Goal: Task Accomplishment & Management: Manage account settings

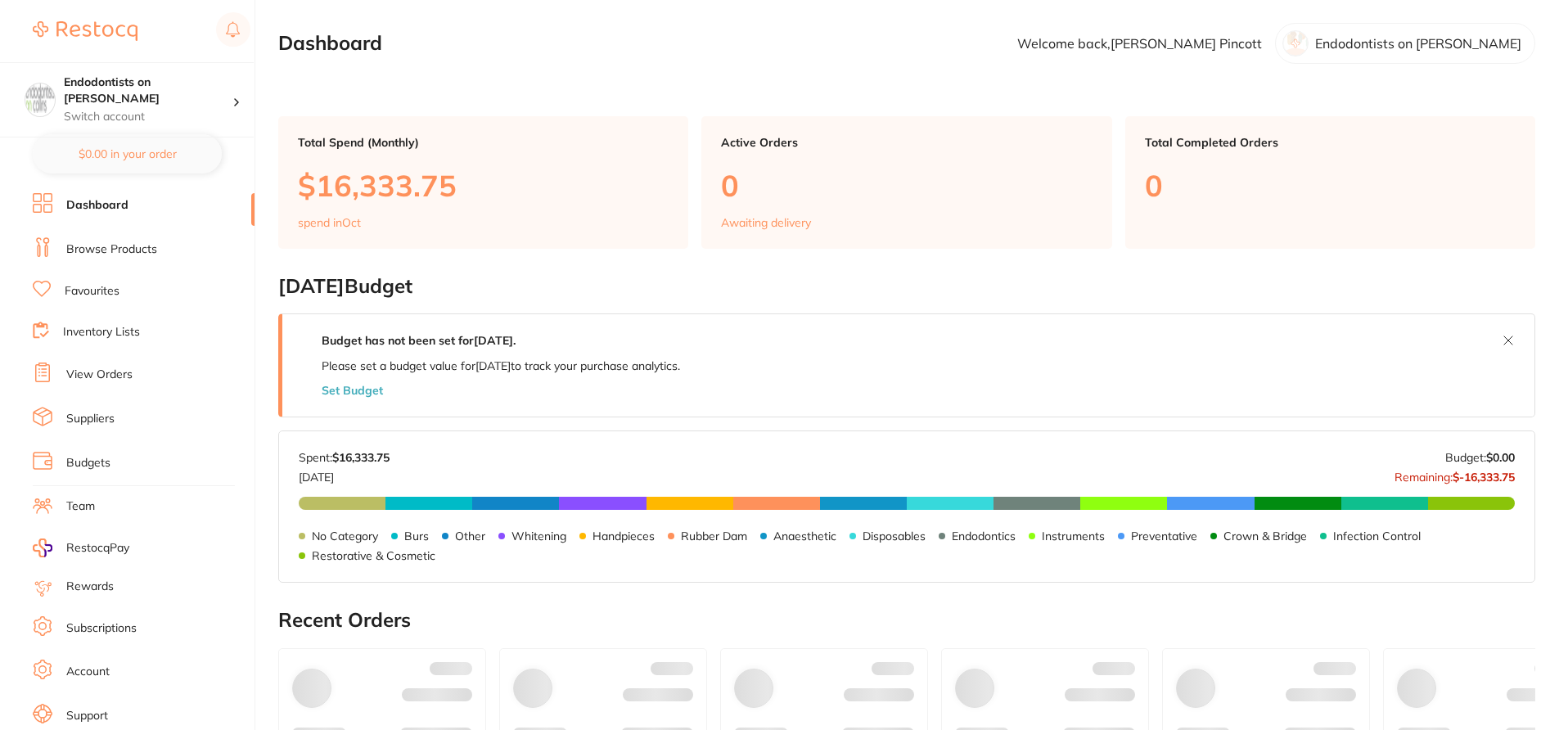
click at [147, 249] on link "Browse Products" at bounding box center [112, 249] width 91 height 16
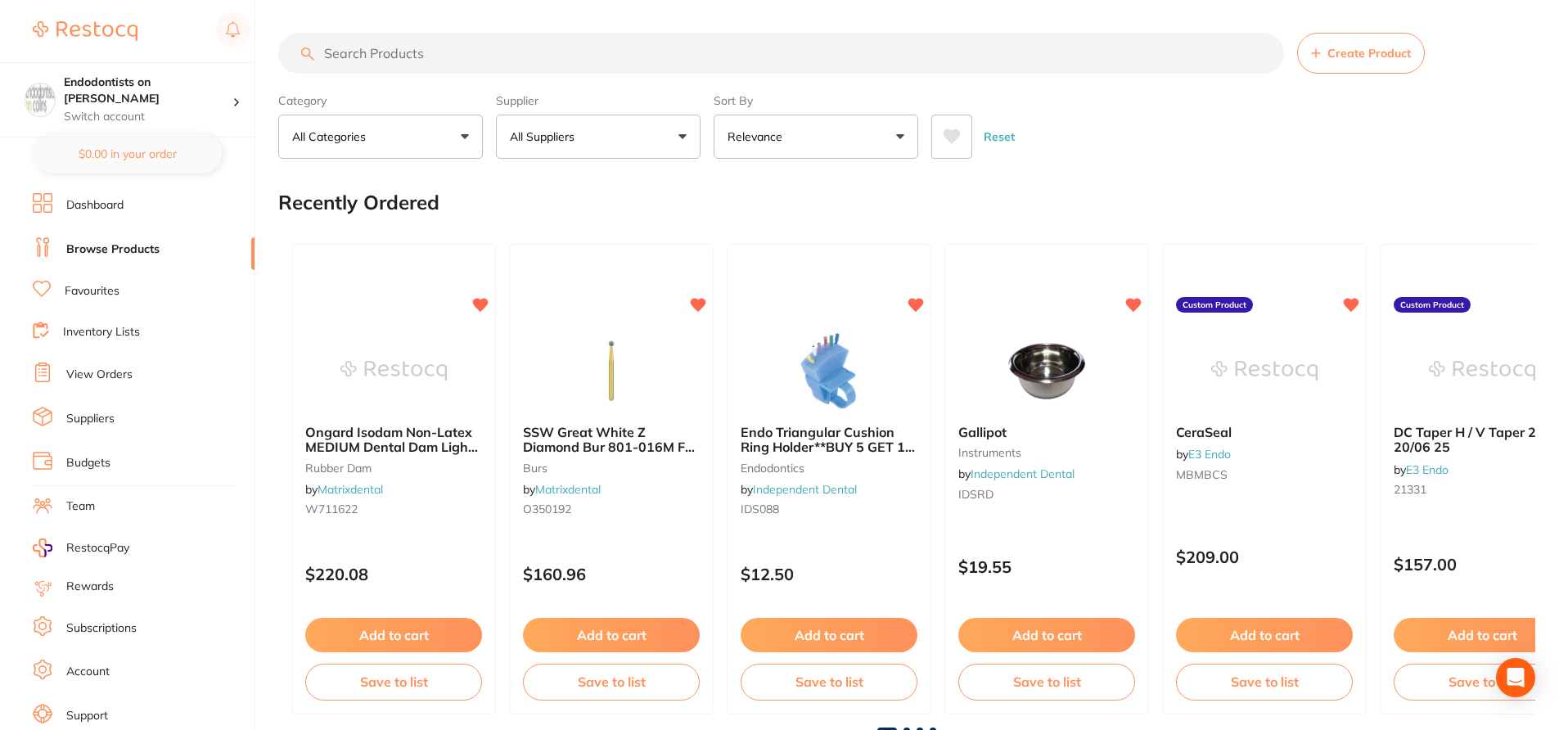
click at [405, 52] on input "search" at bounding box center [781, 53] width 1006 height 41
paste input "SP-11658D"
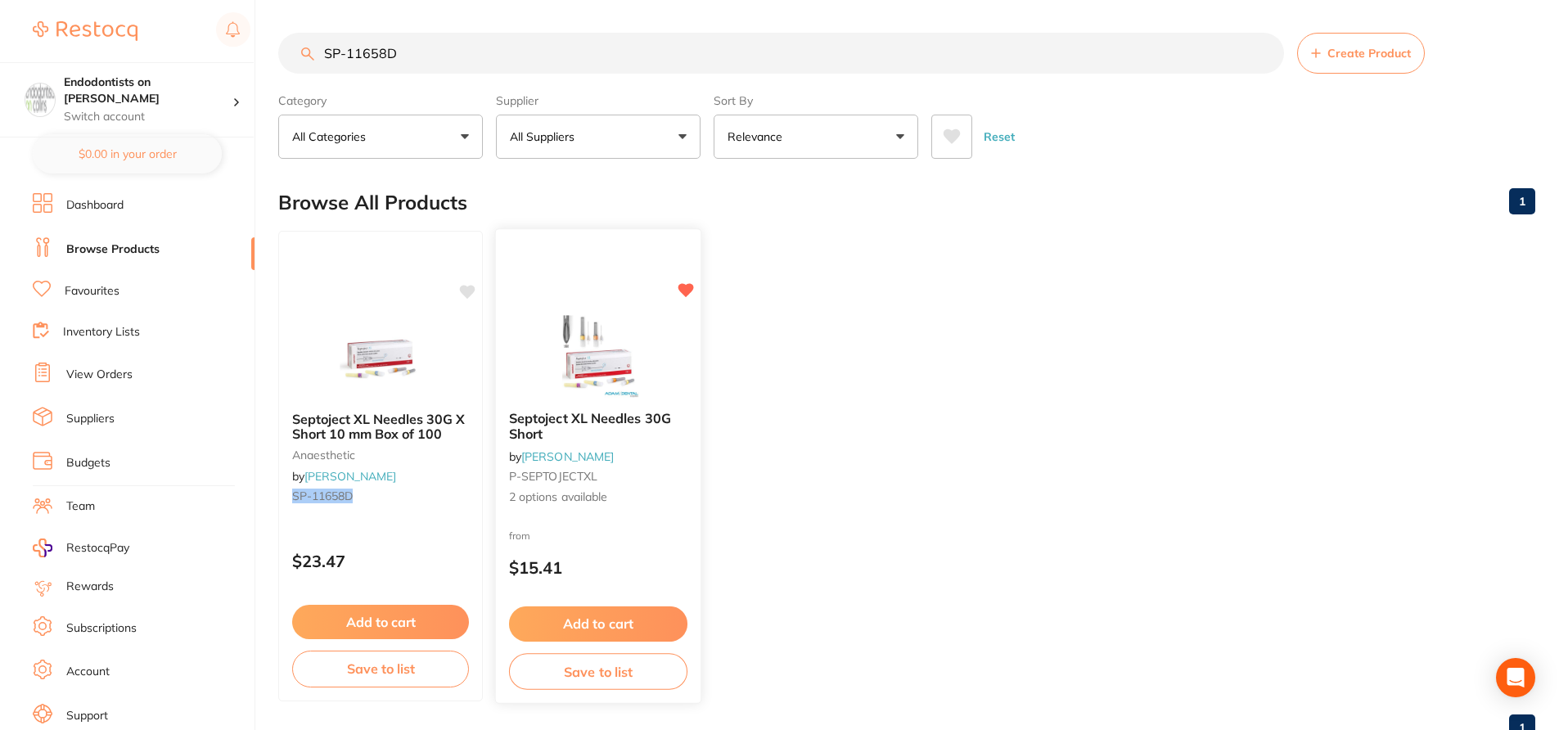
type input "SP-11658D"
click at [640, 531] on div "from $15.41" at bounding box center [598, 555] width 204 height 59
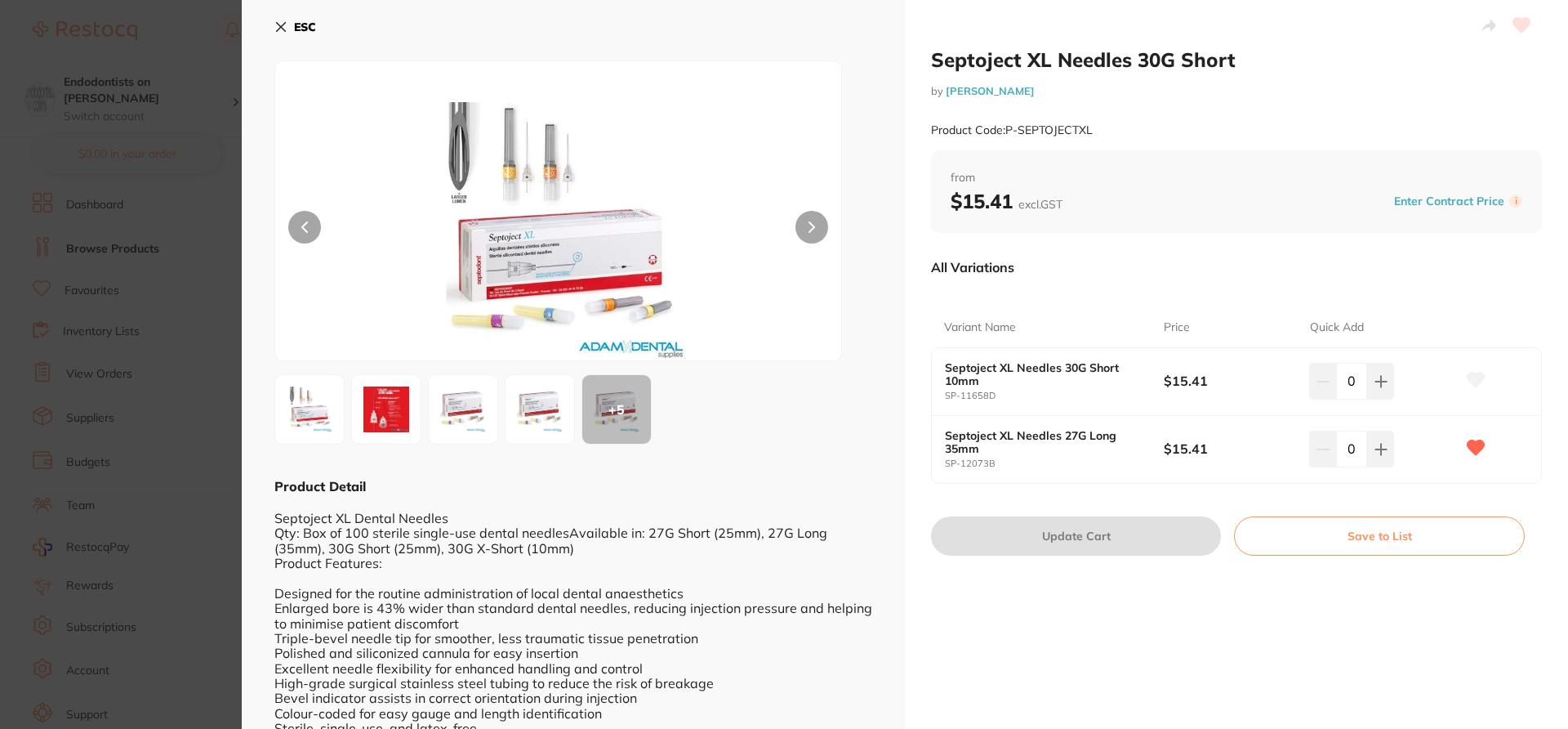
click at [1475, 381] on icon at bounding box center [1476, 379] width 17 height 14
click at [190, 43] on section "Septoject XL Needles 30G Short by Adam Dental Product Code: P-SEPTOJECTXL ESC +…" at bounding box center [784, 364] width 1568 height 729
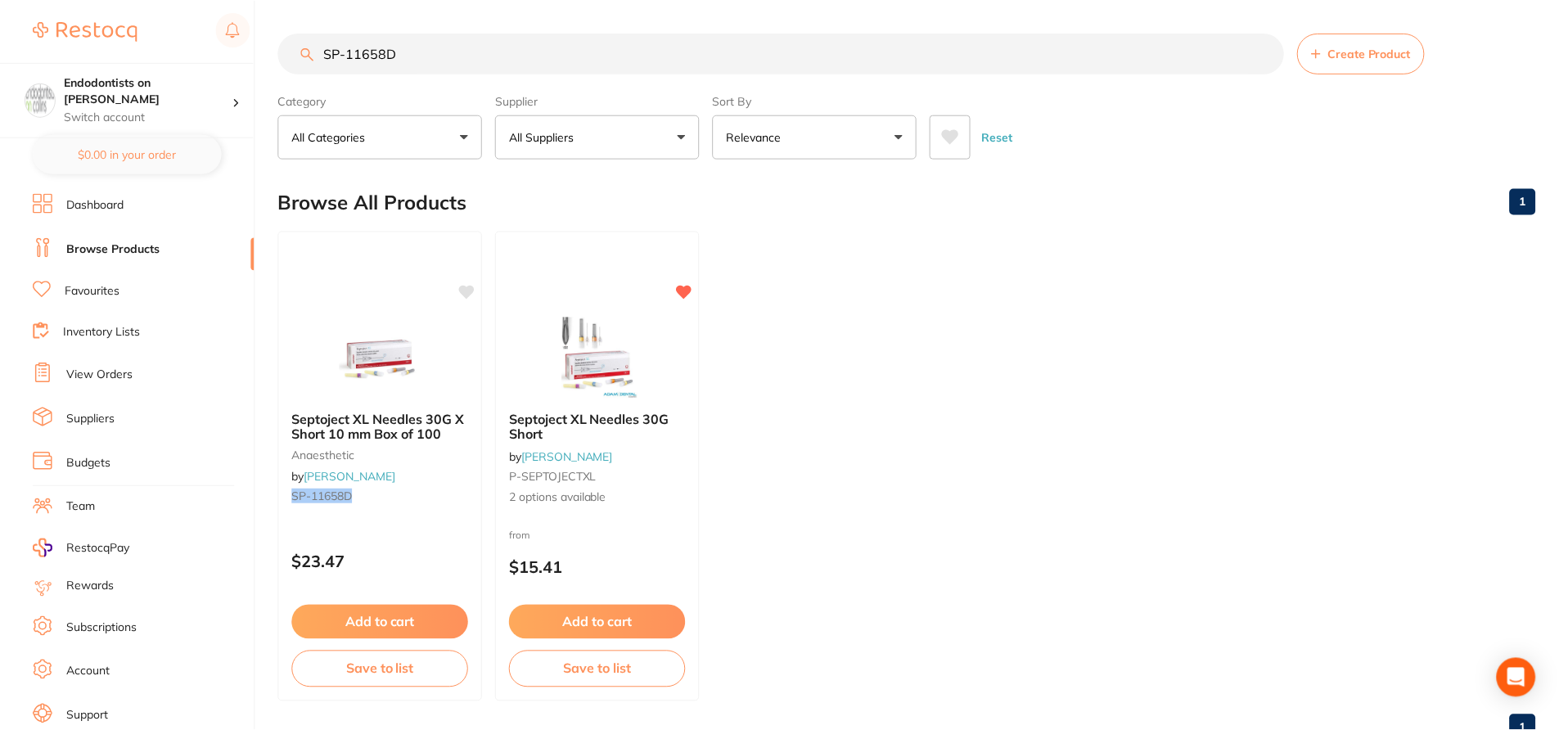
scroll to position [1, 0]
click at [123, 369] on link "View Orders" at bounding box center [100, 374] width 66 height 16
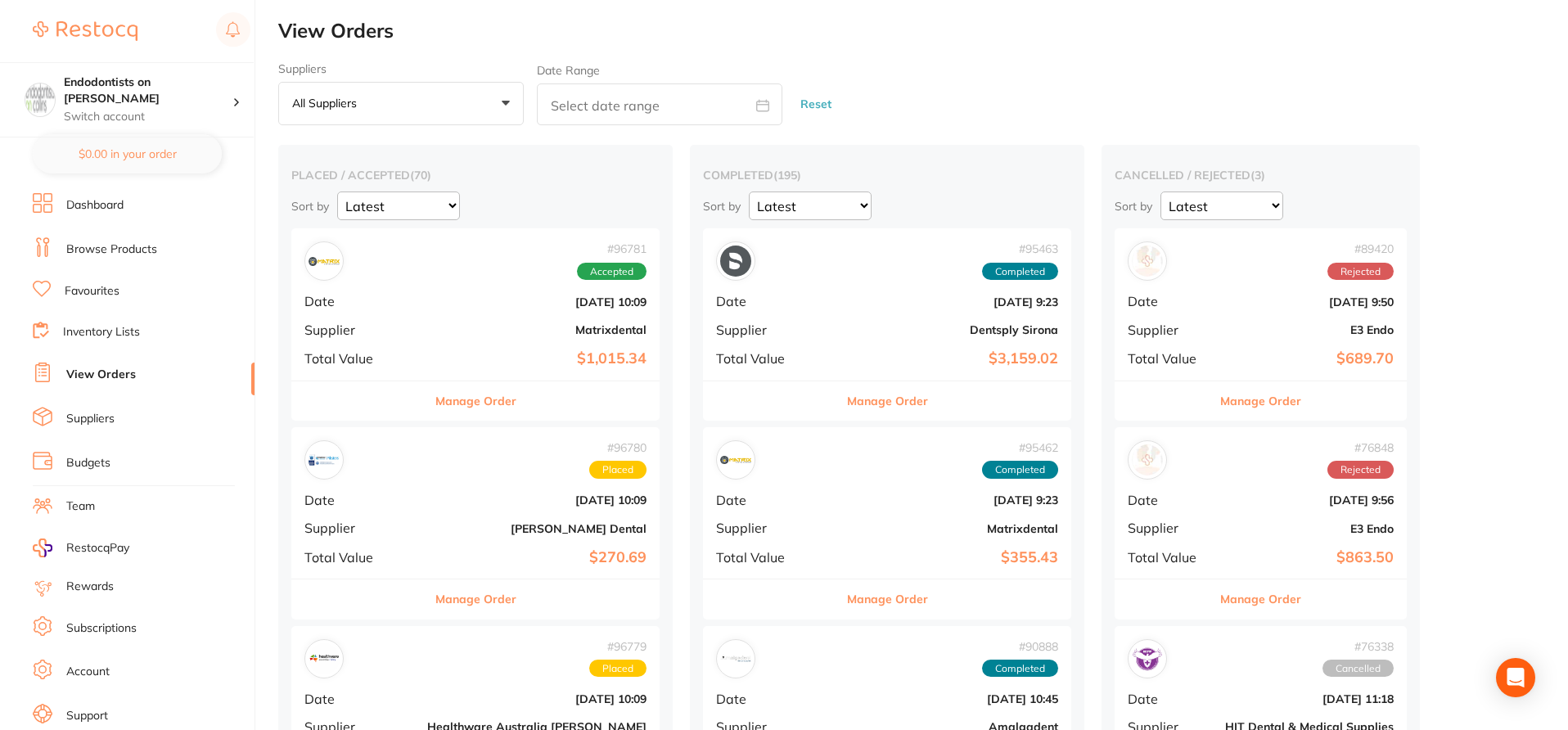
click at [141, 336] on li "Inventory Lists" at bounding box center [143, 333] width 221 height 22
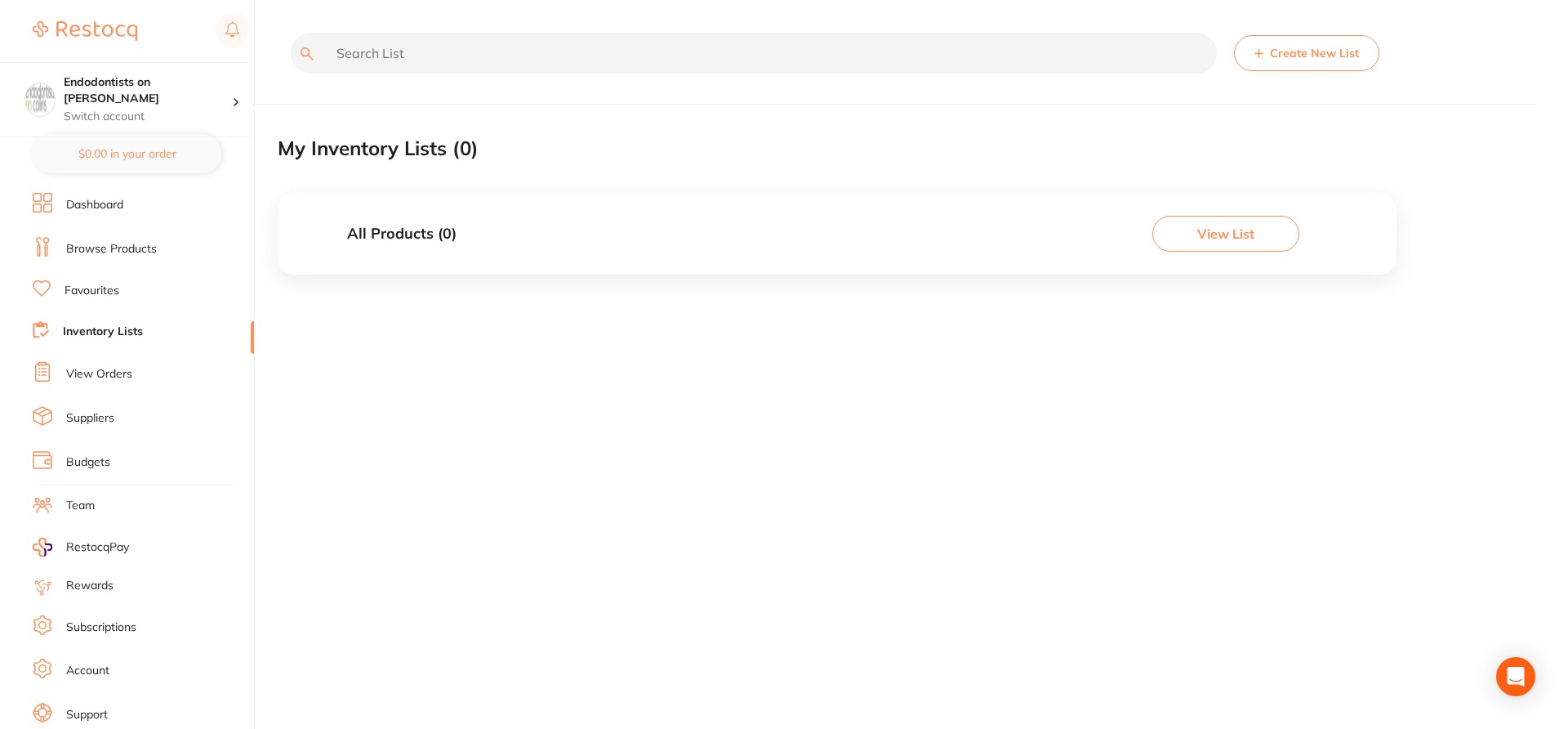
click at [139, 246] on link "Browse Products" at bounding box center [111, 248] width 91 height 16
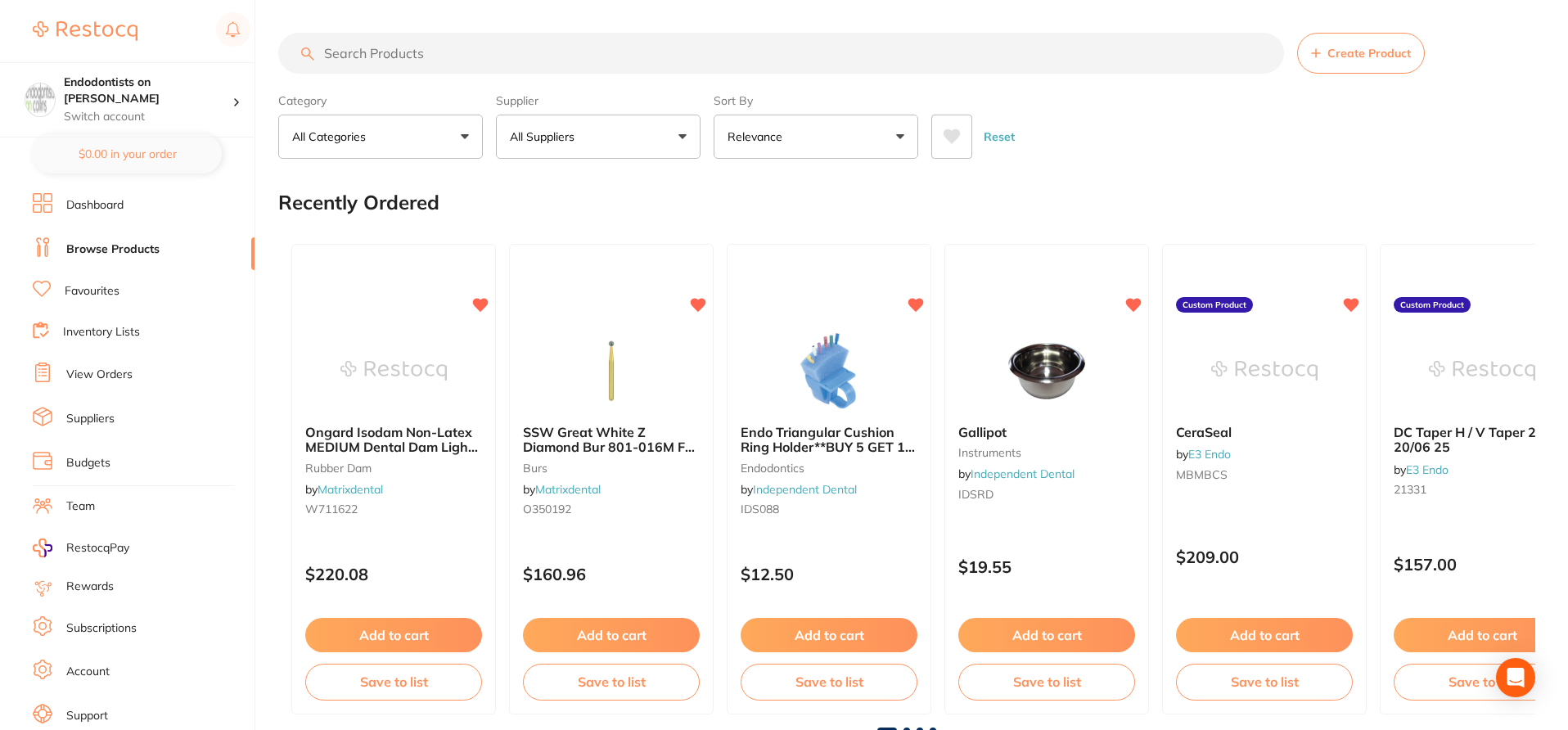
click at [423, 55] on input "search" at bounding box center [781, 53] width 1006 height 41
paste input "SP-11658D"
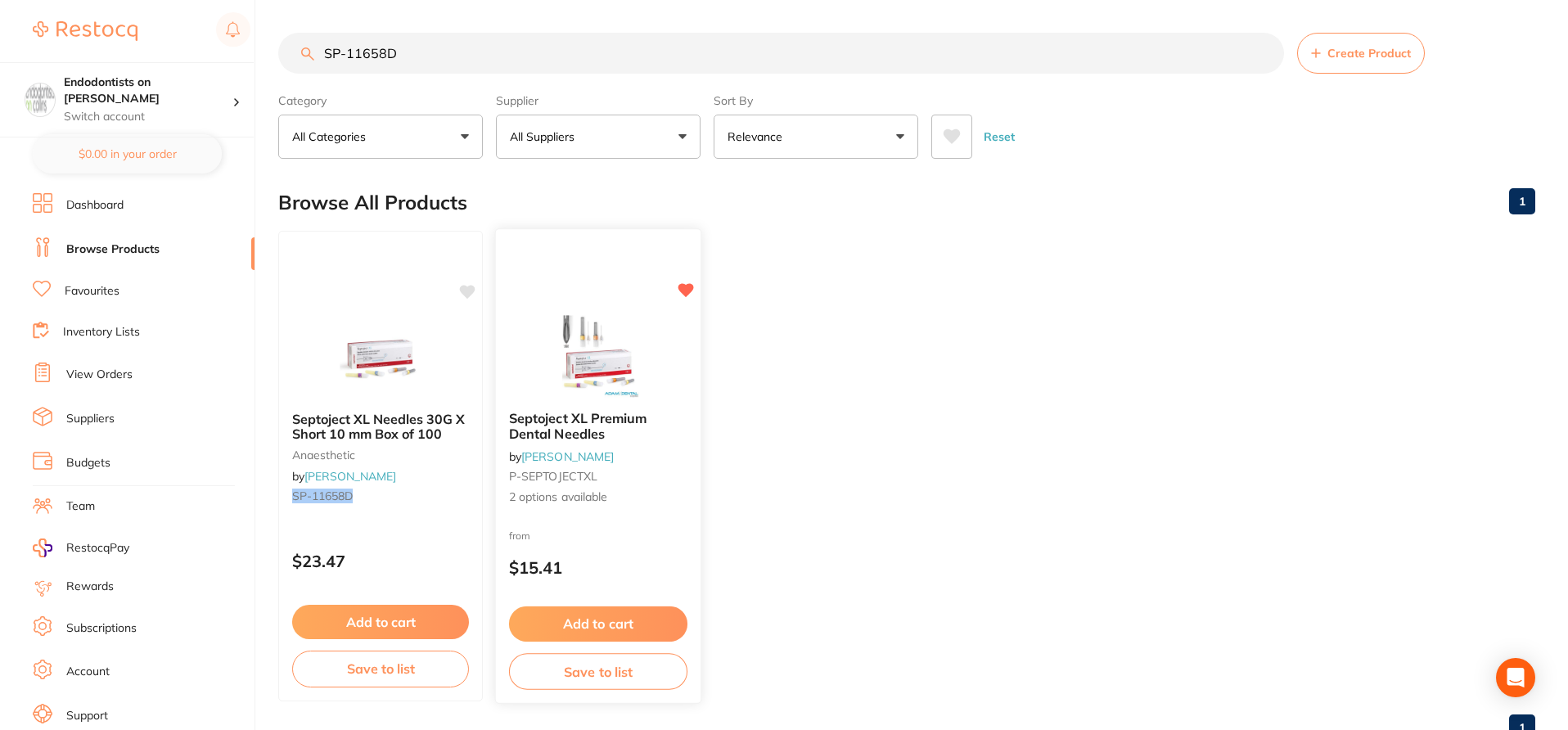
type input "SP-11658D"
click at [600, 548] on div "from $15.41" at bounding box center [598, 555] width 204 height 59
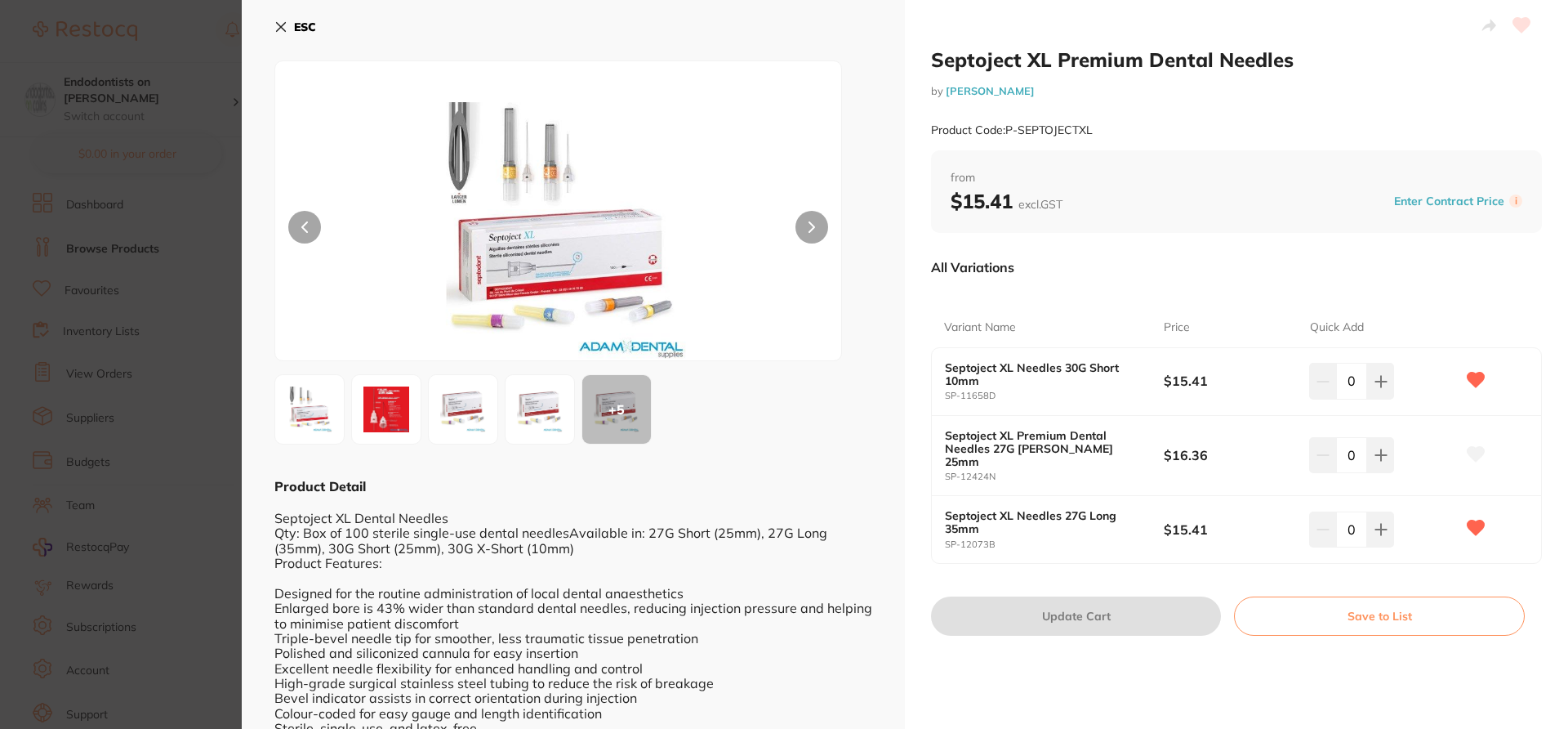
click at [1480, 453] on icon at bounding box center [1475, 453] width 18 height 16
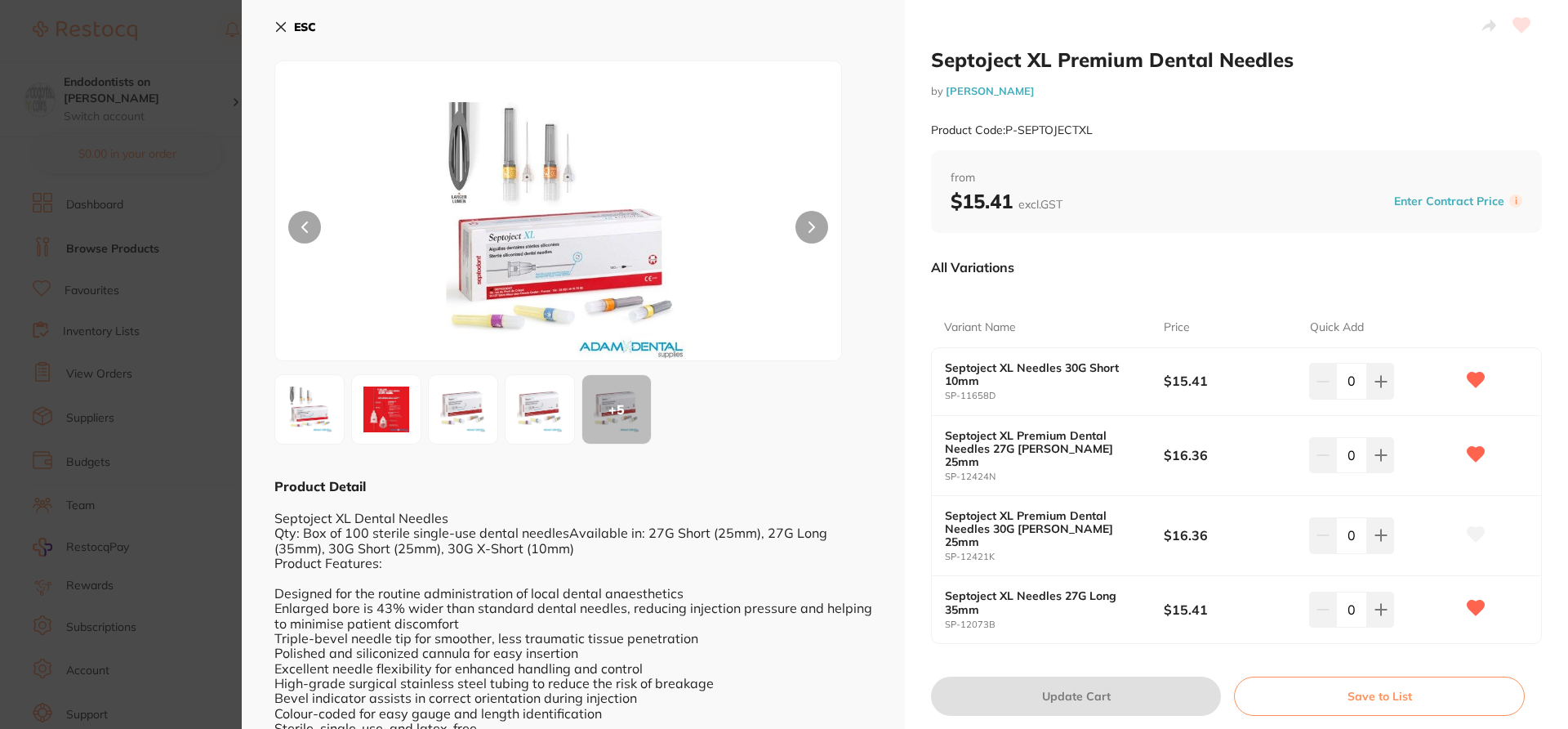
click at [281, 26] on icon at bounding box center [281, 27] width 9 height 9
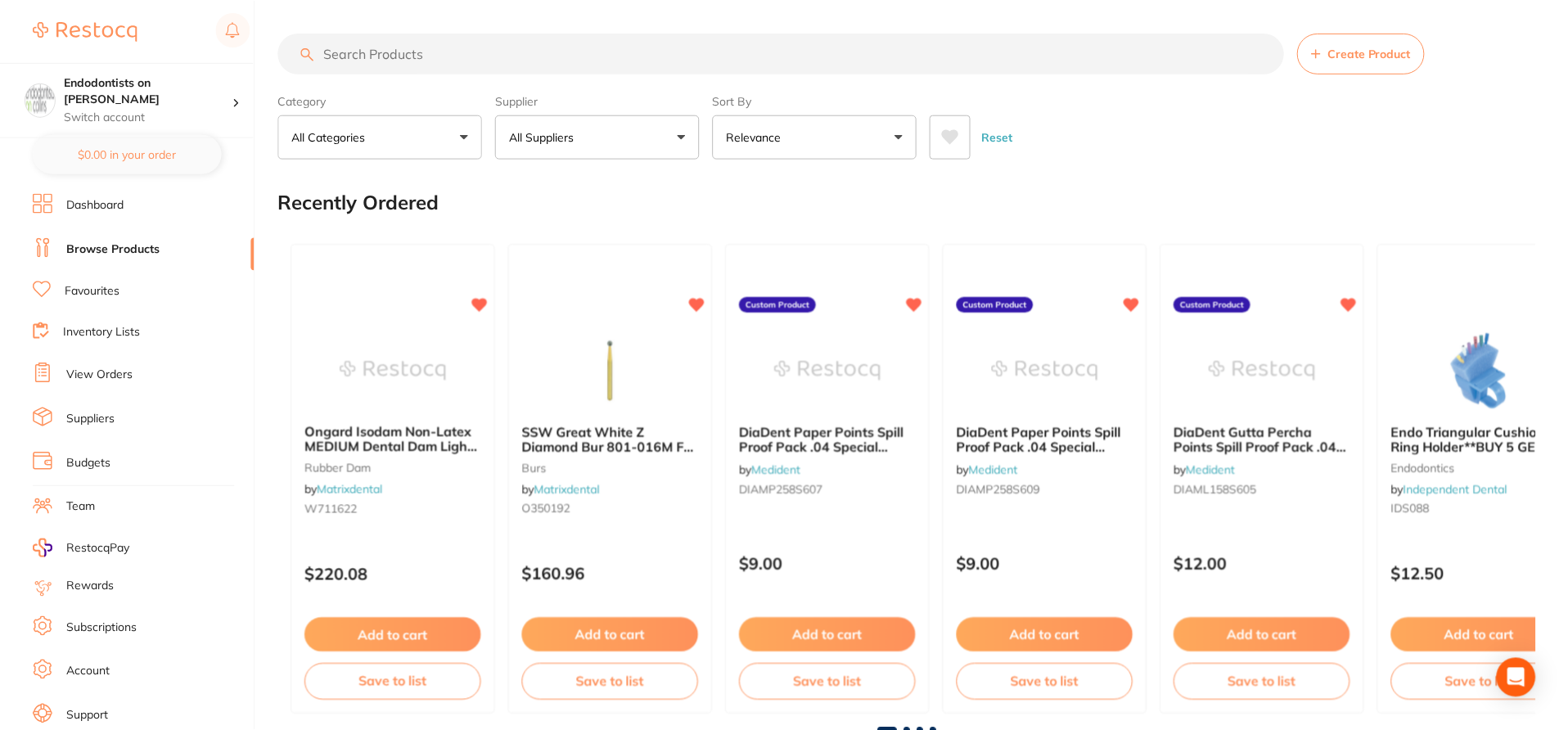
scroll to position [1, 0]
click at [116, 289] on link "Favourites" at bounding box center [92, 290] width 55 height 16
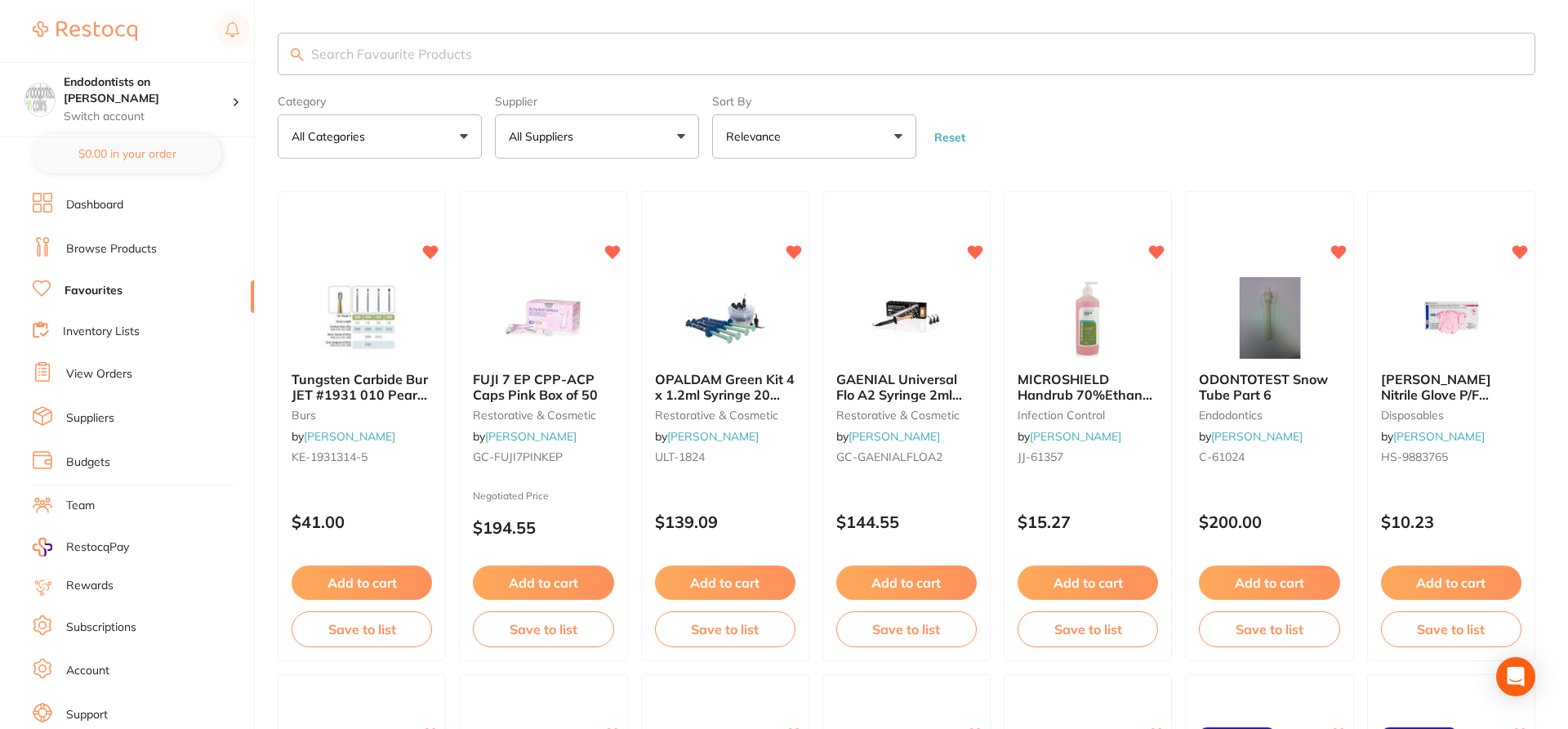
click at [536, 56] on input "search" at bounding box center [906, 54] width 1258 height 43
paste input "SP-11658D"
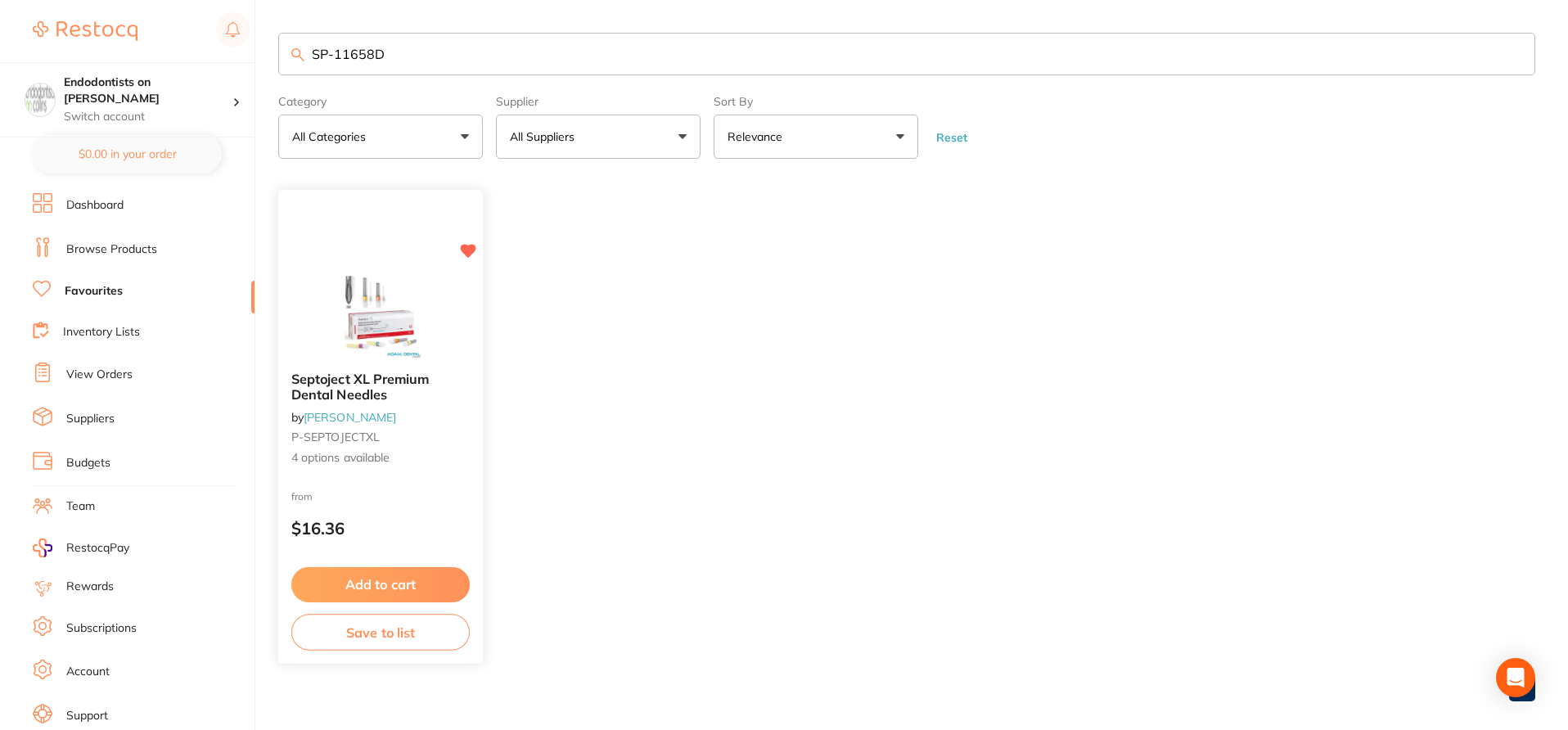
type input "SP-11658D"
click at [413, 523] on p "$16.36" at bounding box center [380, 529] width 178 height 19
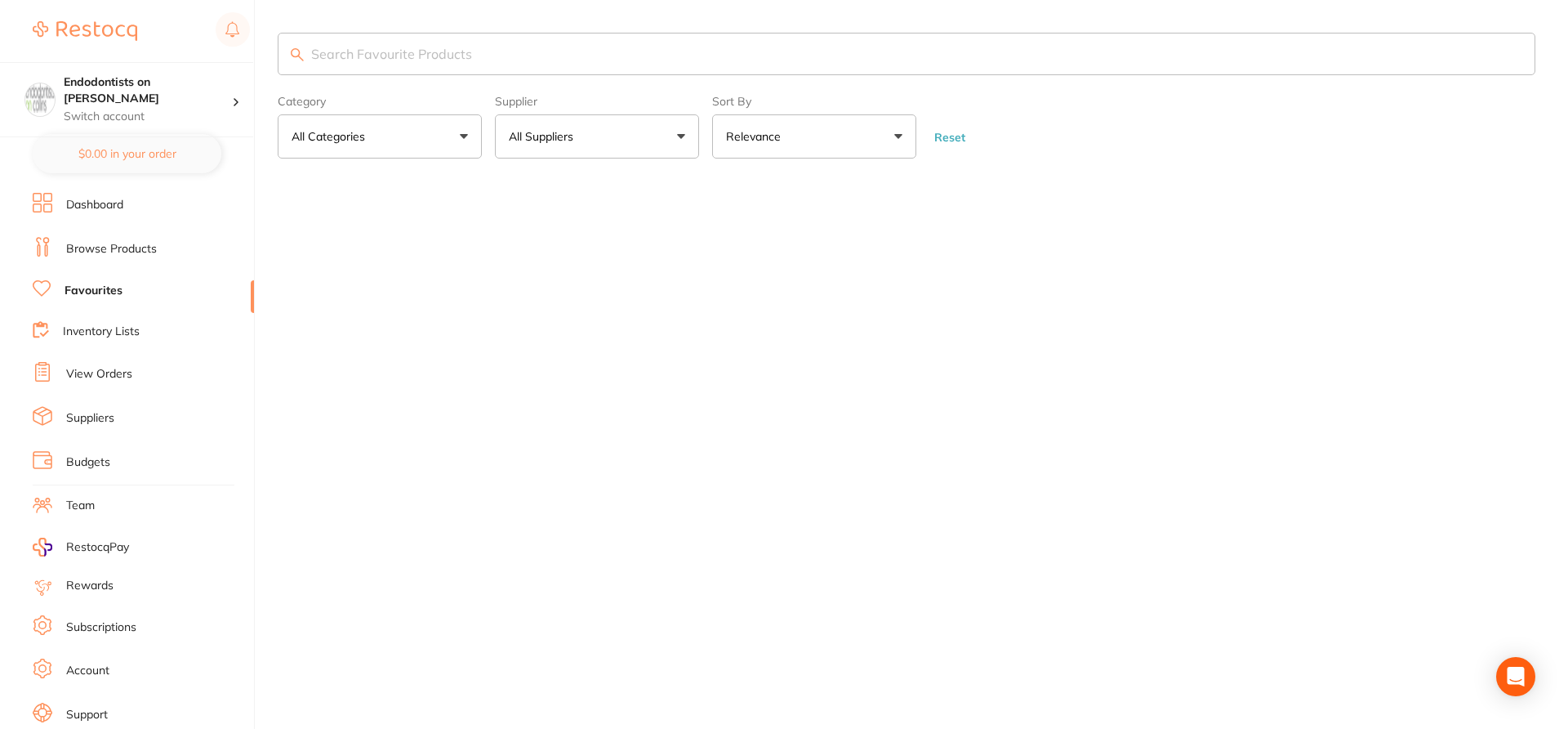
click at [409, 49] on input "search" at bounding box center [906, 54] width 1258 height 43
paste input "SP-11658D"
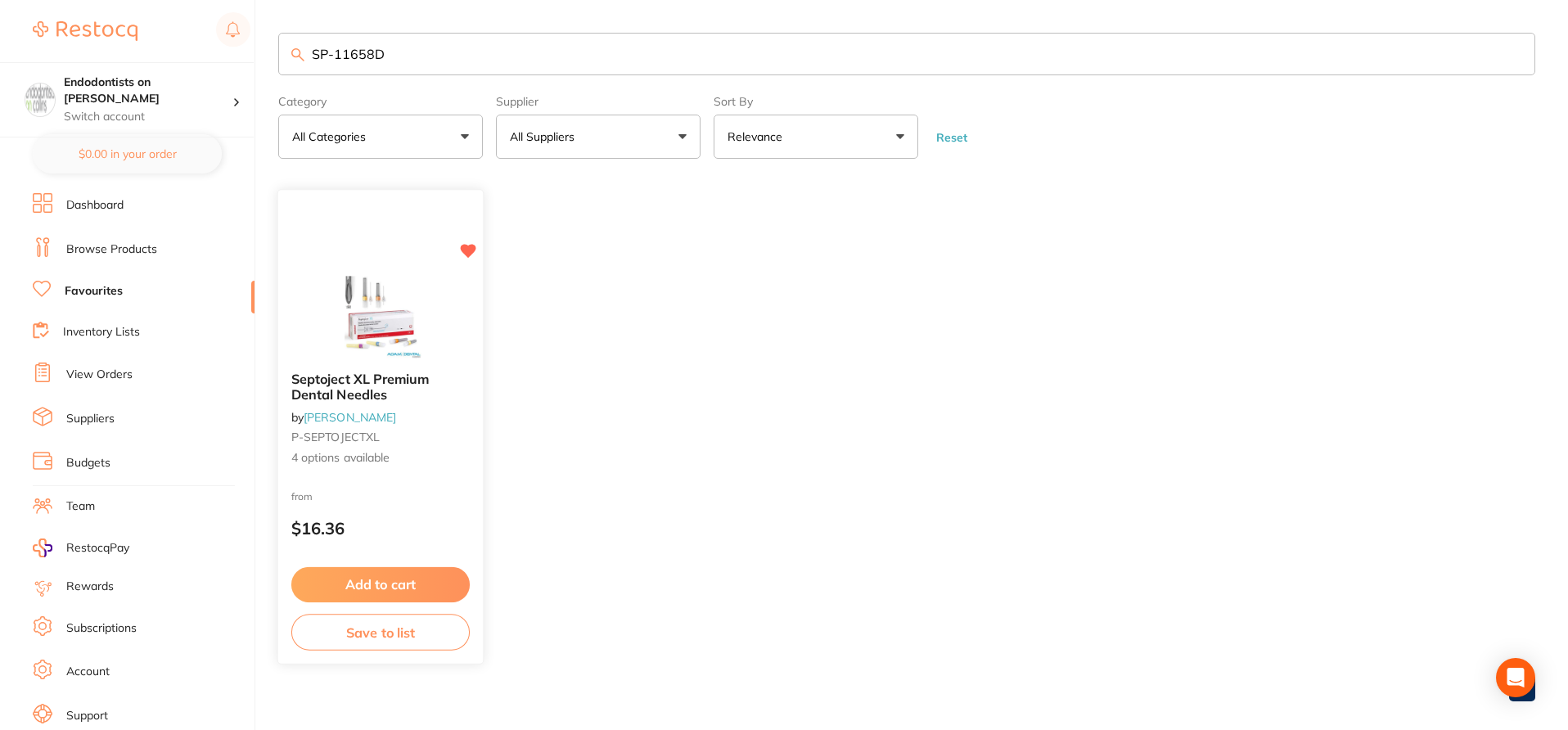
type input "SP-11658D"
click at [460, 409] on div "Septoject XL Premium Dental Needles by Adam Dental P-SEPTOJECTXL 4 options avai…" at bounding box center [381, 420] width 204 height 121
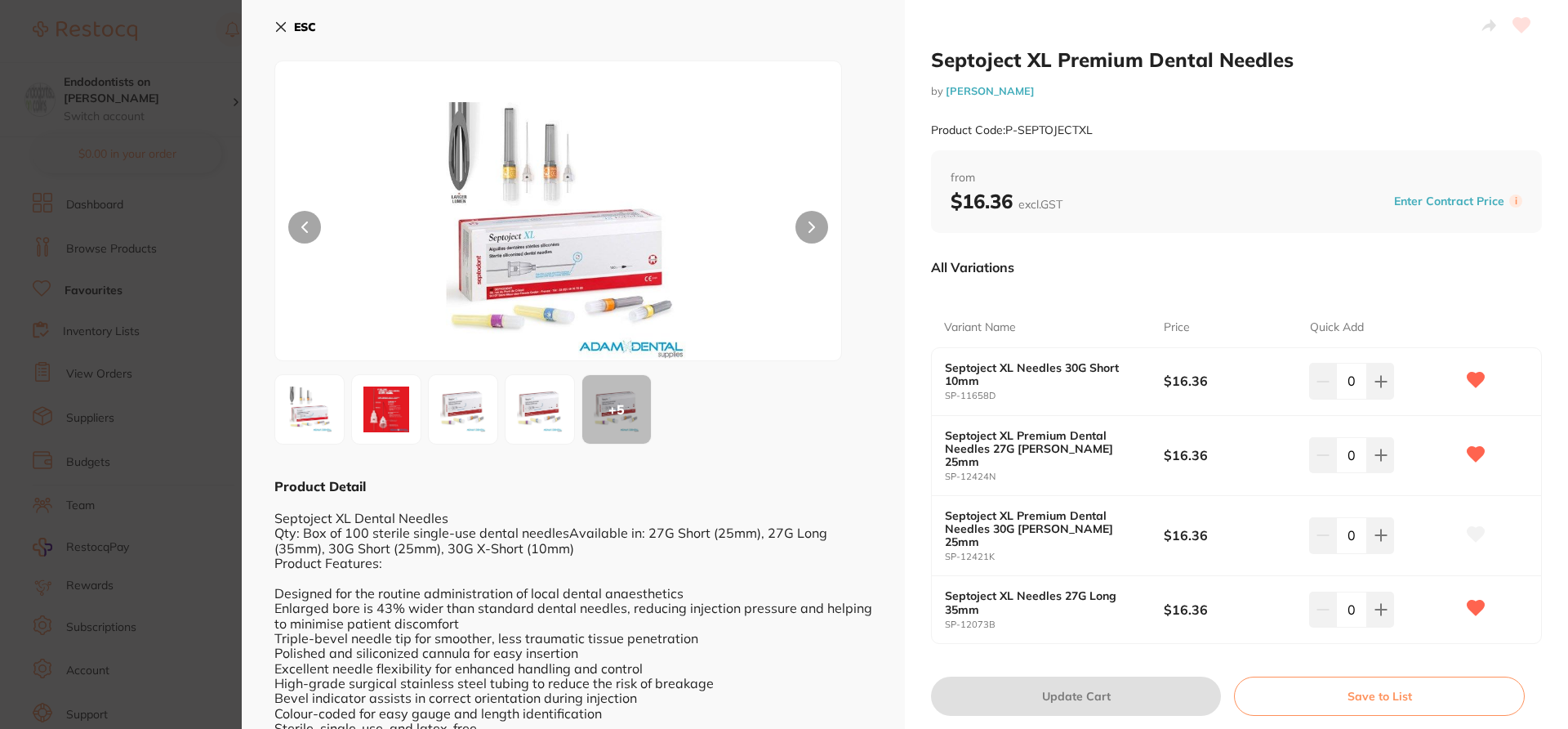
click at [177, 56] on section "Septoject XL Premium Dental Needles by [PERSON_NAME] Product Code: P-SEPTOJECTX…" at bounding box center [784, 364] width 1568 height 729
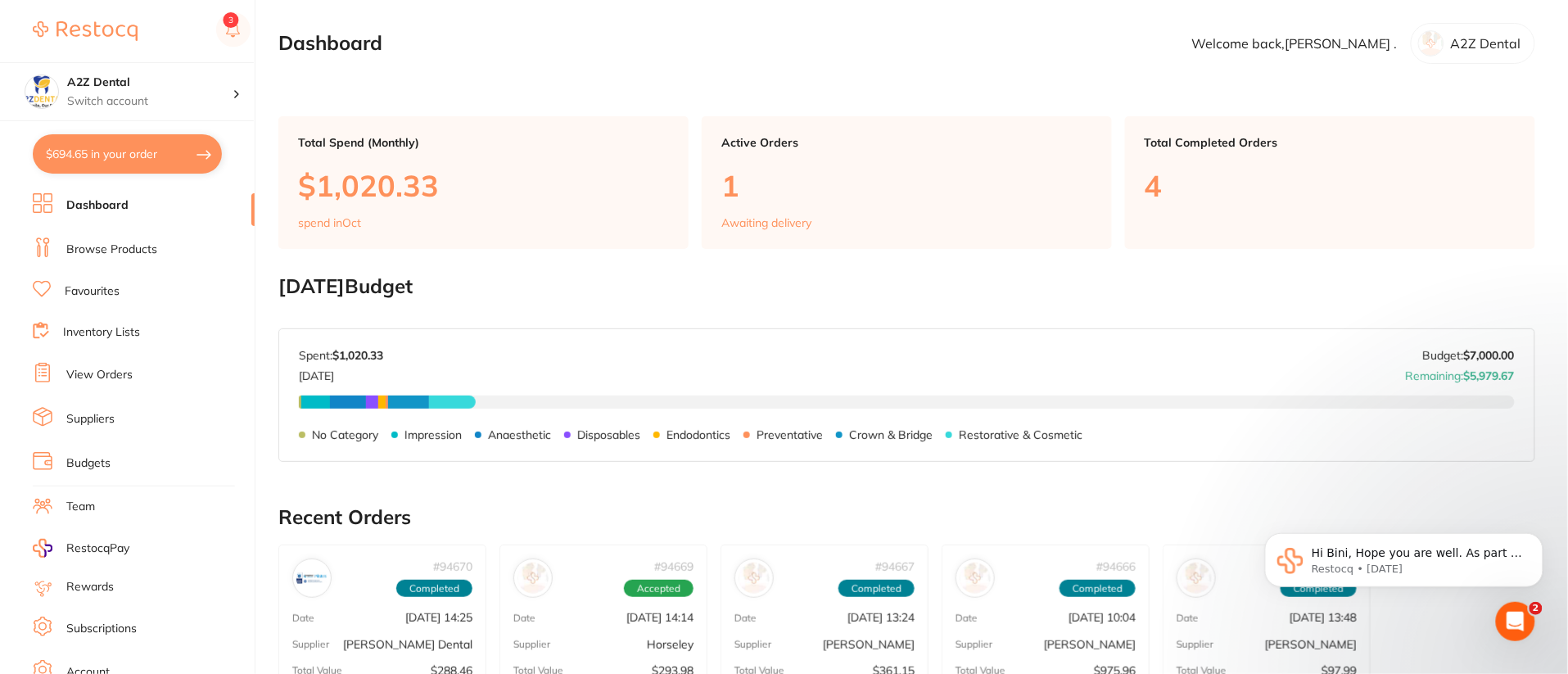
click at [128, 330] on link "Inventory Lists" at bounding box center [101, 331] width 77 height 16
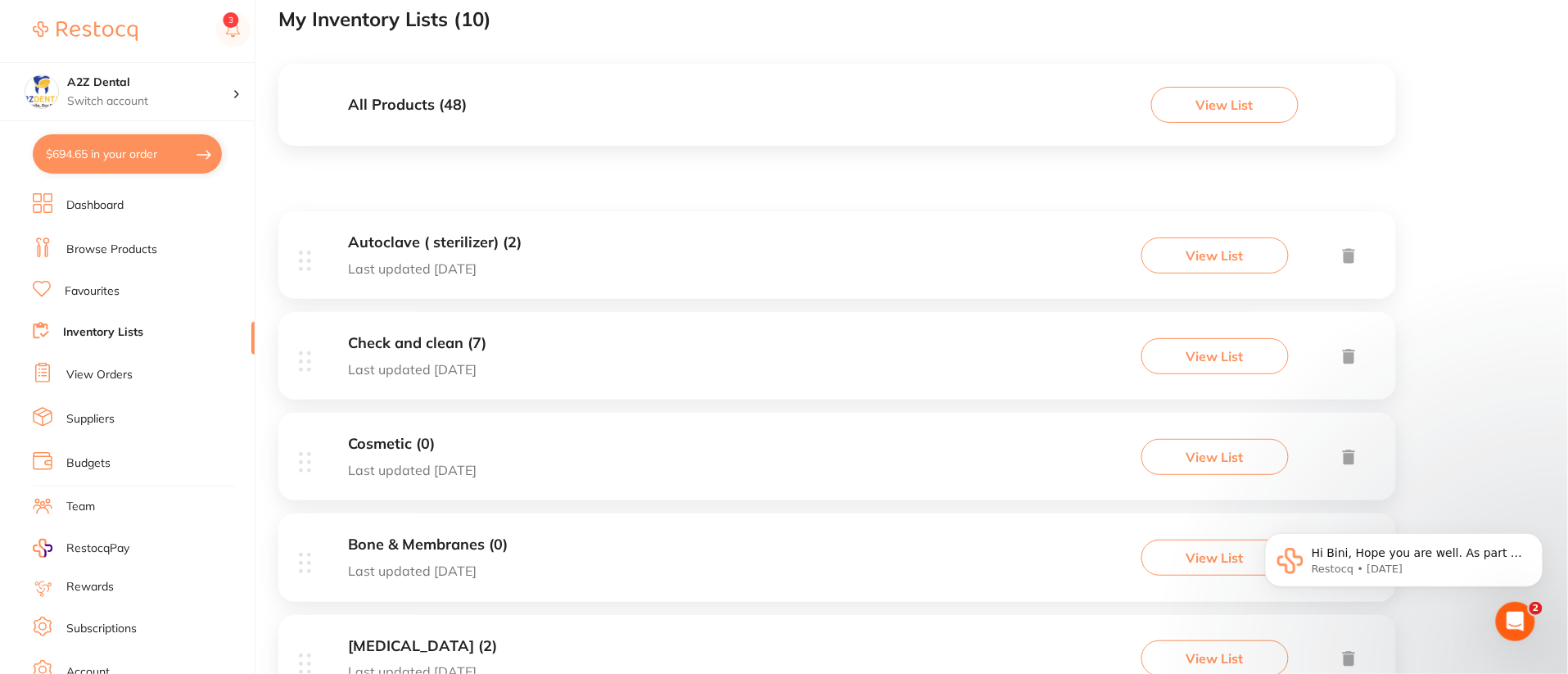
scroll to position [95, 0]
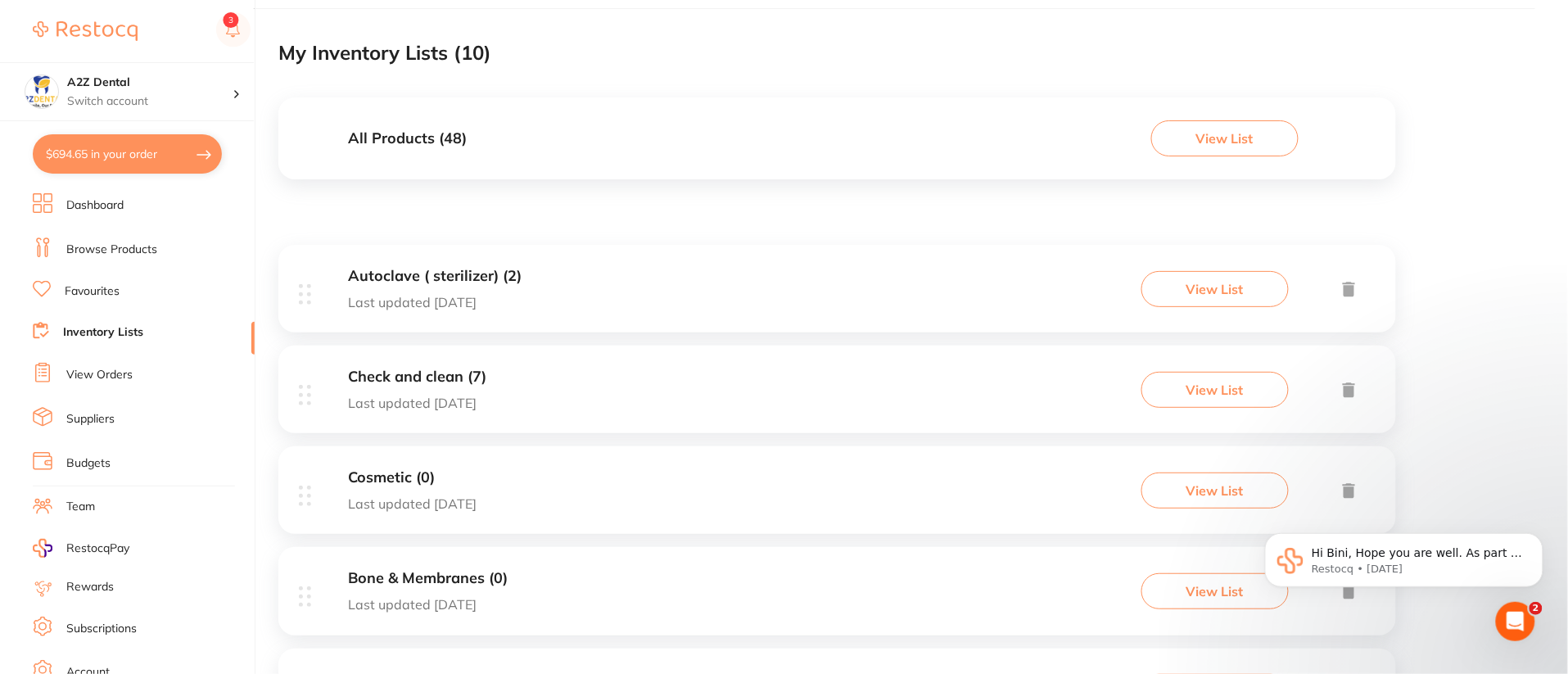
click at [1463, 188] on div "Create New List My Inventory Lists ( 10 ) All Products ( 48 ) View List Autocla…" at bounding box center [923, 595] width 1289 height 1381
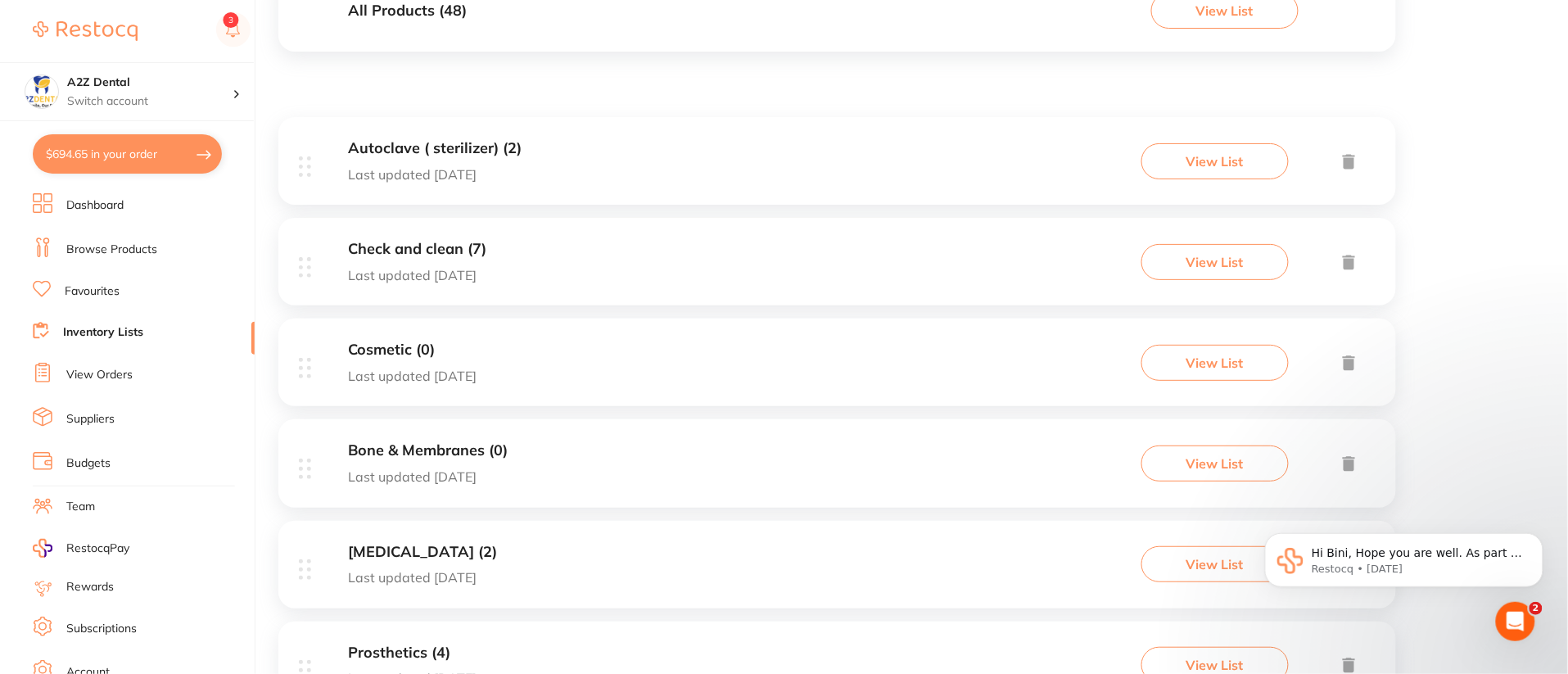
scroll to position [227, 0]
click at [1478, 128] on div "Create New List My Inventory Lists ( 10 ) All Products ( 48 ) View List Autocla…" at bounding box center [923, 464] width 1289 height 1381
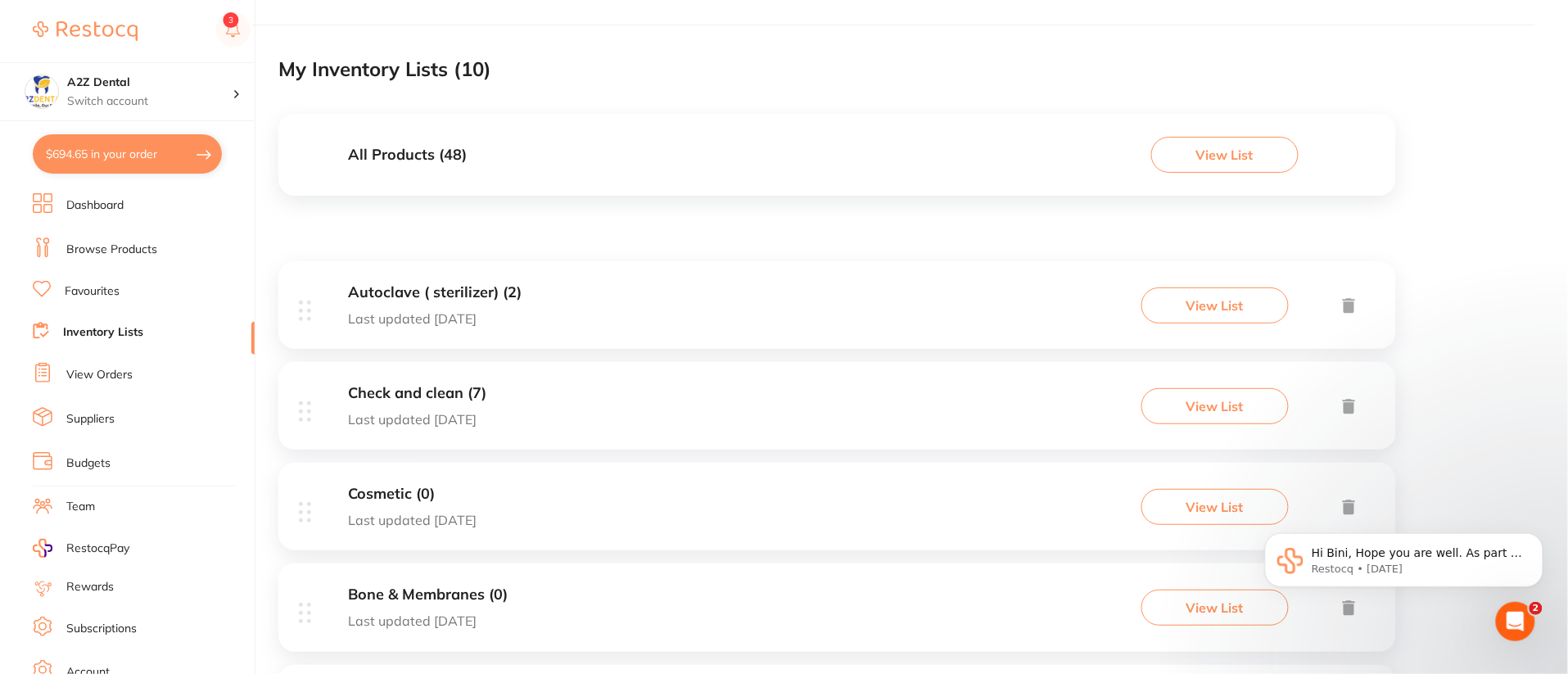
scroll to position [87, 0]
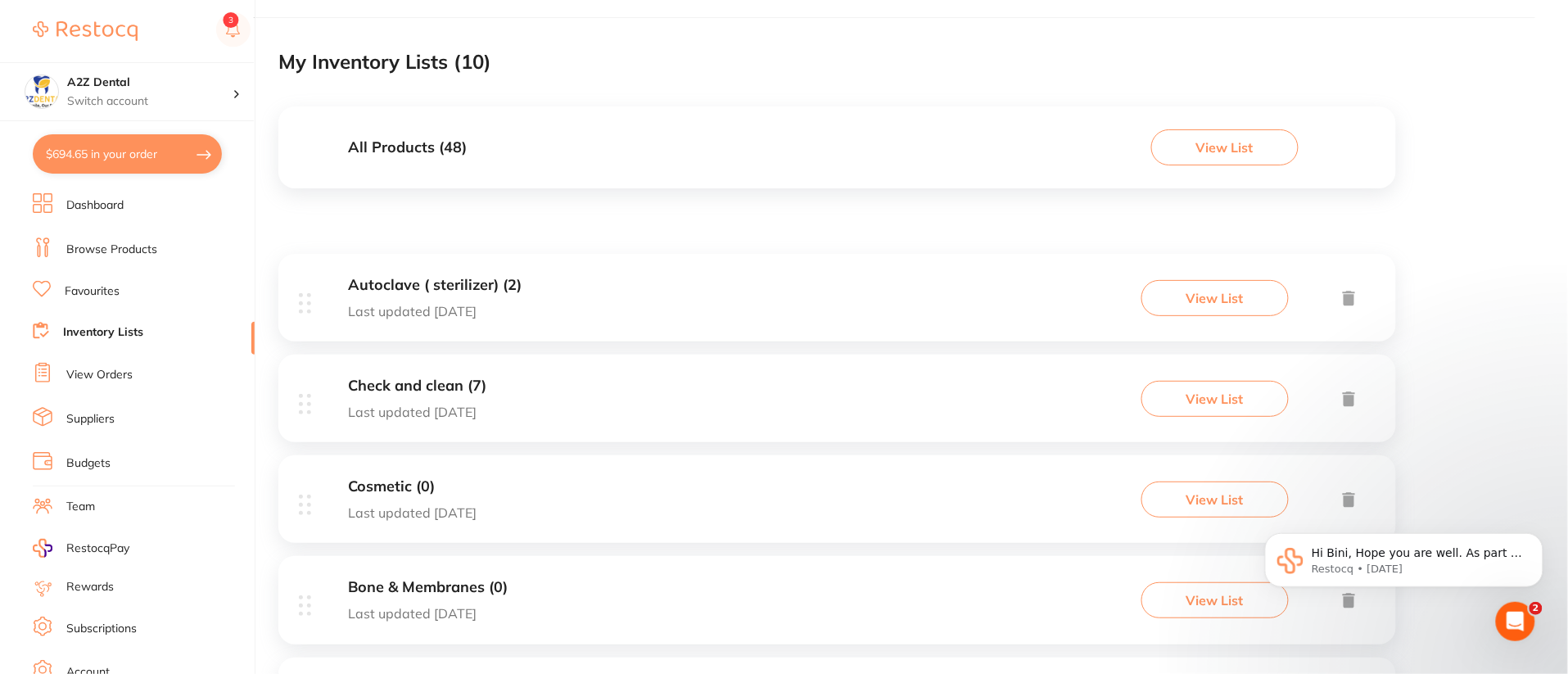
click at [123, 250] on link "Browse Products" at bounding box center [112, 249] width 91 height 16
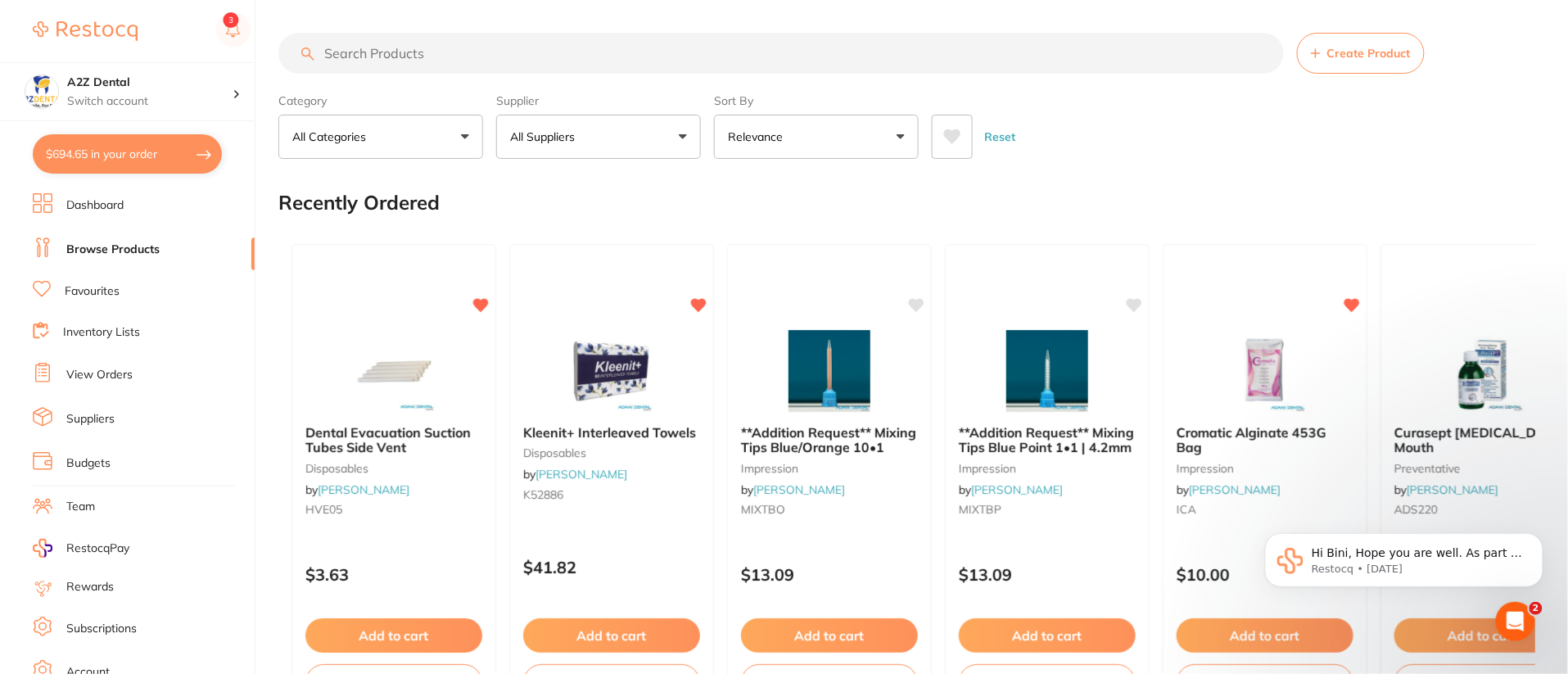
paste input "Composite Beautiful Direct A1"
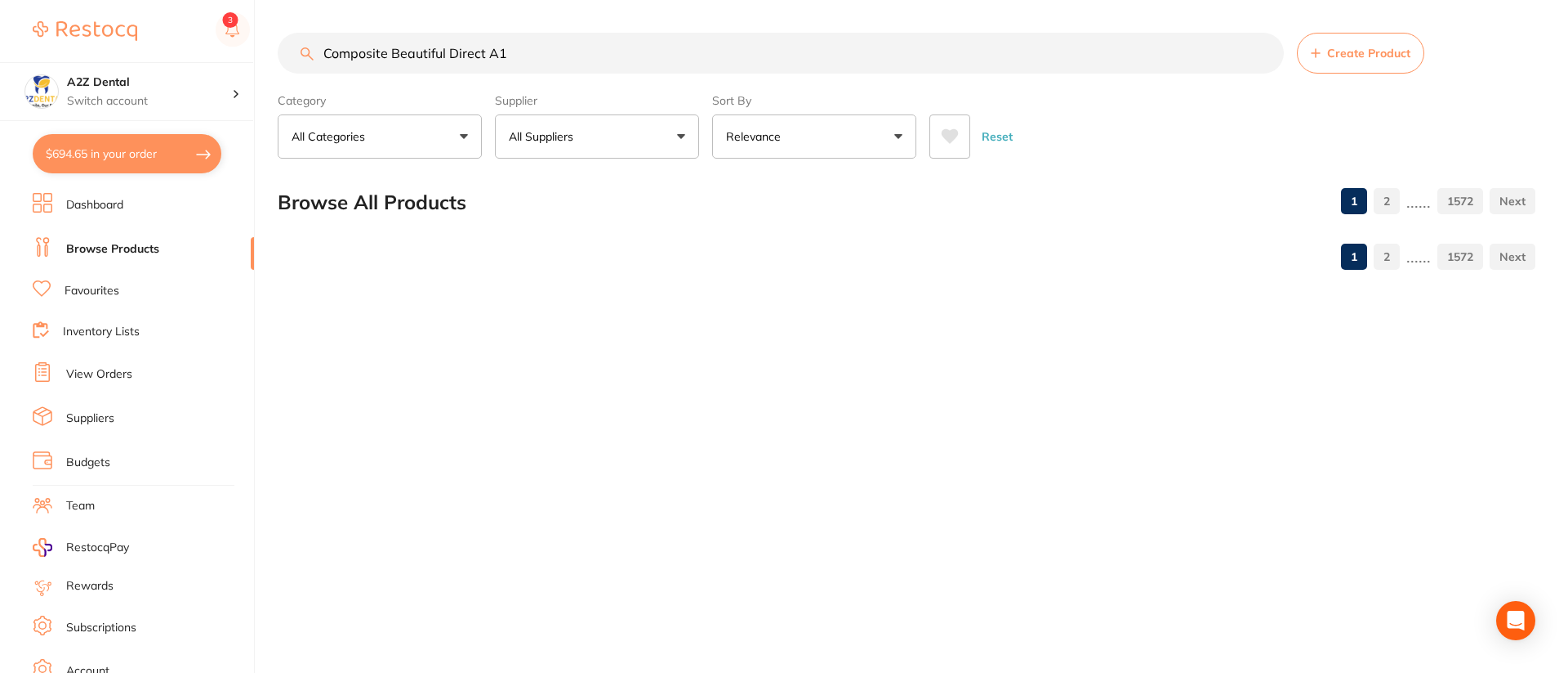
type input "Composite Beautiful Direct A1"
click at [685, 136] on button "All Suppliers" at bounding box center [597, 136] width 204 height 44
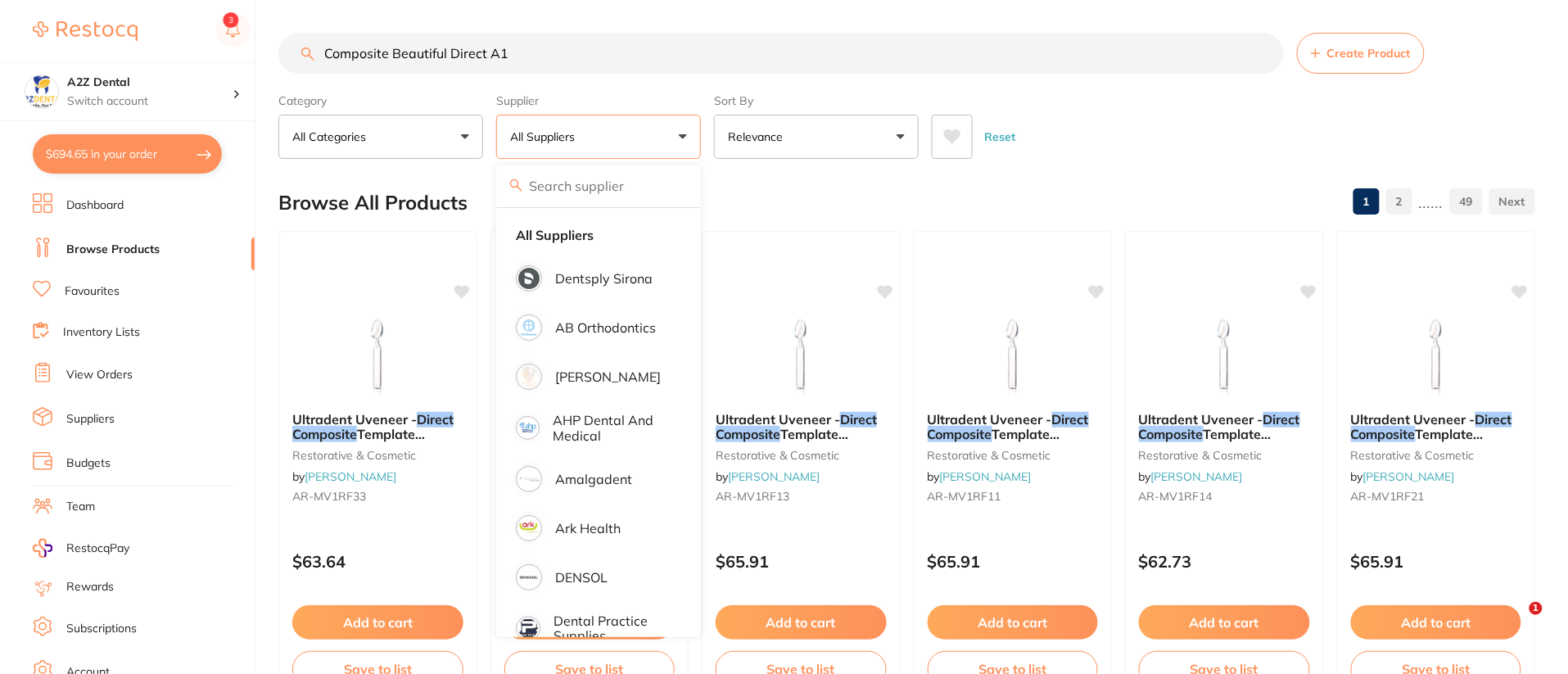
click at [576, 192] on input "search" at bounding box center [598, 186] width 205 height 41
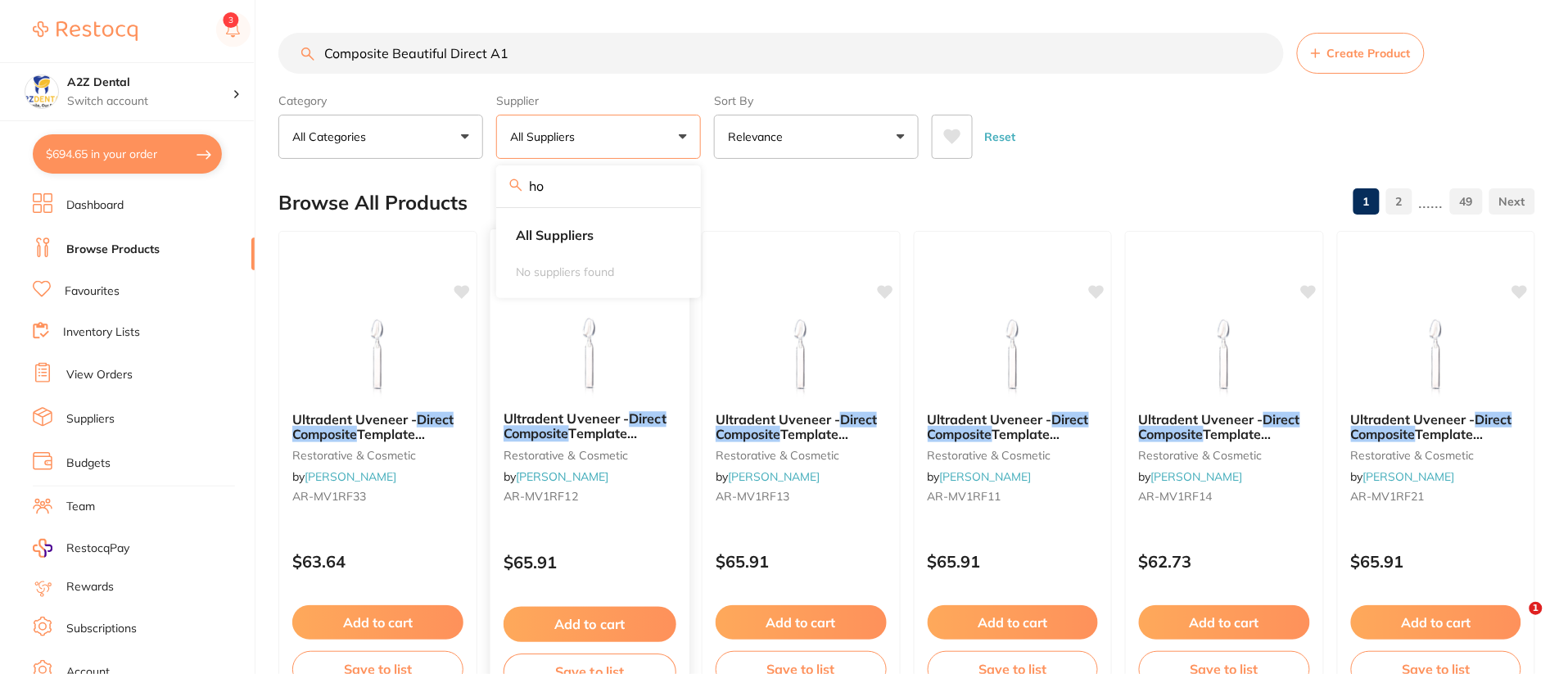
type input "horseley"
click at [1096, 129] on div "Reset" at bounding box center [1226, 130] width 591 height 57
drag, startPoint x: 530, startPoint y: 58, endPoint x: 265, endPoint y: 55, distance: 265.0
click at [265, 55] on div "$694.65 A2Z Dental Switch account A2Z Dental $694.65 in your order Dashboard Br…" at bounding box center [784, 337] width 1568 height 674
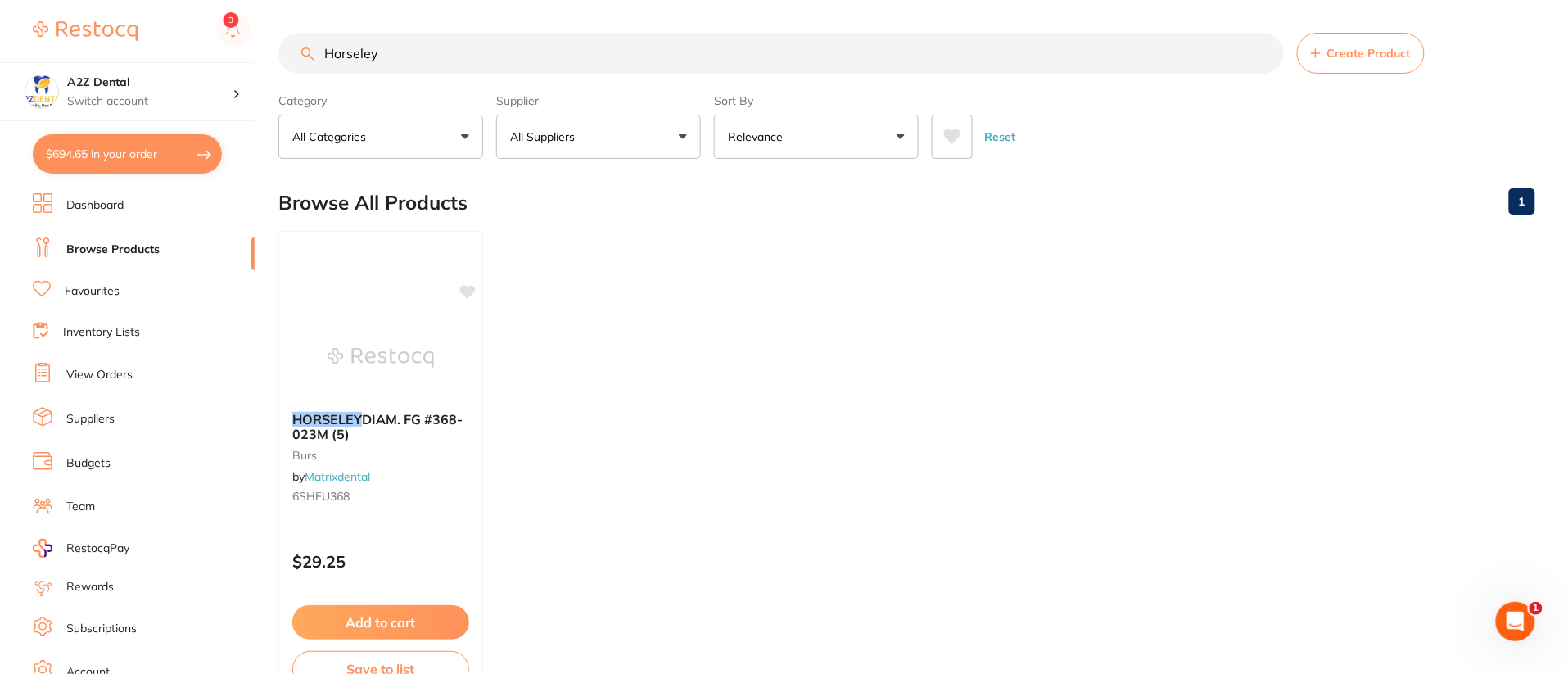
type input "Horseley"
click at [116, 328] on link "Inventory Lists" at bounding box center [101, 331] width 77 height 16
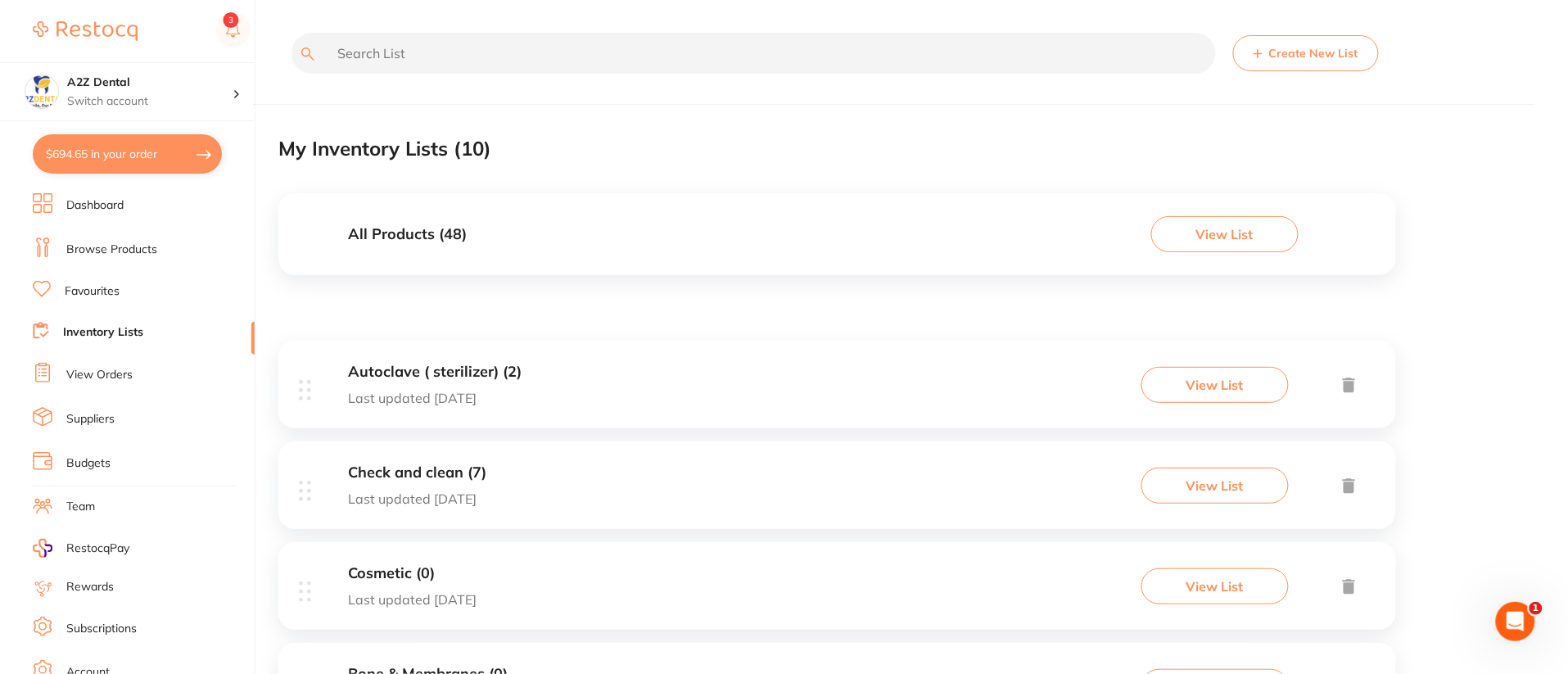
click at [132, 245] on link "Browse Products" at bounding box center [112, 249] width 91 height 16
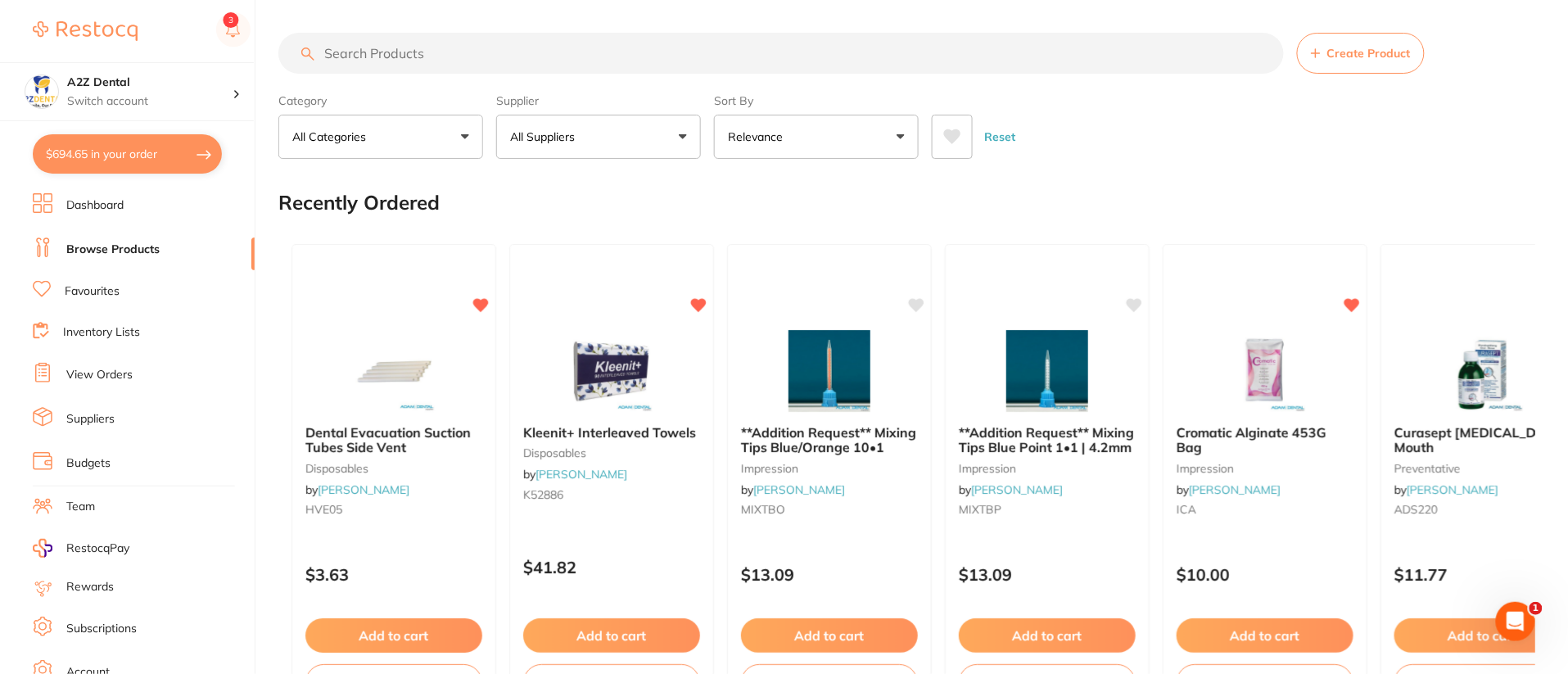
click at [434, 52] on input "search" at bounding box center [781, 53] width 1006 height 41
paste input "Bowie and dick stickers (yellow indicator strip)"
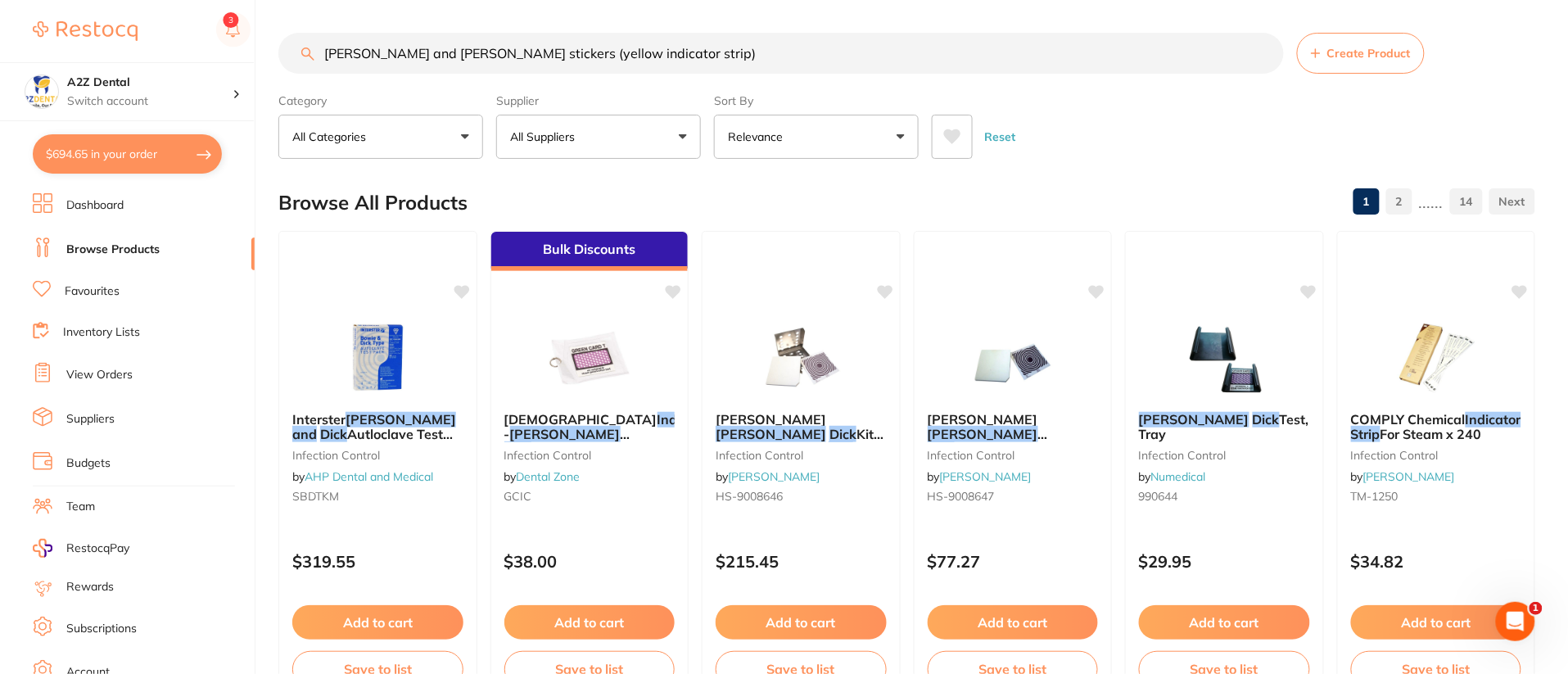
type input "Bowie and dick stickers (yellow indicator strip)"
click at [915, 180] on div "Browse All Products 1 2 ...... 14" at bounding box center [907, 203] width 1257 height 55
click at [122, 333] on link "Inventory Lists" at bounding box center [101, 331] width 77 height 16
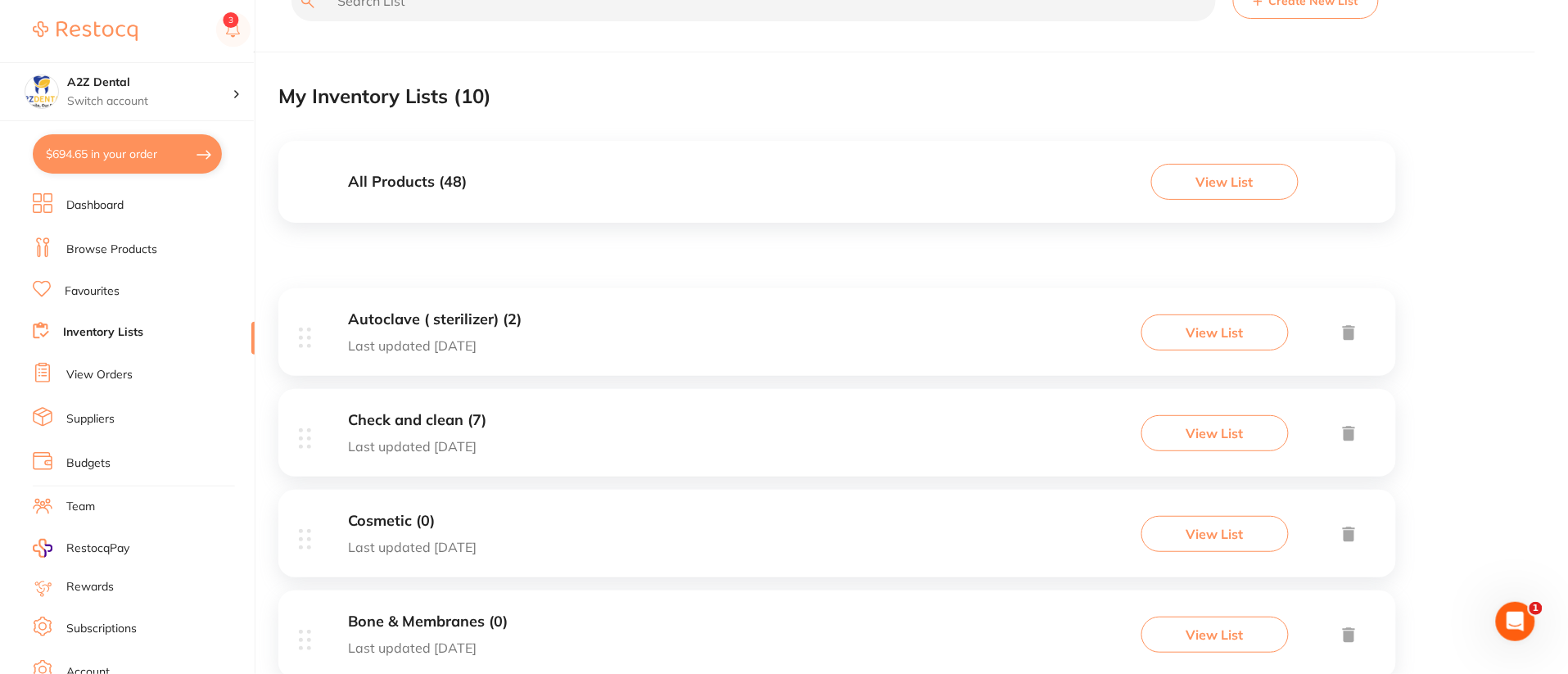
scroll to position [9, 0]
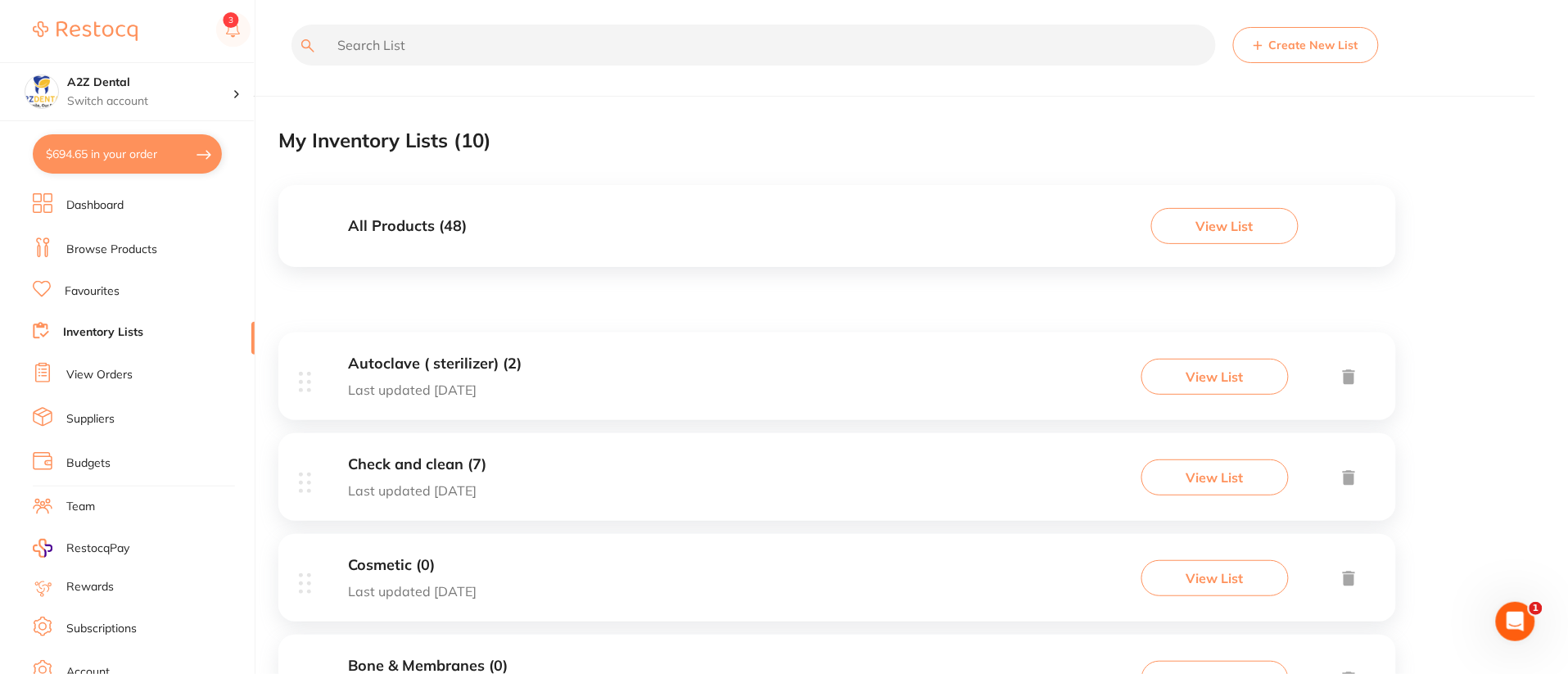
click at [1310, 48] on button "Create New List" at bounding box center [1306, 45] width 146 height 36
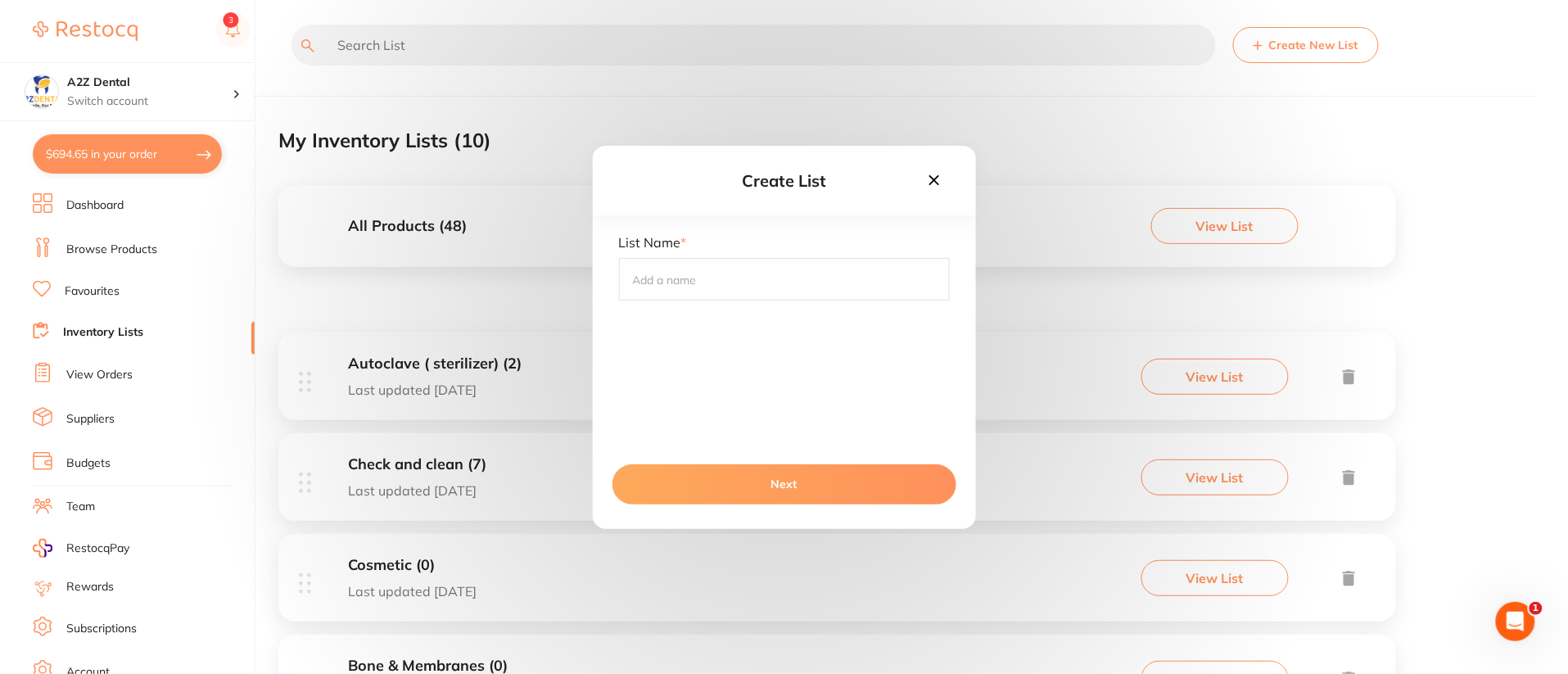
click at [664, 279] on input "text" at bounding box center [784, 279] width 331 height 43
type input "Lab"
click at [711, 487] on button "Next" at bounding box center [784, 484] width 343 height 39
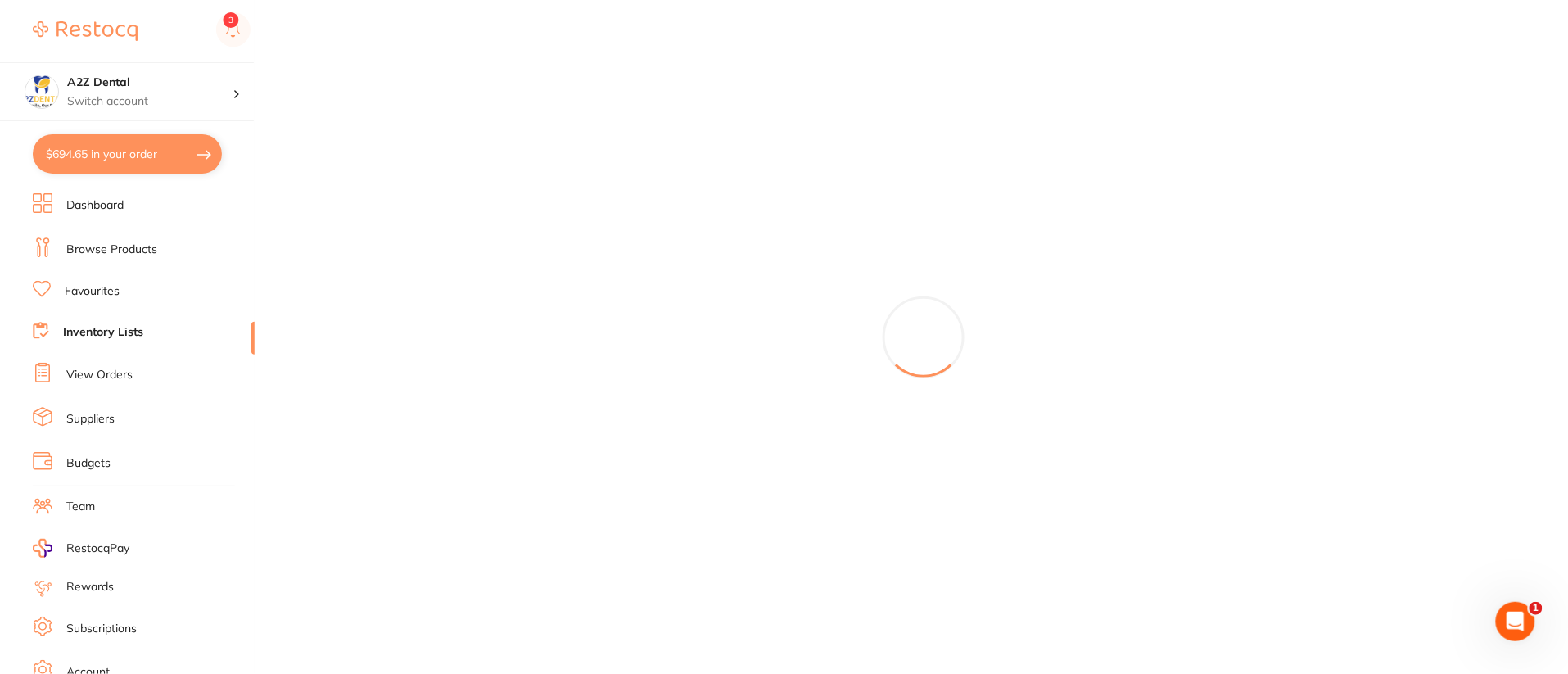
click at [711, 487] on div at bounding box center [923, 337] width 1289 height 674
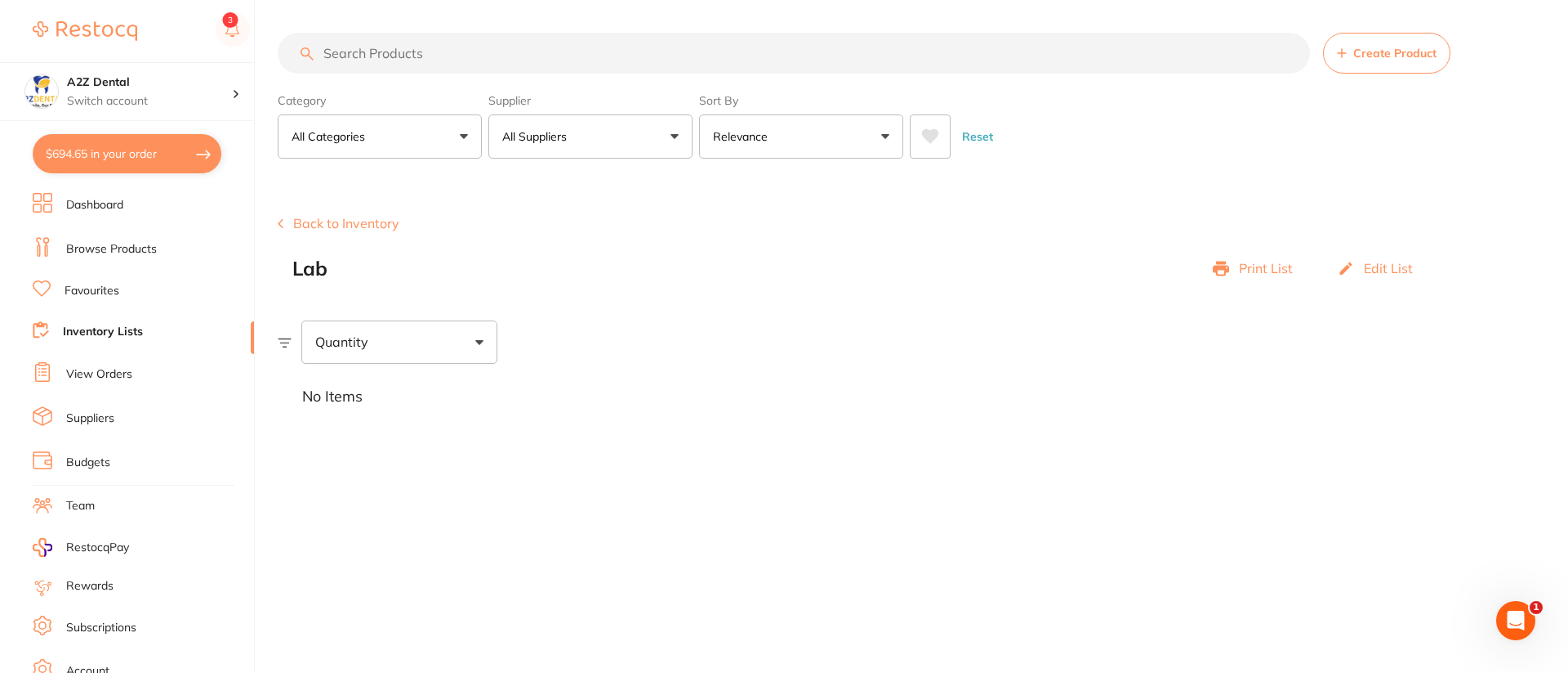
click at [674, 137] on button "All Suppliers" at bounding box center [590, 136] width 204 height 44
type input "erkon"
click at [627, 274] on li "Erkodent" at bounding box center [590, 278] width 191 height 46
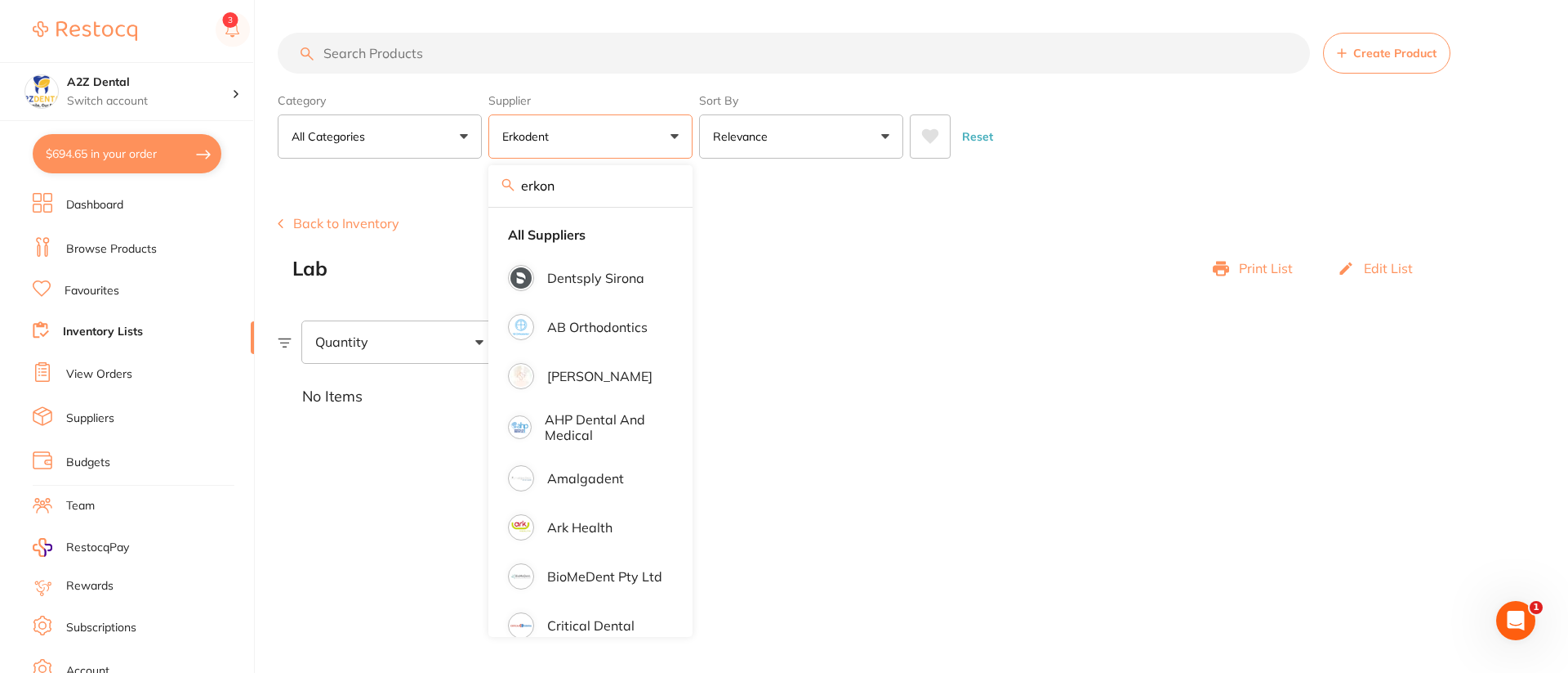
click at [431, 65] on input "search" at bounding box center [794, 53] width 1032 height 41
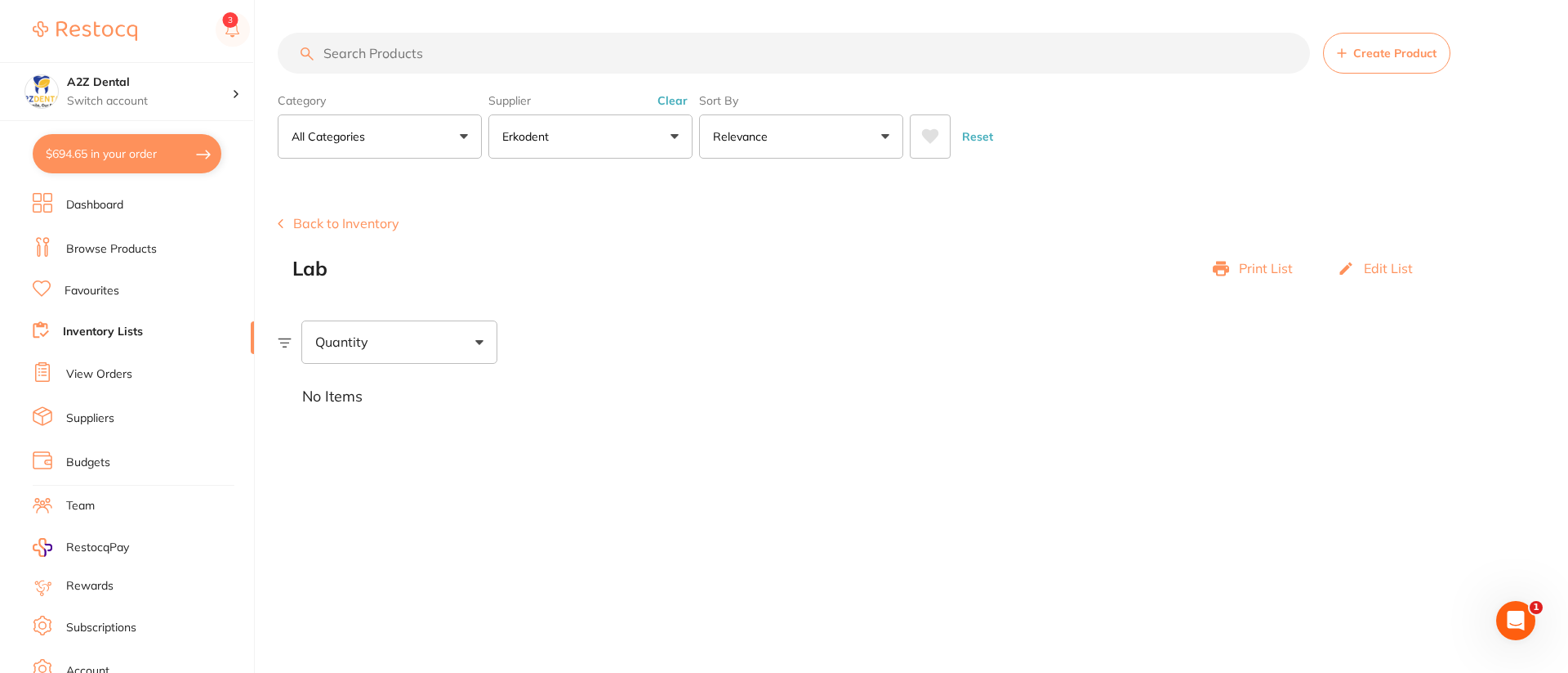
paste input "Mouth Guard Blank (CLEAR)"
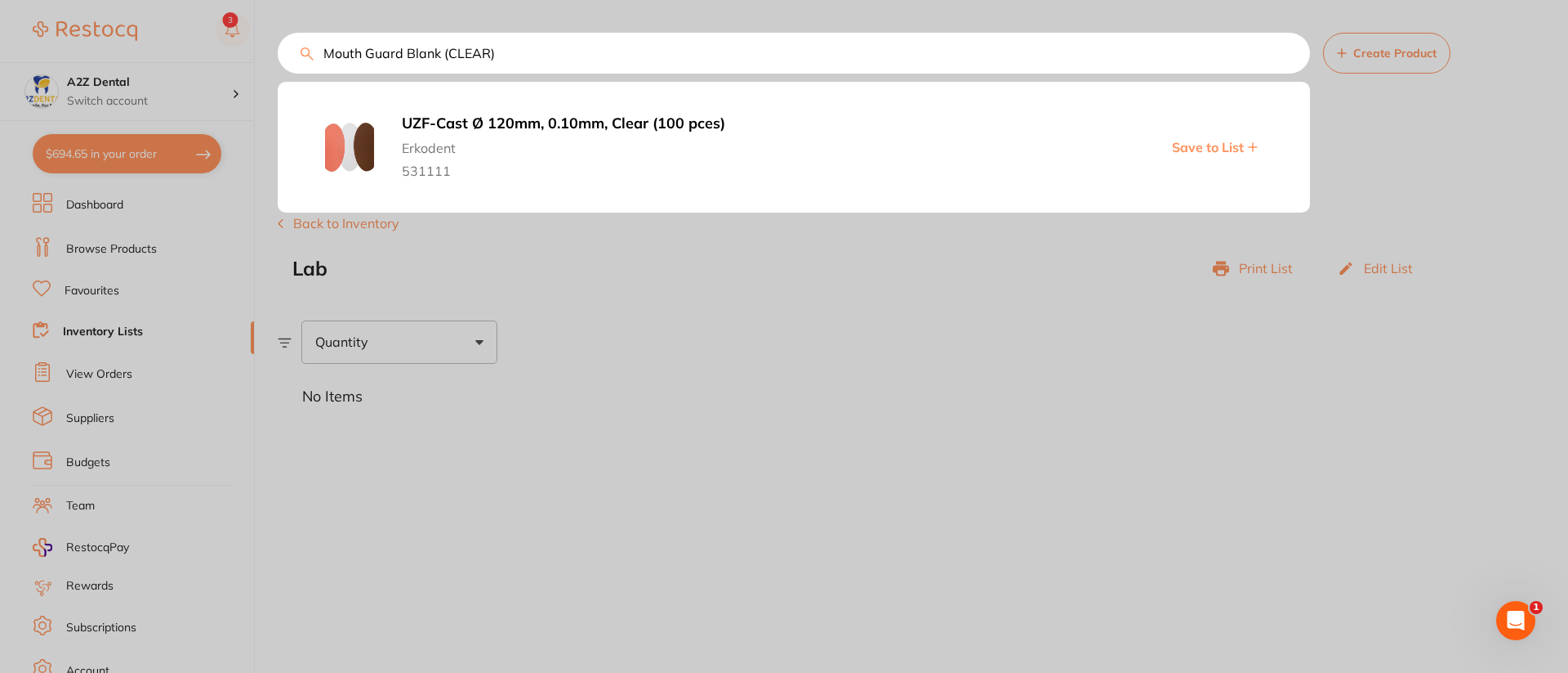
click at [626, 126] on b "UZF-Cast Ø 120mm, 0.10mm, Clear (100 pces)" at bounding box center [679, 123] width 553 height 17
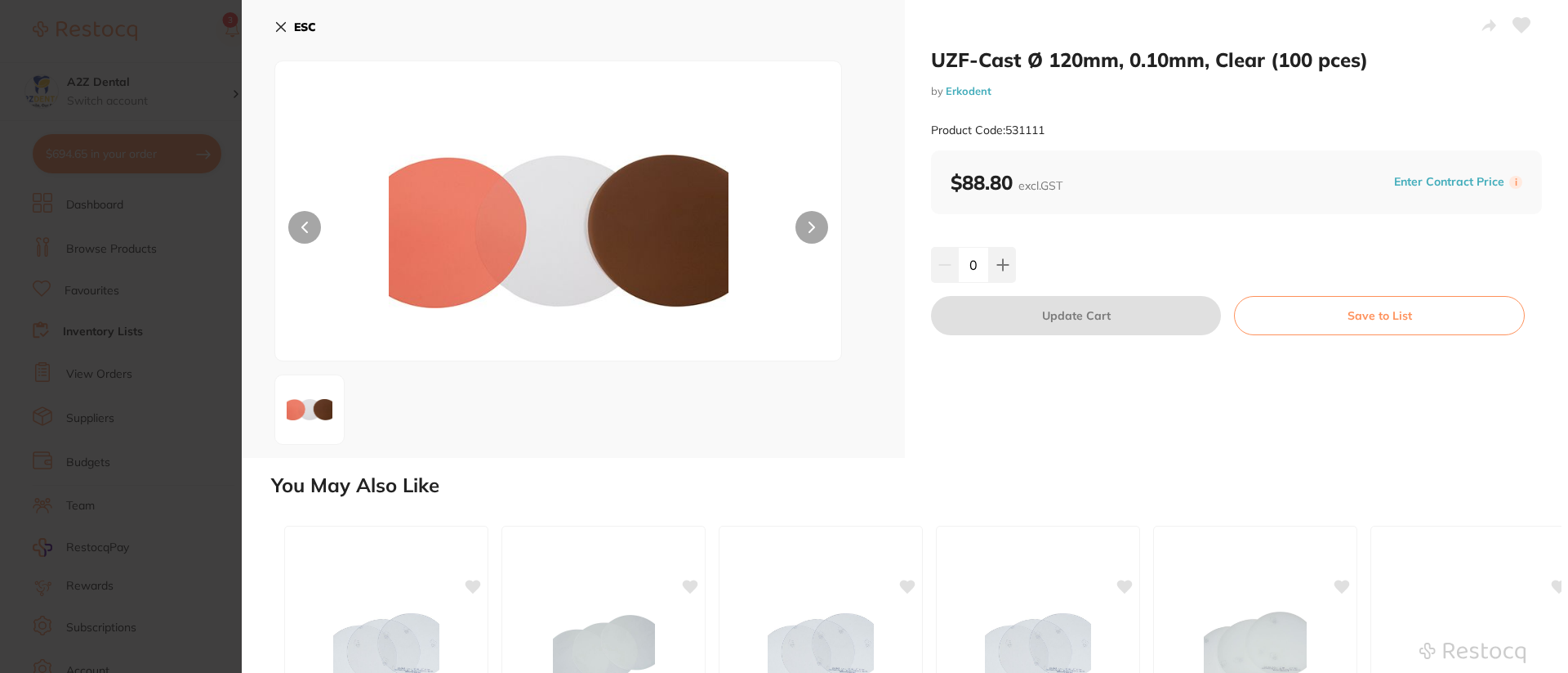
click at [977, 399] on div "UZF-Cast Ø 120mm, 0.10mm, Clear (100 pces) by Erkodent Product Code: 531111 $88…" at bounding box center [1236, 229] width 663 height 458
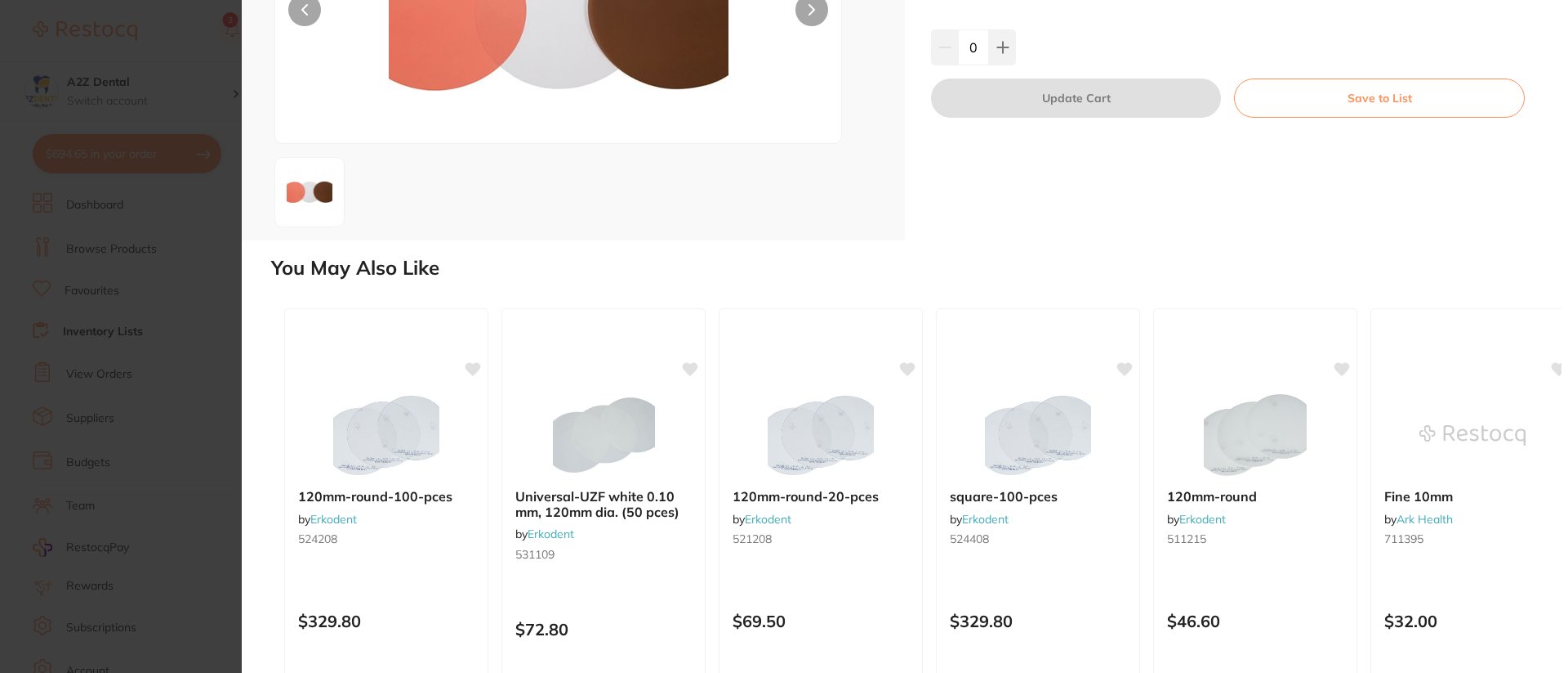
scroll to position [261, 0]
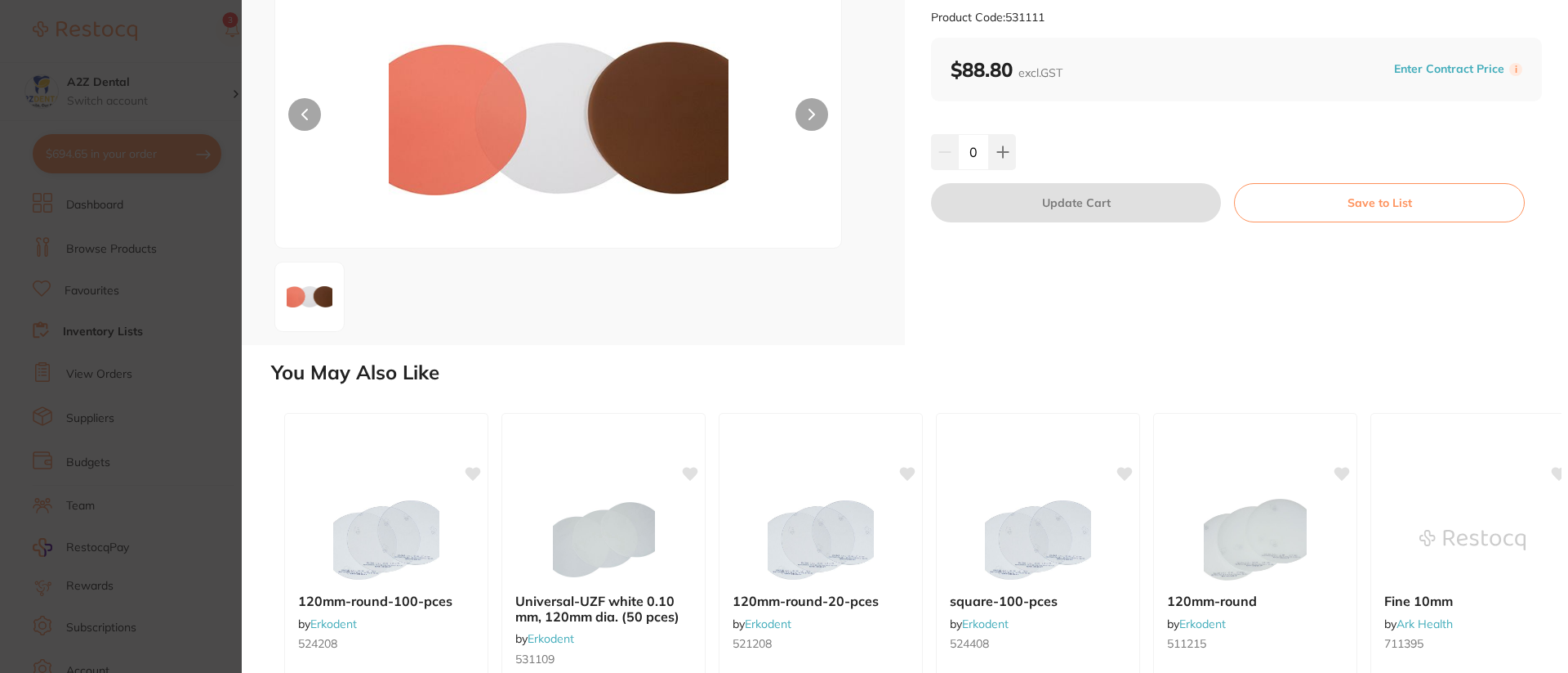
scroll to position [0, 0]
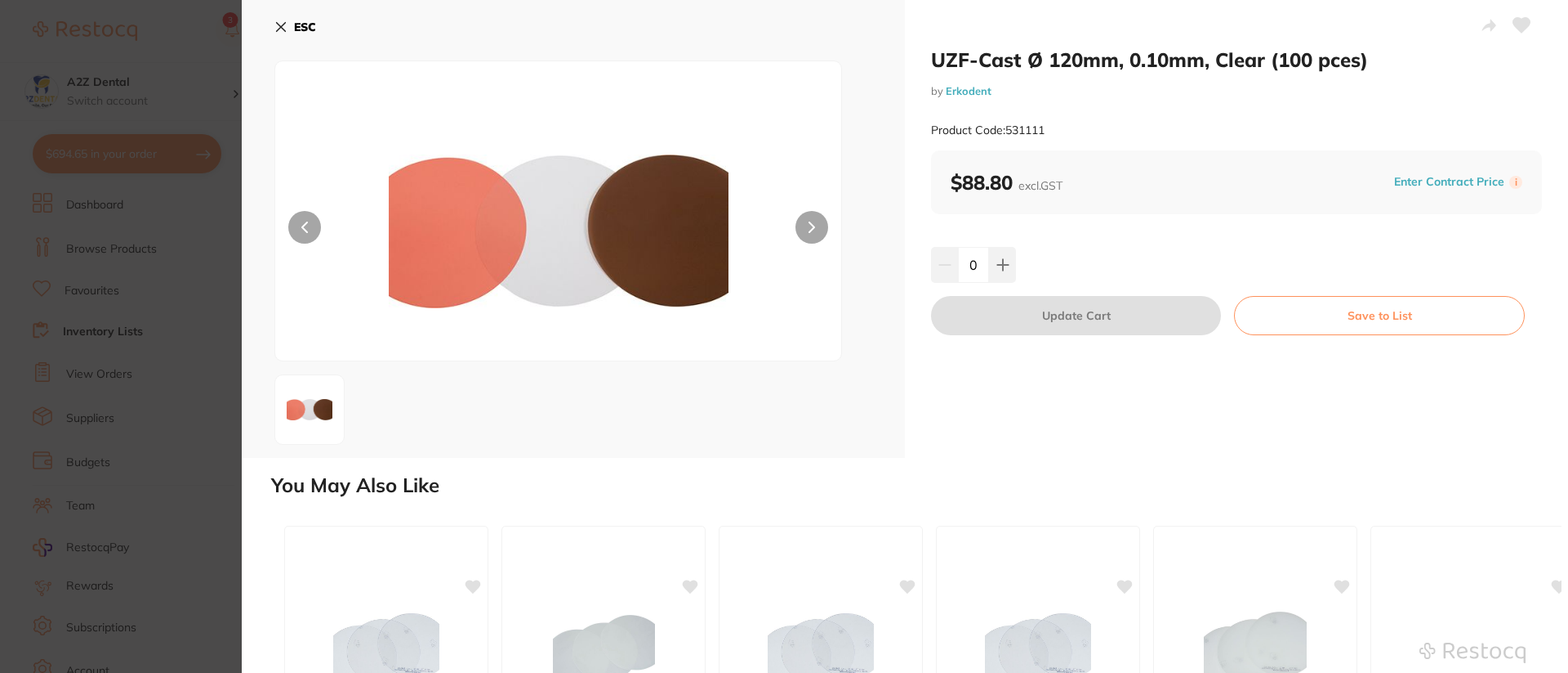
click at [281, 21] on icon at bounding box center [281, 26] width 13 height 13
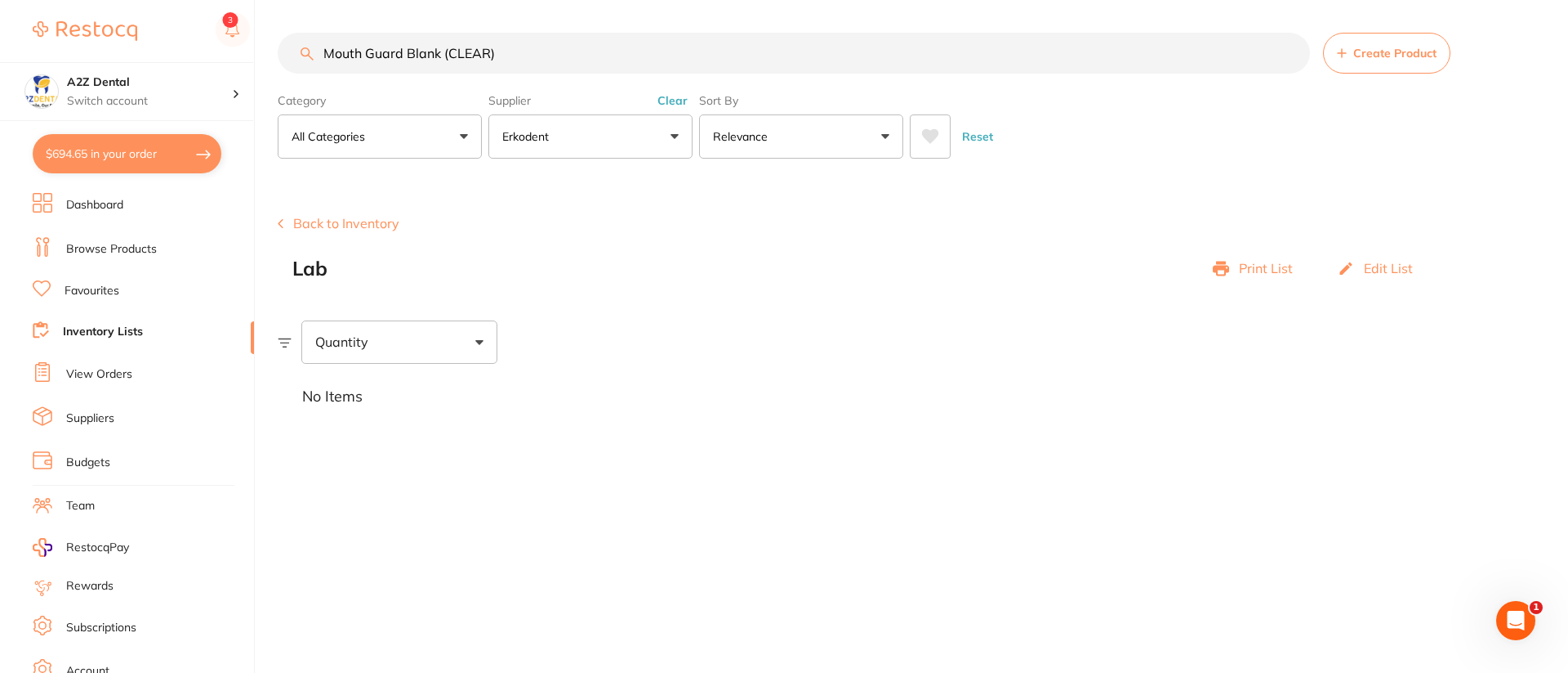
drag, startPoint x: 508, startPoint y: 55, endPoint x: 309, endPoint y: 49, distance: 199.1
click at [309, 49] on div "Mouth Guard Blank (CLEAR) Create Product" at bounding box center [923, 53] width 1291 height 41
paste input "Bleach Blank"
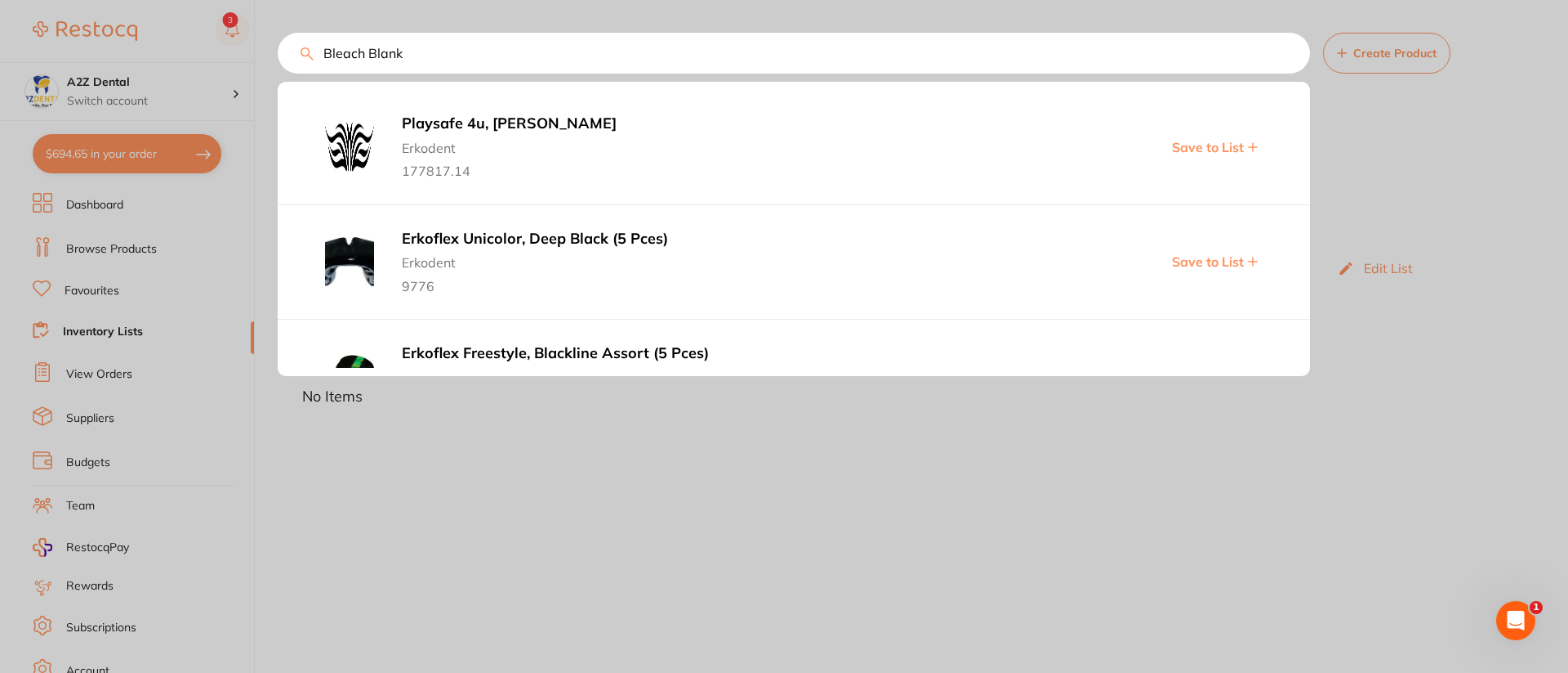
scroll to position [66, 0]
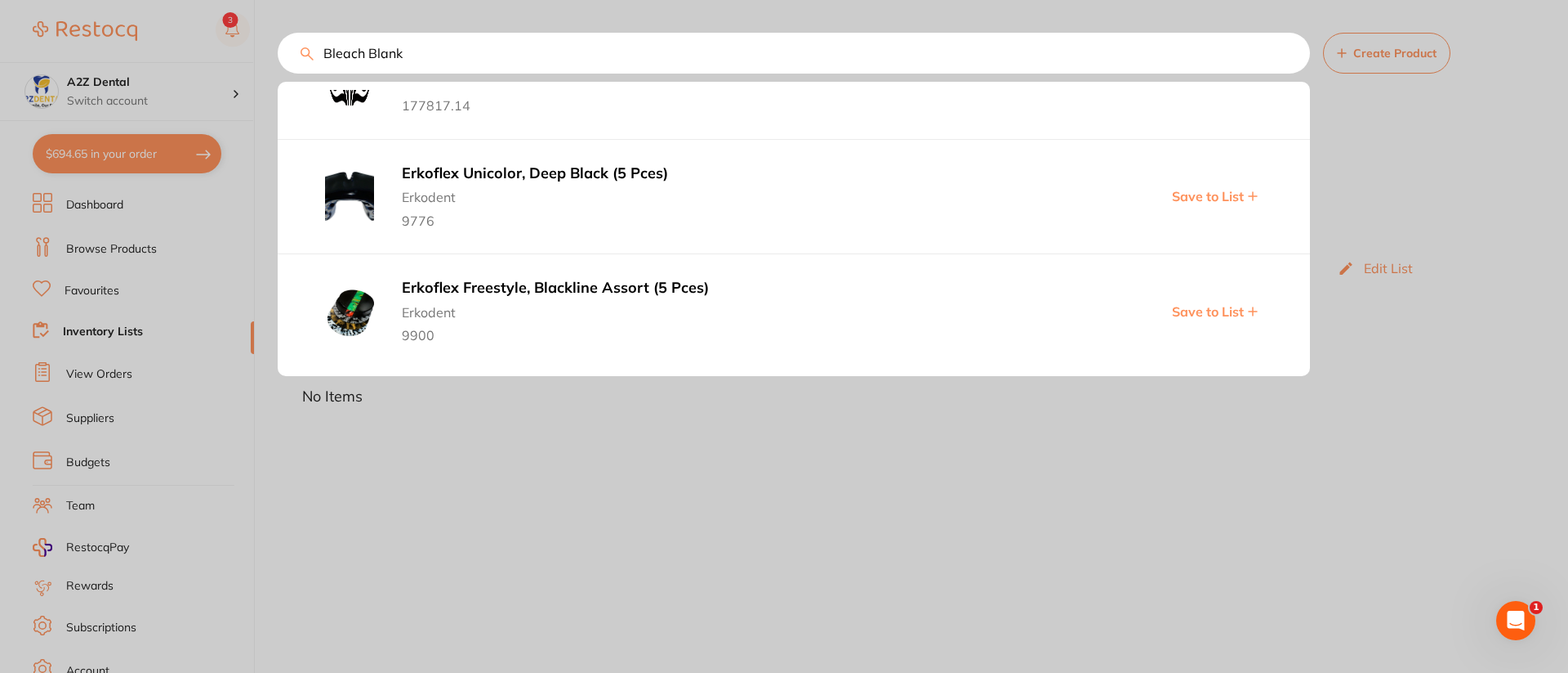
click at [917, 459] on div at bounding box center [784, 336] width 1568 height 673
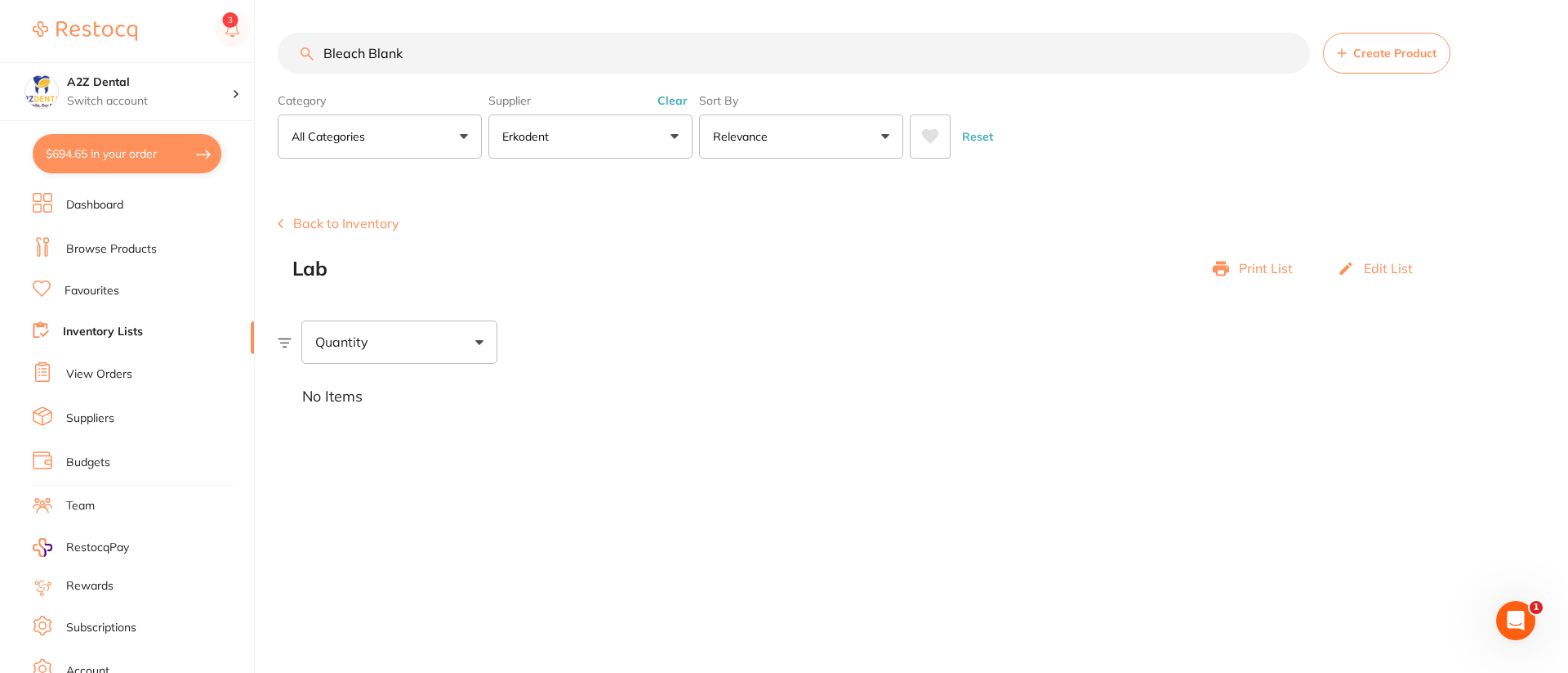
drag, startPoint x: 429, startPoint y: 66, endPoint x: 303, endPoint y: 49, distance: 127.1
click at [303, 49] on div "Bleach Blank Create Product" at bounding box center [923, 53] width 1291 height 41
paste input "Retainer"
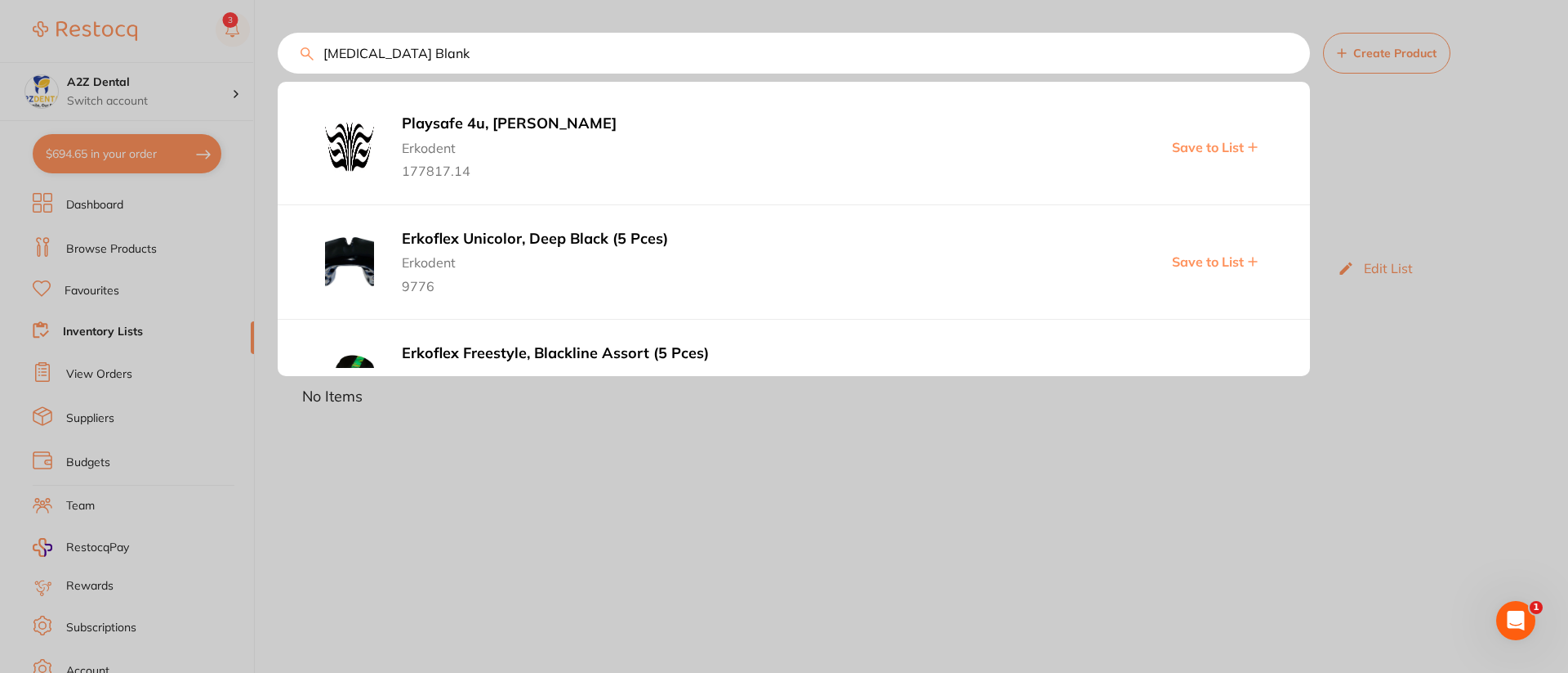
drag, startPoint x: 379, startPoint y: 55, endPoint x: 441, endPoint y: 55, distance: 62.0
click at [441, 55] on input "Retainer Blank" at bounding box center [794, 53] width 1032 height 41
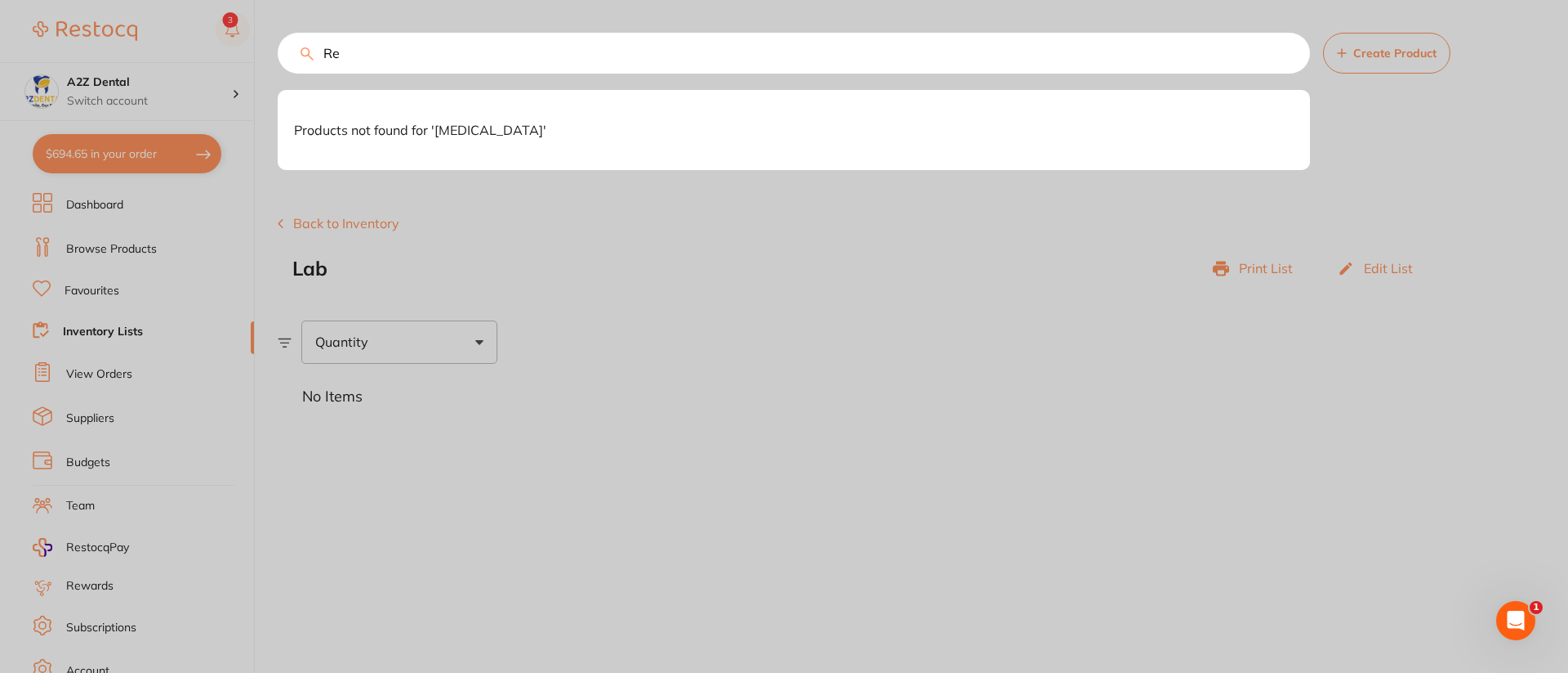
type input "R"
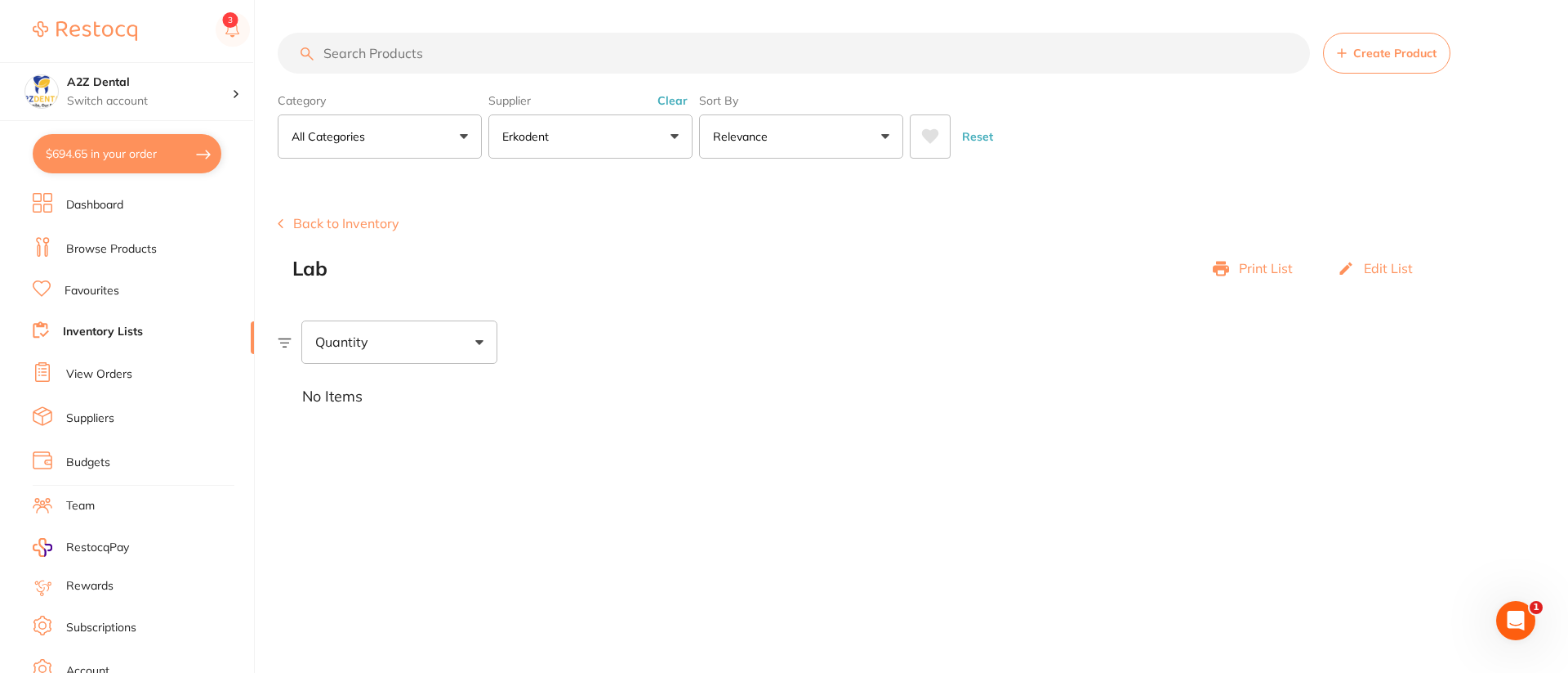
click at [446, 56] on input "search" at bounding box center [794, 53] width 1032 height 41
paste input "yellow stone"
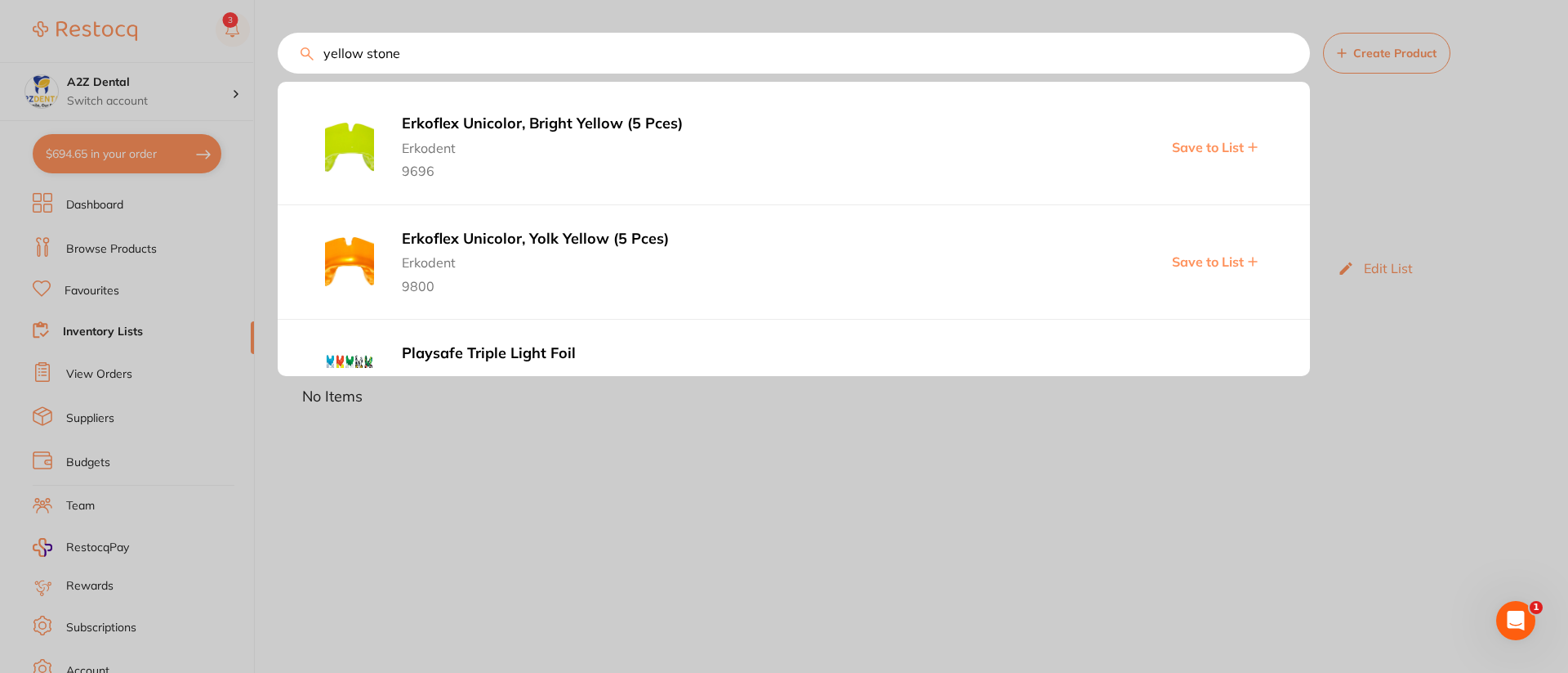
type input "yellow stone"
click at [1373, 158] on div at bounding box center [784, 336] width 1568 height 673
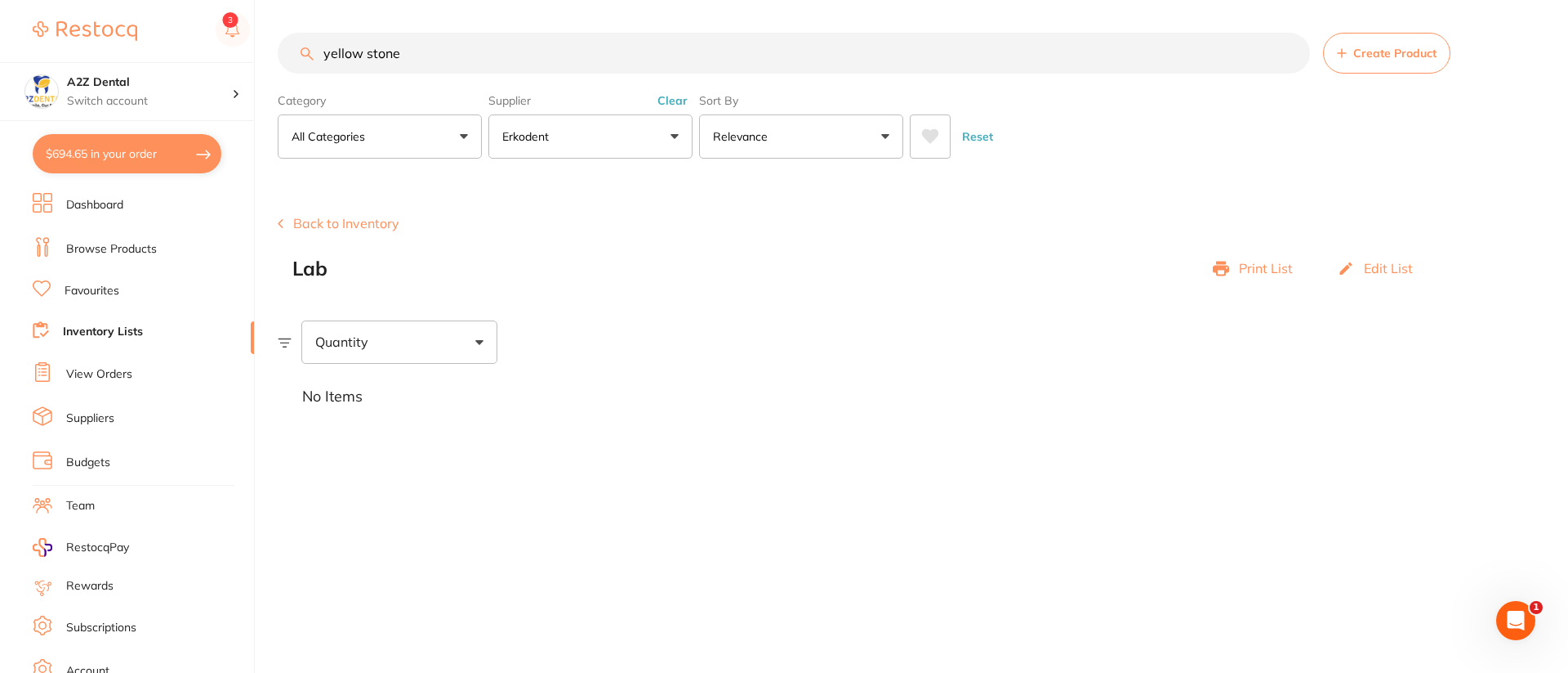
click at [680, 99] on button "Clear" at bounding box center [673, 100] width 40 height 14
click at [544, 54] on input "yellow stone" at bounding box center [794, 53] width 1032 height 41
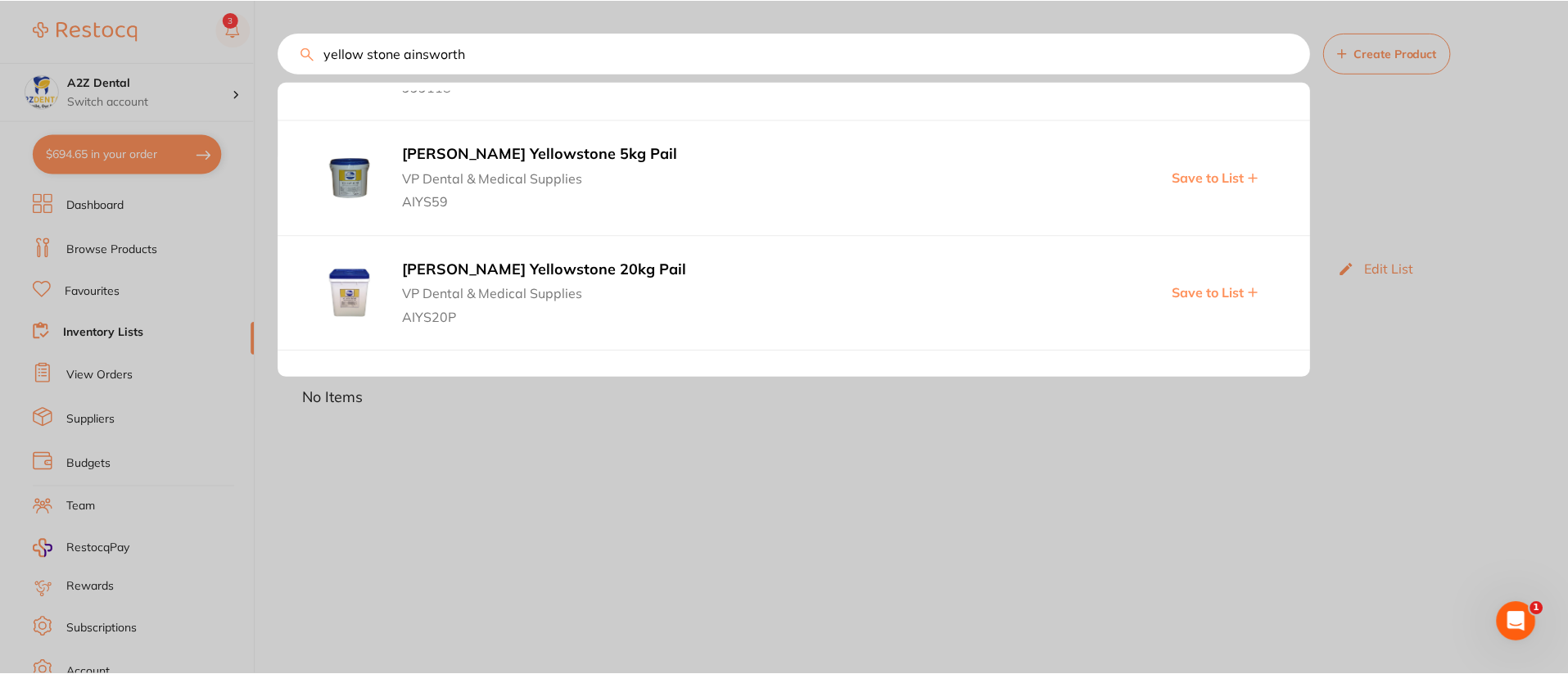
scroll to position [1070, 0]
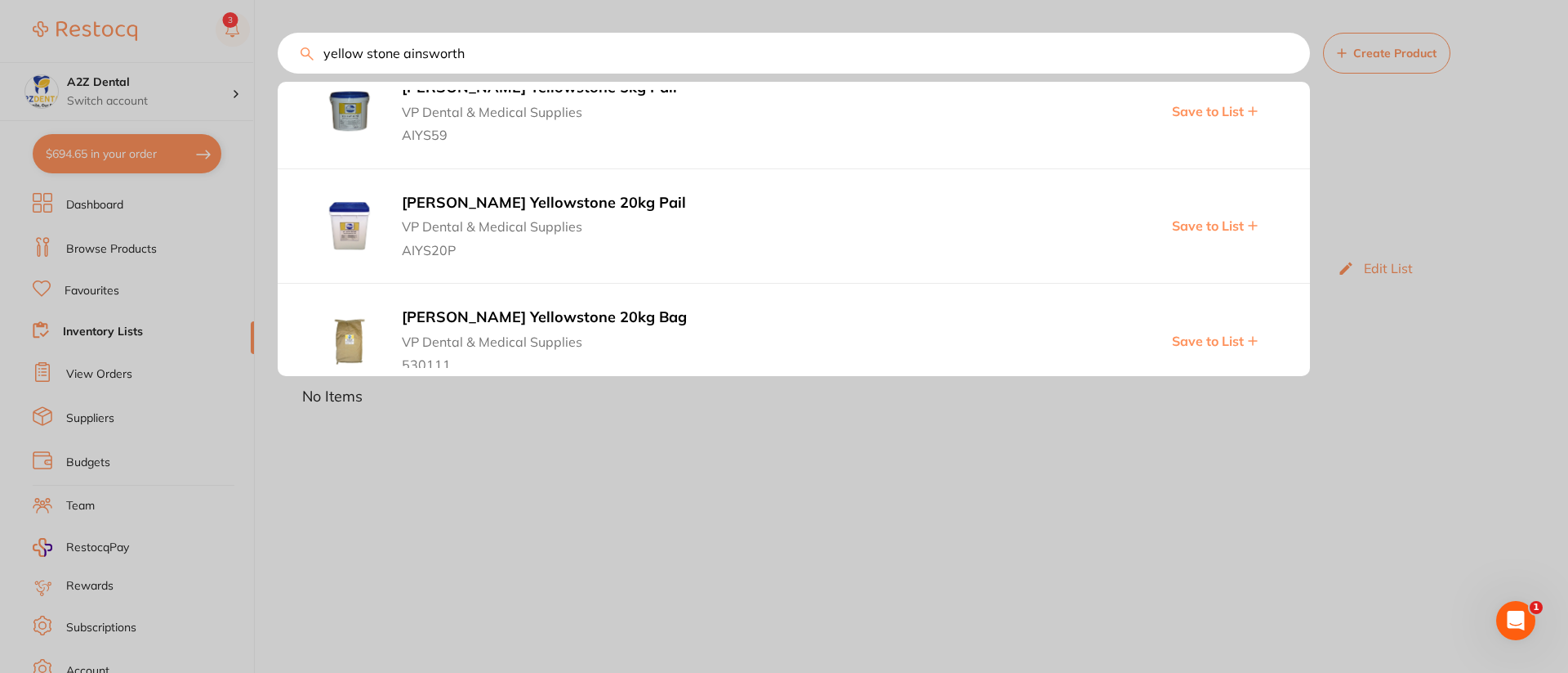
type input "yellow stone ainsworth"
click at [1458, 183] on div at bounding box center [784, 336] width 1568 height 673
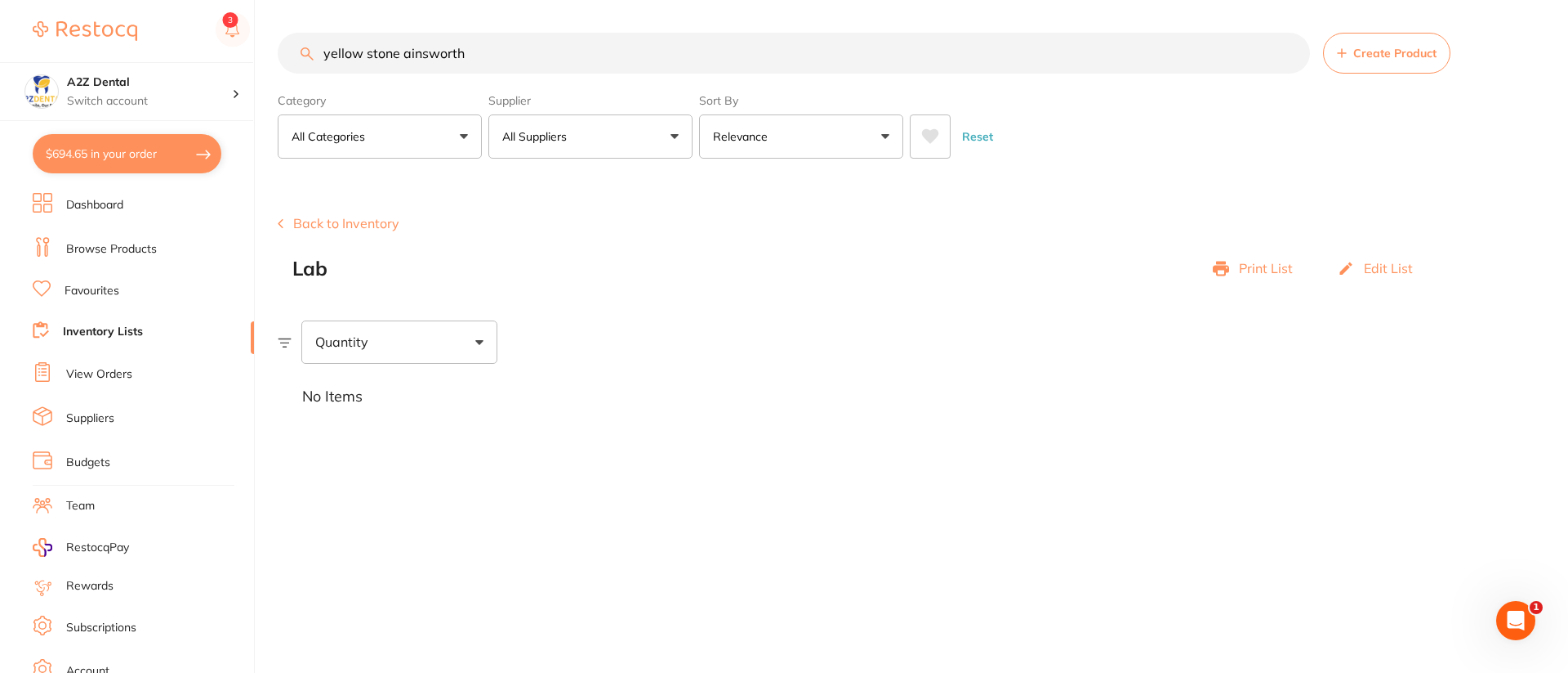
click at [315, 226] on button "Back to Inventory" at bounding box center [338, 223] width 122 height 14
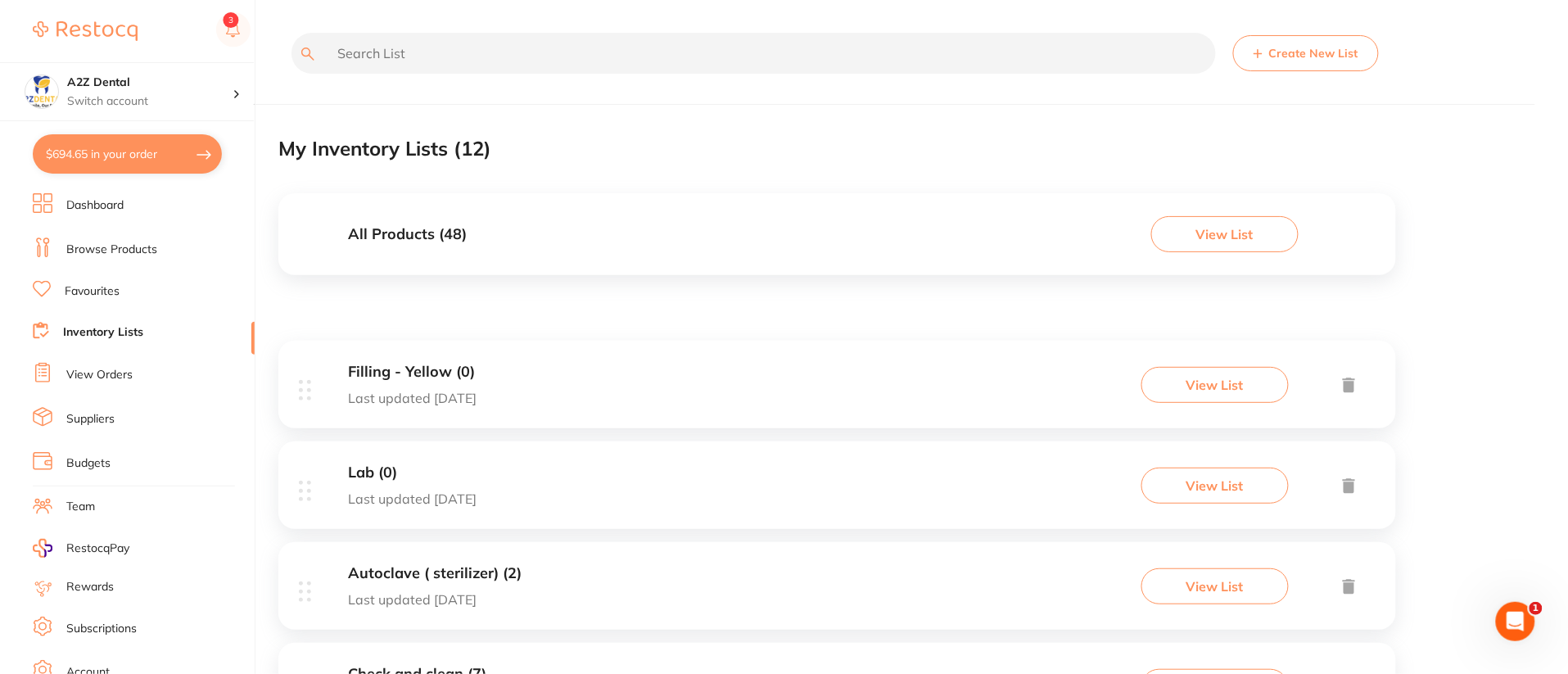
drag, startPoint x: 1503, startPoint y: 226, endPoint x: 1571, endPoint y: 37, distance: 200.9
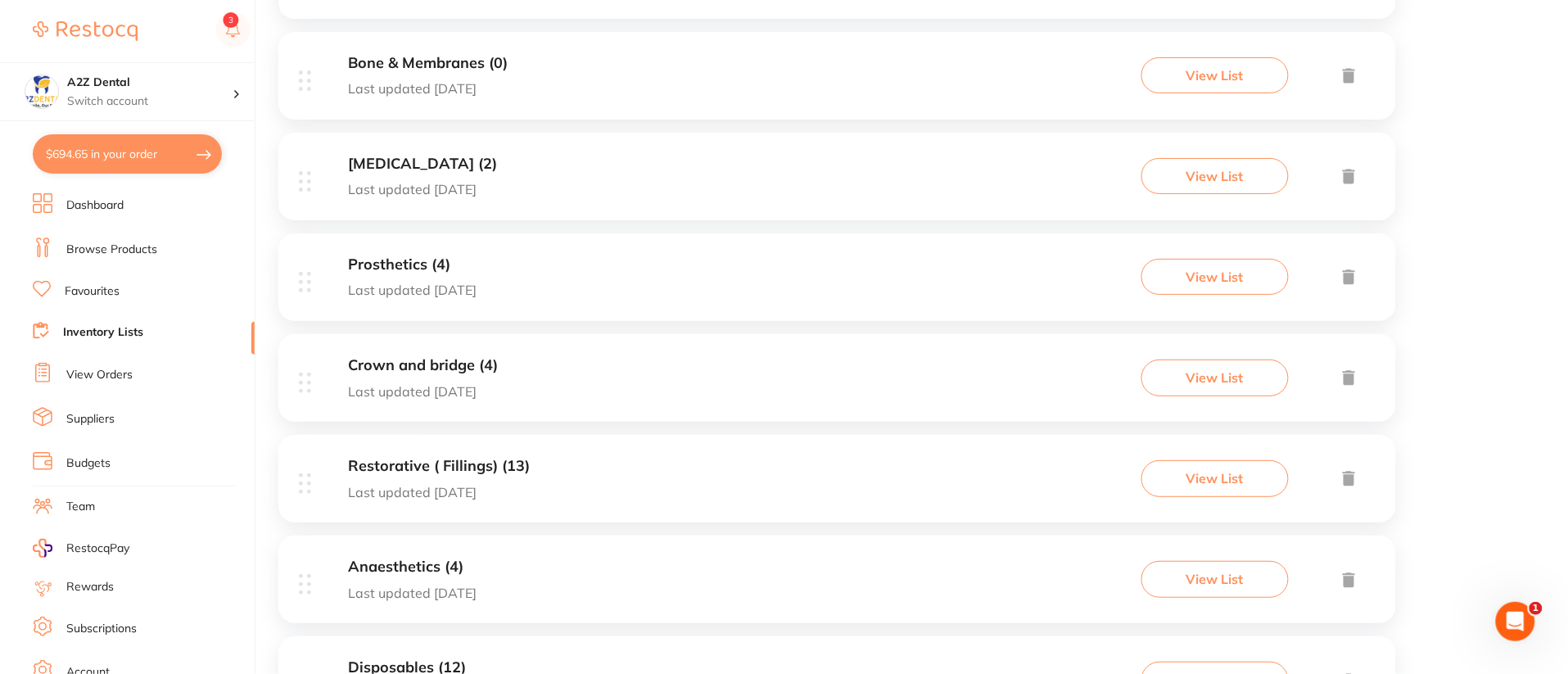
scroll to position [908, 0]
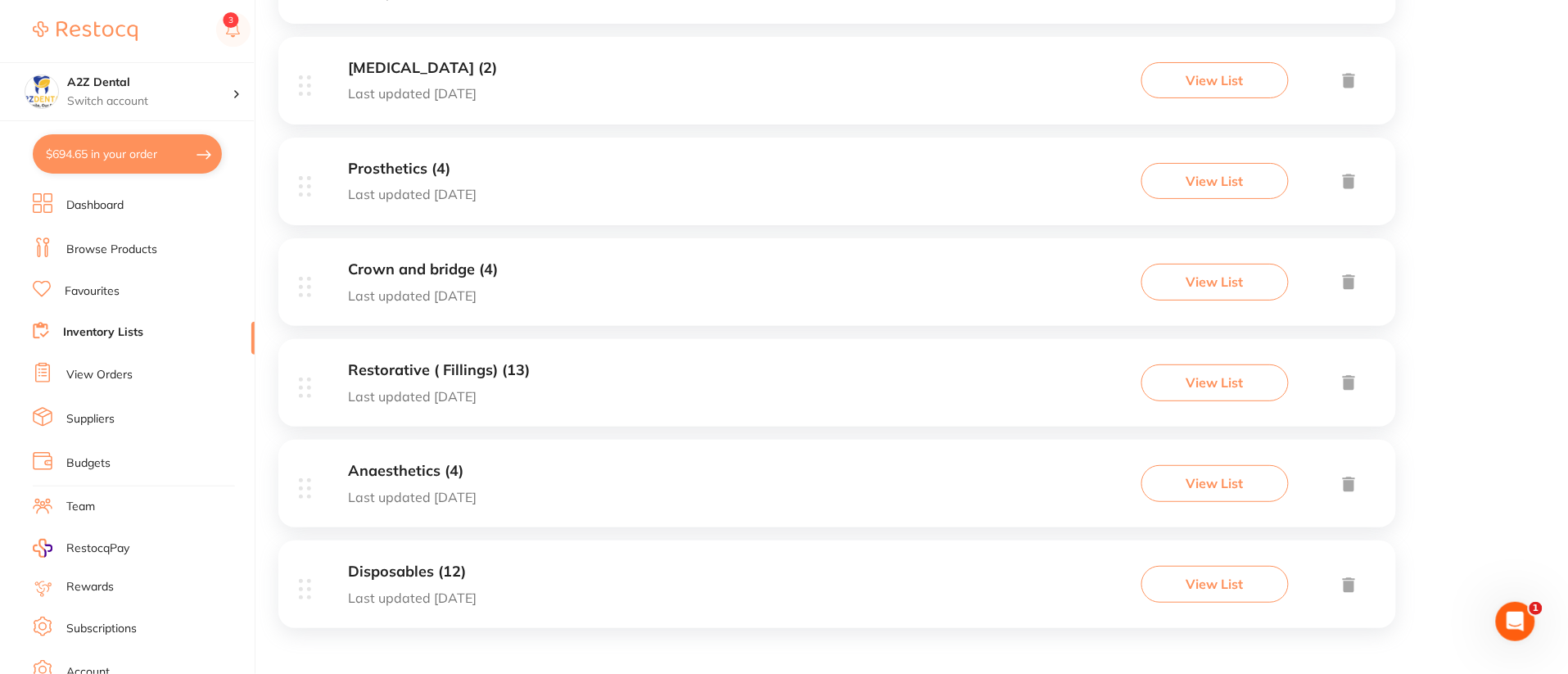
click at [729, 371] on div "Restorative ( Fillings) (13) Last updated 14 days ago View List" at bounding box center [837, 383] width 1117 height 88
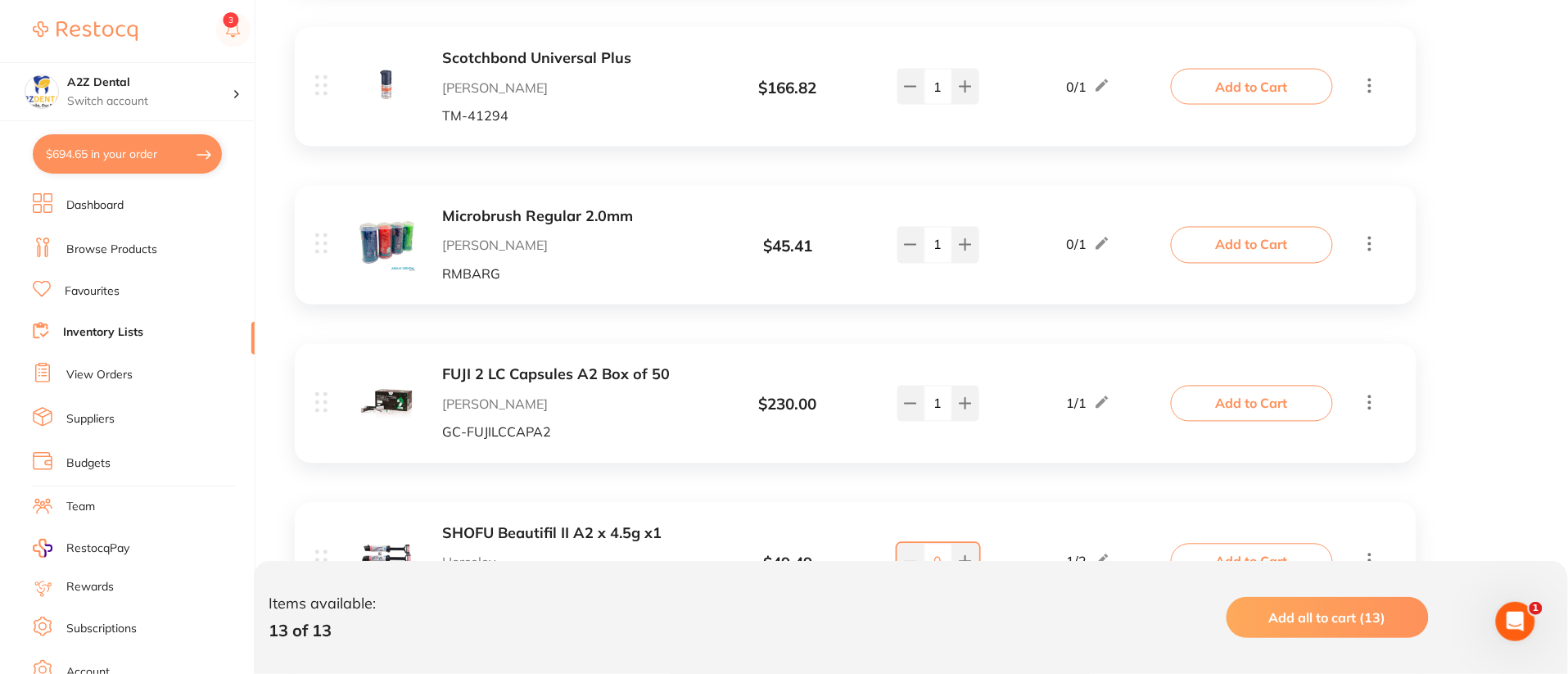
scroll to position [917, 0]
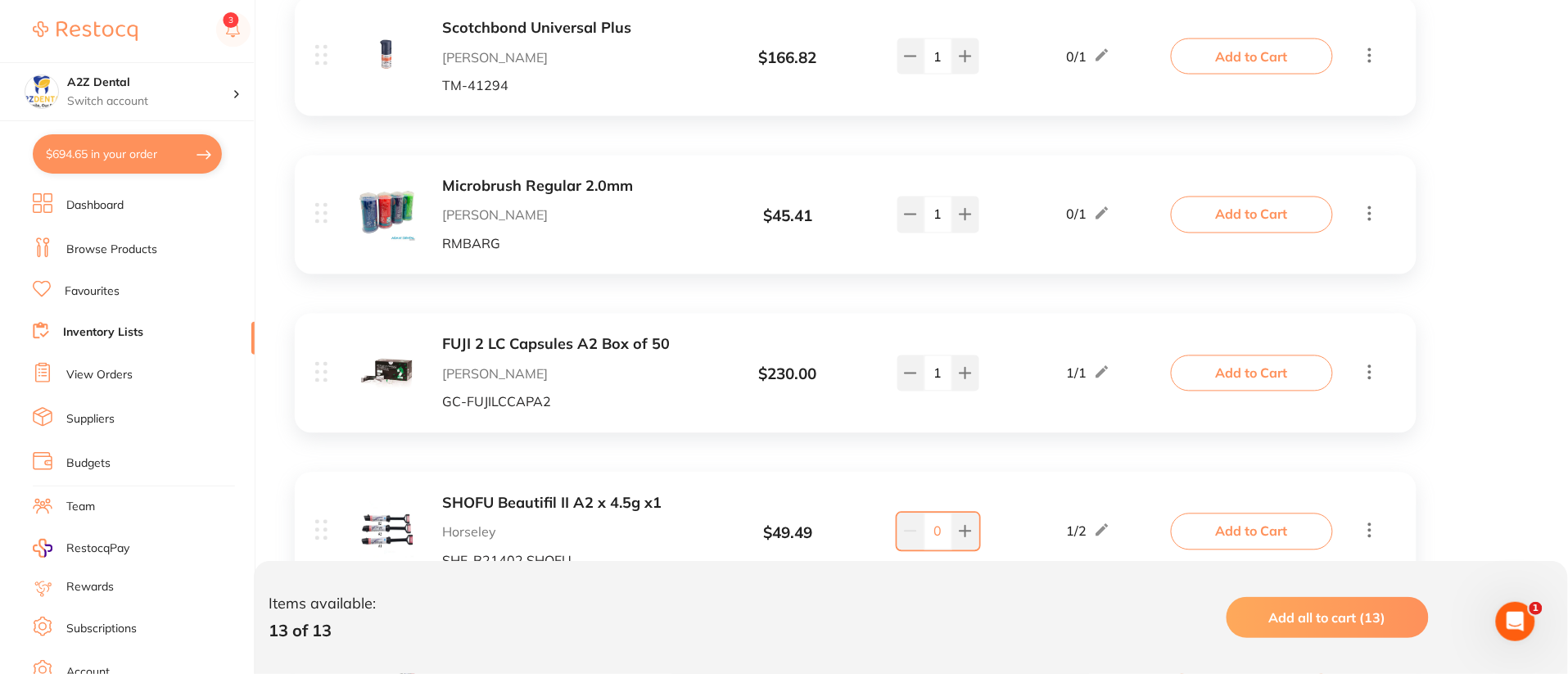
click at [1513, 294] on div "Item Price Qty on Hand Min / Max Mixing Pads Foam Backed Adam Dental MP75 $ 9.2…" at bounding box center [923, 575] width 1289 height 2255
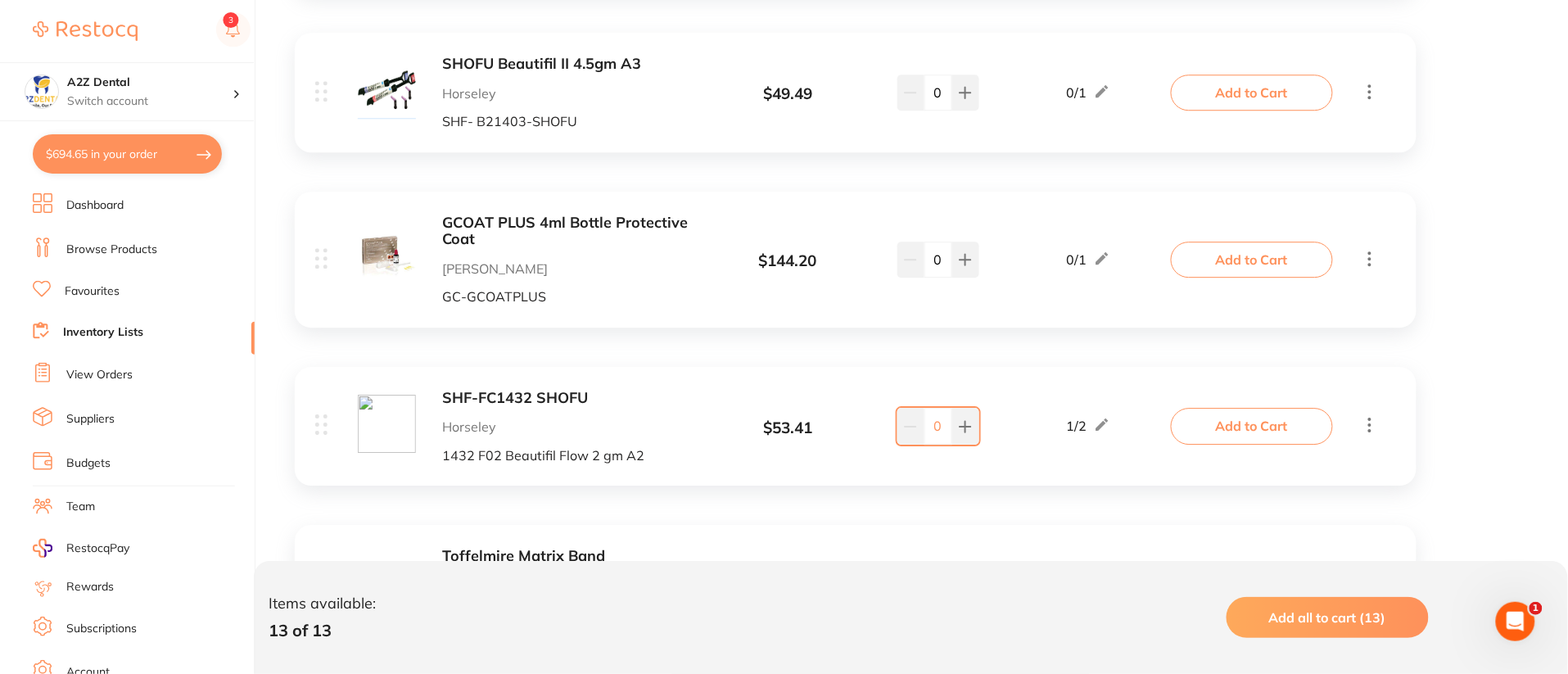
scroll to position [1527, 0]
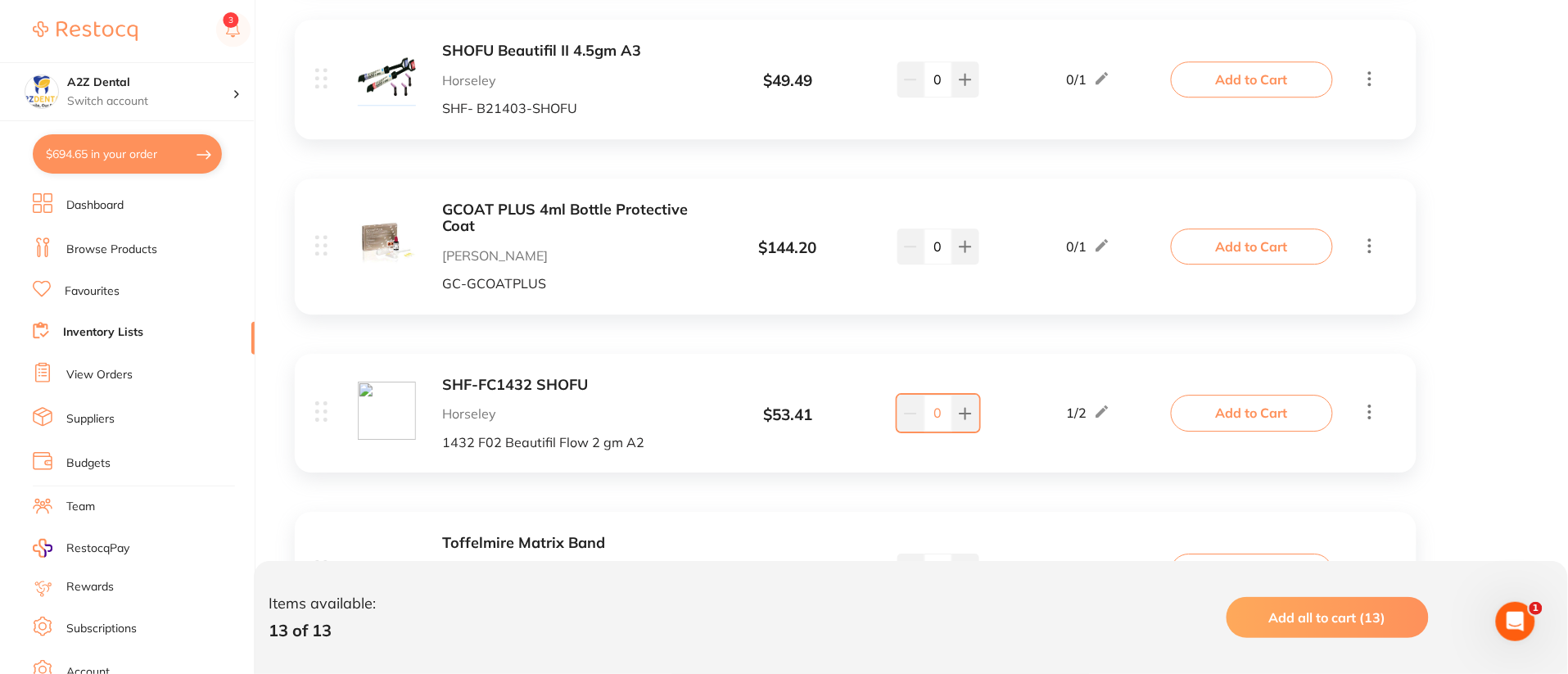
click at [139, 251] on link "Browse Products" at bounding box center [112, 249] width 91 height 16
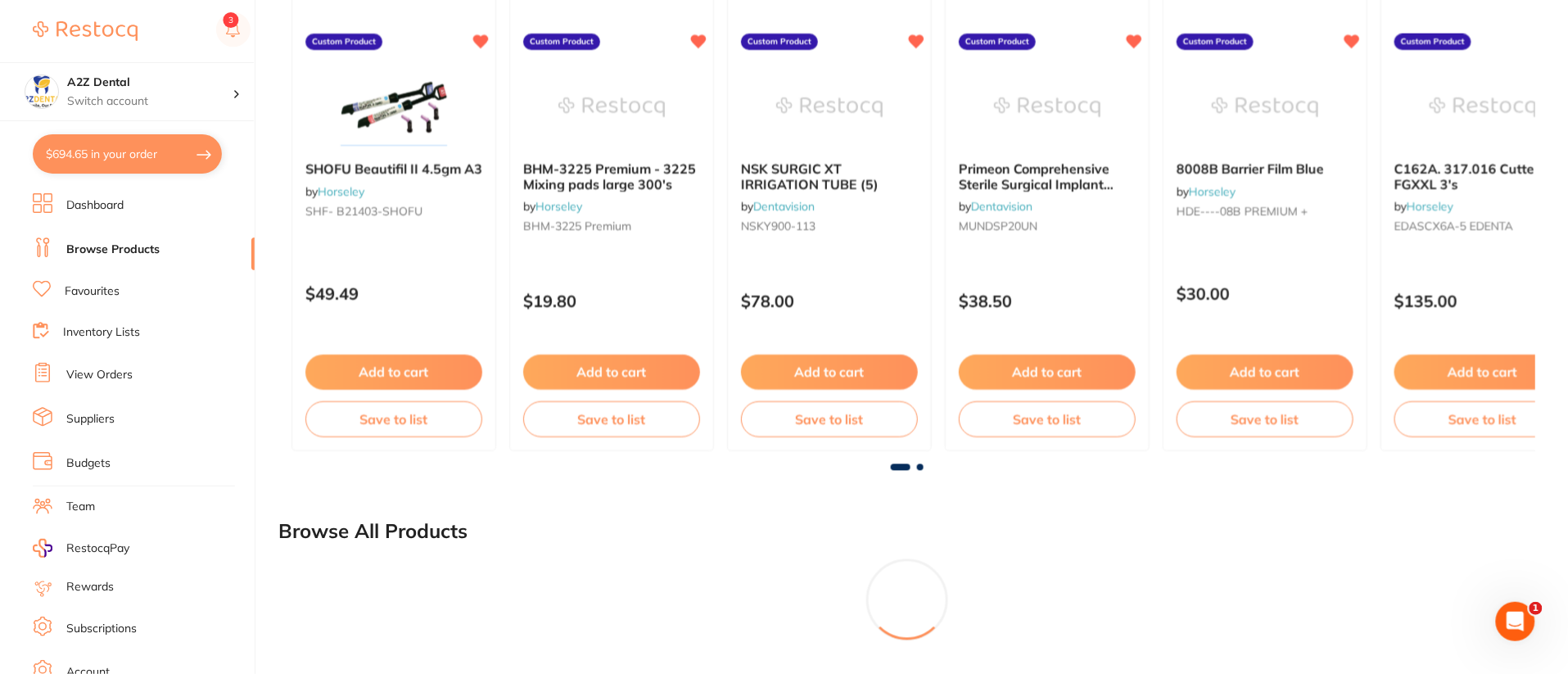
click at [111, 371] on link "View Orders" at bounding box center [100, 374] width 66 height 16
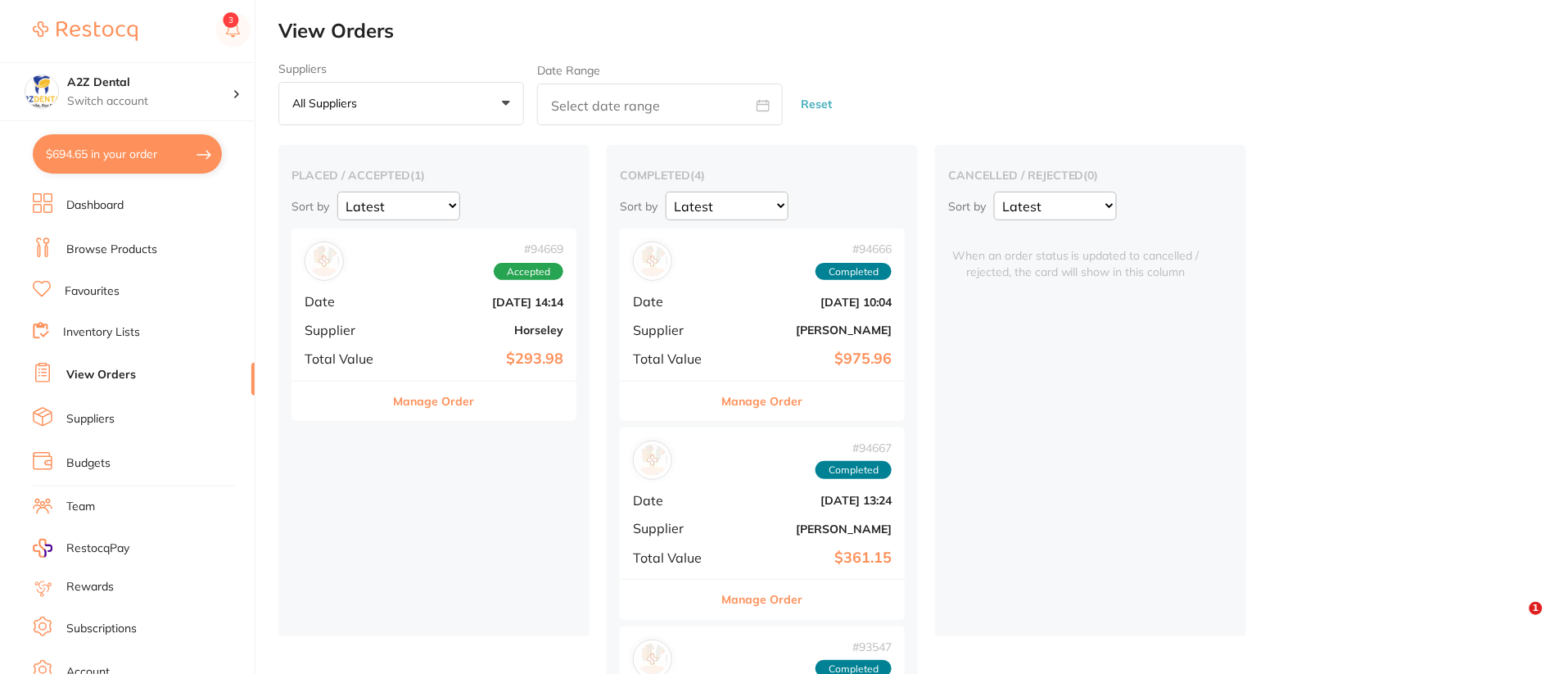
click at [453, 402] on button "Manage Order" at bounding box center [434, 401] width 81 height 39
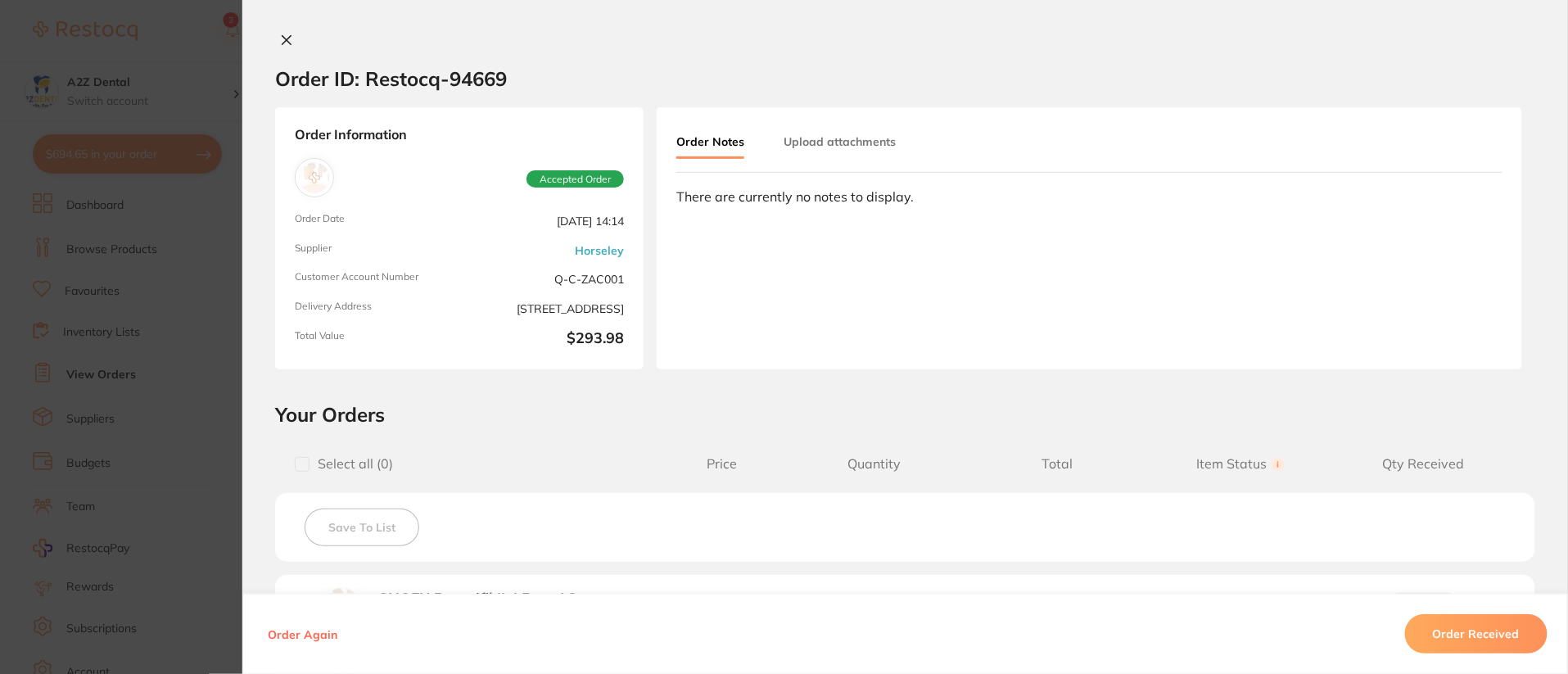
click at [524, 415] on h2 "Your Orders" at bounding box center [905, 414] width 1260 height 25
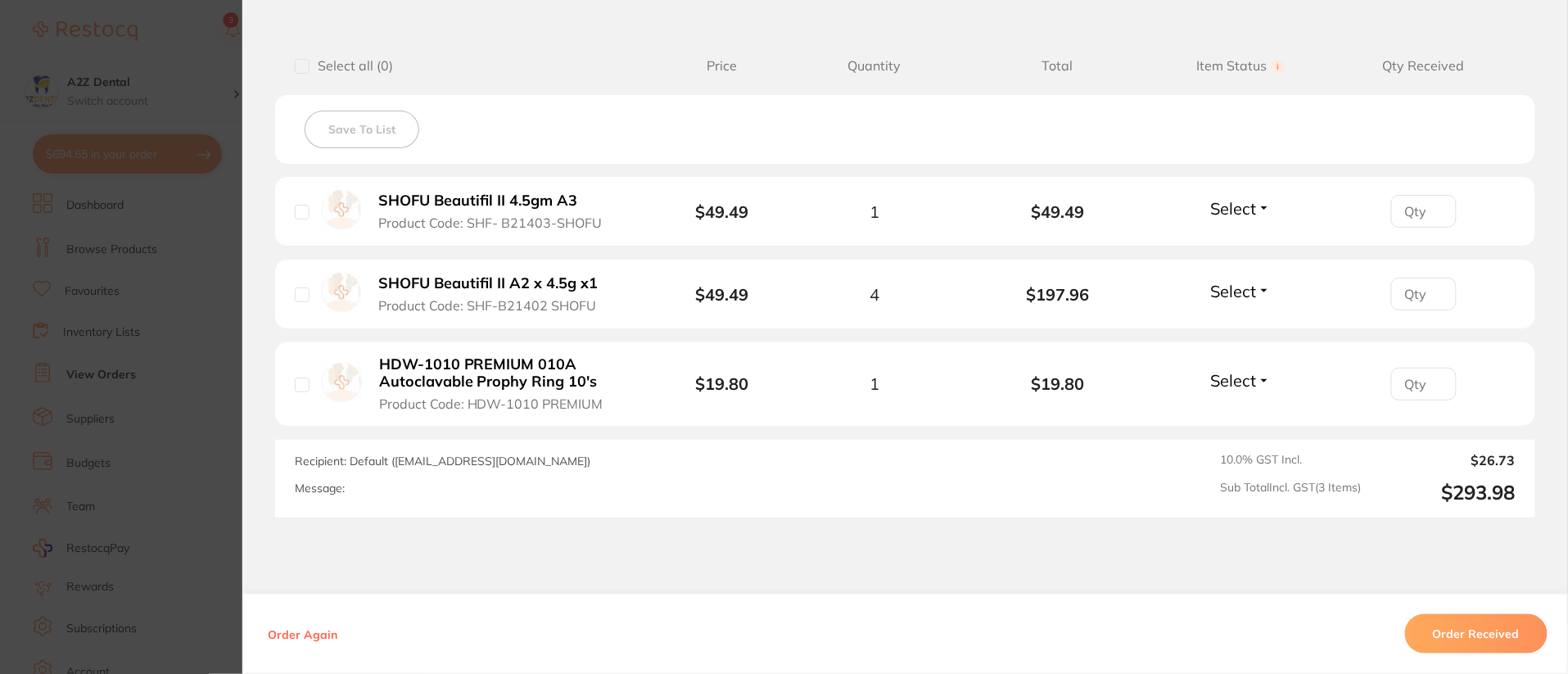
scroll to position [393, 0]
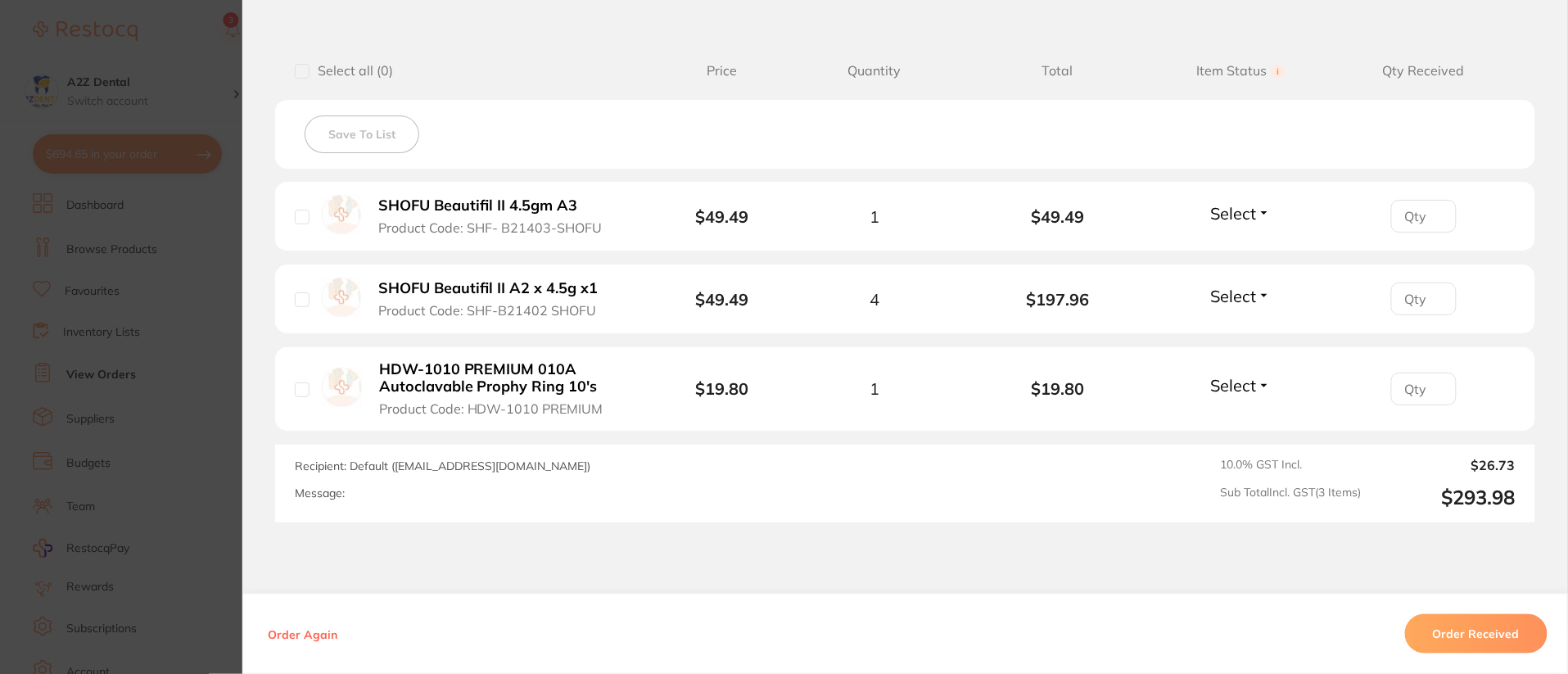
click at [198, 49] on section "Order ID: Restocq- 94669 Order Information Accepted Order Order Date Sept 25 20…" at bounding box center [784, 337] width 1568 height 674
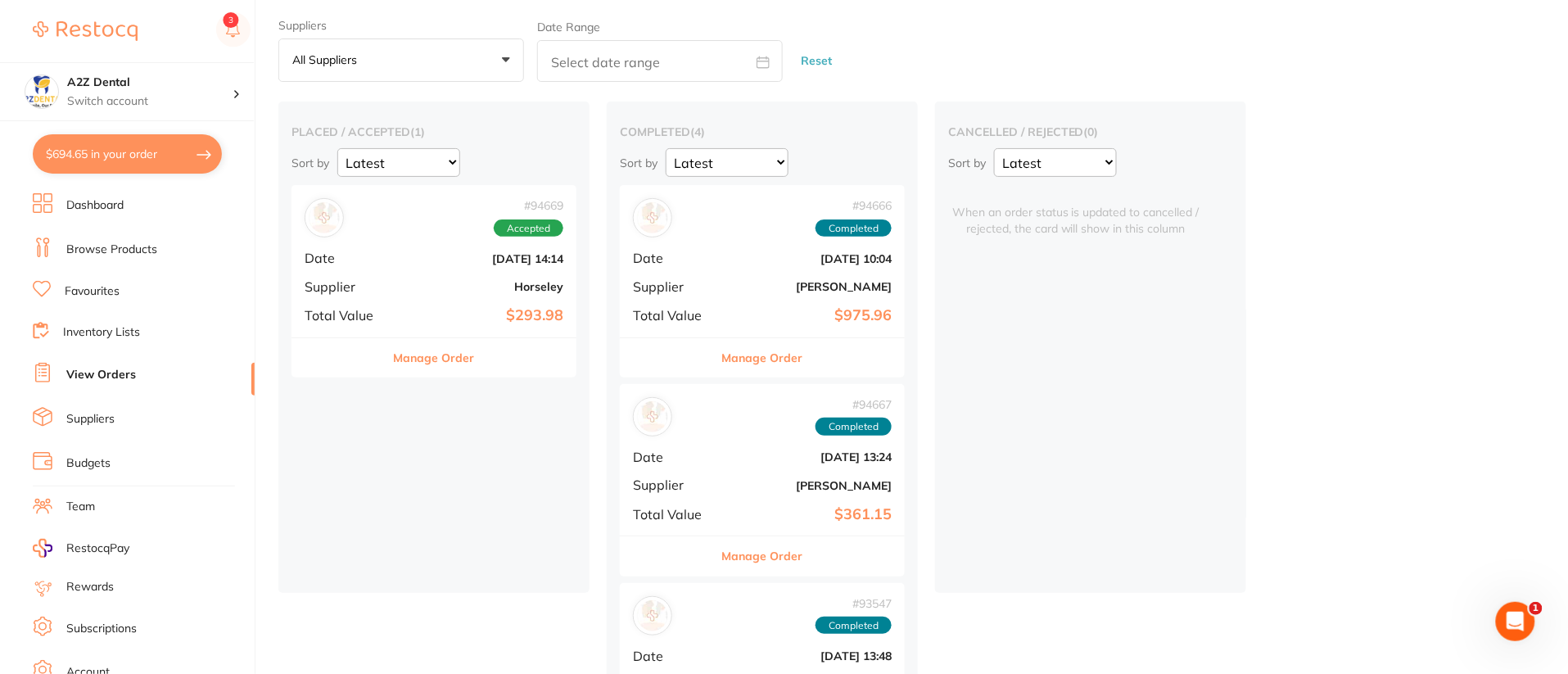
click at [775, 354] on button "Manage Order" at bounding box center [762, 358] width 81 height 39
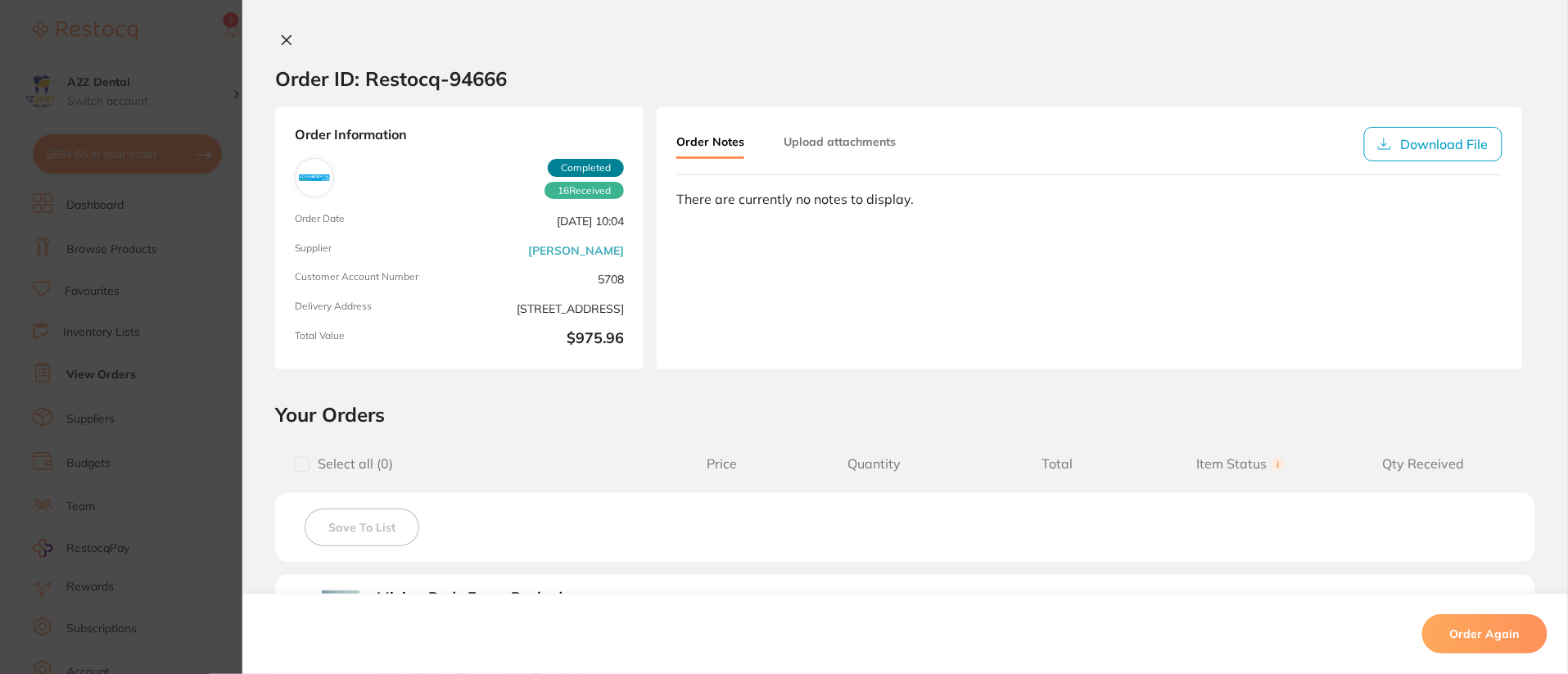
drag, startPoint x: 1567, startPoint y: 203, endPoint x: 1568, endPoint y: 298, distance: 95.0
click at [1568, 301] on html "$694.65 A2Z Dental Switch account A2Z Dental $694.65 in your order Dashboard Br…" at bounding box center [784, 32] width 1568 height 674
drag, startPoint x: 1568, startPoint y: 218, endPoint x: 1568, endPoint y: 307, distance: 89.0
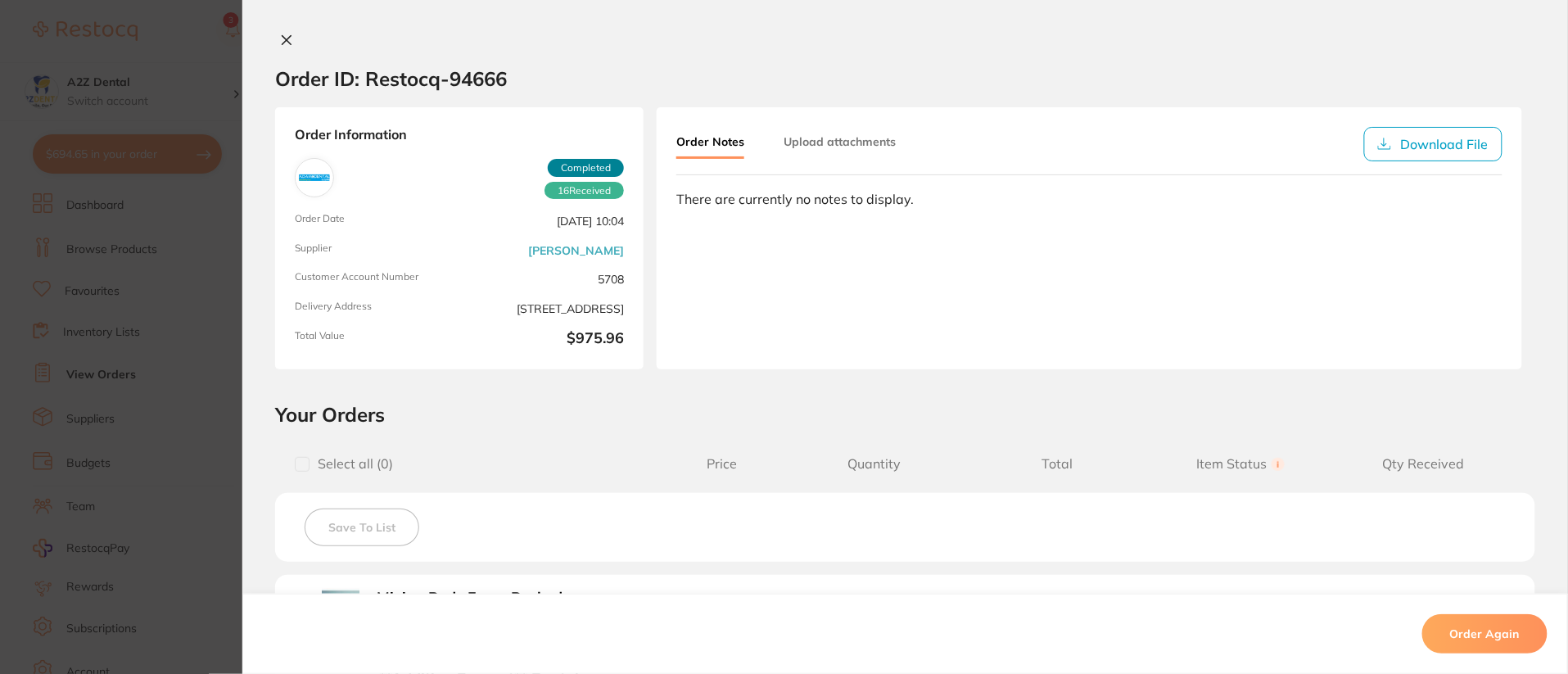
click at [1568, 307] on div "Order ID: Restocq- 94666 Order Information 16 Received Completed Order Date Oct…" at bounding box center [904, 353] width 1325 height 641
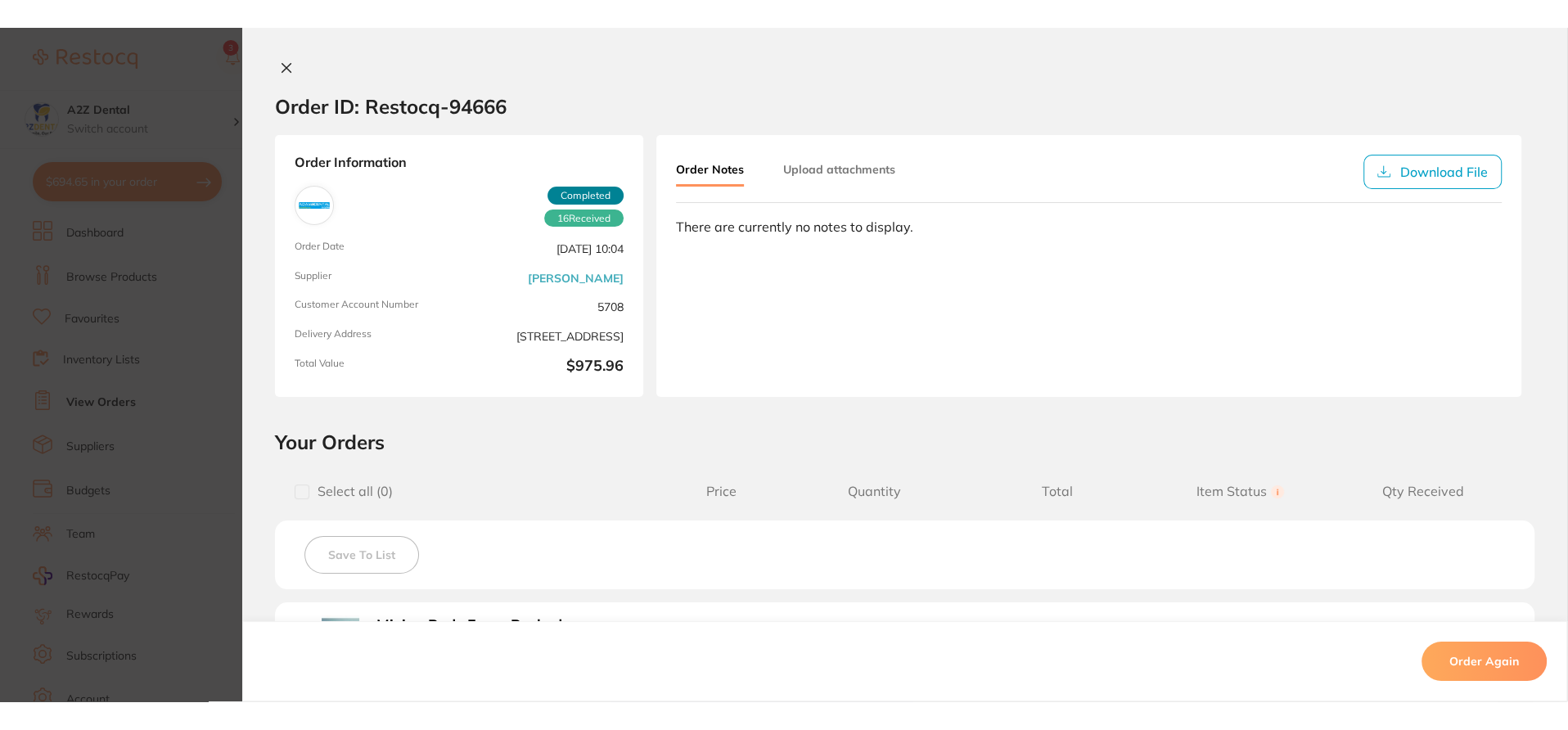
scroll to position [0, 0]
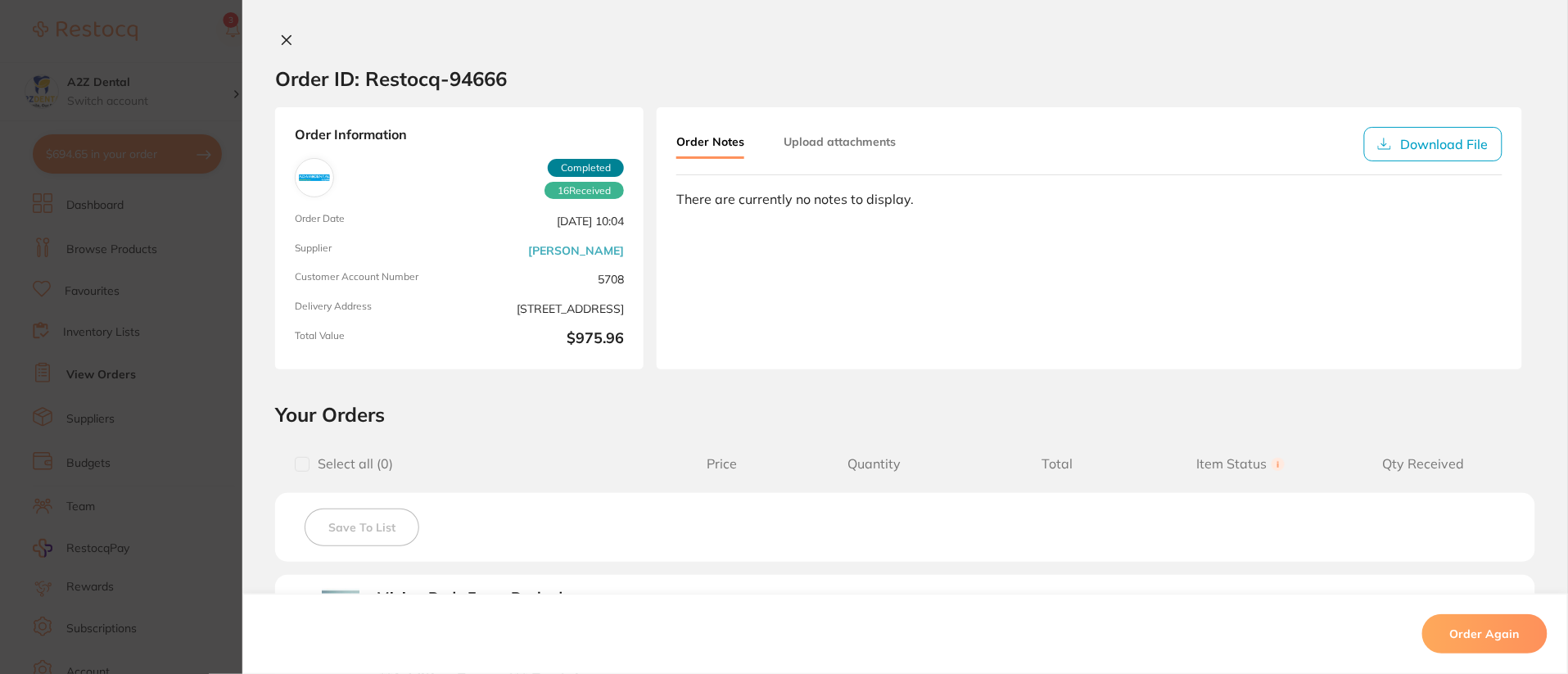
drag, startPoint x: 1568, startPoint y: 208, endPoint x: 1565, endPoint y: 341, distance: 133.0
click at [1565, 343] on div "Order ID: Restocq- 94666 Order Information 16 Received Completed Order Date Oct…" at bounding box center [904, 353] width 1325 height 641
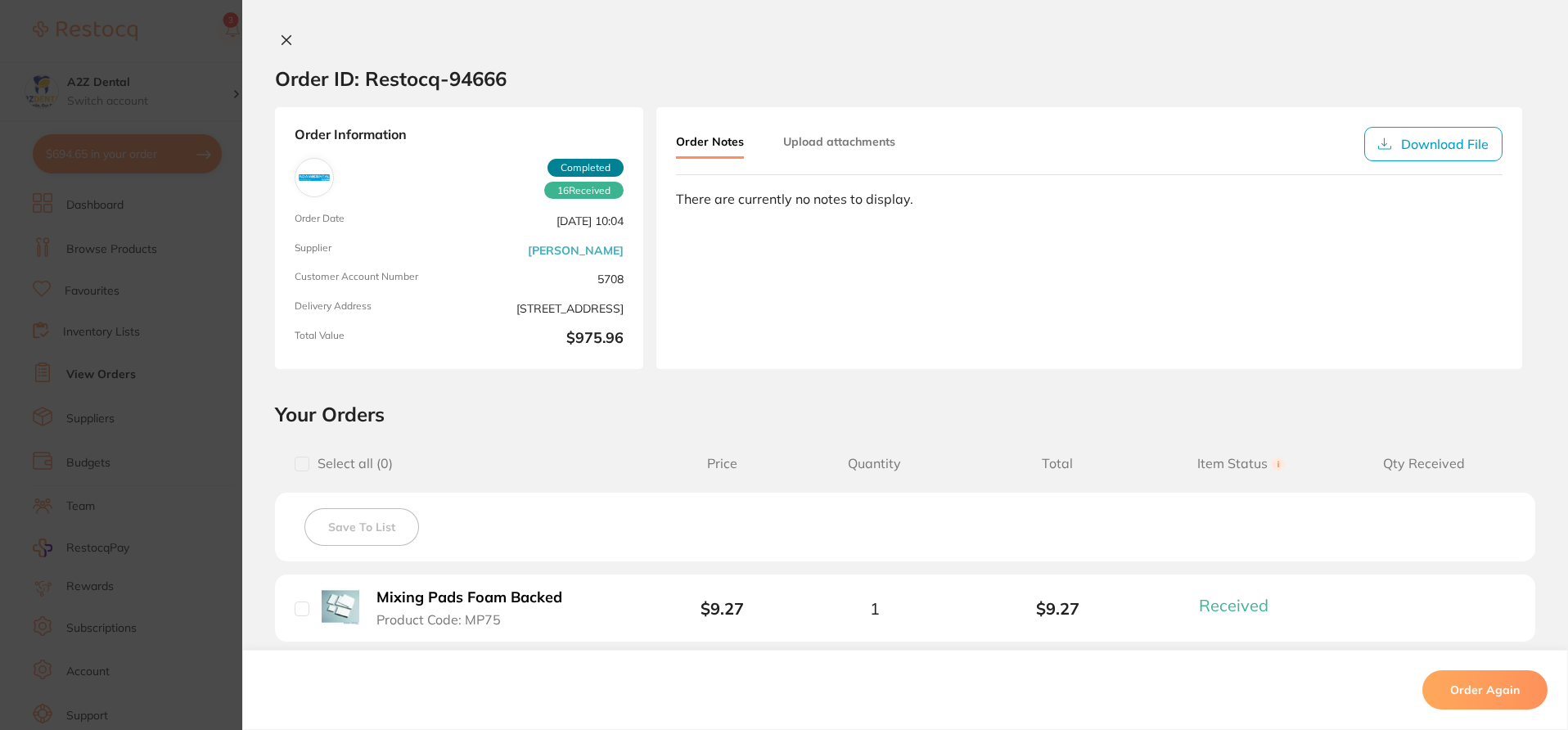
click at [280, 29] on div "Order ID: Restocq- 94666 Order Information 16 Received Completed Order Date Oct…" at bounding box center [905, 365] width 1325 height 730
click at [287, 39] on icon at bounding box center [286, 39] width 13 height 13
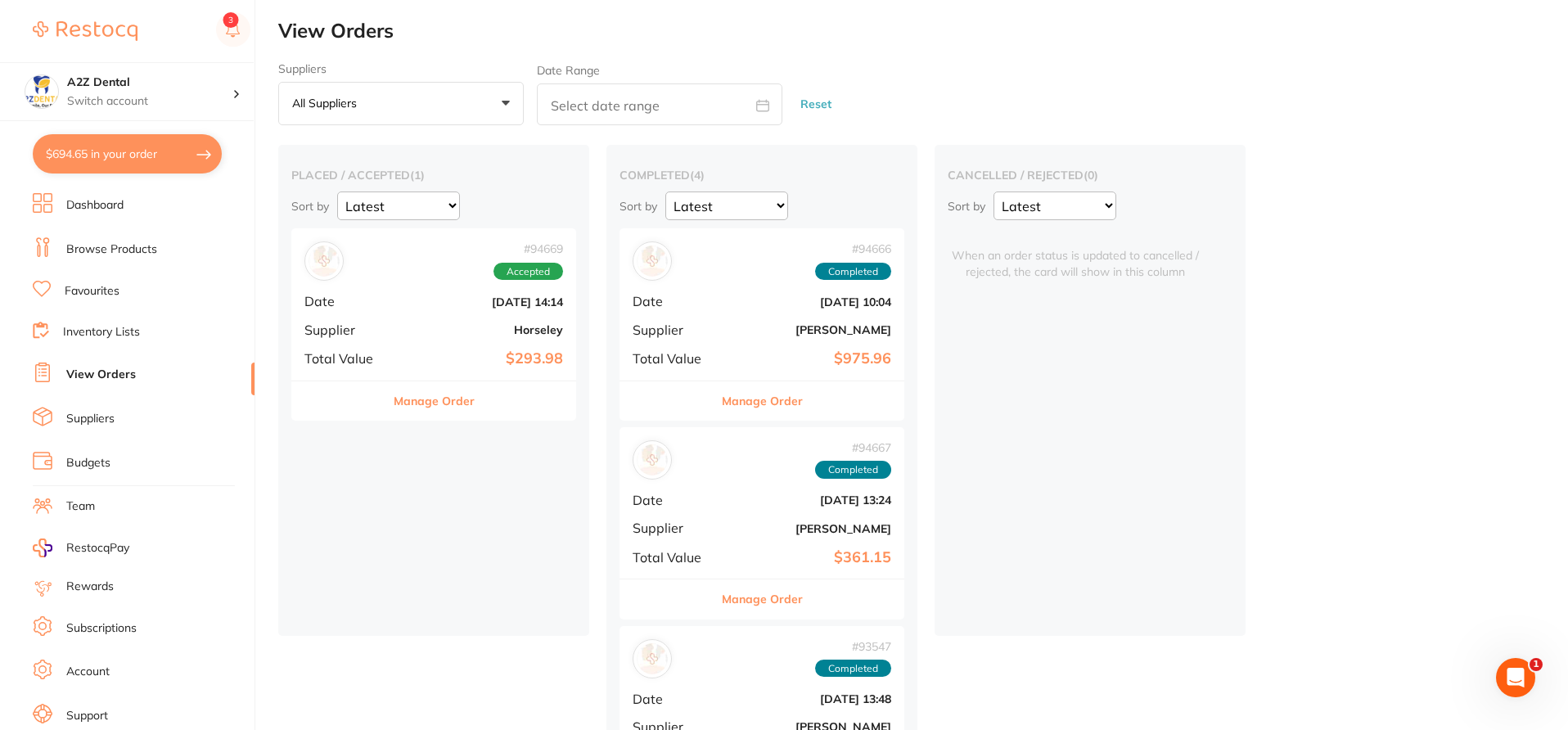
click at [137, 256] on li "Browse Products" at bounding box center [143, 250] width 221 height 25
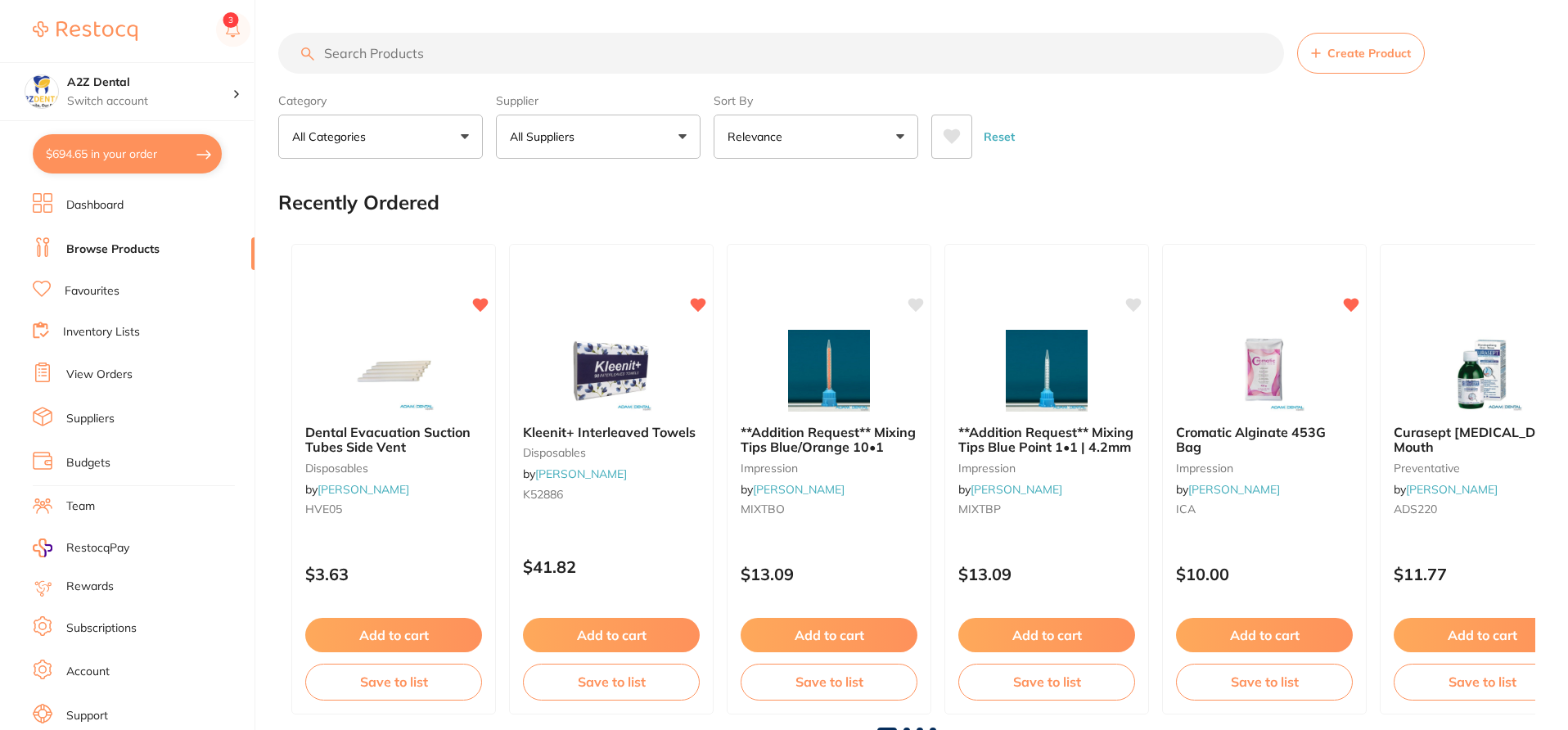
click at [364, 55] on input "search" at bounding box center [781, 53] width 1006 height 41
paste input "Erkoloc pro yellow stone"
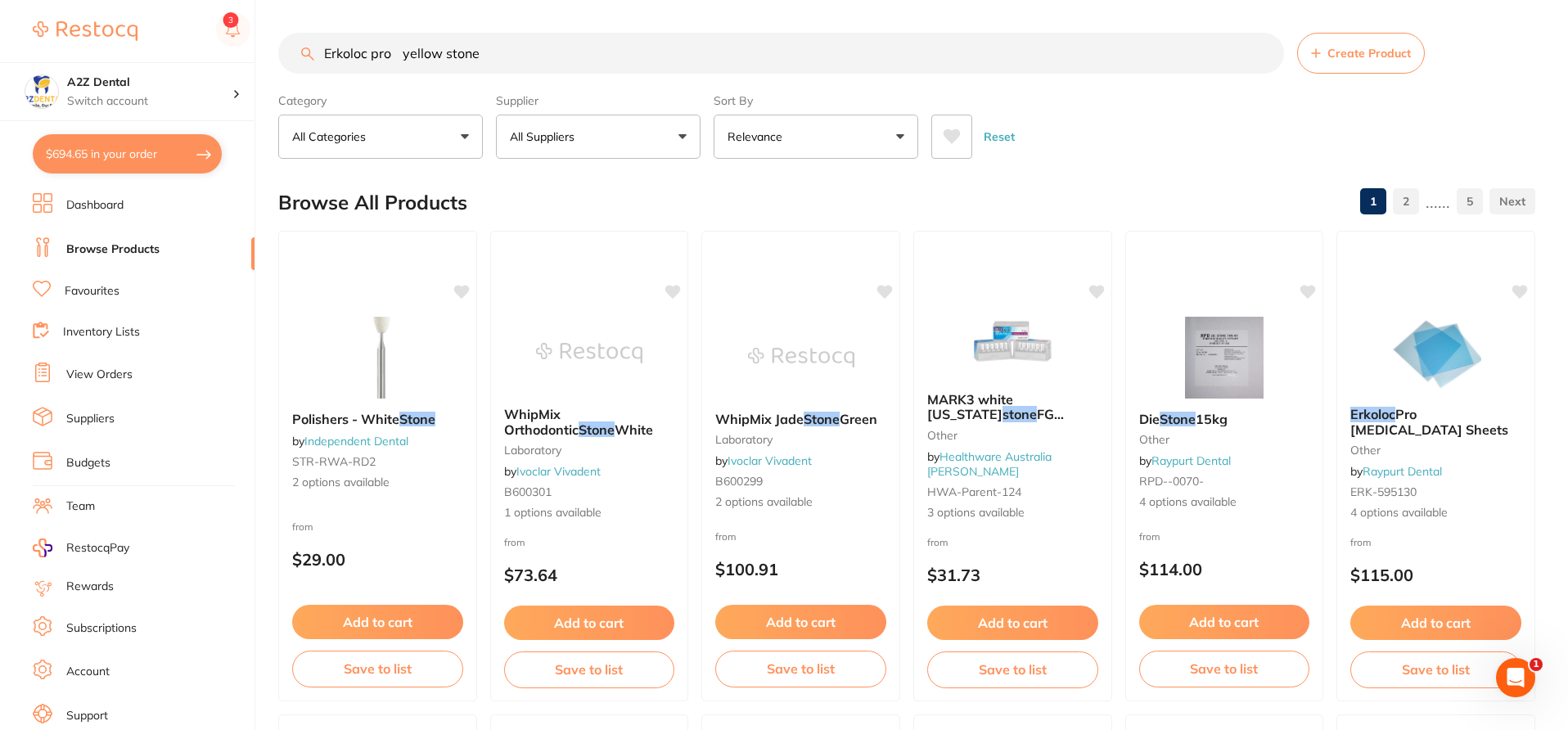
click at [401, 57] on input "Erkoloc pro yellow stone" at bounding box center [781, 53] width 1006 height 41
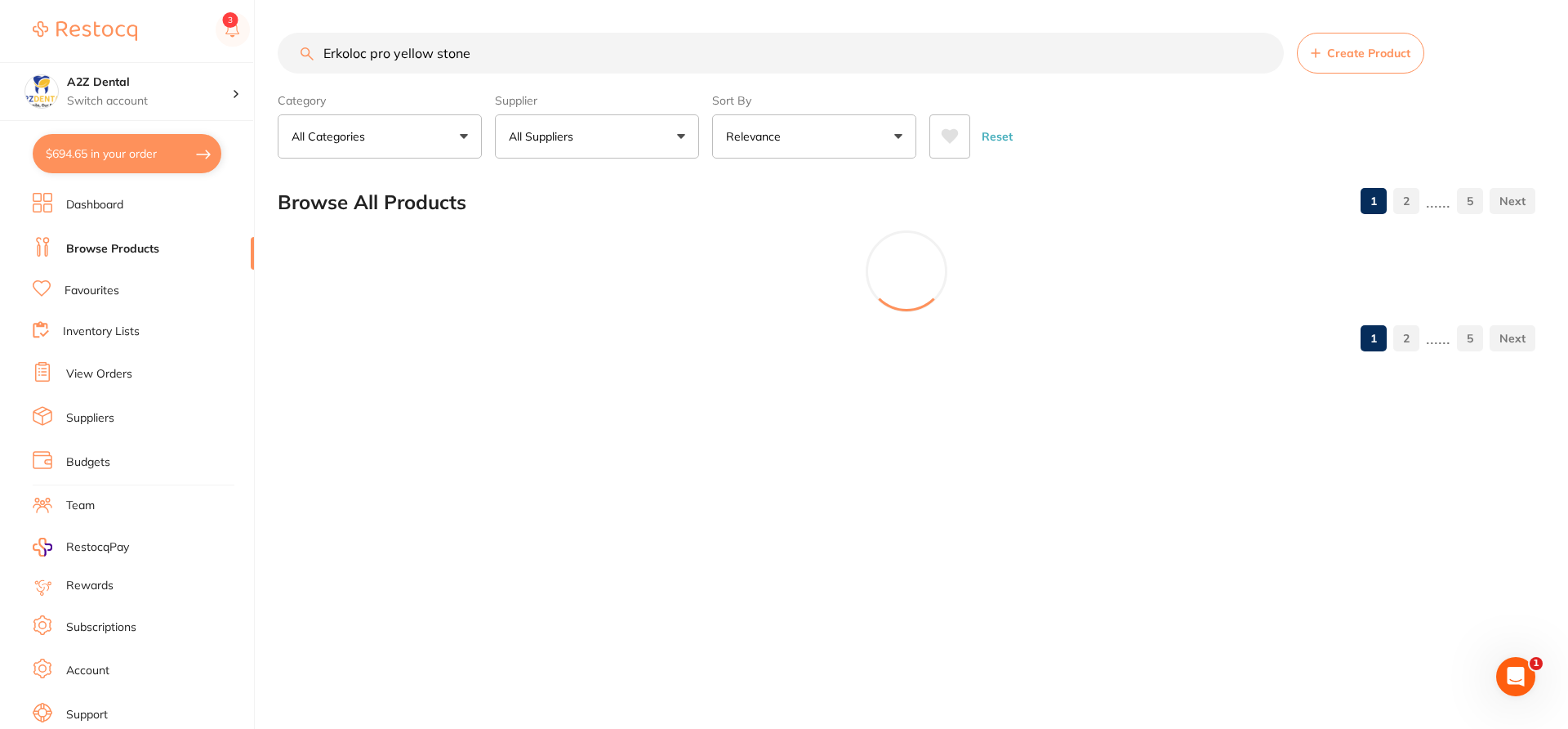
click at [673, 136] on button "All Suppliers" at bounding box center [597, 136] width 204 height 44
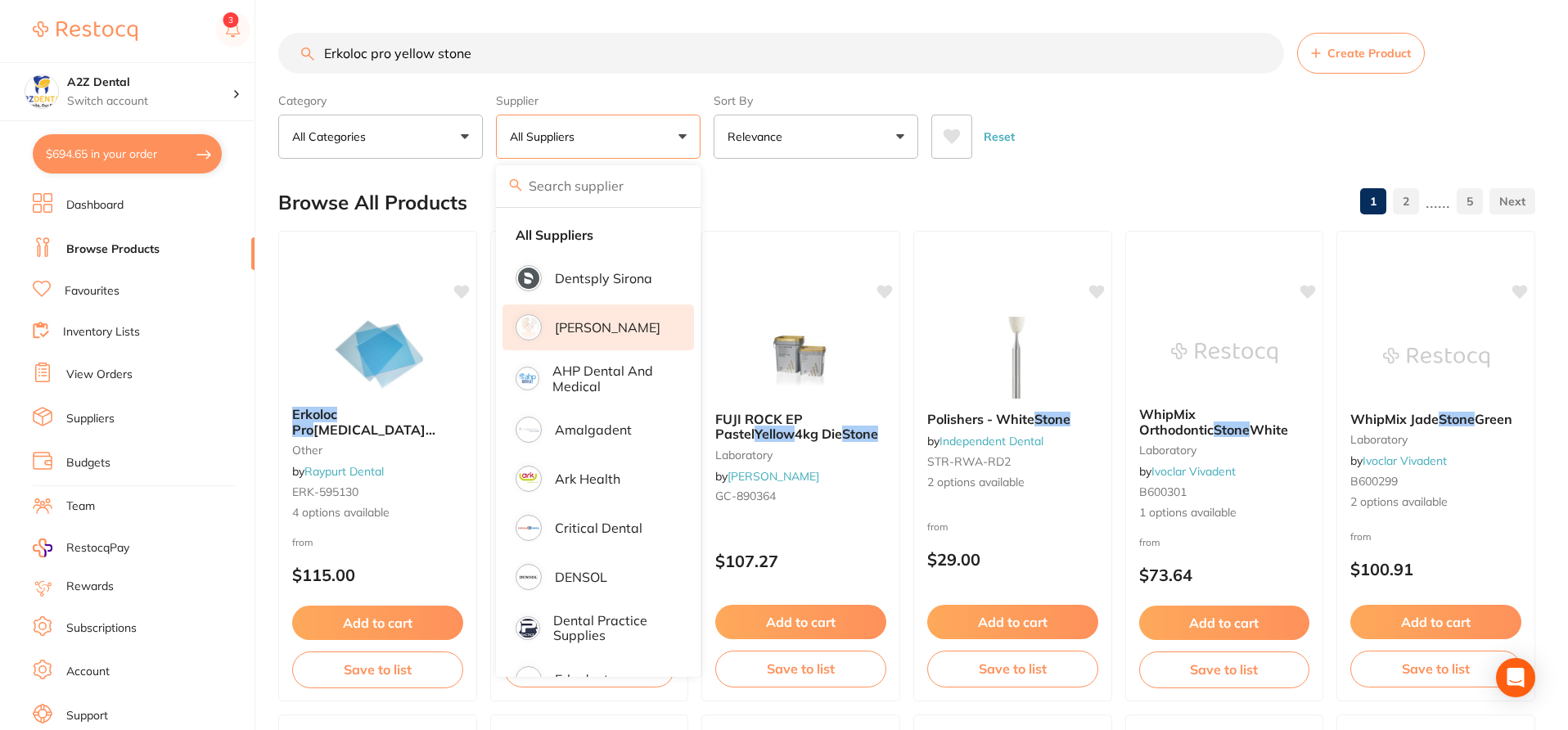
click at [612, 327] on p "[PERSON_NAME]" at bounding box center [607, 327] width 106 height 14
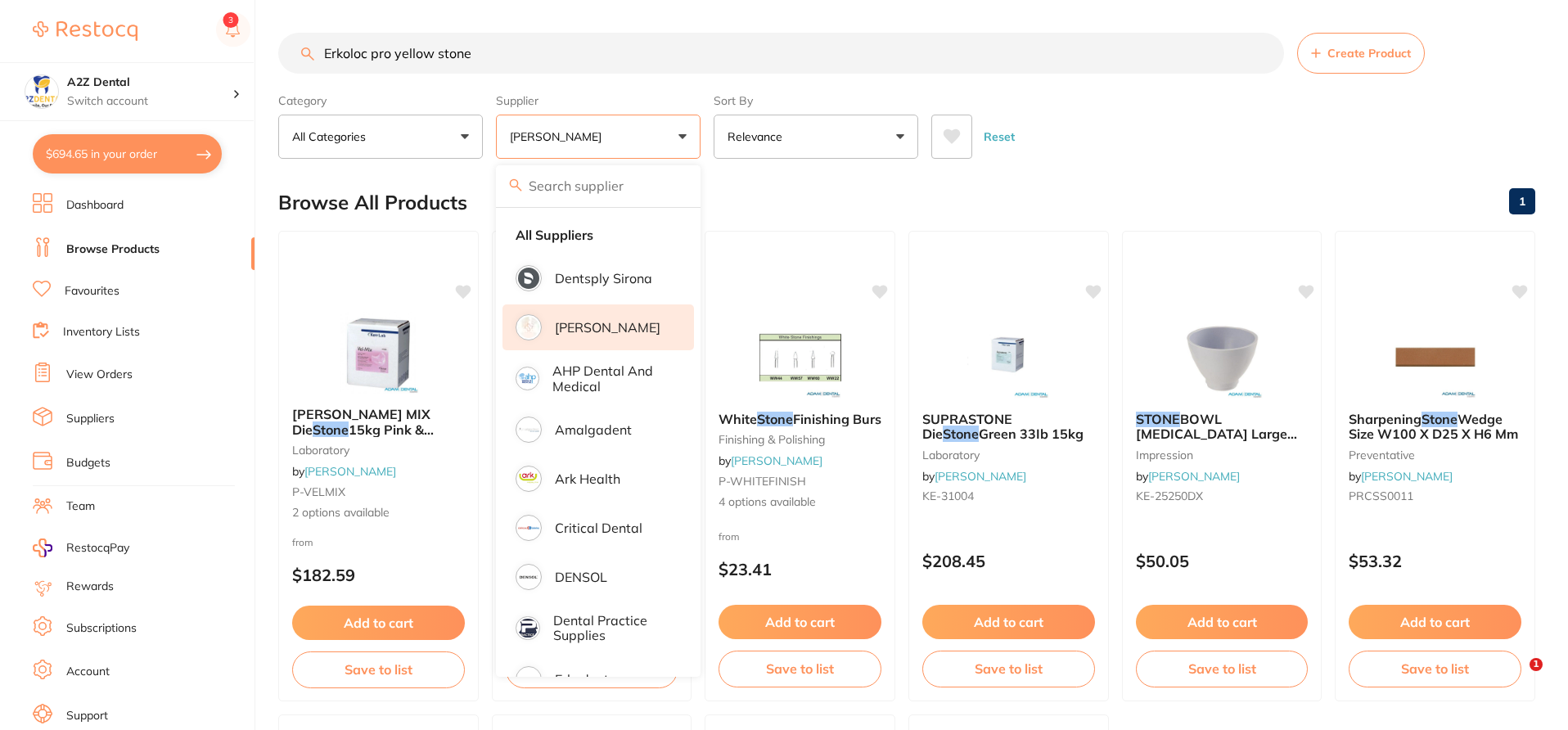
click at [804, 198] on div "Browse All Products 1" at bounding box center [906, 203] width 1256 height 55
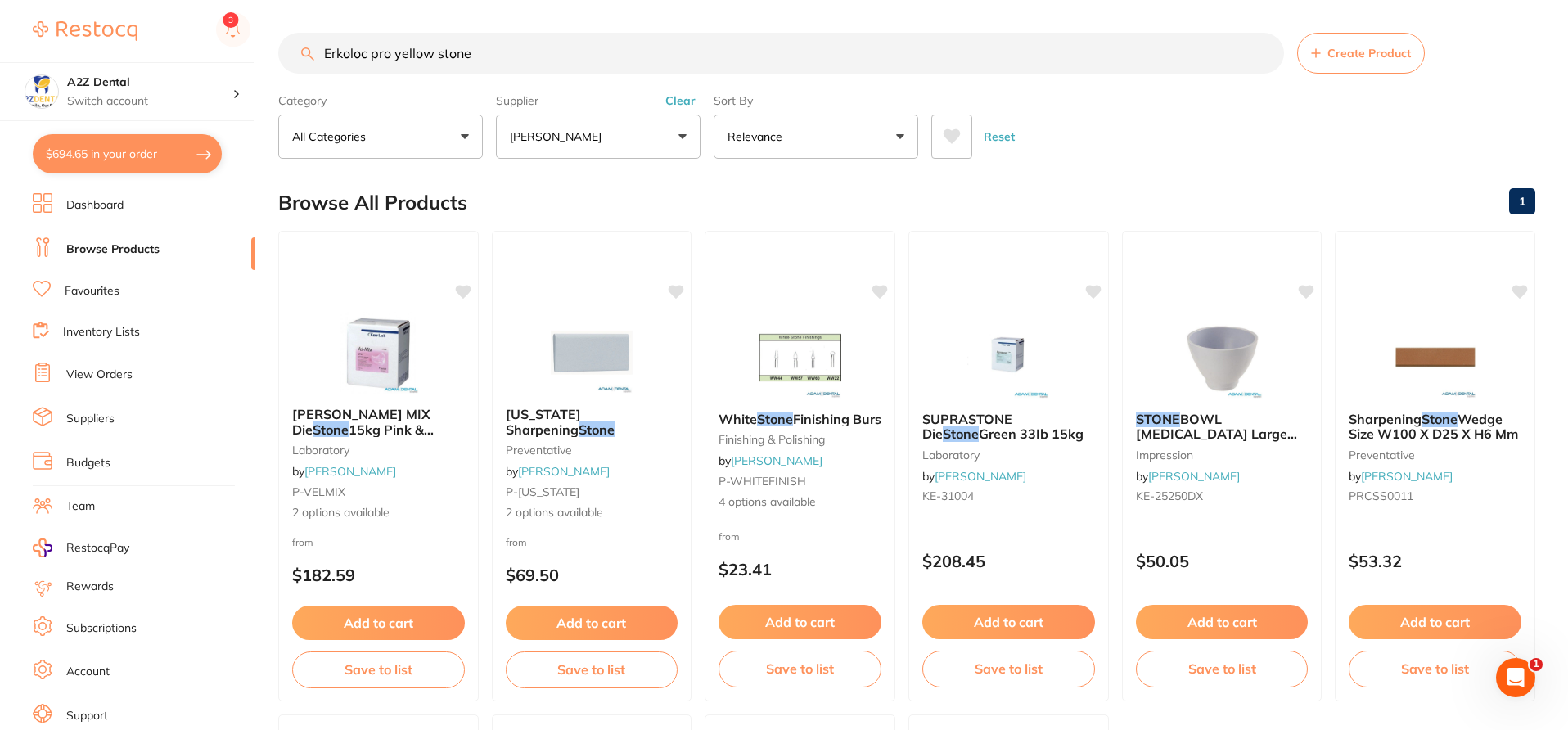
click at [681, 101] on button "Clear" at bounding box center [680, 101] width 40 height 14
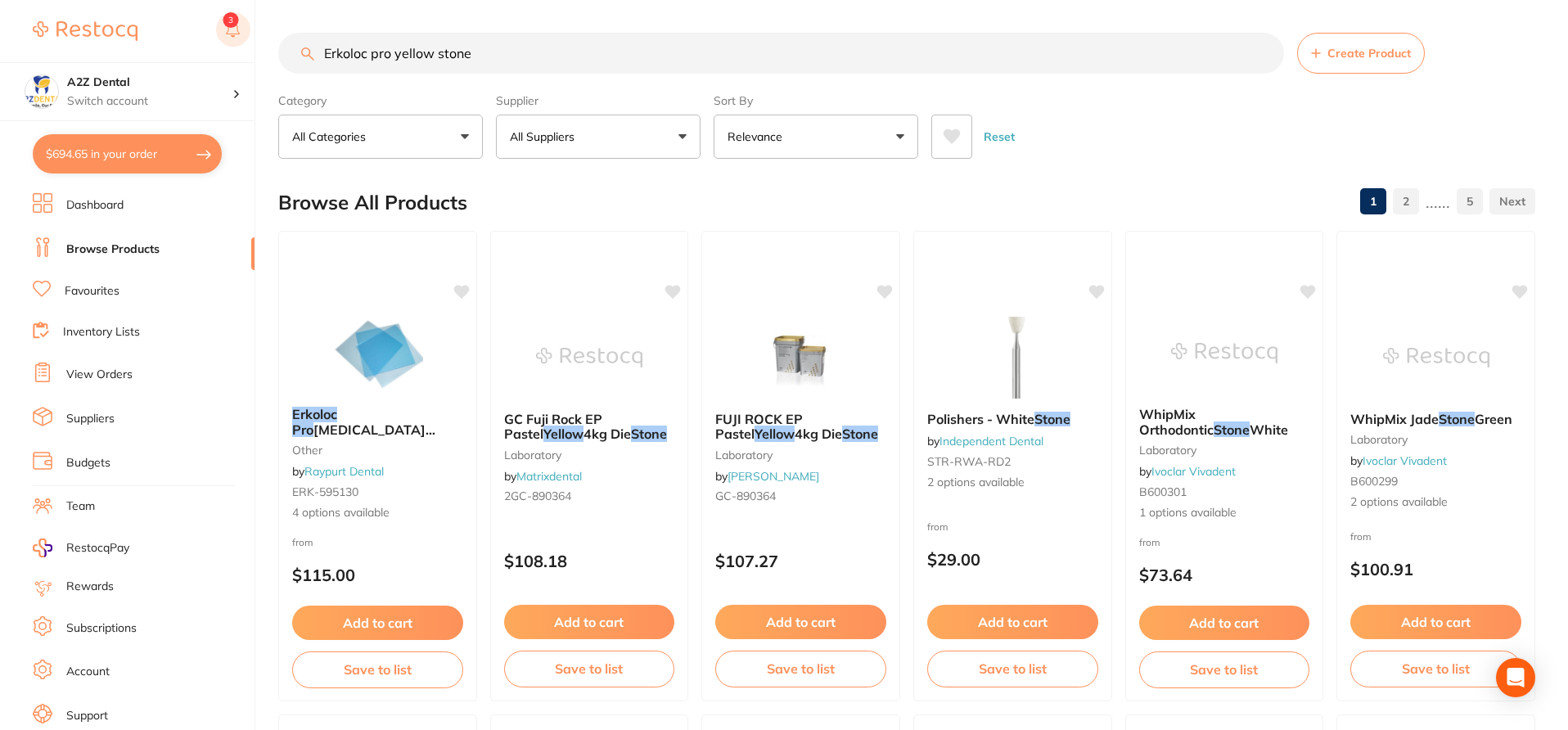
drag, startPoint x: 495, startPoint y: 57, endPoint x: 249, endPoint y: 34, distance: 247.1
click at [249, 34] on div "$694.65 A2Z Dental Switch account A2Z Dental $694.65 in your order Dashboard Br…" at bounding box center [784, 365] width 1568 height 730
type input "mouth guard"
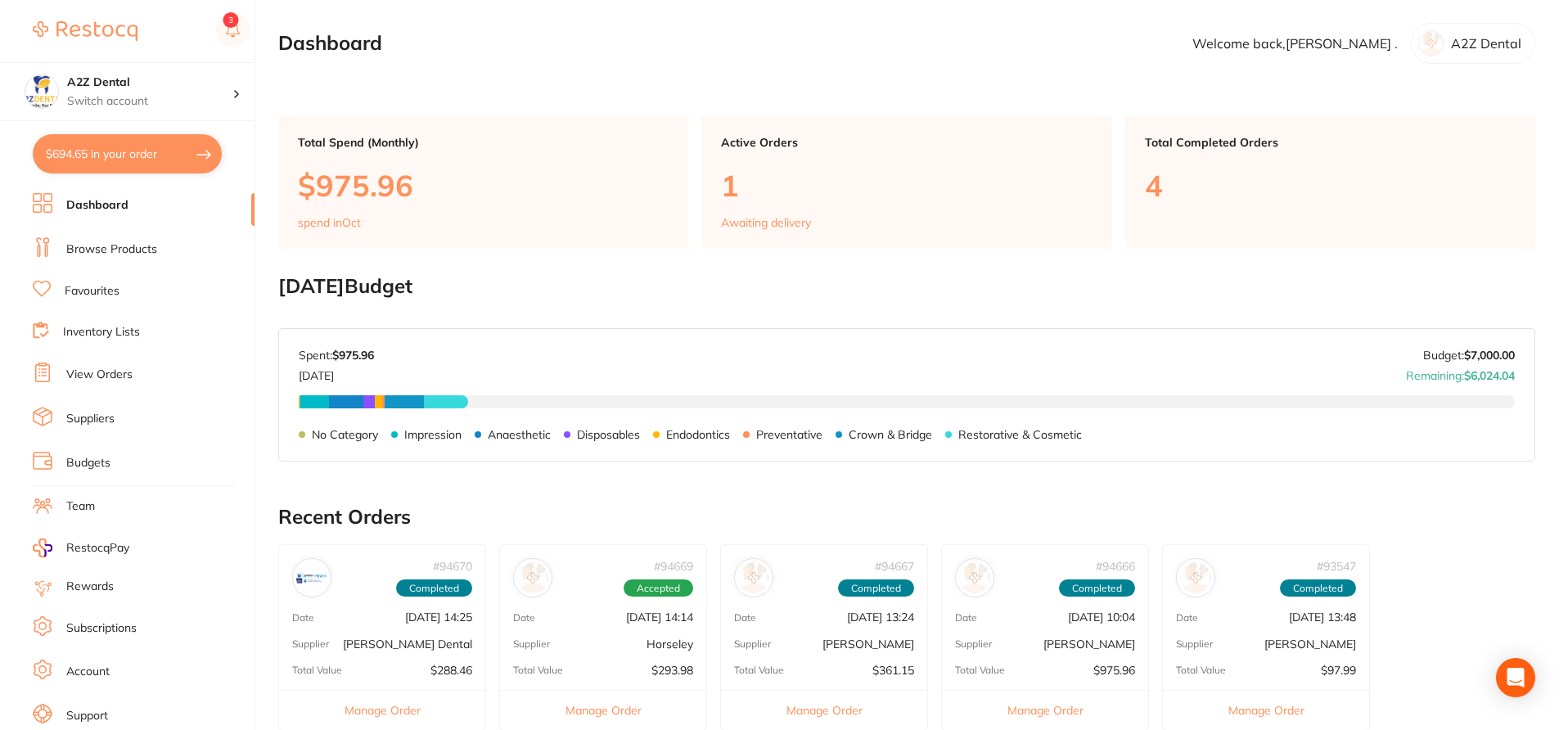
click at [129, 246] on link "Browse Products" at bounding box center [112, 249] width 91 height 16
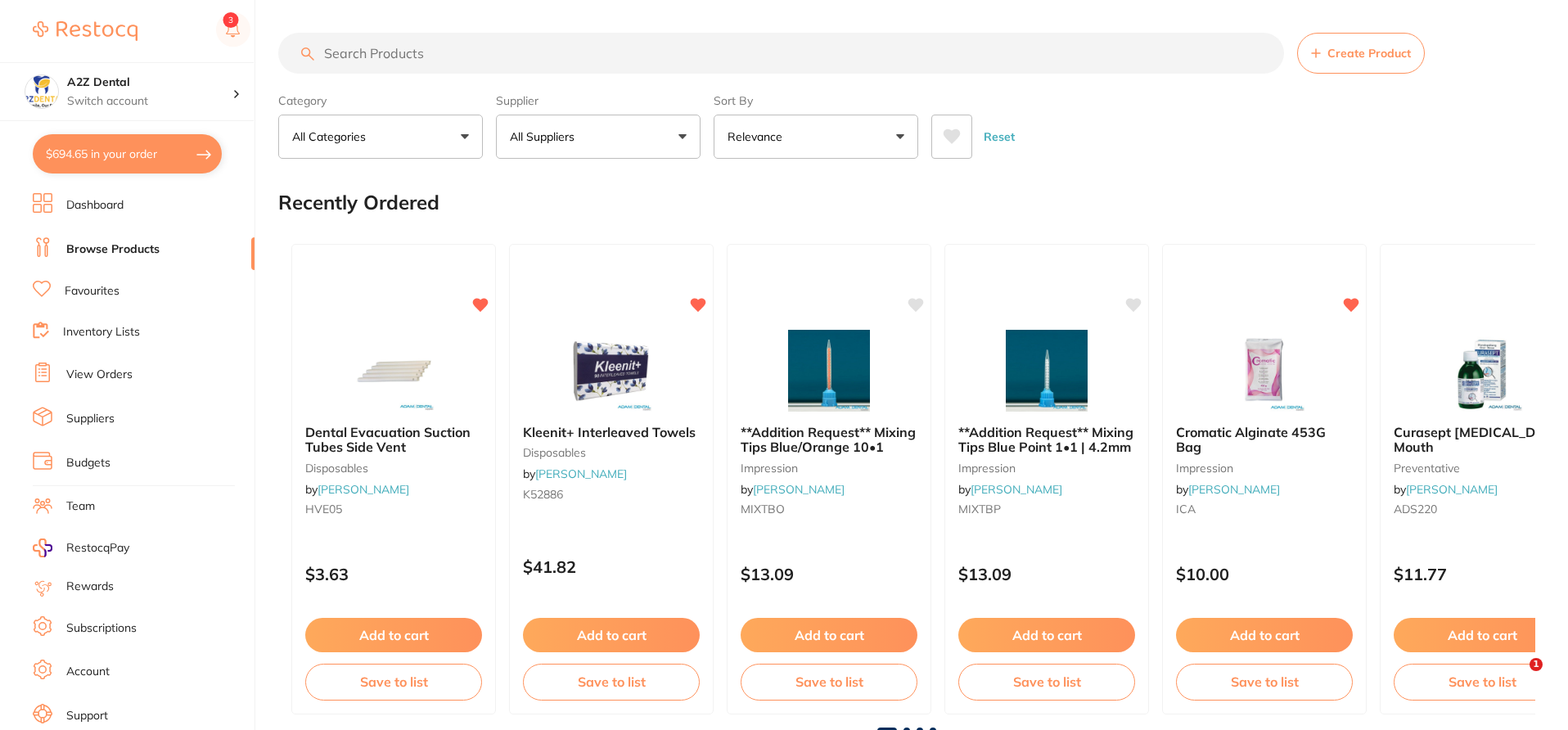
click at [387, 53] on input "search" at bounding box center [781, 53] width 1006 height 41
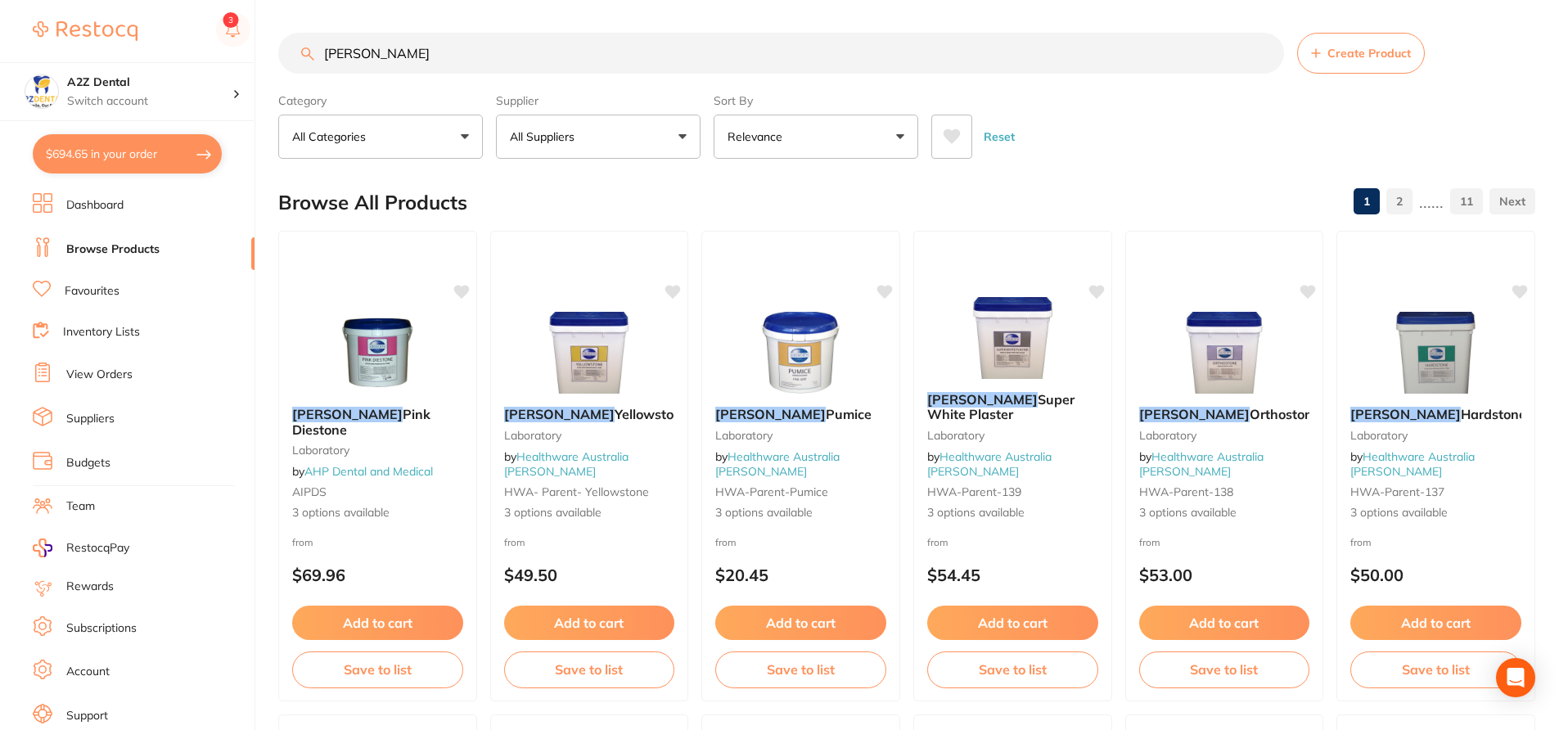
type input "ainsworth"
click at [680, 140] on button "All Suppliers" at bounding box center [598, 136] width 204 height 44
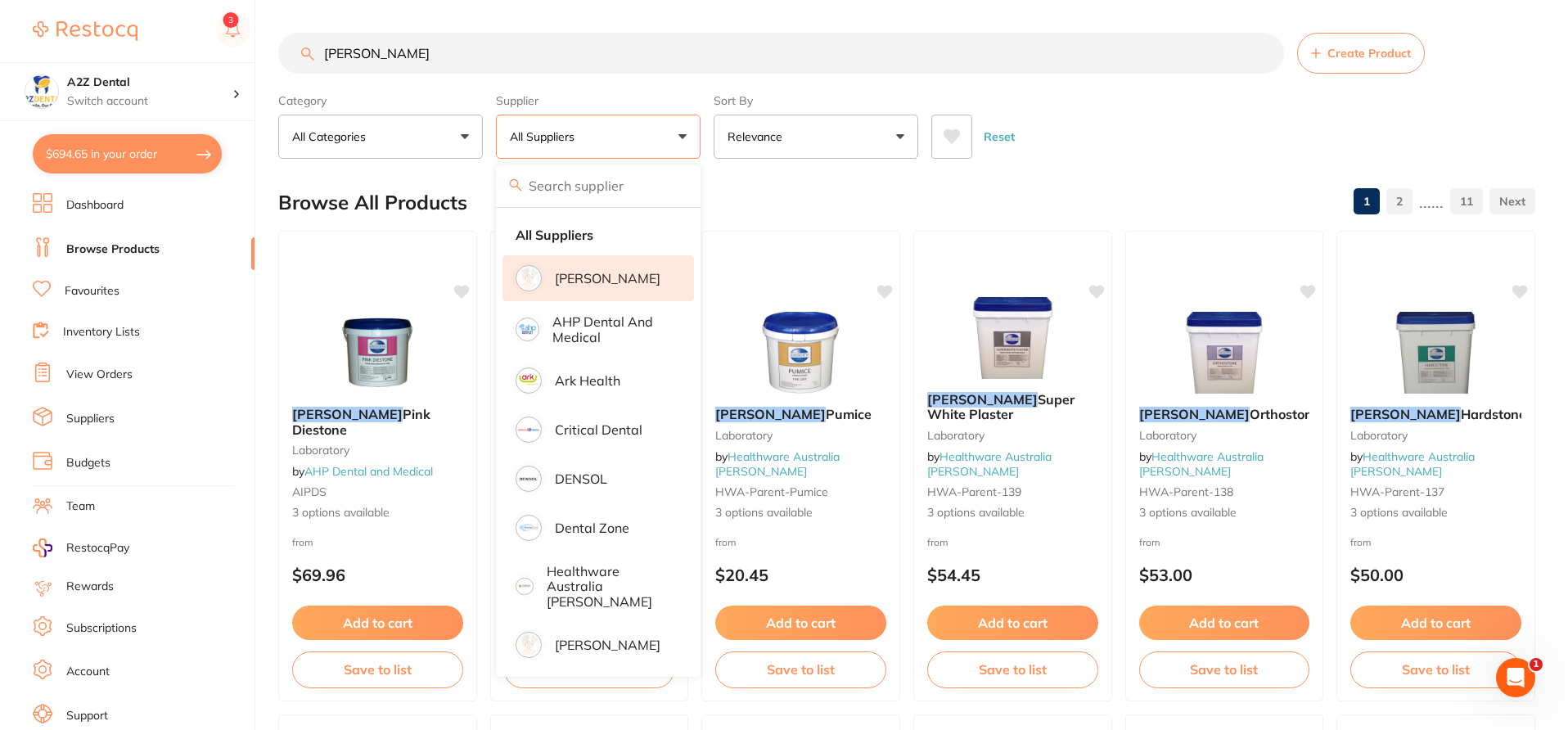
click at [623, 276] on p "[PERSON_NAME]" at bounding box center [607, 278] width 106 height 14
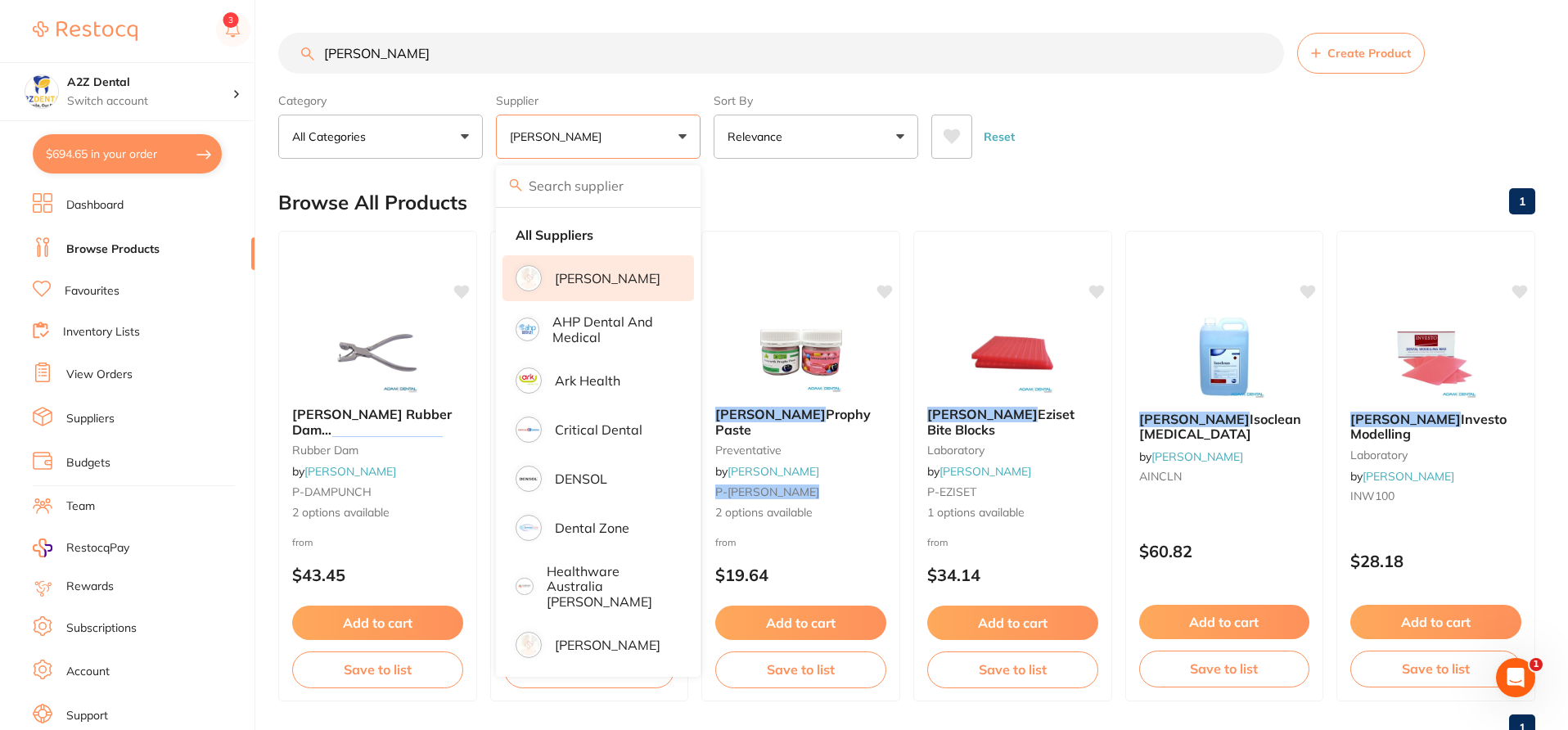
click at [606, 277] on p "[PERSON_NAME]" at bounding box center [607, 278] width 106 height 14
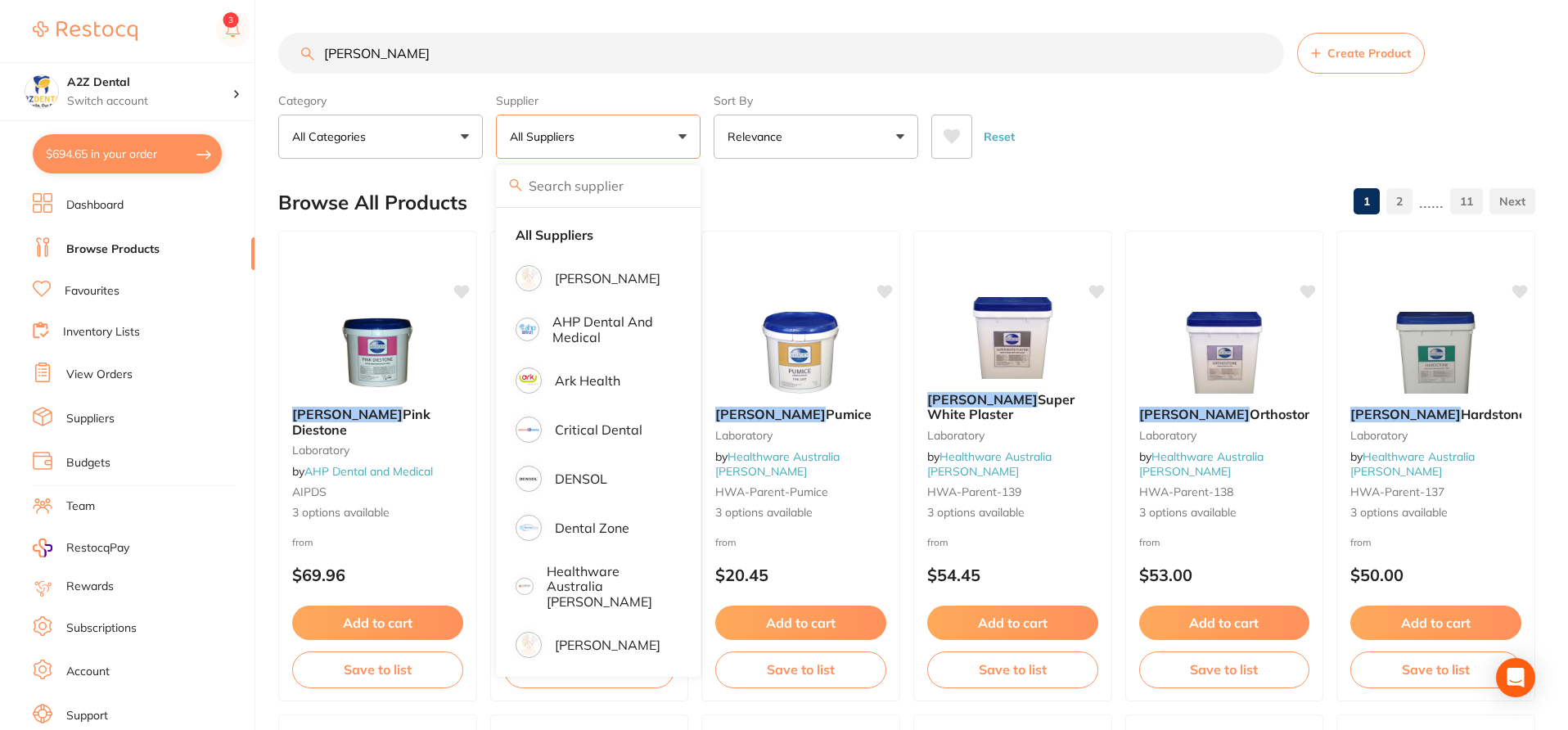
click at [810, 183] on div "Browse All Products 1 2 ...... 11" at bounding box center [906, 203] width 1256 height 55
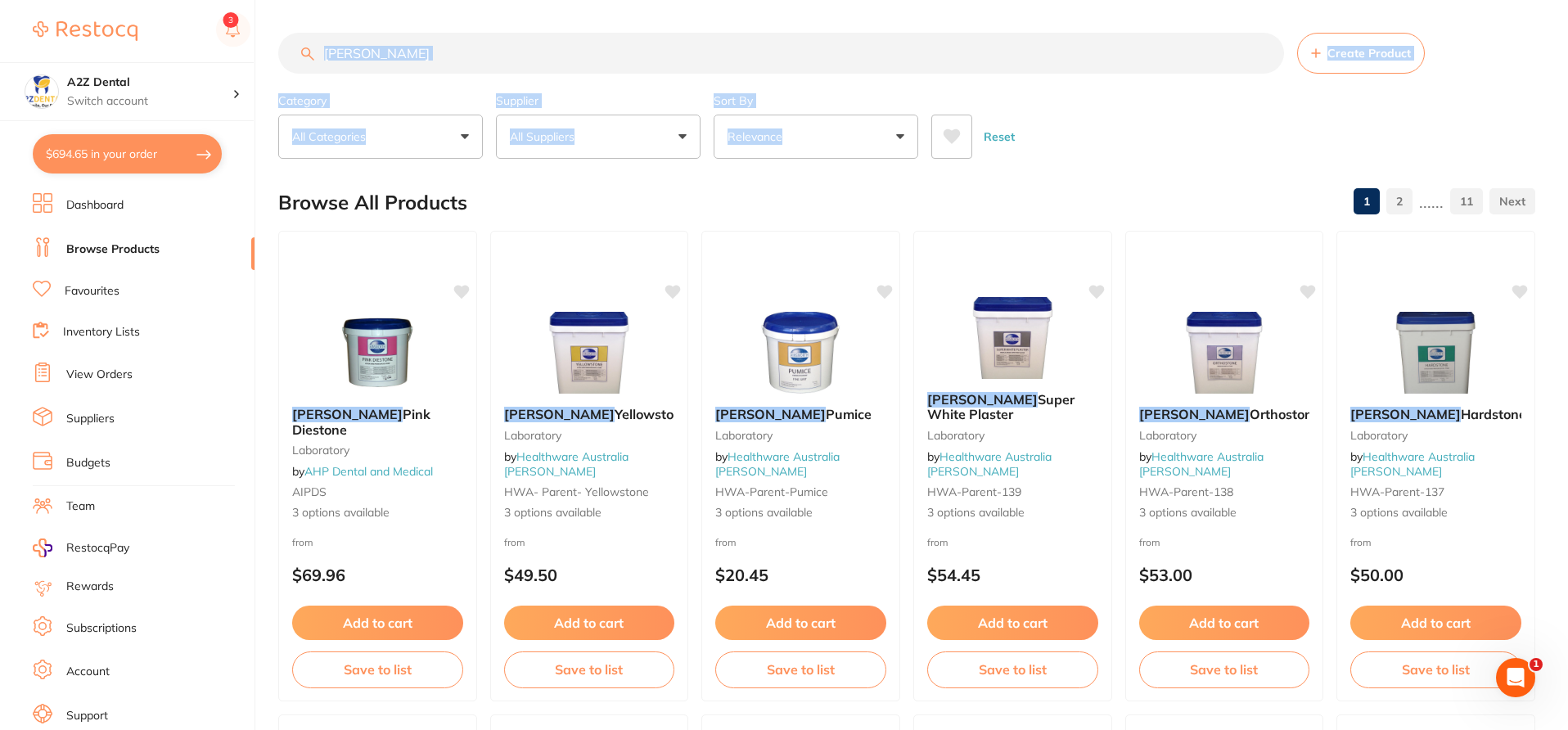
drag, startPoint x: 1566, startPoint y: 107, endPoint x: 1570, endPoint y: 180, distance: 73.1
click at [1568, 180] on html "$694.65 A2Z Dental Switch account A2Z Dental $694.65 in your order Dashboard Br…" at bounding box center [784, 365] width 1568 height 730
click at [1505, 143] on div "Reset" at bounding box center [1226, 129] width 591 height 57
click at [671, 124] on button "All Suppliers" at bounding box center [598, 136] width 204 height 44
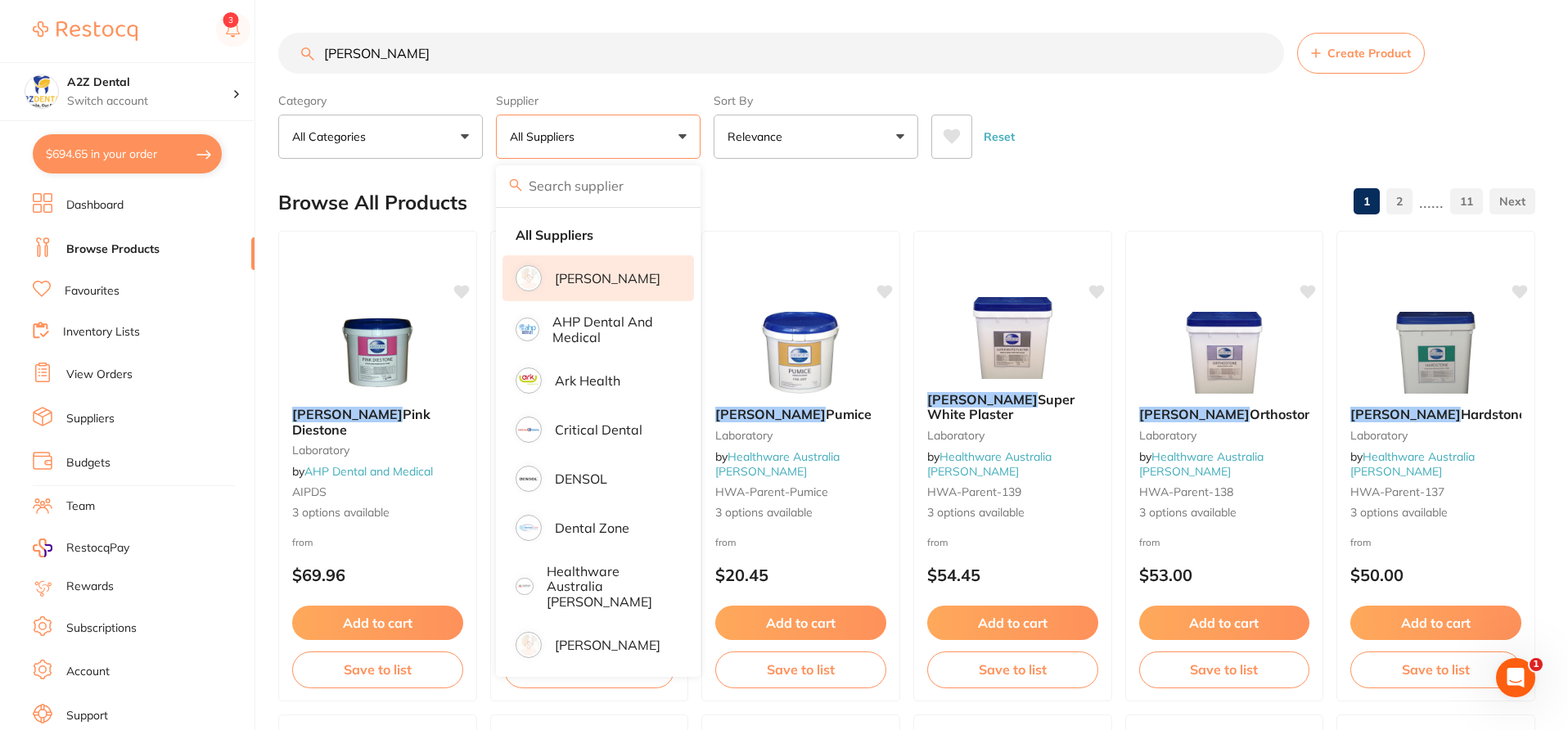
click at [634, 273] on p "[PERSON_NAME]" at bounding box center [607, 278] width 106 height 14
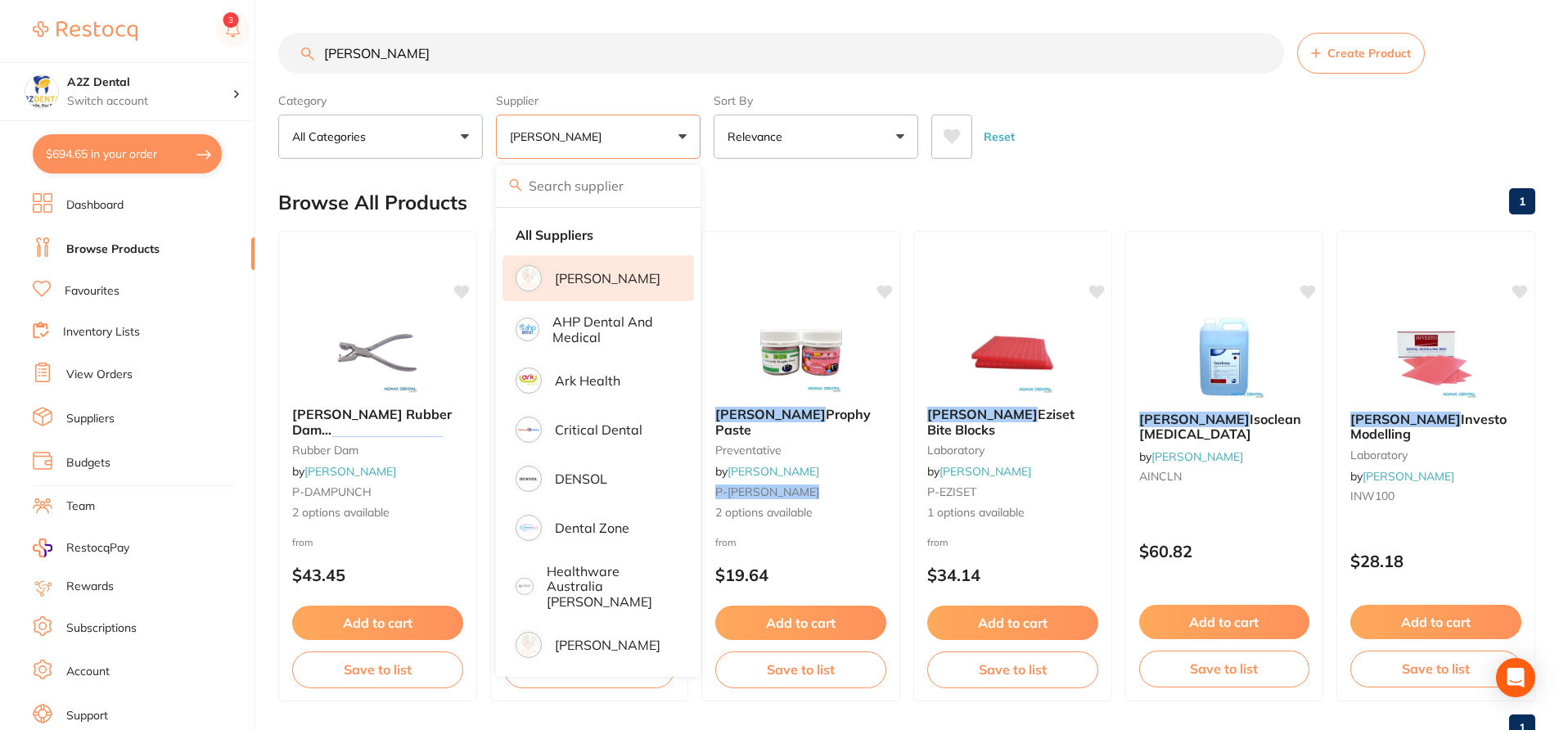
click at [775, 203] on div "Browse All Products 1" at bounding box center [906, 203] width 1256 height 55
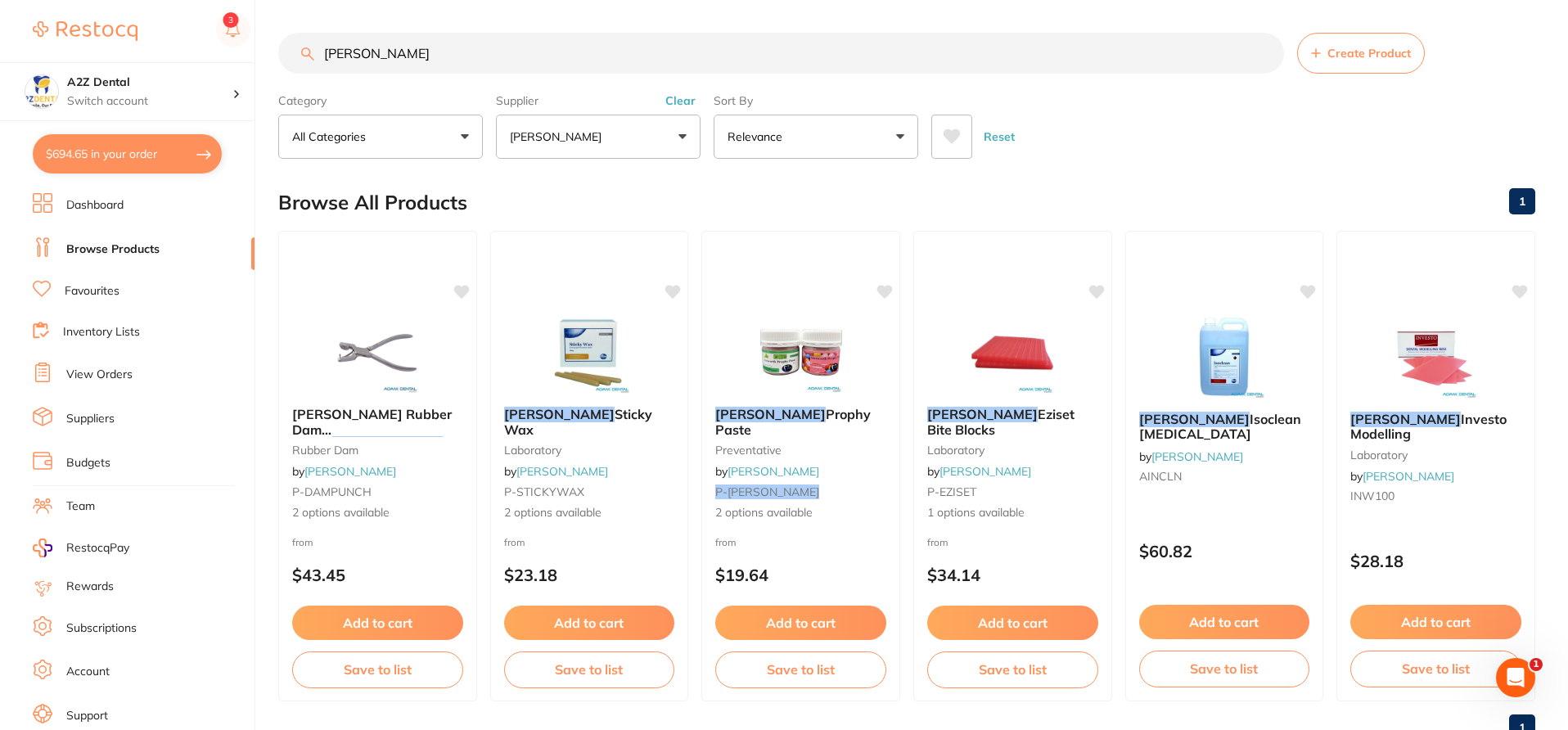
click at [775, 203] on div "Browse All Products 1" at bounding box center [906, 203] width 1256 height 55
drag, startPoint x: 420, startPoint y: 55, endPoint x: 185, endPoint y: 37, distance: 235.7
click at [181, 48] on div "$694.65 A2Z Dental Switch account A2Z Dental $694.65 in your order Dashboard Br…" at bounding box center [784, 365] width 1568 height 730
click at [119, 370] on link "View Orders" at bounding box center [100, 374] width 66 height 16
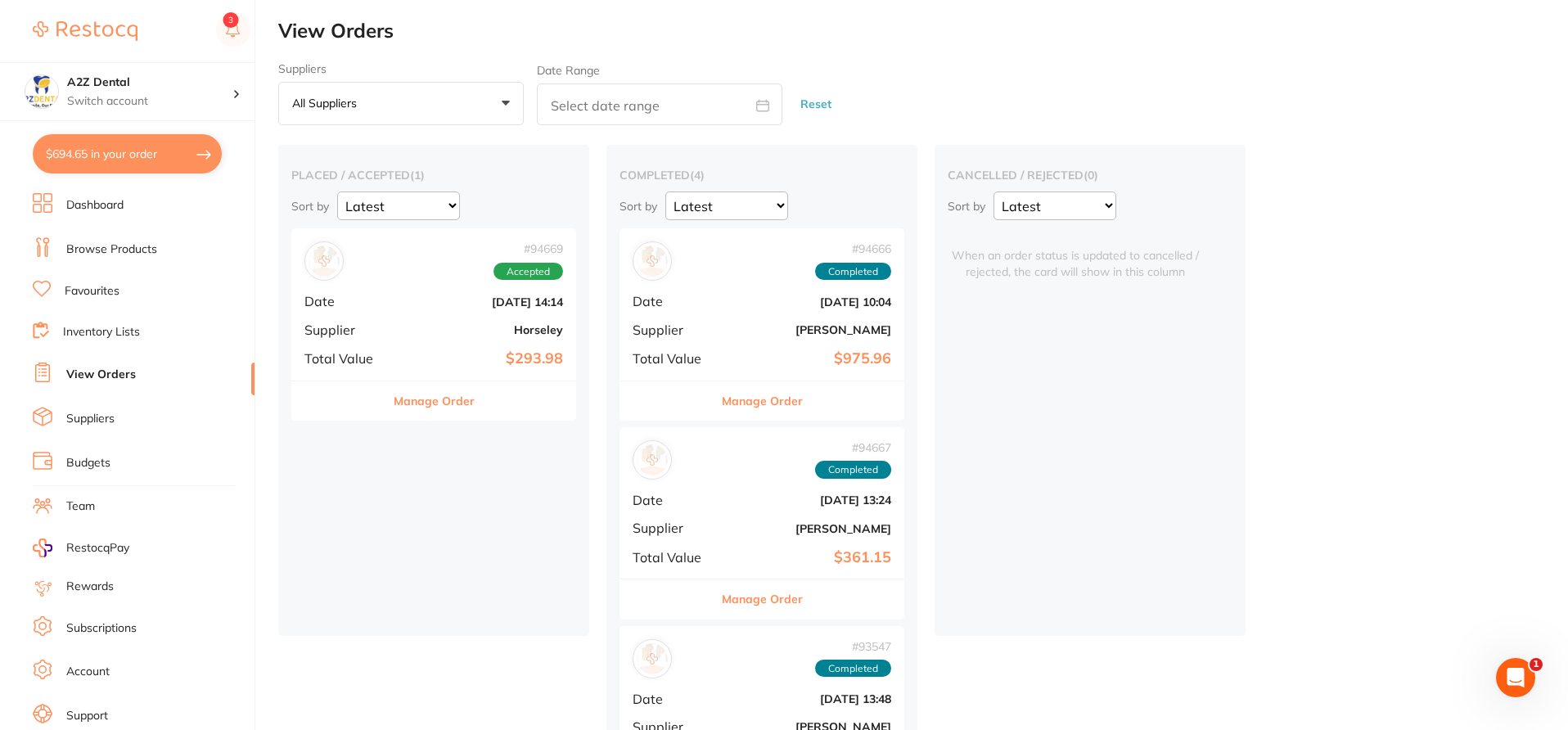
click at [943, 656] on div "placed / accepted ( 1 ) Sort by Latest Notification # 94669 Accepted Date Sept …" at bounding box center [923, 589] width 1289 height 890
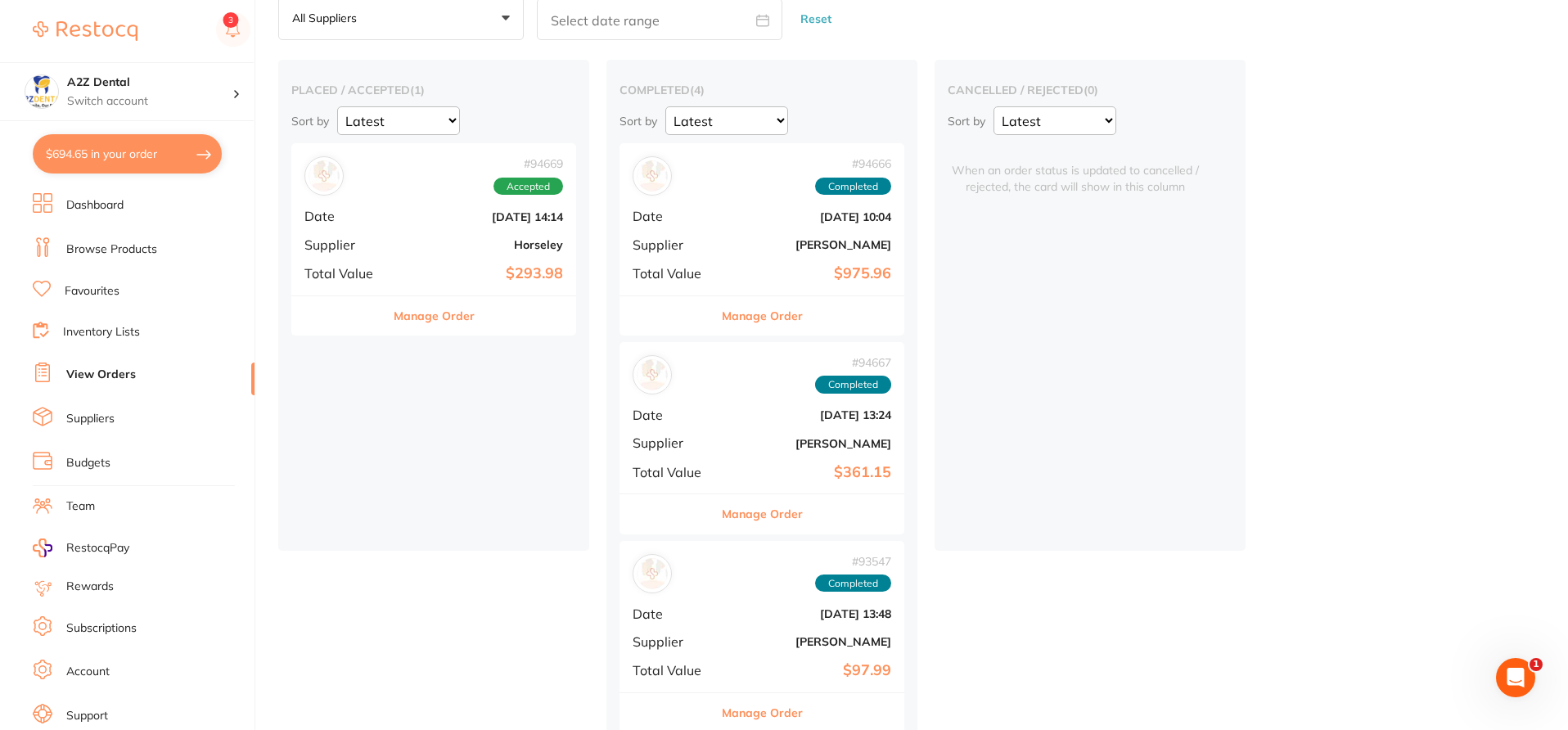
scroll to position [87, 0]
click at [743, 712] on button "Manage Order" at bounding box center [761, 711] width 81 height 39
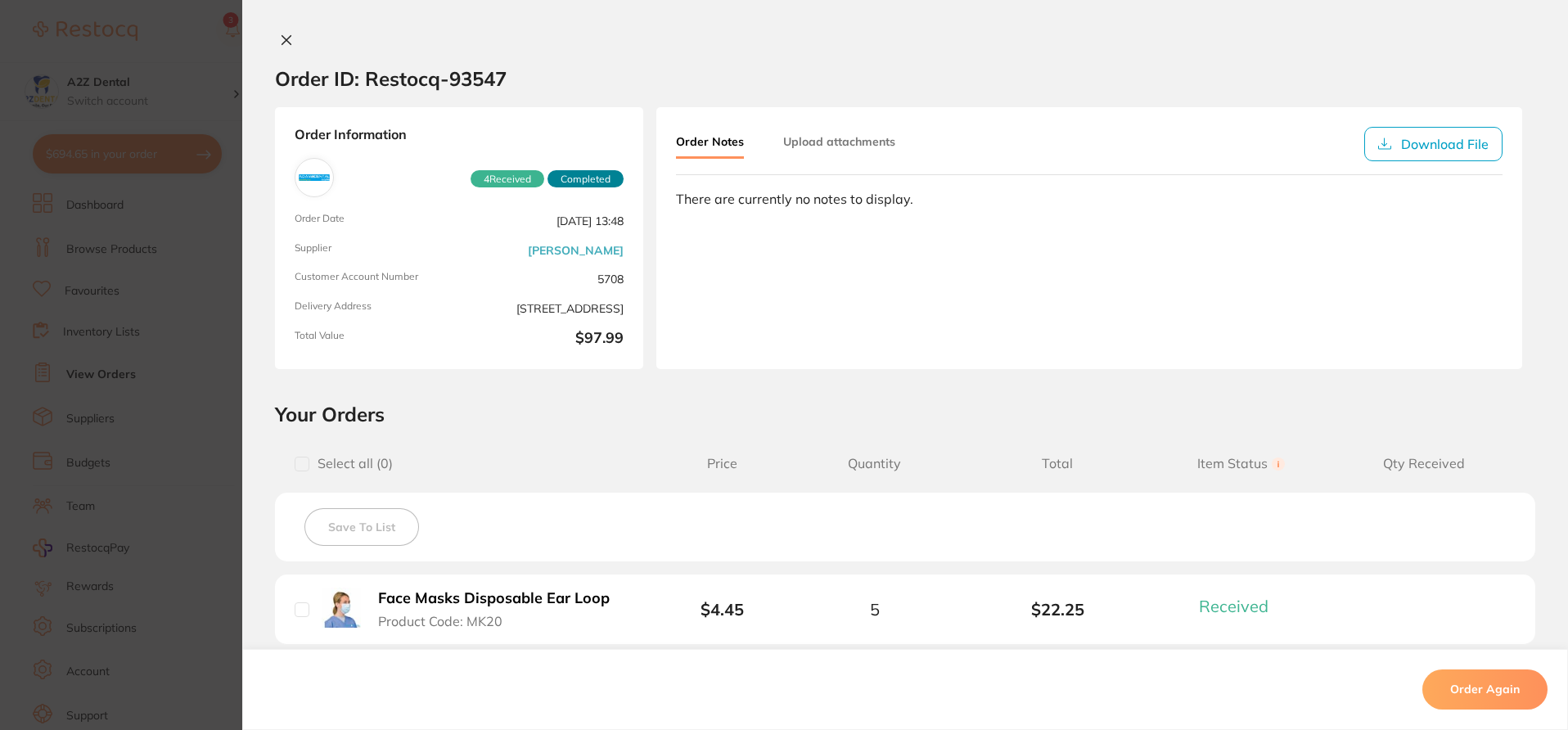
click at [951, 433] on section "Your Orders Select all ( 0 ) Price Quantity Total Item Status You can use this …" at bounding box center [905, 691] width 1325 height 578
click at [282, 35] on icon at bounding box center [286, 39] width 13 height 13
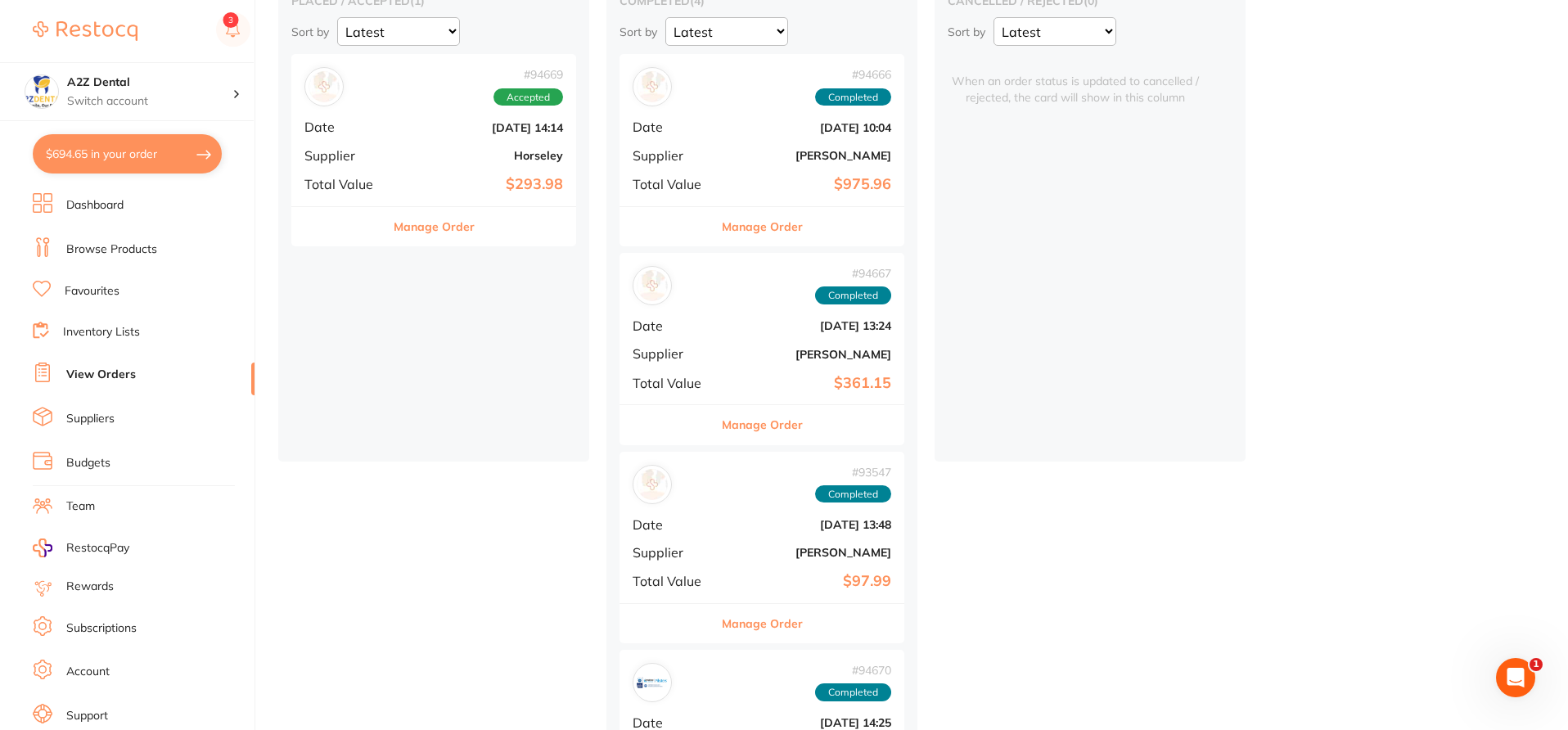
click at [766, 425] on button "Manage Order" at bounding box center [761, 424] width 81 height 39
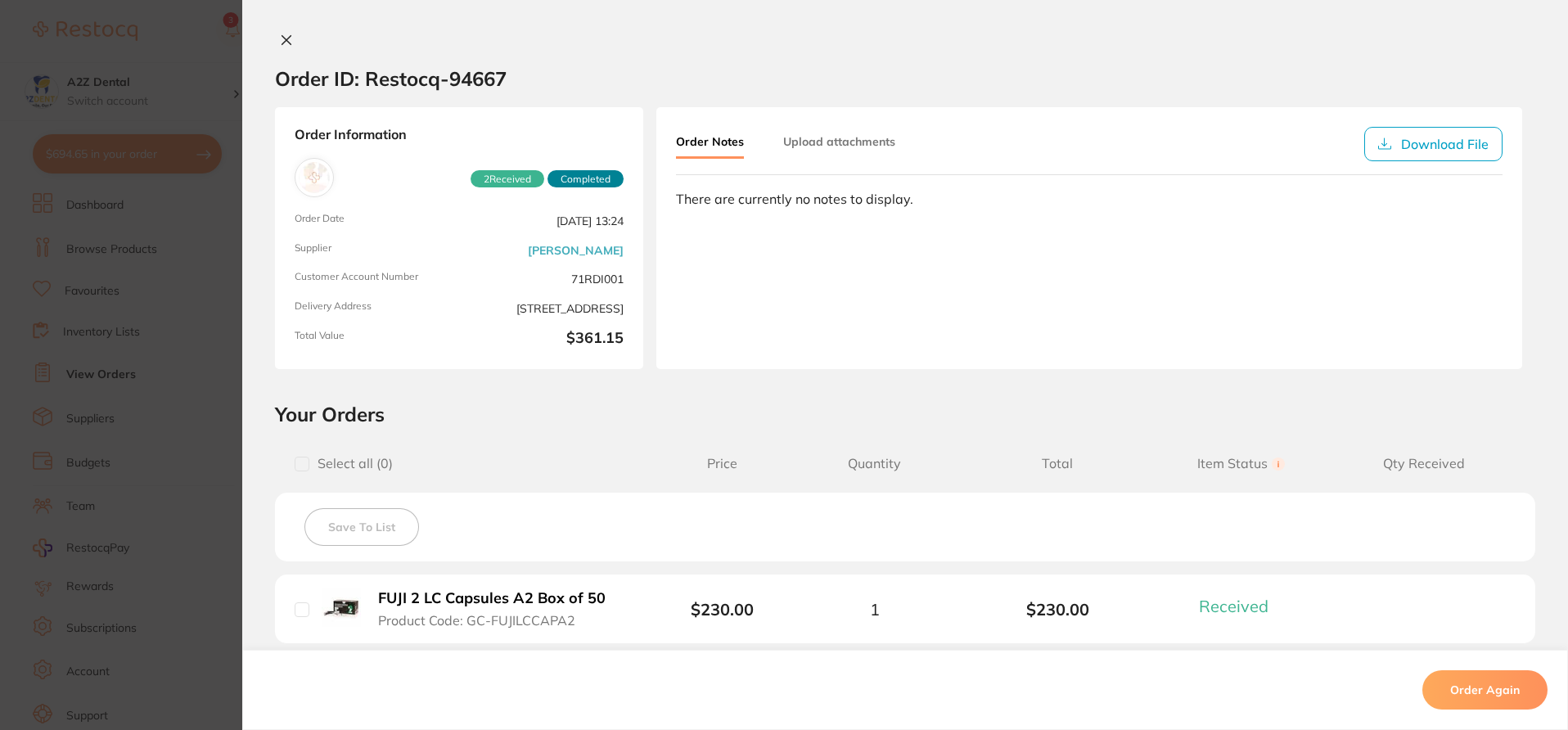
click at [965, 407] on h2 "Your Orders" at bounding box center [905, 414] width 1260 height 25
click at [284, 37] on icon at bounding box center [286, 39] width 13 height 13
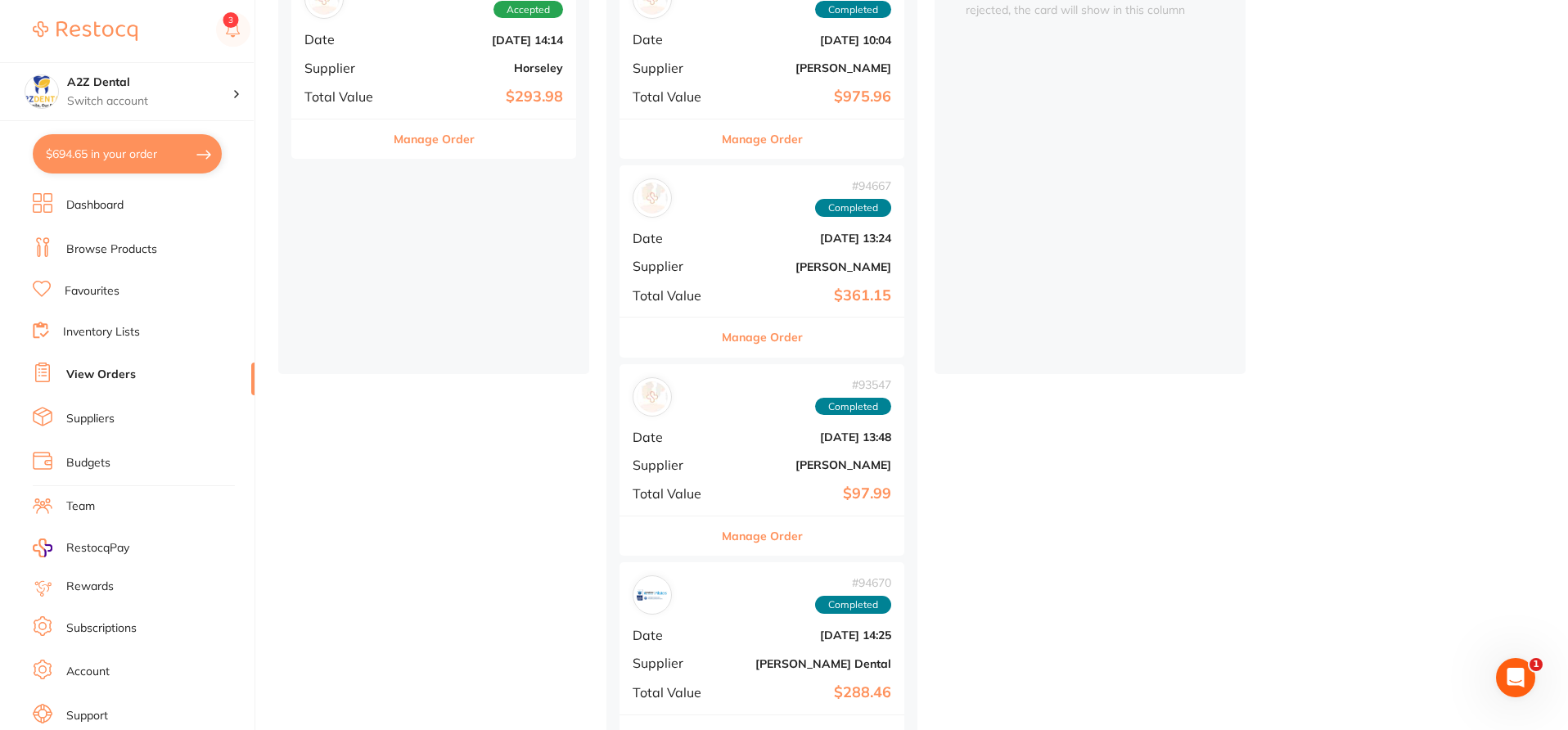
click at [113, 326] on link "Inventory Lists" at bounding box center [101, 331] width 77 height 16
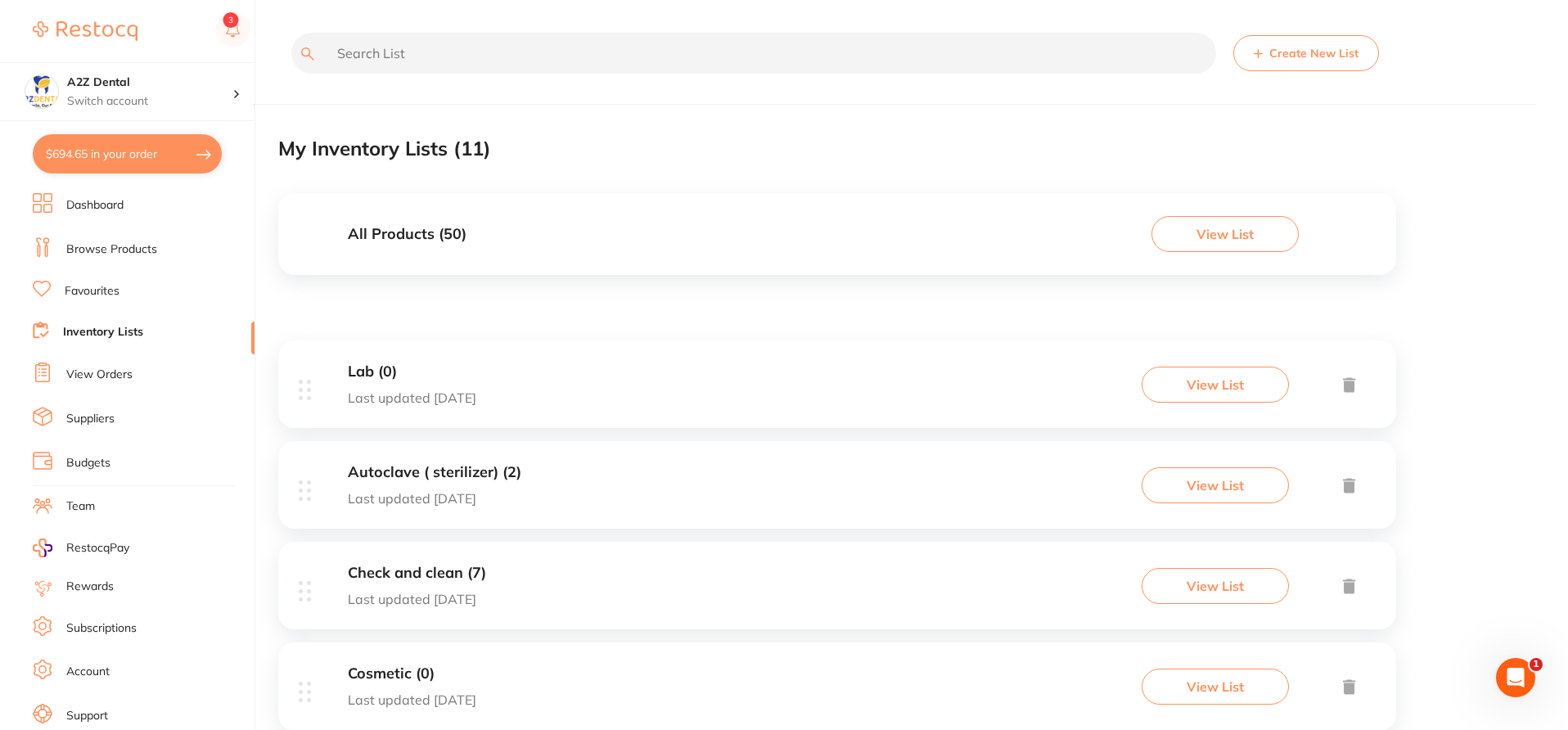
click at [1452, 310] on div "Create New List My Inventory Lists ( 11 ) All Products ( 50 ) View List Lab (0)…" at bounding box center [923, 740] width 1289 height 1481
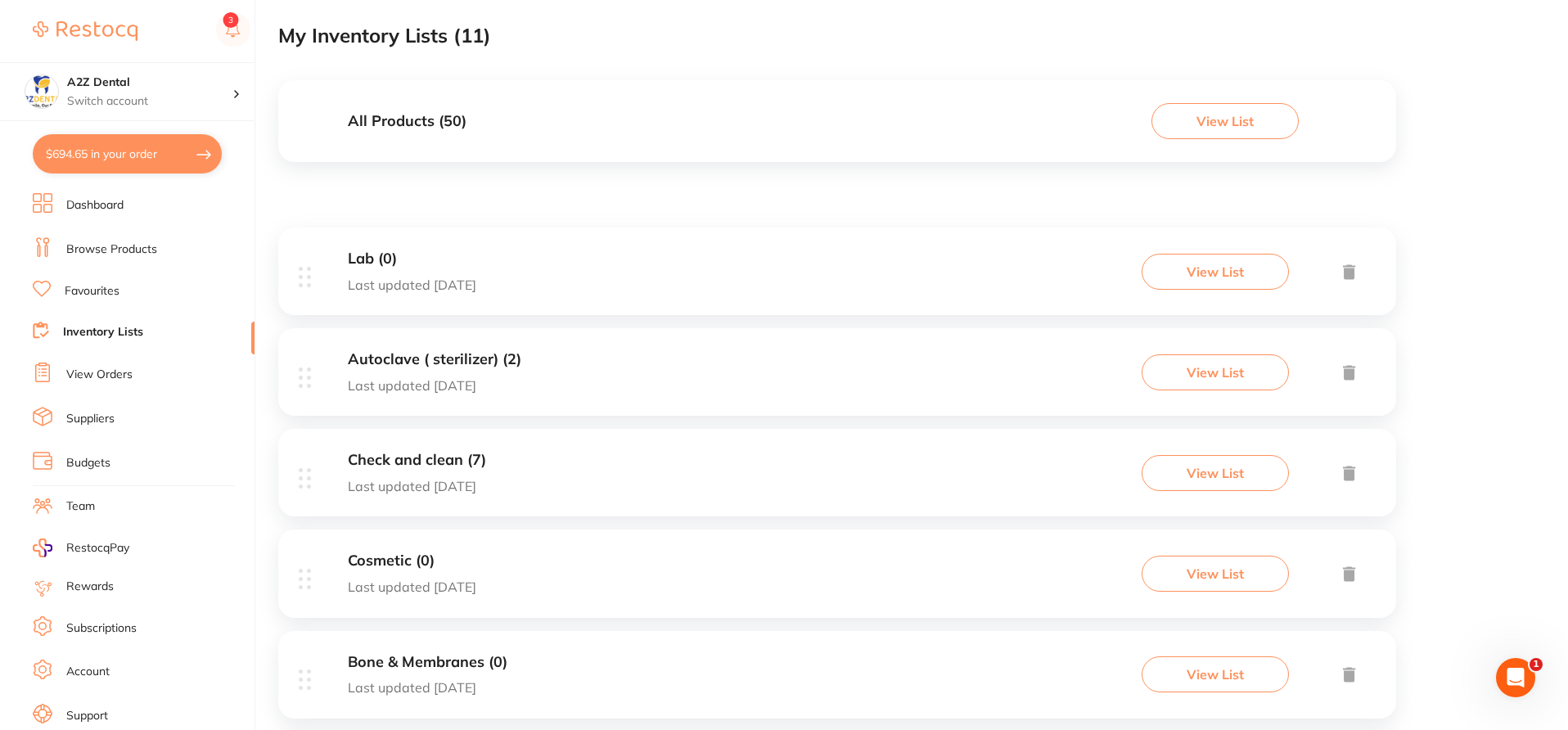
scroll to position [10, 0]
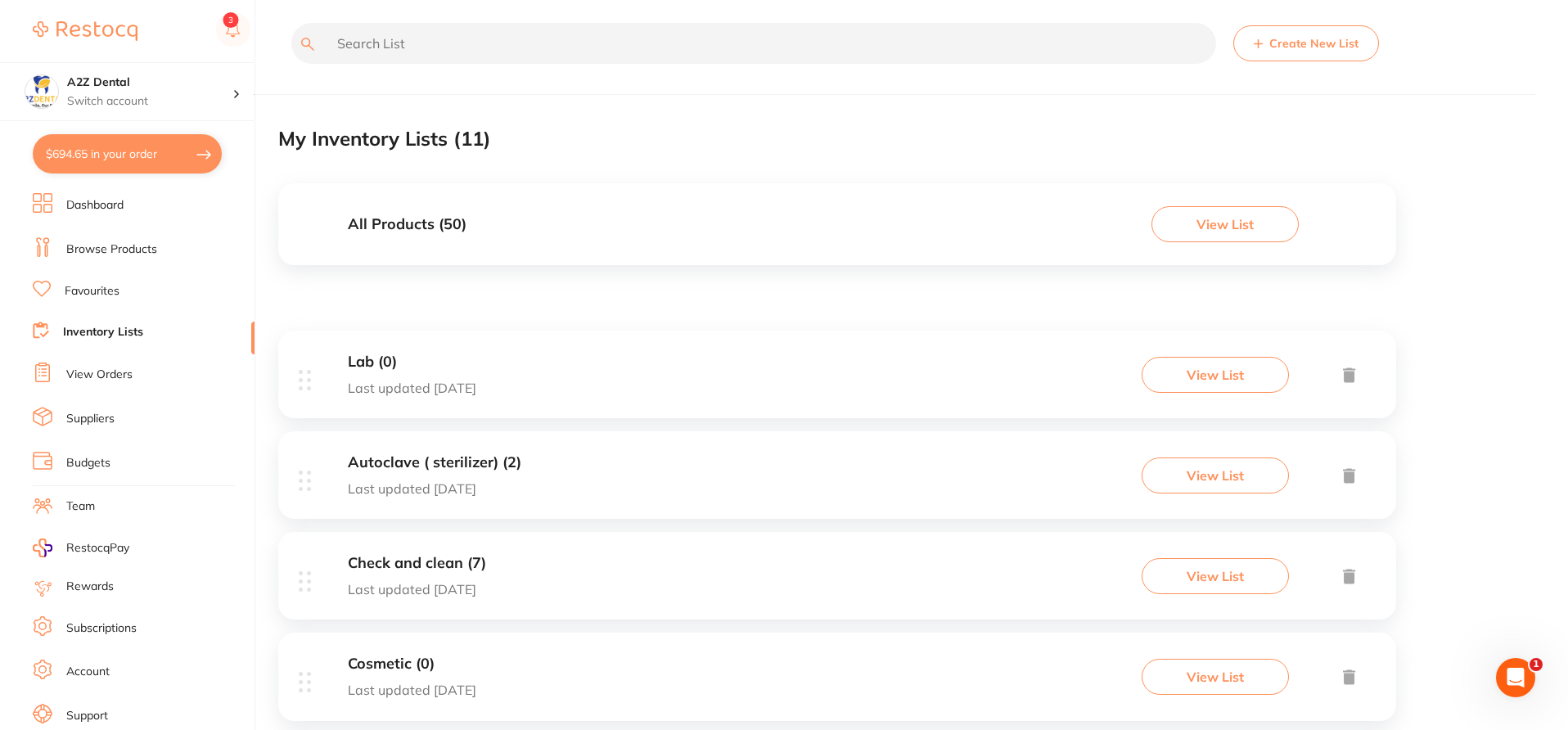
click at [1277, 36] on button "Create New List" at bounding box center [1306, 43] width 146 height 36
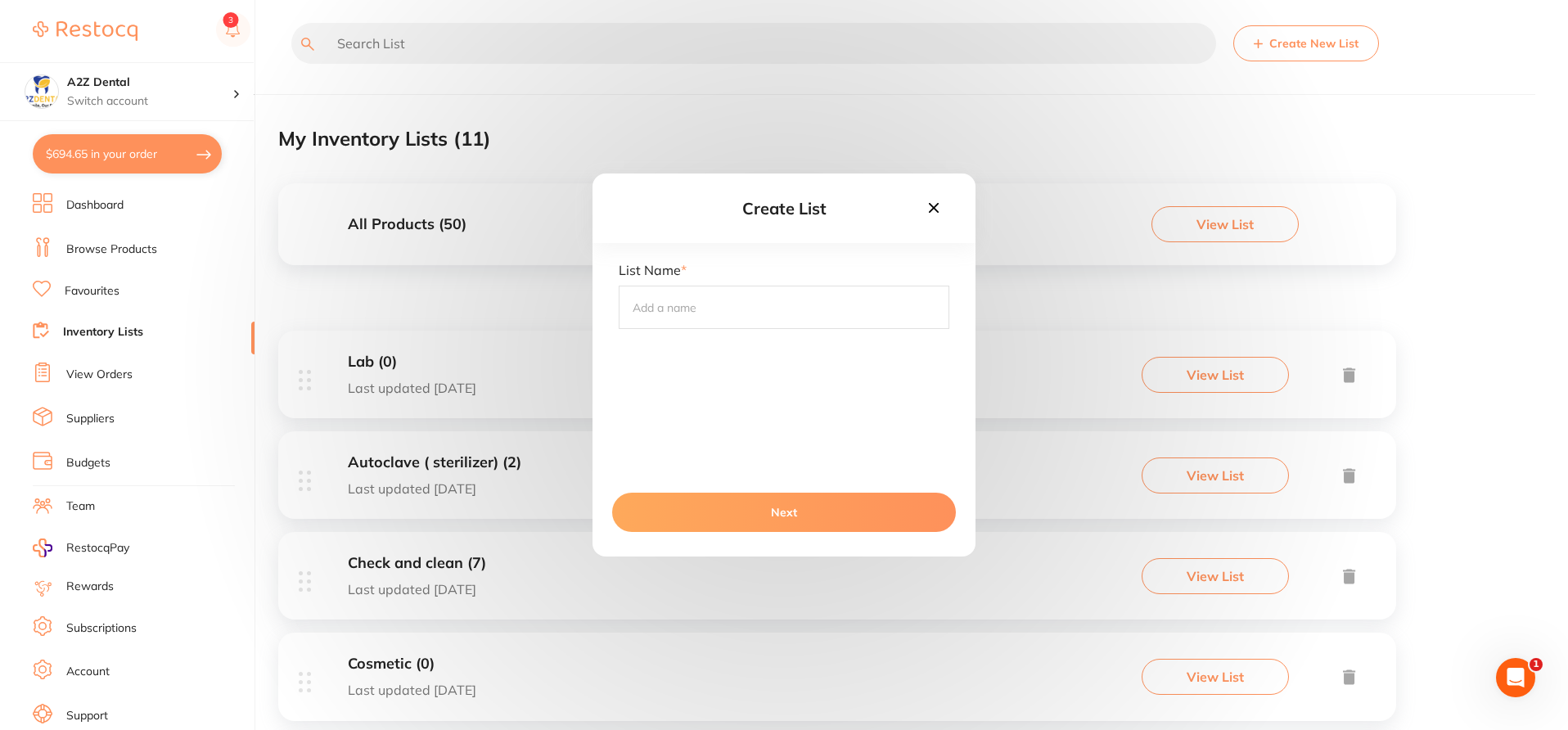
click at [718, 318] on input "text" at bounding box center [784, 307] width 330 height 43
type input "Impression"
click at [816, 521] on button "Next" at bounding box center [784, 512] width 343 height 39
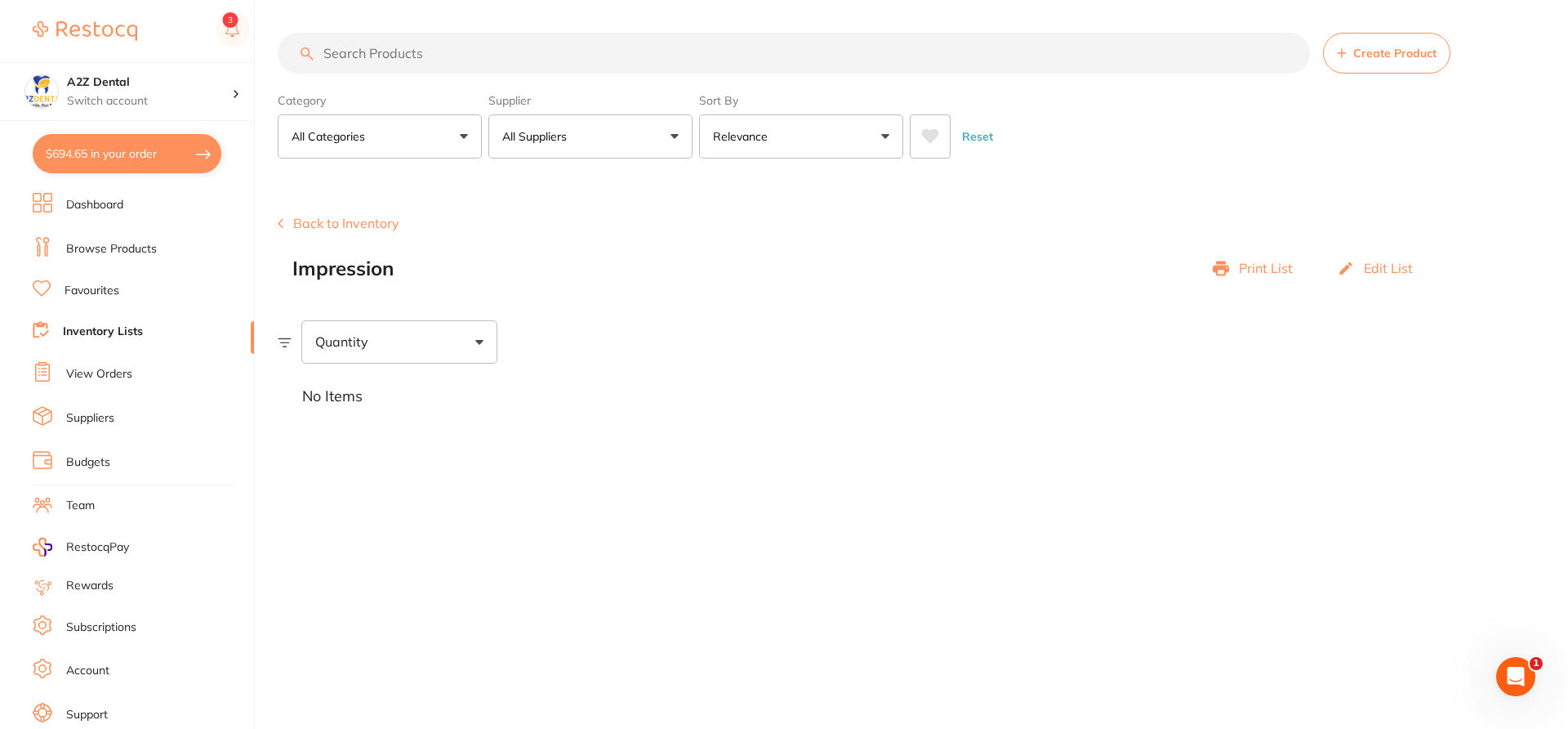
click at [132, 248] on link "Browse Products" at bounding box center [111, 248] width 91 height 16
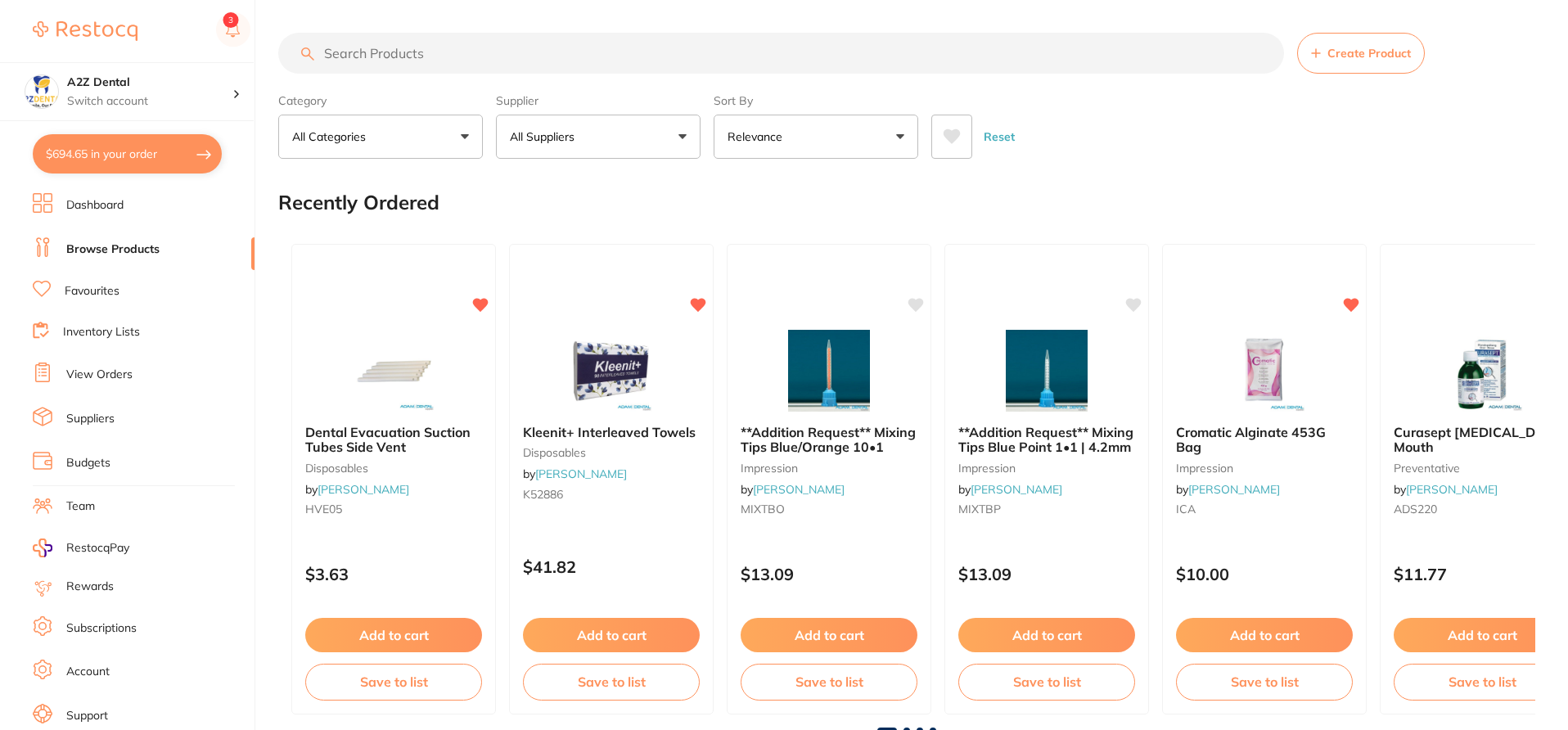
click at [390, 53] on input "search" at bounding box center [781, 53] width 1006 height 41
paste input "SPD1235"
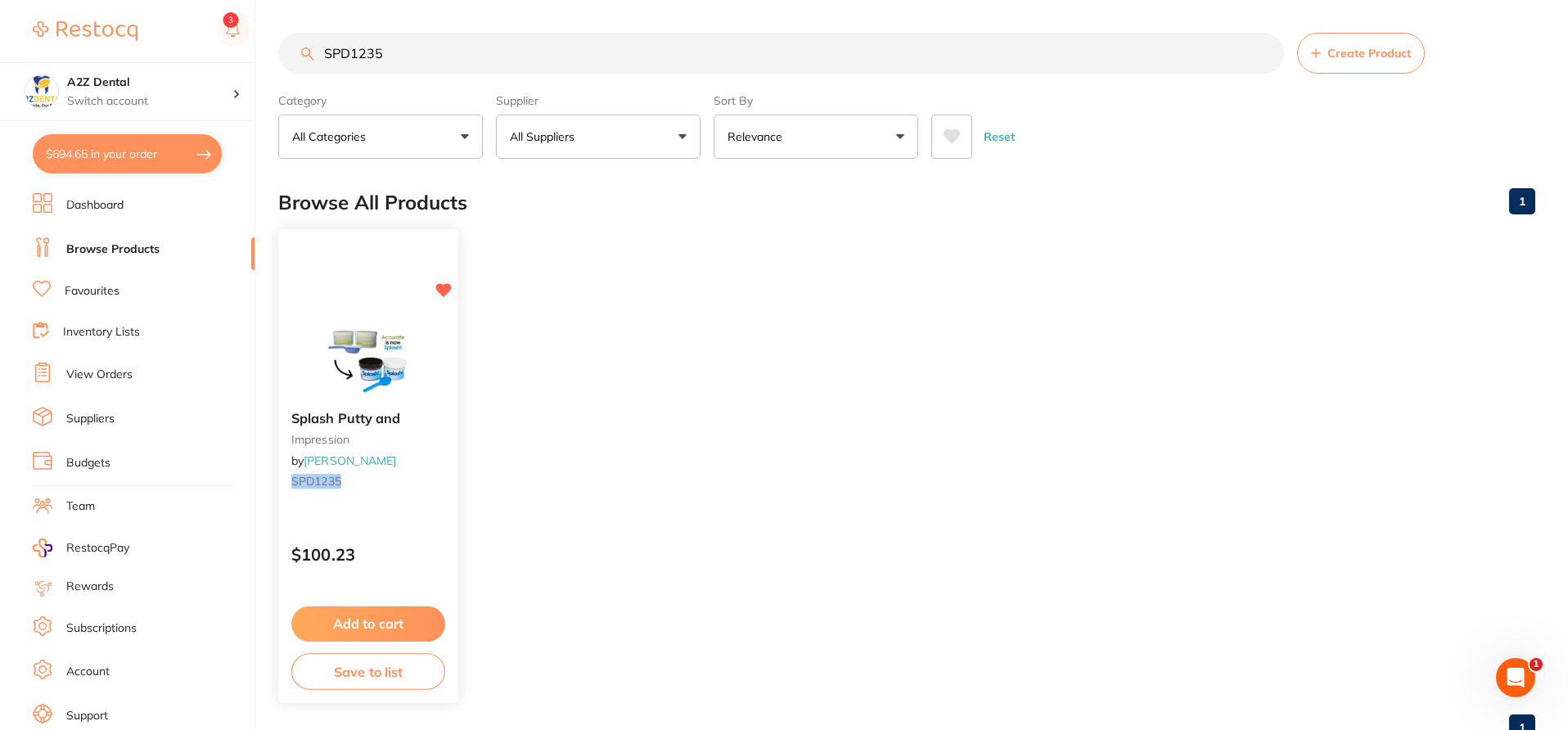
type input "SPD1235"
click at [422, 673] on button "Save to list" at bounding box center [368, 671] width 154 height 37
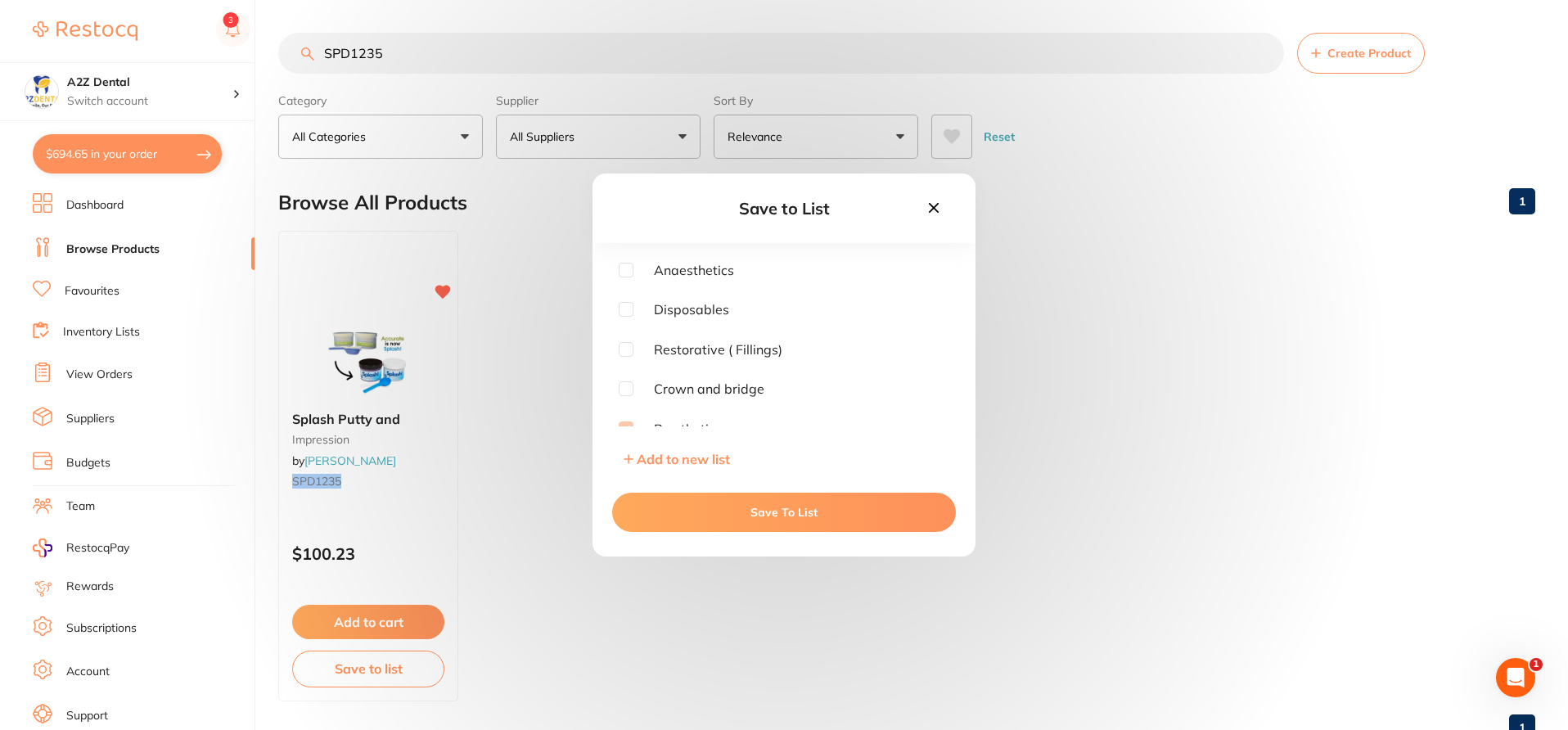
drag, startPoint x: 948, startPoint y: 283, endPoint x: 945, endPoint y: 302, distance: 19.2
click at [945, 302] on div "Anaesthetics Disposables Restorative ( Fillings) Crown and bridge Prosthetics R…" at bounding box center [784, 344] width 330 height 164
click at [623, 417] on input "checkbox" at bounding box center [625, 416] width 14 height 14
checkbox input "true"
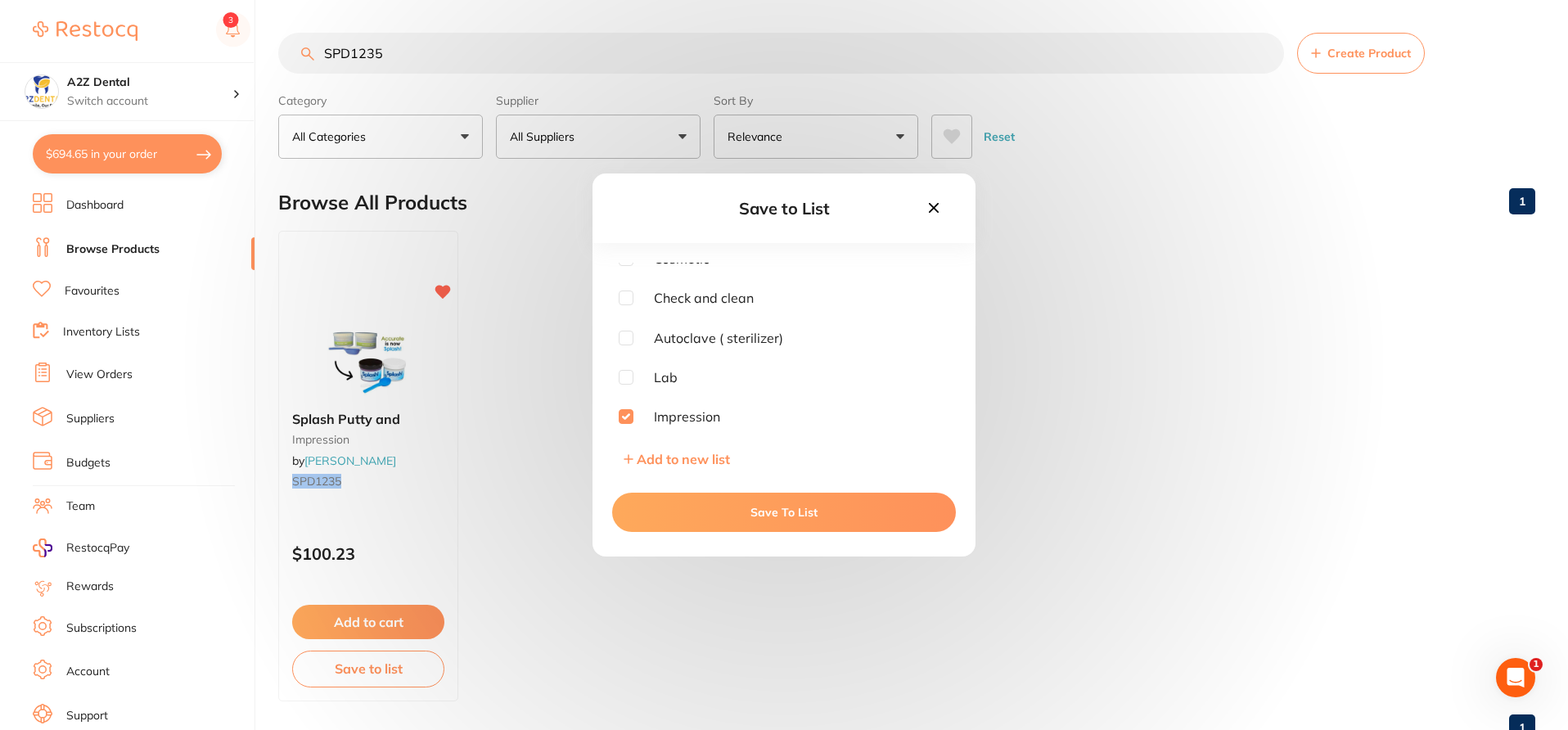
click at [714, 508] on button "Save To List" at bounding box center [784, 512] width 343 height 39
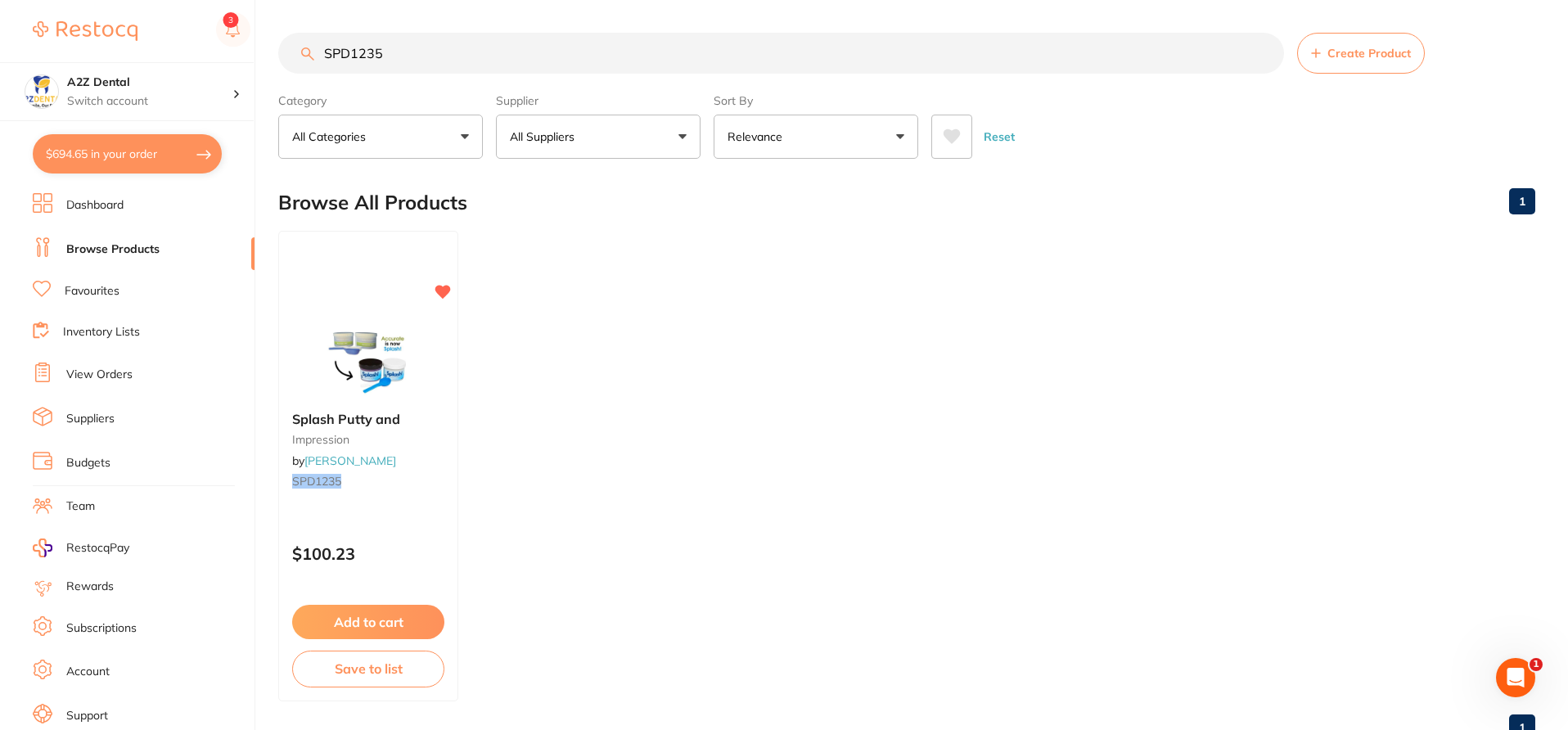
drag, startPoint x: 398, startPoint y: 53, endPoint x: 244, endPoint y: 50, distance: 154.0
click at [244, 50] on div "$694.65 A2Z Dental Switch account A2Z Dental $694.65 in your order Dashboard Br…" at bounding box center [784, 365] width 1568 height 730
paste input "09"
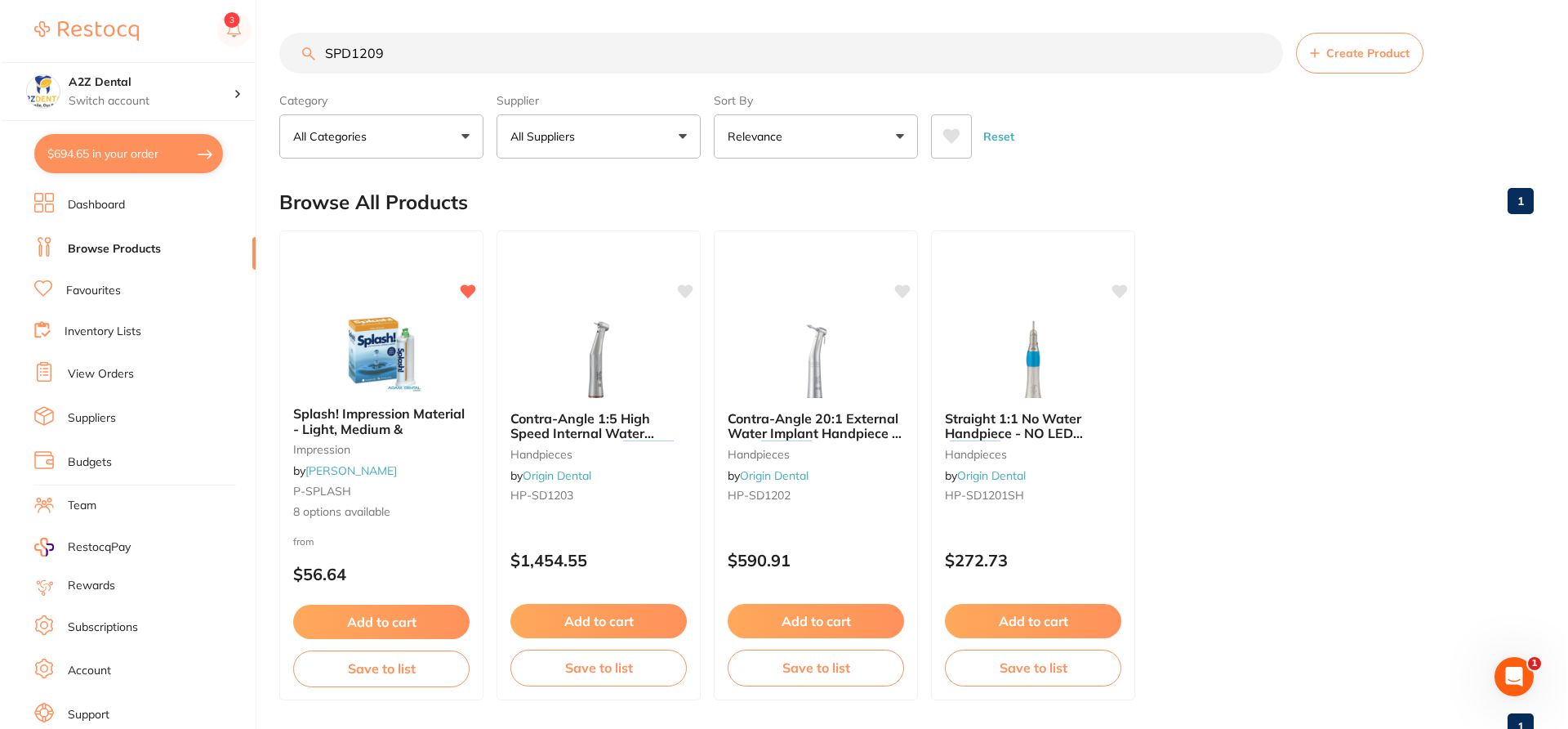
scroll to position [0, 0]
type input "SPD1209"
click at [438, 549] on div "from $56.64" at bounding box center [380, 562] width 204 height 59
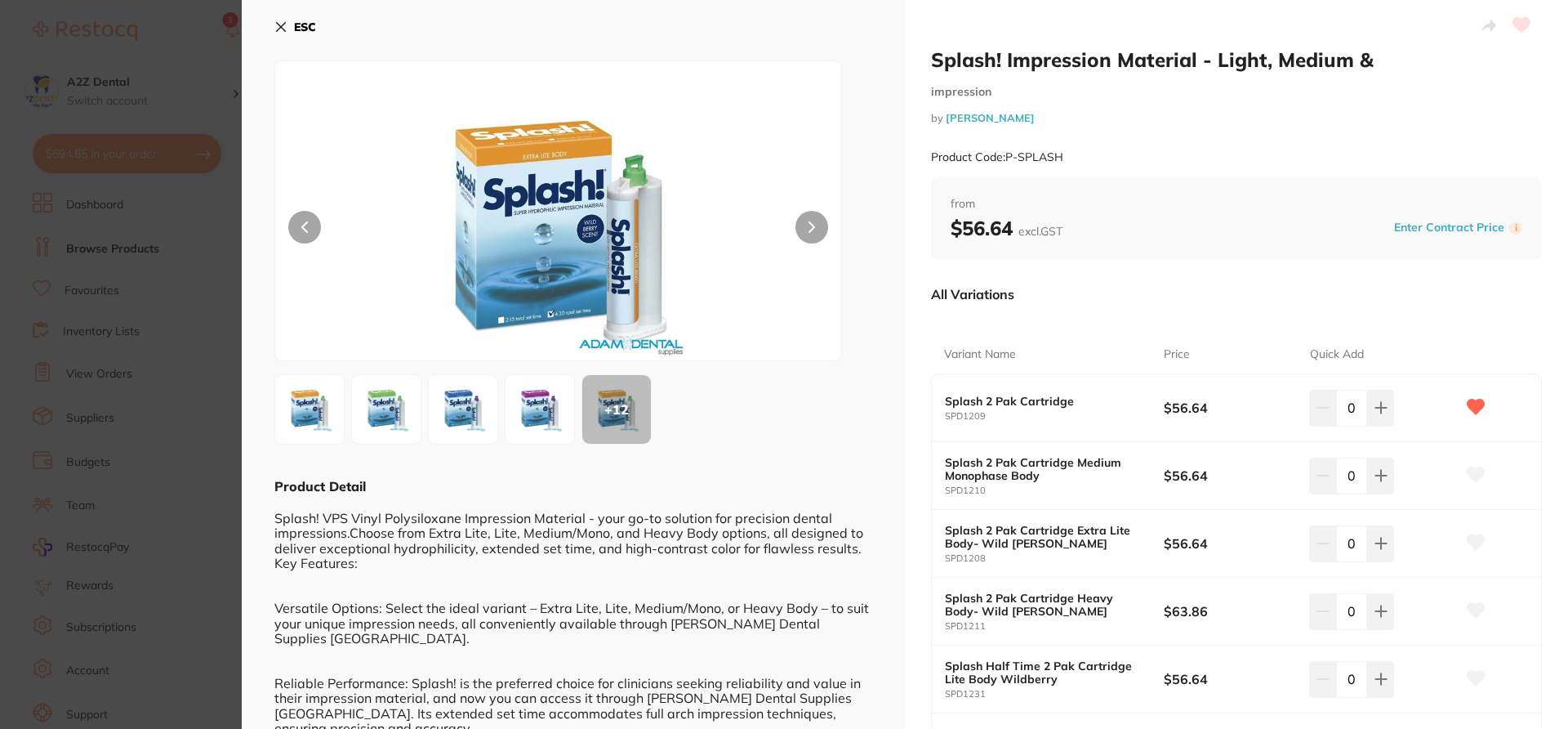
click at [1079, 316] on div "Variant Name Price Quick Add Splash 2 Pak Cartridge SPD1209 $56.64 0 Splash 2 P…" at bounding box center [1236, 650] width 611 height 669
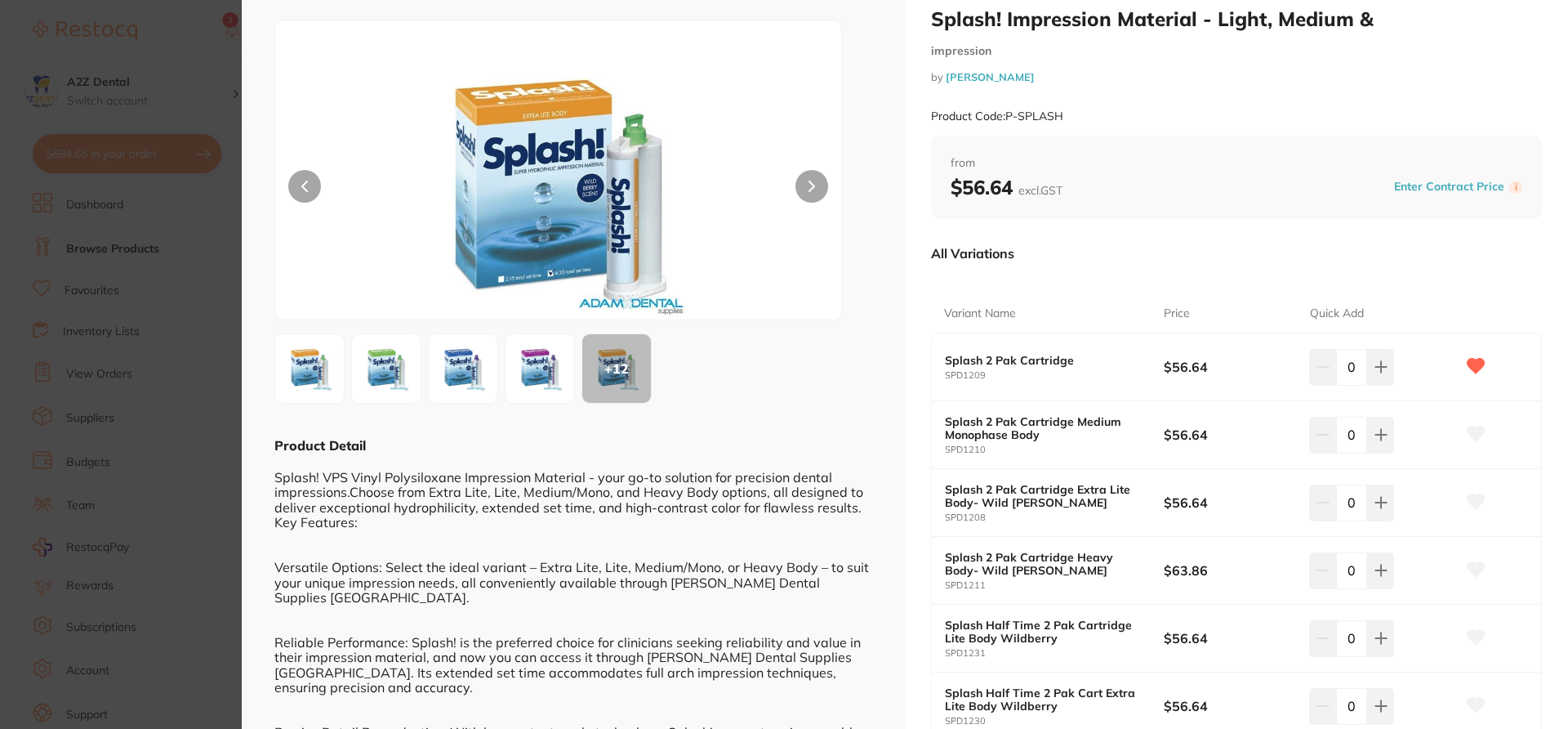
scroll to position [43, 0]
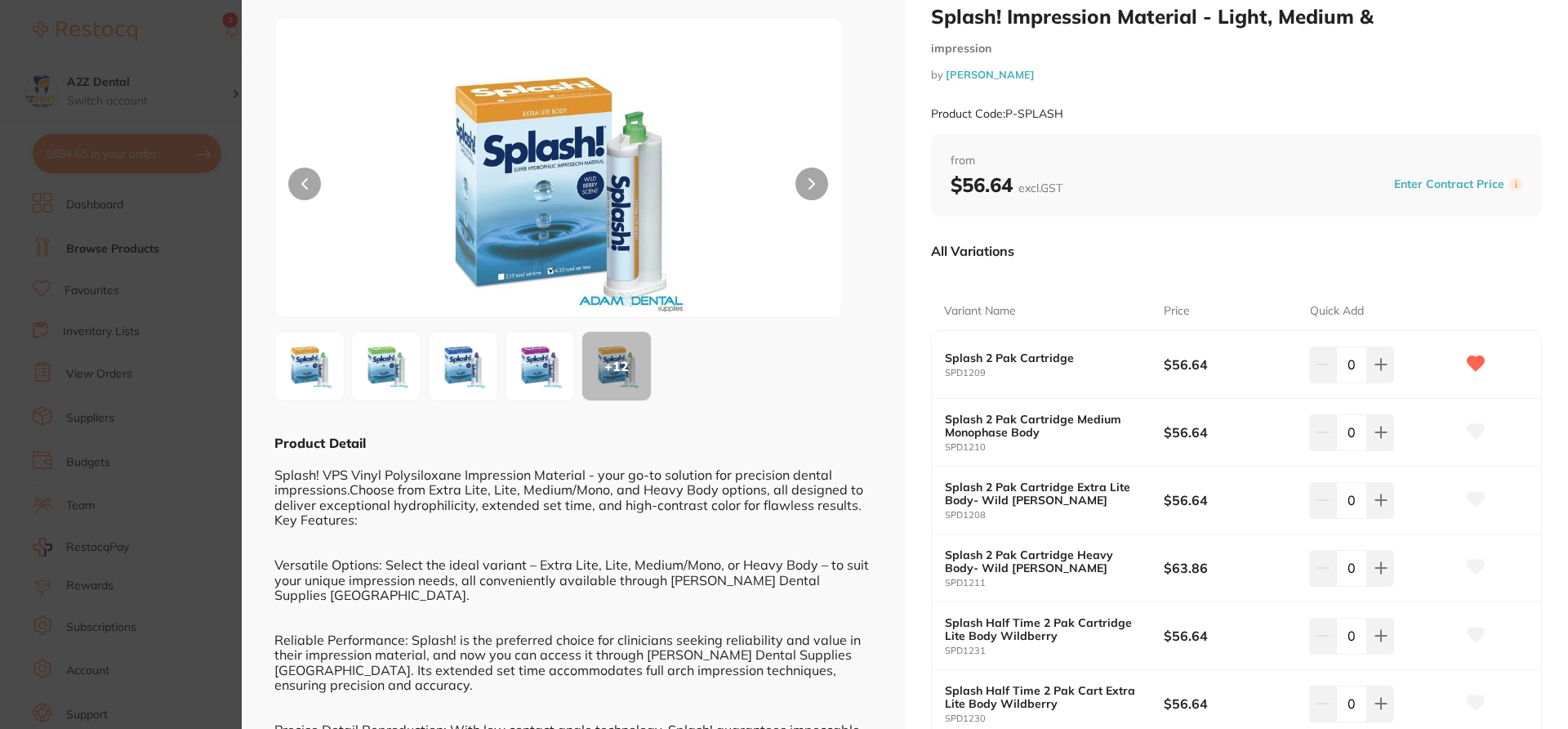
click at [1405, 293] on div "Quick Add" at bounding box center [1383, 311] width 146 height 39
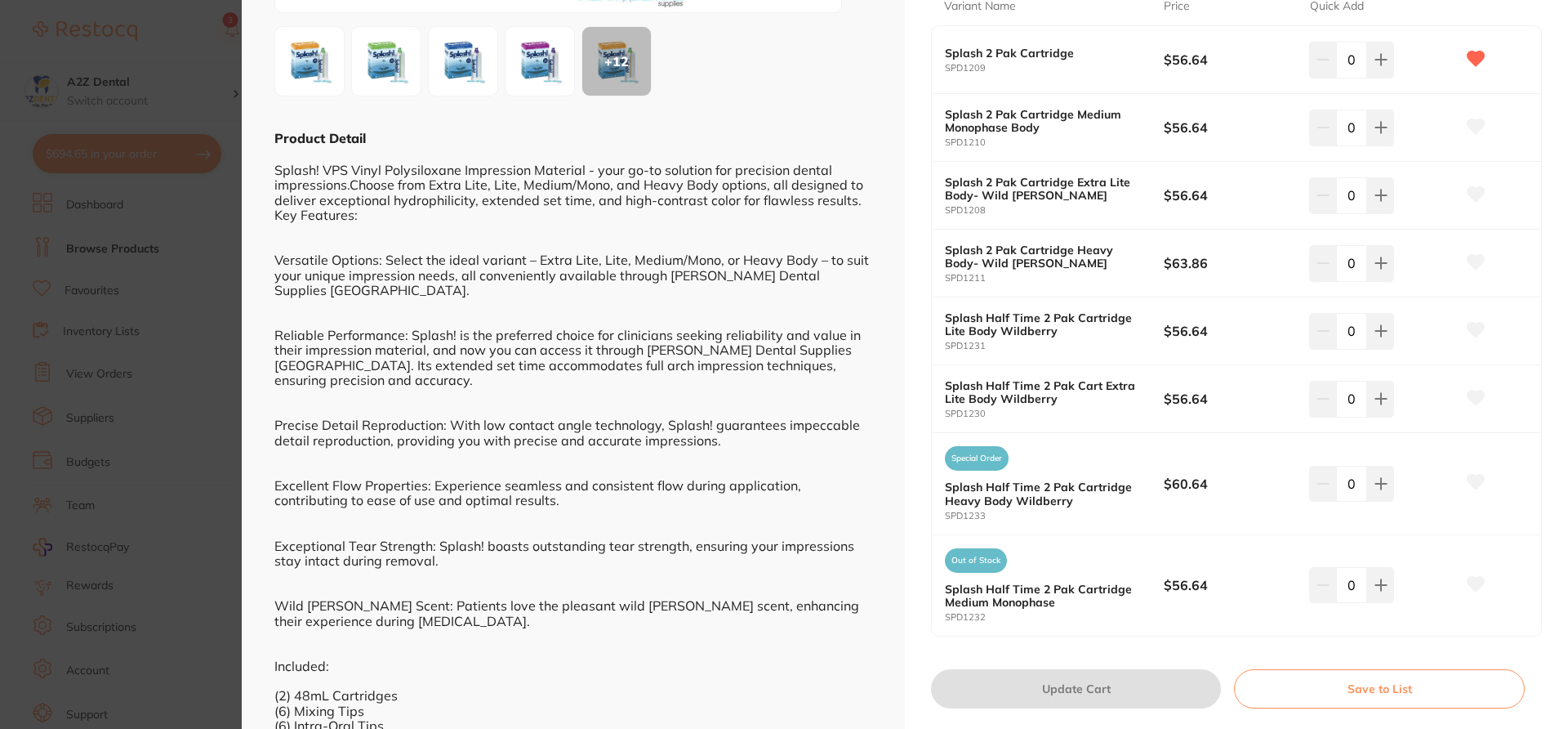
scroll to position [424, 0]
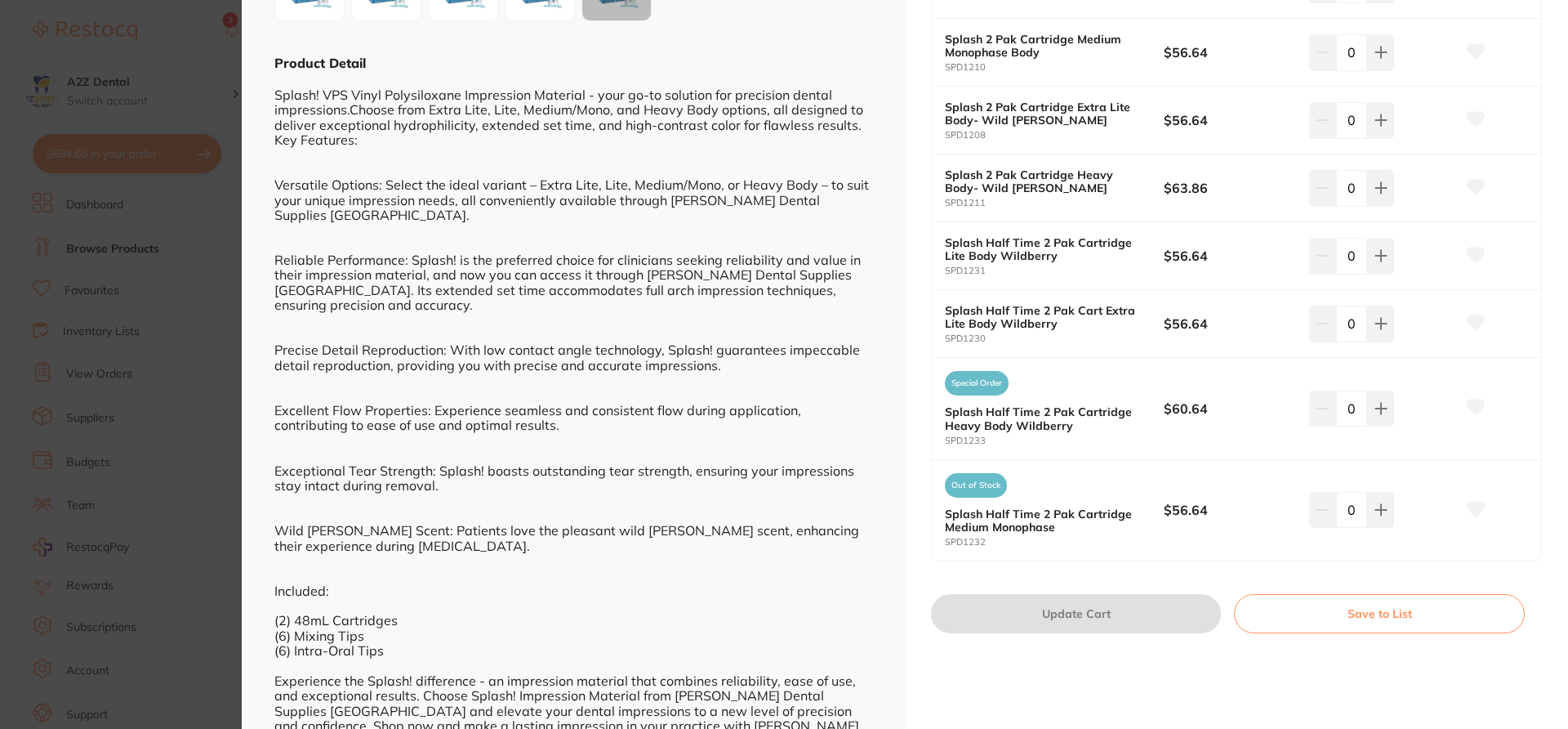
click at [1363, 614] on button "Save to List" at bounding box center [1379, 613] width 291 height 39
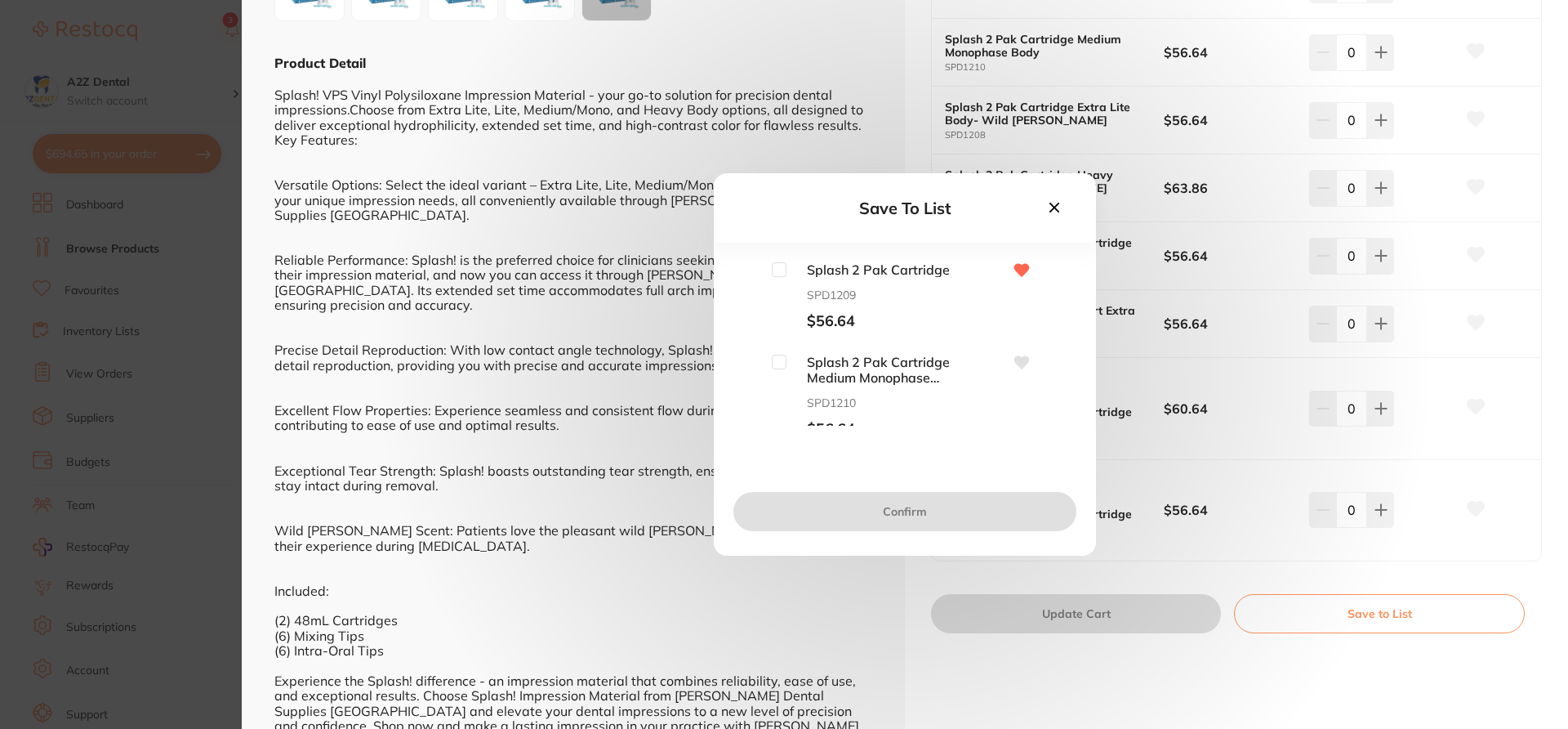
scroll to position [0, 0]
click at [774, 273] on input "checkbox" at bounding box center [779, 269] width 14 height 14
checkbox input "true"
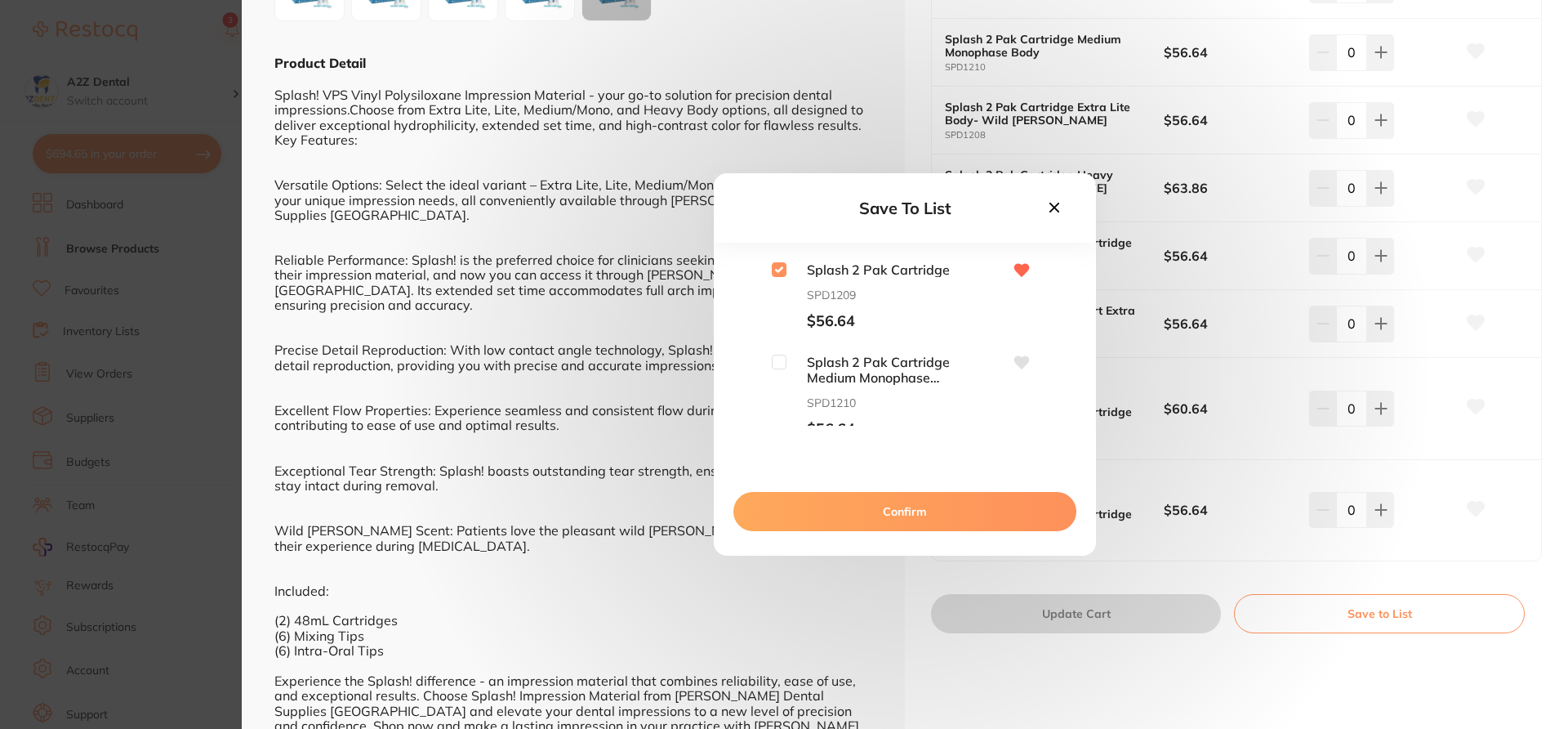
click at [866, 515] on button "Confirm" at bounding box center [905, 511] width 343 height 39
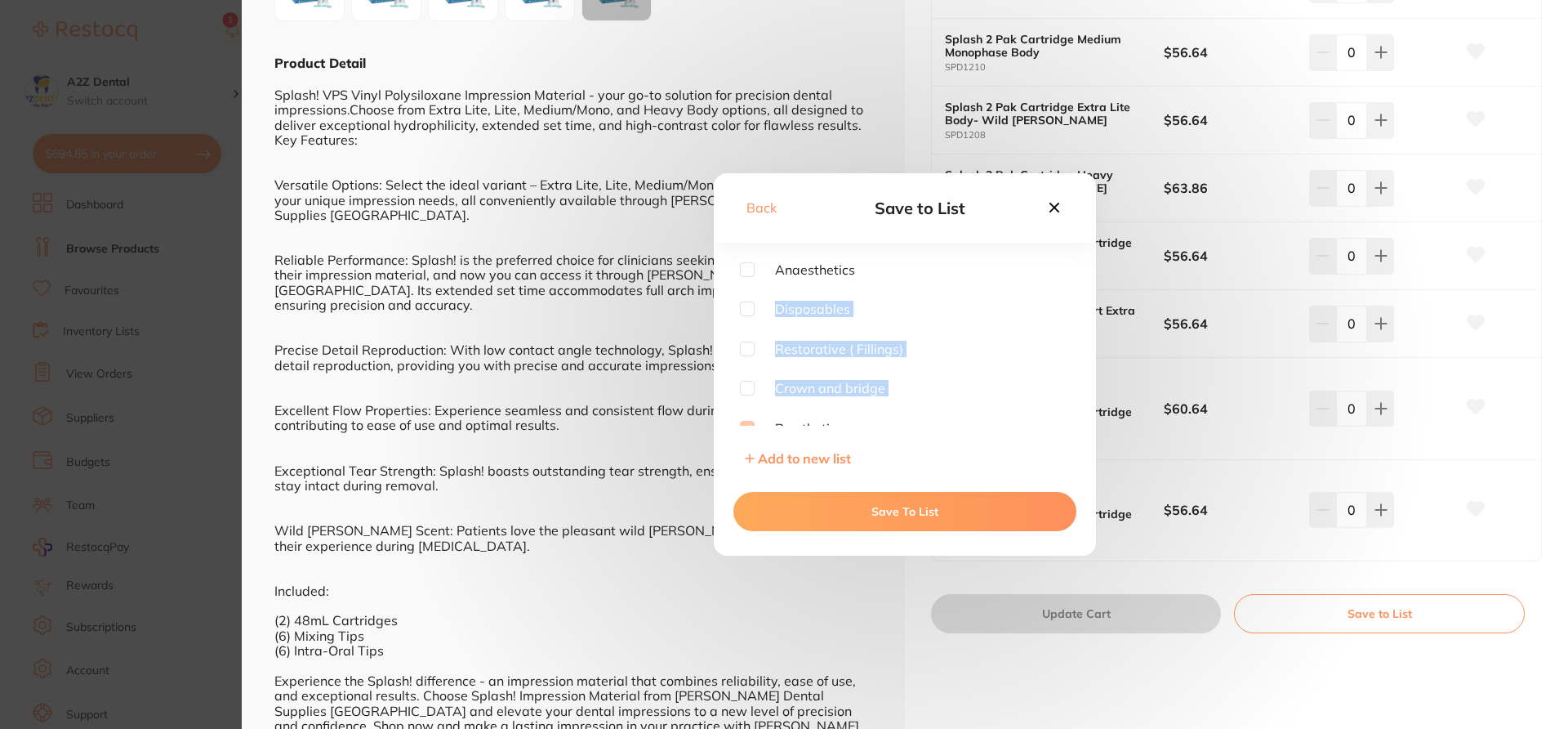
drag, startPoint x: 1071, startPoint y: 288, endPoint x: 1069, endPoint y: 401, distance: 113.0
click at [1069, 407] on div "Anaesthetics Disposables Restorative ( Fillings) Crown and bridge Prosthetics R…" at bounding box center [906, 367] width 383 height 212
drag, startPoint x: 1069, startPoint y: 312, endPoint x: 1068, endPoint y: 374, distance: 62.0
click at [1068, 375] on div "Anaesthetics Disposables Restorative ( Fillings) Crown and bridge Prosthetics R…" at bounding box center [905, 344] width 330 height 163
drag, startPoint x: 1070, startPoint y: 312, endPoint x: 1069, endPoint y: 466, distance: 154.0
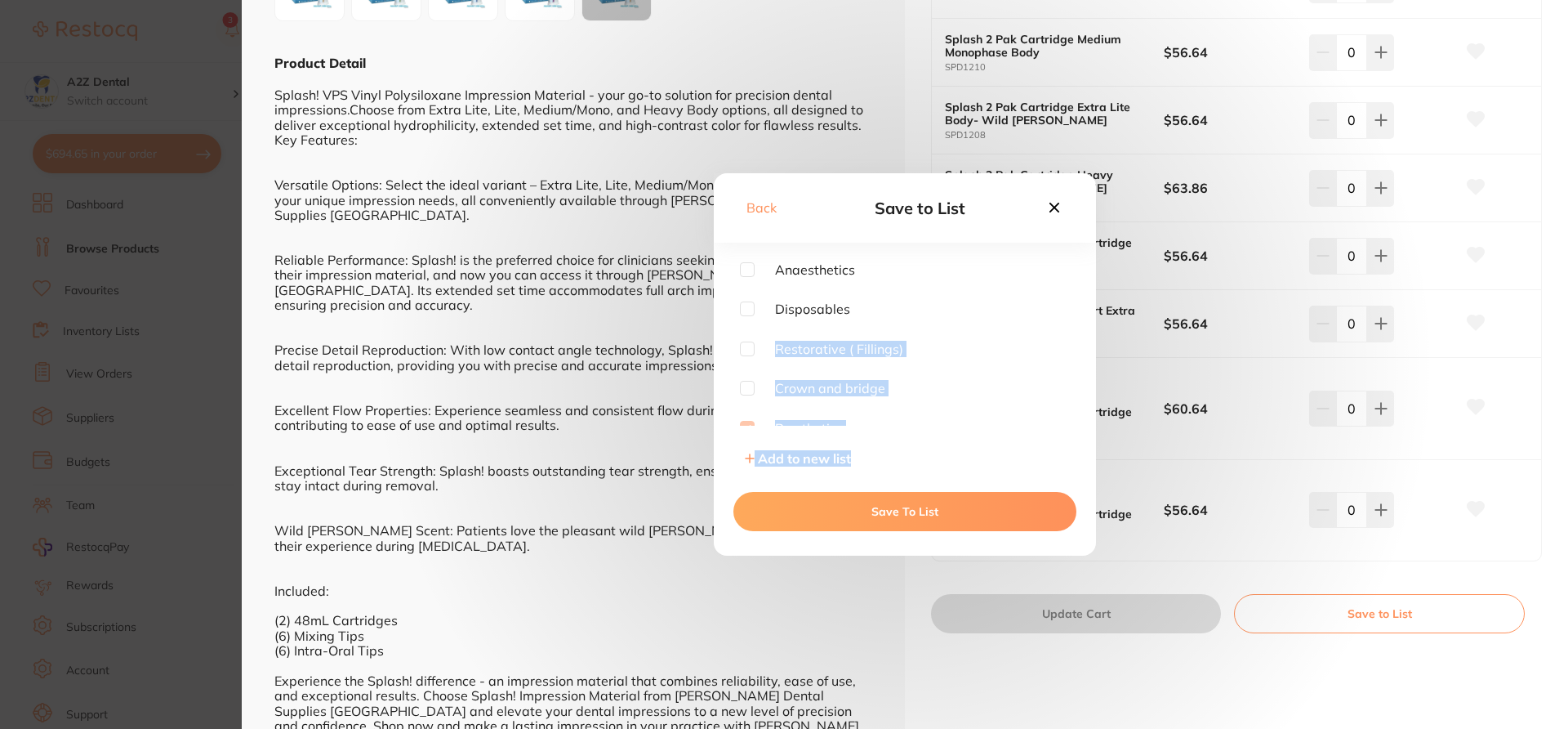
click at [1069, 467] on div "Back Save to List Anaesthetics Disposables Restorative ( Fillings) Crown and br…" at bounding box center [906, 365] width 383 height 383
click at [747, 418] on input "checkbox" at bounding box center [747, 415] width 14 height 14
checkbox input "true"
click at [818, 510] on button "Save To List" at bounding box center [905, 511] width 343 height 39
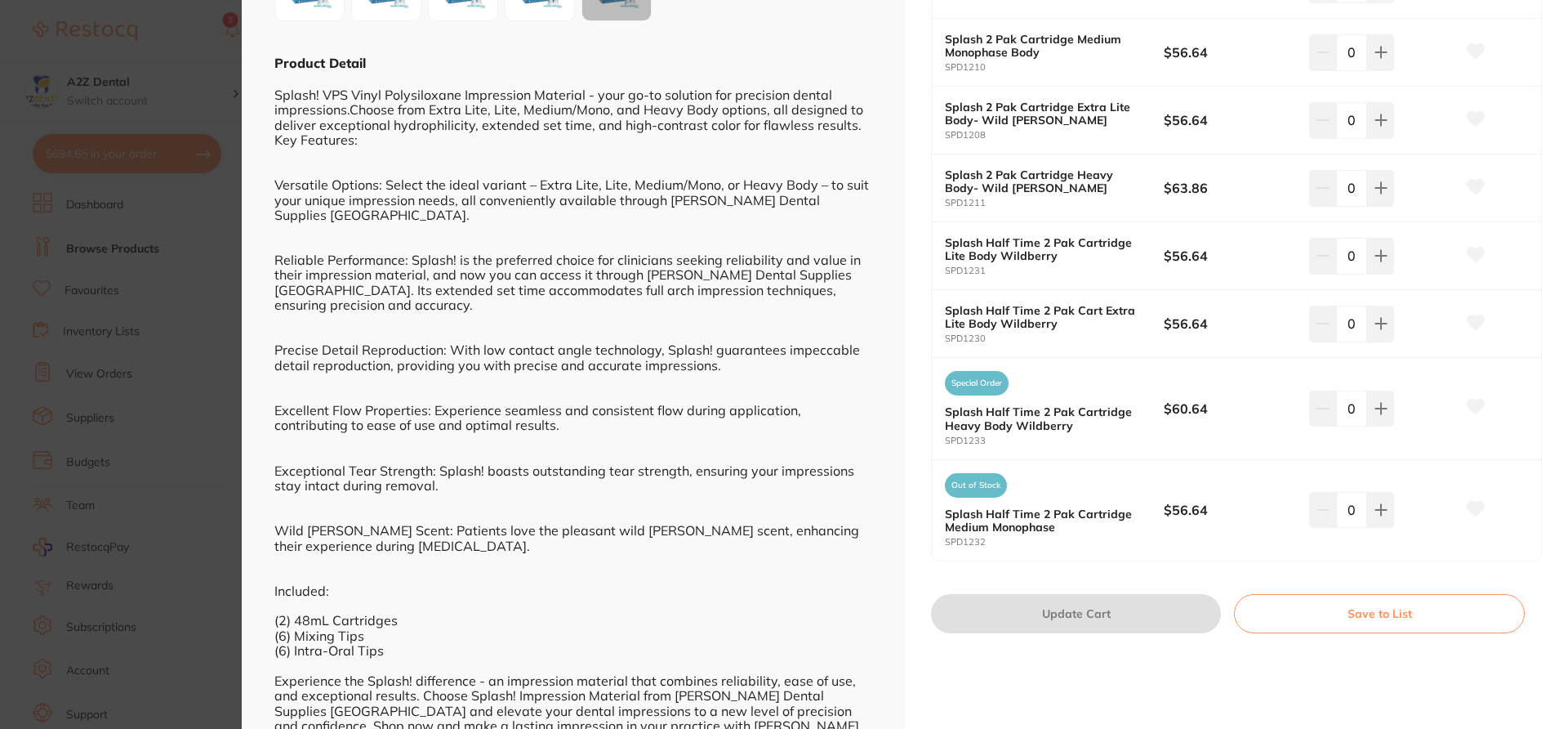
click at [198, 45] on section "Splash! Impression Material - Light, Medium & impression by Adam Dental Product…" at bounding box center [784, 364] width 1568 height 729
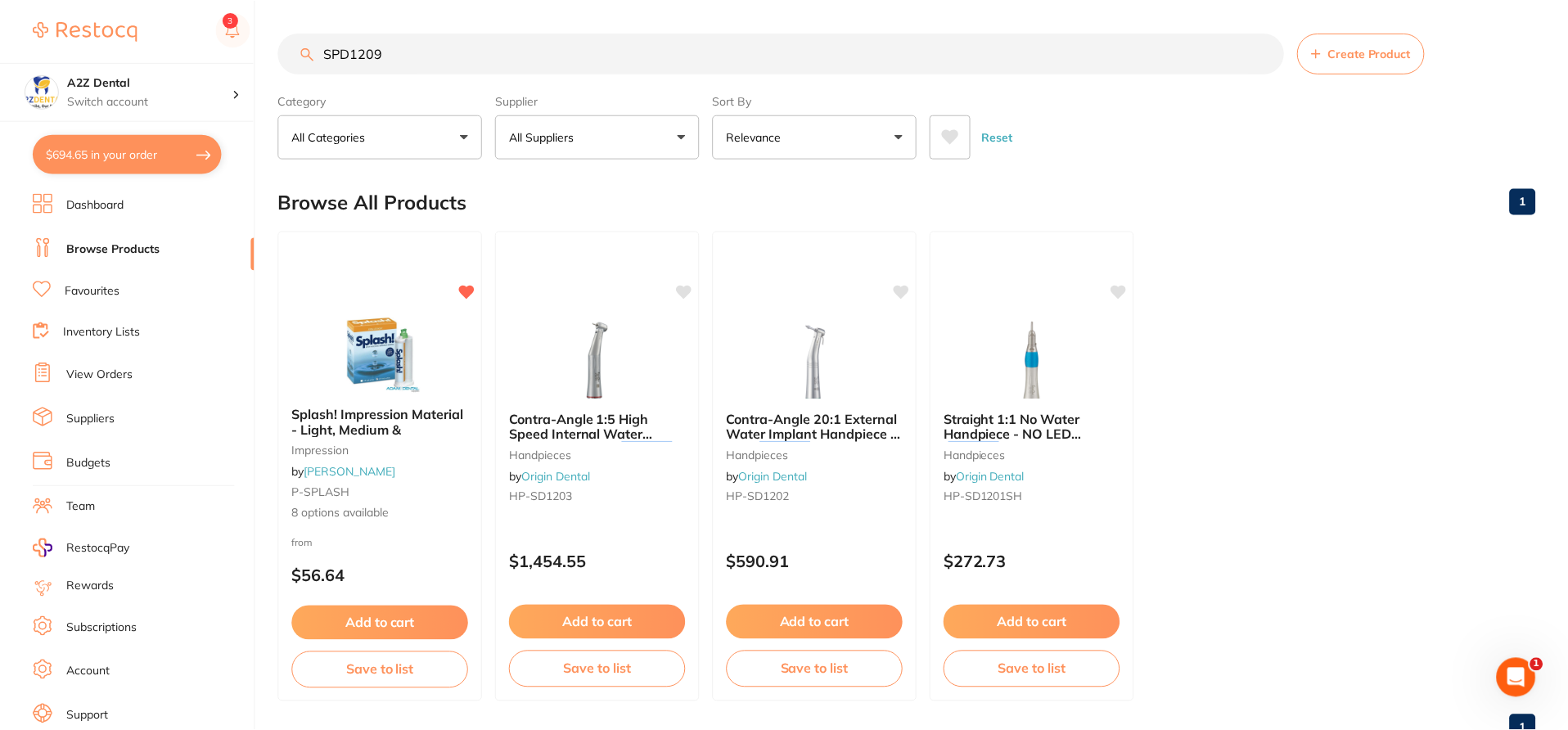
scroll to position [10, 0]
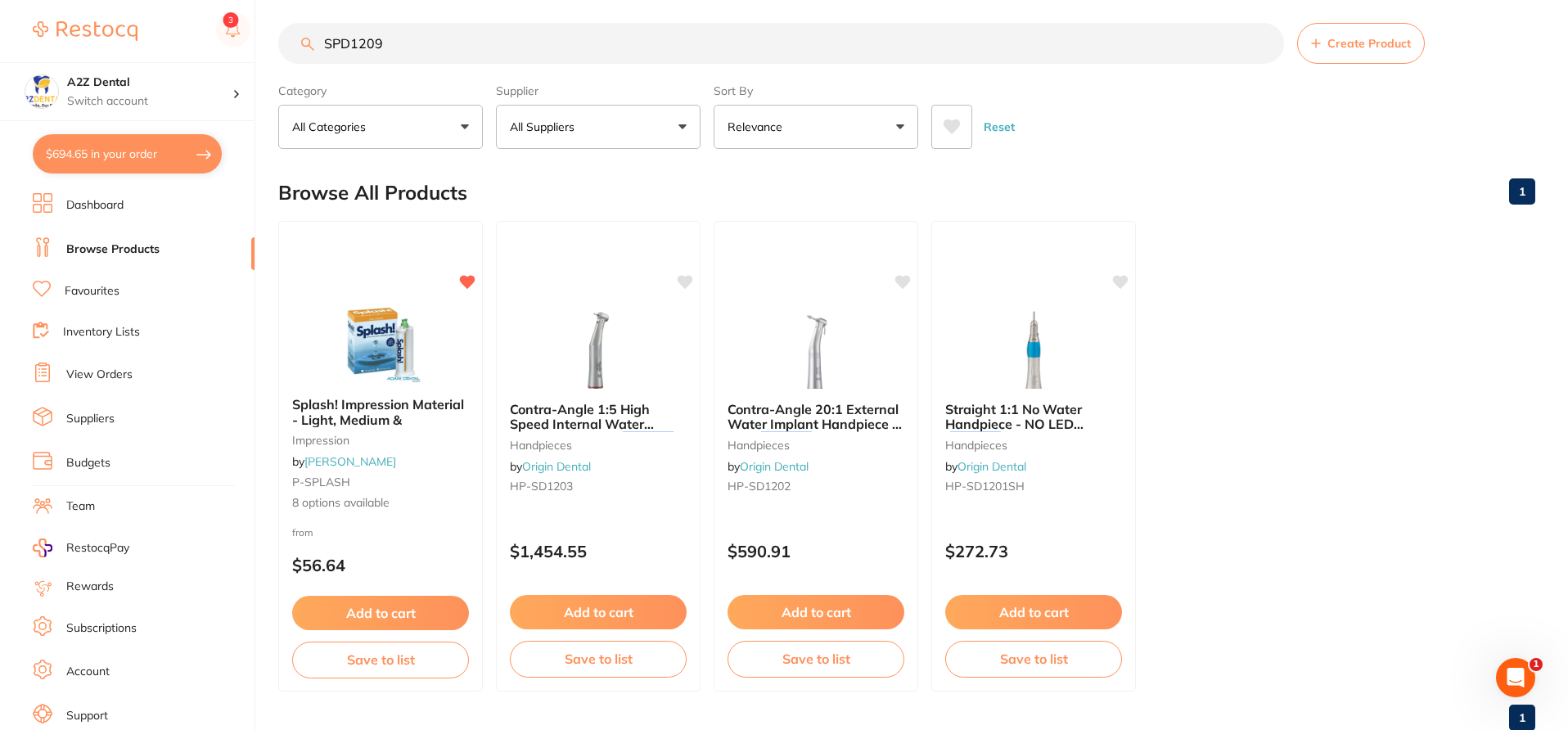
drag, startPoint x: 393, startPoint y: 46, endPoint x: 294, endPoint y: 33, distance: 99.8
click at [295, 35] on input "SPD1209" at bounding box center [781, 43] width 1006 height 41
paste input "MIXTBP"
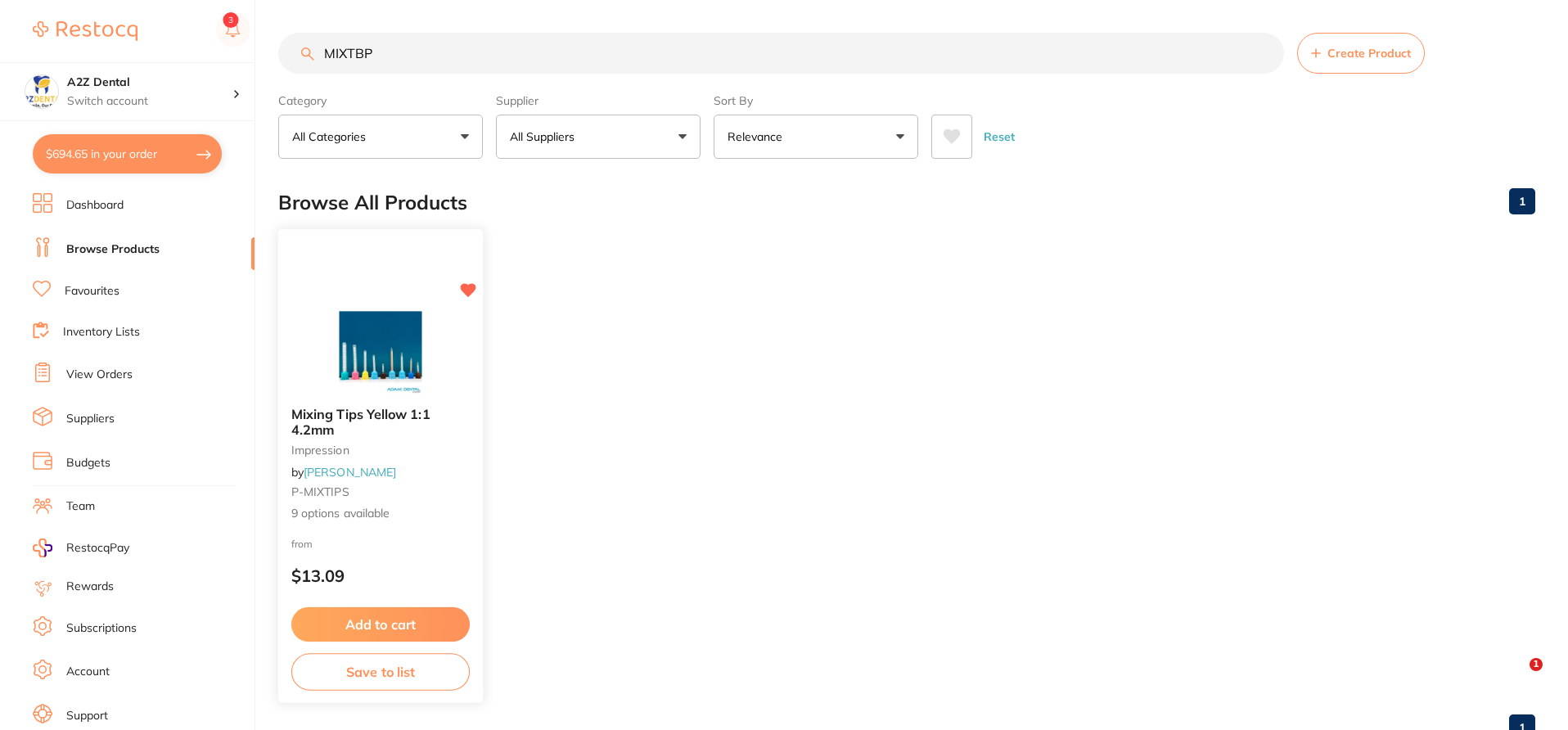
type input "MIXTBP"
click at [446, 509] on span "9 options available" at bounding box center [380, 513] width 178 height 16
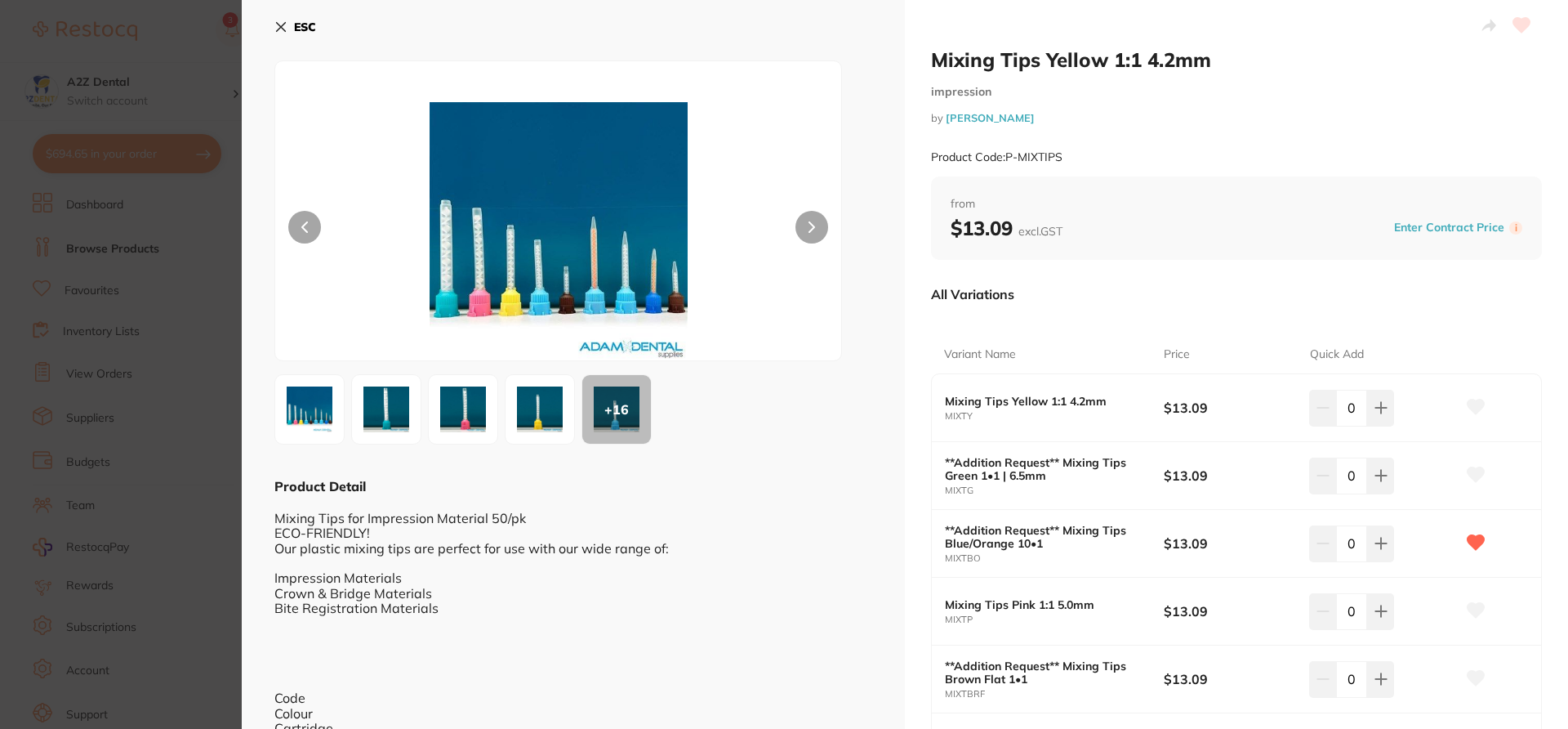
click at [1124, 327] on div "Variant Name Price Quick Add Mixing Tips Yellow 1:1 4.2mm MIXTY $13.09 0 **Addi…" at bounding box center [1236, 651] width 611 height 670
click at [1474, 314] on div "All Variations" at bounding box center [1236, 294] width 611 height 43
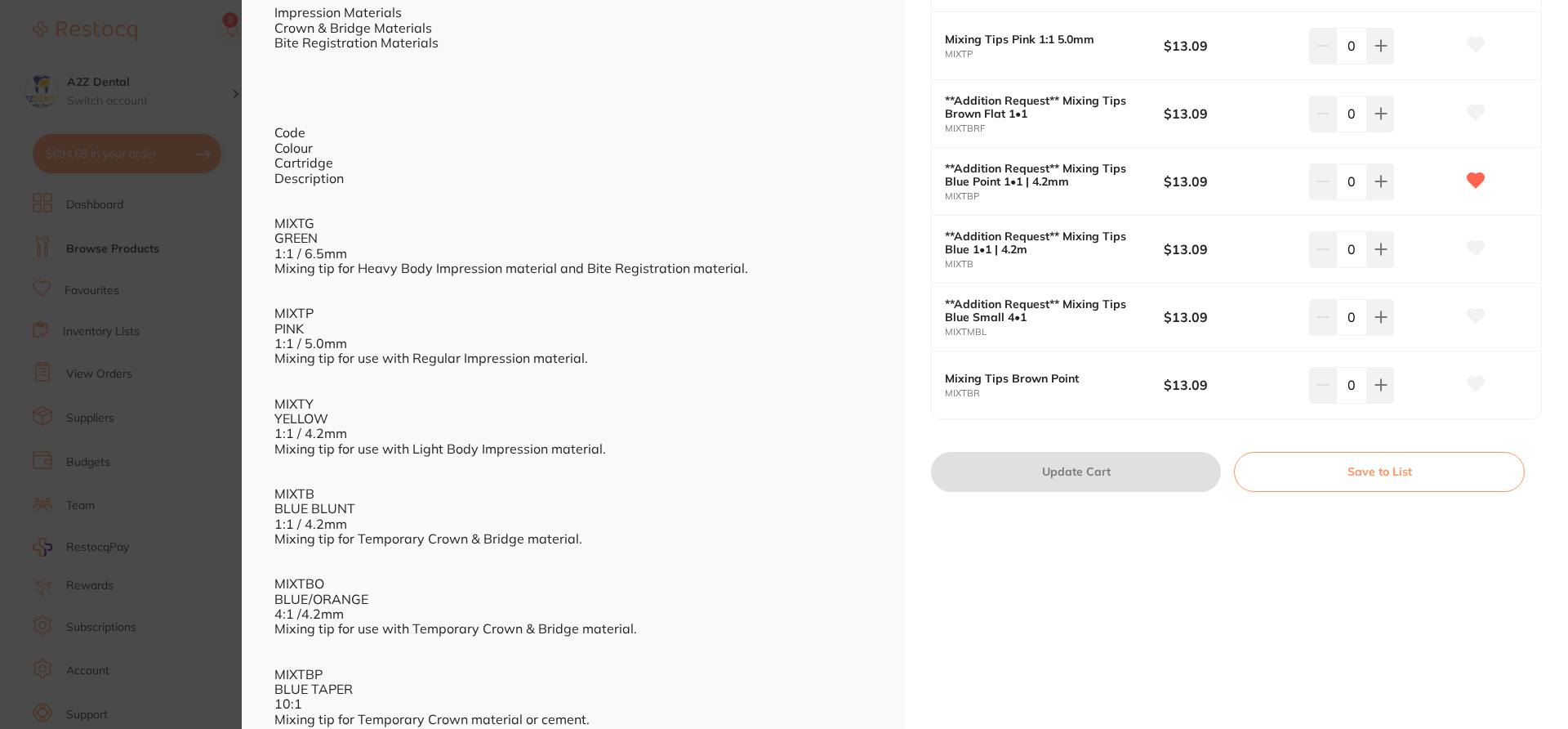
scroll to position [567, 0]
click at [1400, 467] on button "Save to List" at bounding box center [1379, 470] width 291 height 39
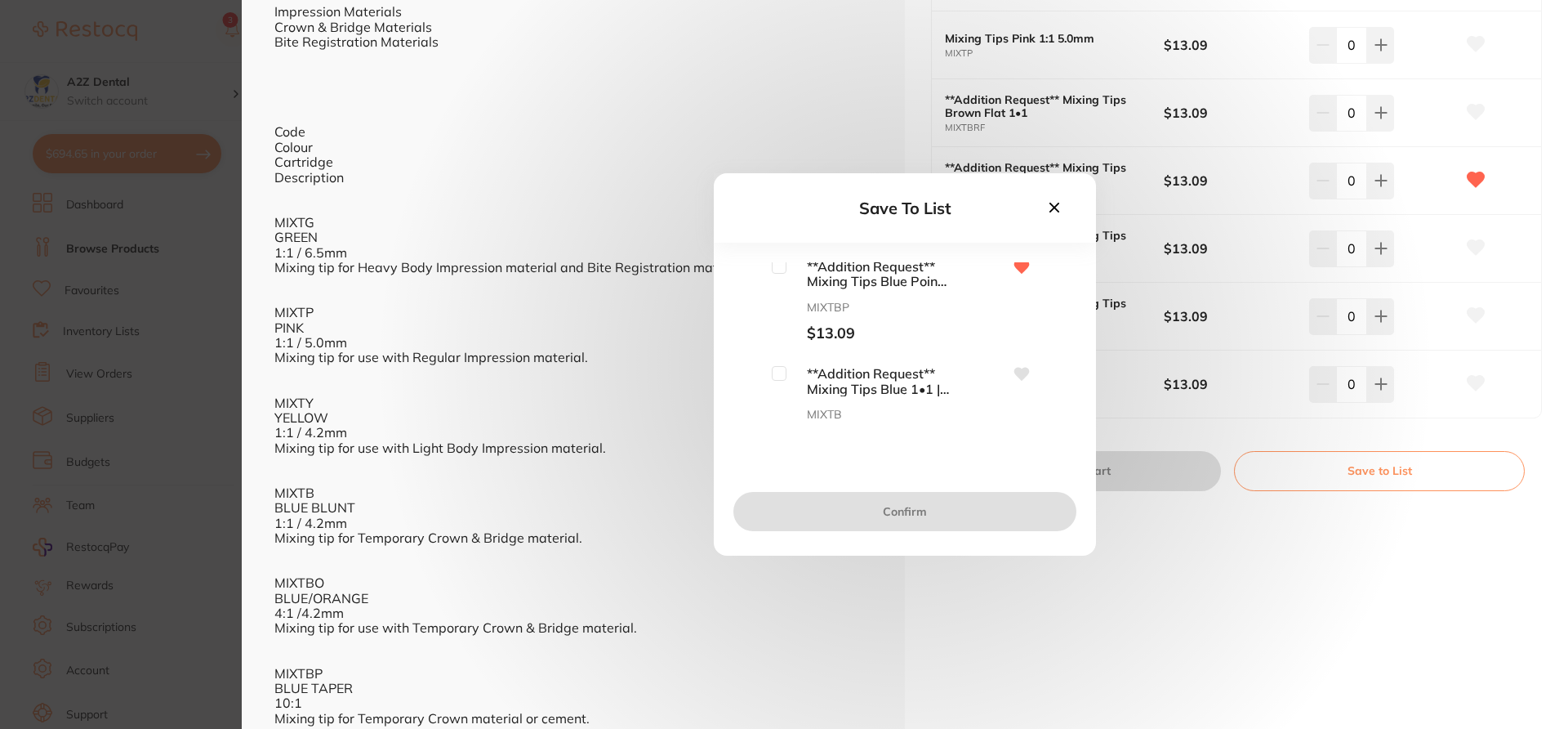
scroll to position [528, 0]
drag, startPoint x: 1069, startPoint y: 369, endPoint x: 1068, endPoint y: 389, distance: 20.0
click at [1068, 389] on div "Mixing Tips Yellow 1:1 4.2mm MIXTY $13.09 **Addition Request** Mixing Tips Gree…" at bounding box center [905, 344] width 330 height 163
click at [778, 279] on input "checkbox" at bounding box center [779, 279] width 14 height 14
checkbox input "true"
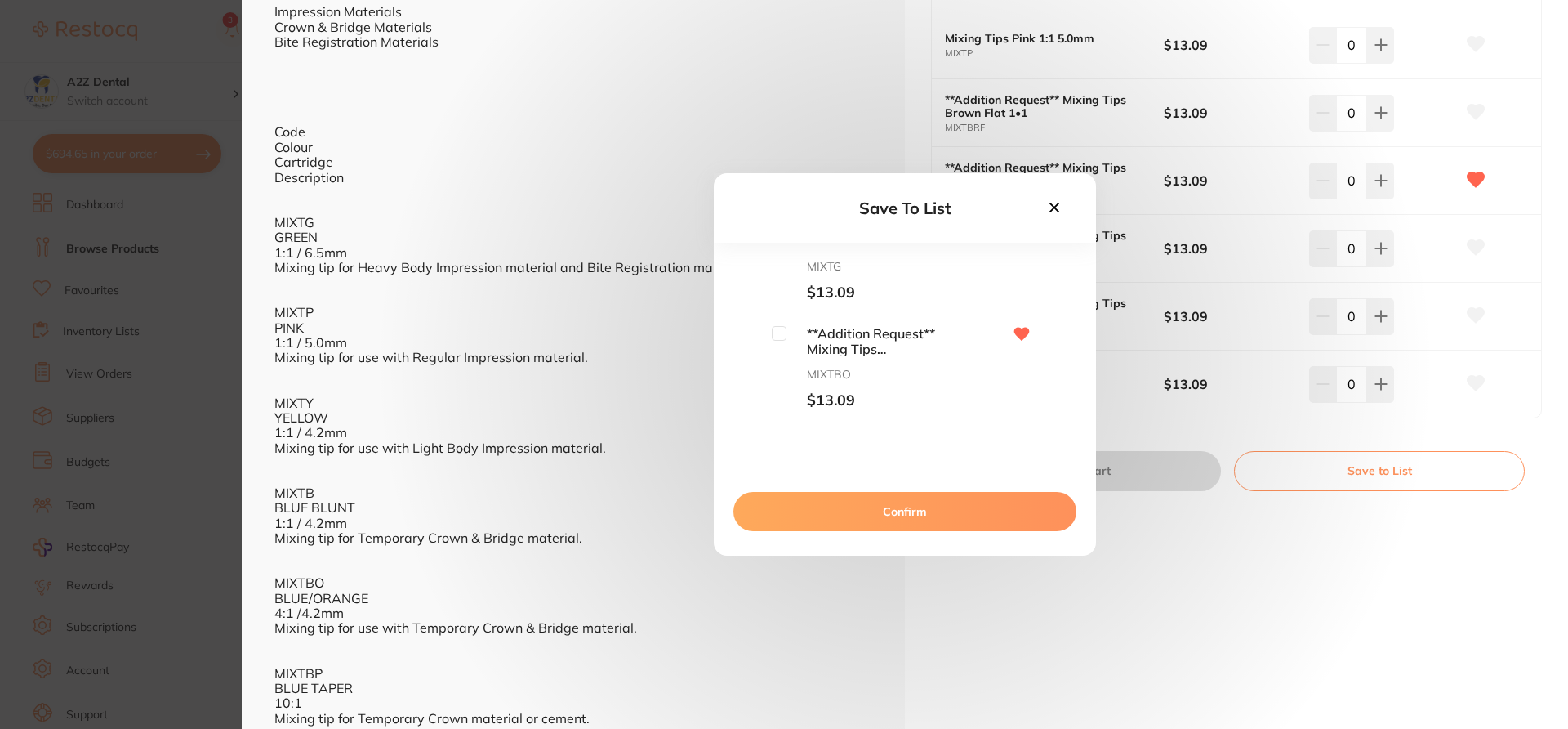
scroll to position [157, 0]
click at [777, 328] on input "checkbox" at bounding box center [779, 327] width 14 height 14
checkbox input "true"
click at [884, 518] on button "Confirm" at bounding box center [905, 511] width 343 height 39
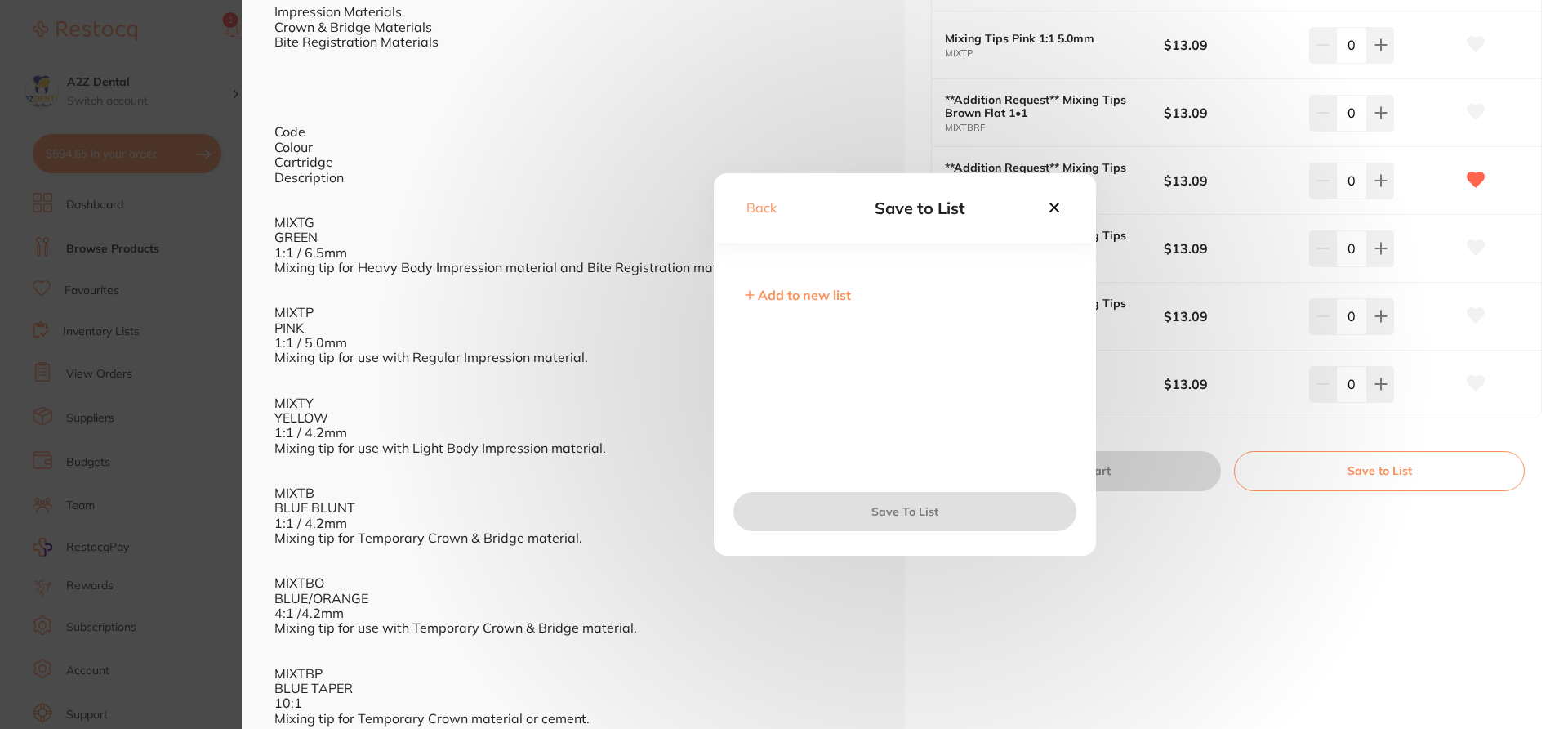
scroll to position [0, 0]
drag, startPoint x: 1071, startPoint y: 274, endPoint x: 1070, endPoint y: 356, distance: 82.0
click at [1070, 356] on div "Anaesthetics Disposables Restorative ( Fillings) Crown and bridge Prosthetics R…" at bounding box center [906, 367] width 383 height 212
drag, startPoint x: 1069, startPoint y: 315, endPoint x: 1070, endPoint y: 413, distance: 98.0
click at [1070, 413] on div "Anaesthetics Disposables Restorative ( Fillings) Crown and bridge Prosthetics R…" at bounding box center [906, 367] width 383 height 212
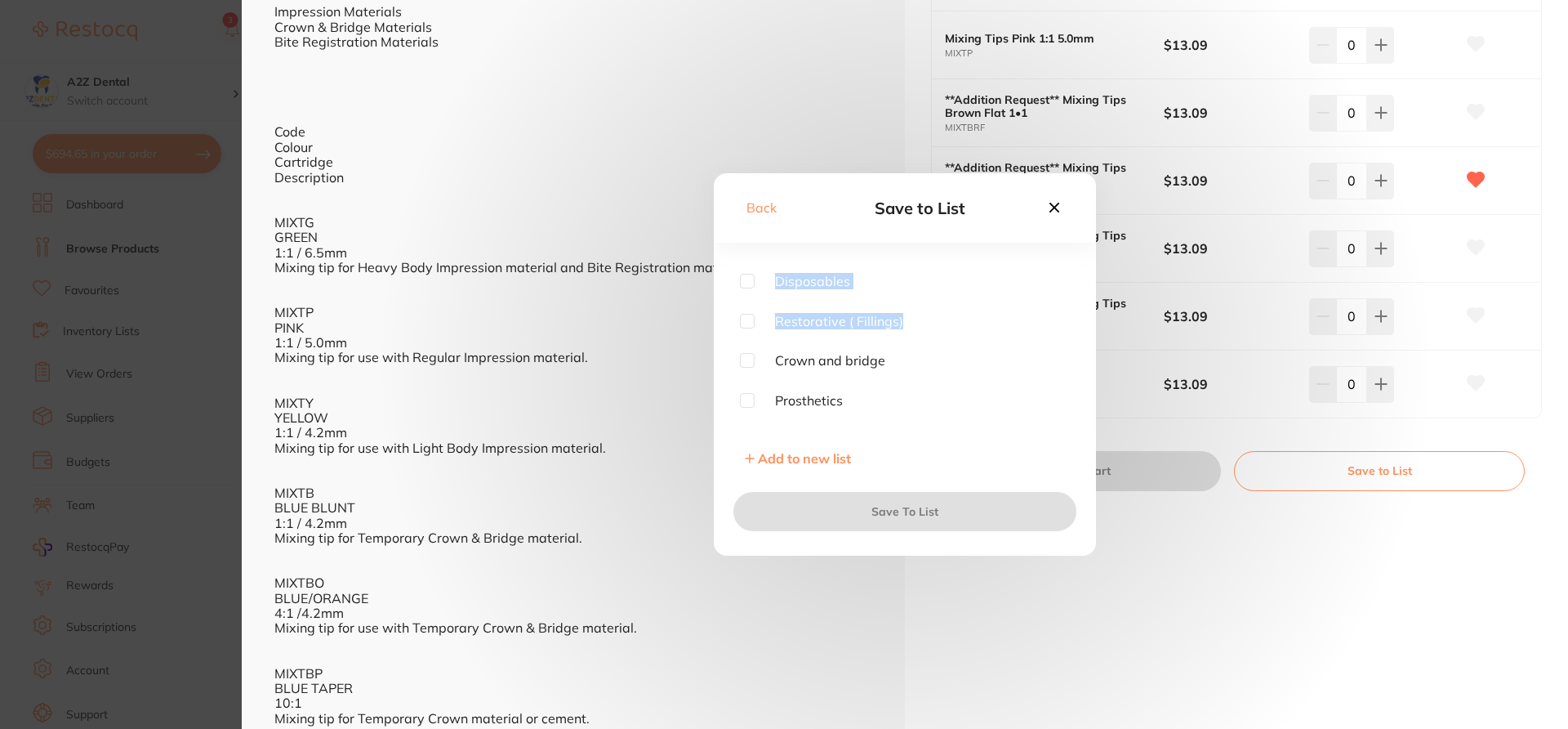
scroll to position [92, 0]
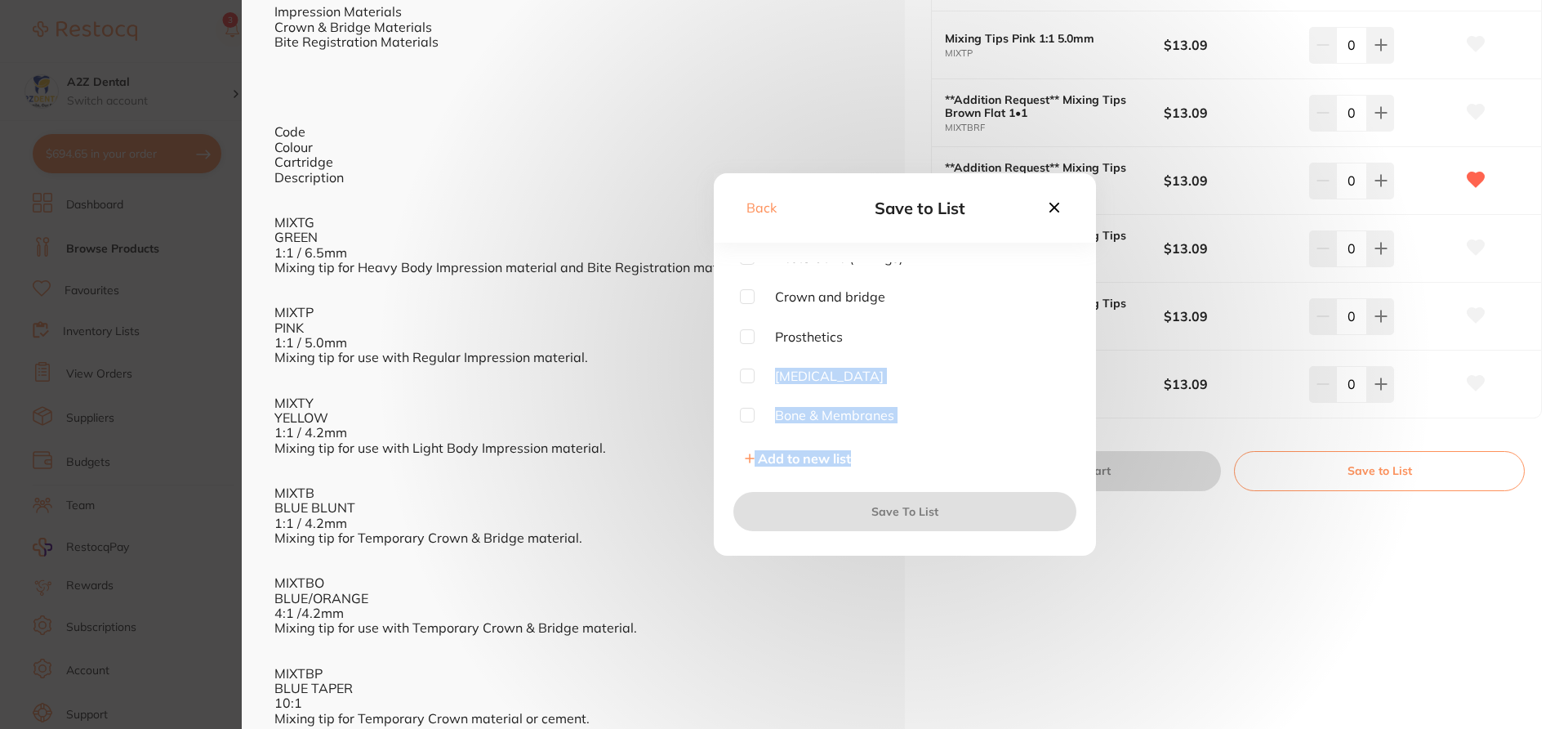
drag, startPoint x: 1070, startPoint y: 342, endPoint x: 1069, endPoint y: 489, distance: 147.0
click at [1069, 489] on div "Back Save to List Anaesthetics Disposables Restorative ( Fillings) Crown and br…" at bounding box center [906, 365] width 383 height 383
click at [747, 417] on input "checkbox" at bounding box center [747, 415] width 14 height 14
checkbox input "true"
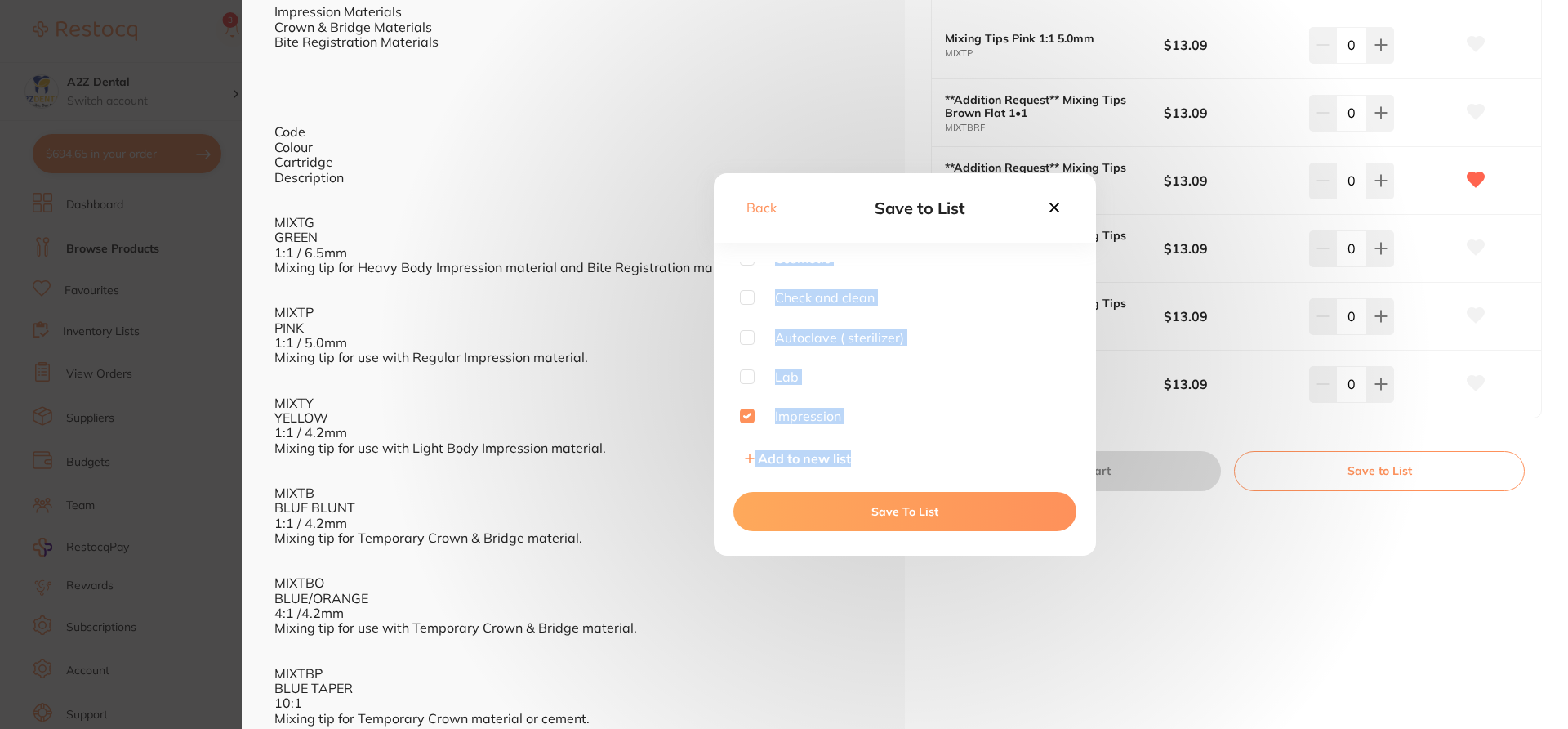
click at [896, 508] on button "Save To List" at bounding box center [905, 511] width 343 height 39
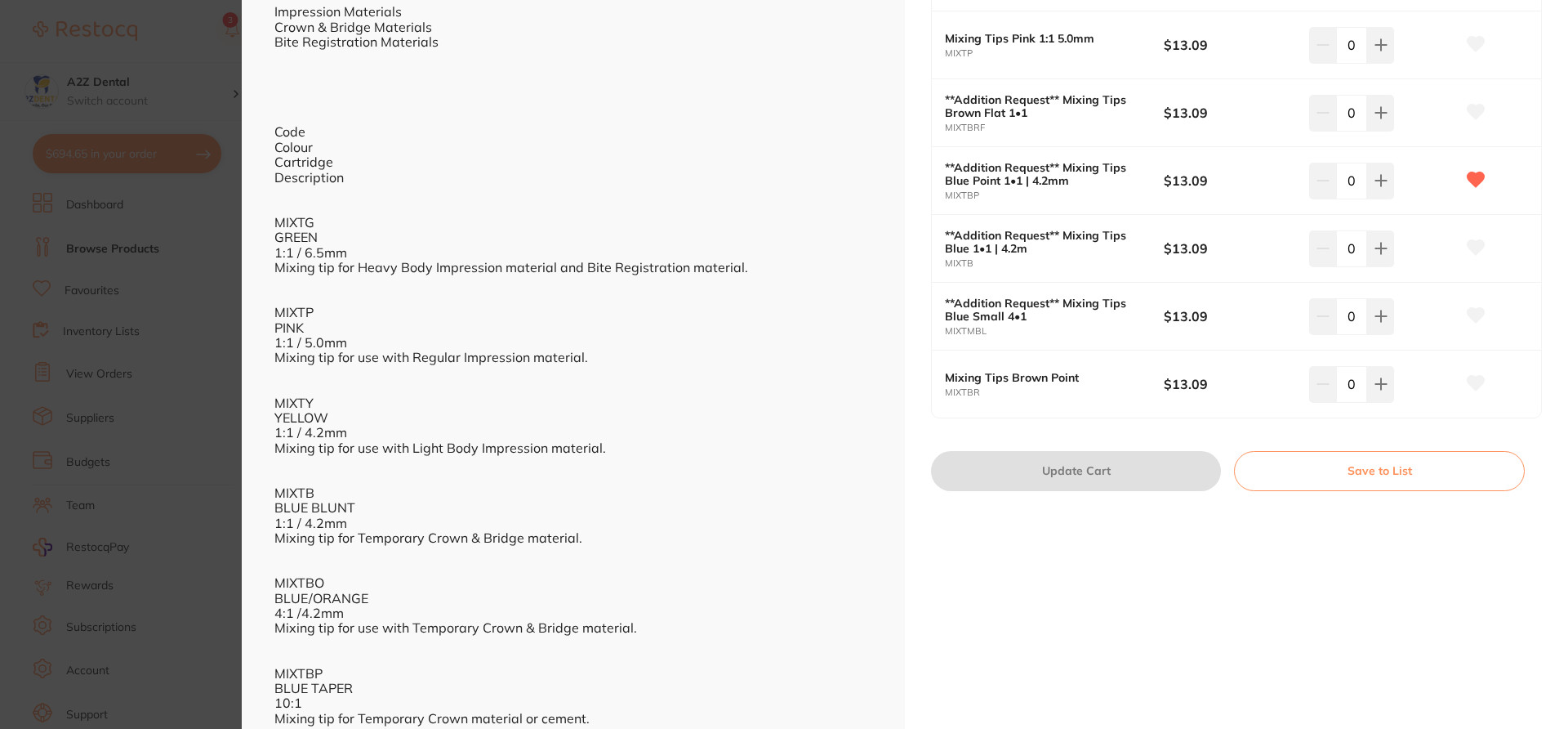
click at [213, 358] on section "Mixing Tips Yellow 1:1 4.2mm impression by Adam Dental Product Code: P-MIXTIPS …" at bounding box center [784, 364] width 1568 height 729
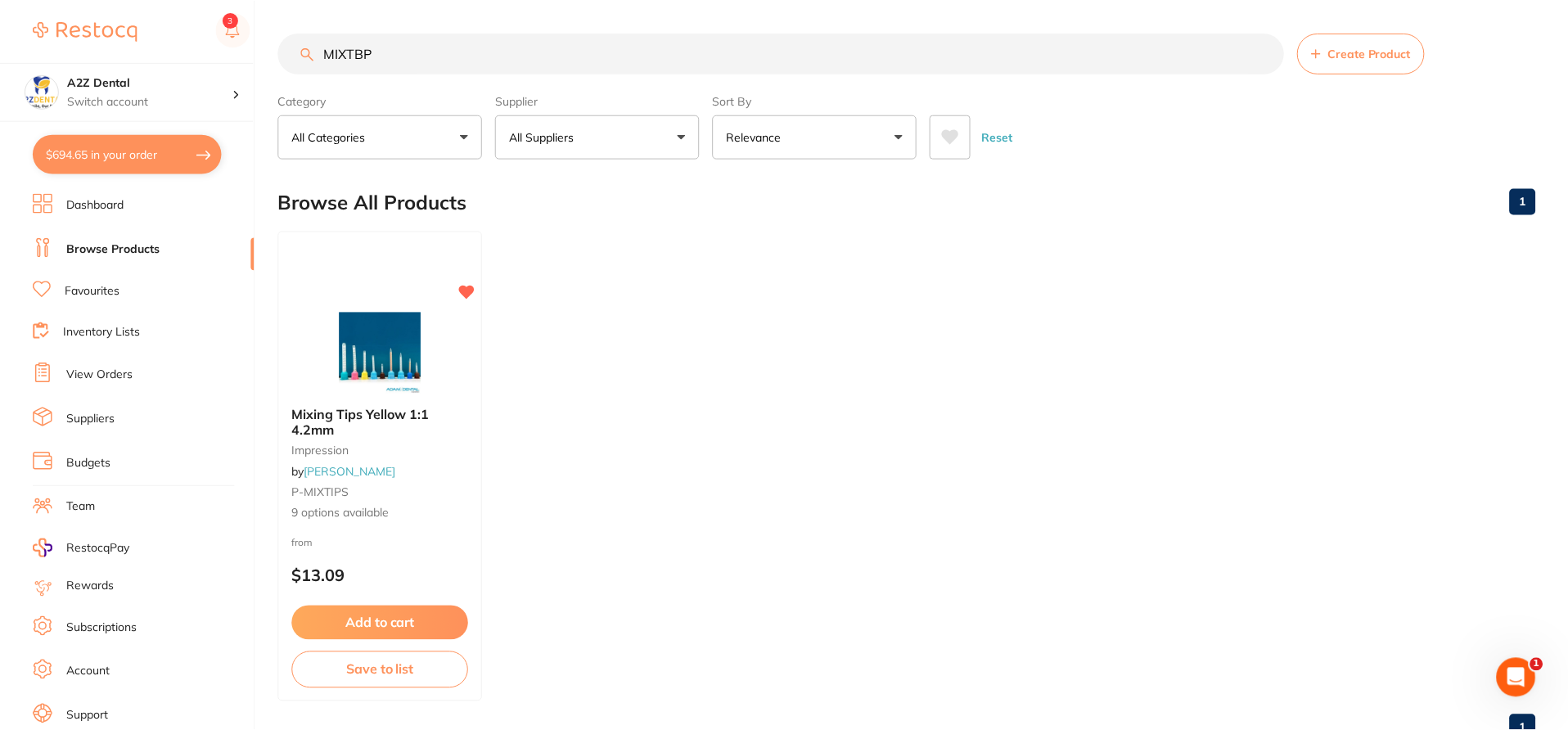
scroll to position [10, 0]
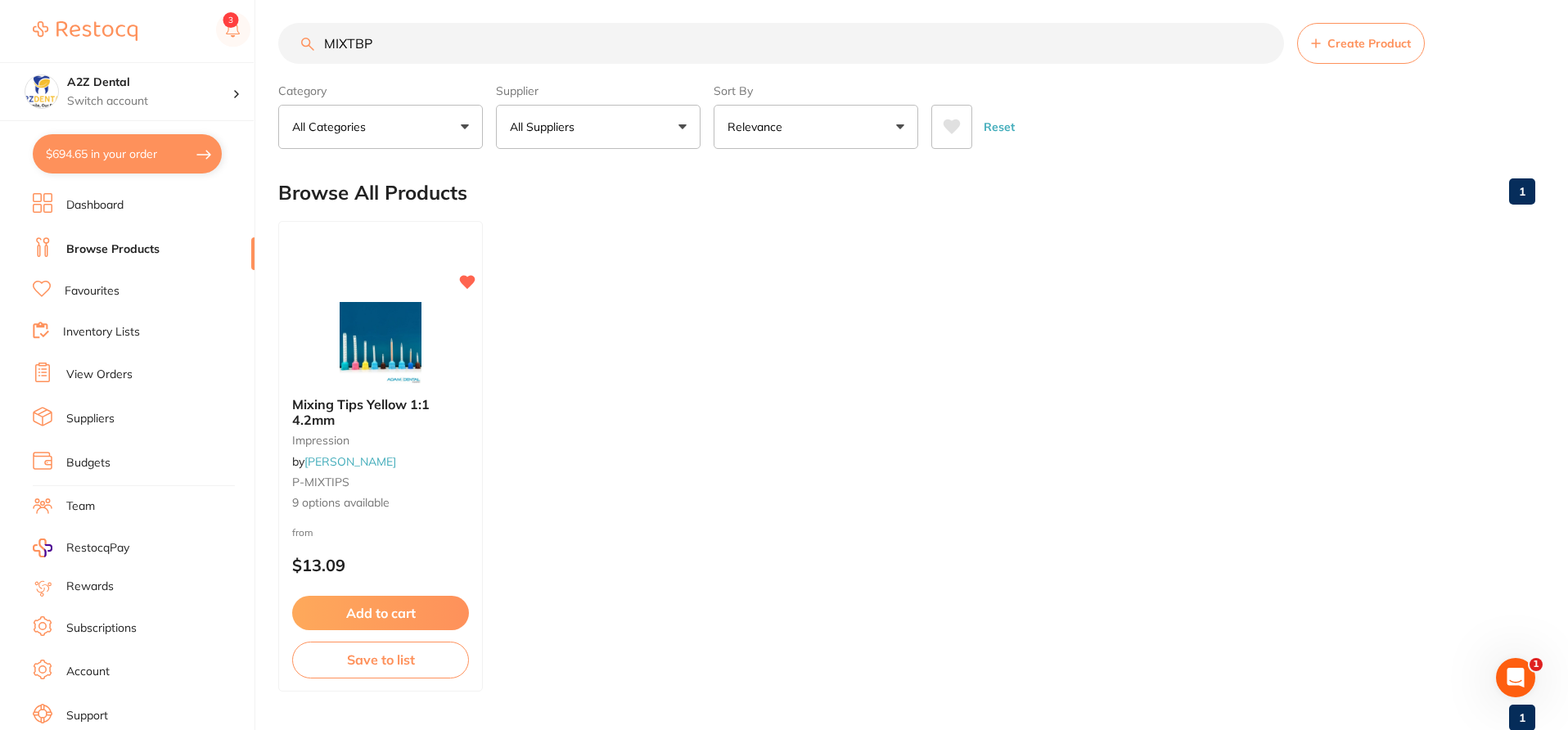
click at [130, 329] on link "Inventory Lists" at bounding box center [101, 331] width 77 height 16
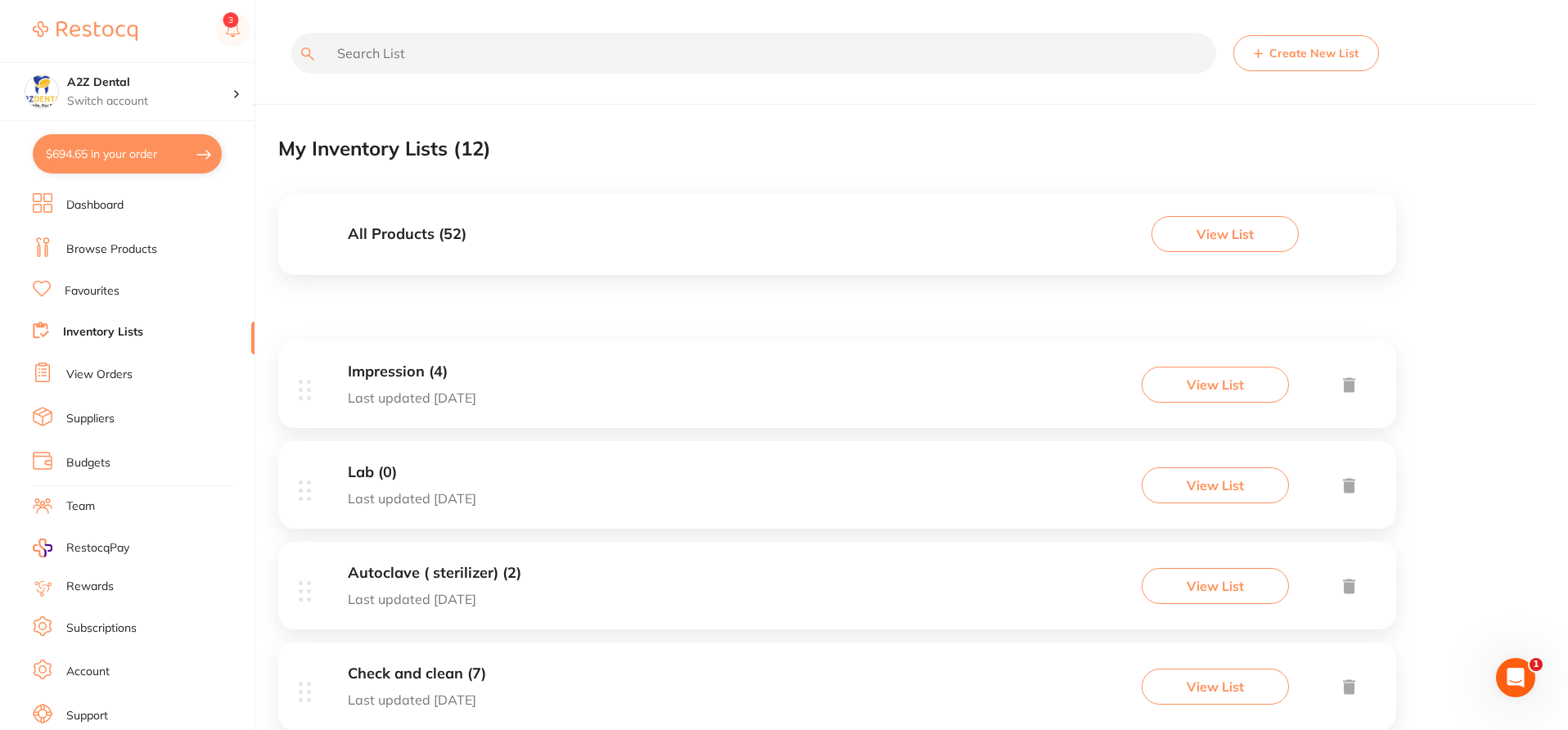
click at [481, 381] on div "Impression (4) Last updated today View List" at bounding box center [837, 384] width 1117 height 88
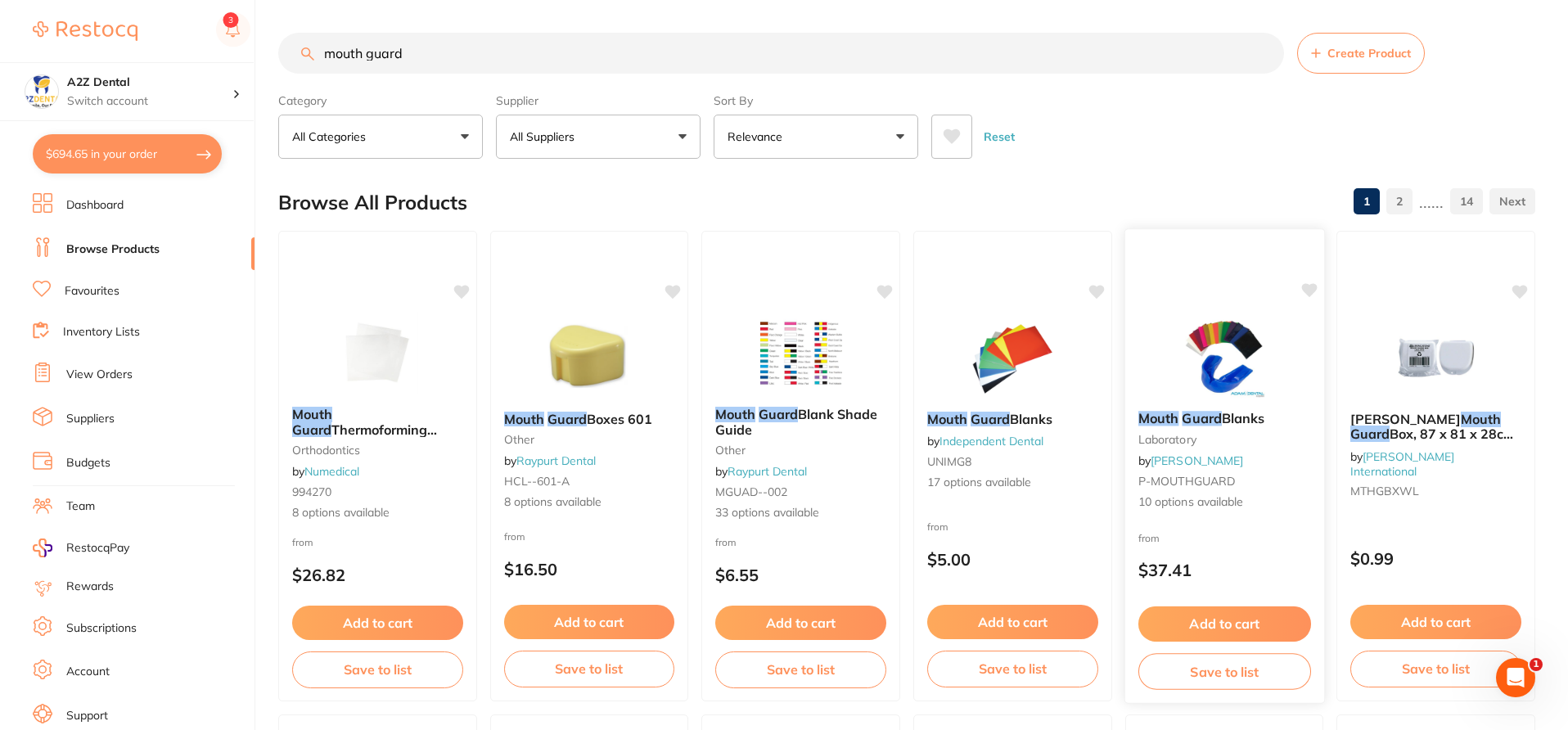
type input "mouth guard"
click at [1243, 537] on div "from $37.41" at bounding box center [1223, 558] width 198 height 59
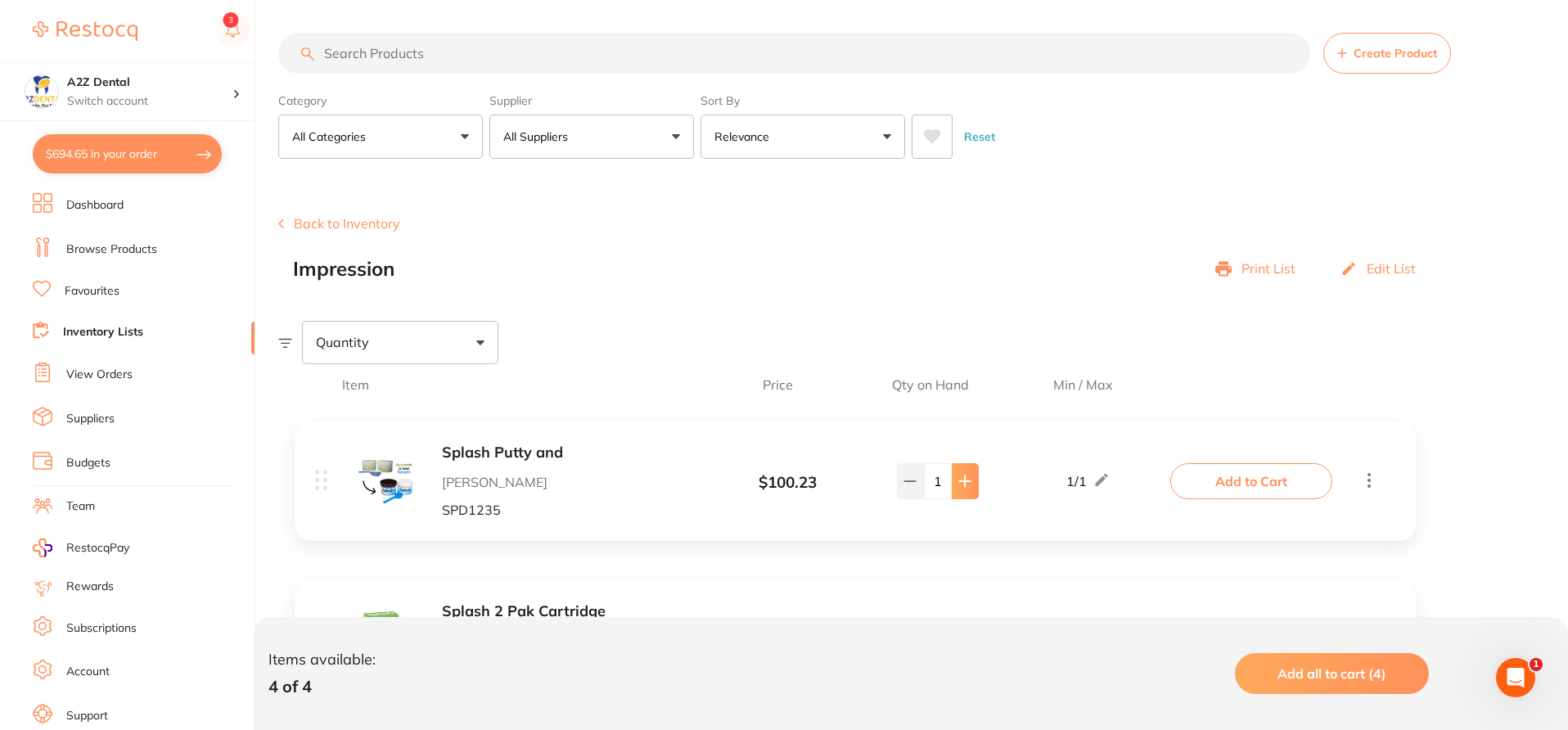
click at [969, 488] on icon at bounding box center [964, 480] width 13 height 13
click at [907, 480] on icon at bounding box center [909, 480] width 13 height 13
type input "1"
click at [1138, 371] on div "Item Price Qty on Hand Min / Max" at bounding box center [855, 384] width 1153 height 41
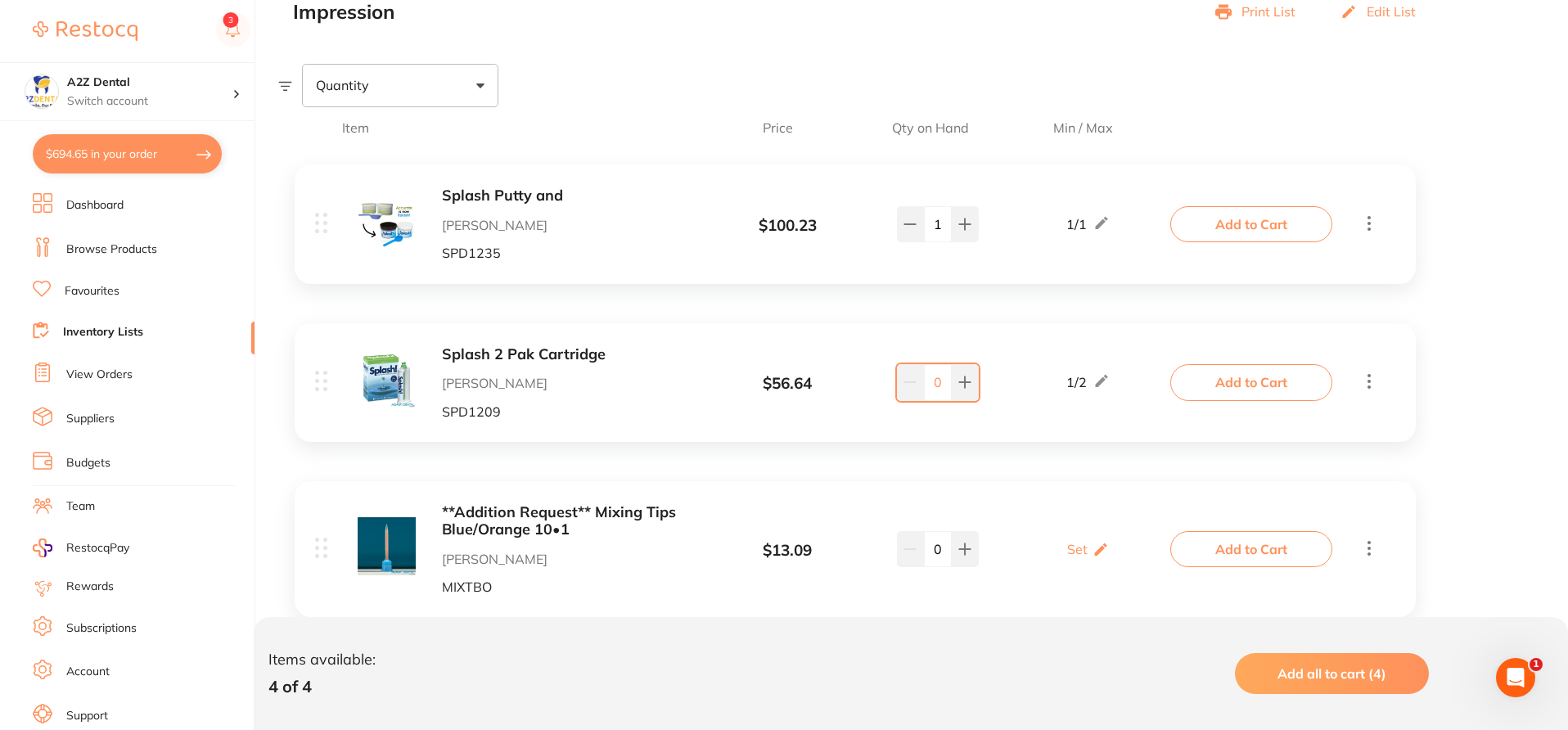
scroll to position [262, 0]
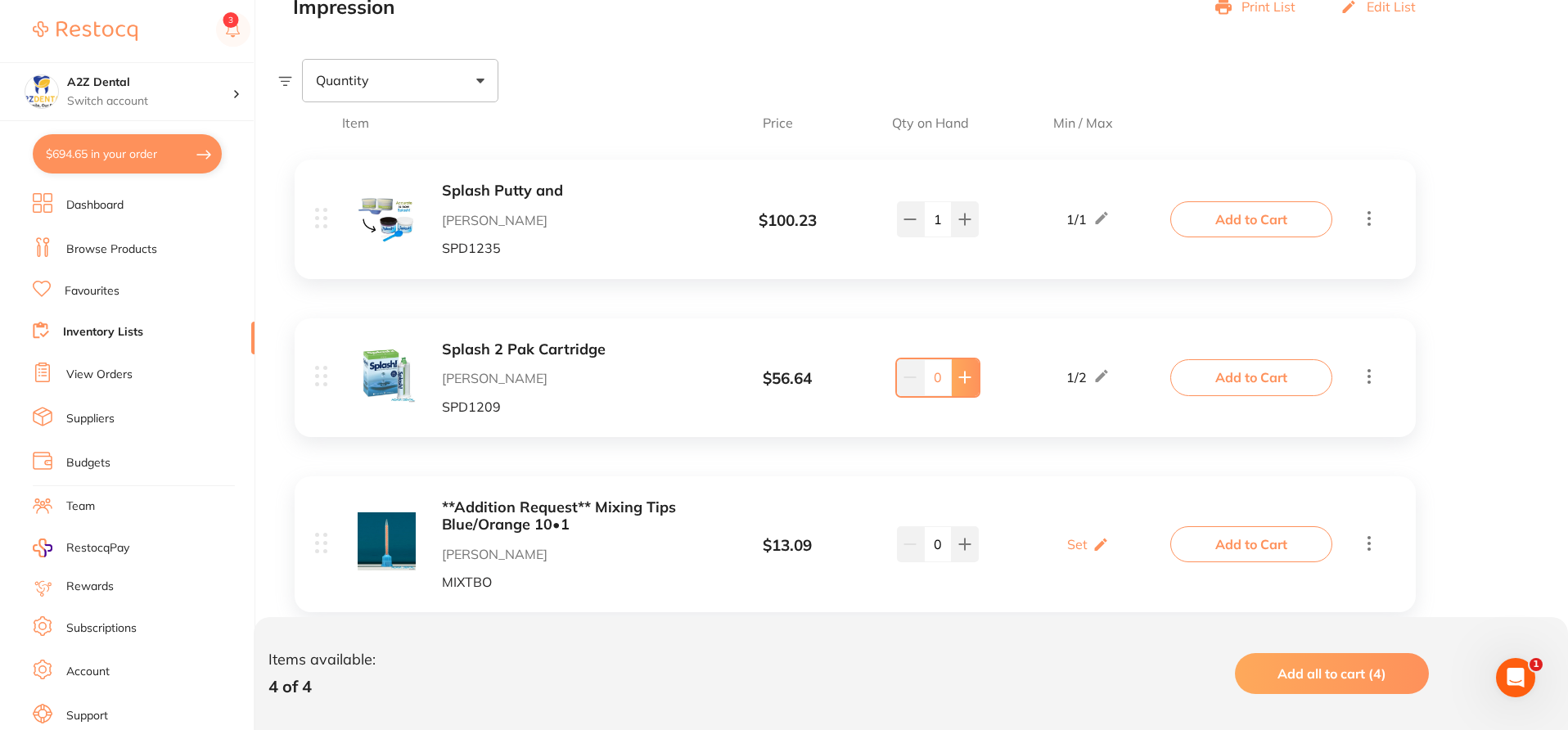
click at [970, 371] on button at bounding box center [965, 377] width 27 height 36
type input "1"
click at [969, 555] on button at bounding box center [965, 544] width 27 height 36
type input "1"
click at [1103, 376] on icon at bounding box center [1100, 376] width 12 height 12
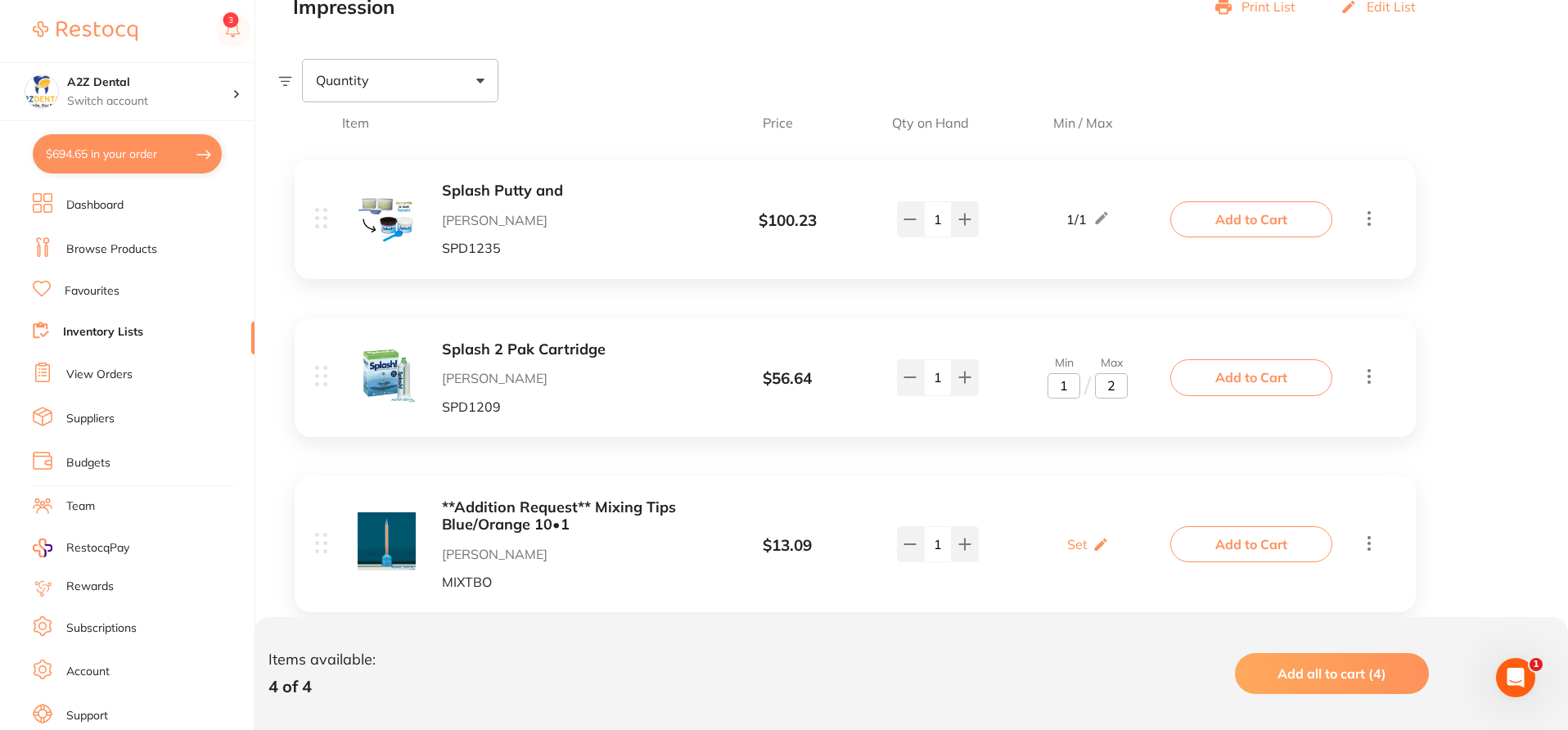
drag, startPoint x: 1117, startPoint y: 384, endPoint x: 1102, endPoint y: 384, distance: 15.0
click at [1102, 384] on input "2" at bounding box center [1111, 386] width 32 height 26
click at [1101, 544] on icon at bounding box center [1100, 543] width 12 height 12
type input "1"
drag, startPoint x: 1072, startPoint y: 551, endPoint x: 1043, endPoint y: 551, distance: 29.0
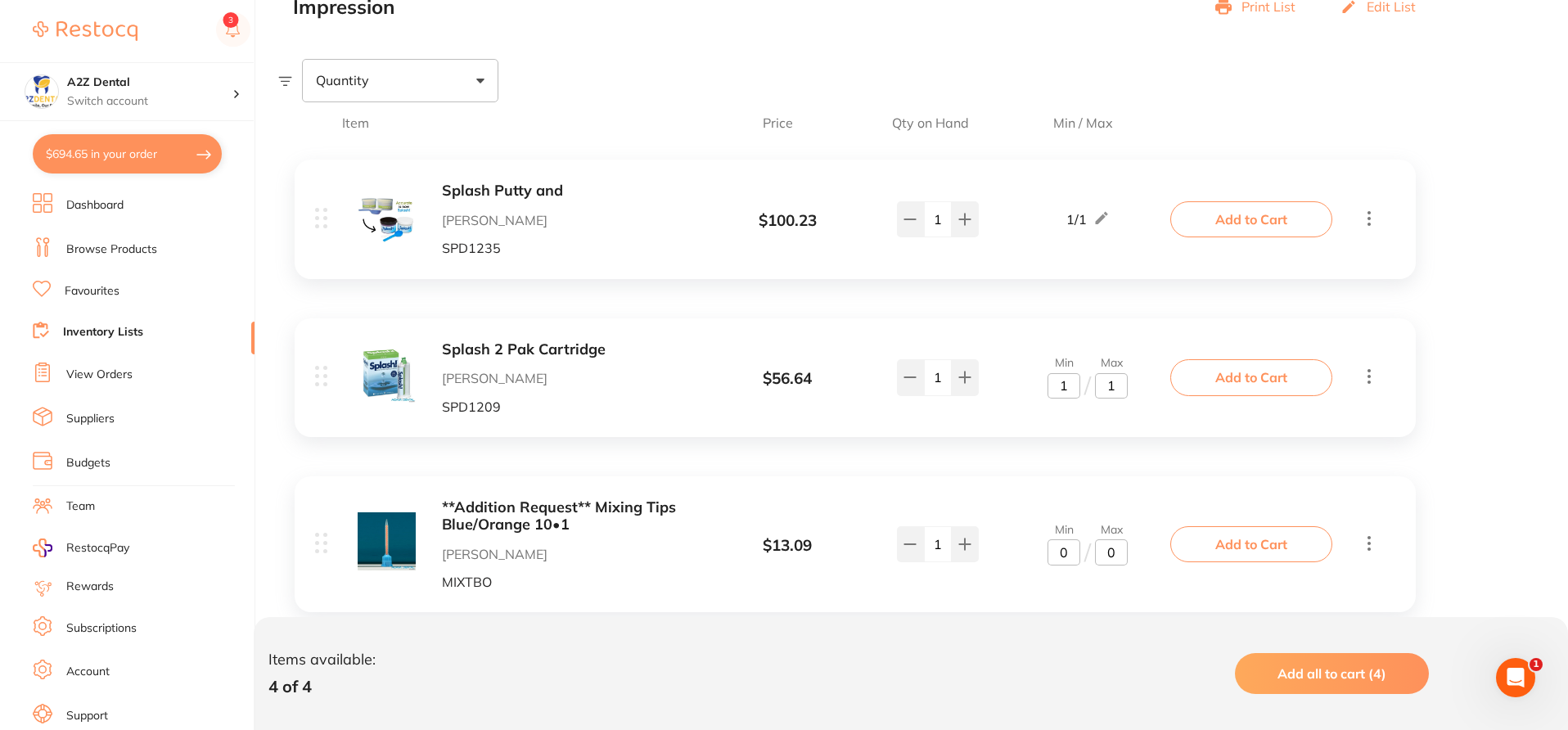
click at [1043, 551] on div "Min 0 / Max 0" at bounding box center [1088, 544] width 172 height 43
click at [1123, 600] on div "**Addition Request** Mixing Tips Blue/Orange 10•1 Adam Dental MIXTBO $ 13.09 Mi…" at bounding box center [855, 543] width 1121 height 135
type input "1"
click at [1119, 650] on div "Items available: 4 of 4 Add all to cart (4)" at bounding box center [910, 673] width 1314 height 113
click at [1202, 649] on div "Items available: 4 of 4 Add all to cart (4)" at bounding box center [910, 673] width 1314 height 113
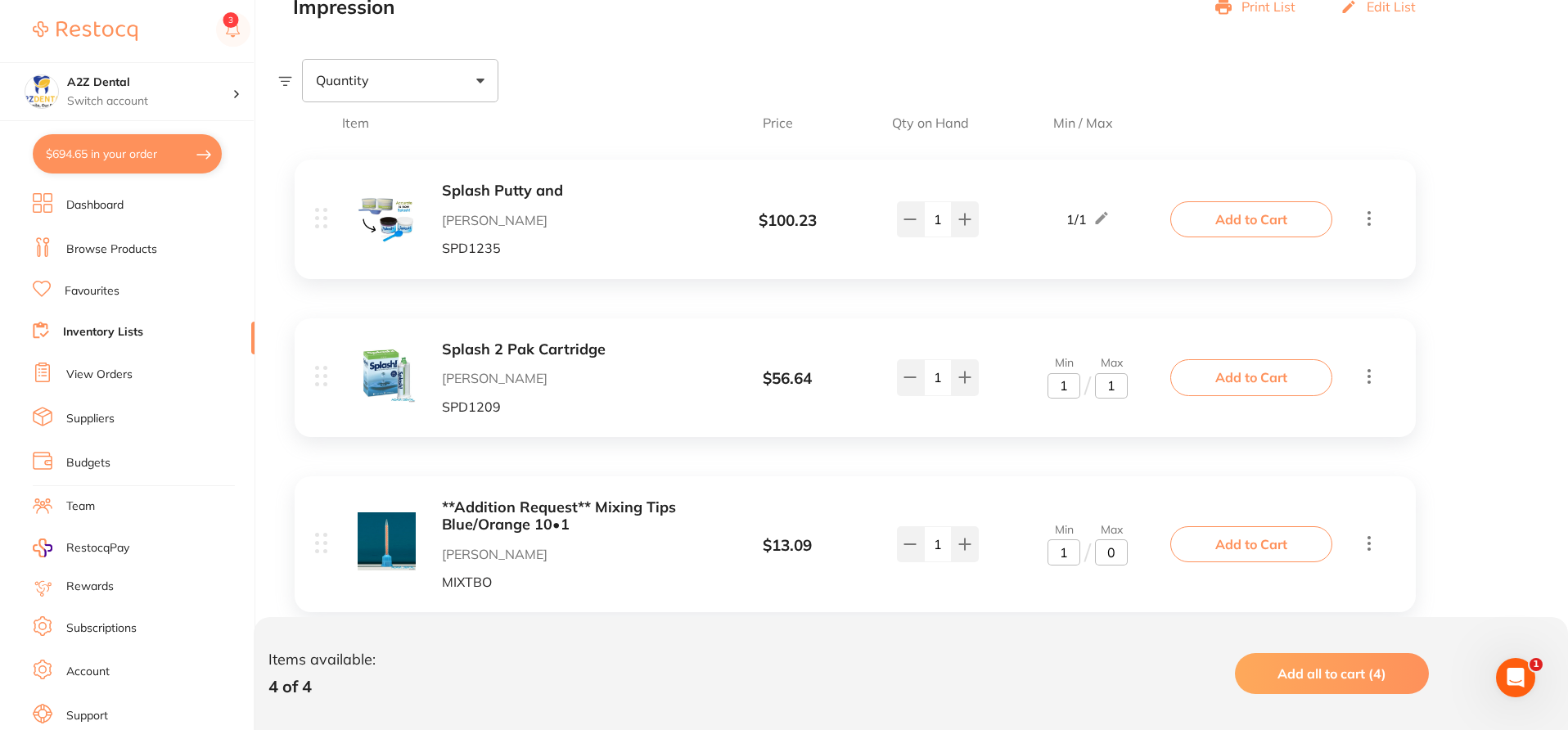
click at [1341, 498] on div "**Addition Request** Mixing Tips Blue/Orange 10•1 Adam Dental MIXTBO $ 13.09 Mi…" at bounding box center [855, 543] width 1121 height 135
click at [1458, 480] on div "Item Price Qty on Hand Min / Max Splash Putty and Adam Dental SPD1235 $ 100.23 …" at bounding box center [923, 509] width 1289 height 813
click at [132, 246] on link "Browse Products" at bounding box center [112, 249] width 91 height 16
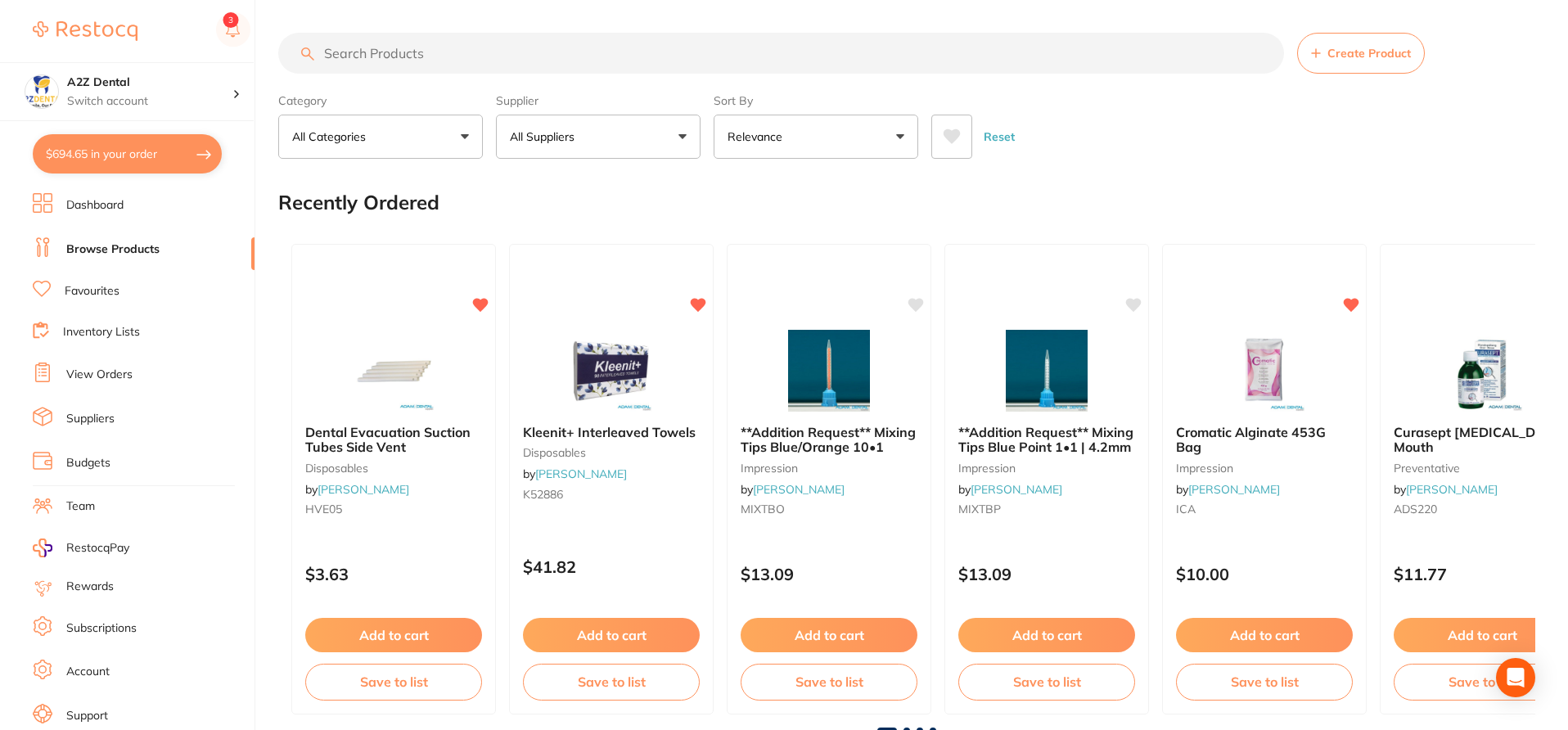
click at [554, 60] on input "search" at bounding box center [781, 53] width 1006 height 41
click at [542, 54] on input "search" at bounding box center [781, 53] width 1006 height 41
paste input "Alignate"
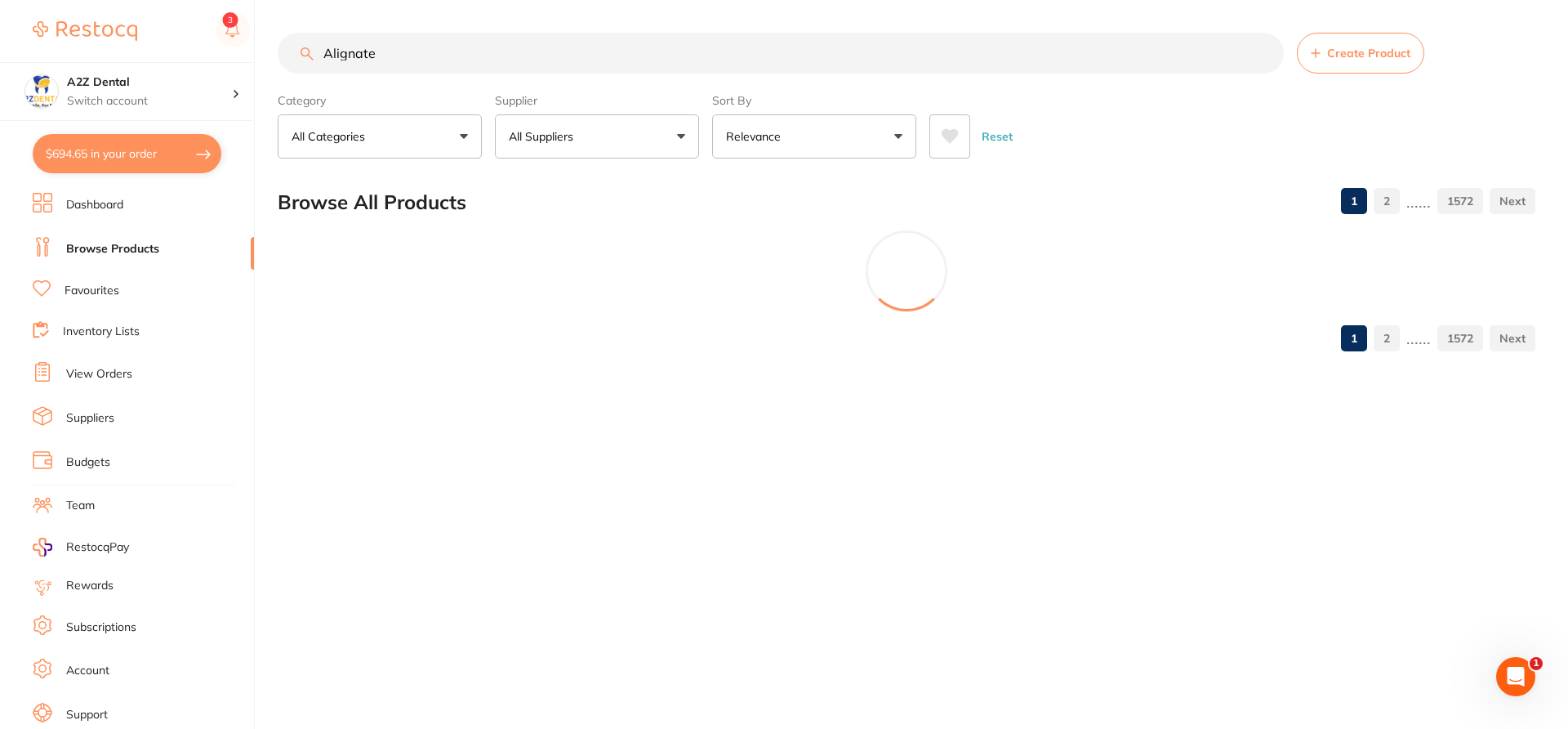
click at [681, 135] on button "All Suppliers" at bounding box center [597, 136] width 204 height 44
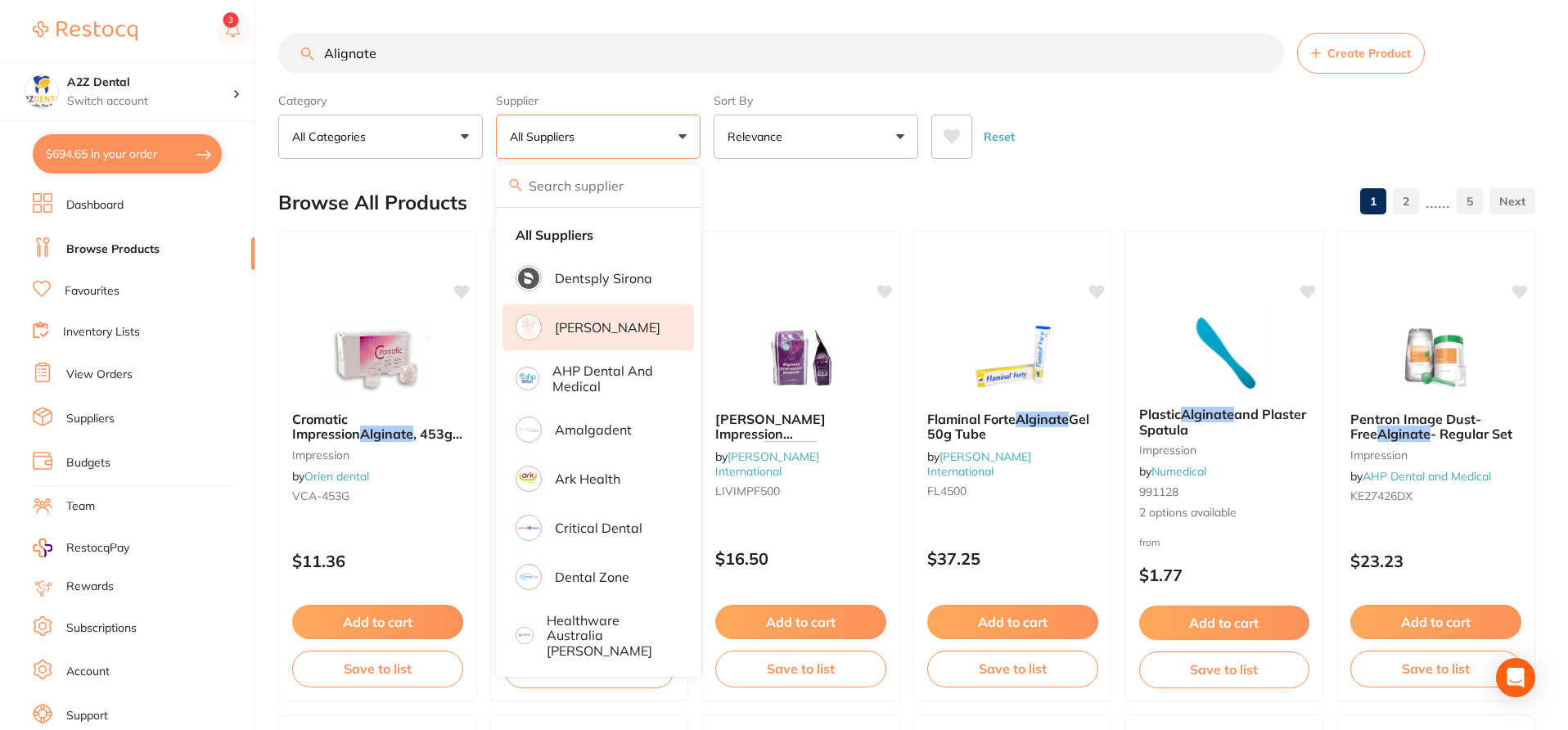
click at [624, 328] on p "[PERSON_NAME]" at bounding box center [607, 327] width 106 height 14
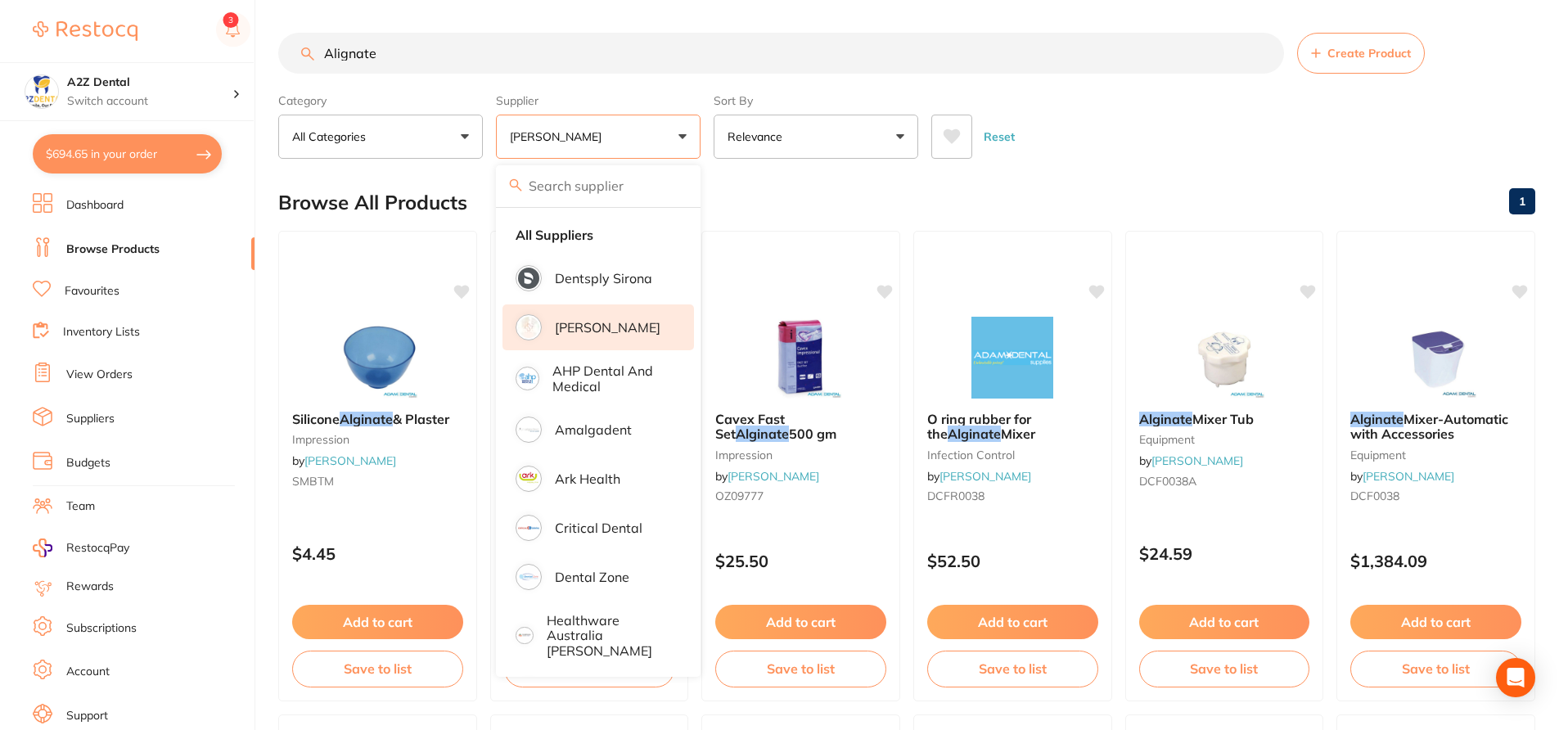
click at [778, 183] on div "Browse All Products 1" at bounding box center [906, 203] width 1256 height 55
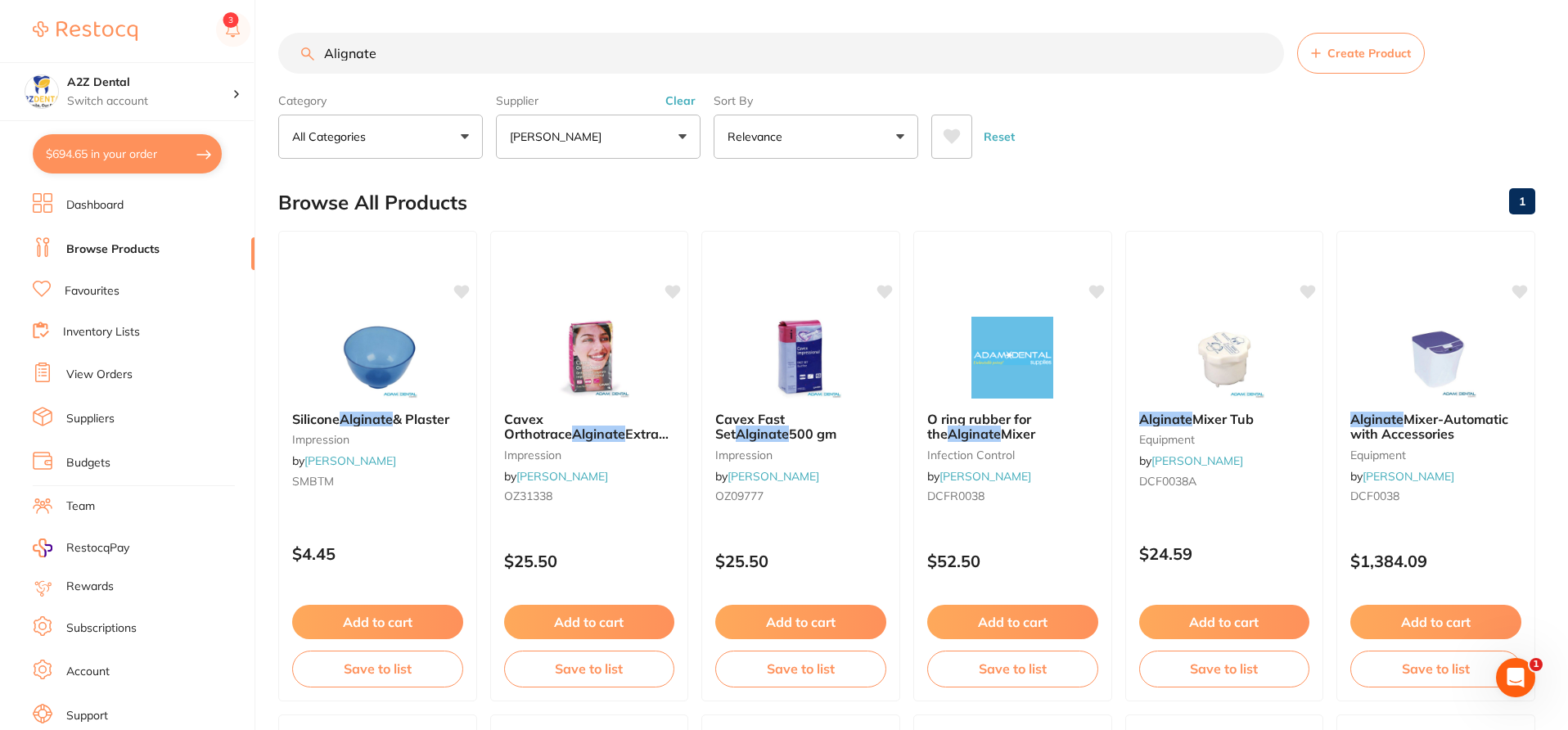
click at [778, 183] on div "Browse All Products 1" at bounding box center [906, 203] width 1256 height 55
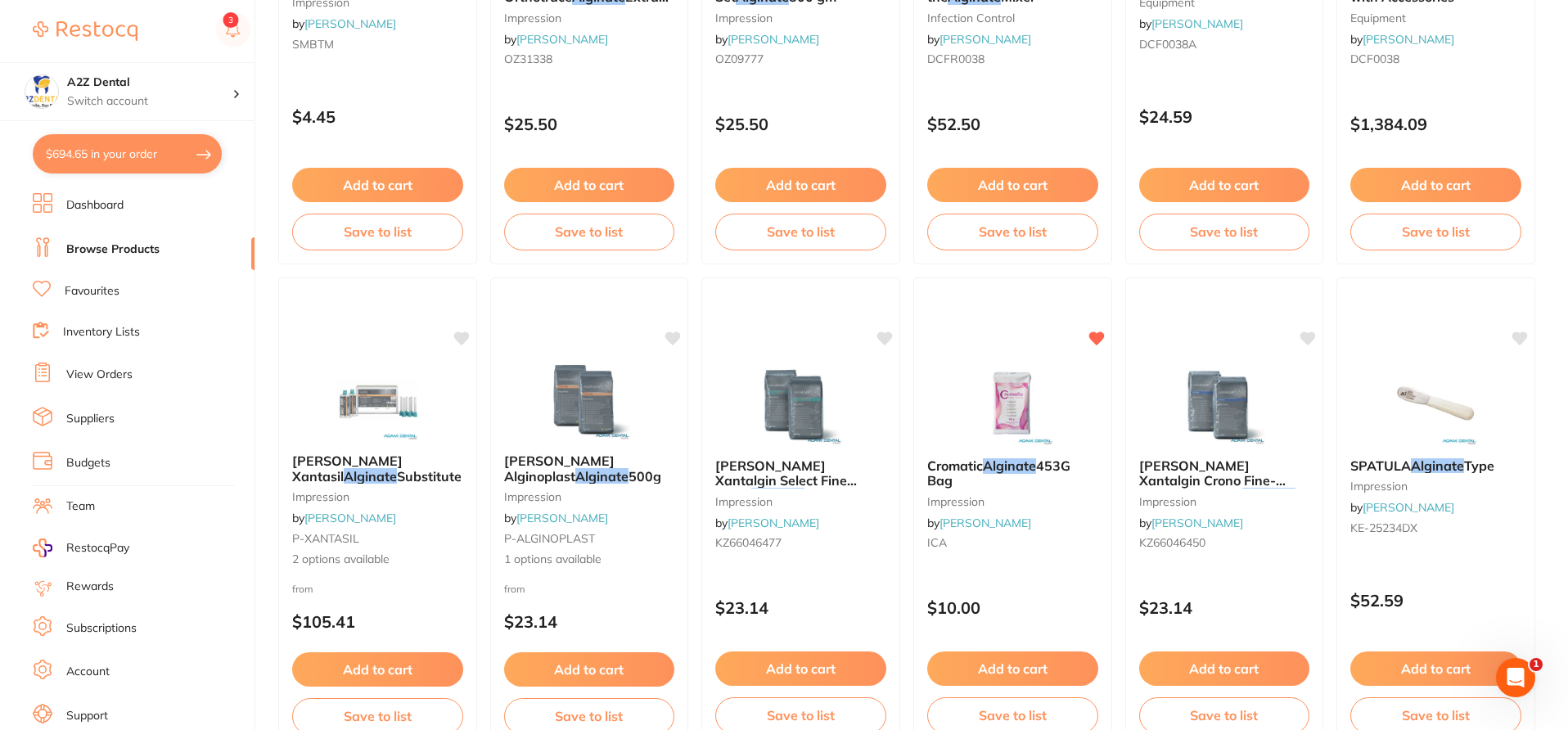
scroll to position [436, 0]
click at [149, 244] on link "Browse Products" at bounding box center [113, 249] width 94 height 16
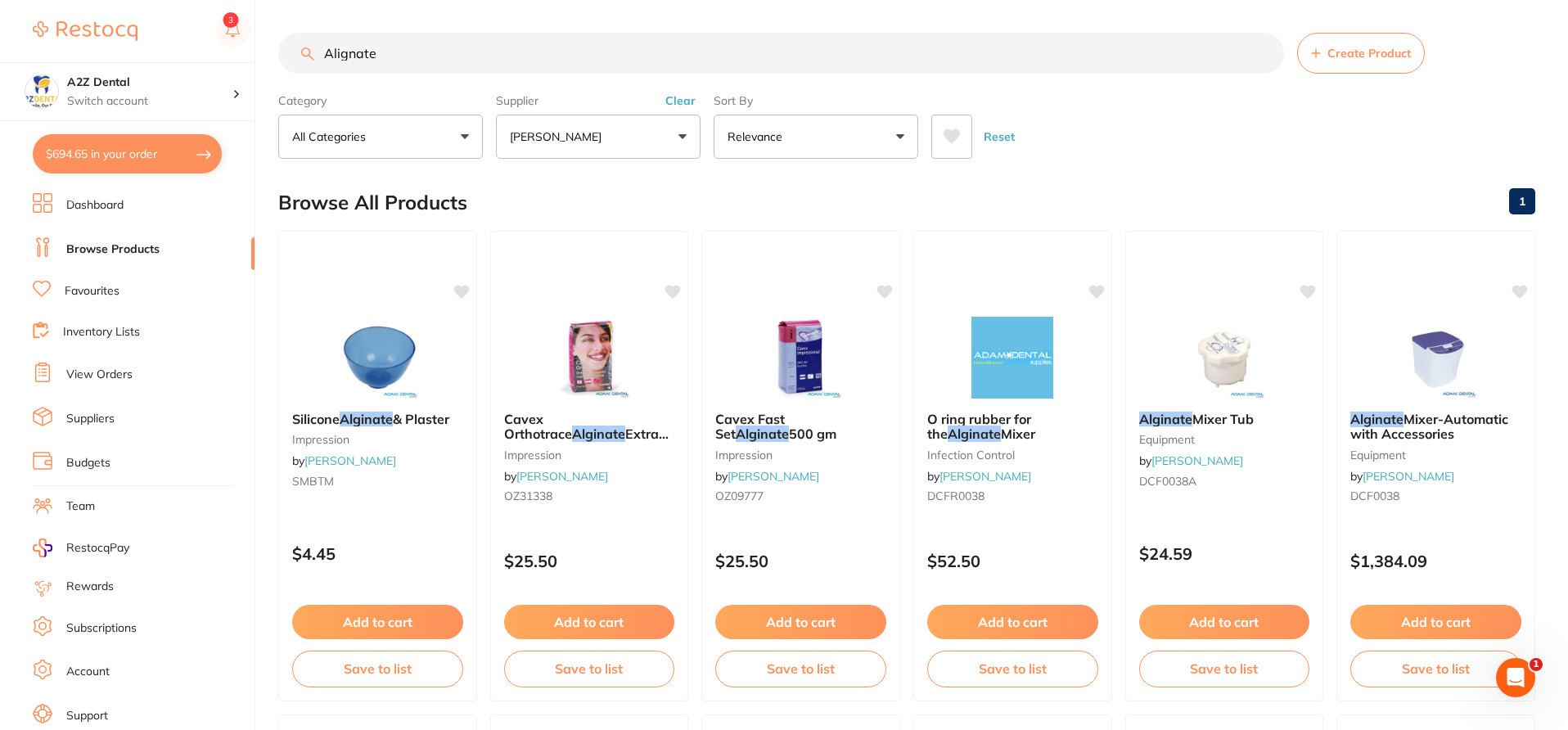
drag, startPoint x: 365, startPoint y: 60, endPoint x: 187, endPoint y: 39, distance: 179.2
click at [187, 45] on div "$694.65 A2Z Dental Switch account A2Z Dental $694.65 in your order Dashboard Br…" at bounding box center [784, 365] width 1568 height 730
paste input "Vinyl Polsilocane putty"
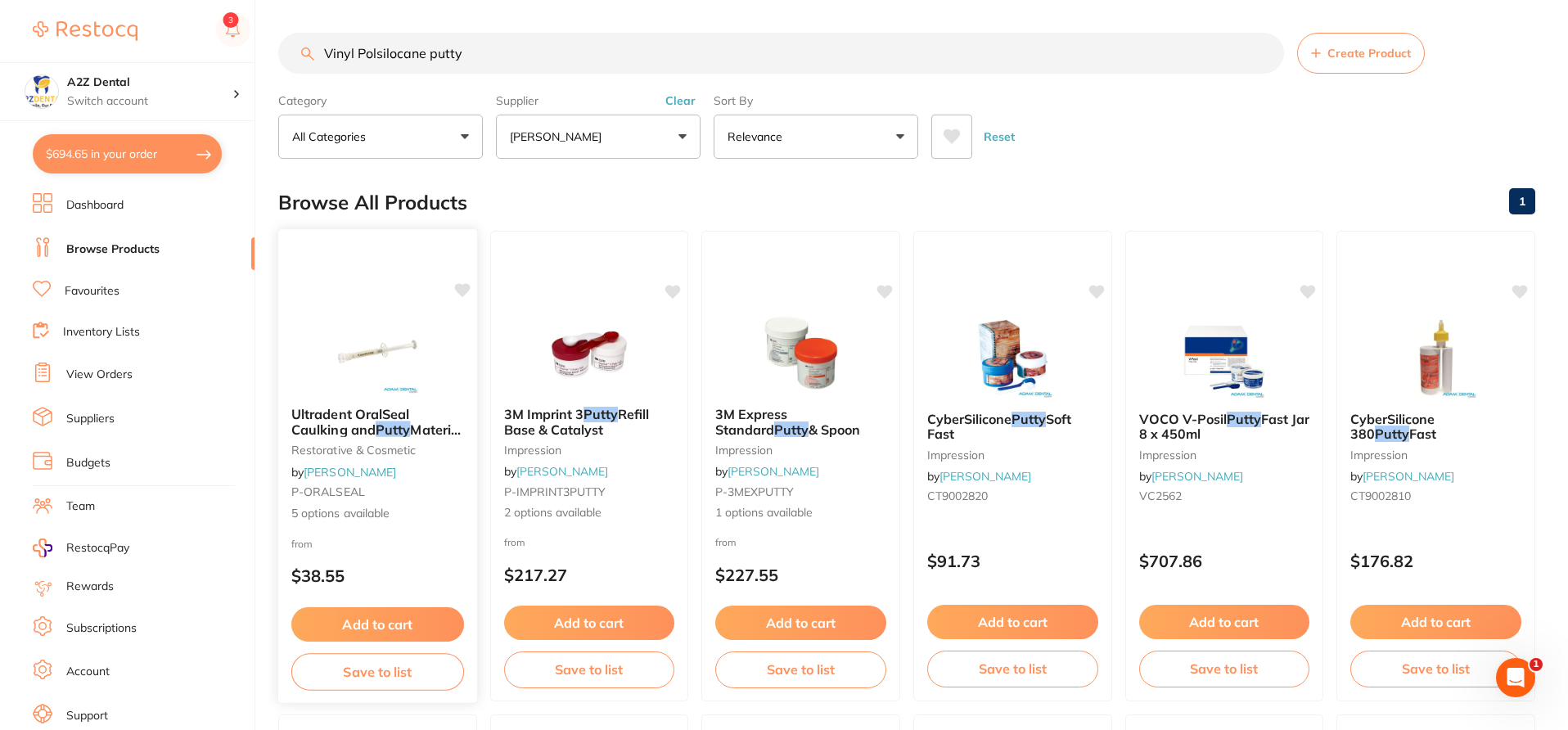
click at [449, 558] on div "from $38.55" at bounding box center [377, 563] width 198 height 59
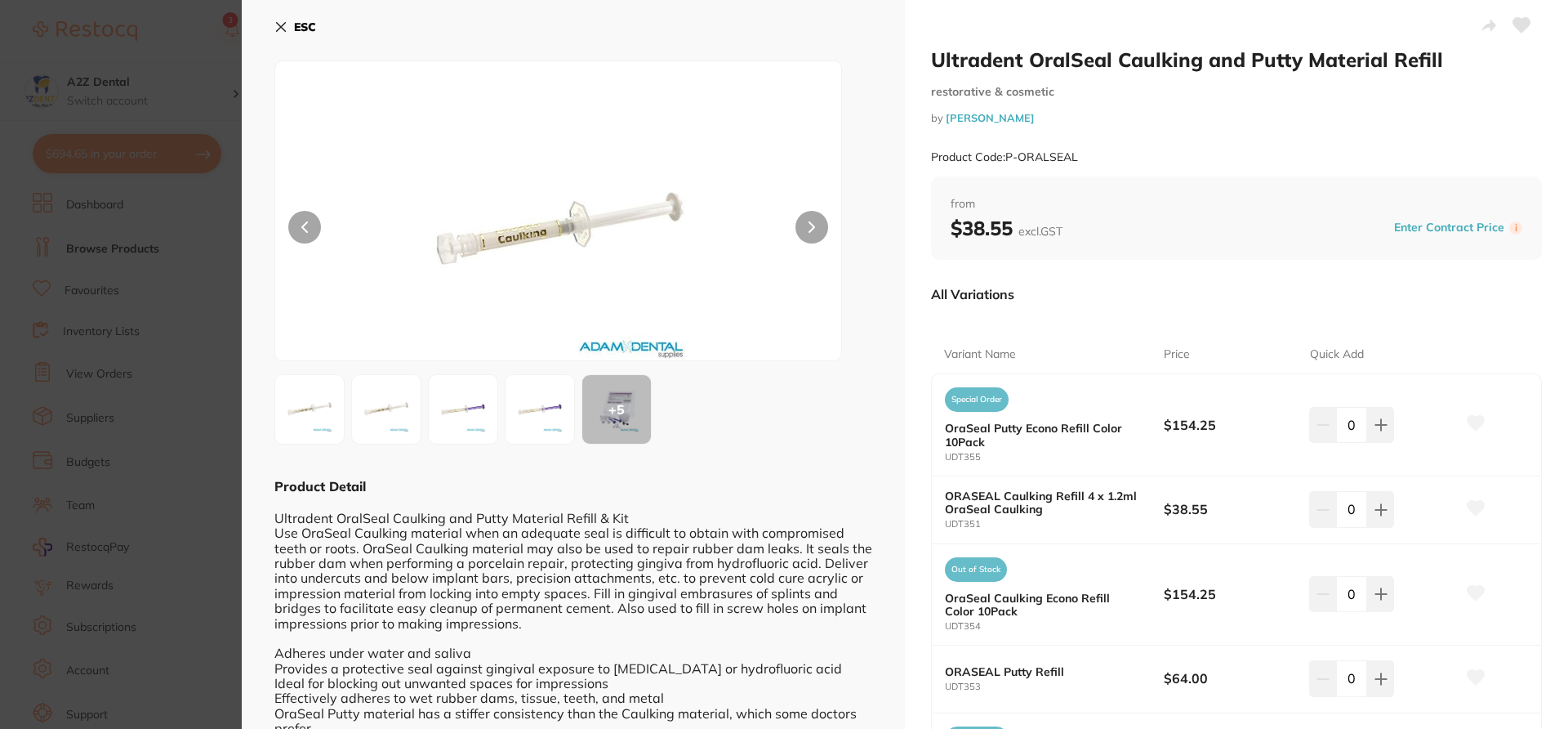
click at [914, 299] on div "Ultradent OralSeal Caulking and Putty Material Refill restorative & cosmetic by…" at bounding box center [1236, 459] width 663 height 920
click at [204, 52] on section "Ultradent OralSeal Caulking and Putty Material Refill restorative & cosmetic by…" at bounding box center [784, 364] width 1568 height 729
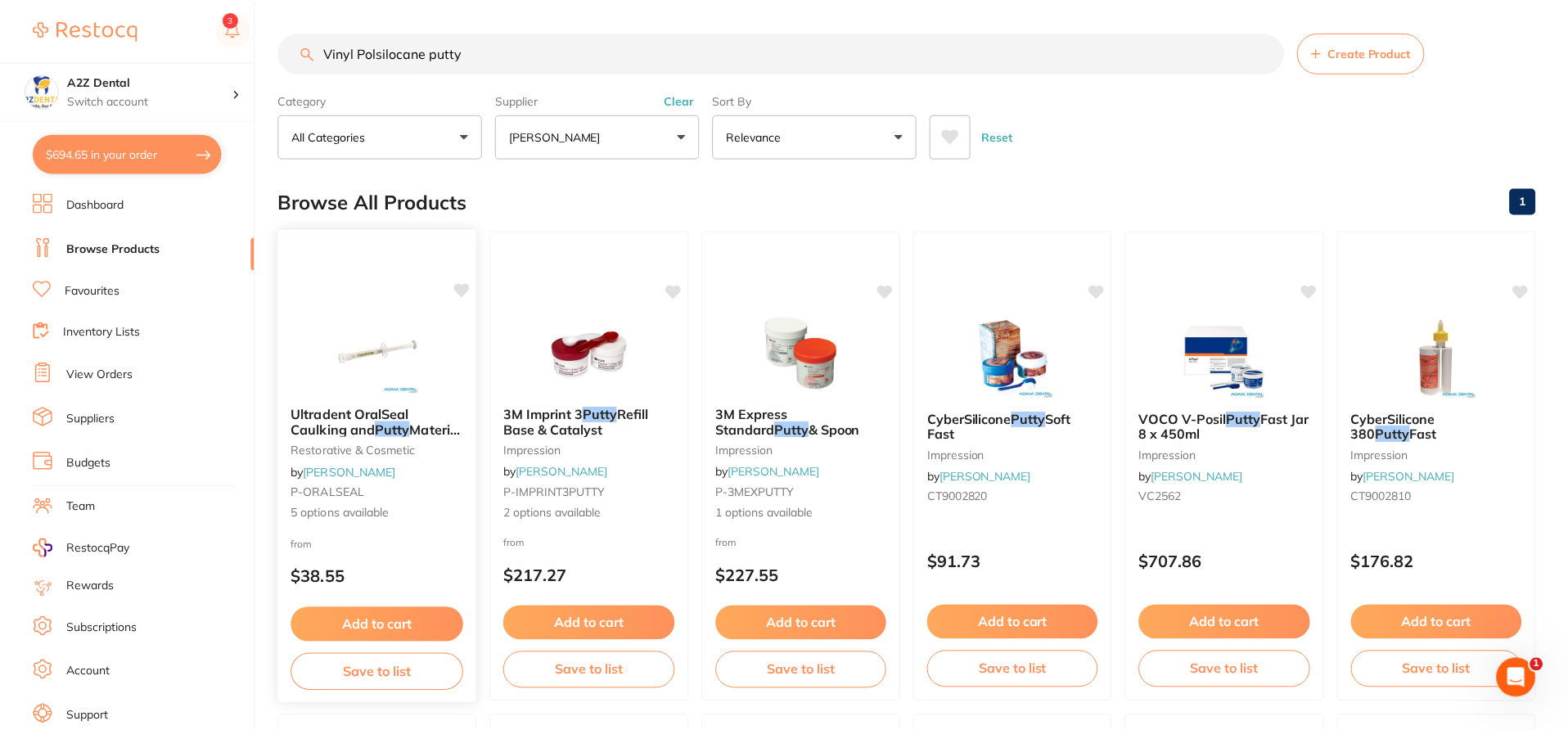
scroll to position [436, 0]
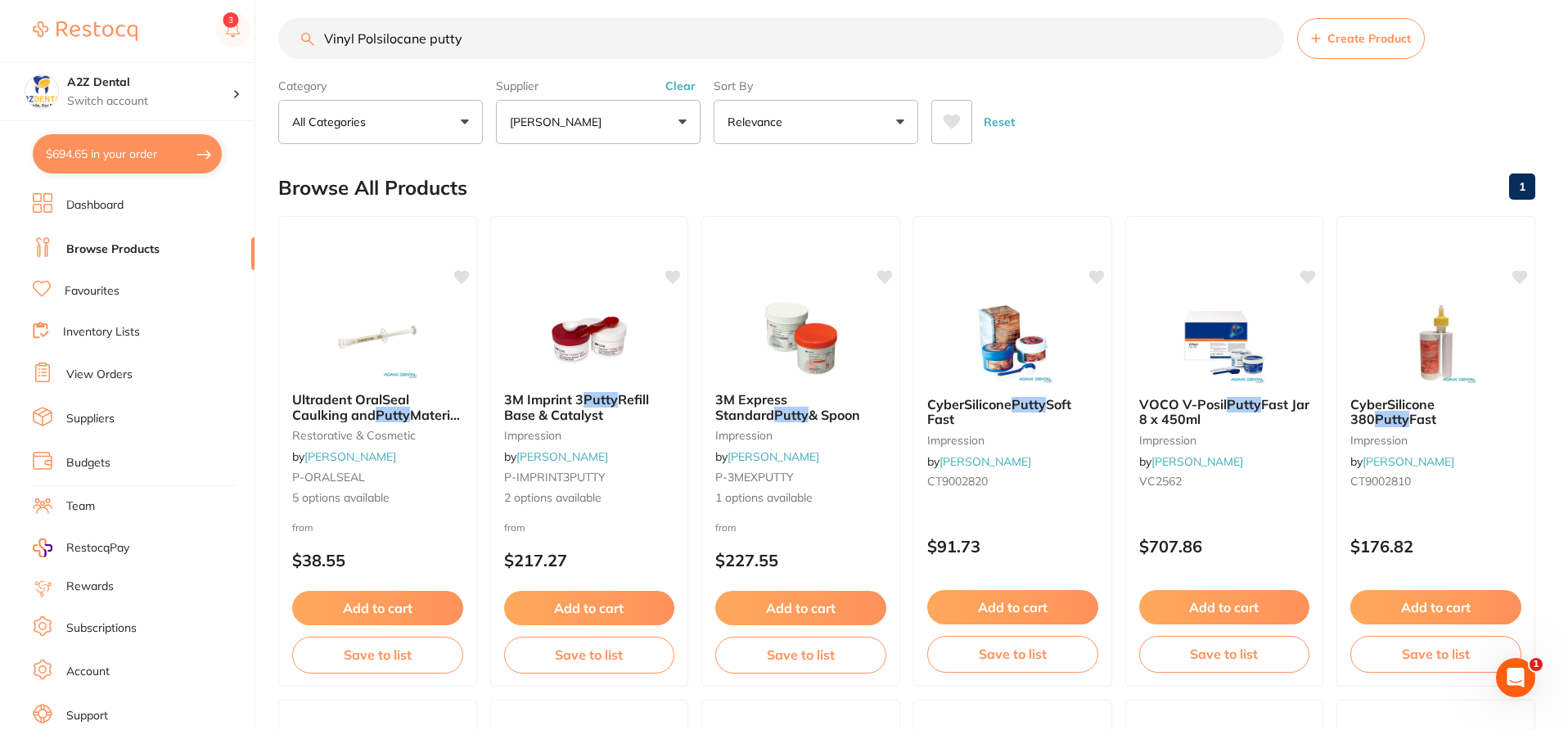
scroll to position [0, 0]
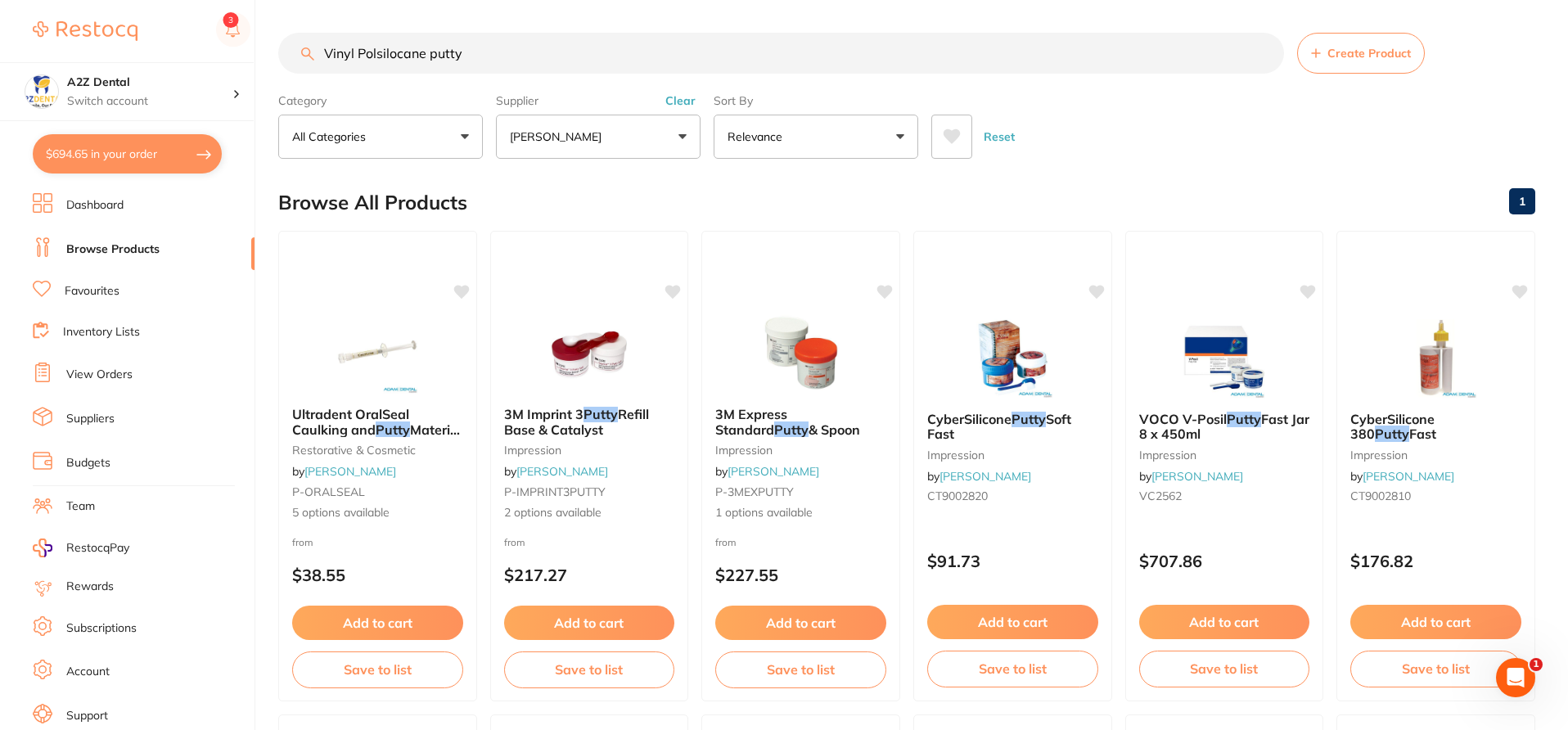
click at [681, 101] on button "Clear" at bounding box center [680, 101] width 40 height 14
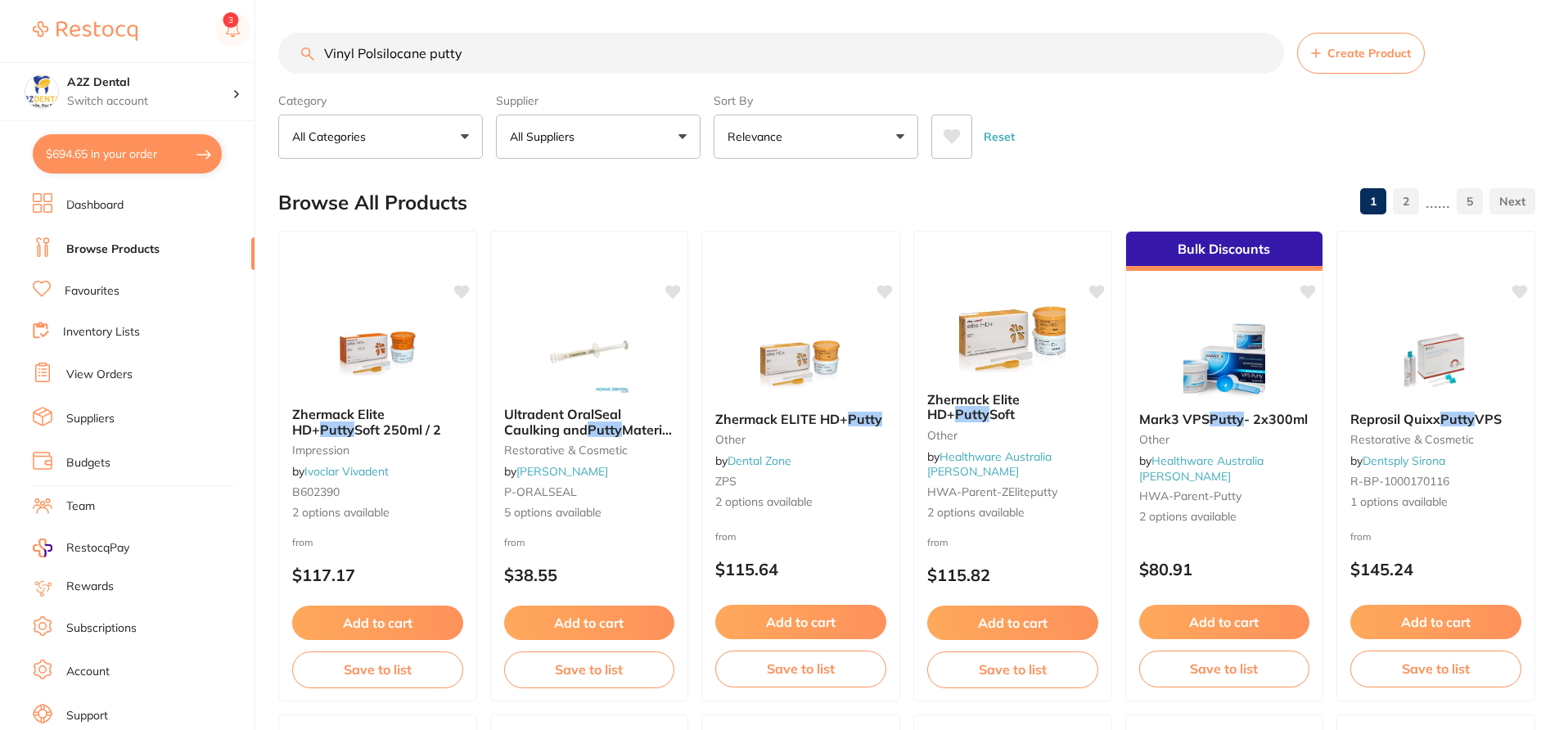
click at [273, 51] on div "$694.65 A2Z Dental Switch account A2Z Dental $694.65 in your order Dashboard Br…" at bounding box center [784, 365] width 1568 height 730
paste input "Turbo temp 3 / Protemp"
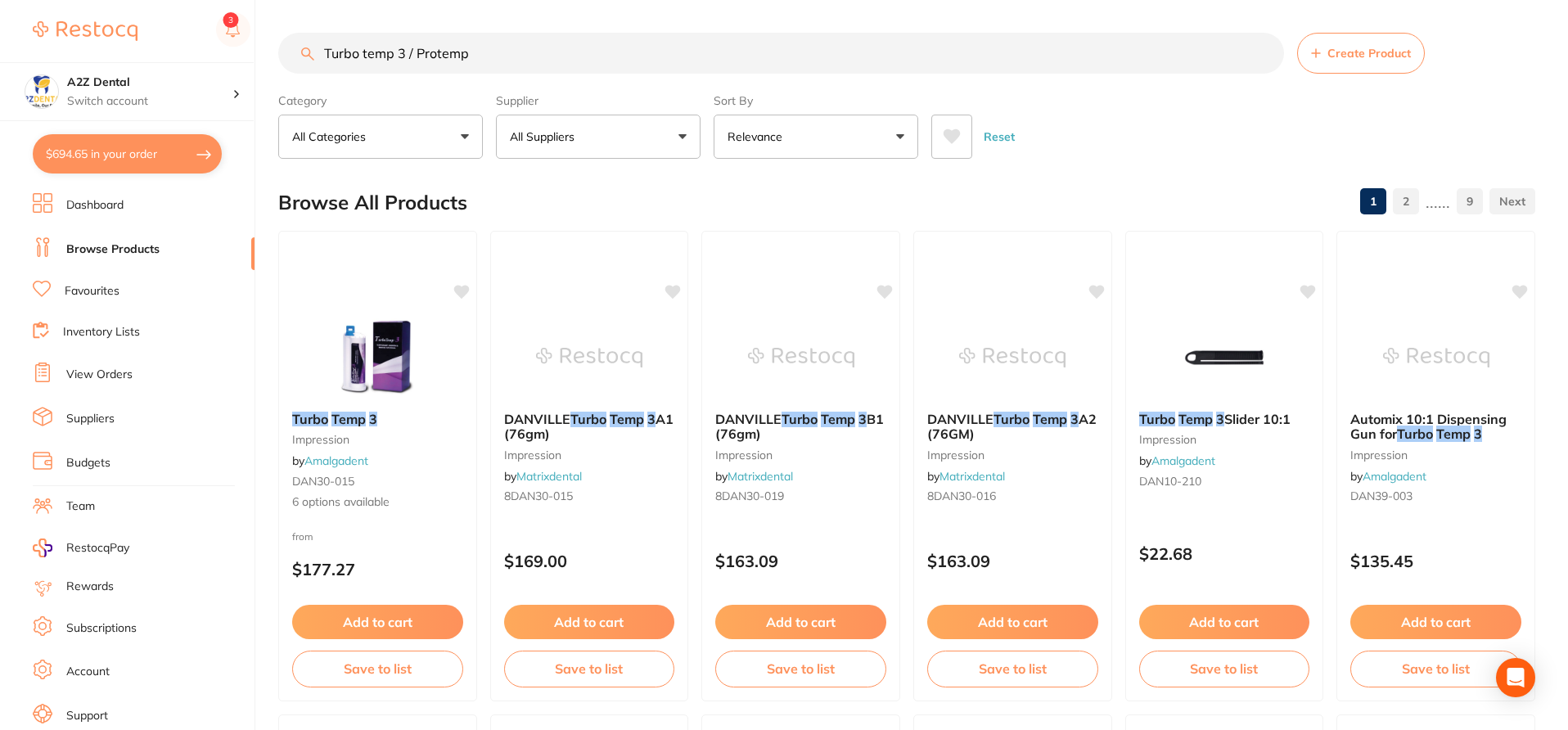
type input "Turbo temp 3 / Protemp"
click at [684, 135] on button "All Suppliers" at bounding box center [598, 136] width 204 height 44
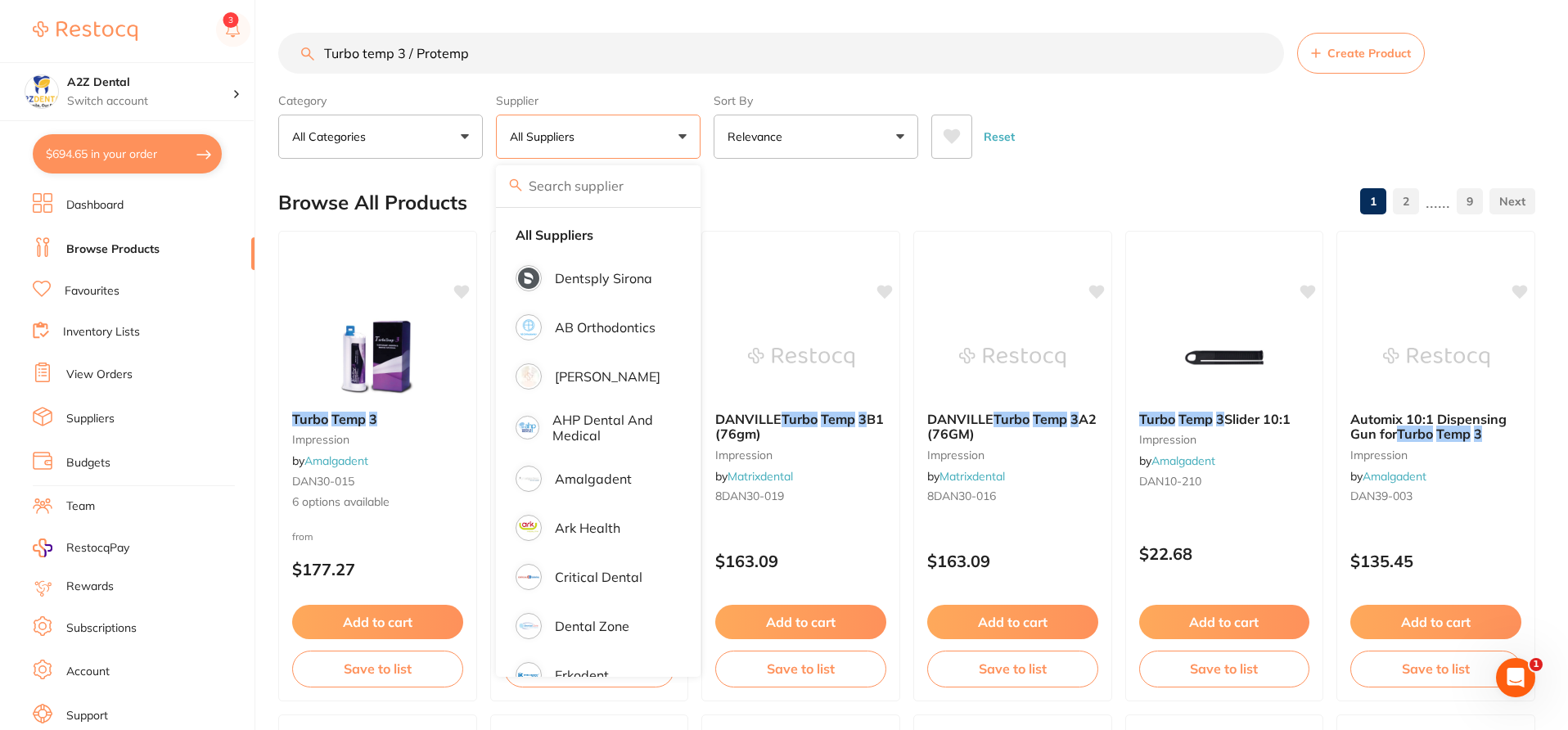
click at [617, 187] on input "search" at bounding box center [598, 186] width 204 height 41
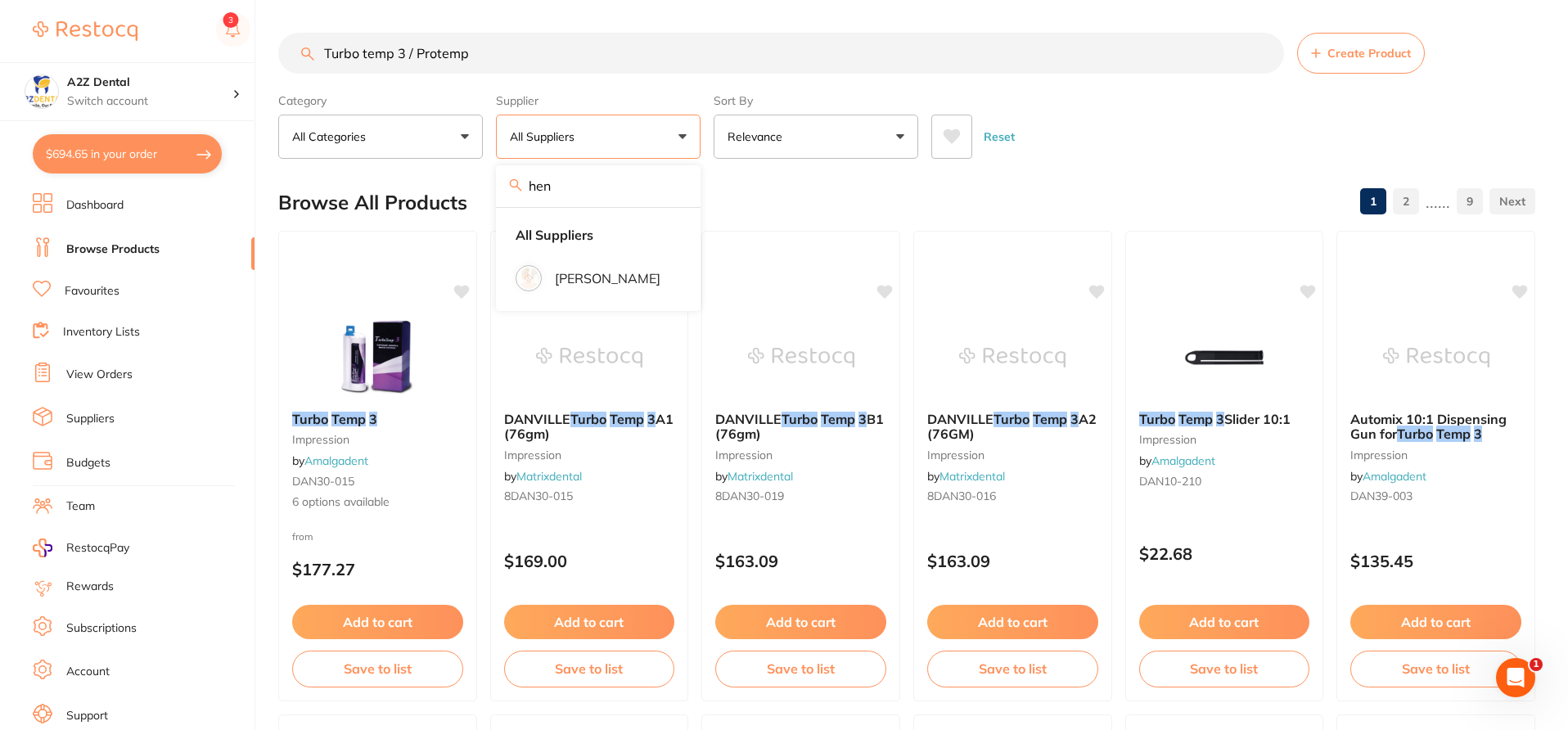
type input "henry schein"
click at [591, 271] on p "[PERSON_NAME]" at bounding box center [607, 278] width 106 height 14
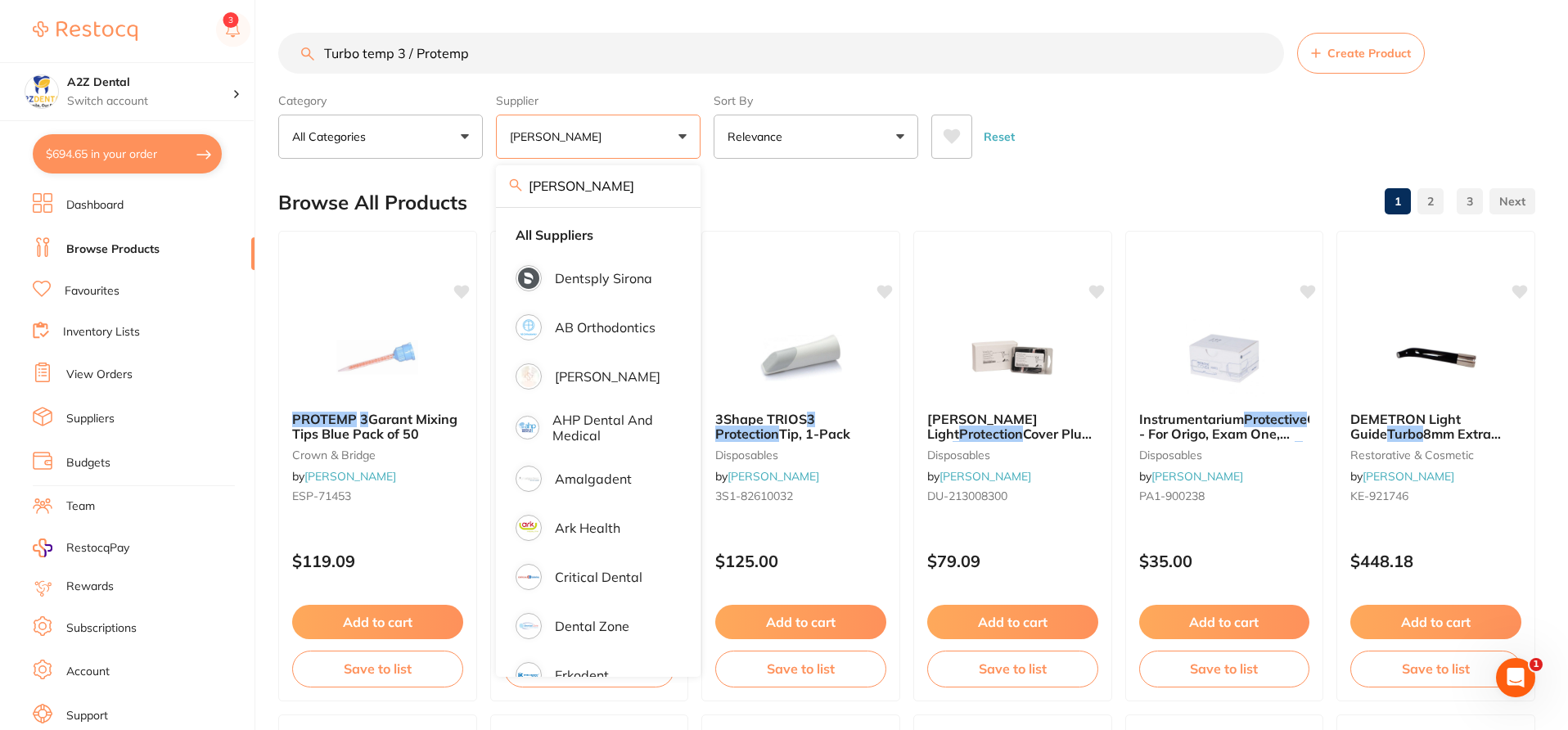
click at [805, 202] on div "Browse All Products 1 2 3" at bounding box center [906, 203] width 1256 height 55
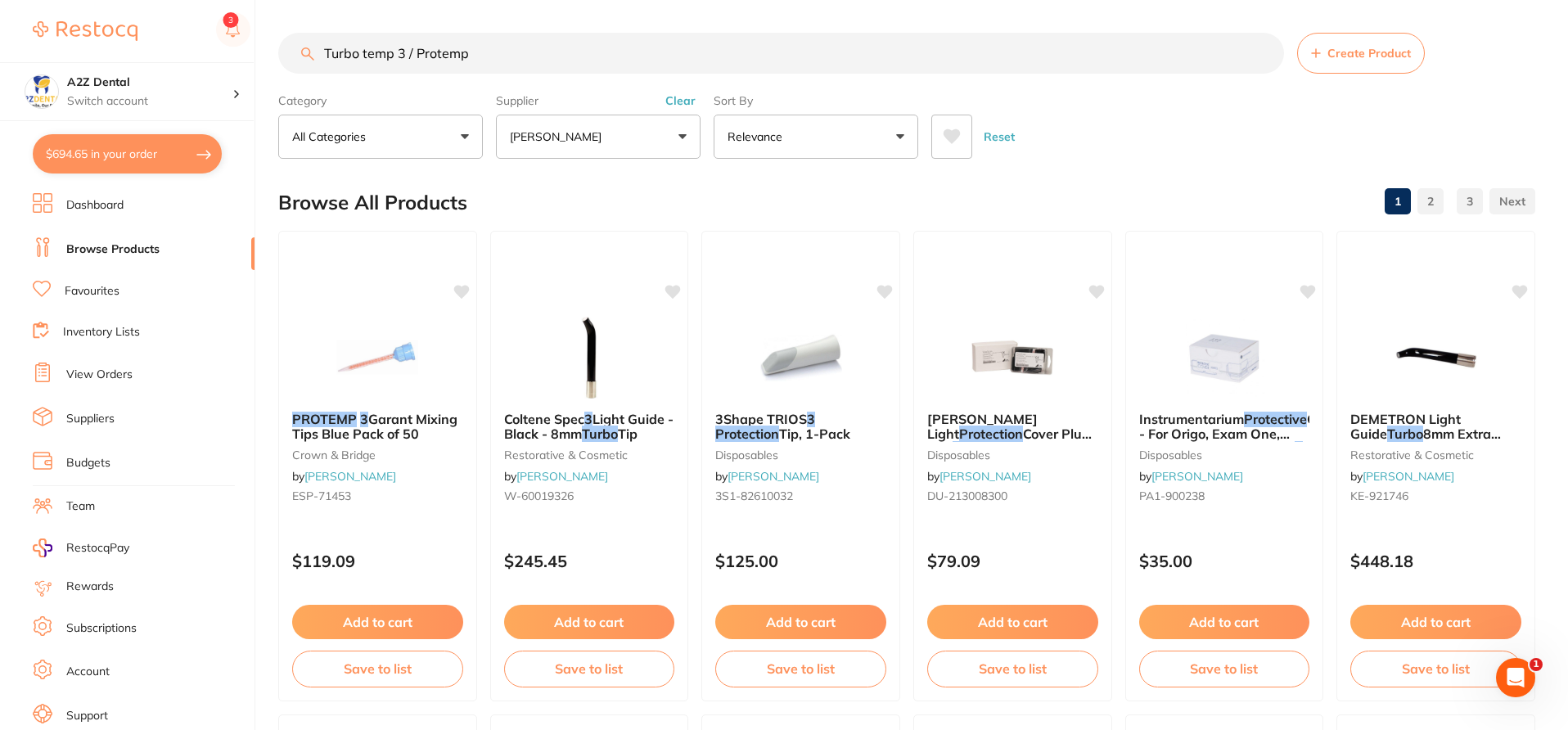
click at [714, 210] on div "Browse All Products 1 2 3" at bounding box center [906, 203] width 1256 height 55
click at [127, 329] on link "Inventory Lists" at bounding box center [101, 331] width 77 height 16
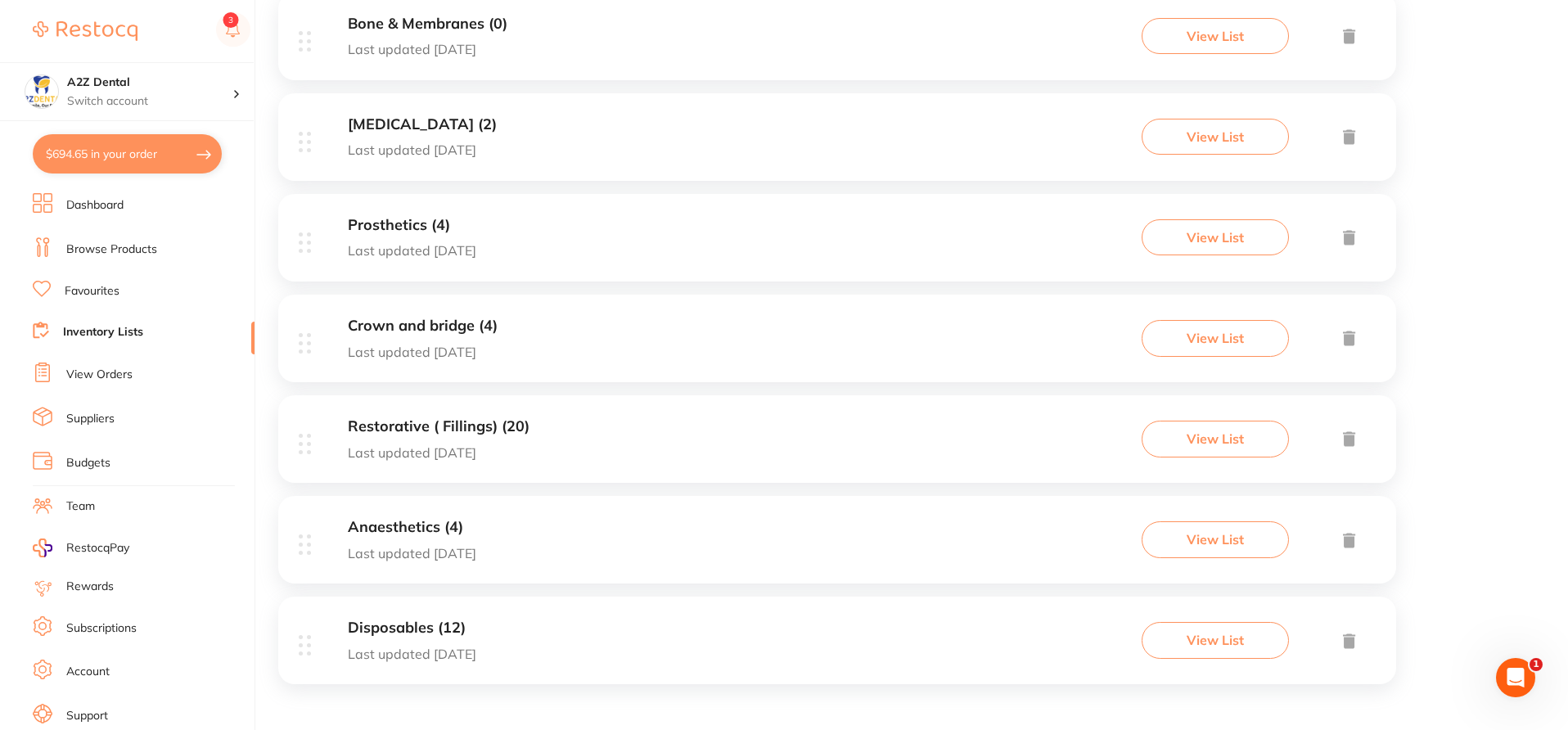
scroll to position [853, 0]
click at [1233, 639] on button "View List" at bounding box center [1215, 640] width 147 height 36
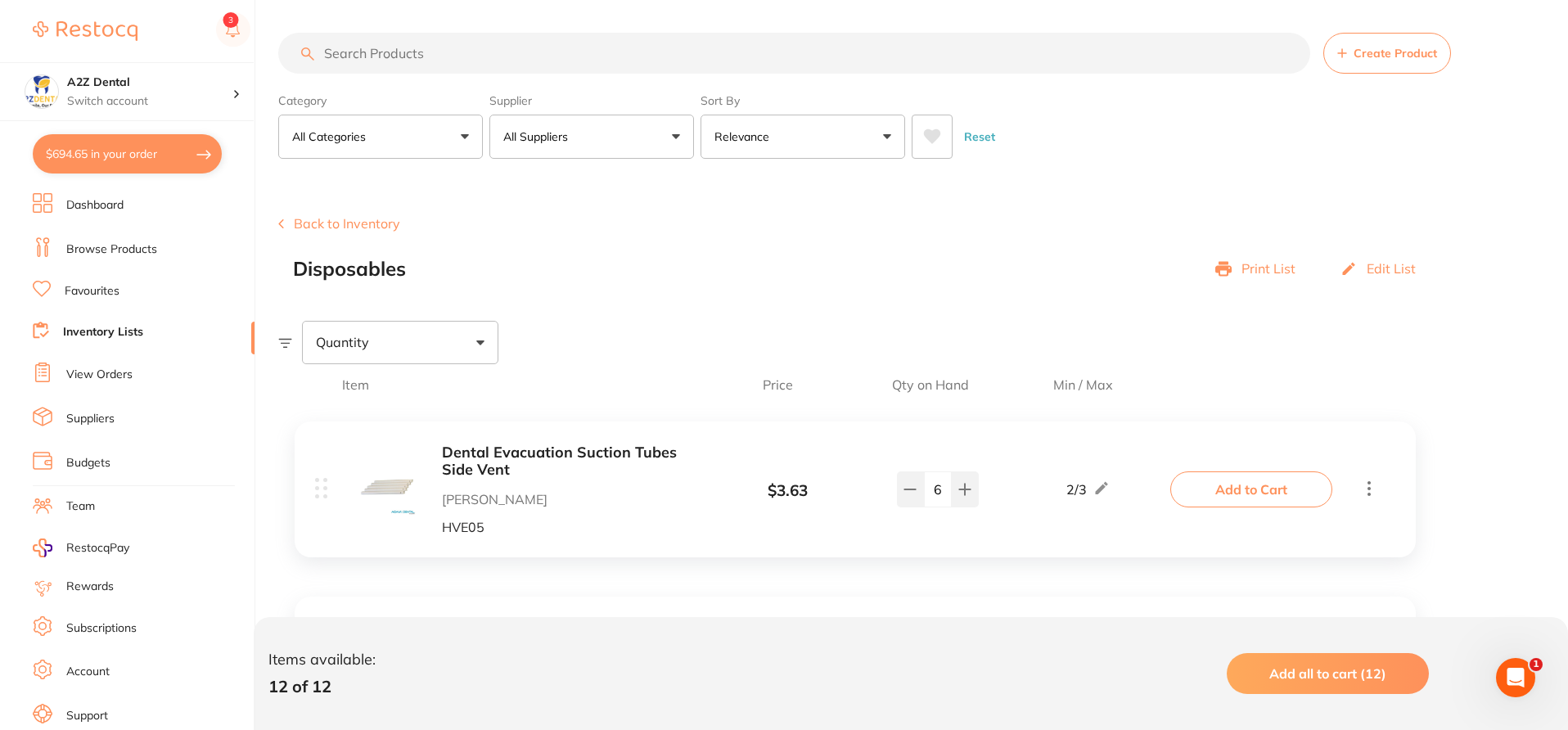
click at [962, 331] on div "Quantity" at bounding box center [923, 342] width 1289 height 43
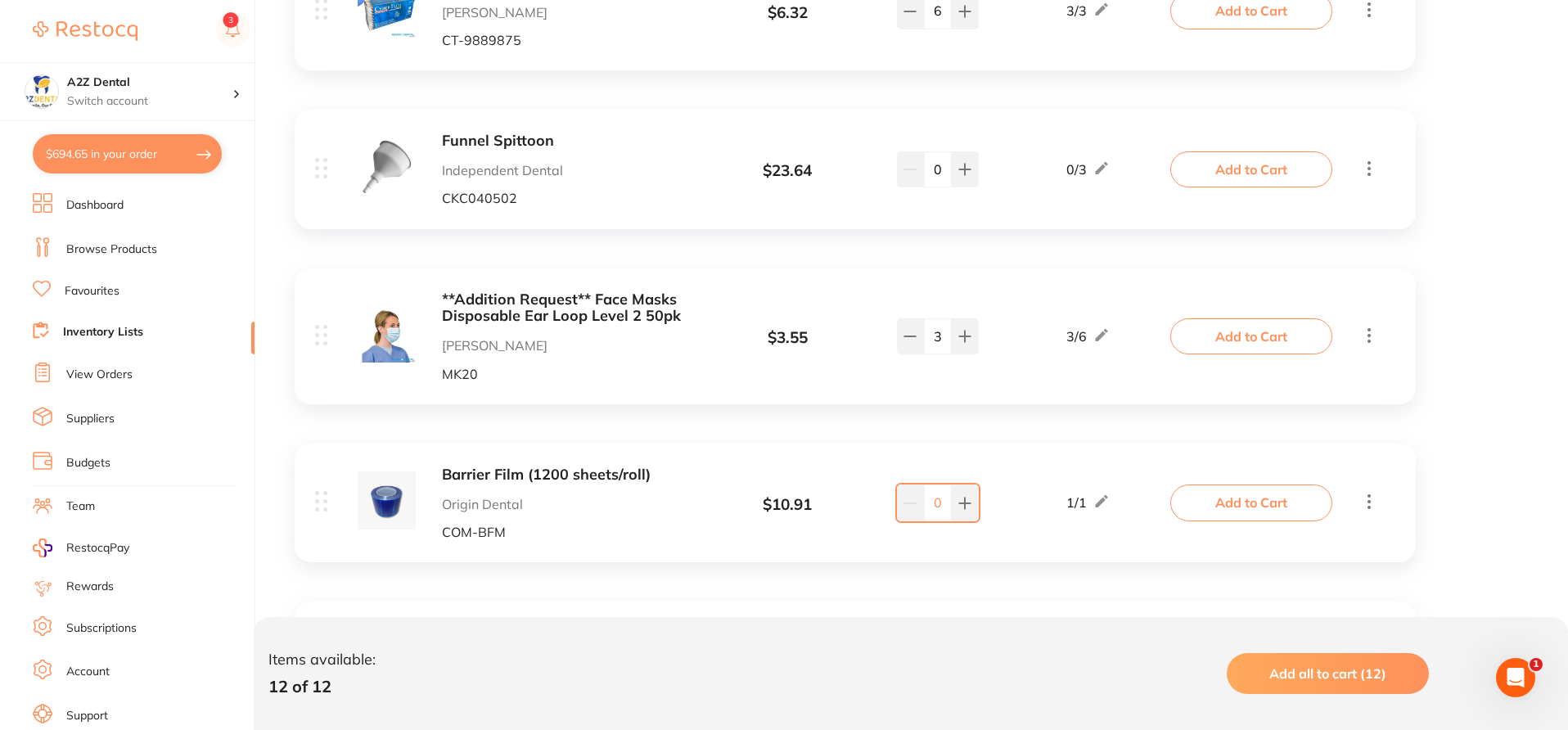
scroll to position [1614, 0]
click at [136, 247] on link "Browse Products" at bounding box center [112, 249] width 91 height 16
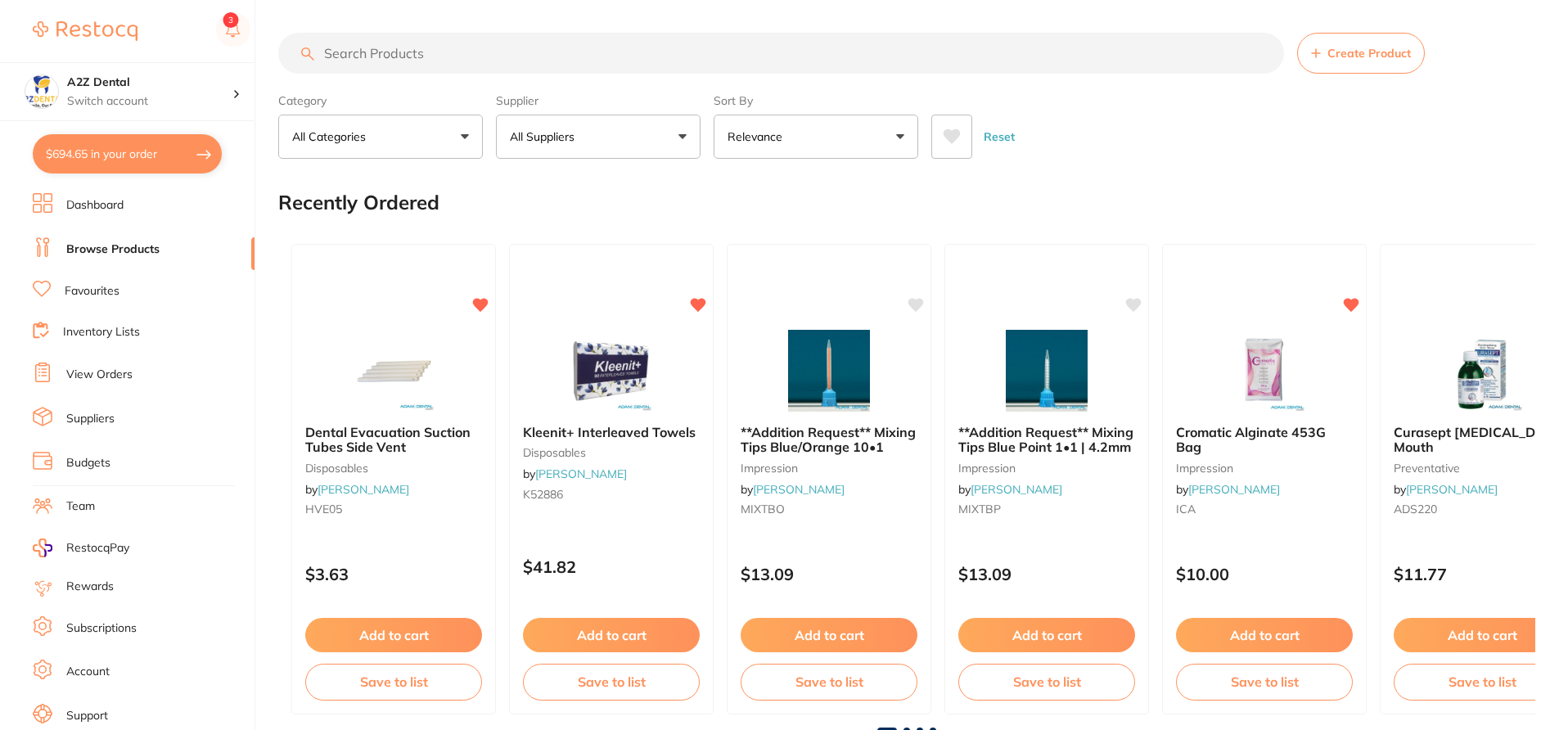
click at [378, 58] on input "search" at bounding box center [781, 53] width 1006 height 41
paste input "SS90135"
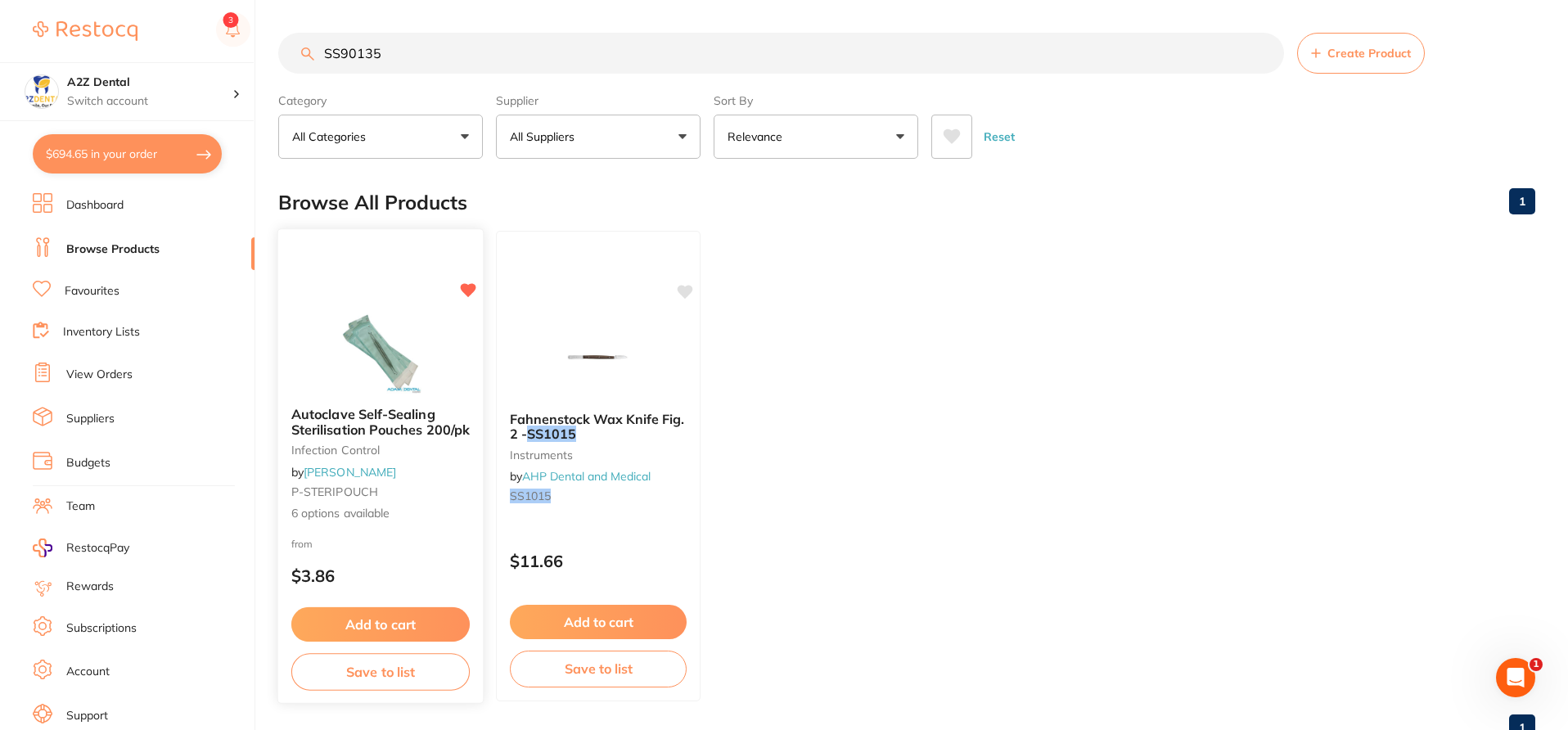
type input "SS90135"
click at [455, 547] on div "from $3.86" at bounding box center [381, 563] width 204 height 59
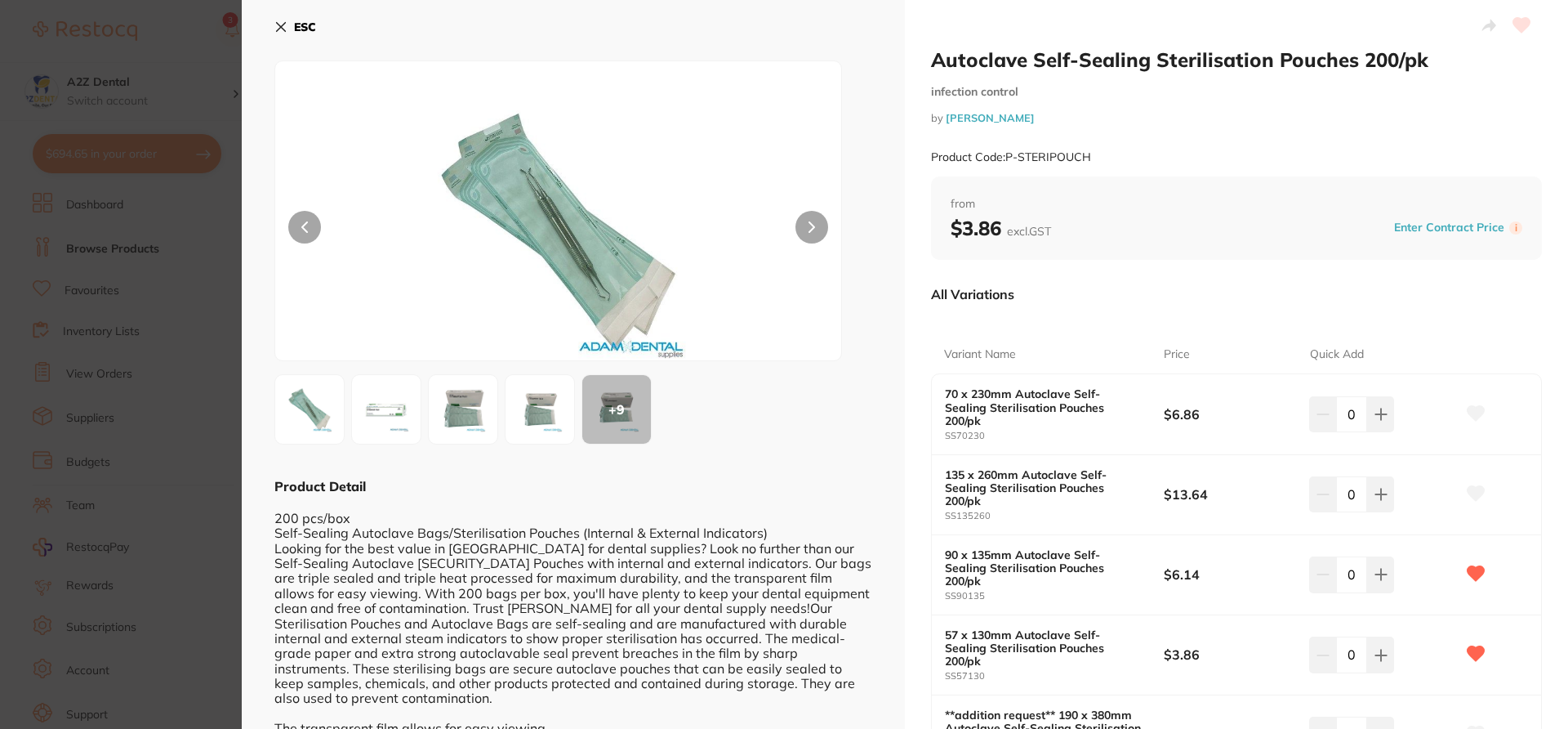
click at [1451, 280] on div "All Variations" at bounding box center [1236, 294] width 611 height 43
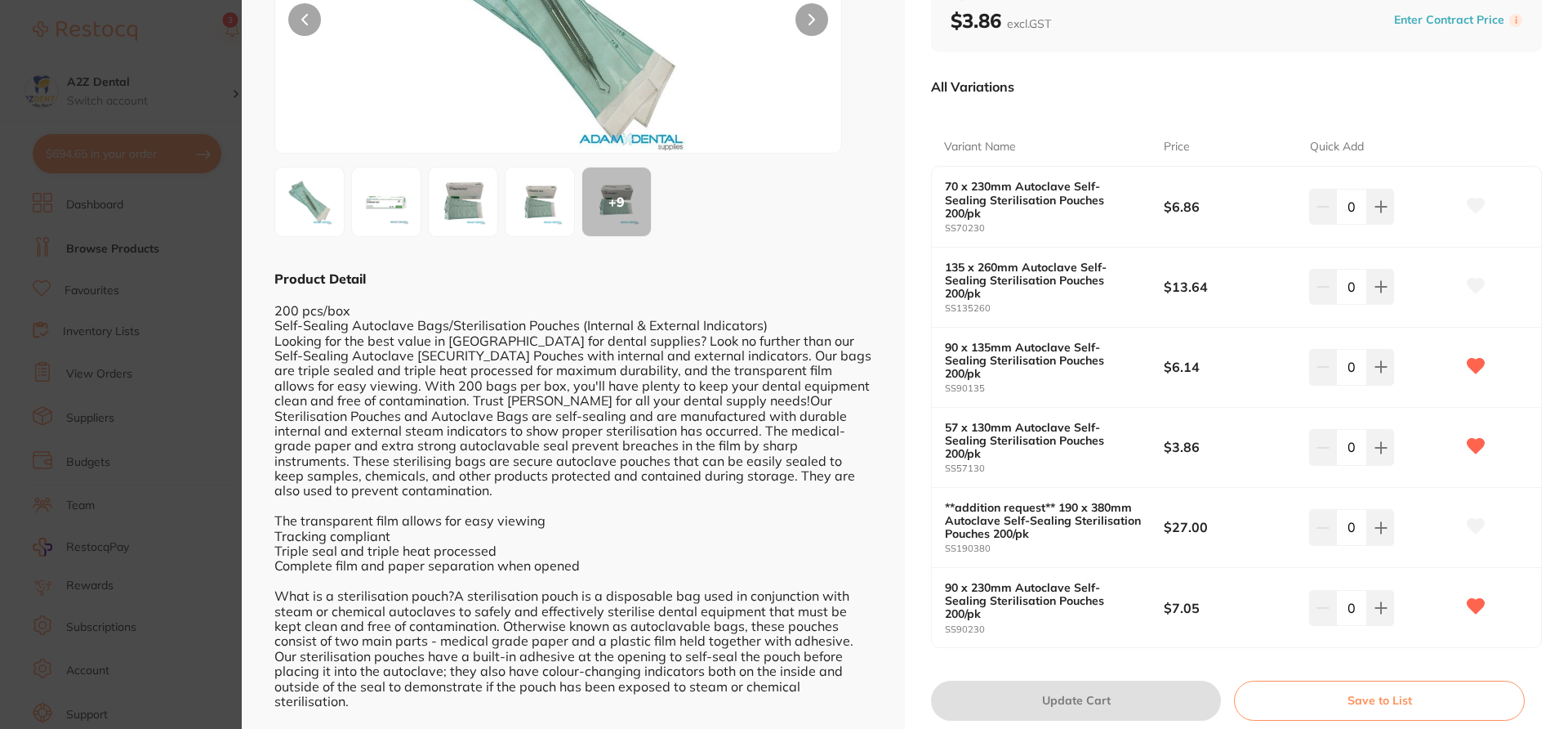
scroll to position [209, 0]
click at [1327, 679] on button "Save to List" at bounding box center [1379, 698] width 291 height 39
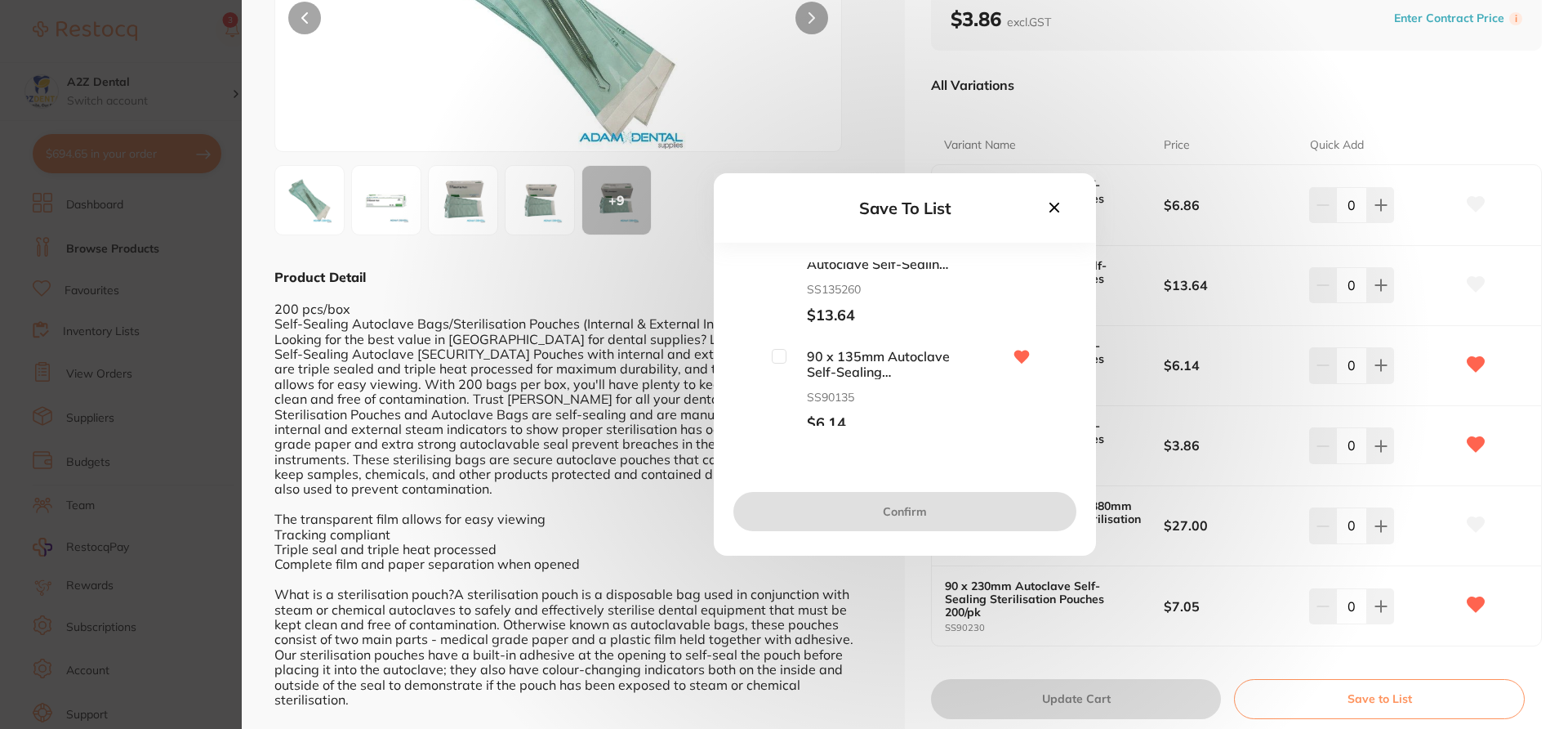
scroll to position [140, 0]
click at [778, 344] on input "checkbox" at bounding box center [779, 344] width 14 height 14
checkbox input "true"
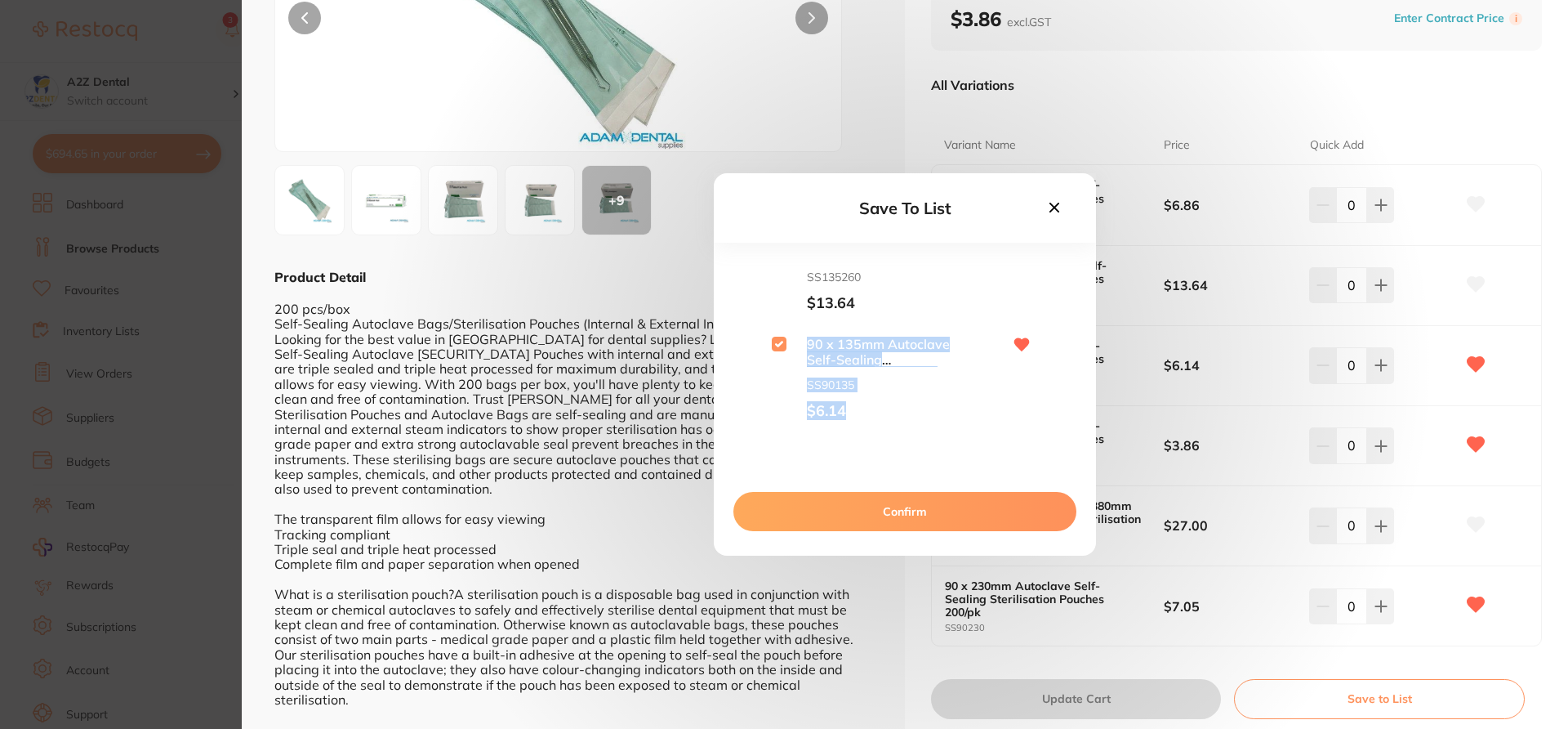
drag, startPoint x: 1071, startPoint y: 330, endPoint x: 1071, endPoint y: 320, distance: 10.0
click at [1071, 320] on div "70 x 230mm Autoclave Self-Sealing Sterilisation Pouches 200/pk SS70230 $6.86 13…" at bounding box center [906, 367] width 383 height 212
drag, startPoint x: 1069, startPoint y: 327, endPoint x: 1069, endPoint y: 316, distance: 11.0
click at [1069, 316] on div "70 x 230mm Autoclave Self-Sealing Sterilisation Pouches 200/pk SS70230 $6.86 13…" at bounding box center [905, 344] width 330 height 163
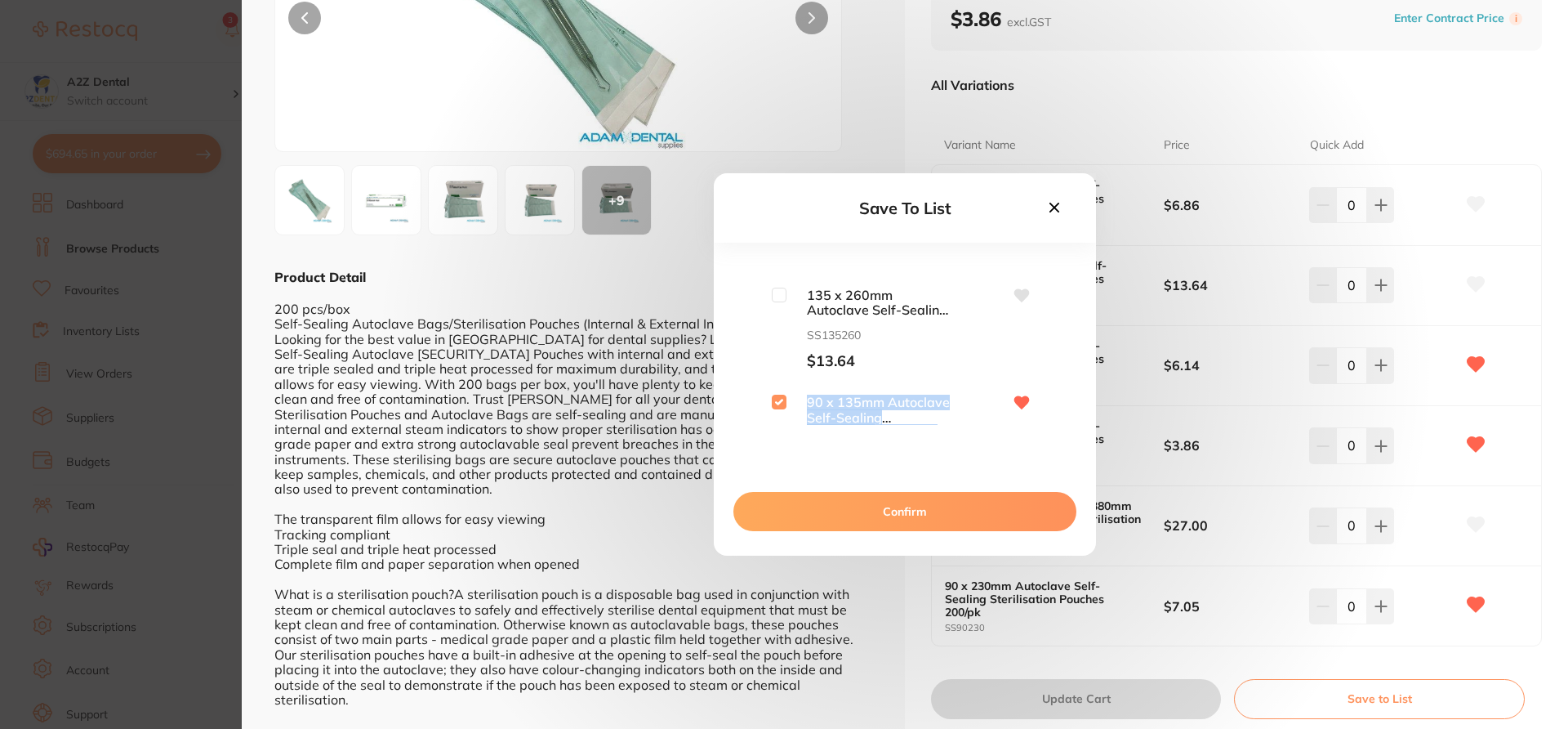
scroll to position [78, 0]
click at [781, 304] on input "checkbox" at bounding box center [779, 299] width 14 height 14
checkbox input "true"
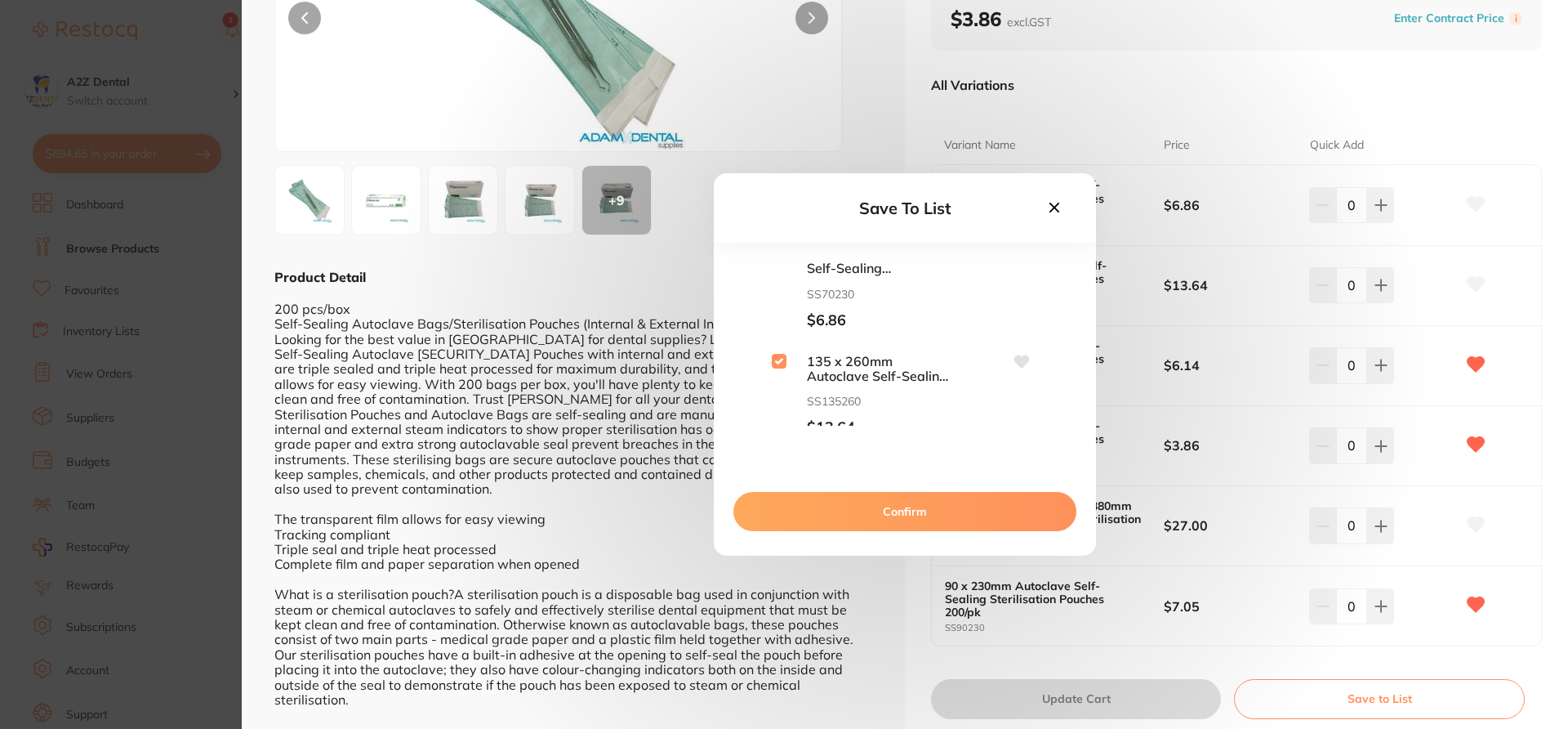
scroll to position [0, 0]
click at [781, 268] on input "checkbox" at bounding box center [779, 269] width 14 height 14
click at [783, 273] on input "checkbox" at bounding box center [779, 269] width 14 height 14
checkbox input "false"
drag, startPoint x: 1070, startPoint y: 293, endPoint x: 1071, endPoint y: 321, distance: 28.0
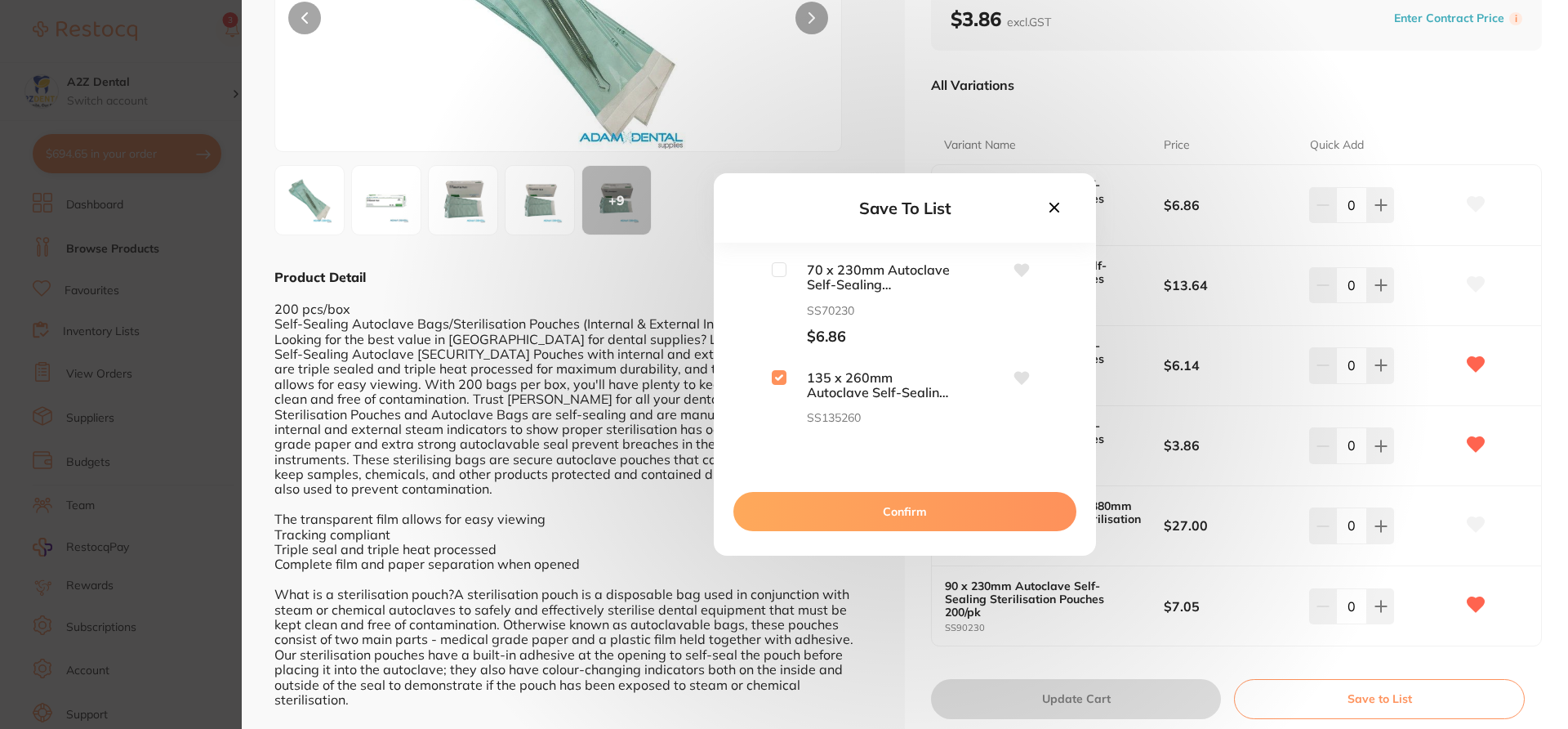
click at [1071, 321] on div "70 x 230mm Autoclave Self-Sealing Sterilisation Pouches 200/pk SS70230 $6.86 13…" at bounding box center [906, 367] width 383 height 212
click at [782, 362] on input "checkbox" at bounding box center [779, 362] width 14 height 14
checkbox input "true"
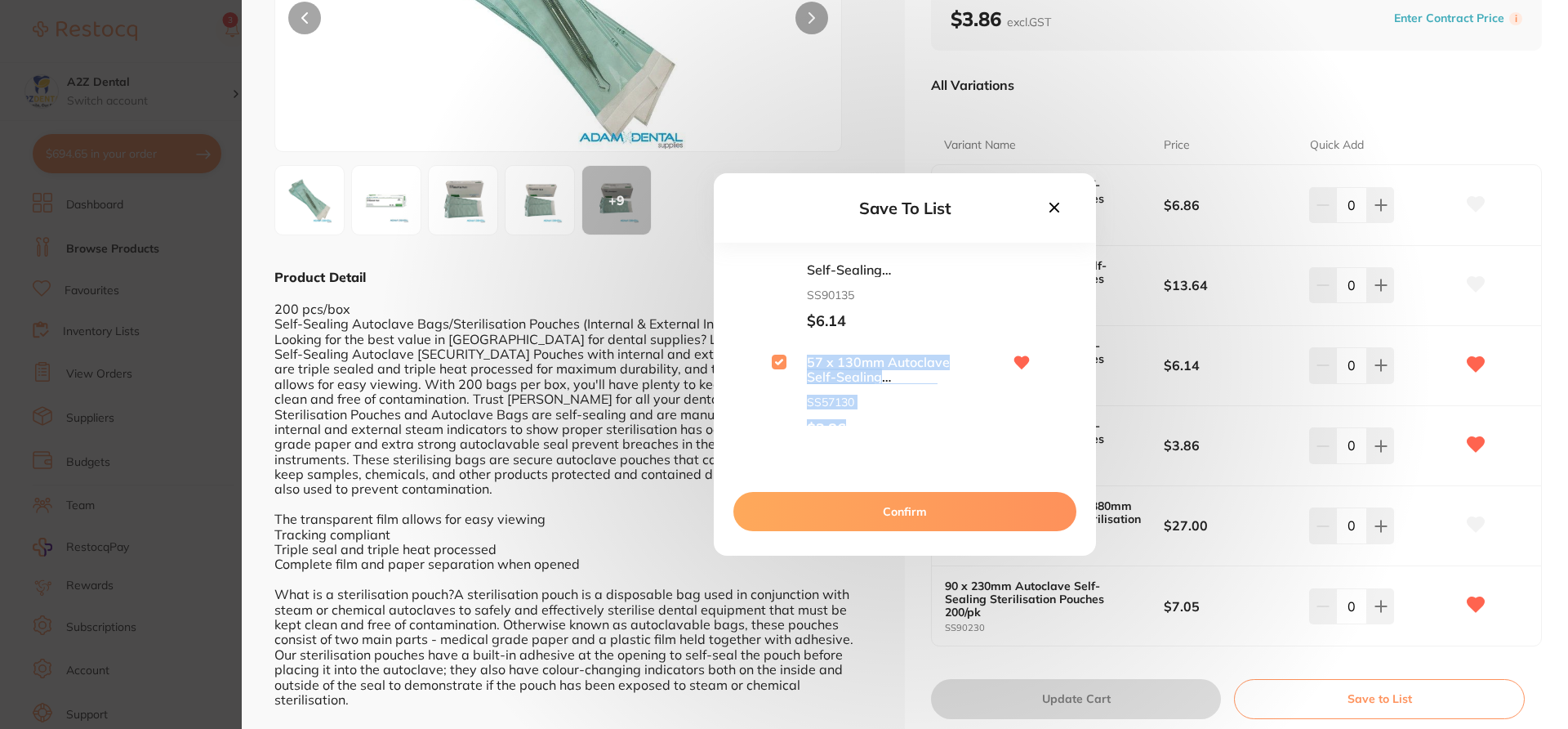
drag, startPoint x: 1071, startPoint y: 333, endPoint x: 1071, endPoint y: 347, distance: 14.0
click at [1071, 348] on div "70 x 230mm Autoclave Self-Sealing Sterilisation Pouches 200/pk SS70230 $6.86 13…" at bounding box center [906, 367] width 383 height 212
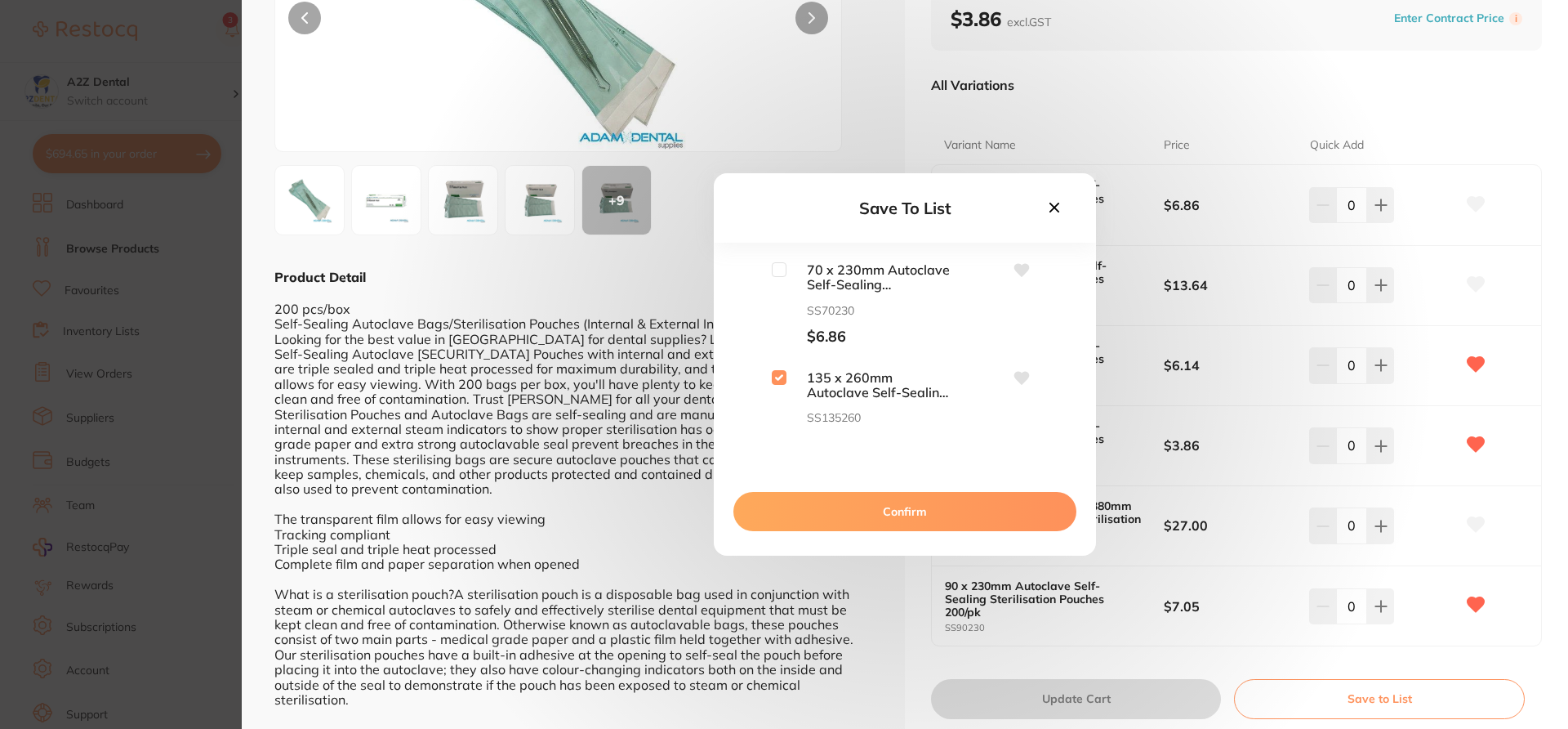
click at [986, 508] on button "Confirm" at bounding box center [905, 511] width 343 height 39
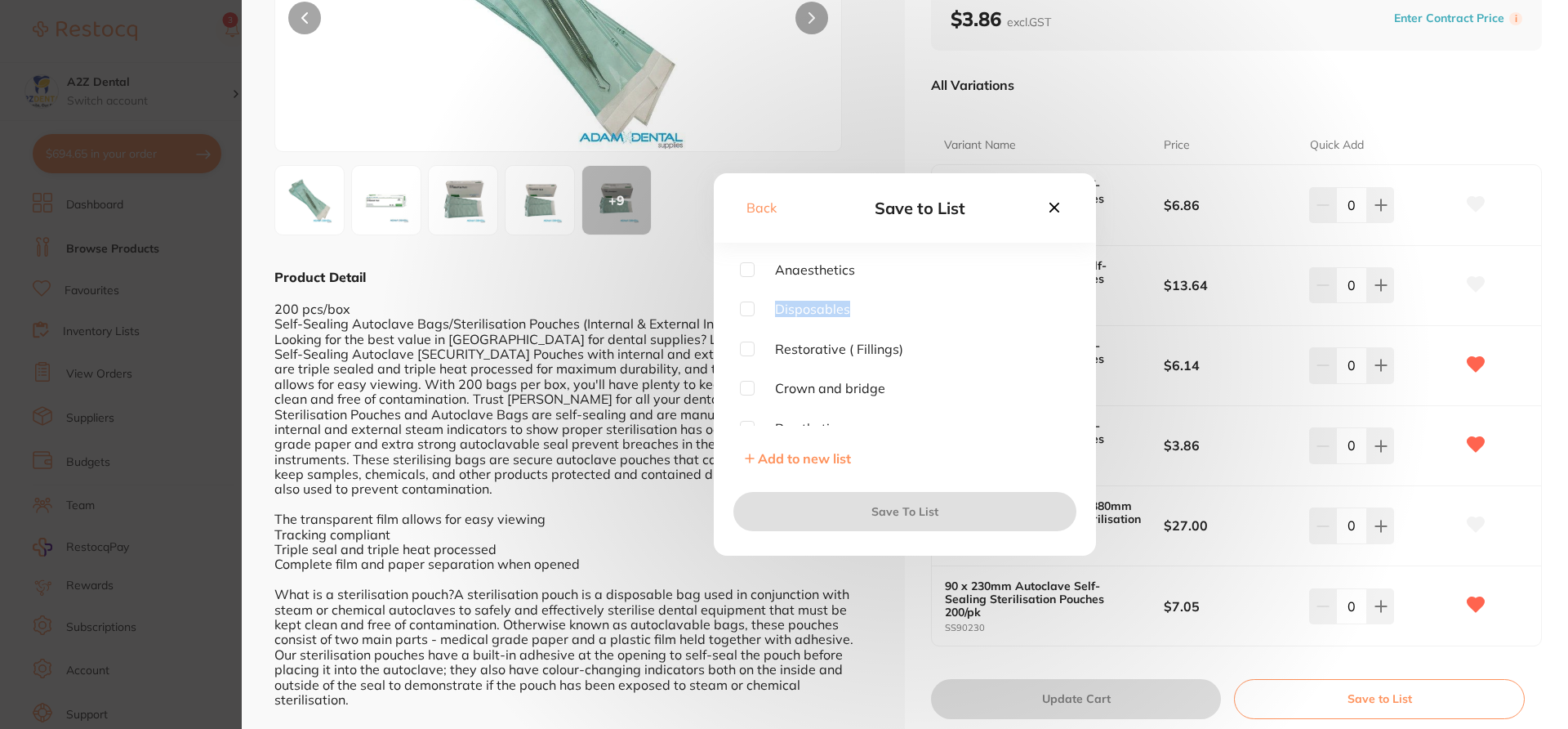
drag, startPoint x: 1071, startPoint y: 288, endPoint x: 1074, endPoint y: 321, distance: 33.1
click at [1072, 321] on div "Anaesthetics Disposables Restorative ( Fillings) Crown and bridge Prosthetics R…" at bounding box center [906, 367] width 383 height 212
click at [836, 458] on span "Add to new list" at bounding box center [804, 458] width 94 height 16
click at [828, 308] on input "text" at bounding box center [905, 306] width 330 height 43
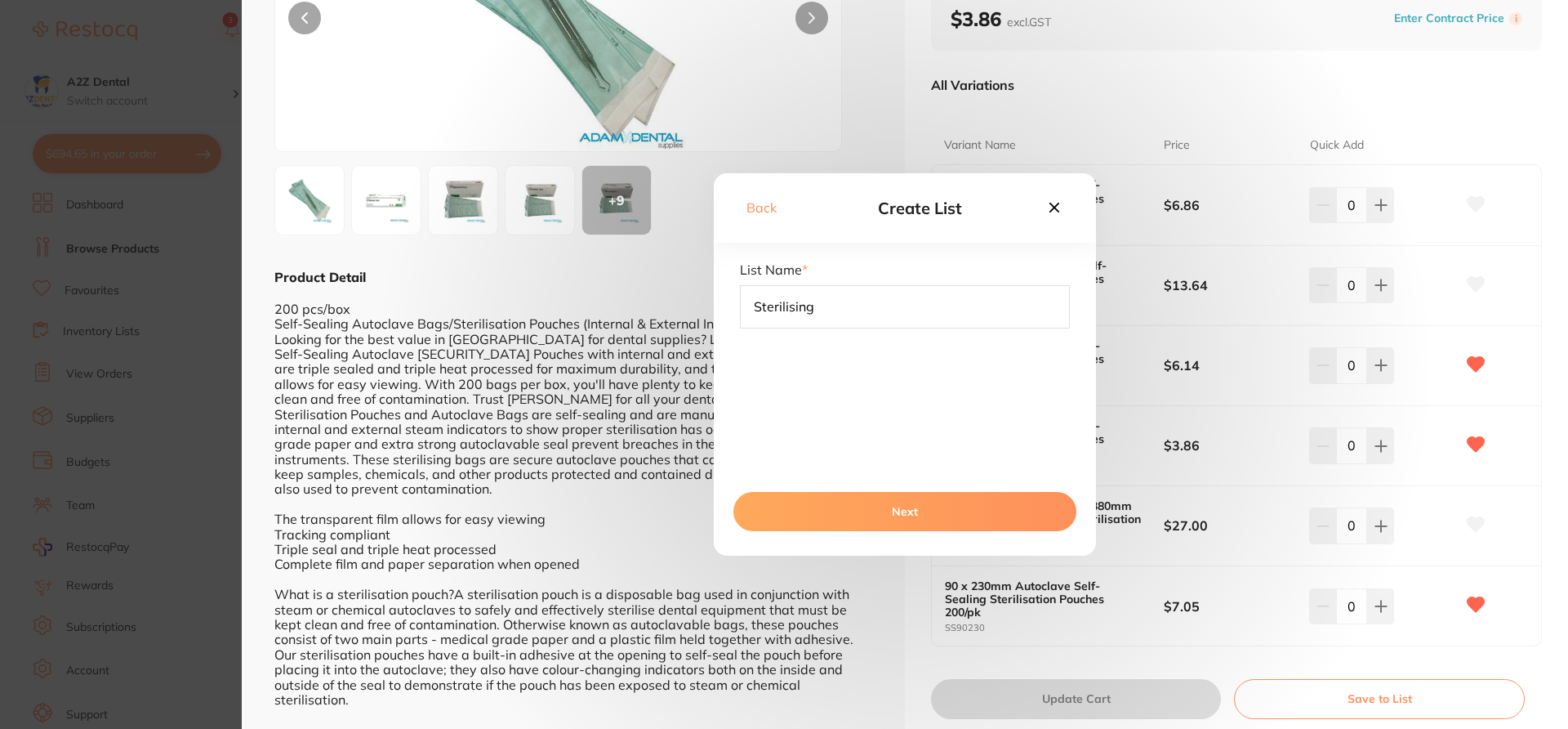
type input "Sterilising"
click at [858, 523] on button "Next" at bounding box center [905, 511] width 343 height 39
drag, startPoint x: 1069, startPoint y: 380, endPoint x: 1047, endPoint y: 281, distance: 101.4
click at [1047, 281] on div "Sterilising Impression Lab Autoclave ( sterilizer) Check and clean Cosmetic Bon…" at bounding box center [905, 344] width 330 height 163
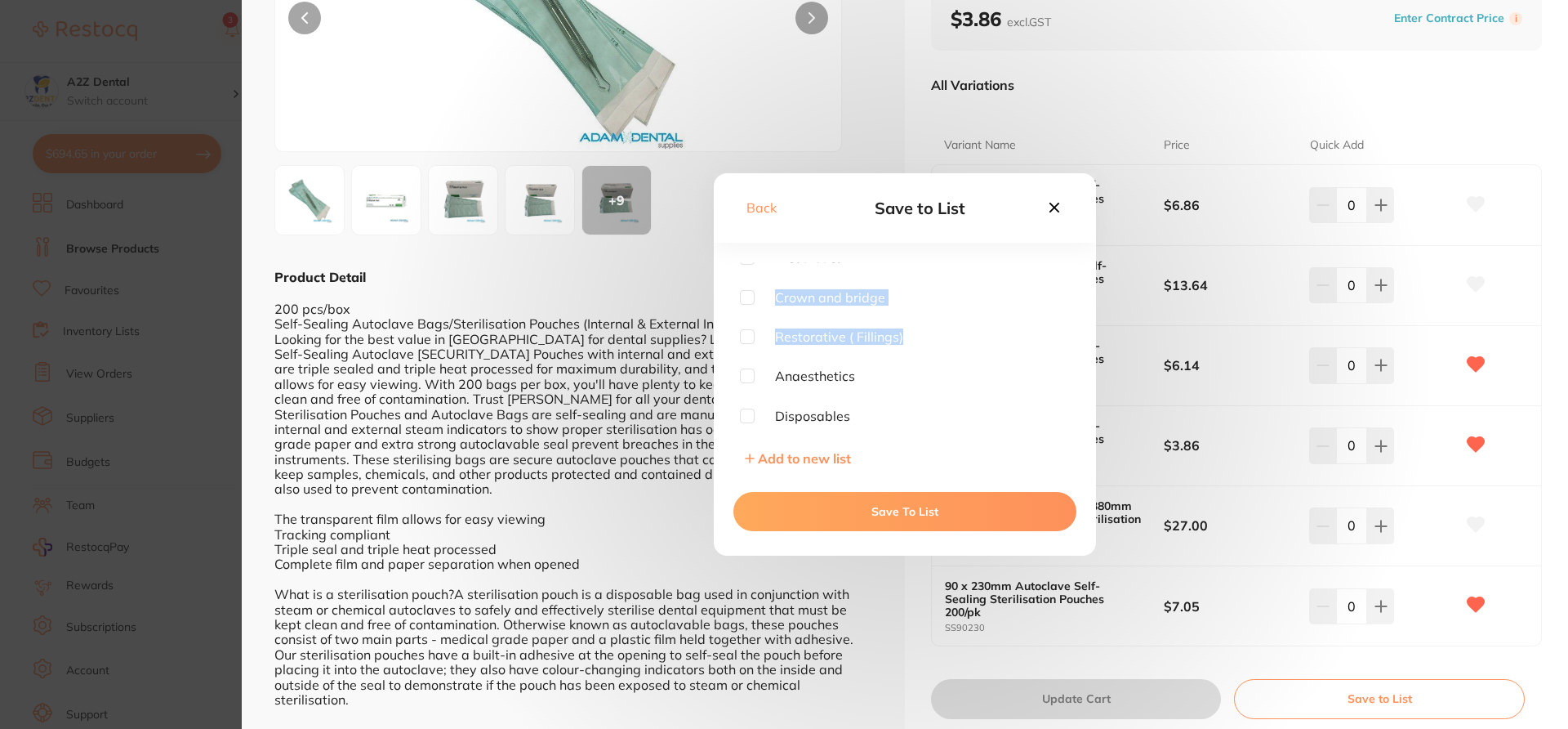
scroll to position [319, 0]
drag, startPoint x: 1070, startPoint y: 386, endPoint x: 1066, endPoint y: 310, distance: 76.1
click at [1067, 310] on div "Sterilising Impression Lab Autoclave ( sterilizer) Check and clean Cosmetic Bon…" at bounding box center [906, 367] width 383 height 212
drag, startPoint x: 1070, startPoint y: 396, endPoint x: 1070, endPoint y: 376, distance: 20.0
click at [1070, 376] on div "Sterilising Impression Lab Autoclave ( sterilizer) Check and clean Cosmetic Bon…" at bounding box center [906, 367] width 383 height 212
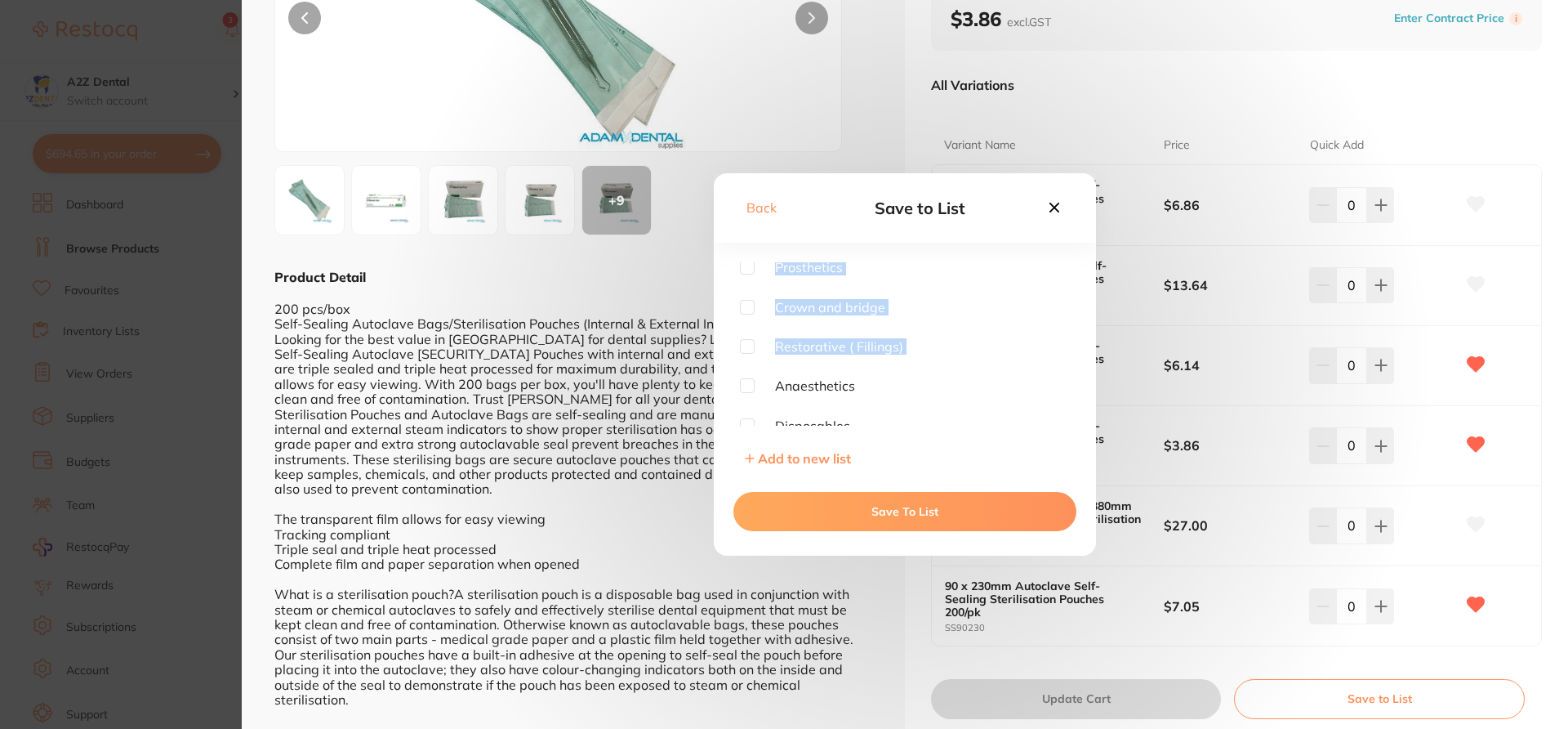
drag, startPoint x: 1070, startPoint y: 376, endPoint x: 1070, endPoint y: 259, distance: 117.0
click at [1070, 259] on div "Back Save to List Sterilising Impression Lab Autoclave ( sterilizer) Check and …" at bounding box center [906, 365] width 383 height 383
drag, startPoint x: 1069, startPoint y: 380, endPoint x: 1069, endPoint y: 293, distance: 87.0
click at [1069, 293] on div "Sterilising Impression Lab Autoclave ( sterilizer) Check and clean Cosmetic Bon…" at bounding box center [905, 344] width 330 height 163
click at [1031, 319] on div "Sterilising Impression Lab Autoclave ( sterilizer) Check and clean Cosmetic Bon…" at bounding box center [905, 344] width 330 height 163
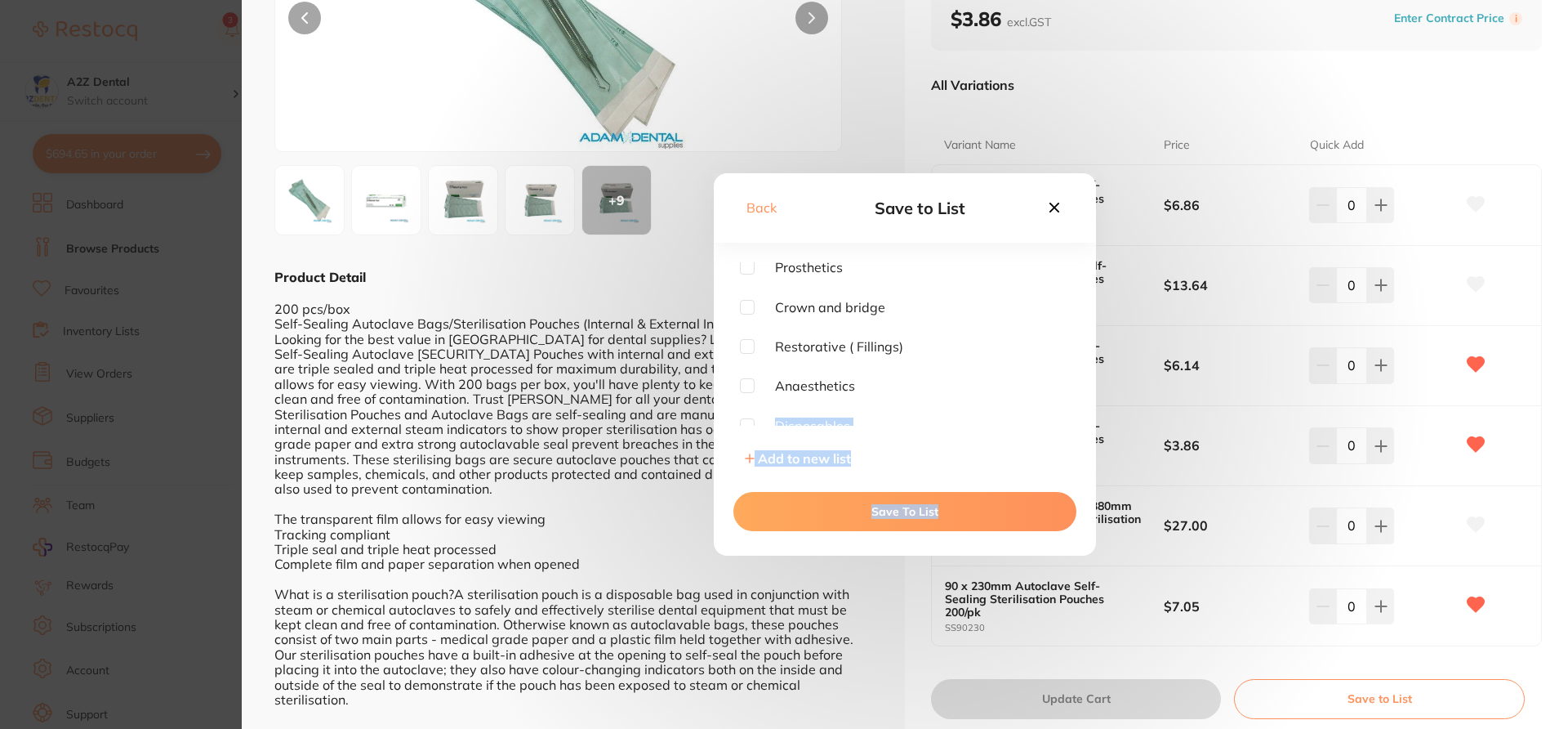
drag, startPoint x: 1071, startPoint y: 379, endPoint x: 1056, endPoint y: 215, distance: 164.7
click at [1056, 215] on div "Back Save to List Sterilising Impression Lab Autoclave ( sterilizer) Check and …" at bounding box center [906, 365] width 383 height 383
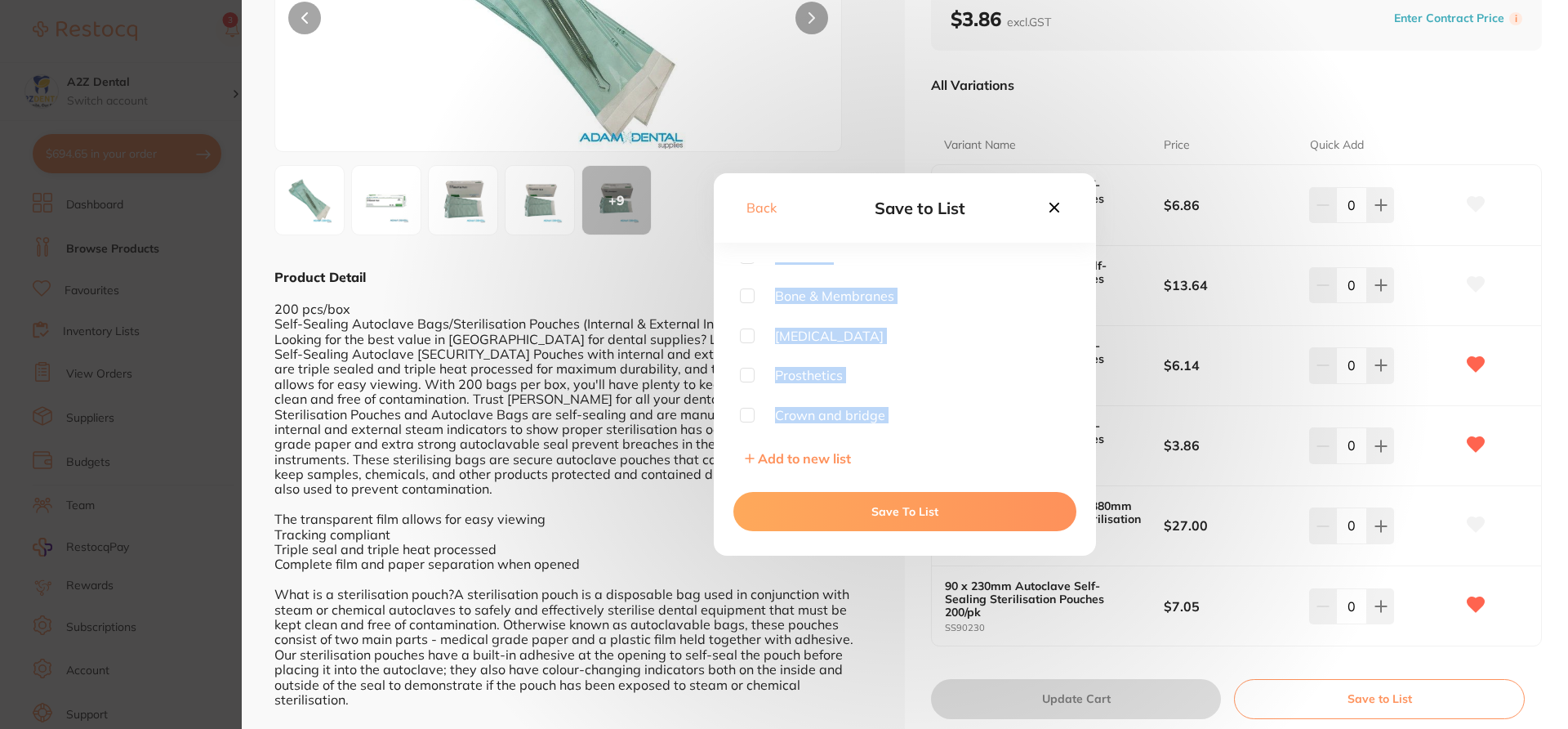
scroll to position [0, 0]
drag, startPoint x: 1069, startPoint y: 393, endPoint x: 1044, endPoint y: 253, distance: 142.2
click at [1044, 254] on div "Back Save to List Sterilising Impression Lab Autoclave ( sterilizer) Check and …" at bounding box center [906, 365] width 383 height 383
click at [942, 515] on button "Save To List" at bounding box center [905, 511] width 343 height 39
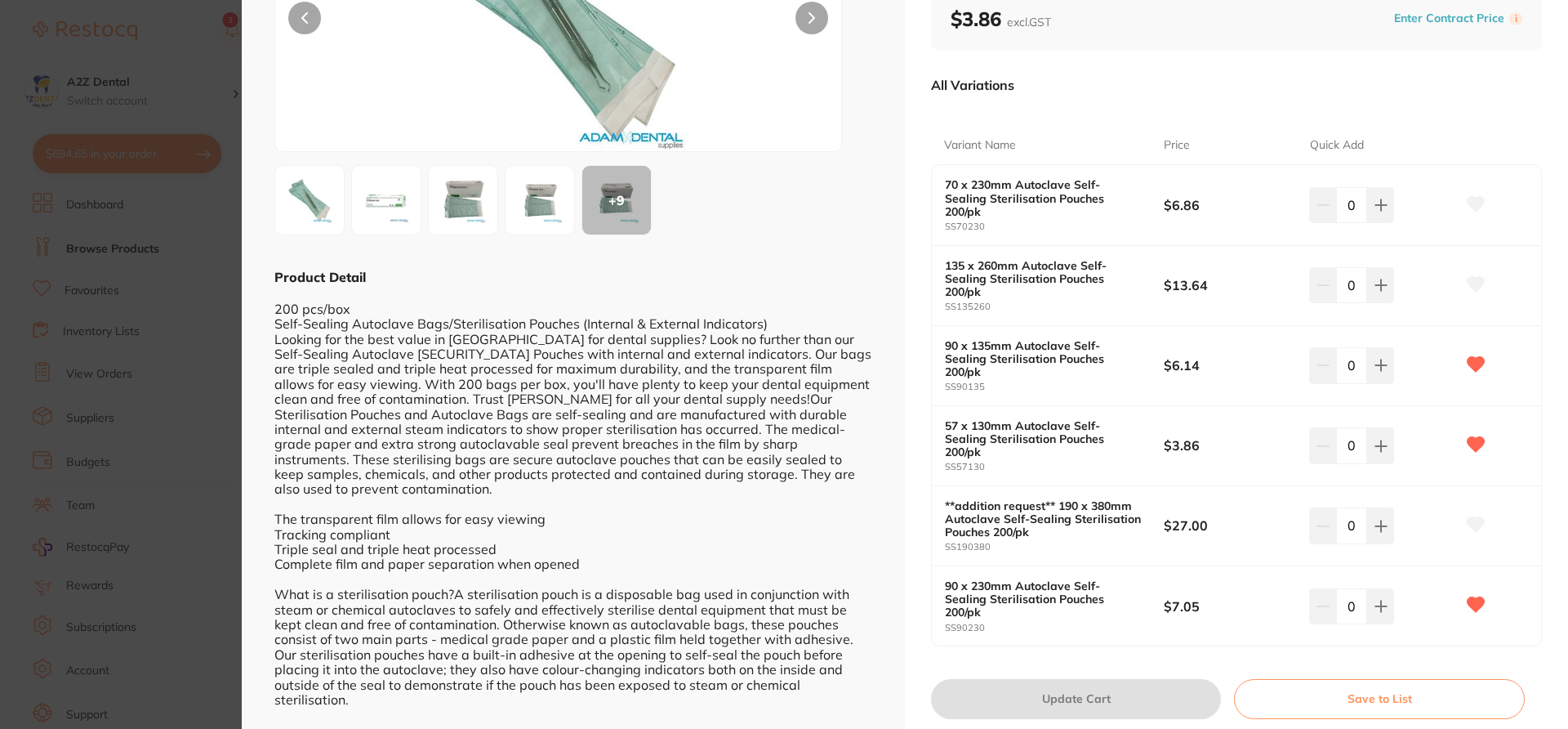
click at [184, 300] on section "Autoclave Self-Sealing Sterilisation Pouches 200/pk infection control by Adam D…" at bounding box center [784, 364] width 1568 height 729
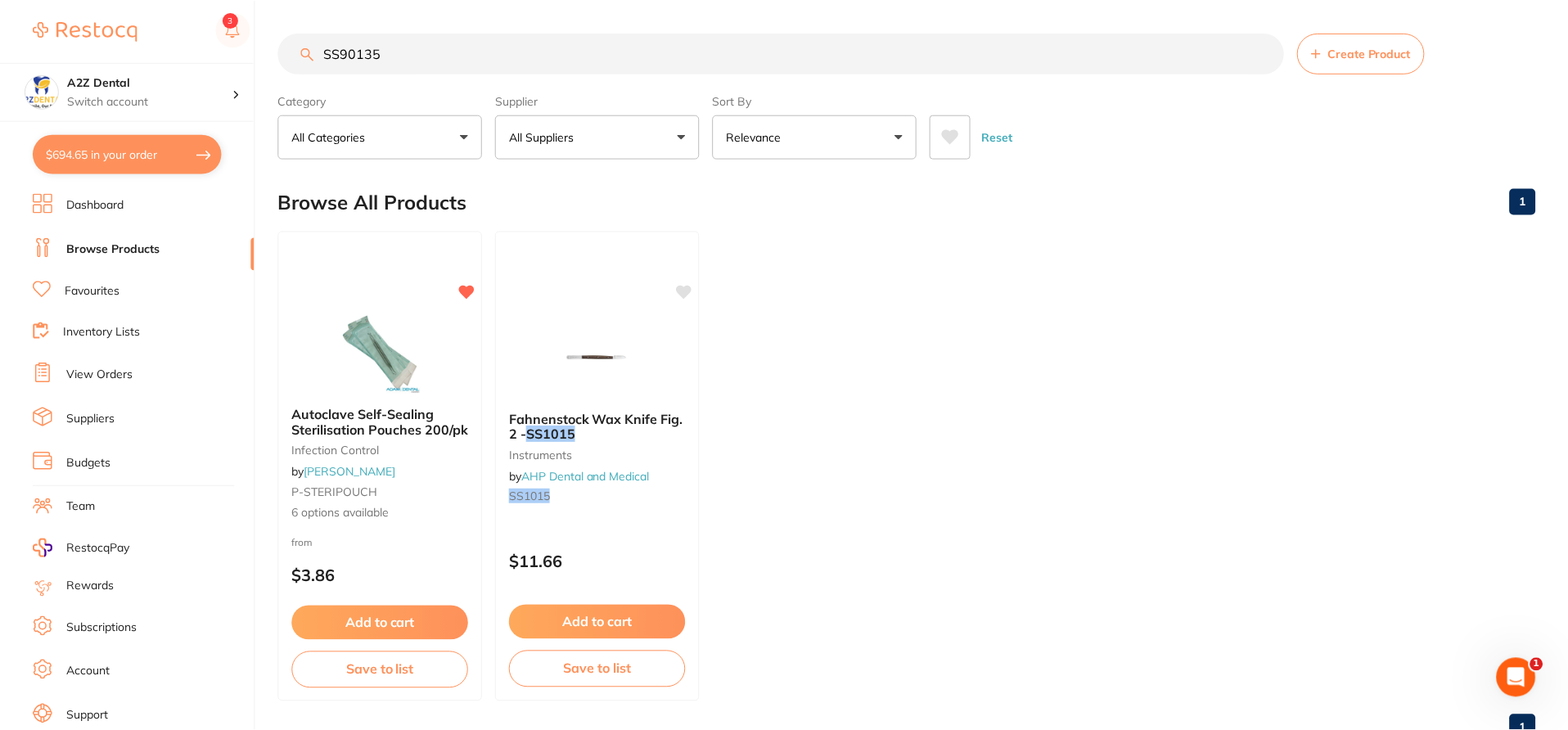
scroll to position [56, 0]
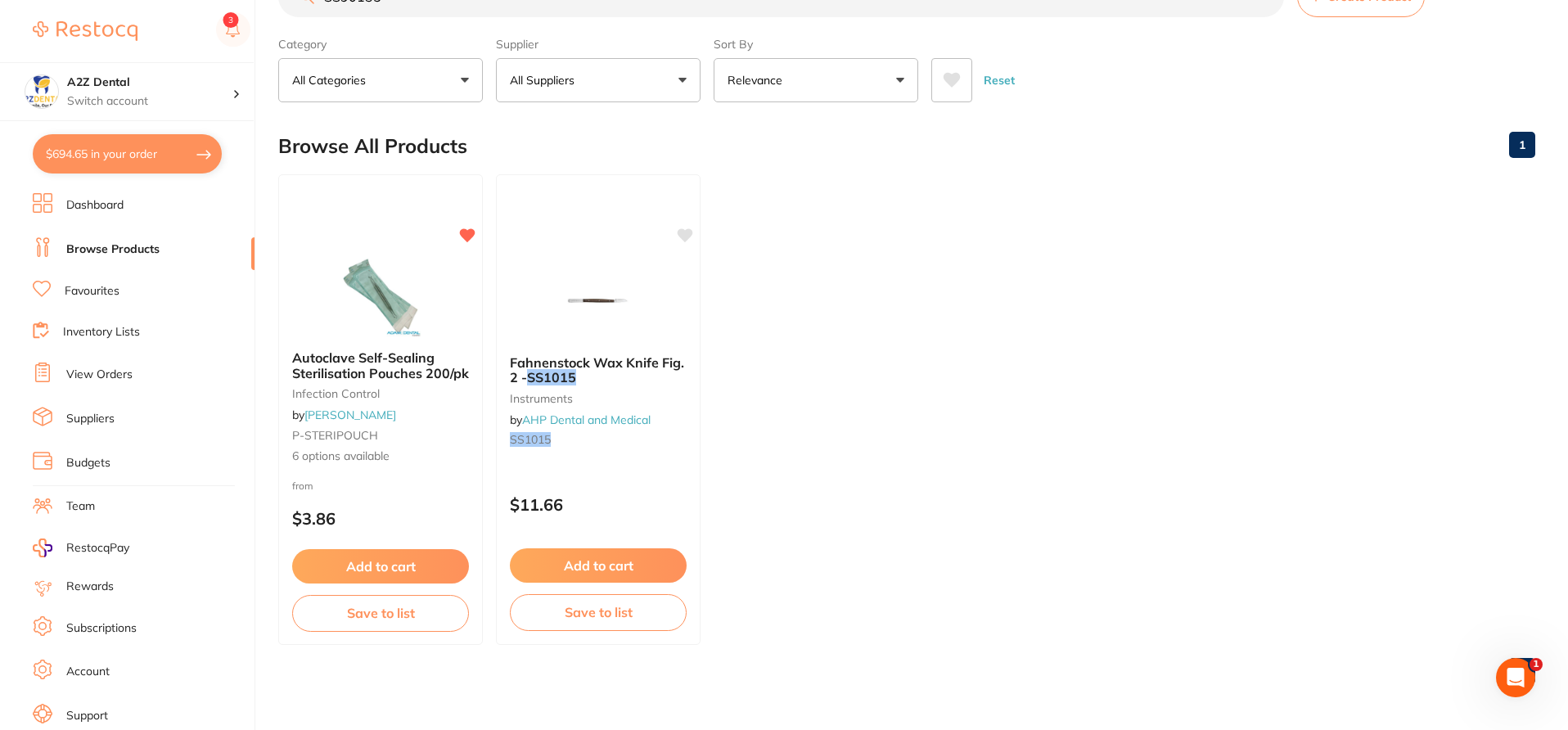
click at [133, 329] on link "Inventory Lists" at bounding box center [101, 331] width 77 height 16
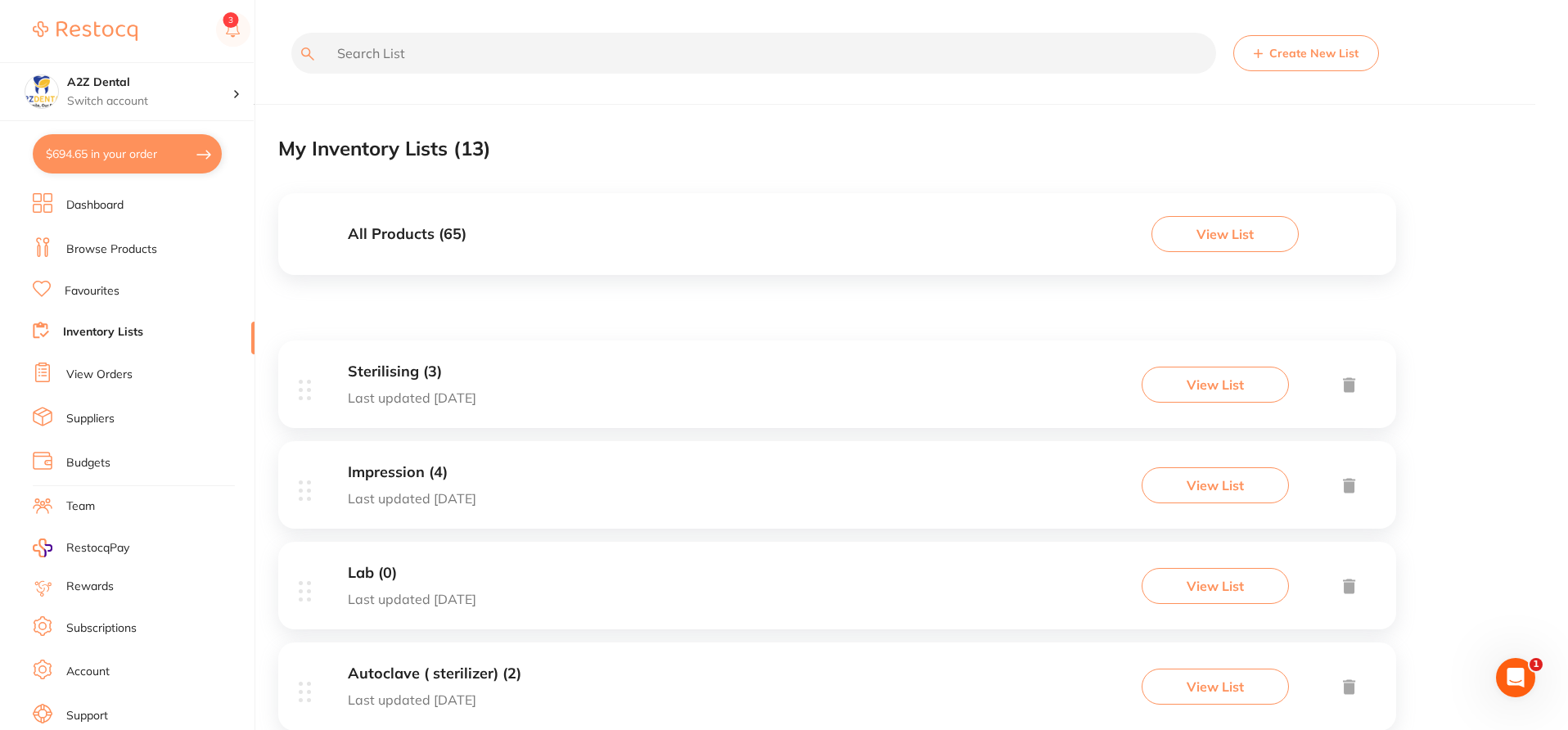
click at [1201, 388] on button "View List" at bounding box center [1215, 384] width 147 height 36
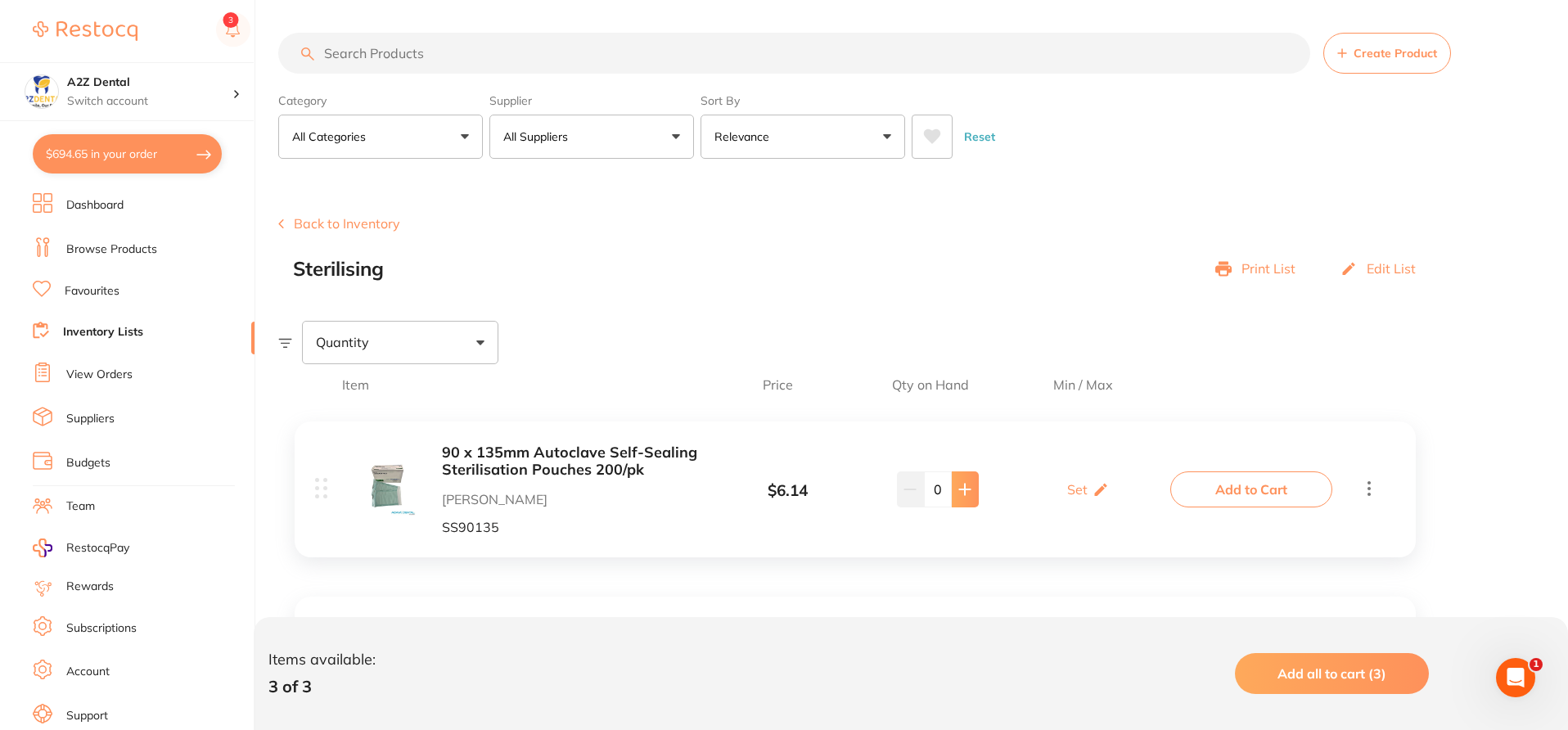
click at [965, 498] on button at bounding box center [965, 489] width 27 height 36
type input "2"
click at [1277, 371] on div "Item Price Qty on Hand Min / Max" at bounding box center [855, 384] width 1153 height 41
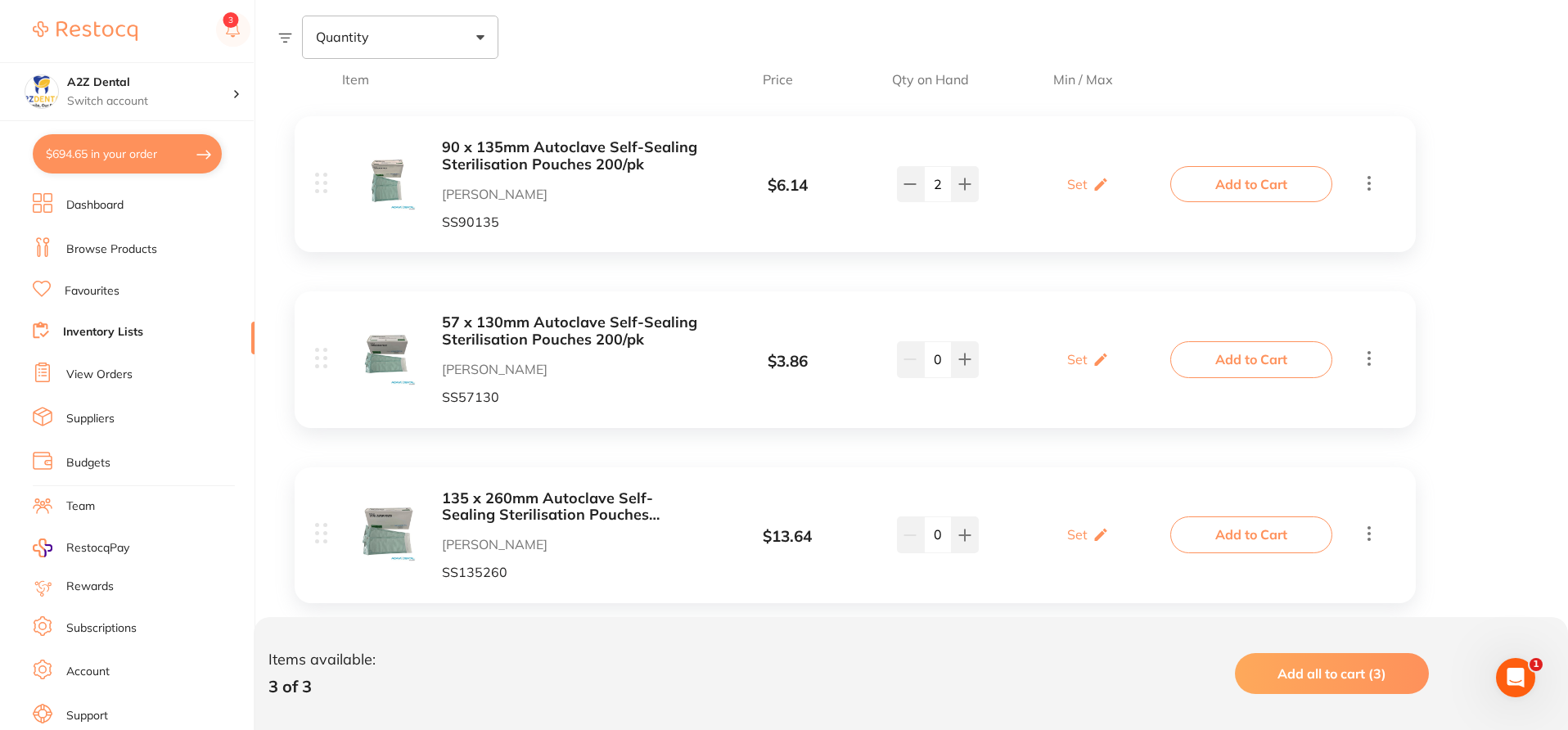
scroll to position [341, 0]
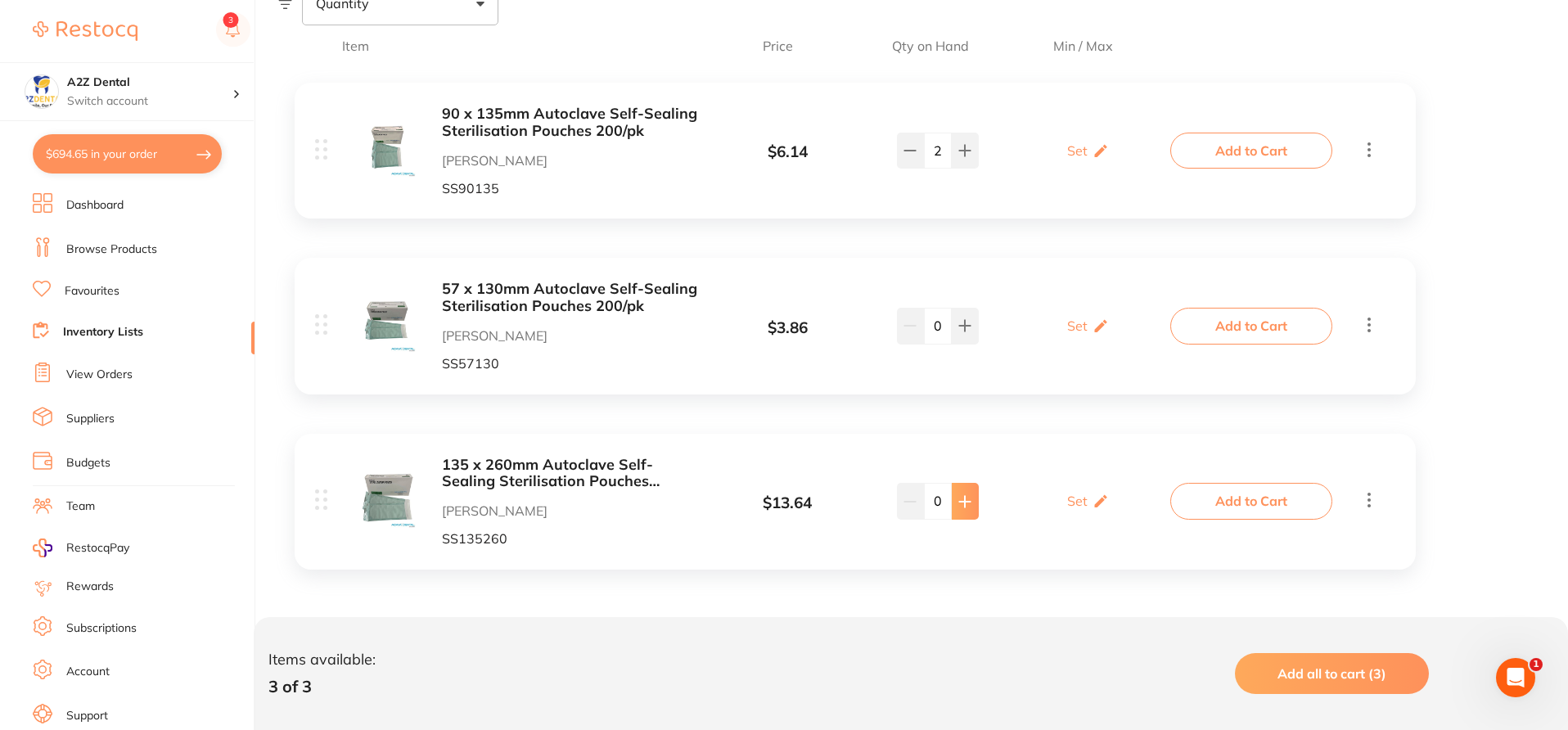
click at [968, 511] on button at bounding box center [965, 501] width 27 height 36
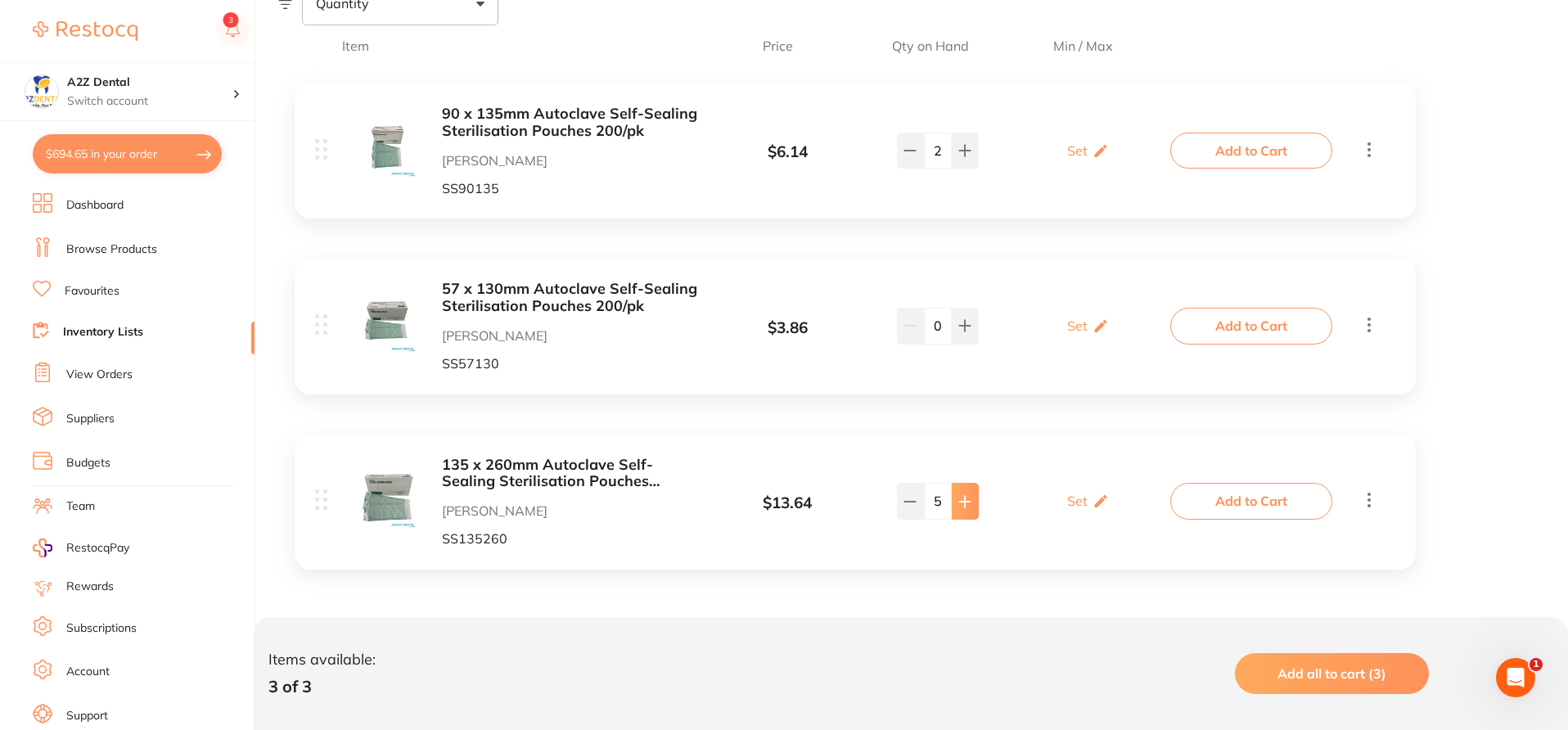
click at [968, 511] on button at bounding box center [965, 501] width 27 height 36
type input "8"
click at [632, 44] on span "Item" at bounding box center [516, 45] width 348 height 14
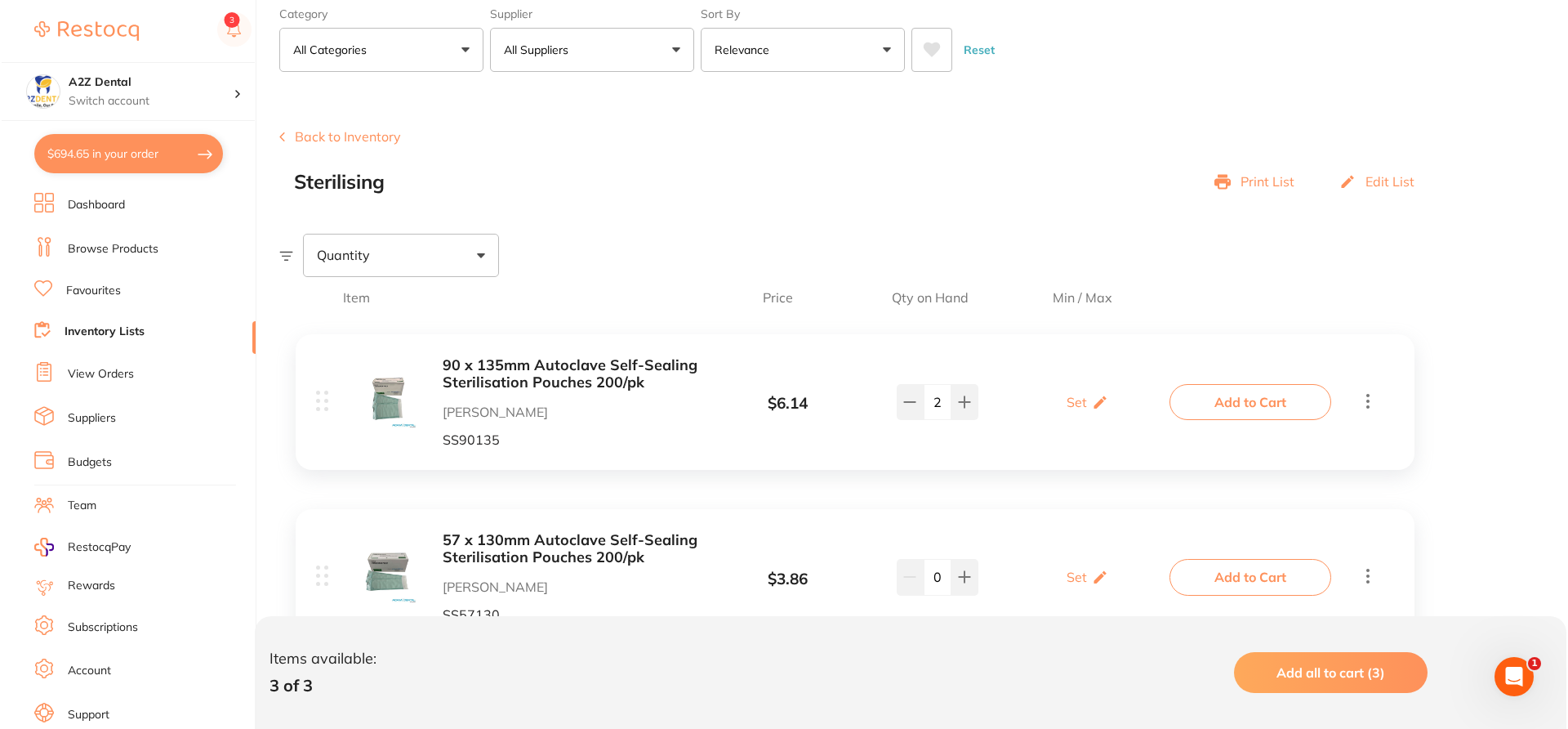
scroll to position [0, 0]
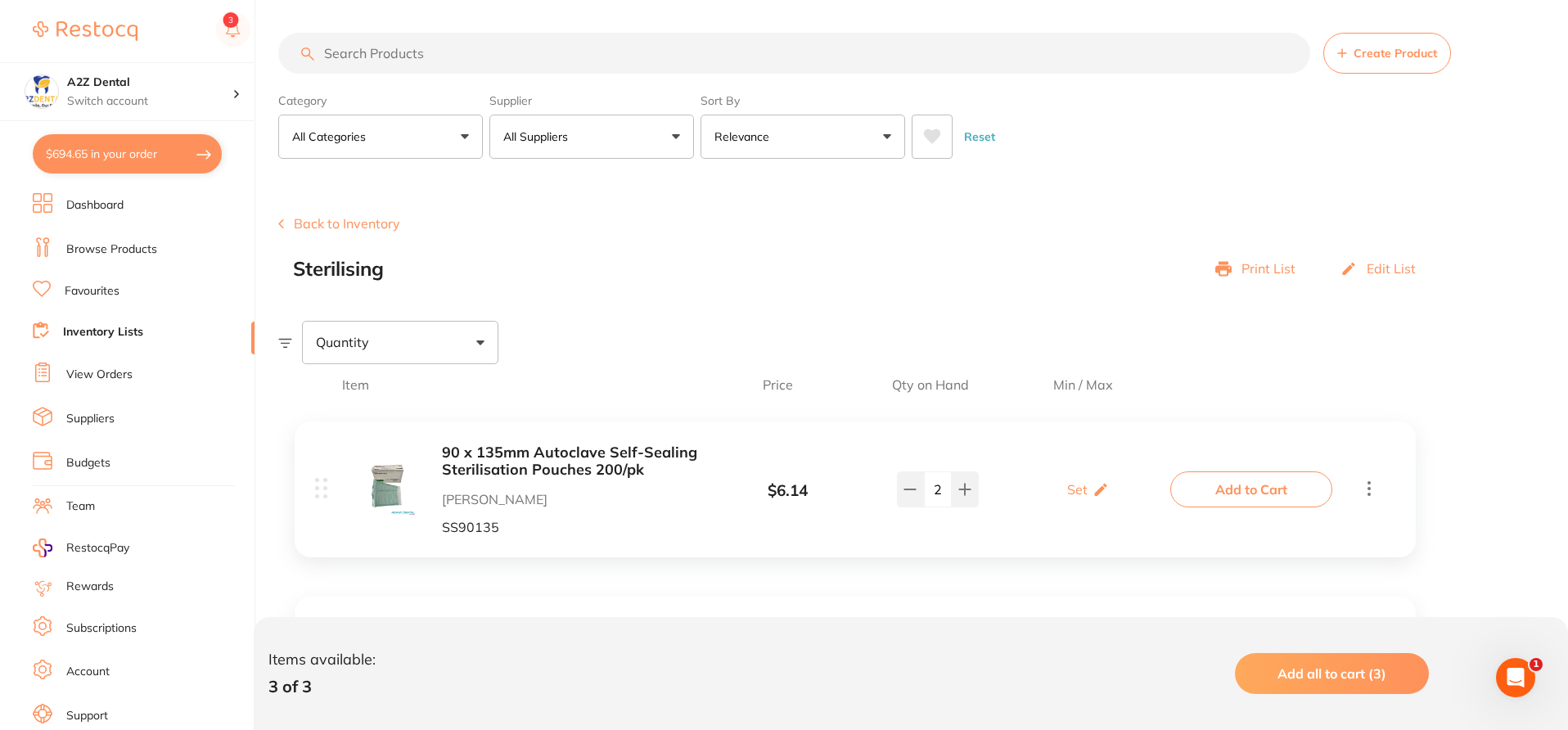
click at [606, 44] on input "search" at bounding box center [794, 53] width 1031 height 41
paste input "SS90230"
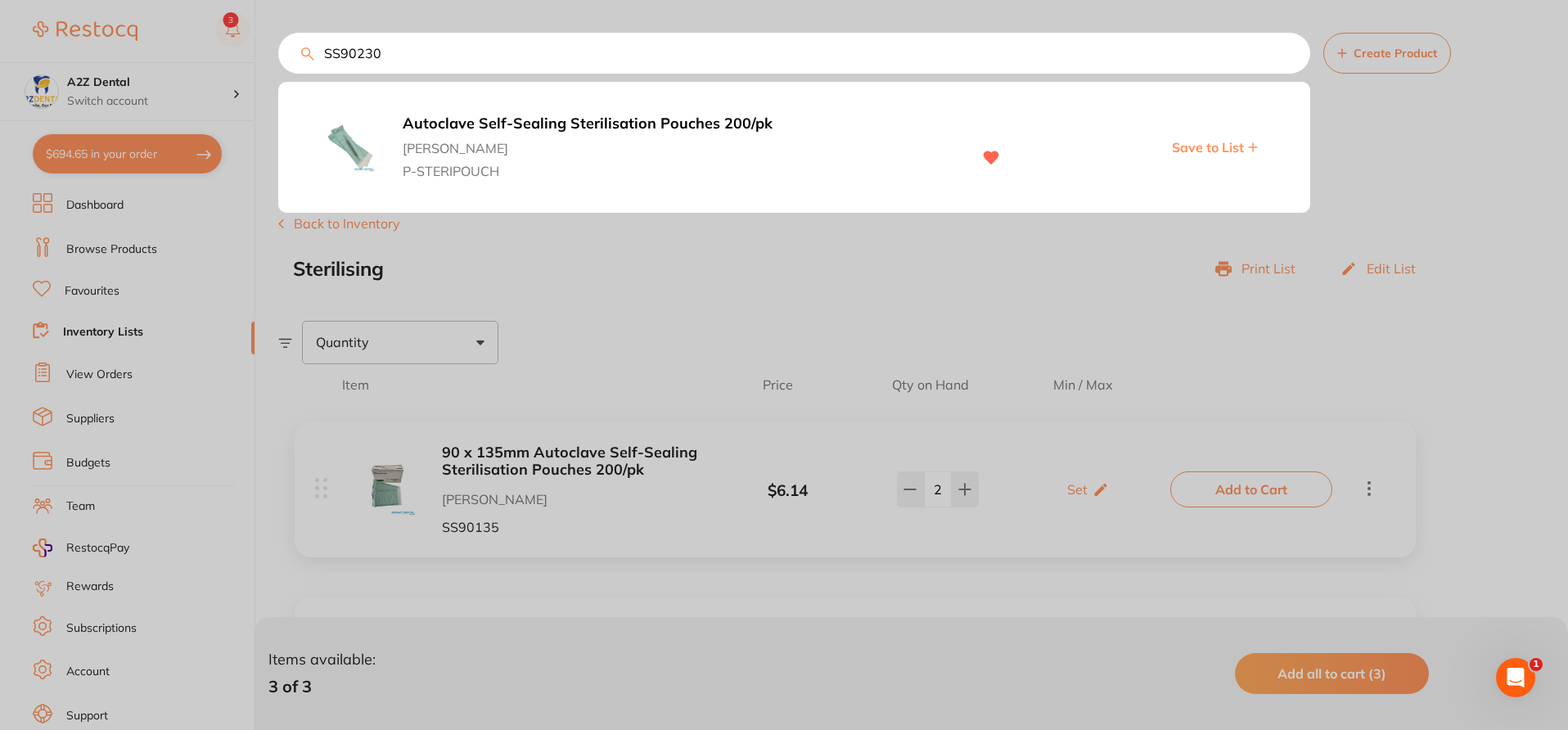
type input "SS90230"
click at [617, 173] on span "P-STERIPOUCH" at bounding box center [679, 167] width 552 height 23
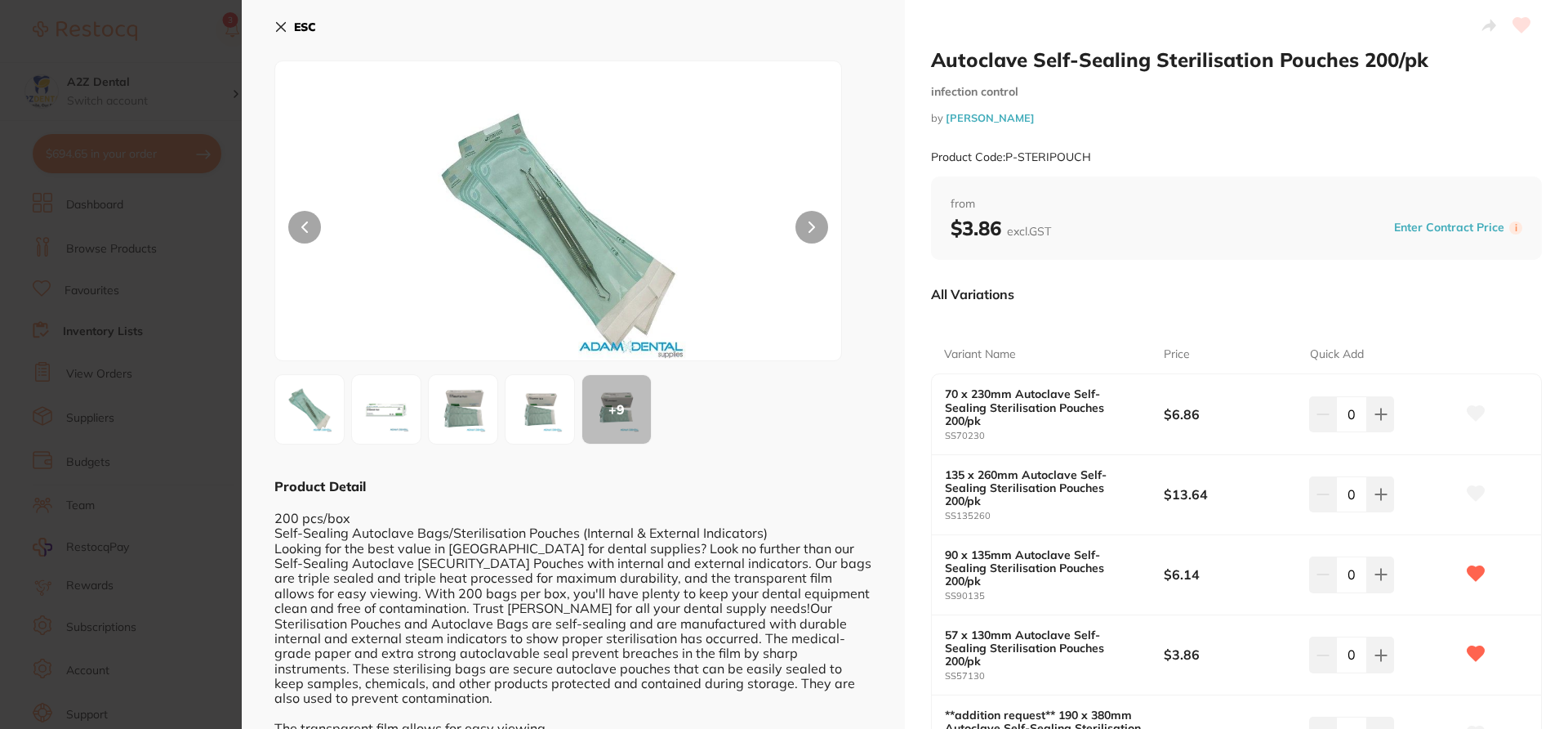
click at [1076, 330] on div "Variant Name Price Quick Add 70 x 230mm Autoclave Self-Sealing Sterilisation Po…" at bounding box center [1236, 586] width 611 height 541
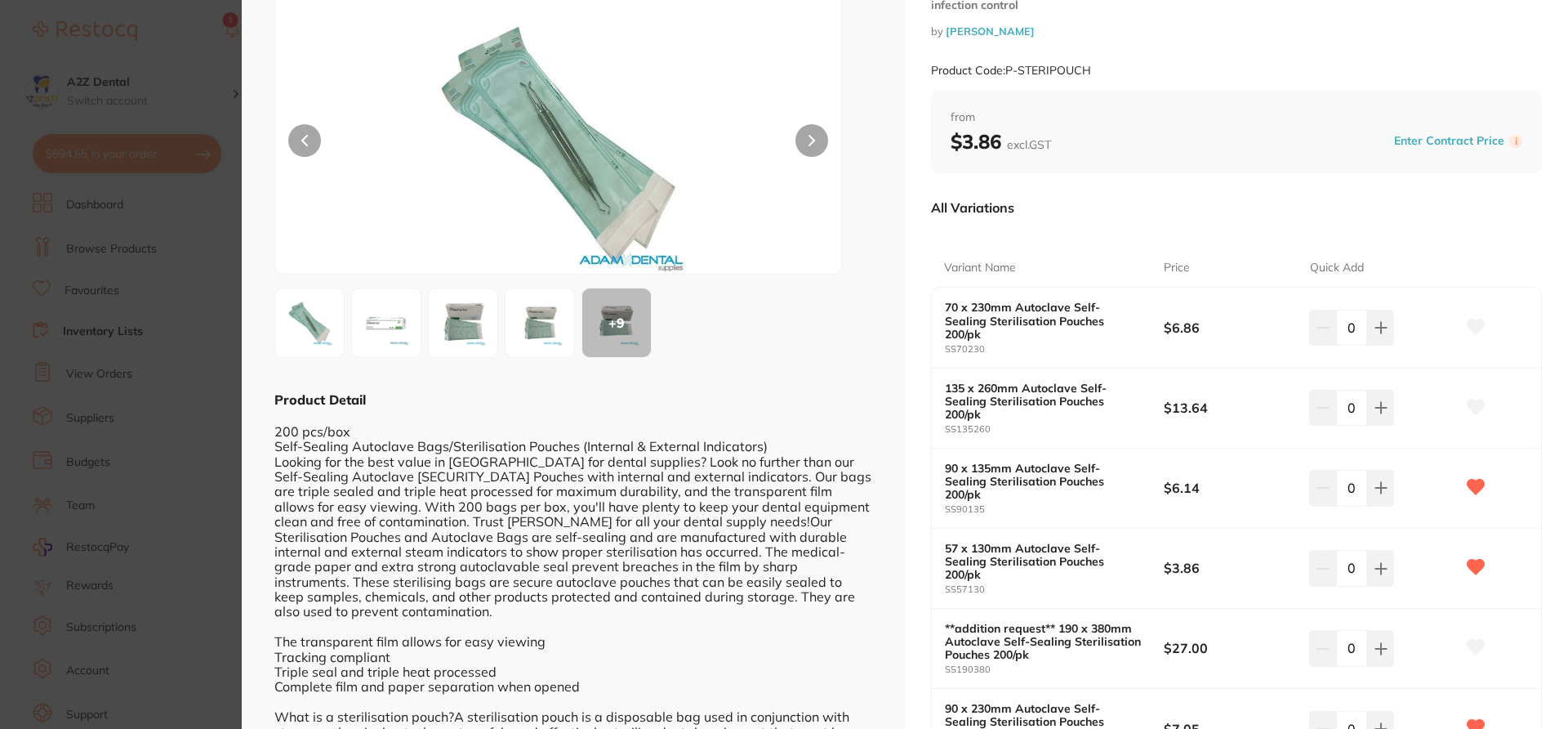
scroll to position [131, 0]
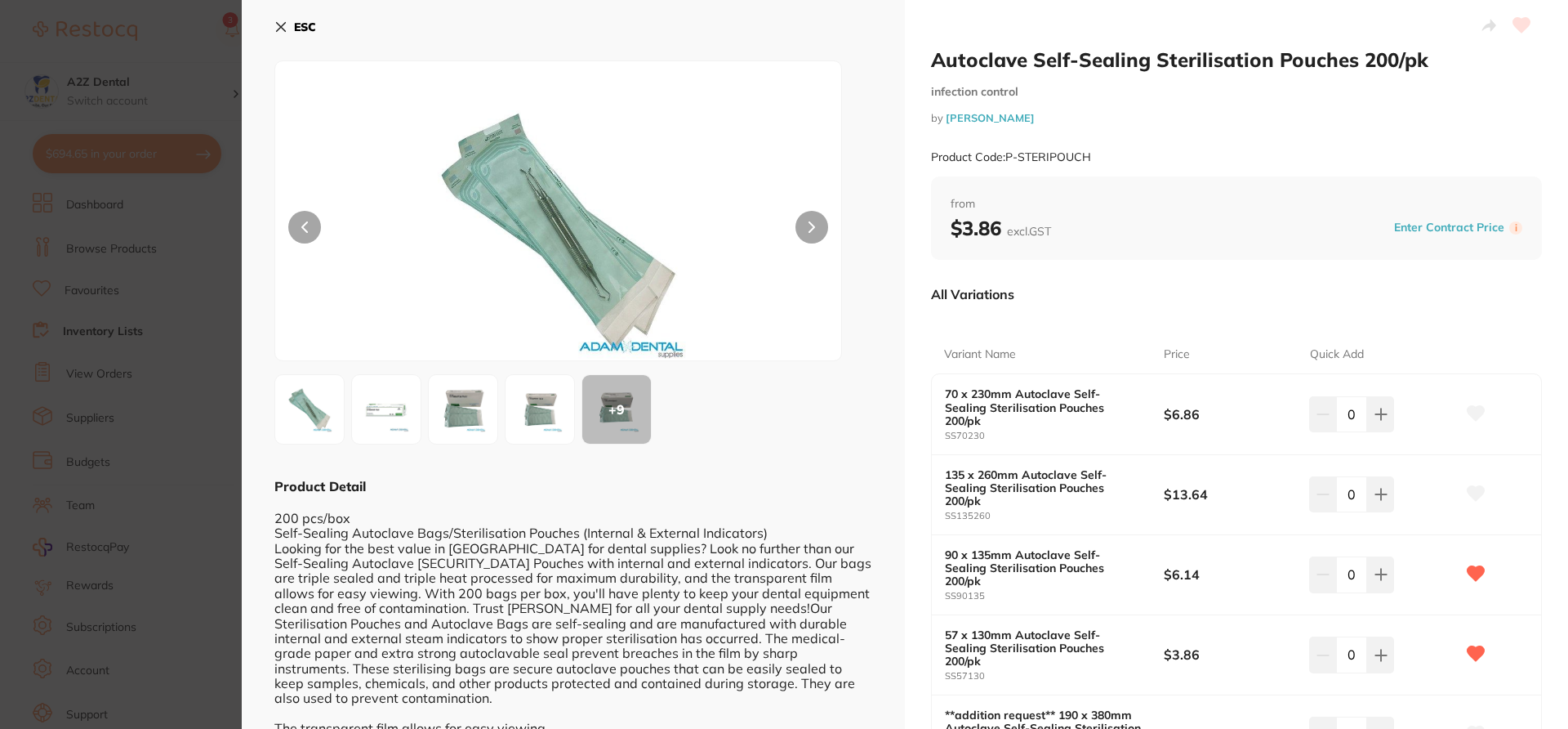
scroll to position [131, 0]
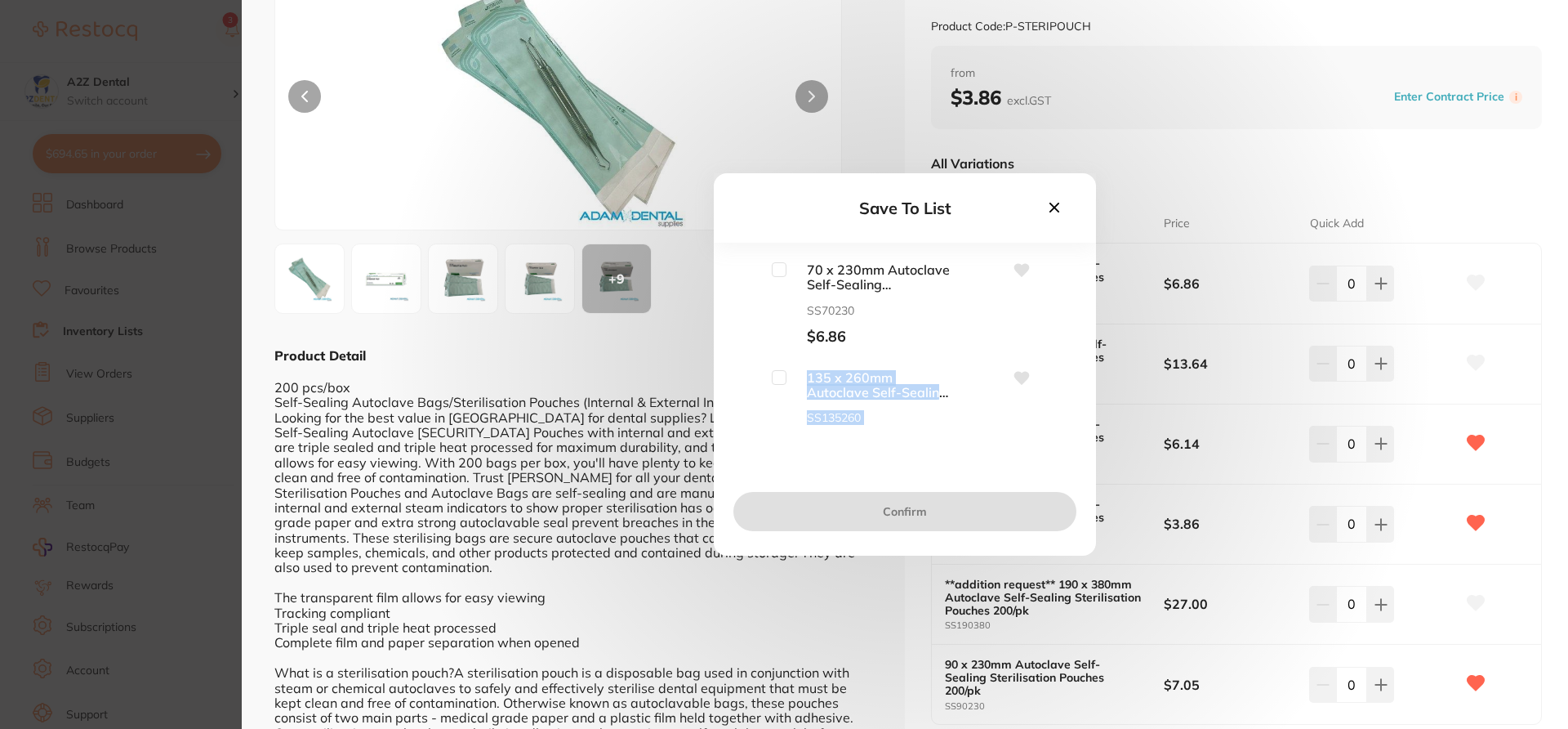
drag, startPoint x: 1071, startPoint y: 293, endPoint x: 1070, endPoint y: 358, distance: 65.0
click at [1070, 358] on div "70 x 230mm Autoclave [SECURITY_DATA] Sterilisation Pouches 200/pk SS70230 $6.86…" at bounding box center [906, 367] width 383 height 212
drag, startPoint x: 1069, startPoint y: 290, endPoint x: 1068, endPoint y: 343, distance: 53.0
click at [1068, 343] on div "70 x 230mm Autoclave [SECURITY_DATA] Sterilisation Pouches 200/pk SS70230 $6.86…" at bounding box center [905, 344] width 330 height 163
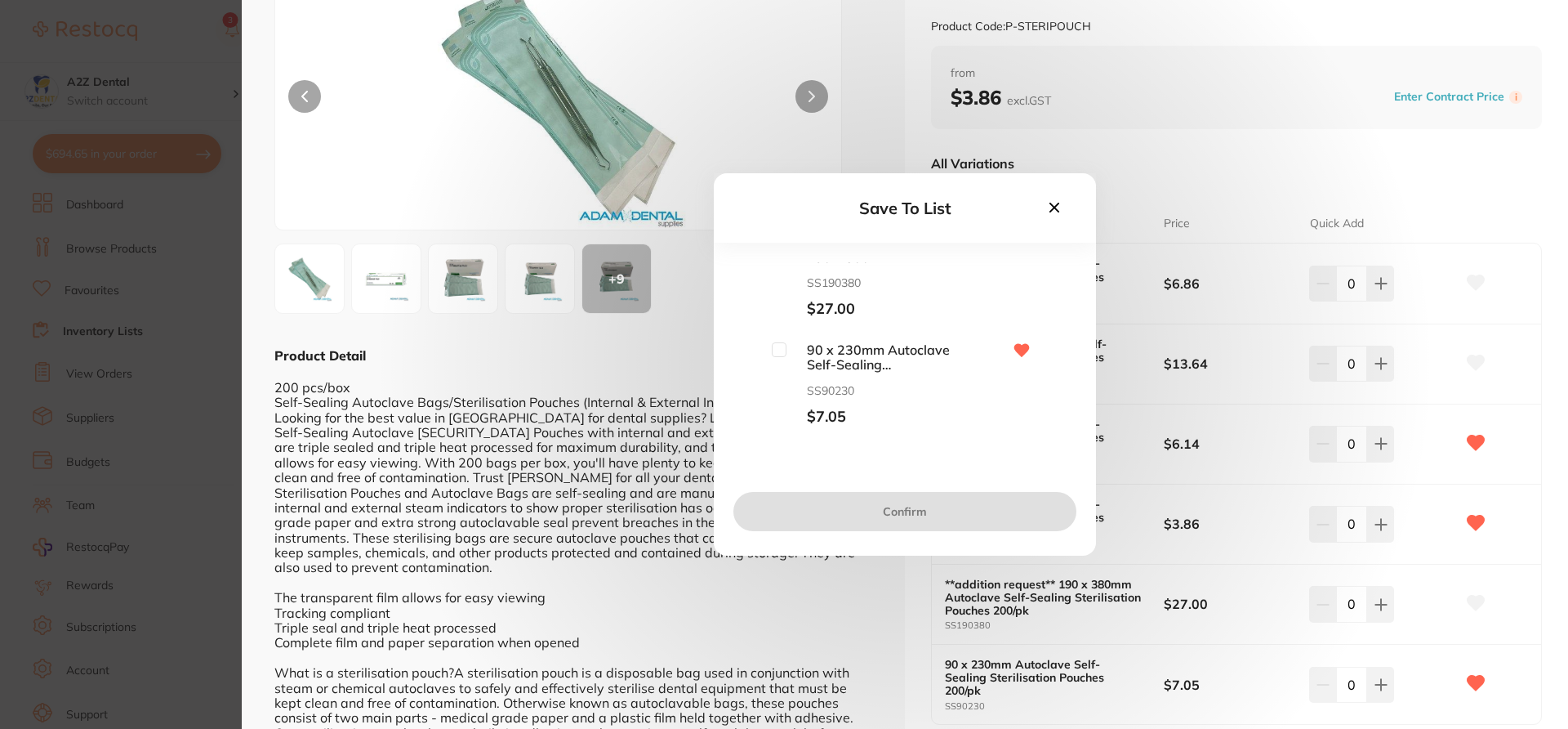
click at [775, 350] on input "checkbox" at bounding box center [779, 349] width 14 height 14
checkbox input "true"
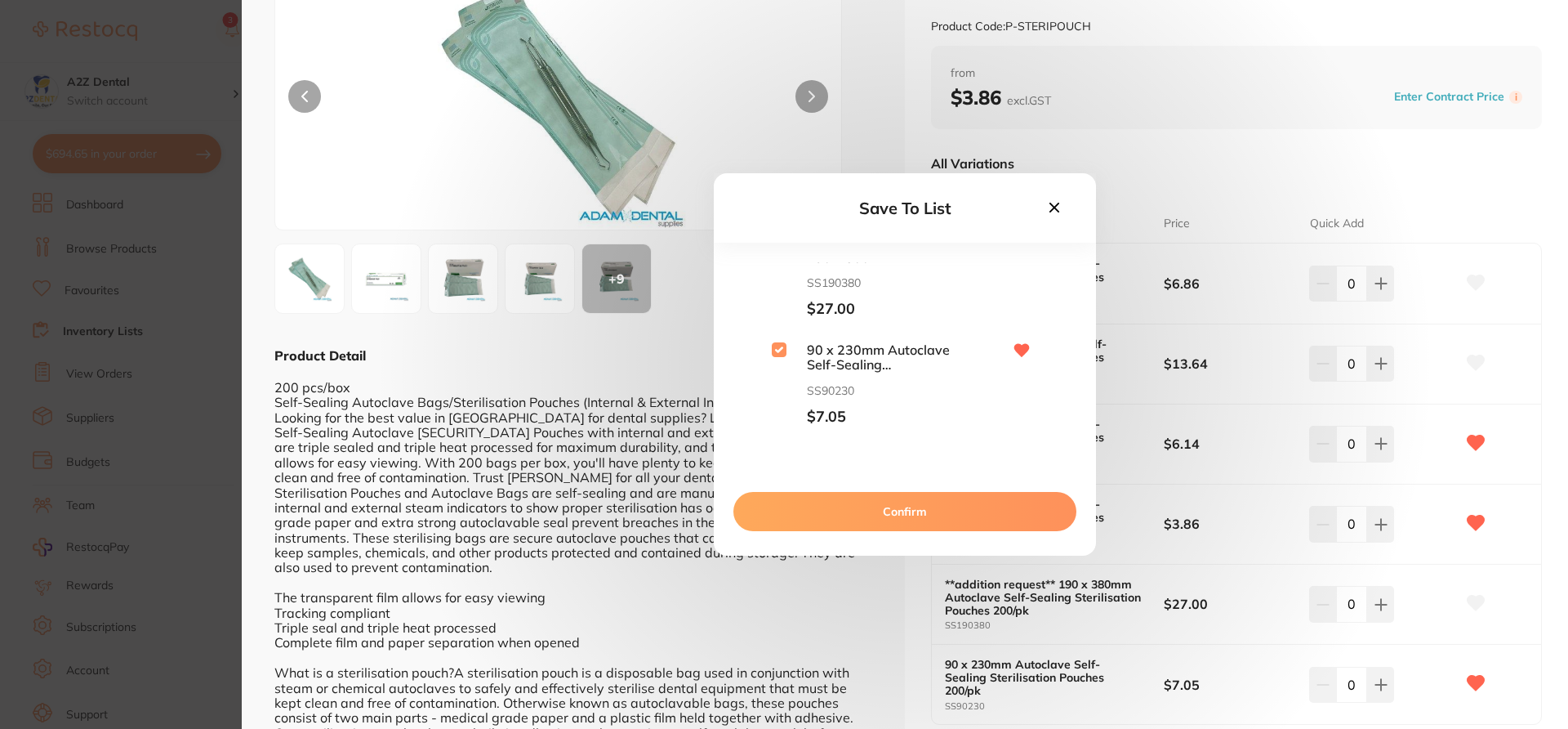
click at [829, 525] on button "Confirm" at bounding box center [905, 511] width 343 height 39
click at [829, 525] on button "Save To List" at bounding box center [905, 511] width 343 height 39
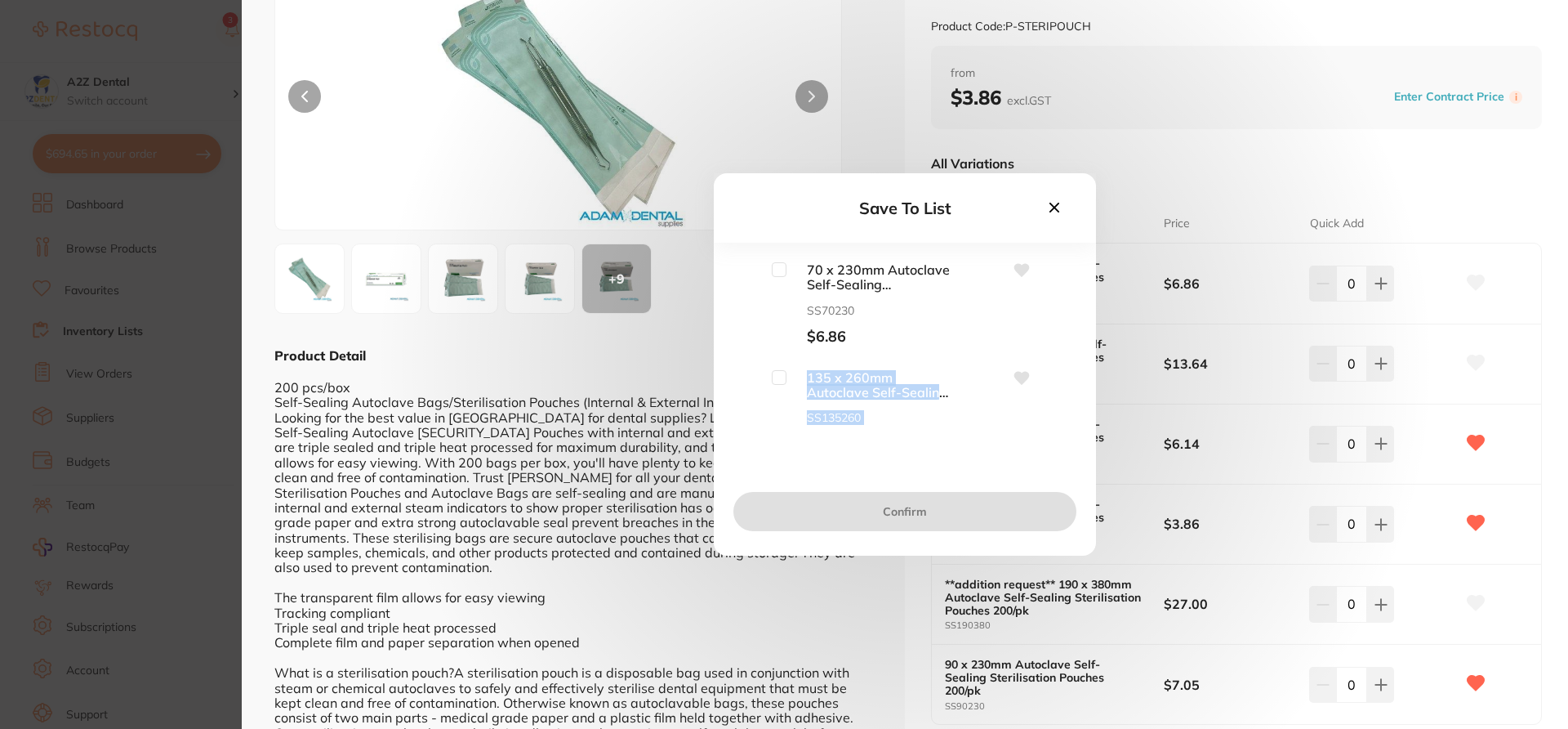
drag, startPoint x: 1069, startPoint y: 288, endPoint x: 1068, endPoint y: 403, distance: 115.0
click at [1069, 403] on div "70 x 230mm Autoclave [SECURITY_DATA] Sterilisation Pouches 200/pk SS70230 $6.86…" at bounding box center [905, 344] width 330 height 163
drag, startPoint x: 1071, startPoint y: 294, endPoint x: 1068, endPoint y: 419, distance: 125.0
click at [1070, 419] on div "70 x 230mm Autoclave [SECURITY_DATA] Sterilisation Pouches 200/pk SS70230 $6.86…" at bounding box center [906, 367] width 383 height 212
drag, startPoint x: 1071, startPoint y: 291, endPoint x: 1067, endPoint y: 310, distance: 19.4
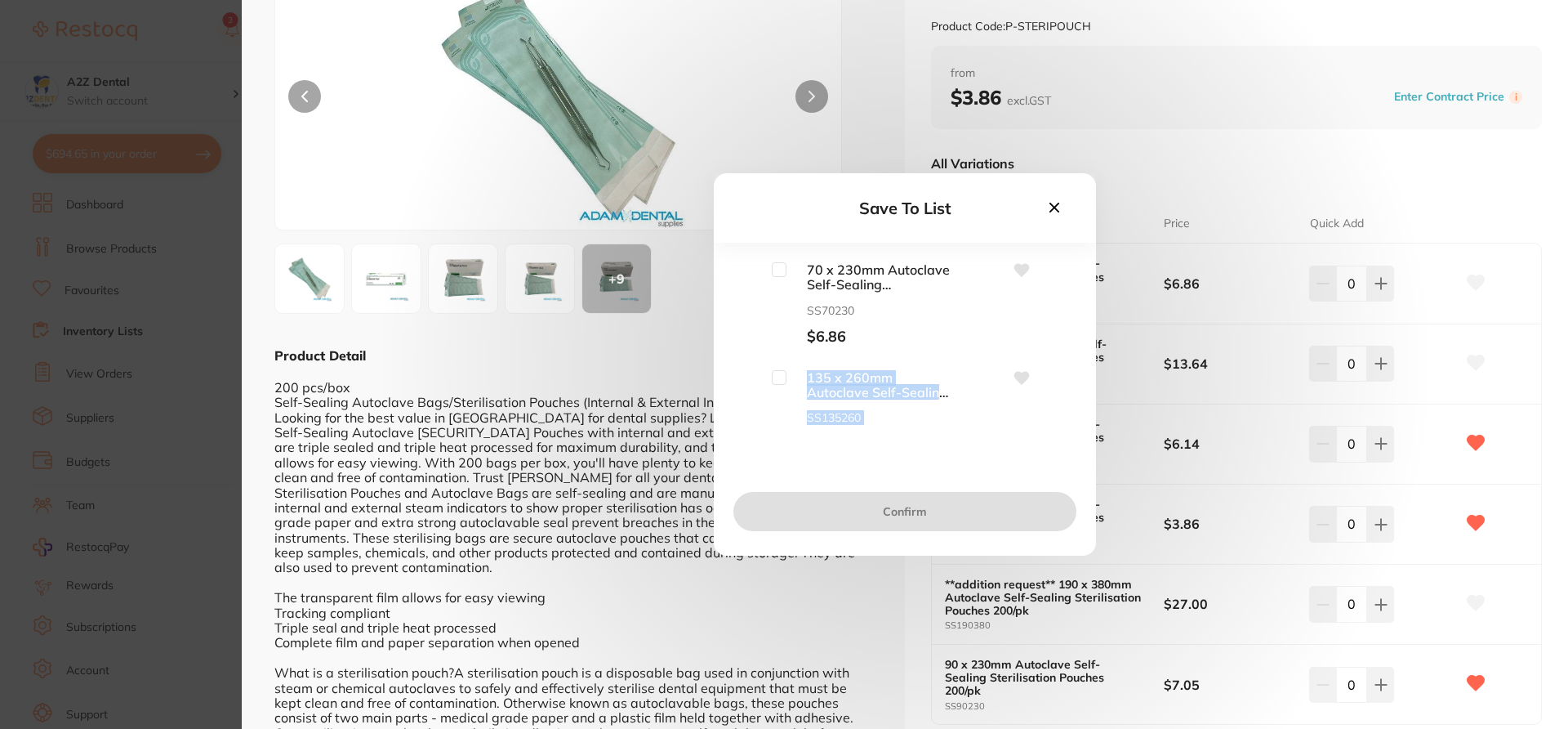
click at [1071, 360] on div "70 x 230mm Autoclave [SECURITY_DATA] Sterilisation Pouches 200/pk SS70230 $6.86…" at bounding box center [906, 367] width 383 height 212
drag, startPoint x: 1069, startPoint y: 286, endPoint x: 1067, endPoint y: 364, distance: 78.0
click at [1067, 364] on div "70 x 230mm Autoclave [SECURITY_DATA] Sterilisation Pouches 200/pk SS70230 $6.86…" at bounding box center [905, 344] width 330 height 163
click at [1071, 291] on div "70 x 230mm Autoclave [SECURITY_DATA] Sterilisation Pouches 200/pk SS70230 $6.86…" at bounding box center [906, 367] width 383 height 212
drag, startPoint x: 1071, startPoint y: 291, endPoint x: 1076, endPoint y: 358, distance: 67.2
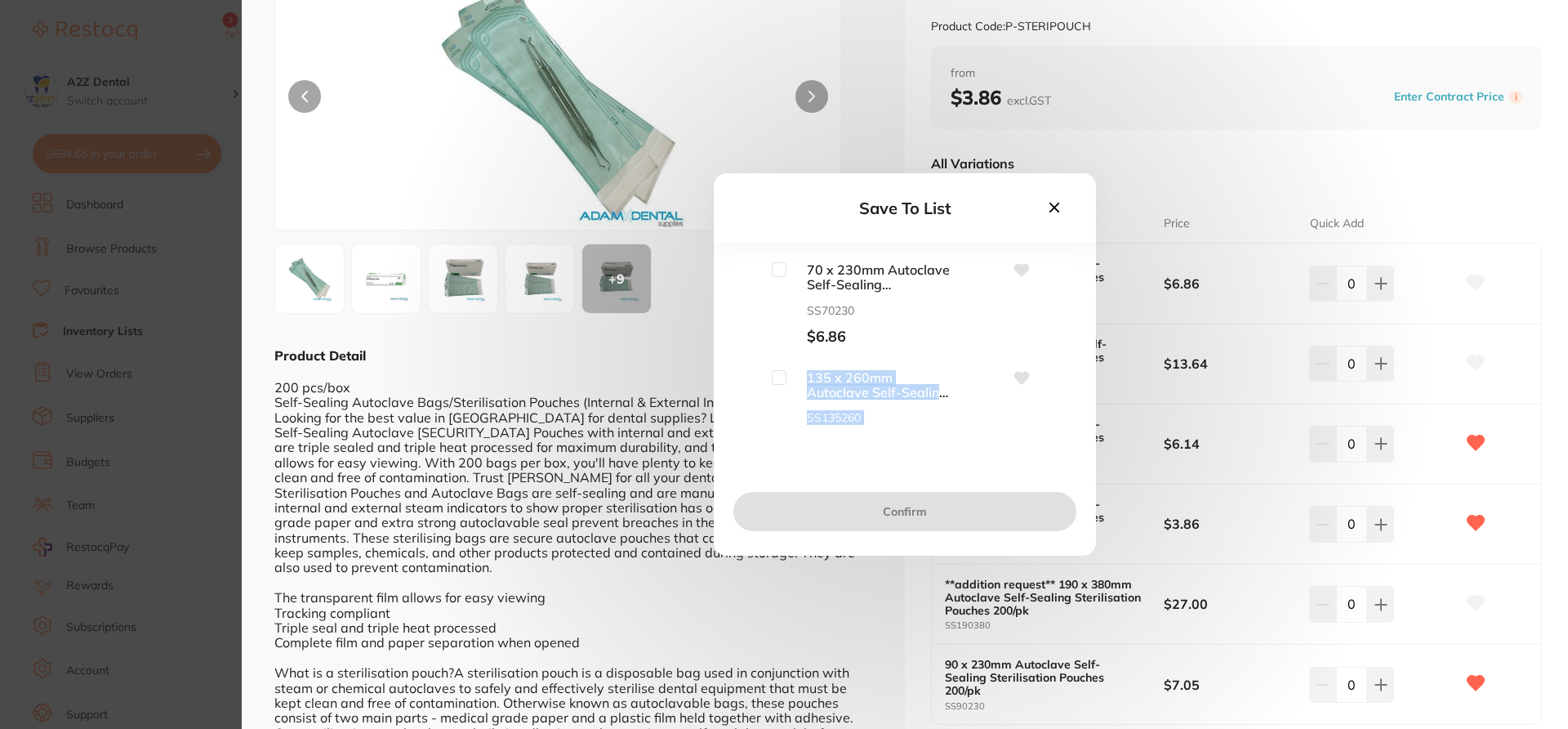
click at [1076, 358] on div "70 x 230mm Autoclave [SECURITY_DATA] Sterilisation Pouches 200/pk SS70230 $6.86…" at bounding box center [906, 367] width 383 height 212
click at [1072, 397] on div "70 x 230mm Autoclave [SECURITY_DATA] Sterilisation Pouches 200/pk SS70230 $6.86…" at bounding box center [906, 367] width 383 height 212
drag, startPoint x: 1071, startPoint y: 292, endPoint x: 1075, endPoint y: 402, distance: 110.1
click at [1075, 402] on div "70 x 230mm Autoclave [SECURITY_DATA] Sterilisation Pouches 200/pk SS70230 $6.86…" at bounding box center [906, 367] width 383 height 212
drag, startPoint x: 1038, startPoint y: 394, endPoint x: 1029, endPoint y: 472, distance: 78.5
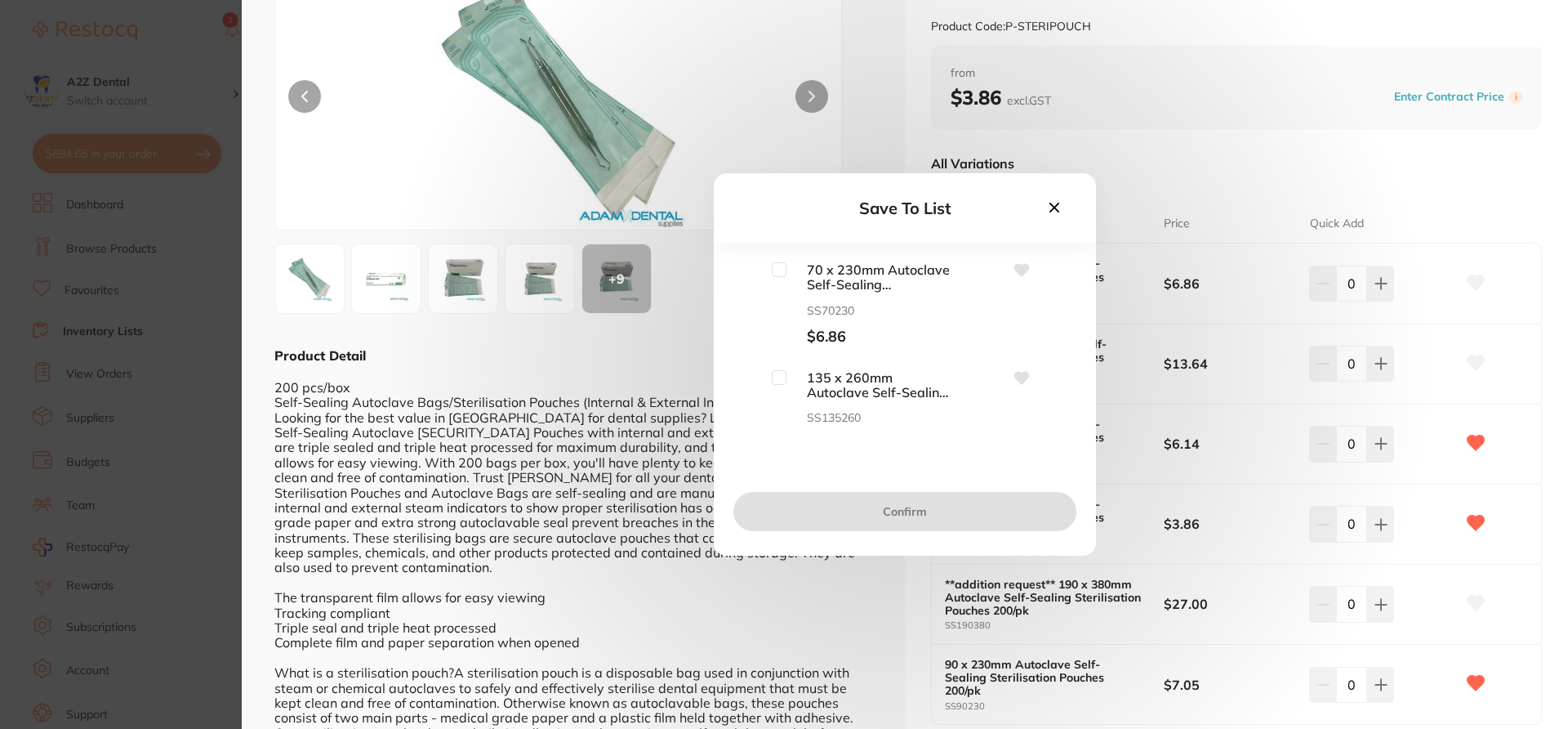
click at [1029, 472] on div "Save To List 70 x 230mm Autoclave [SECURITY_DATA] Sterilisation Pouches 200/pk …" at bounding box center [906, 365] width 383 height 383
drag, startPoint x: 1069, startPoint y: 270, endPoint x: 1066, endPoint y: 388, distance: 118.0
click at [1066, 388] on div "70 x 230mm Autoclave [SECURITY_DATA] Sterilisation Pouches 200/pk SS70230 $6.86…" at bounding box center [905, 344] width 330 height 163
click at [156, 382] on section "Autoclave [SECURITY_DATA] Sterilisation Pouches 200/pk infection control by [PE…" at bounding box center [784, 364] width 1568 height 729
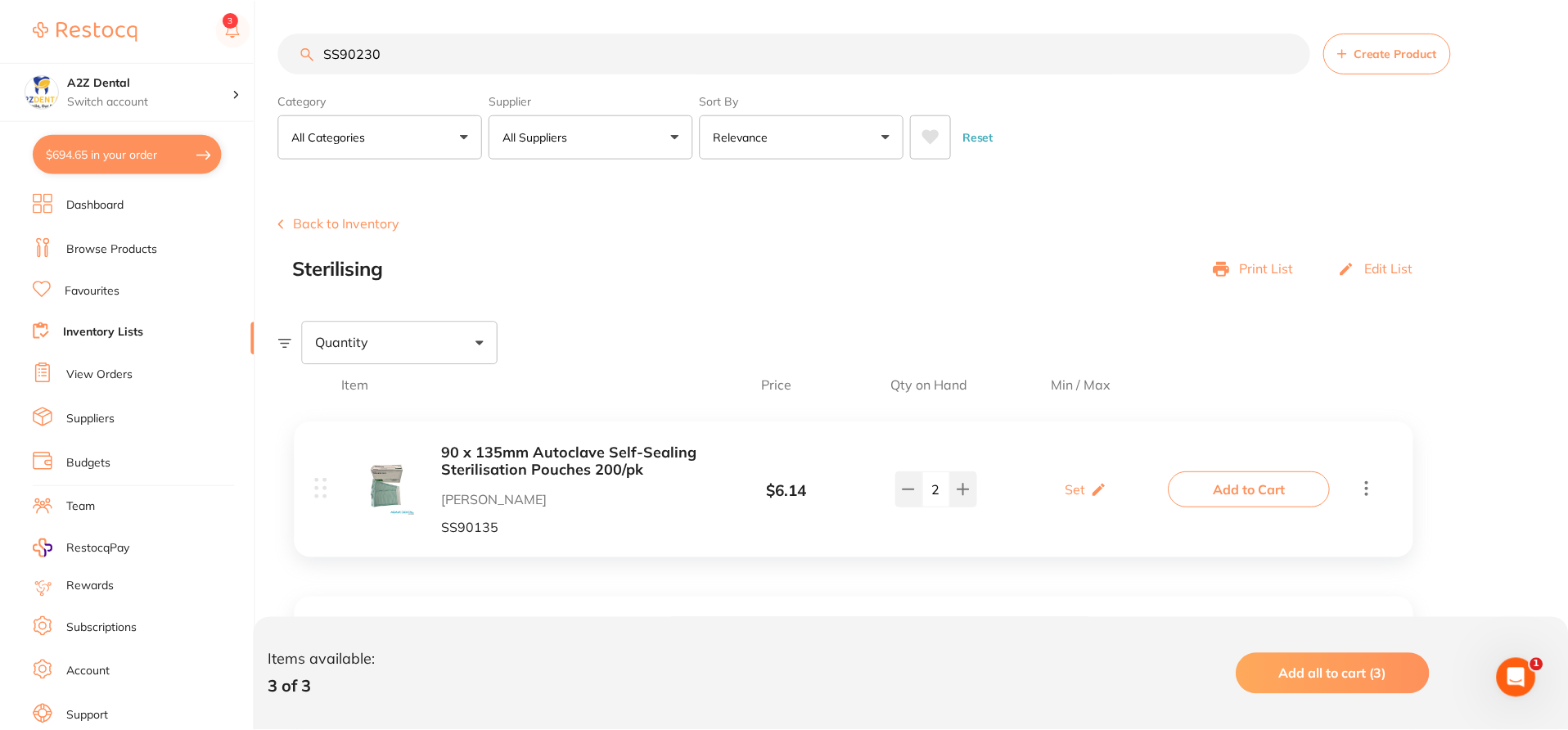
scroll to position [1, 0]
drag, startPoint x: 391, startPoint y: 58, endPoint x: 307, endPoint y: 60, distance: 84.0
click at [307, 60] on input "SS90230" at bounding box center [794, 52] width 1031 height 41
paste input "VIRA5L"
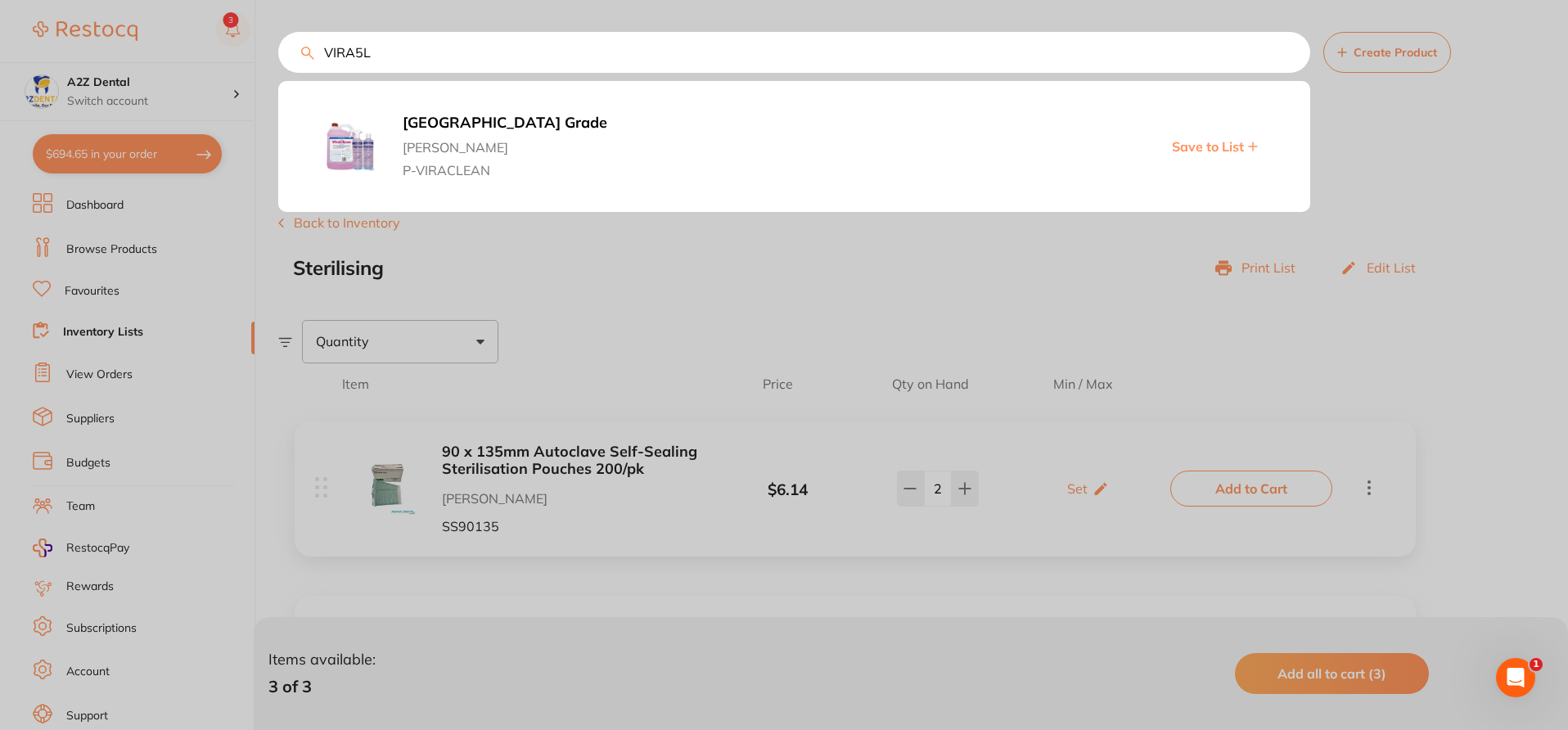
type input "VIRA5L"
click at [490, 136] on span "[PERSON_NAME]" at bounding box center [679, 143] width 552 height 23
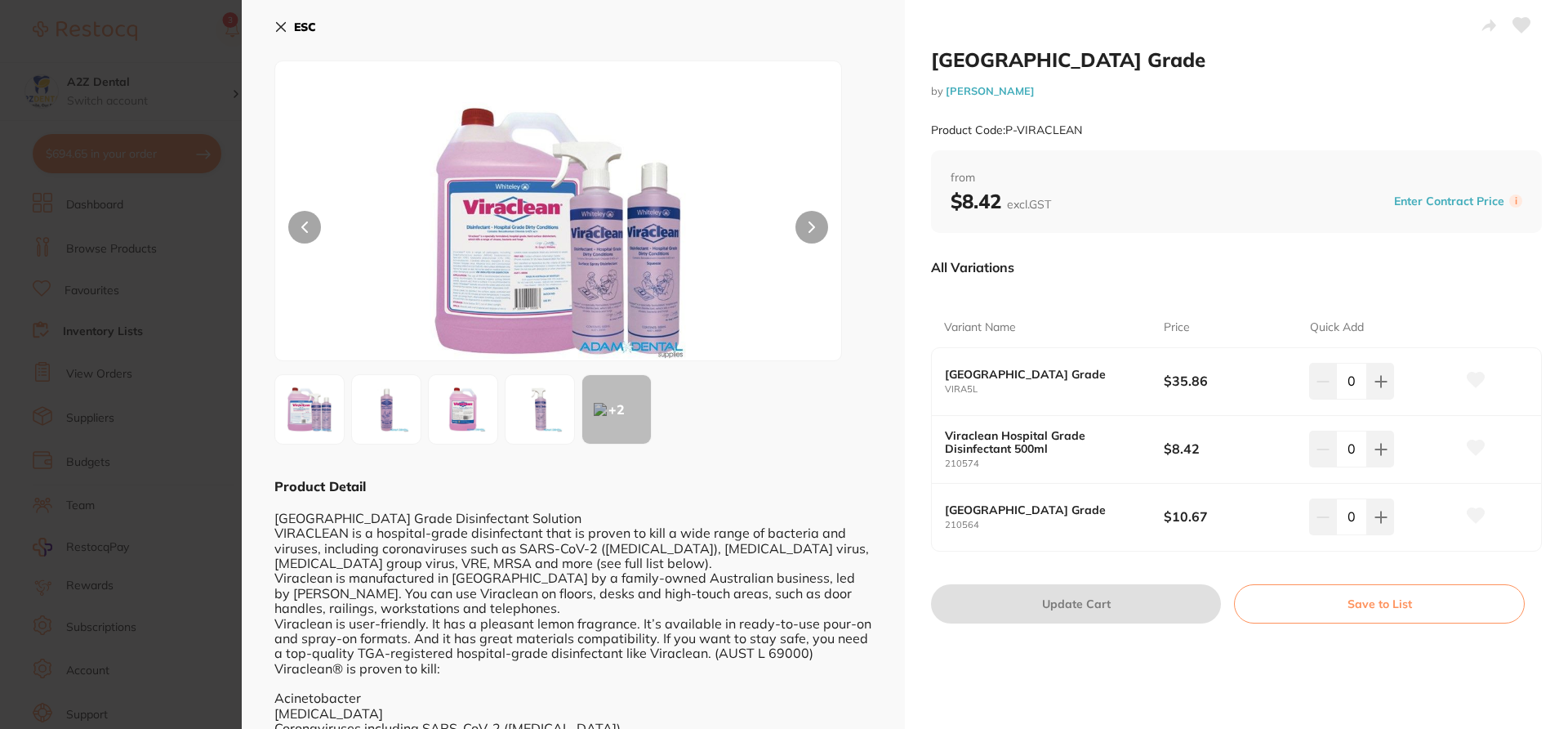
click at [1292, 611] on button "Save to List" at bounding box center [1379, 604] width 291 height 39
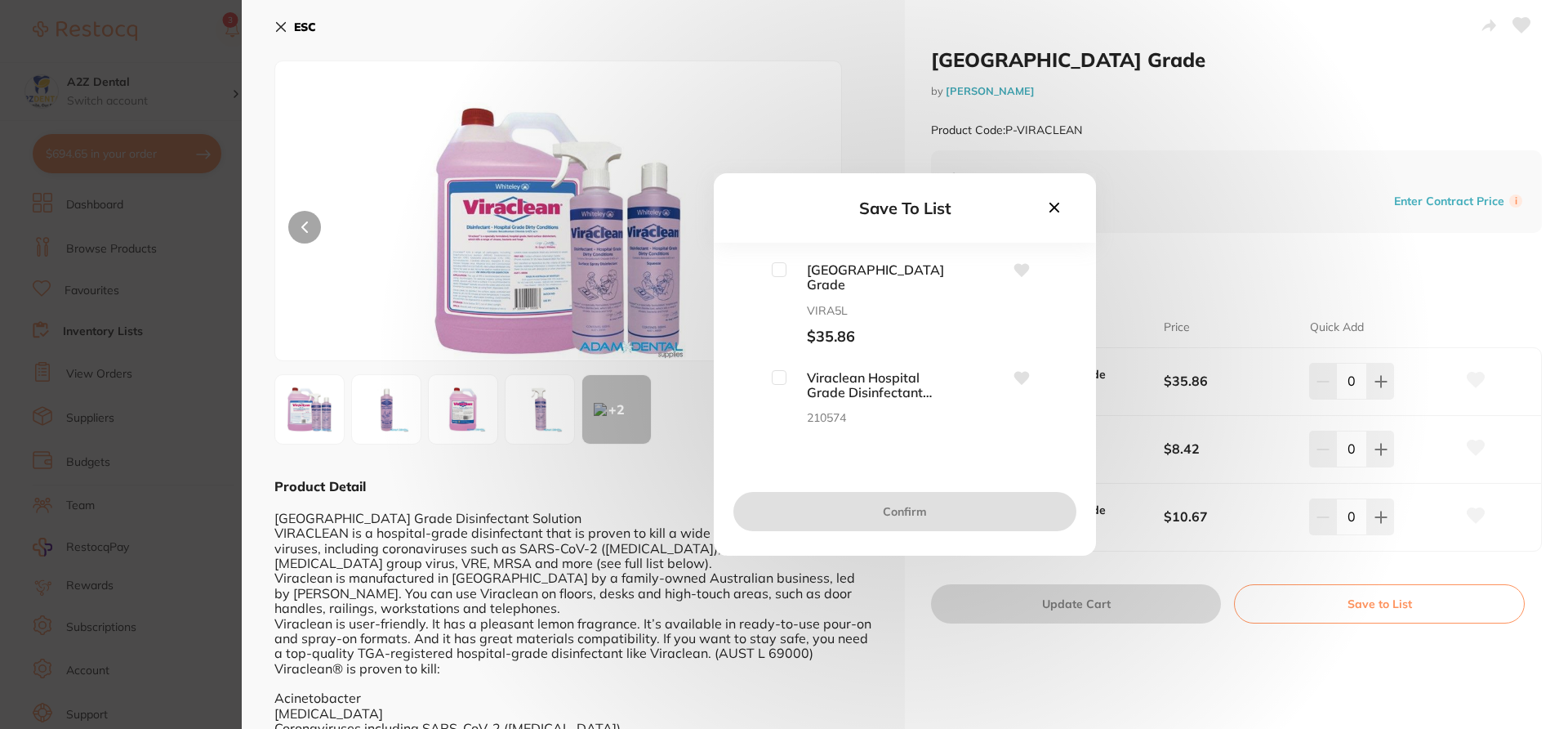
click at [781, 276] on input "checkbox" at bounding box center [779, 269] width 14 height 14
checkbox input "true"
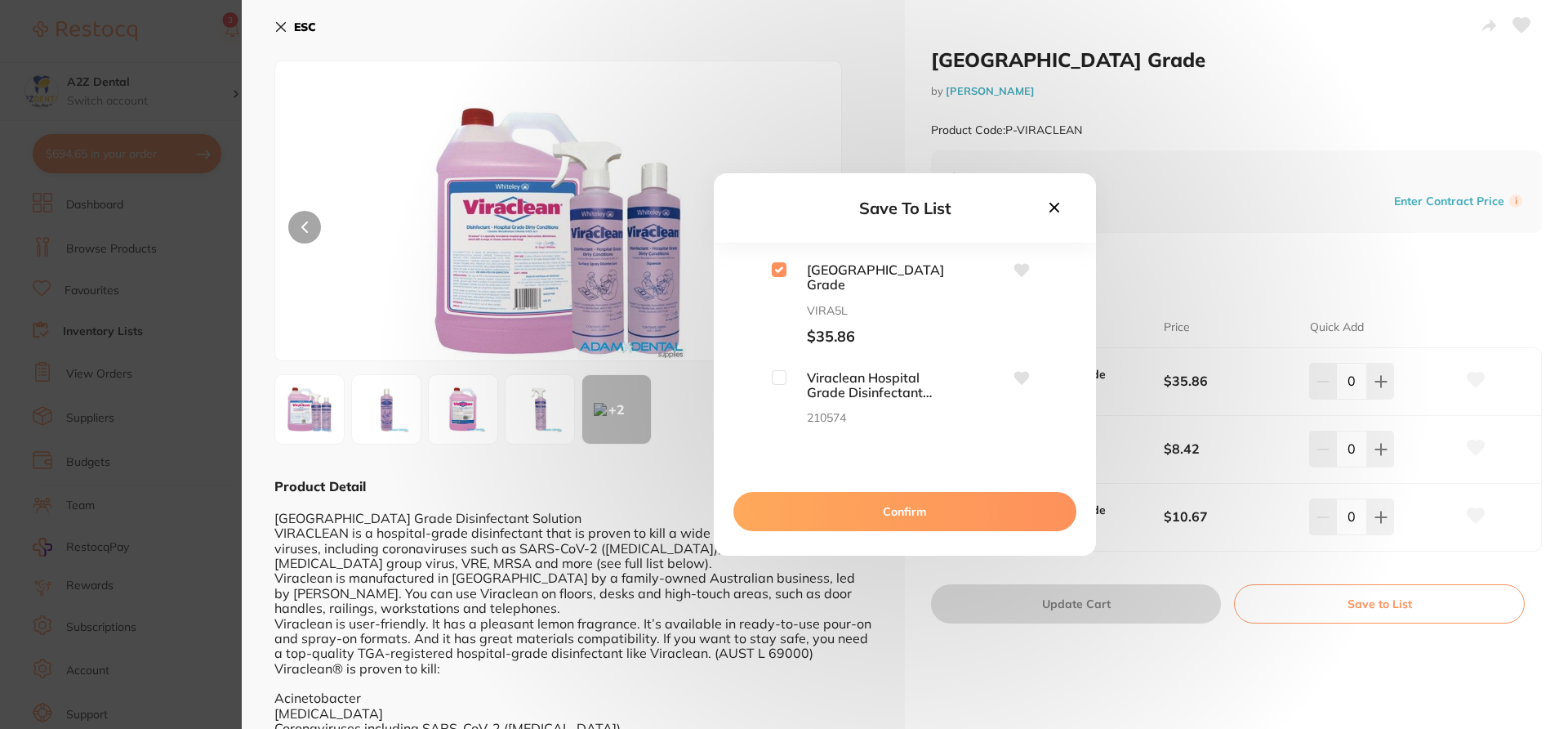
click at [856, 529] on button "Confirm" at bounding box center [905, 511] width 343 height 39
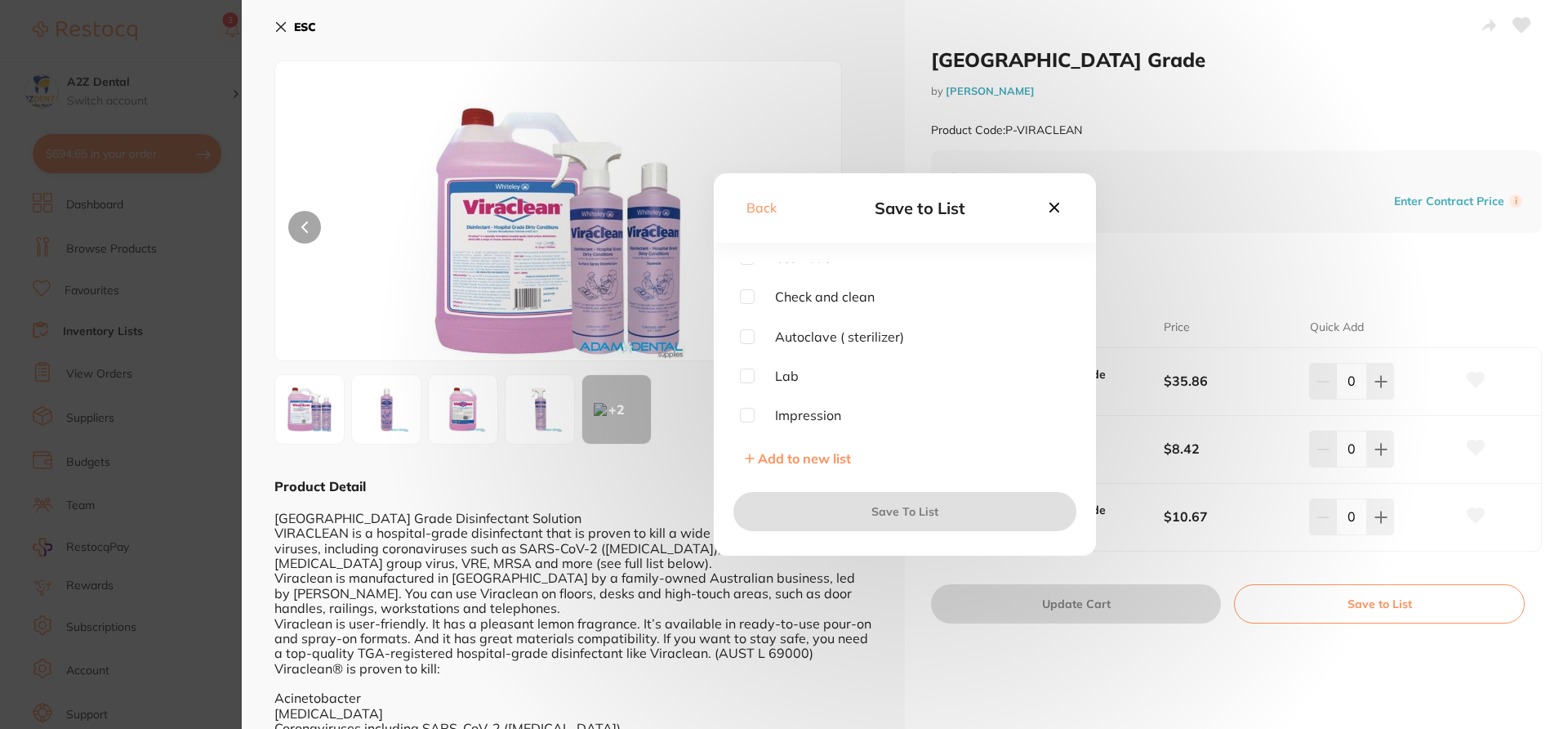
scroll to position [328, 0]
click at [749, 419] on input "checkbox" at bounding box center [747, 415] width 14 height 14
checkbox input "true"
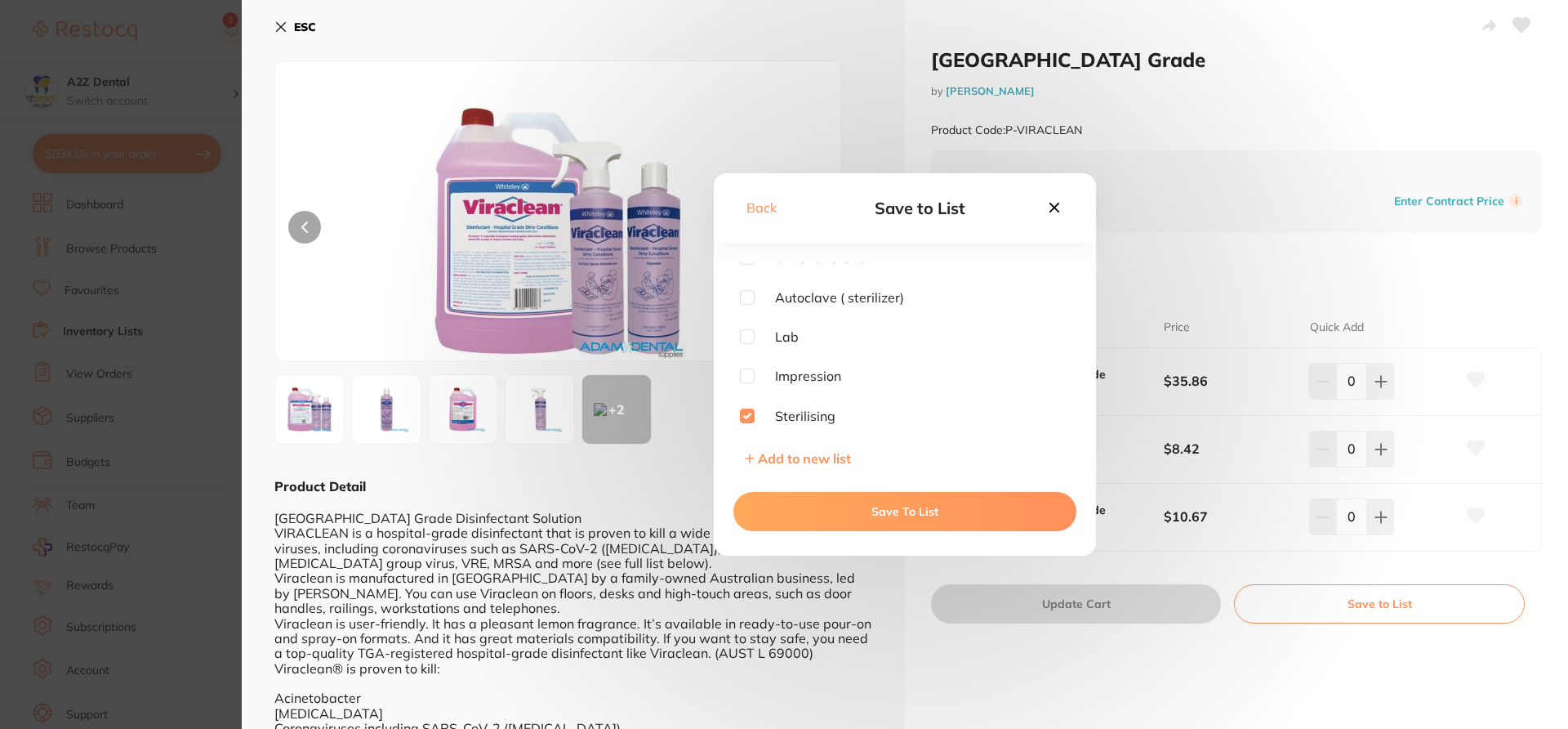
click at [820, 515] on button "Save To List" at bounding box center [905, 511] width 343 height 39
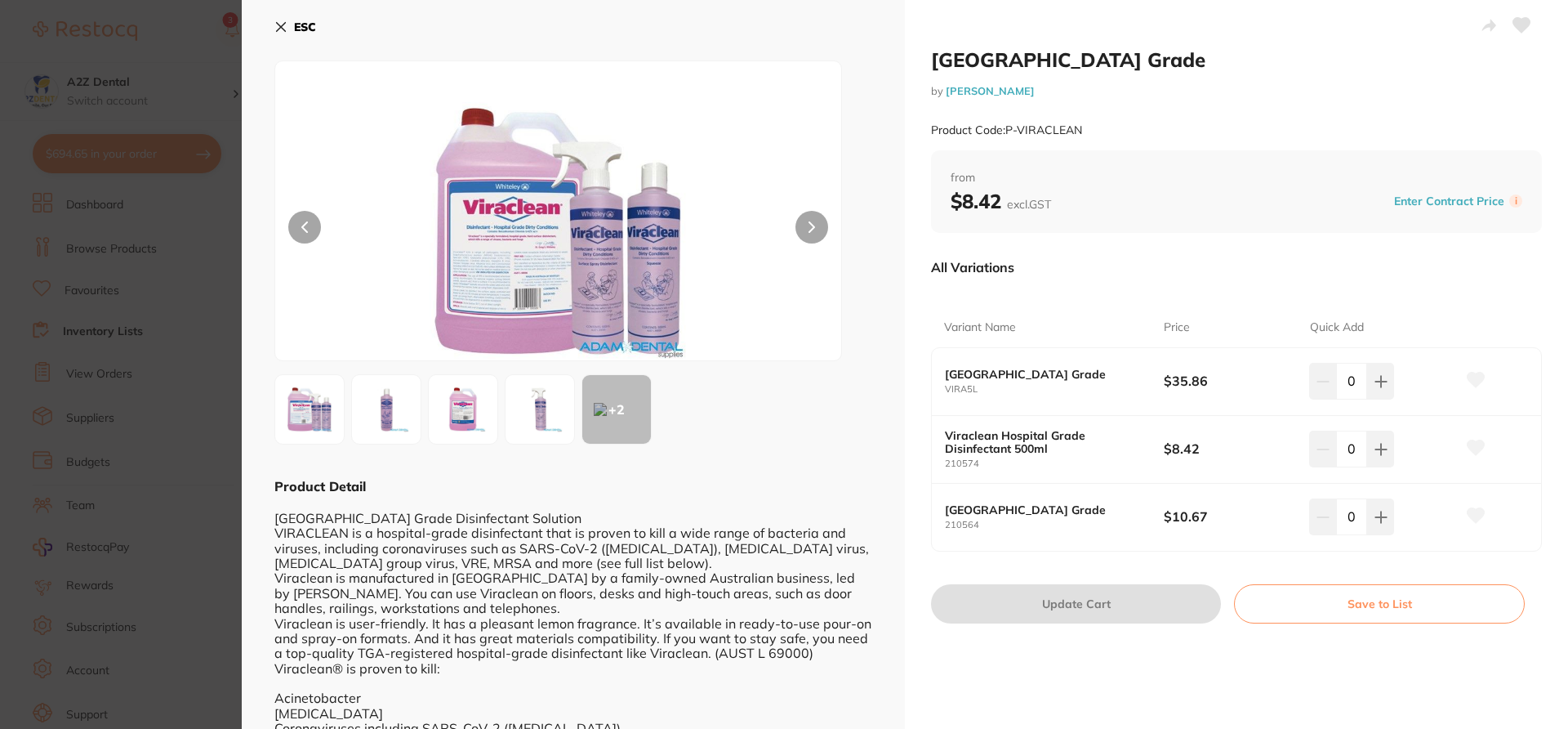
click at [207, 387] on section "Viraclean Hospital Grade by Adam Dental Product Code: P-VIRACLEAN ESC + 2 Produ…" at bounding box center [784, 364] width 1568 height 729
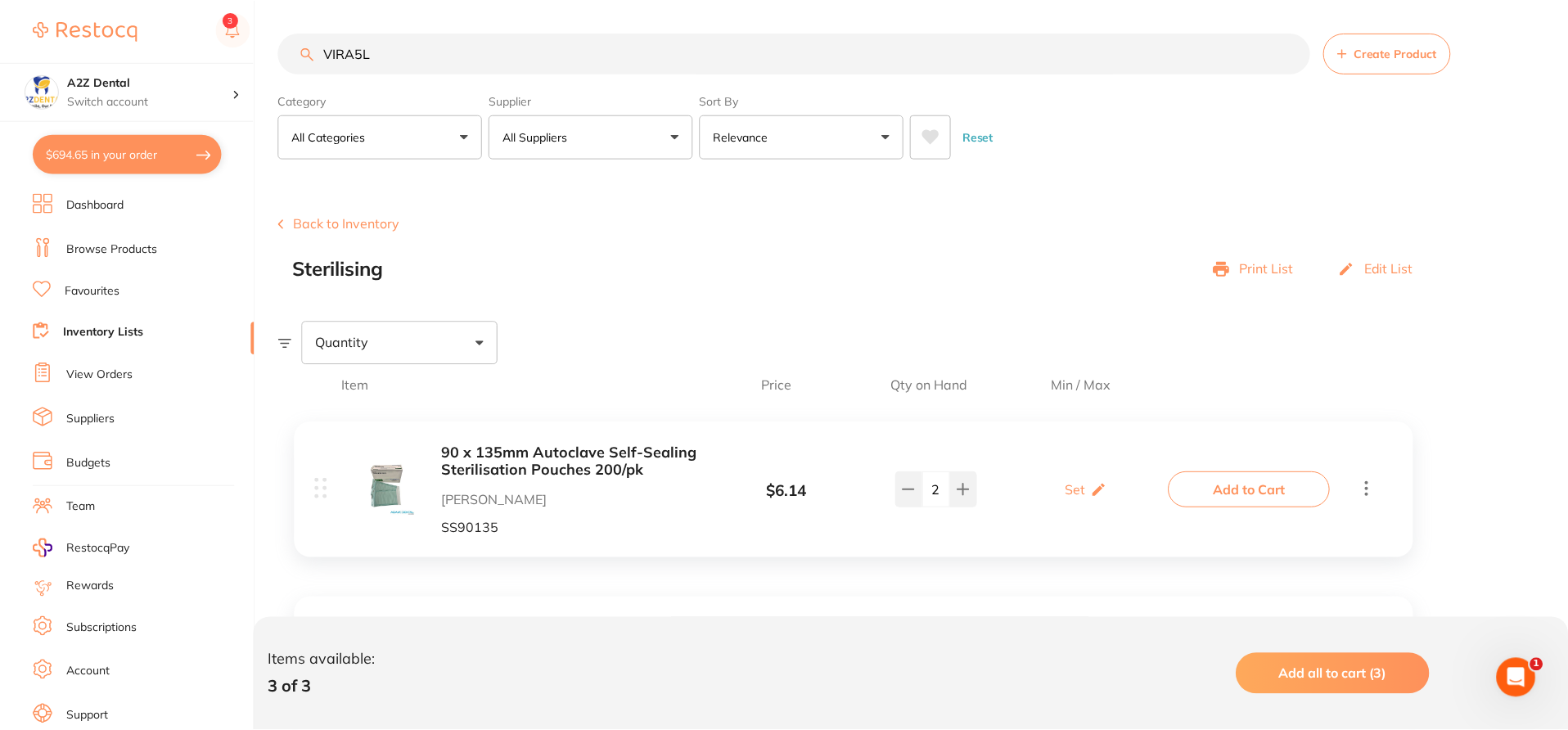
scroll to position [1, 0]
click at [135, 335] on link "Inventory Lists" at bounding box center [103, 331] width 80 height 16
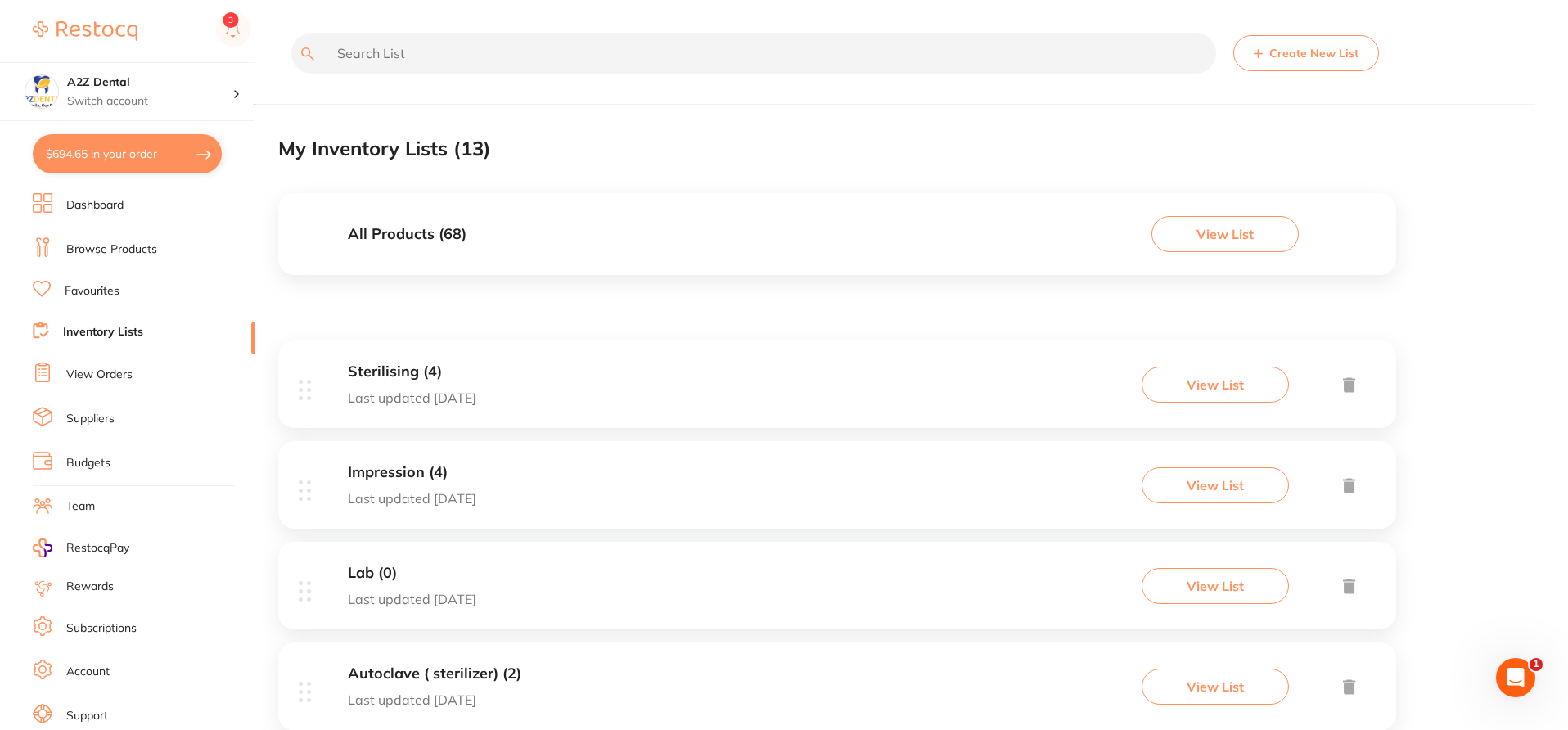
click at [1180, 386] on button "View List" at bounding box center [1215, 384] width 147 height 36
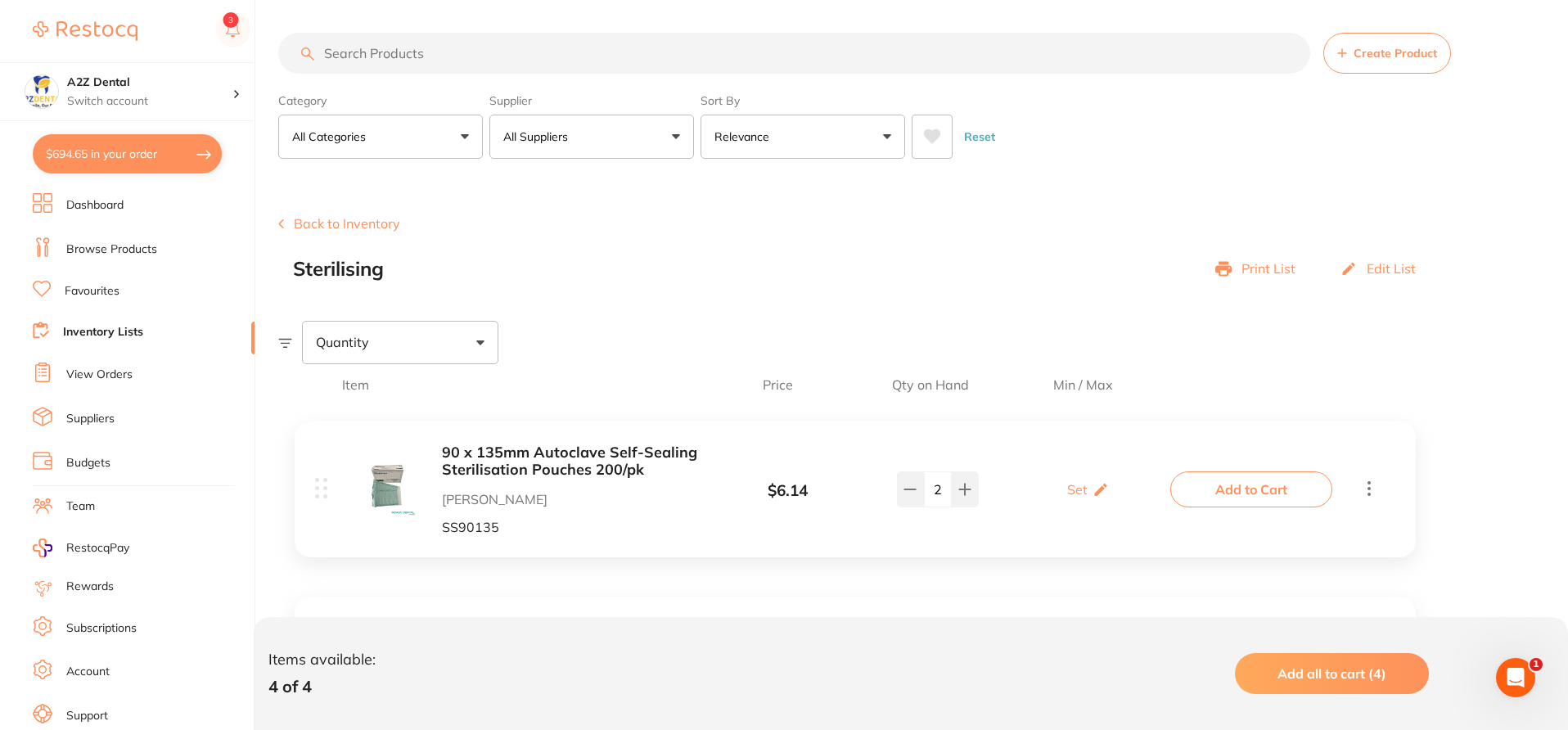
click at [983, 321] on section "Create Product Back to Inventory Sterilising Print List Edit List Quantity Item…" at bounding box center [923, 685] width 1289 height 1019
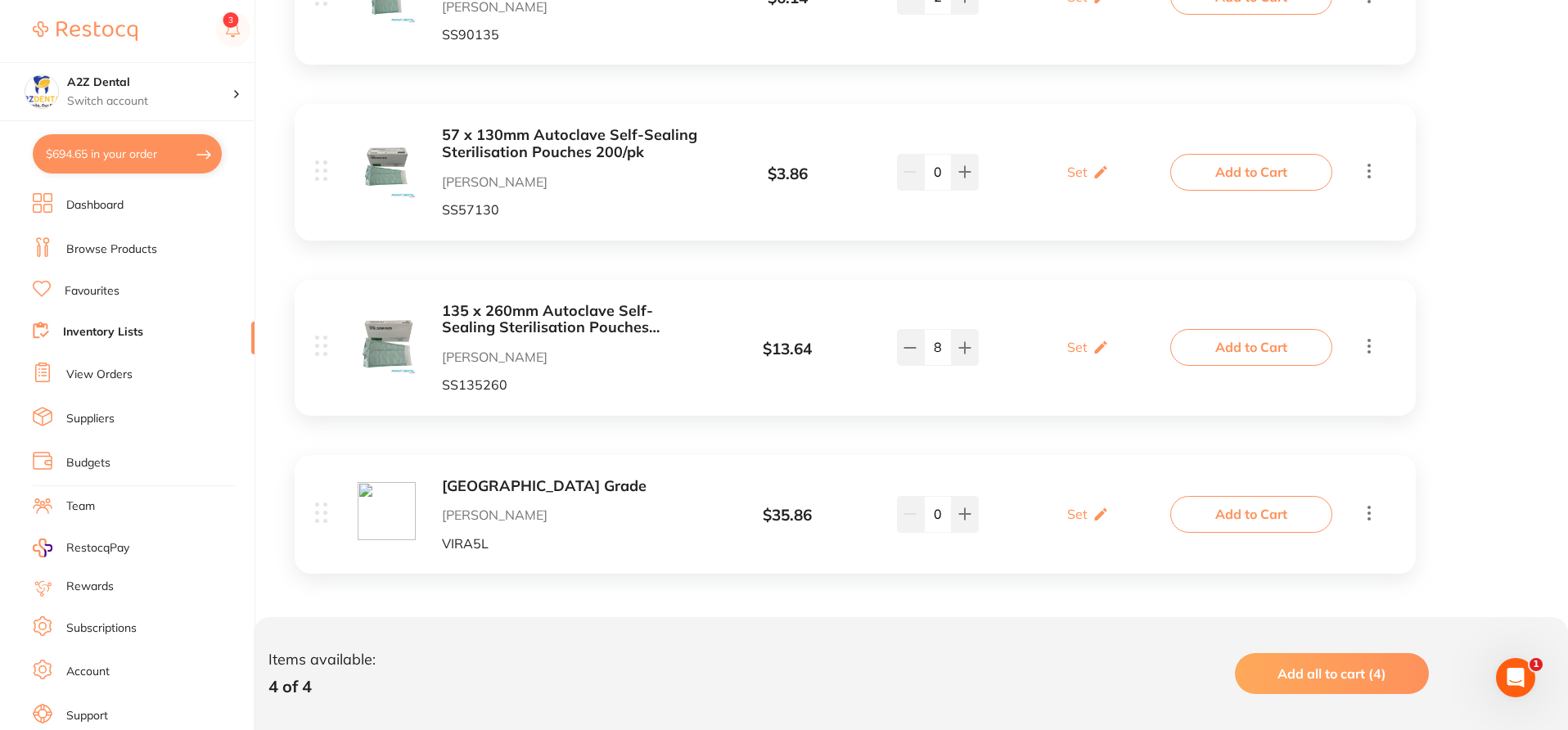
scroll to position [498, 0]
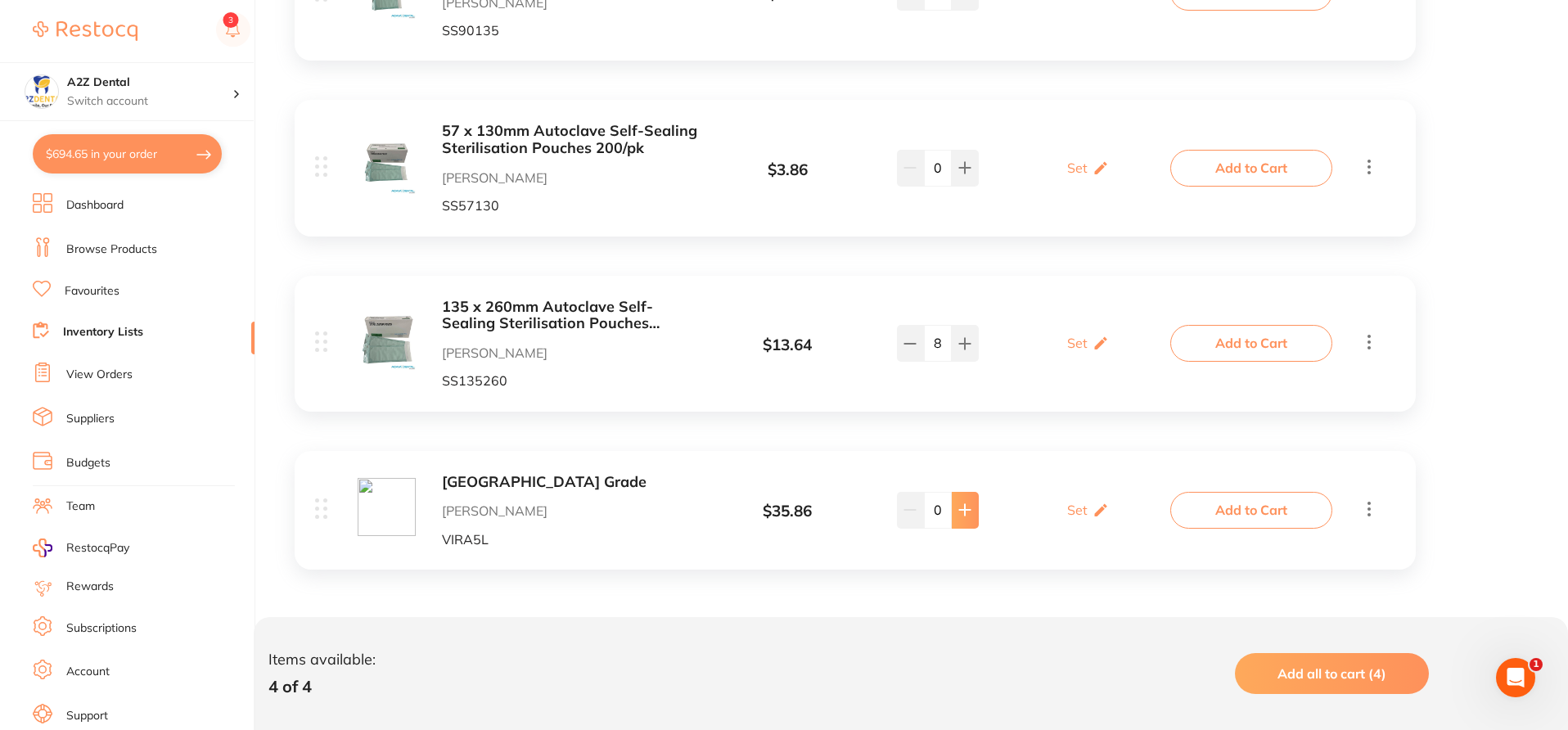
click at [965, 512] on icon at bounding box center [965, 510] width 10 height 10
type input "1"
click at [280, 77] on div "90 x 135mm Autoclave Self-Sealing Sterilisation Pouches 200/pk Adam Dental SS90…" at bounding box center [855, 253] width 1153 height 691
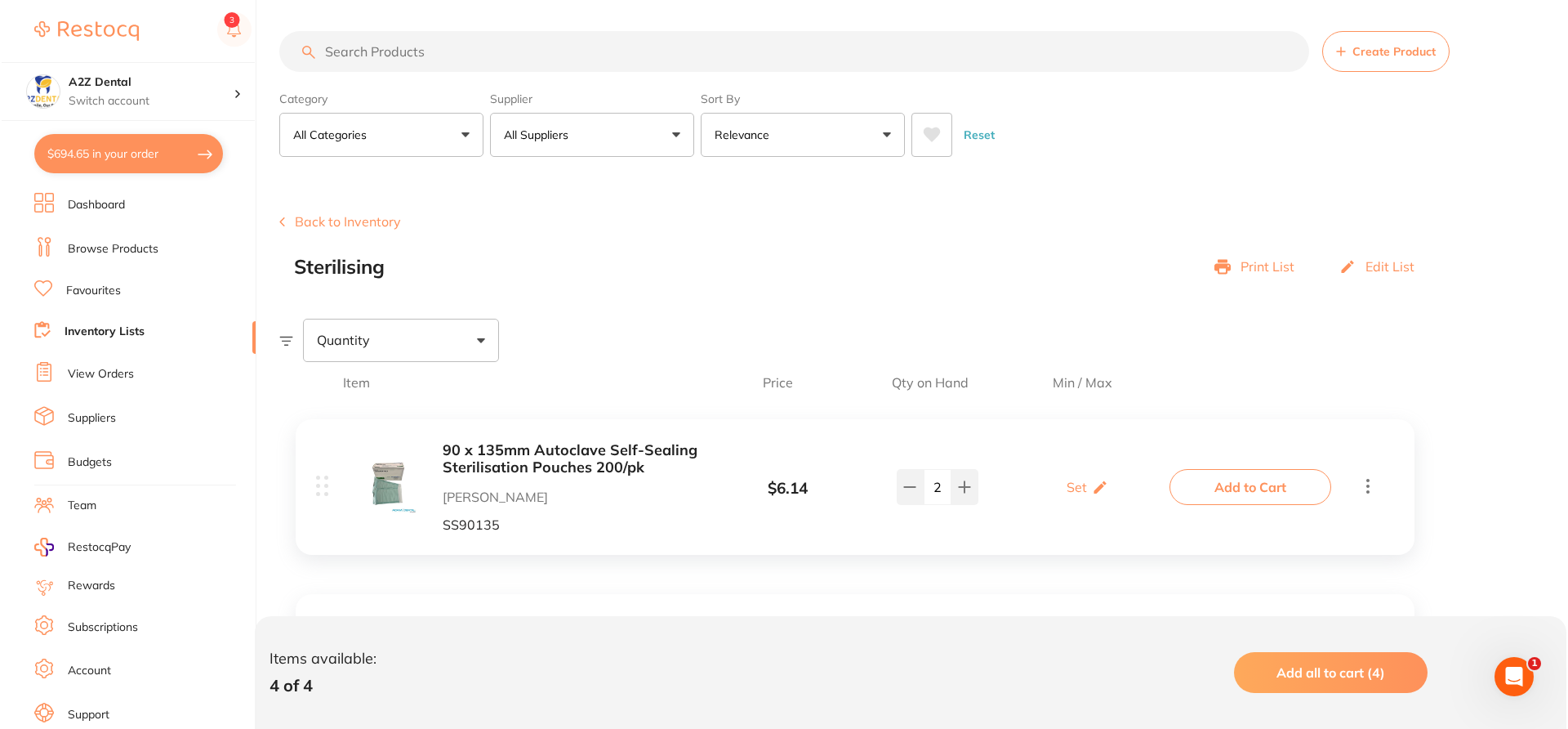
scroll to position [0, 0]
click at [435, 51] on input "search" at bounding box center [793, 53] width 1030 height 41
paste input "SONI5"
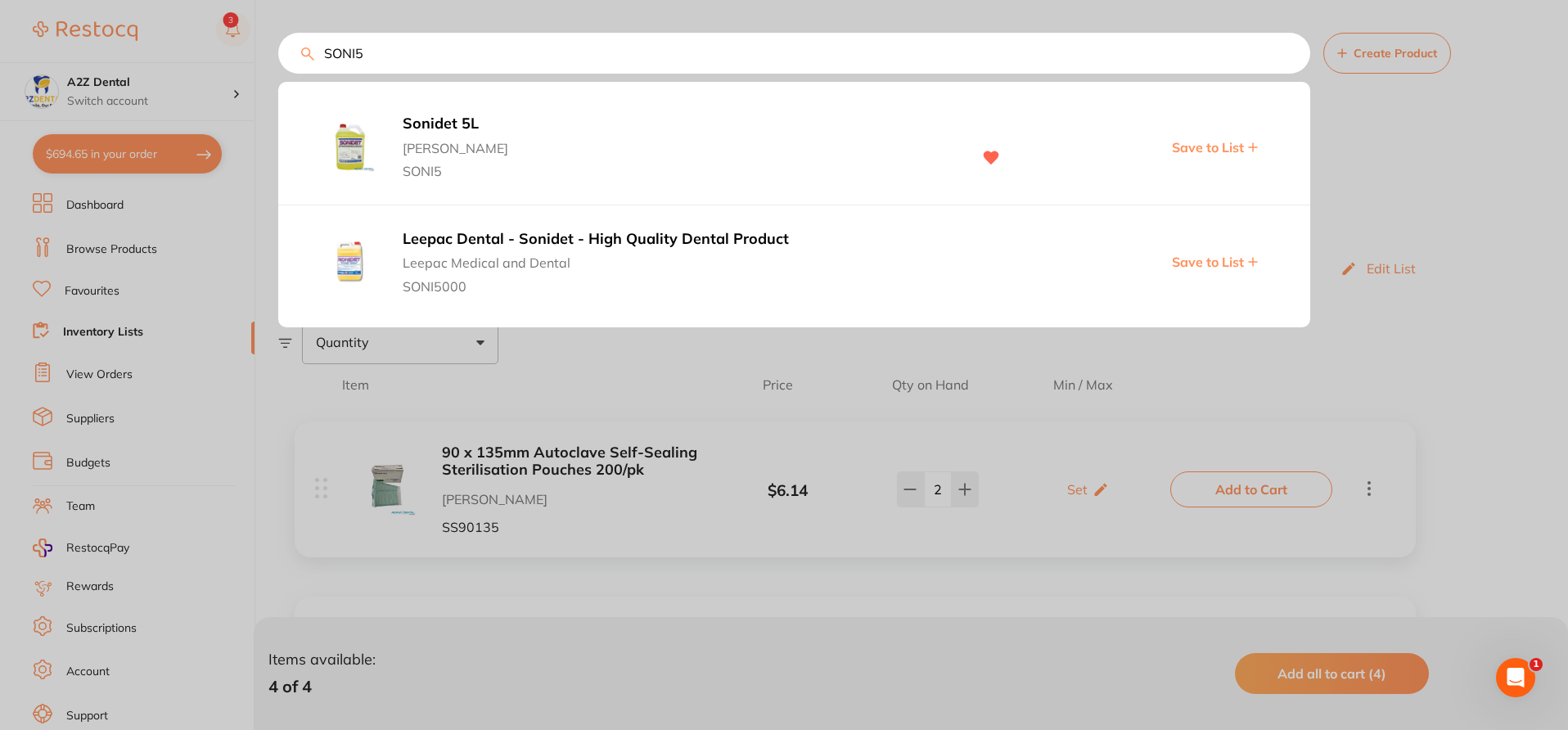
type input "SONI5"
click at [502, 135] on span "[PERSON_NAME]" at bounding box center [679, 144] width 552 height 23
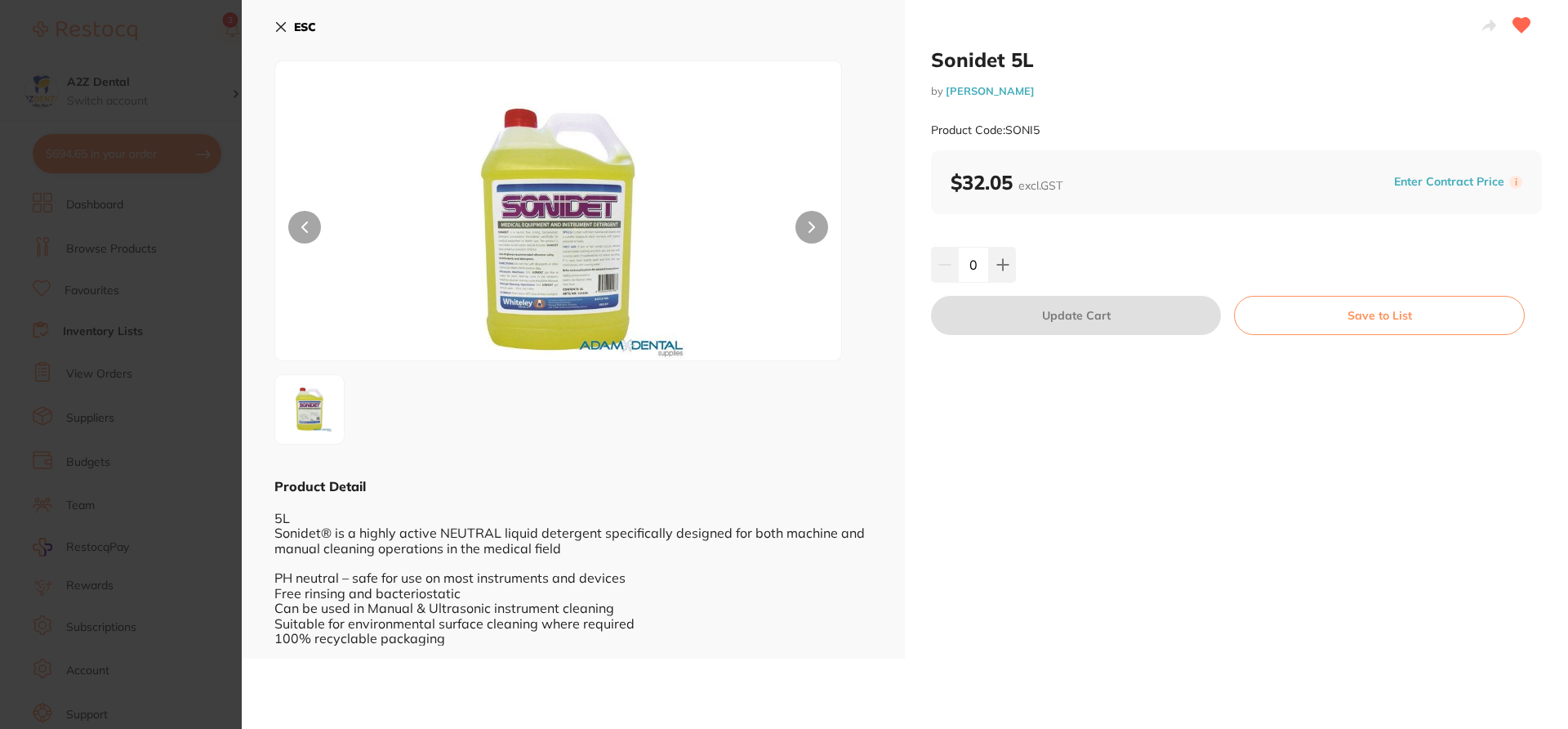
click at [1355, 314] on button "Save to List" at bounding box center [1379, 316] width 291 height 39
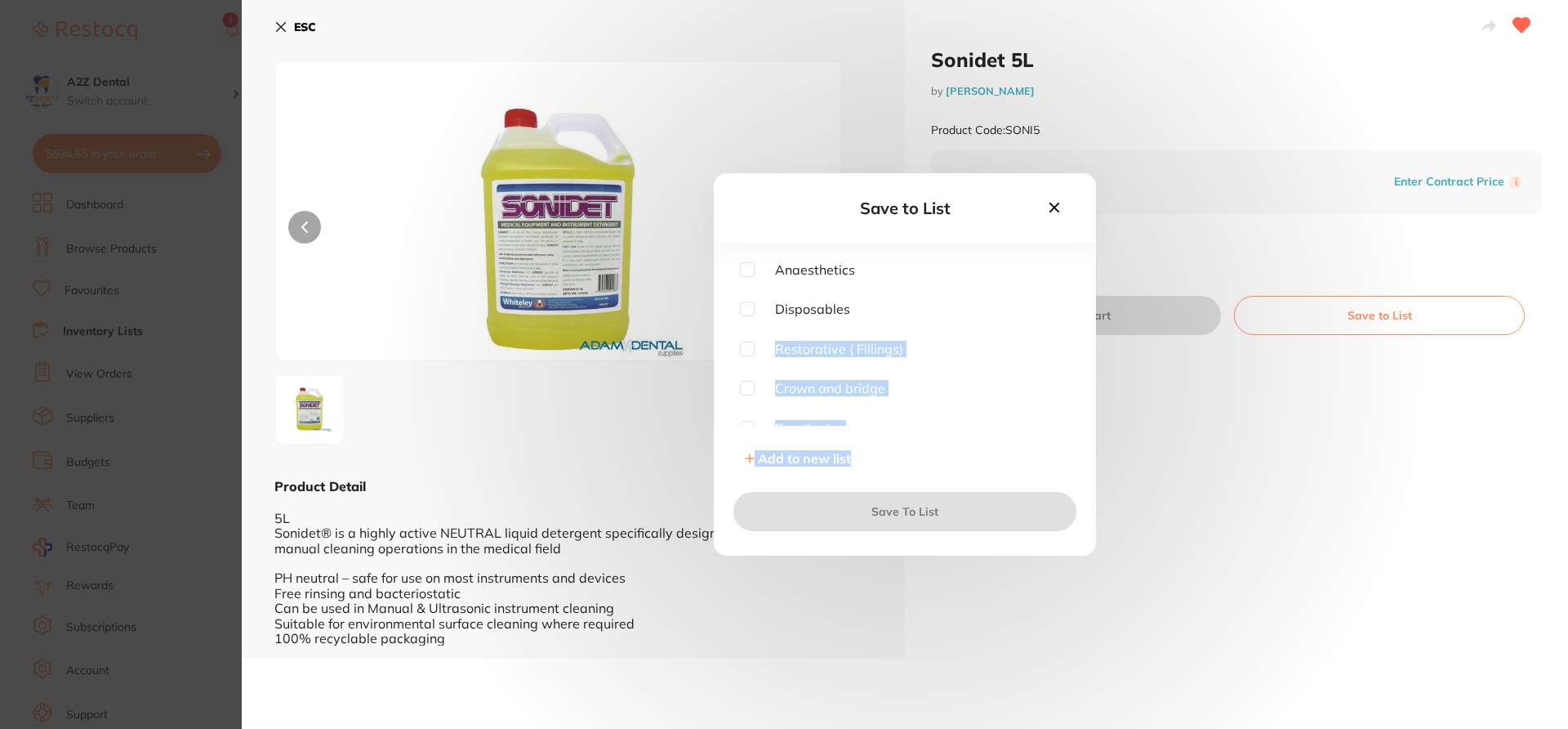
drag, startPoint x: 1071, startPoint y: 304, endPoint x: 1080, endPoint y: 459, distance: 155.3
click at [1080, 459] on div "Anaesthetics Disposables Restorative ( Fillings) Crown and bridge Prosthetics R…" at bounding box center [906, 367] width 383 height 212
click at [747, 417] on input "checkbox" at bounding box center [747, 415] width 14 height 14
checkbox input "true"
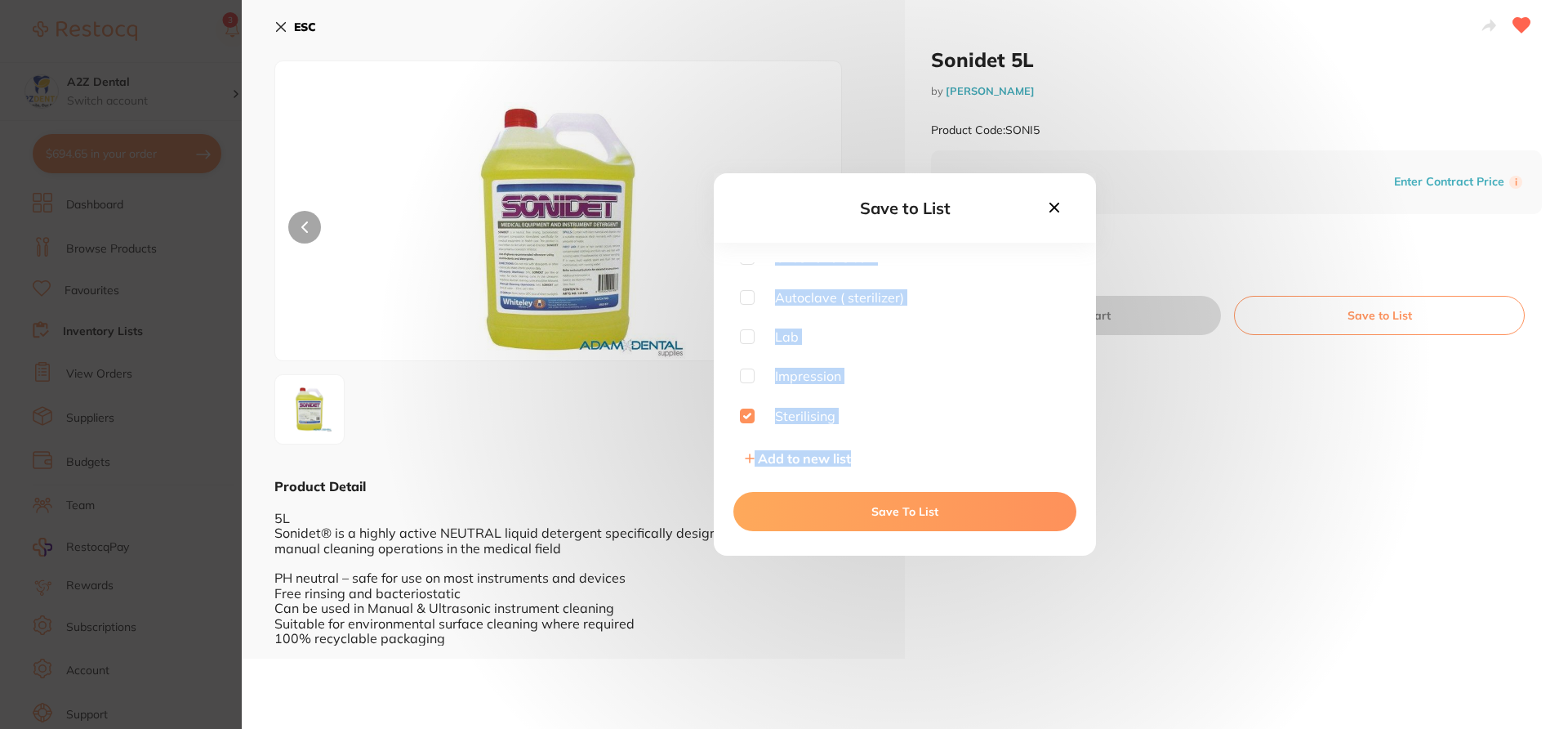
click at [838, 505] on button "Save To List" at bounding box center [905, 511] width 343 height 39
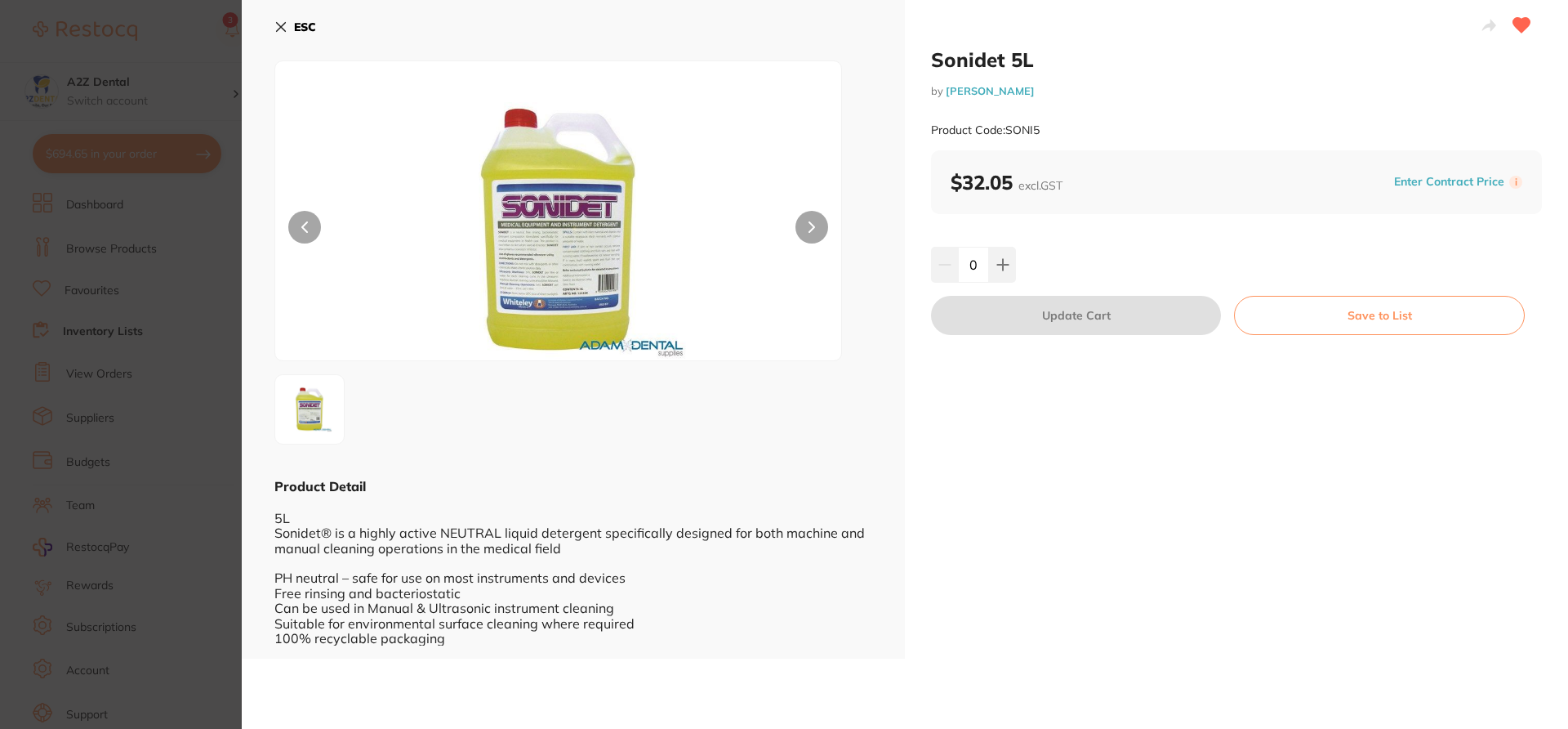
click at [168, 322] on section "Sonidet 5L by Adam Dental Product Code: SONI5 ESC Product Detail 5L Sonidet® is…" at bounding box center [784, 364] width 1568 height 729
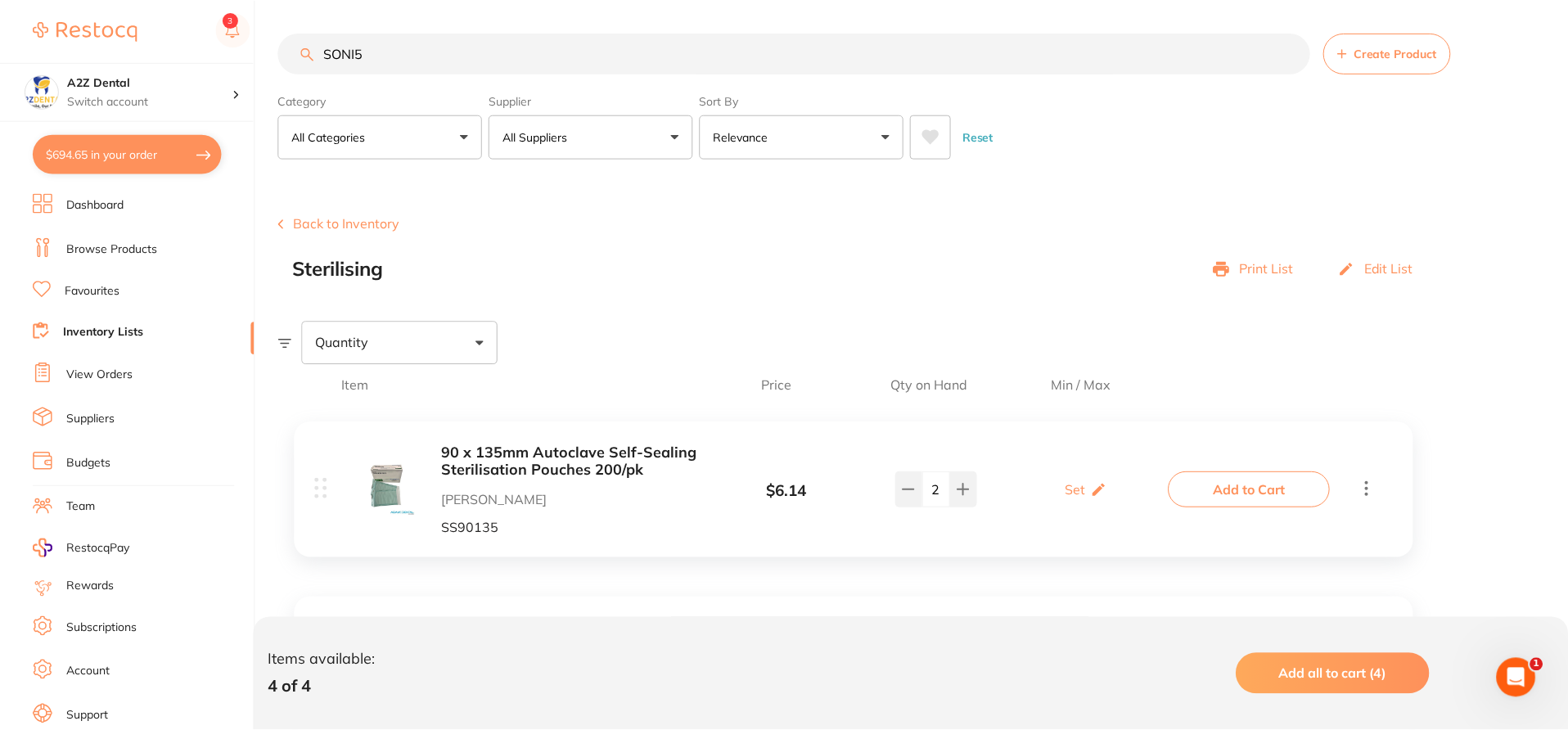
scroll to position [1, 0]
click at [683, 302] on section "Create Product Back to Inventory Sterilising Print List Edit List Quantity Item…" at bounding box center [923, 684] width 1289 height 1019
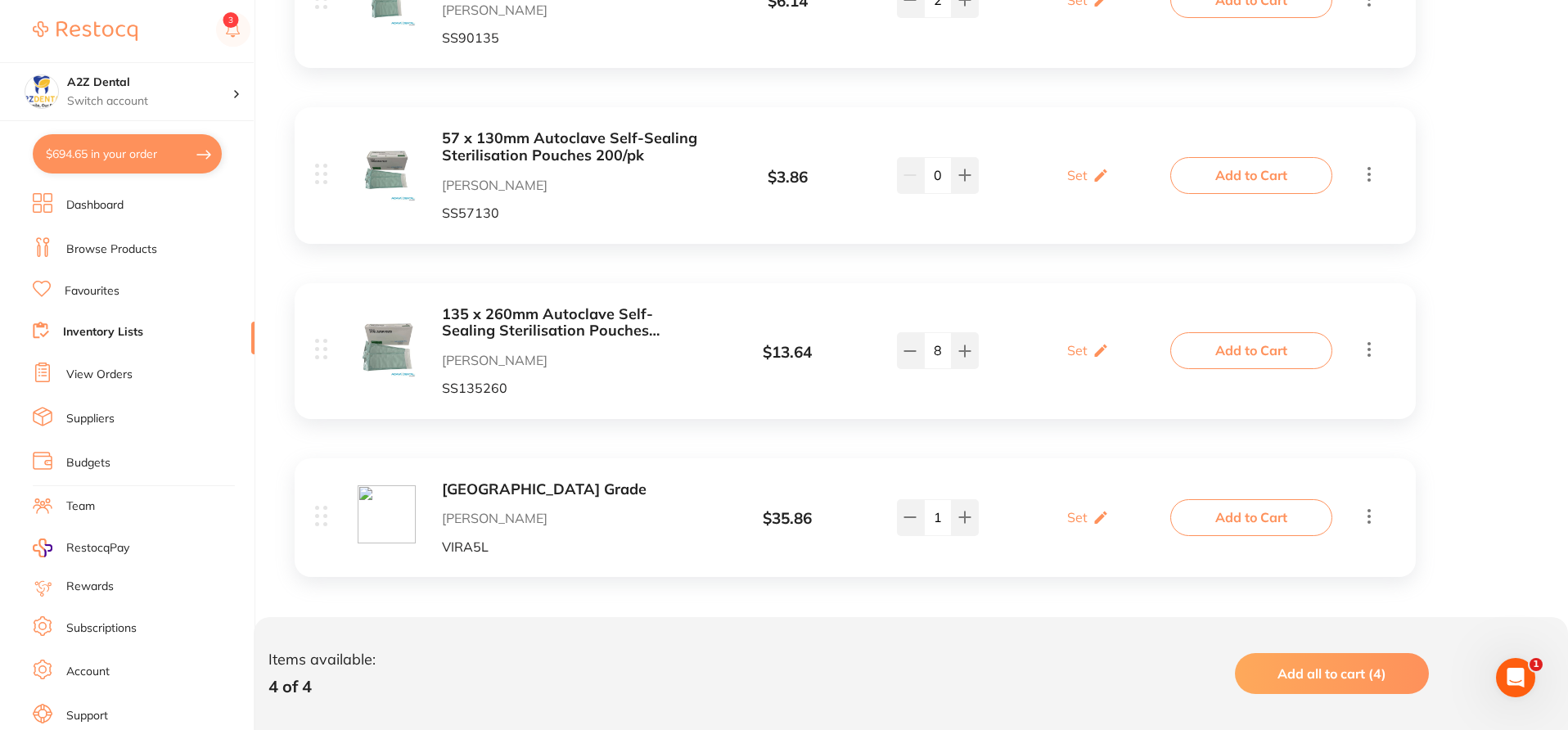
scroll to position [498, 0]
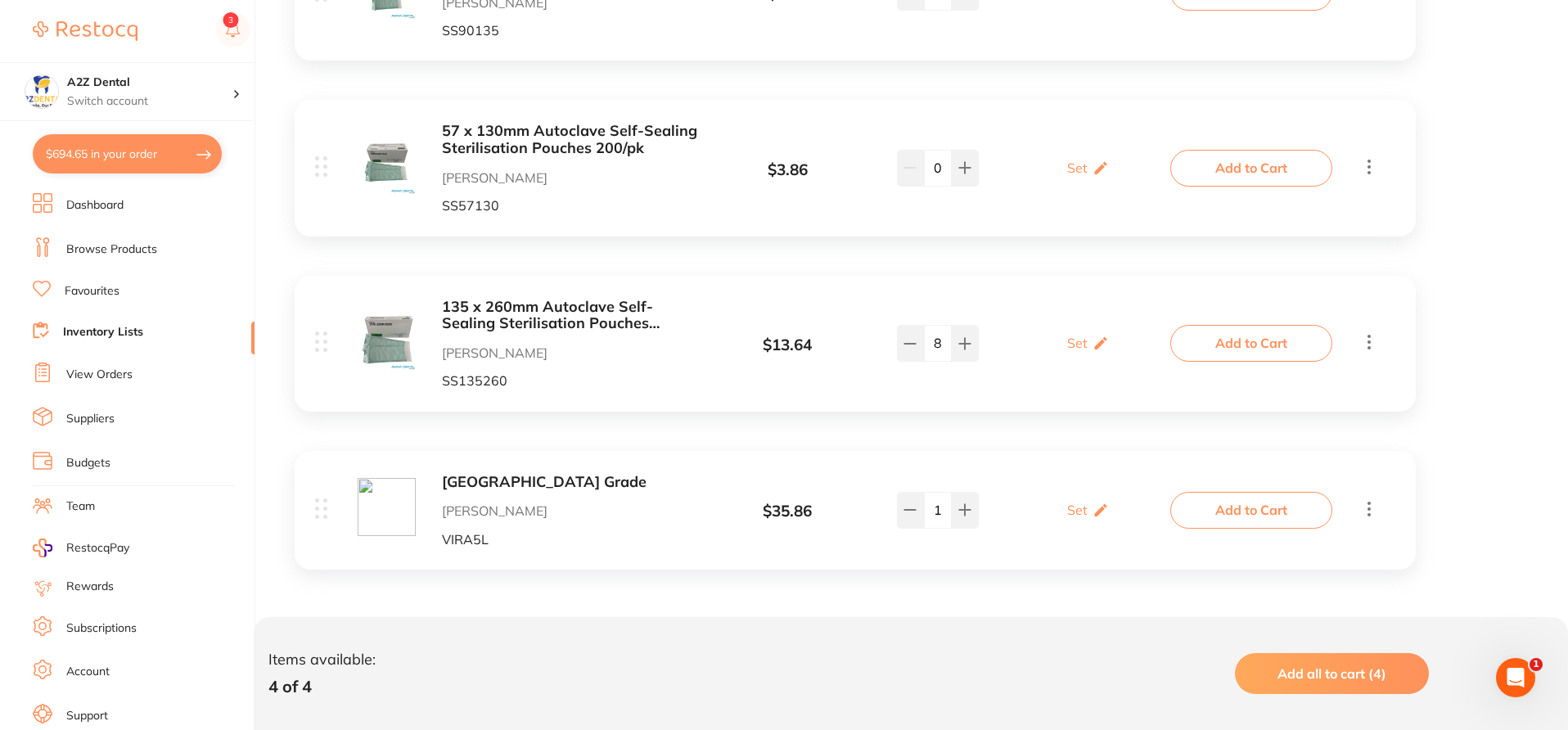
click at [132, 243] on link "Browse Products" at bounding box center [112, 249] width 91 height 16
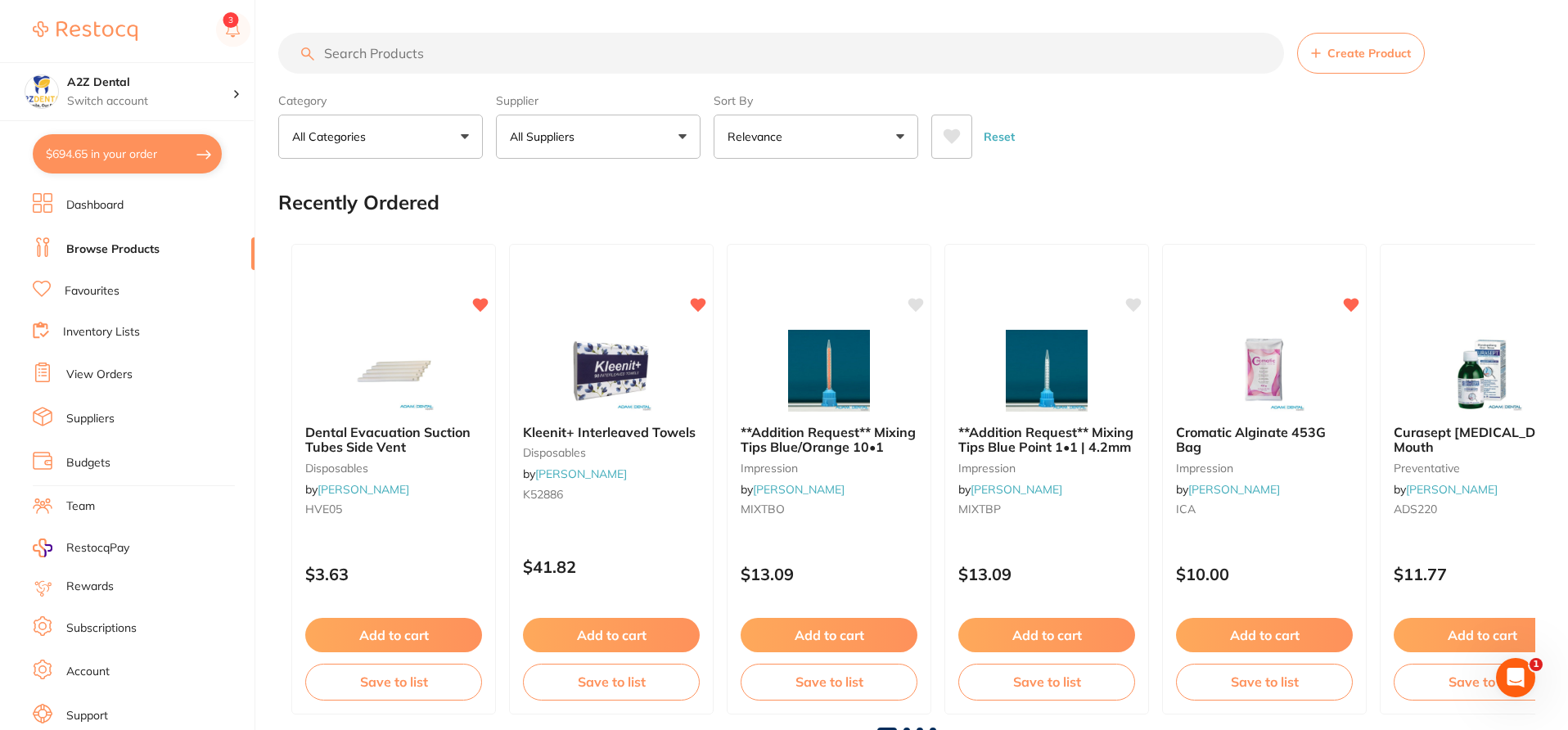
click at [118, 331] on link "Inventory Lists" at bounding box center [101, 331] width 77 height 16
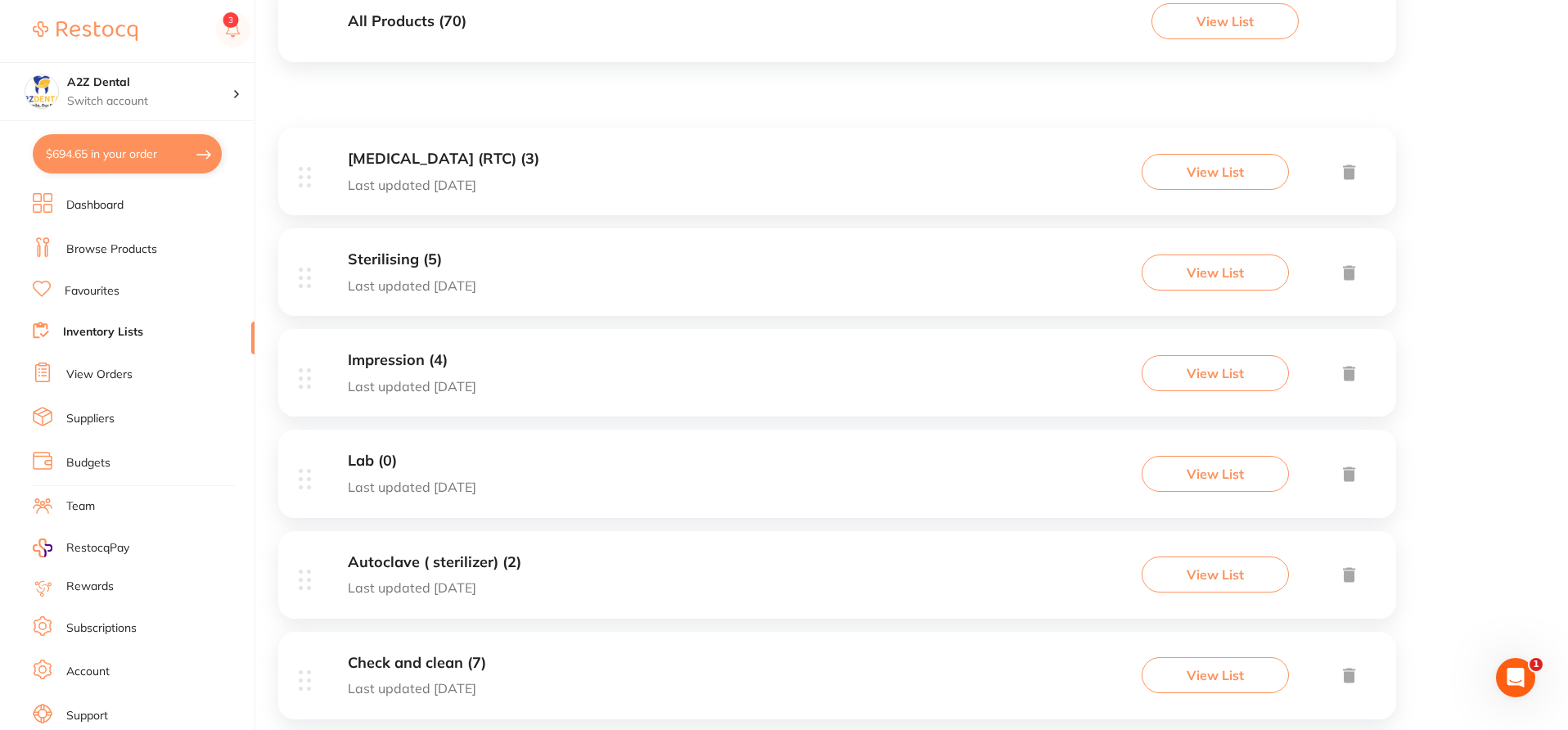
scroll to position [124, 0]
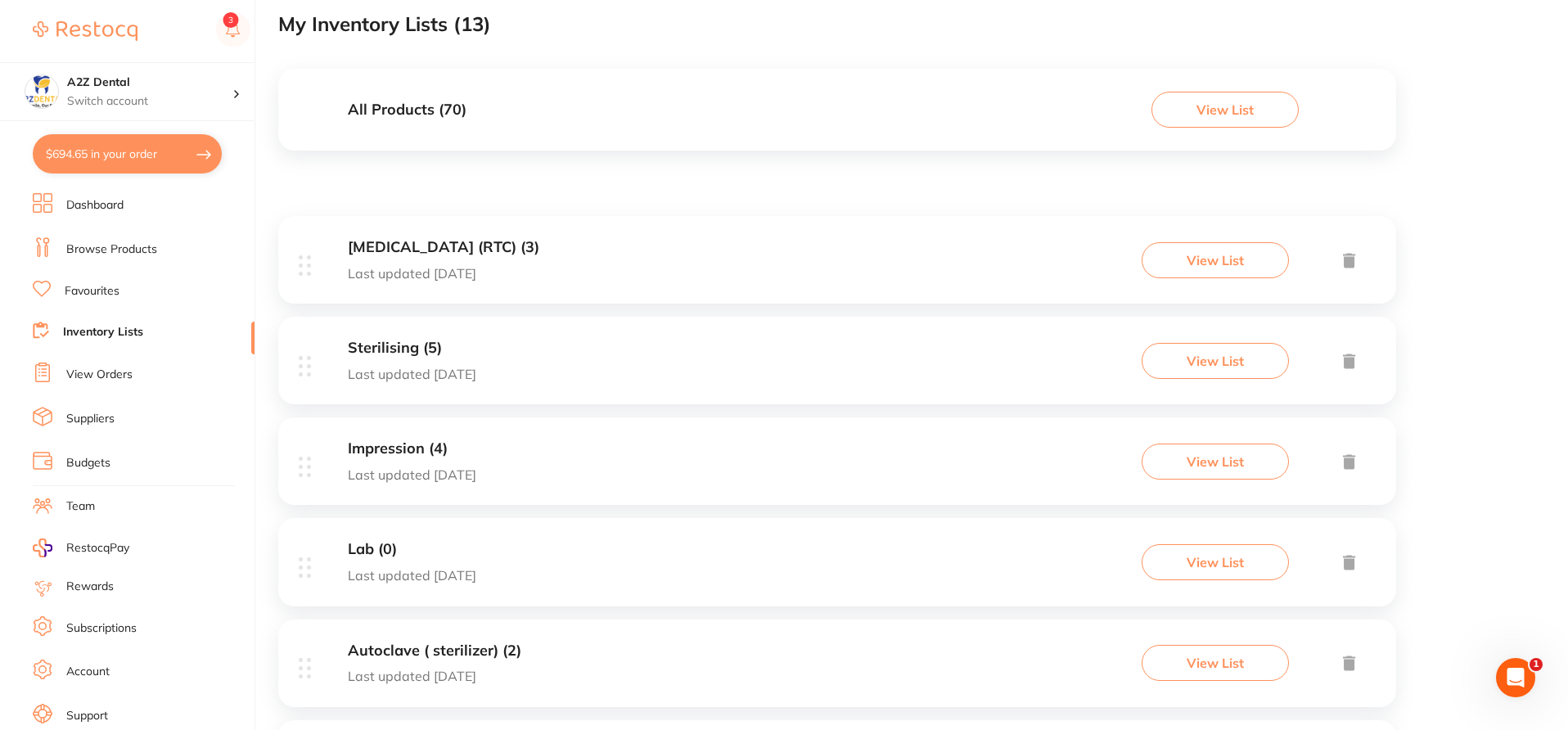
click at [870, 367] on div "Sterilising (5) Last updated today View List" at bounding box center [837, 360] width 1117 height 88
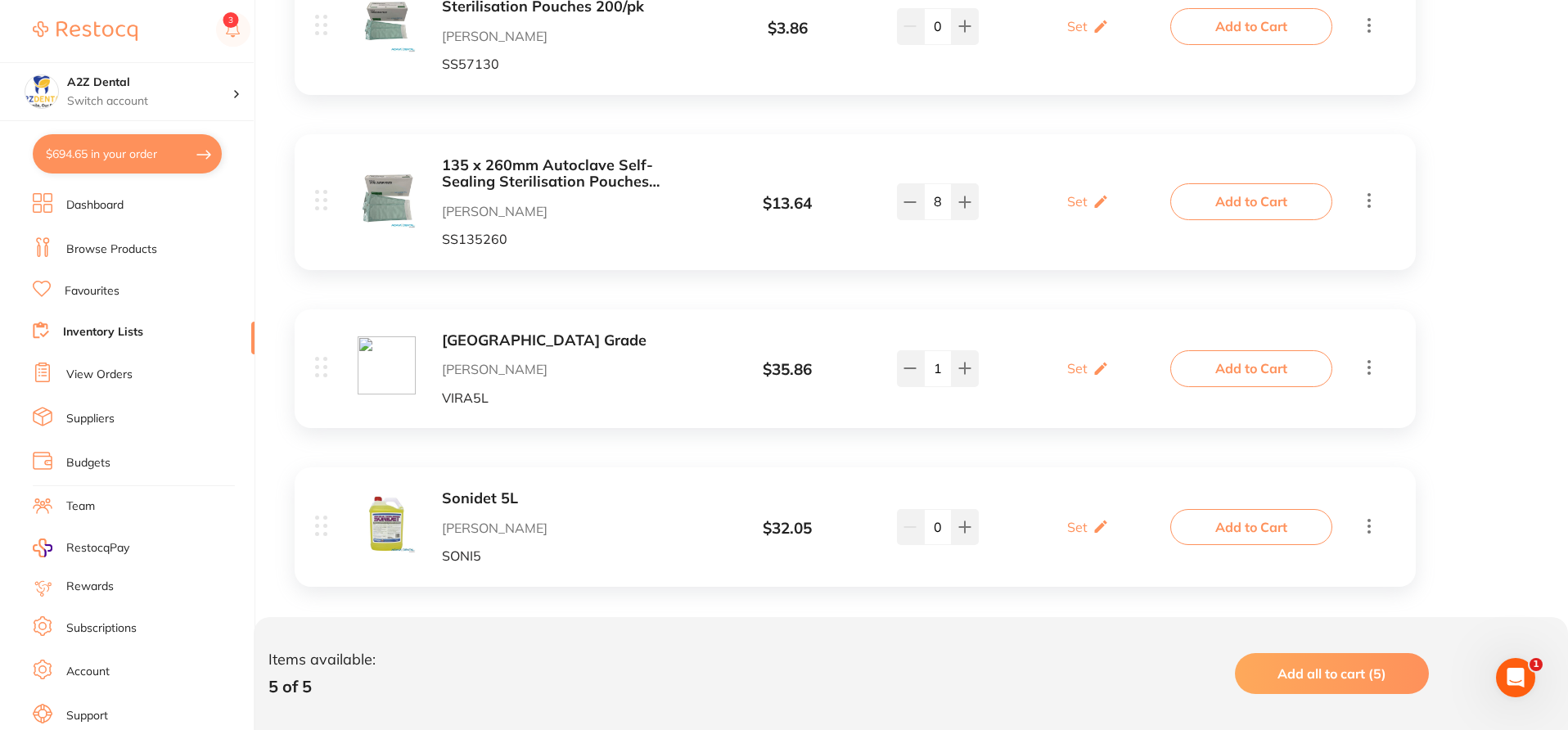
scroll to position [656, 0]
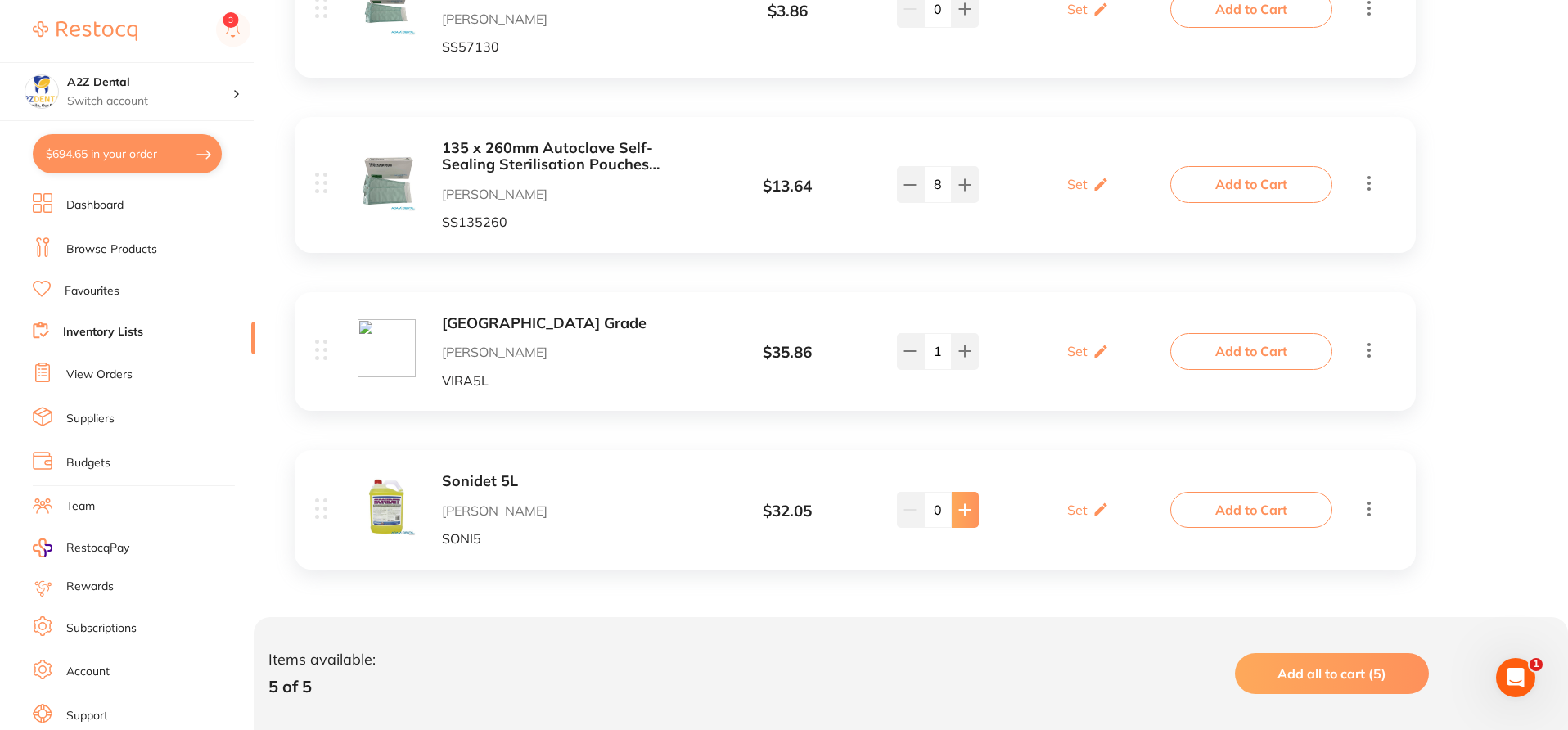
click at [966, 512] on icon at bounding box center [964, 509] width 13 height 13
type input "1"
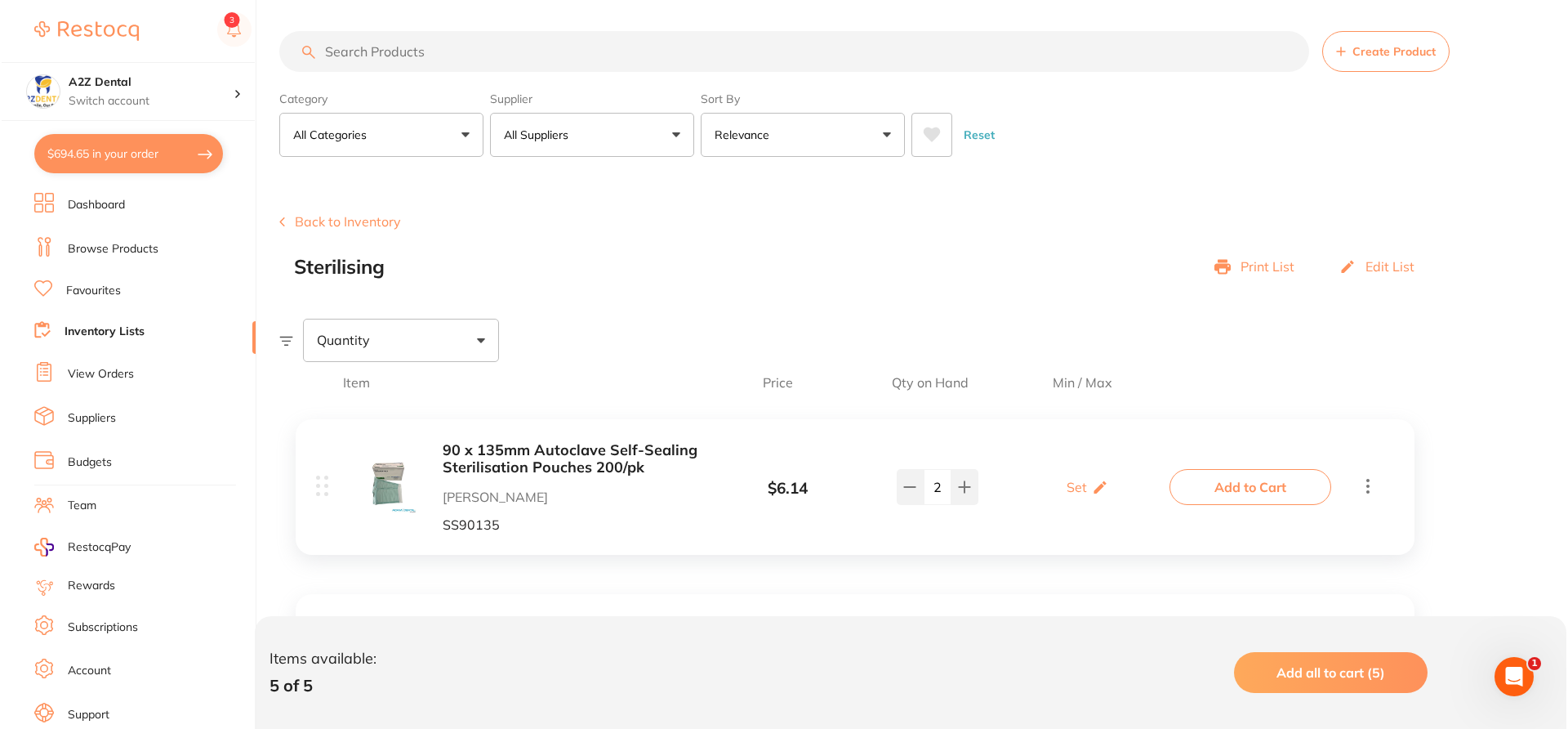
scroll to position [0, 0]
click at [496, 52] on input "search" at bounding box center [793, 53] width 1030 height 41
paste input "DU-CDS110P6155"
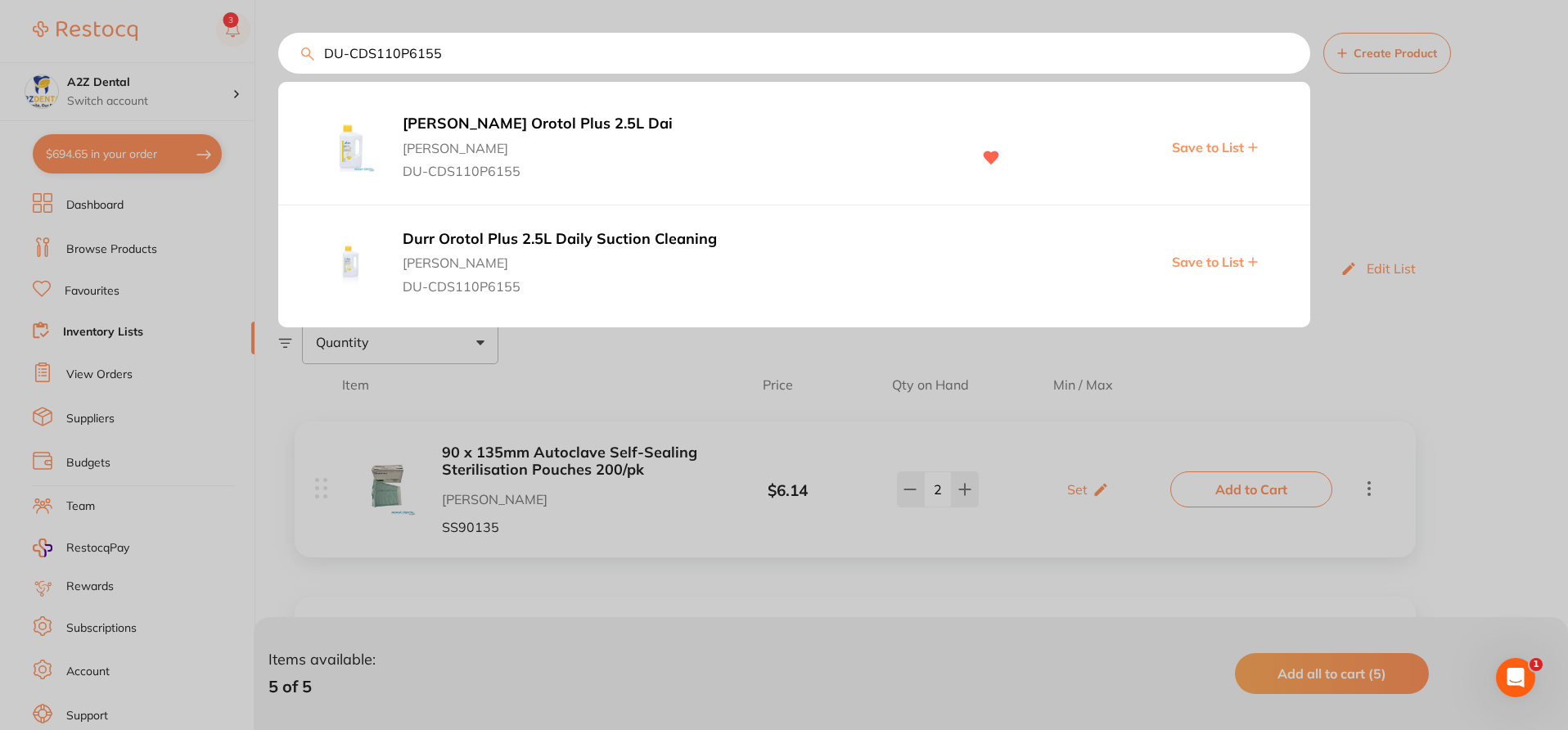
type input "DU-CDS110P6155"
click at [629, 152] on span "[PERSON_NAME]" at bounding box center [679, 144] width 552 height 23
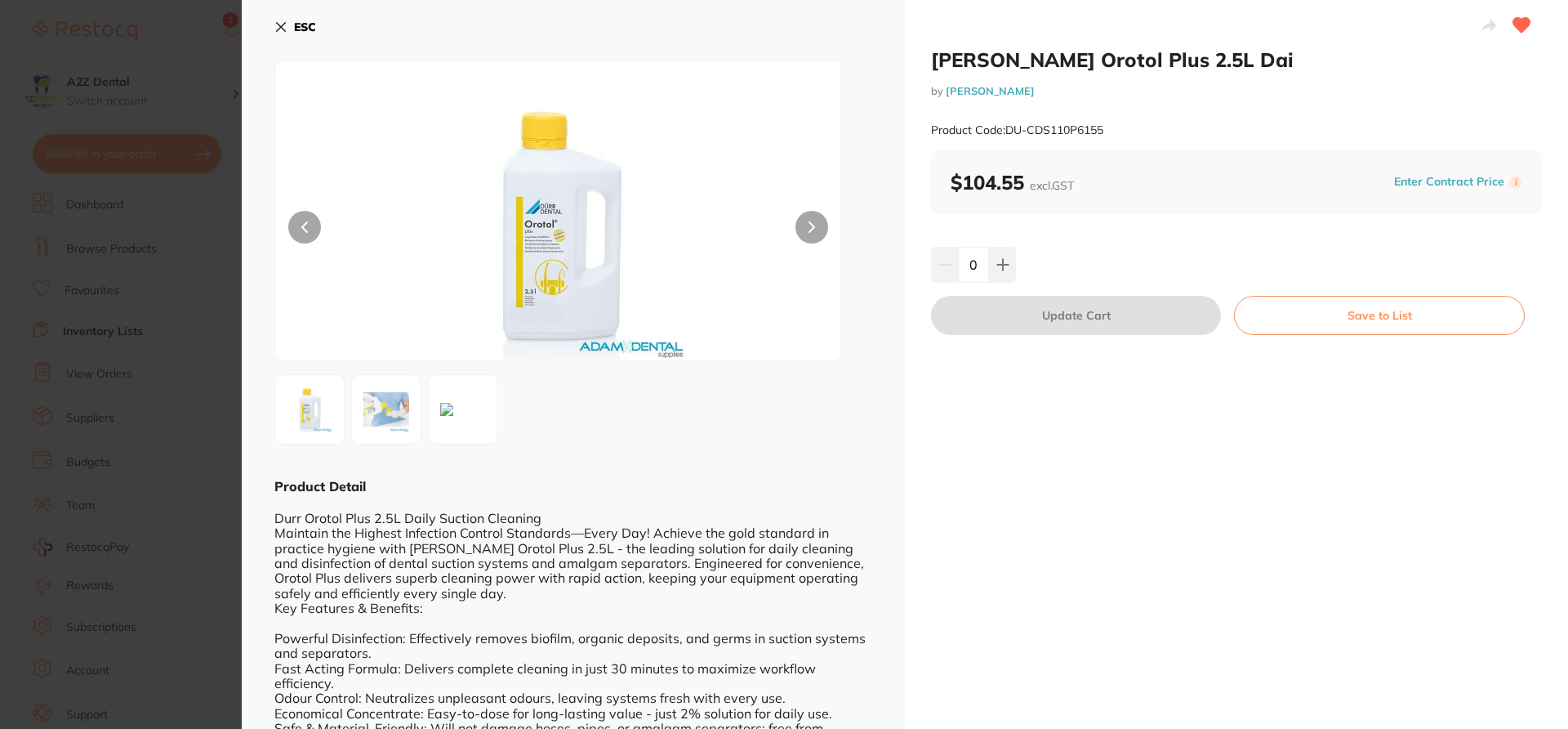
click at [1366, 322] on button "Save to List" at bounding box center [1379, 316] width 291 height 39
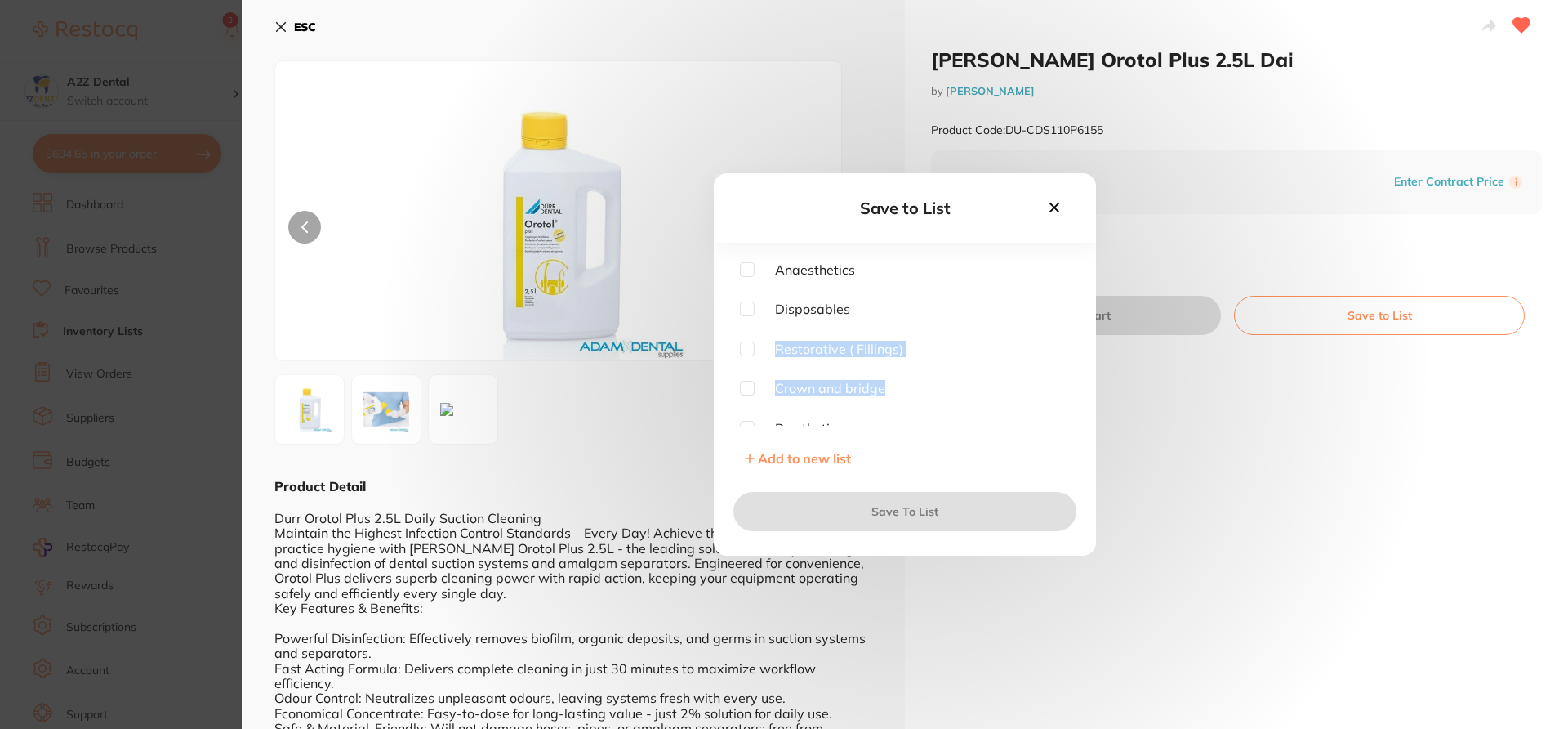
drag, startPoint x: 1069, startPoint y: 308, endPoint x: 1069, endPoint y: 387, distance: 79.0
click at [1069, 387] on div "Anaesthetics Disposables Restorative ( Fillings) Crown and bridge Prosthetics B…" at bounding box center [905, 344] width 330 height 163
drag, startPoint x: 1070, startPoint y: 300, endPoint x: 1085, endPoint y: 551, distance: 251.4
click at [1085, 551] on div "Save to List Anaesthetics Disposables Restorative ( Fillings) Crown and bridge …" at bounding box center [906, 365] width 383 height 383
drag, startPoint x: 1070, startPoint y: 292, endPoint x: 1076, endPoint y: 379, distance: 87.2
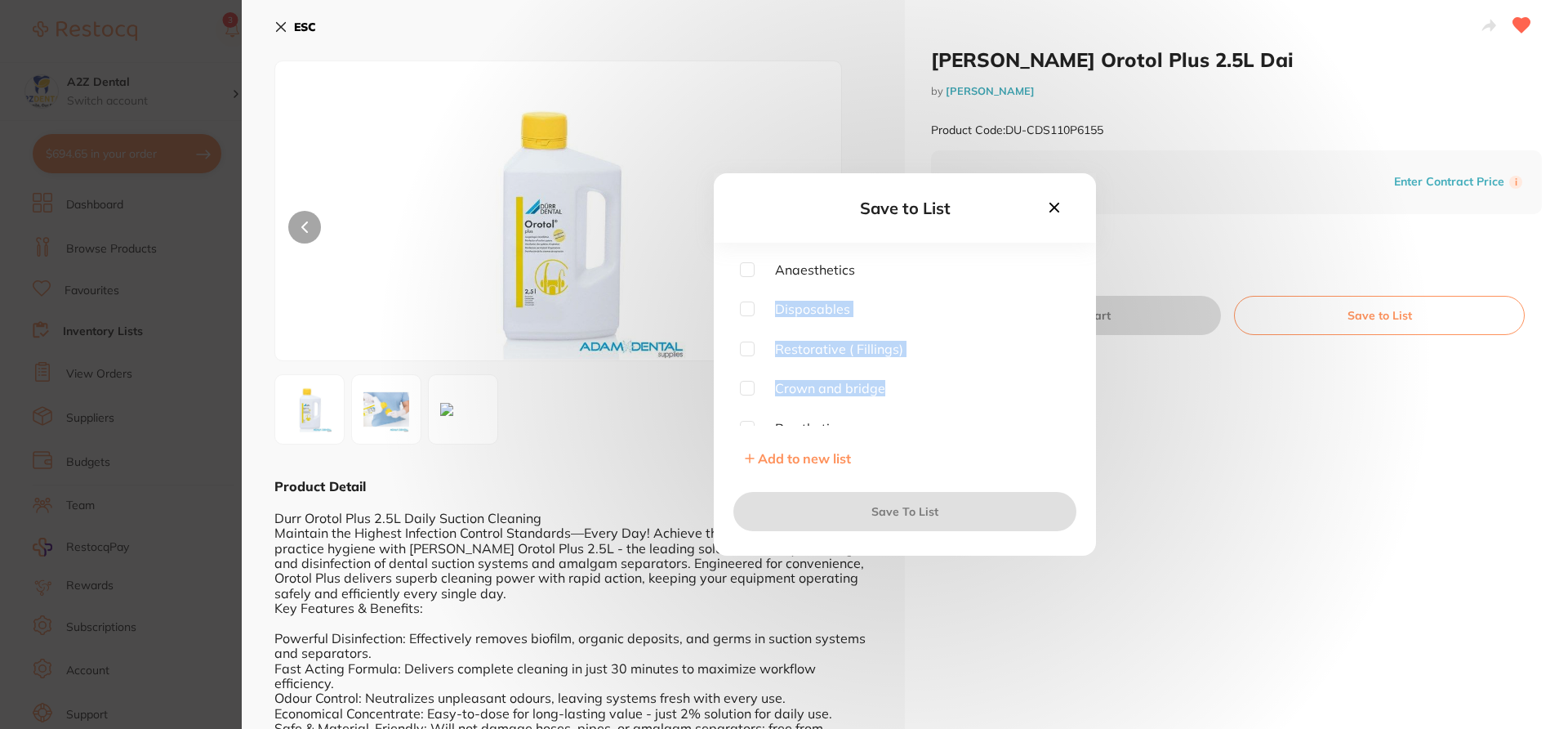
click at [1078, 384] on div "Anaesthetics Disposables Restorative ( Fillings) Crown and bridge Prosthetics B…" at bounding box center [906, 367] width 383 height 212
click at [1072, 505] on div "Save to List Anaesthetics Disposables Restorative ( Fillings) Crown and bridge …" at bounding box center [906, 365] width 383 height 383
click at [971, 364] on div "Anaesthetics Disposables Restorative ( Fillings) Crown and bridge Prosthetics B…" at bounding box center [905, 344] width 330 height 163
click at [747, 413] on input "checkbox" at bounding box center [747, 415] width 14 height 14
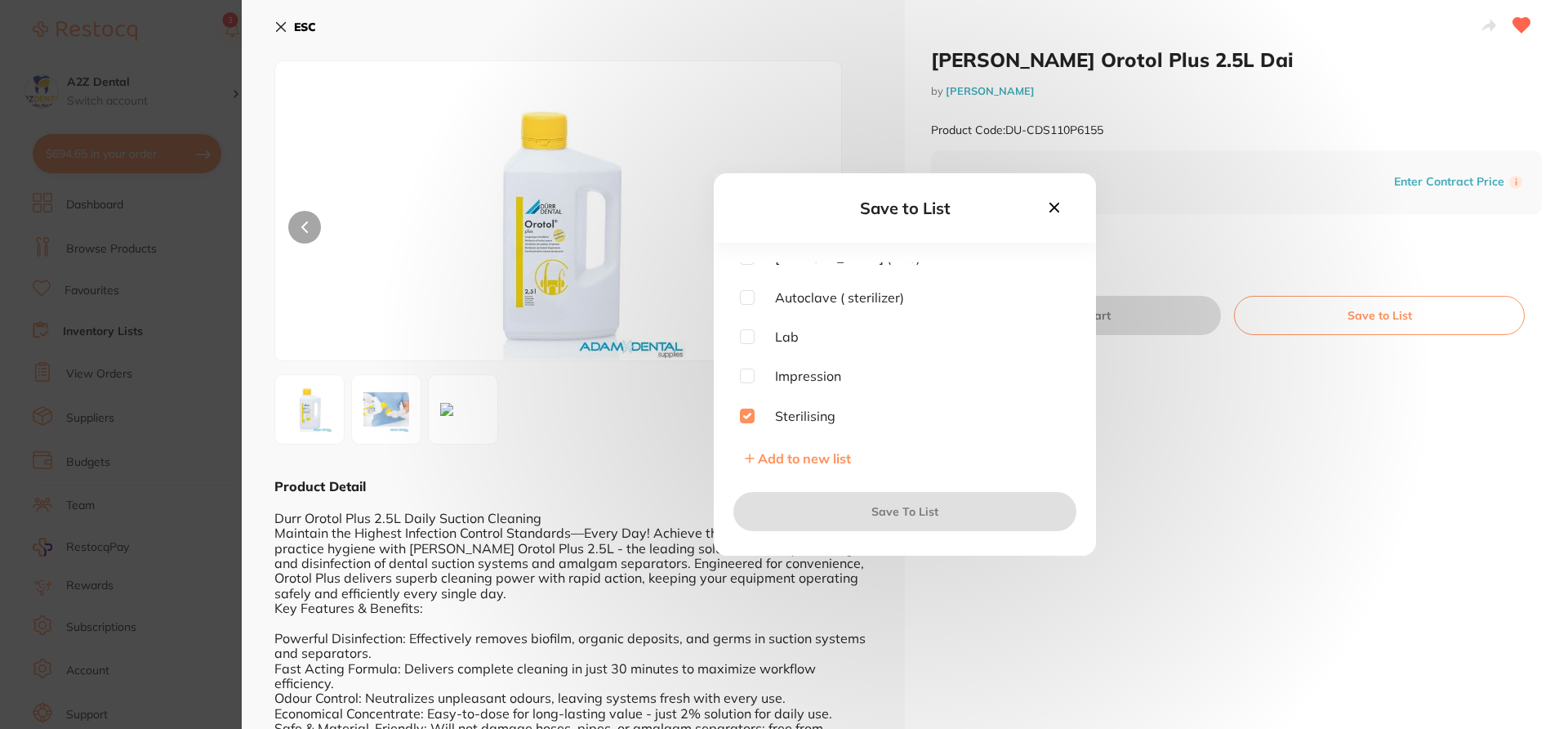
checkbox input "true"
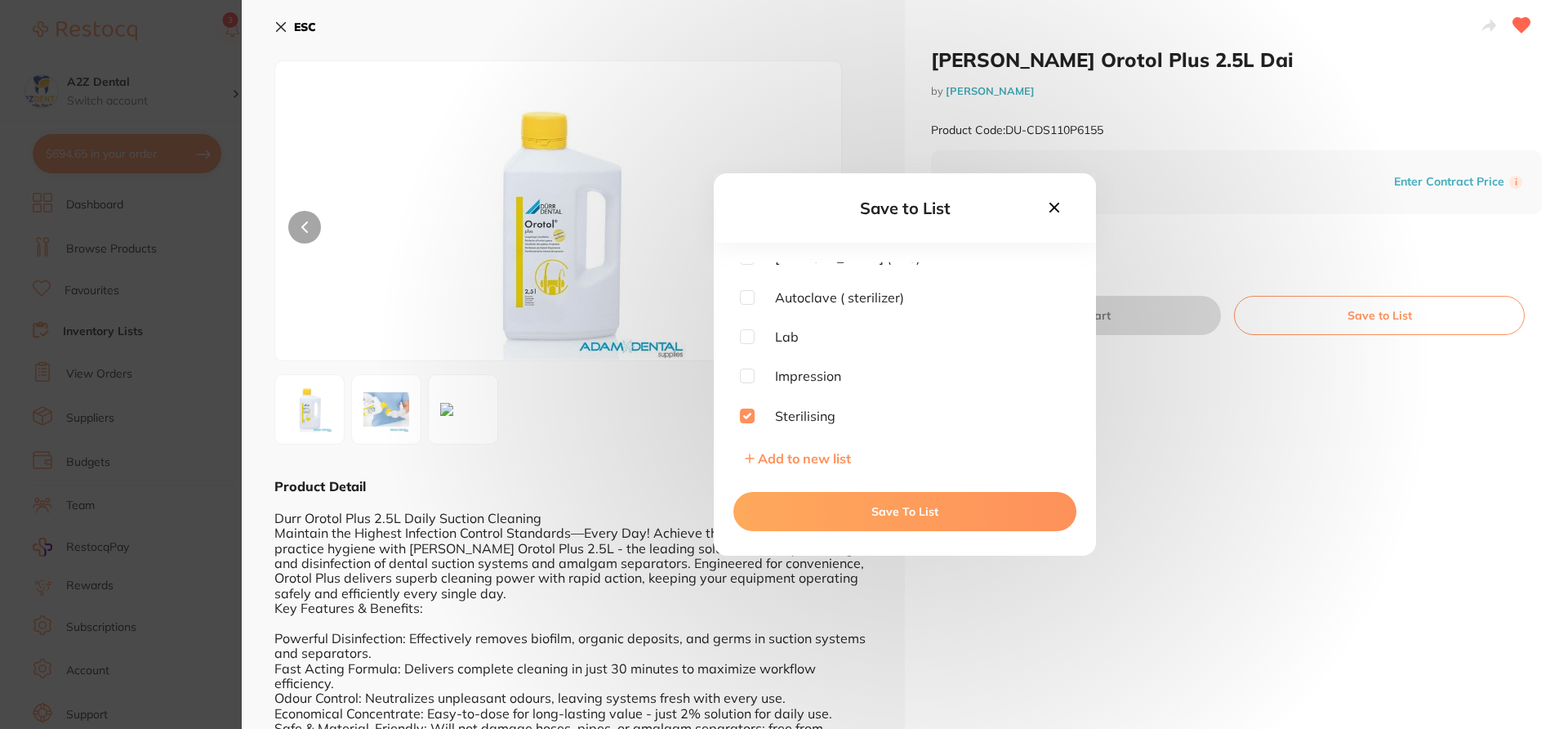
click at [811, 508] on button "Save To List" at bounding box center [905, 511] width 343 height 39
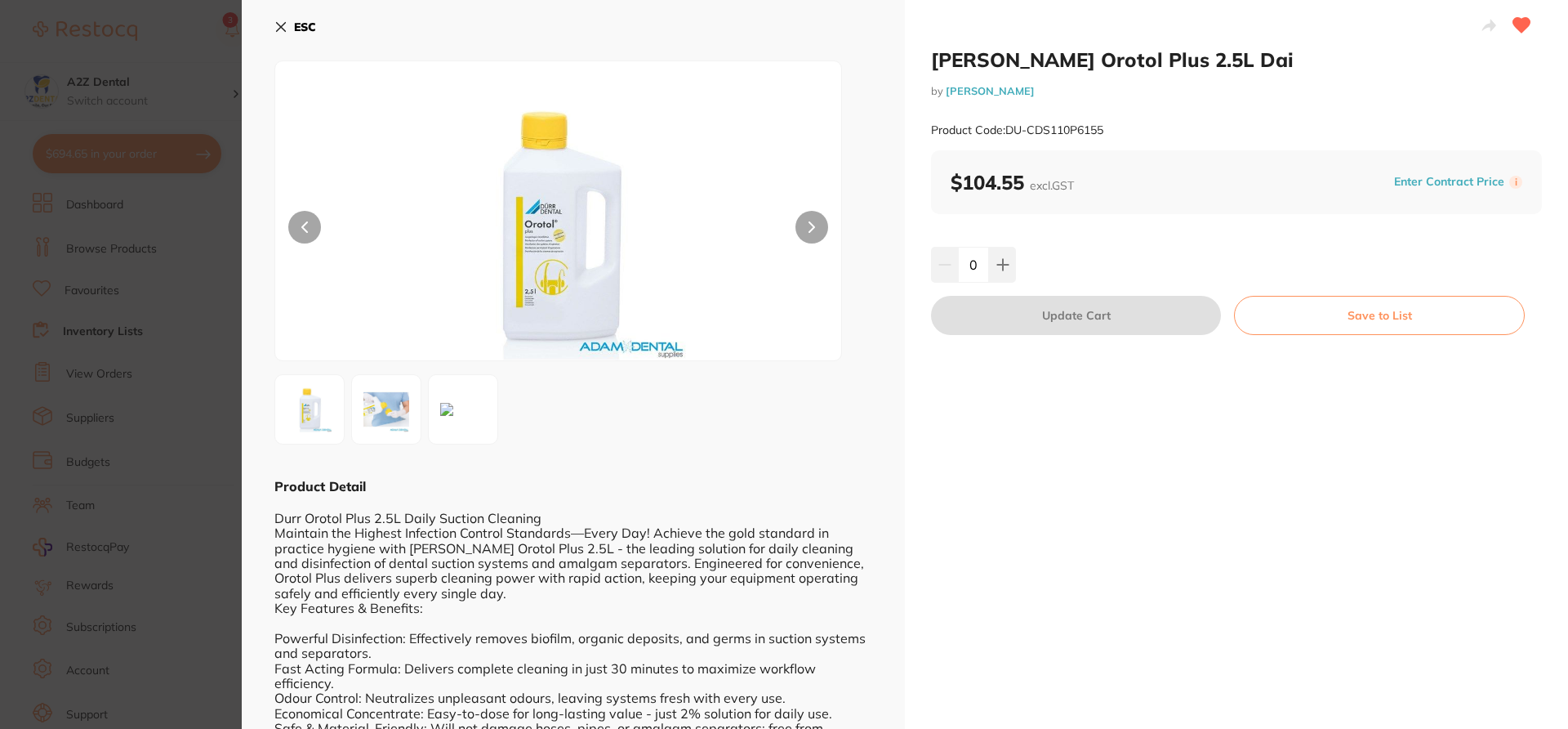
click at [281, 20] on icon at bounding box center [281, 26] width 13 height 13
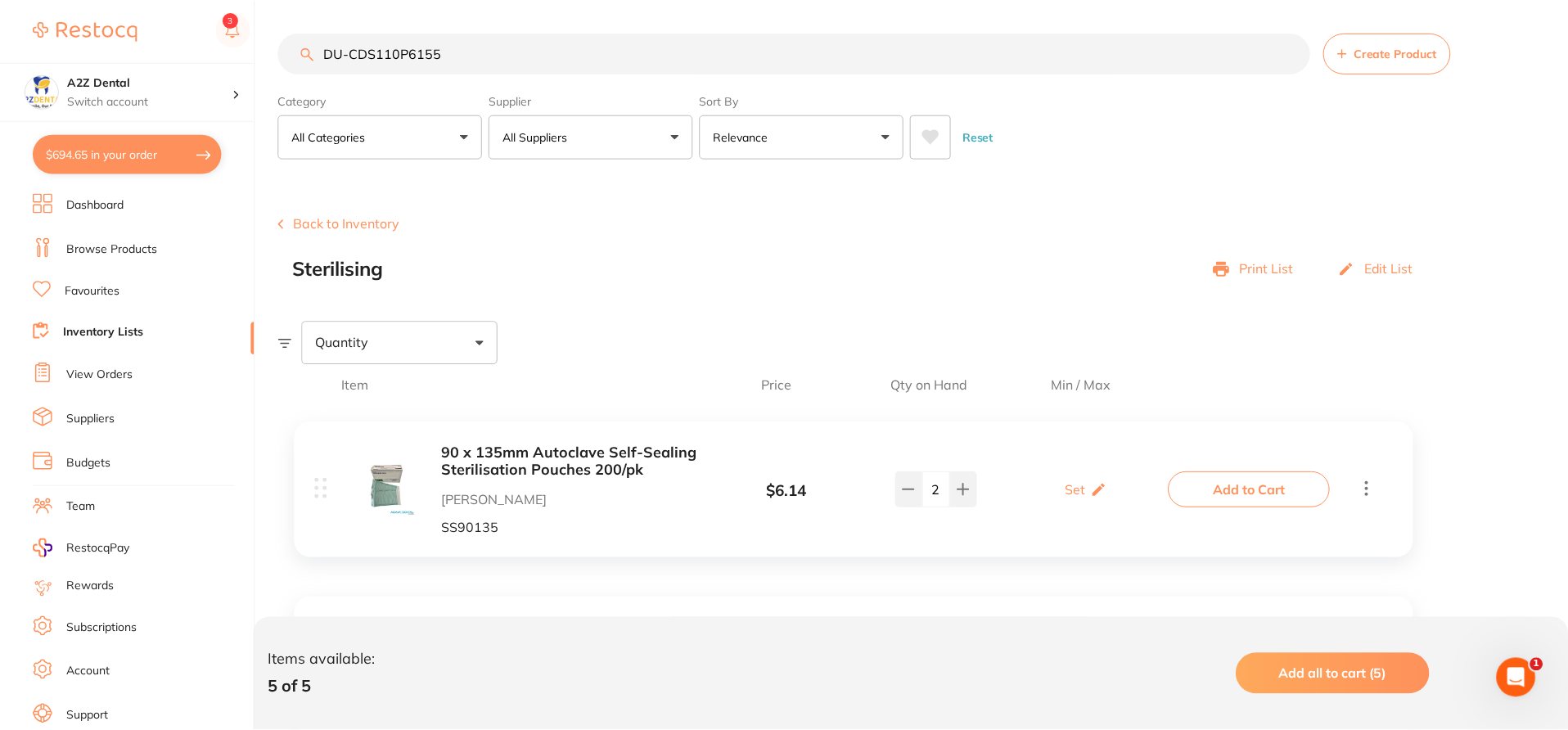
scroll to position [1, 0]
drag, startPoint x: 473, startPoint y: 52, endPoint x: 315, endPoint y: 51, distance: 158.0
click at [315, 51] on input "DU-CDS110P6155" at bounding box center [794, 52] width 1031 height 41
paste input "M-5010201"
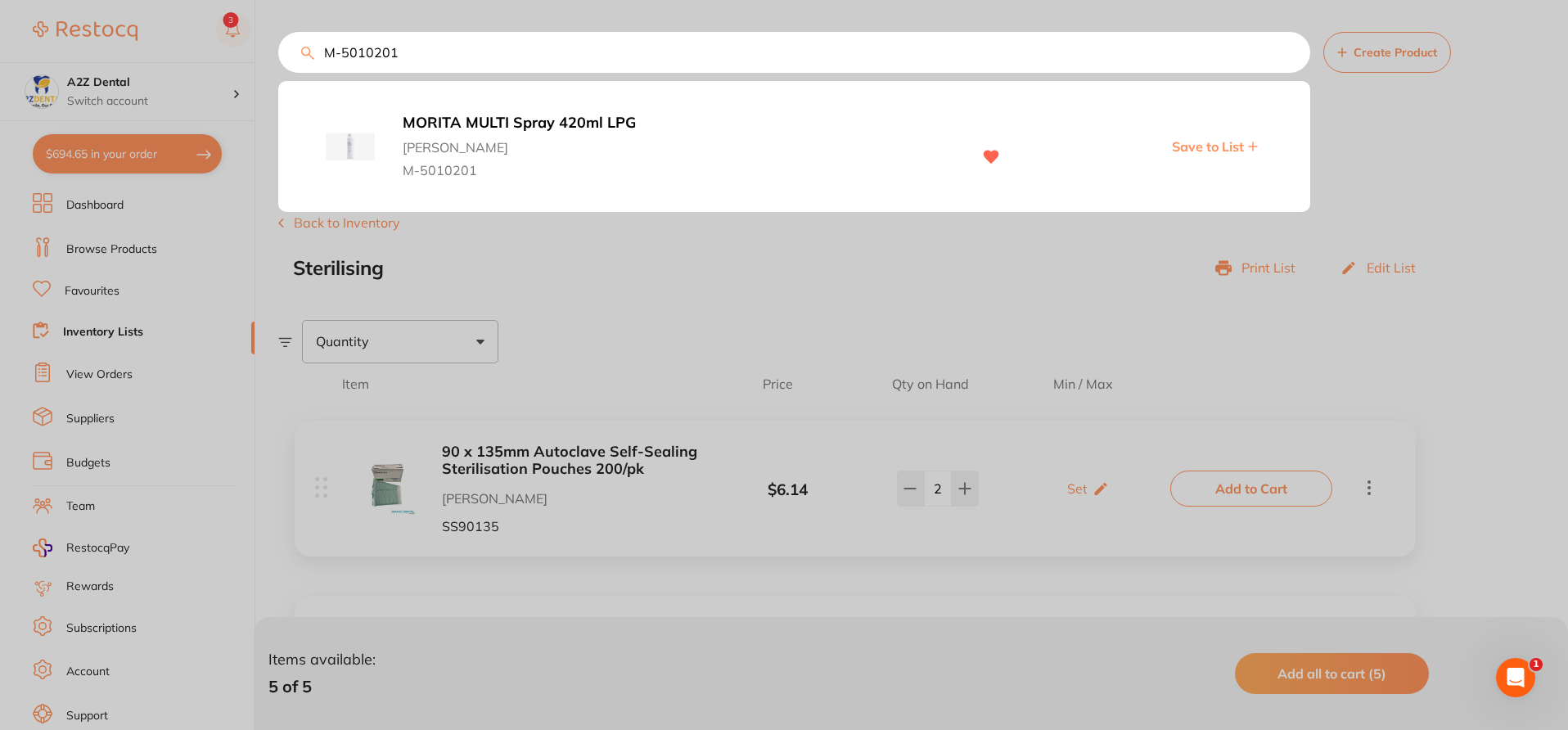
type input "M-5010201"
click at [553, 143] on span "[PERSON_NAME]" at bounding box center [679, 143] width 552 height 23
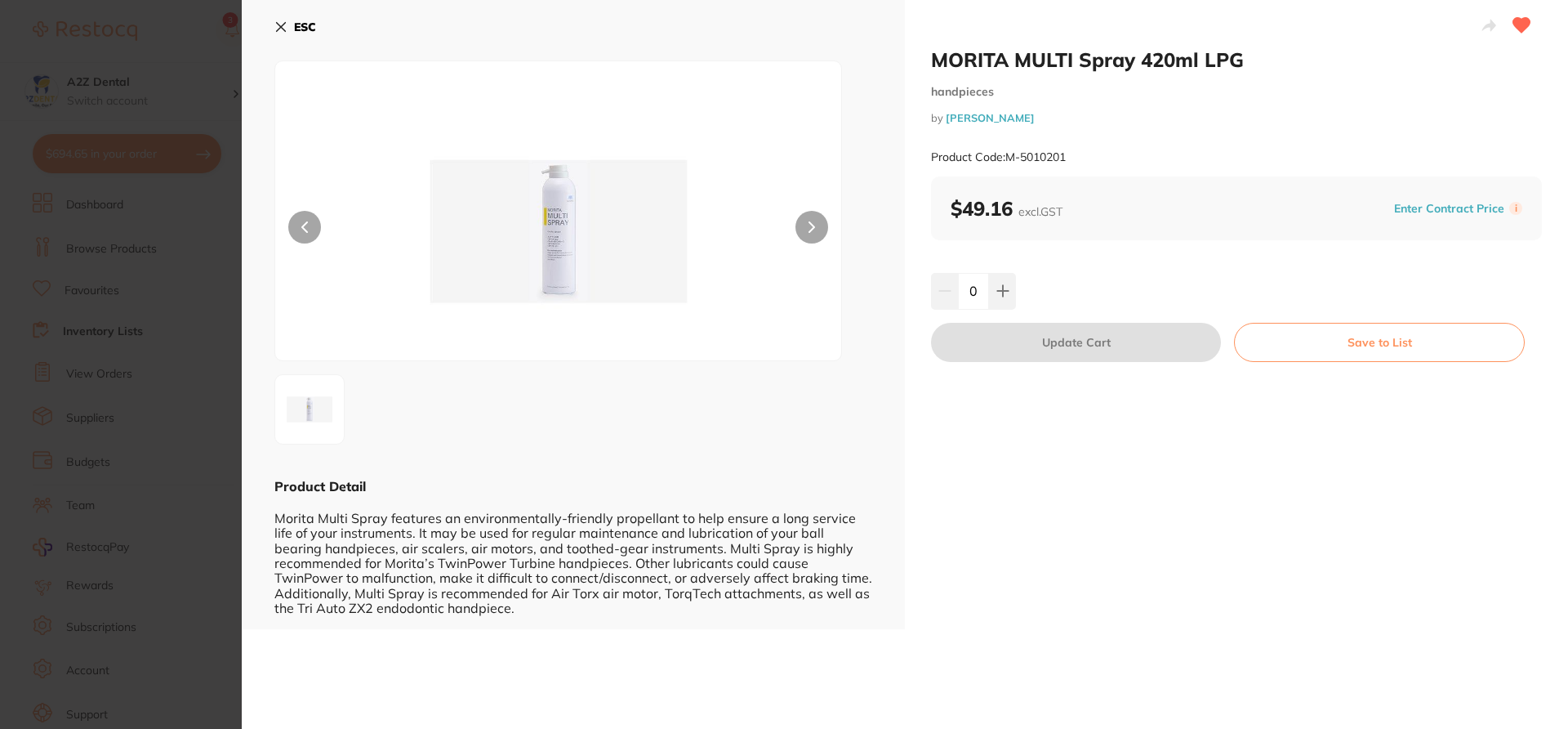
click at [1360, 337] on button "Save to List" at bounding box center [1379, 342] width 291 height 39
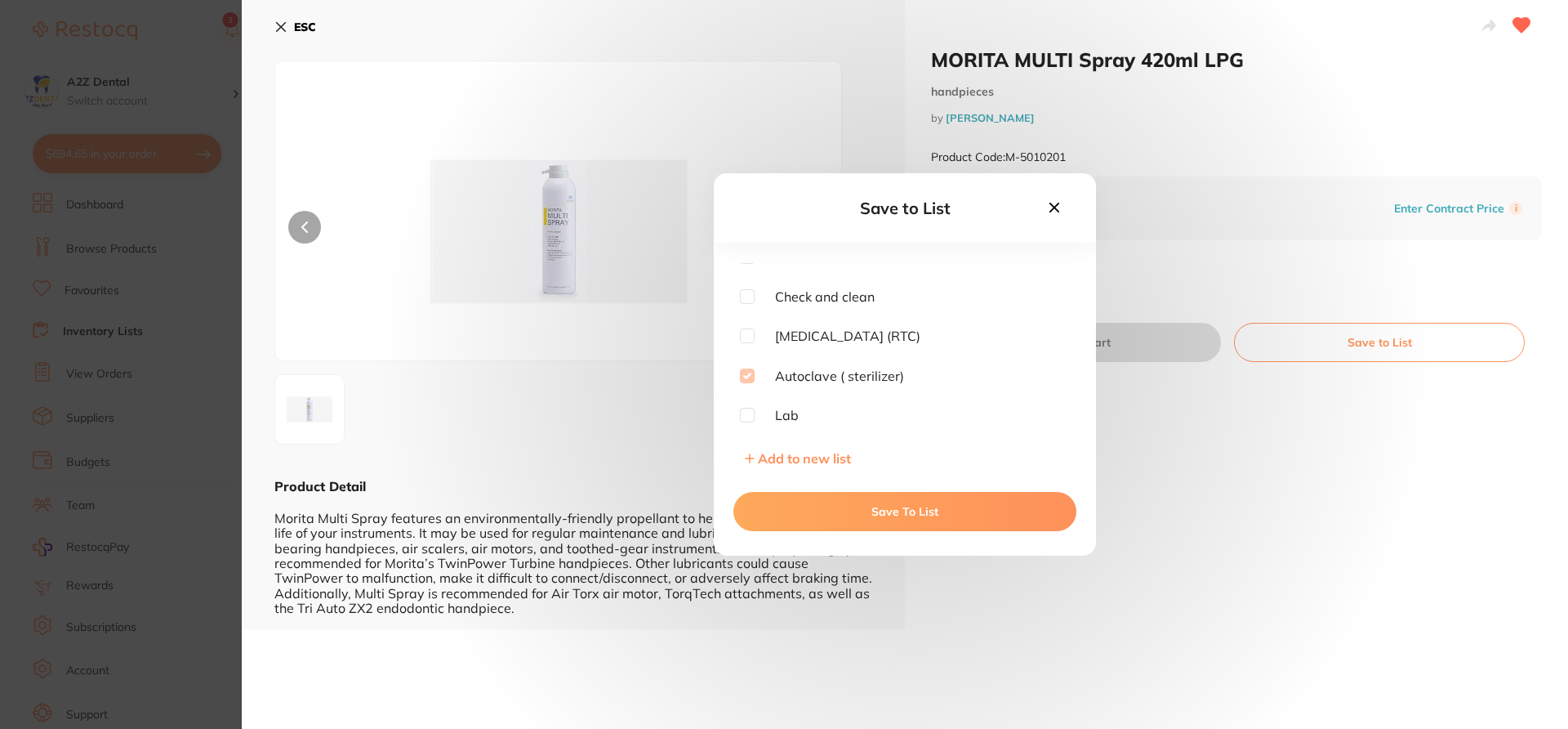
scroll to position [328, 0]
click at [750, 422] on input "checkbox" at bounding box center [747, 415] width 14 height 14
checkbox input "true"
click at [834, 514] on button "Save To List" at bounding box center [905, 511] width 343 height 39
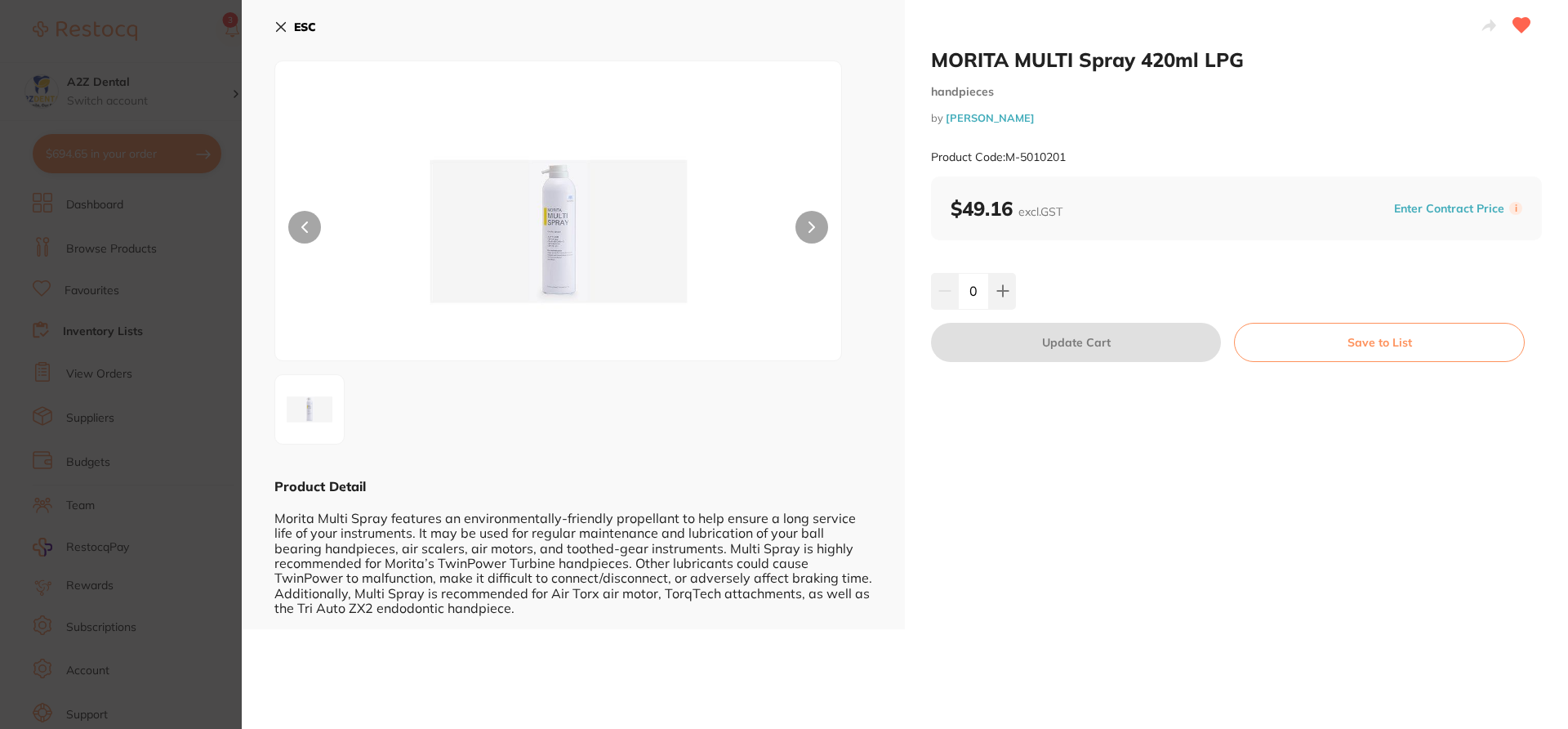
click at [208, 218] on section "MORITA MULTI Spray 420ml LPG handpieces by Henry Schein Halas Product Code: M-5…" at bounding box center [784, 364] width 1568 height 729
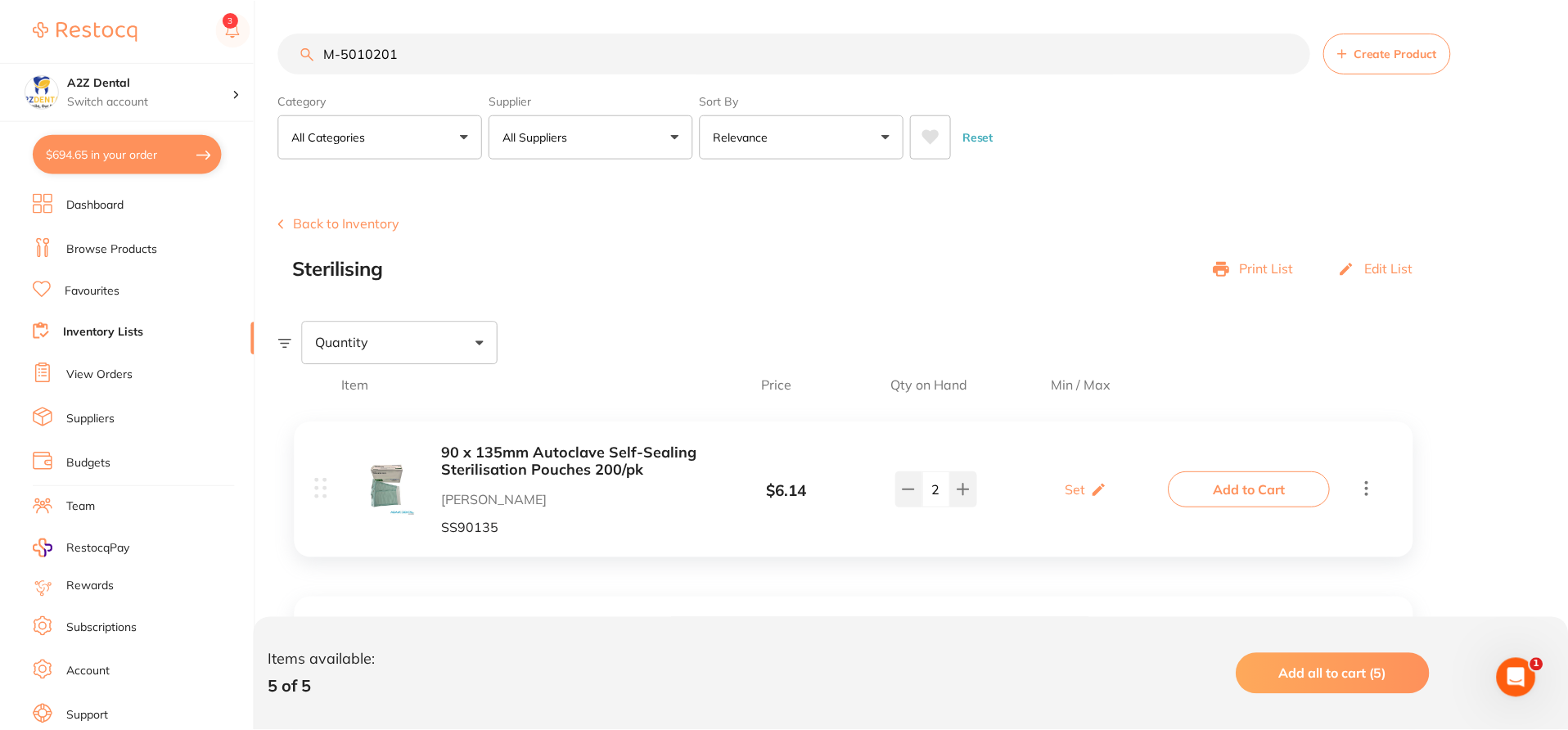
scroll to position [1, 0]
click at [575, 275] on div "Sterilising Print List Edit List" at bounding box center [862, 268] width 1139 height 23
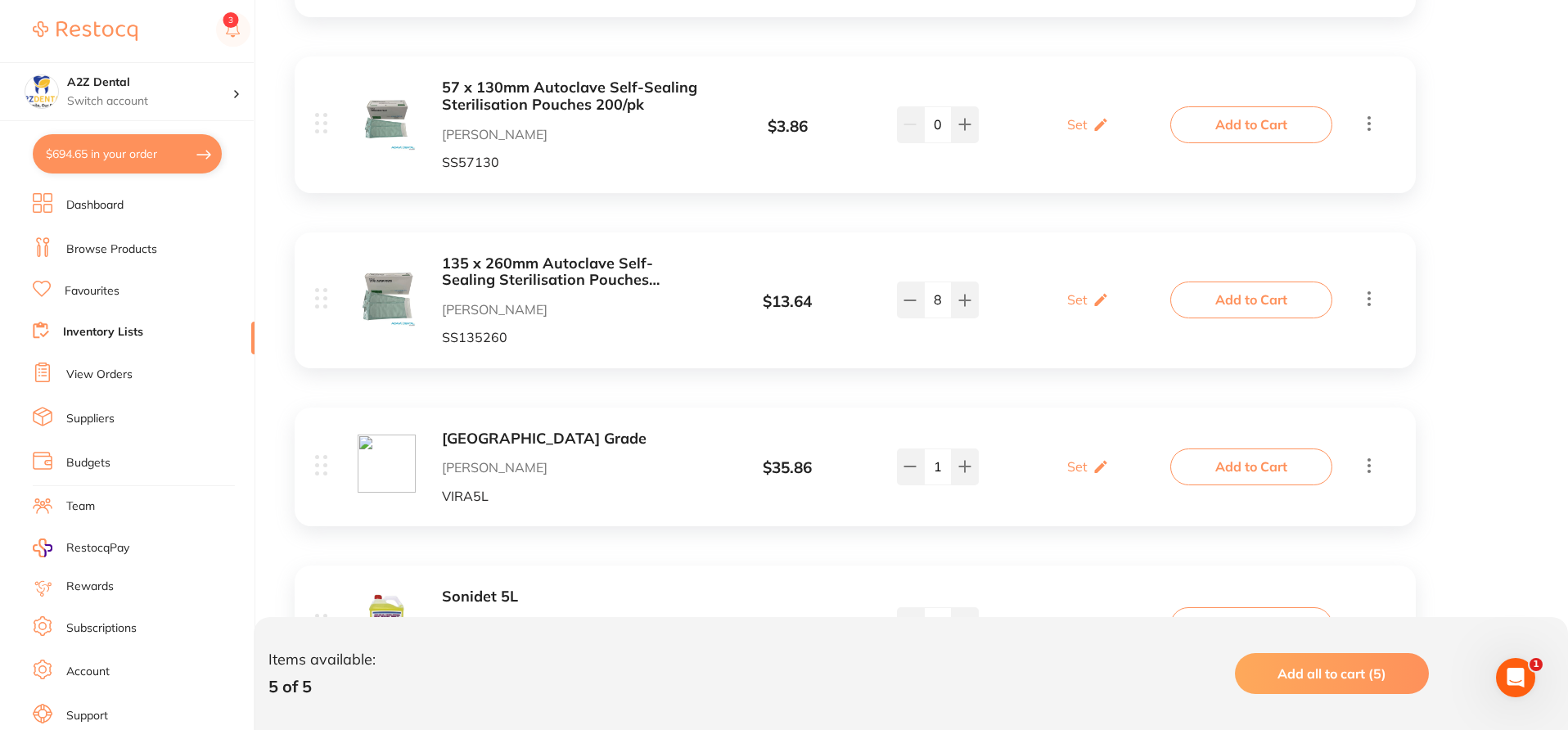
scroll to position [656, 0]
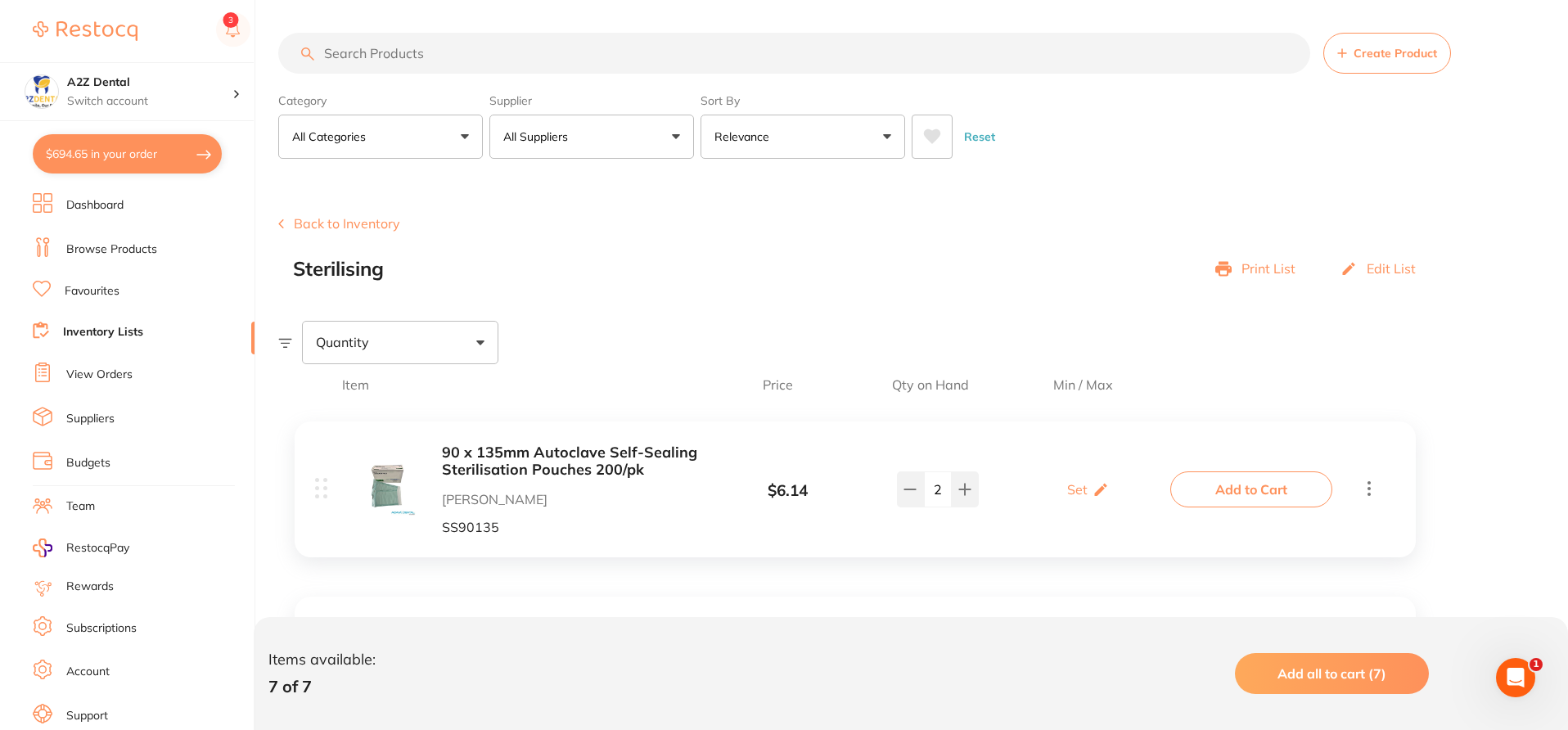
click at [394, 67] on input "search" at bounding box center [794, 53] width 1031 height 41
paste input "BFBF2"
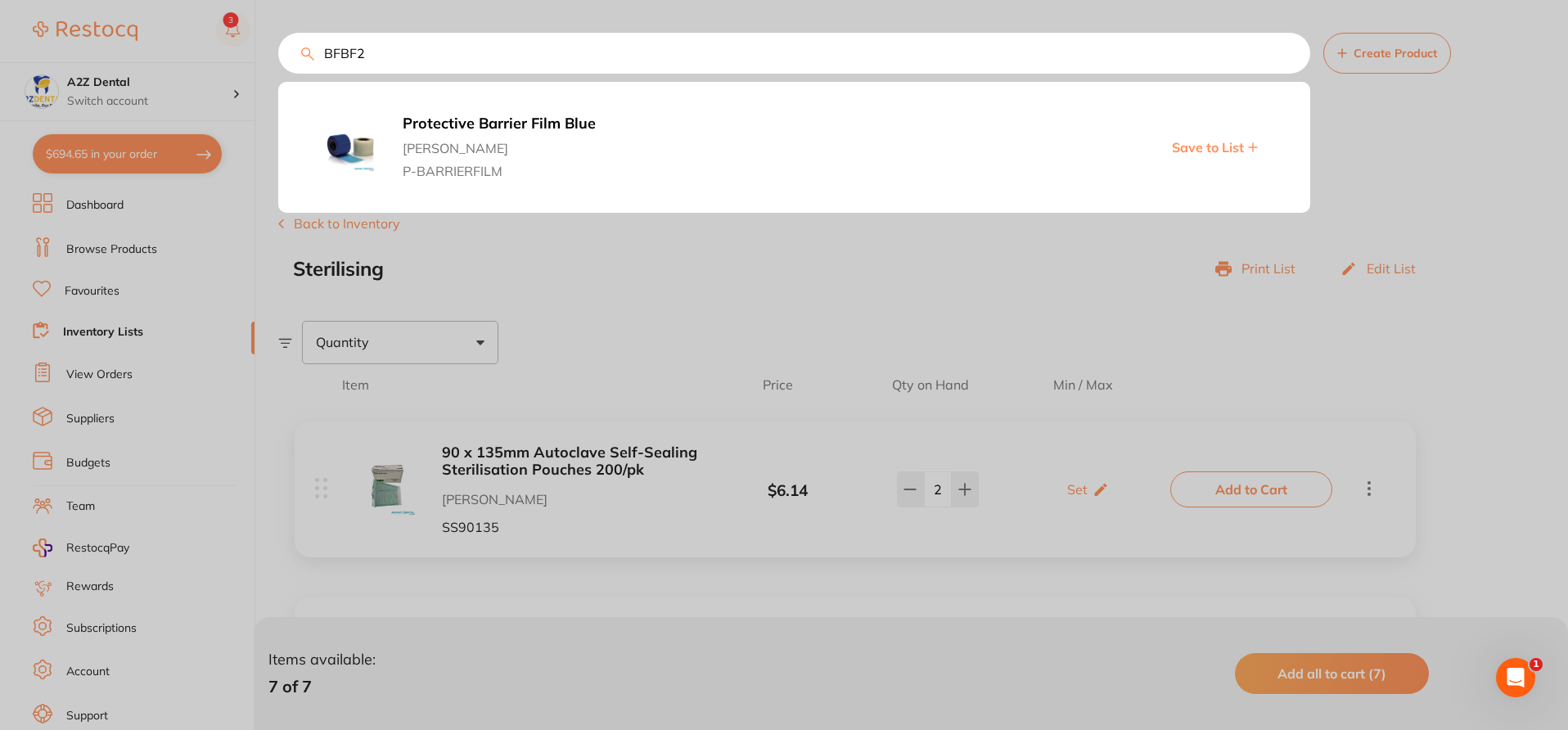
type input "BFBF2"
click at [546, 123] on b "Protective Barrier Film Blue" at bounding box center [679, 124] width 552 height 17
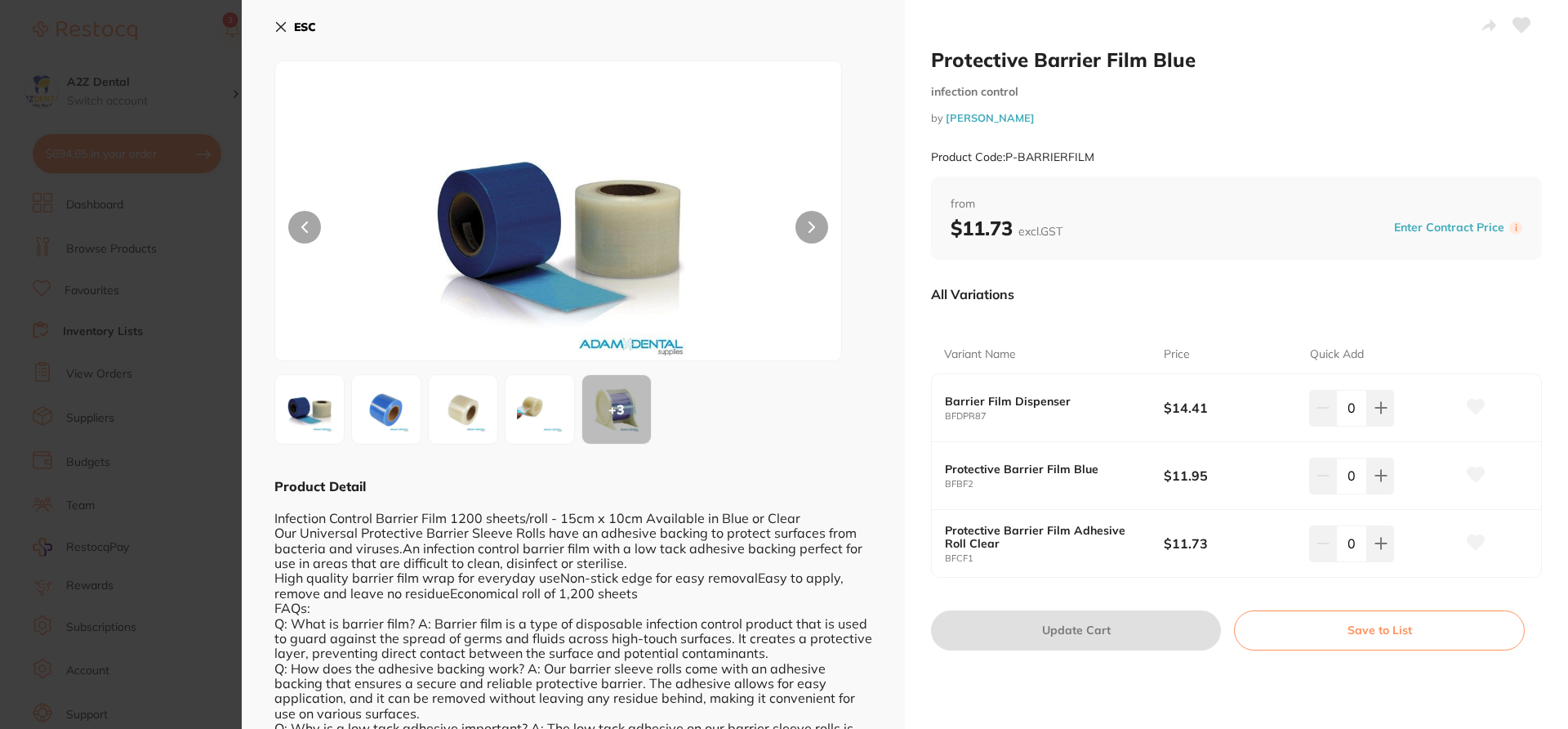
click at [1366, 629] on button "Save to List" at bounding box center [1379, 630] width 291 height 39
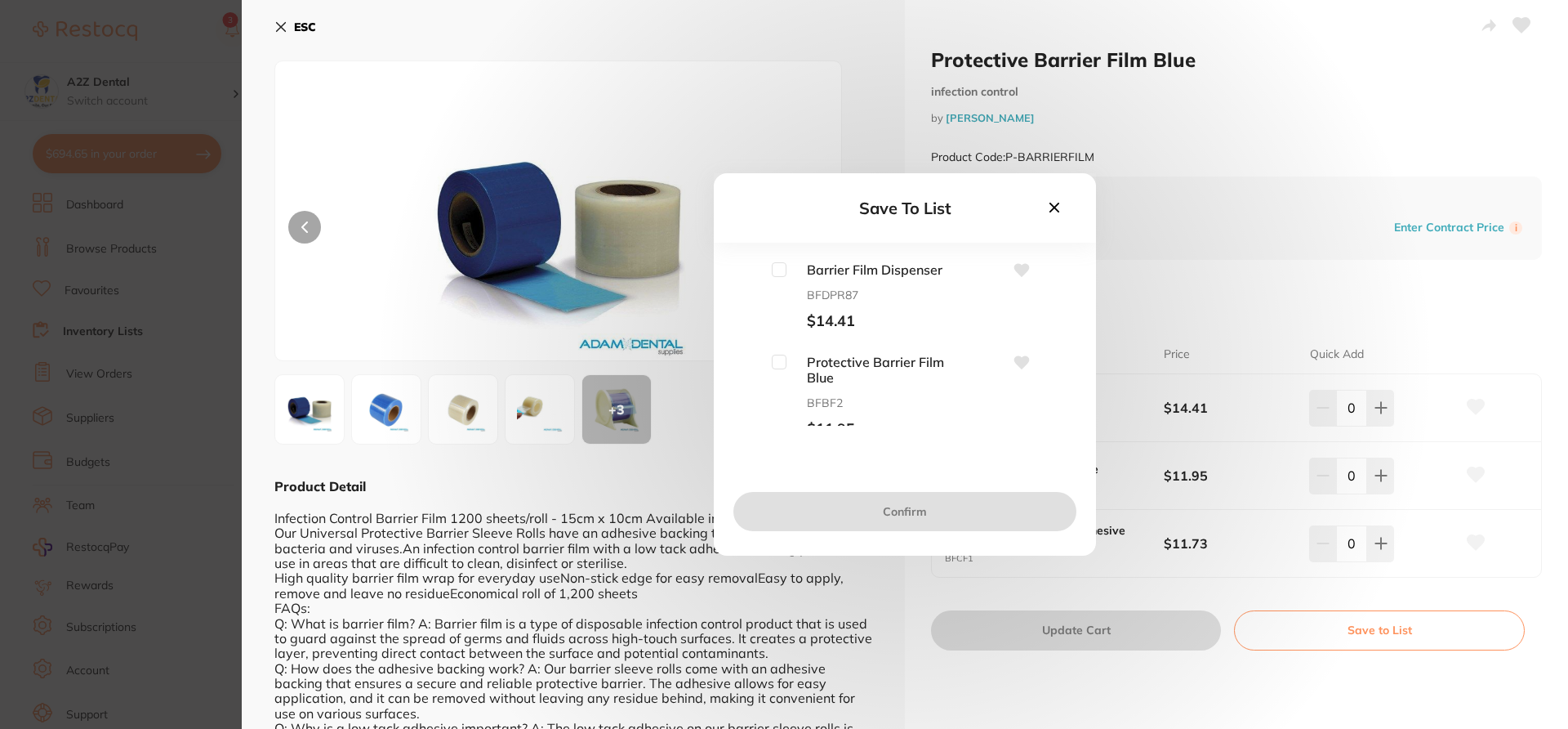
click at [781, 358] on input "checkbox" at bounding box center [779, 362] width 14 height 14
checkbox input "true"
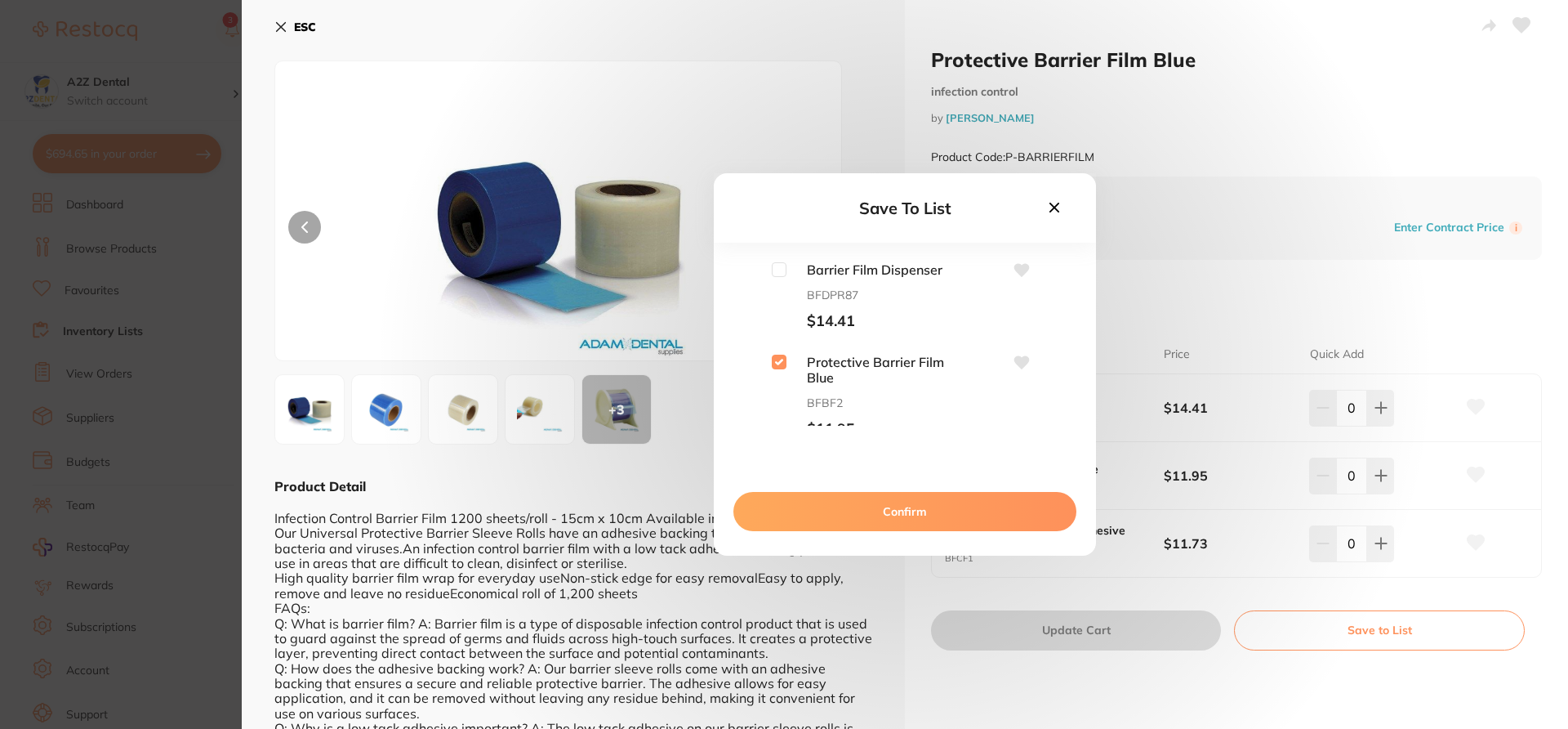
click at [1023, 361] on icon at bounding box center [1022, 362] width 15 height 13
click at [1020, 515] on button "Confirm" at bounding box center [905, 511] width 343 height 39
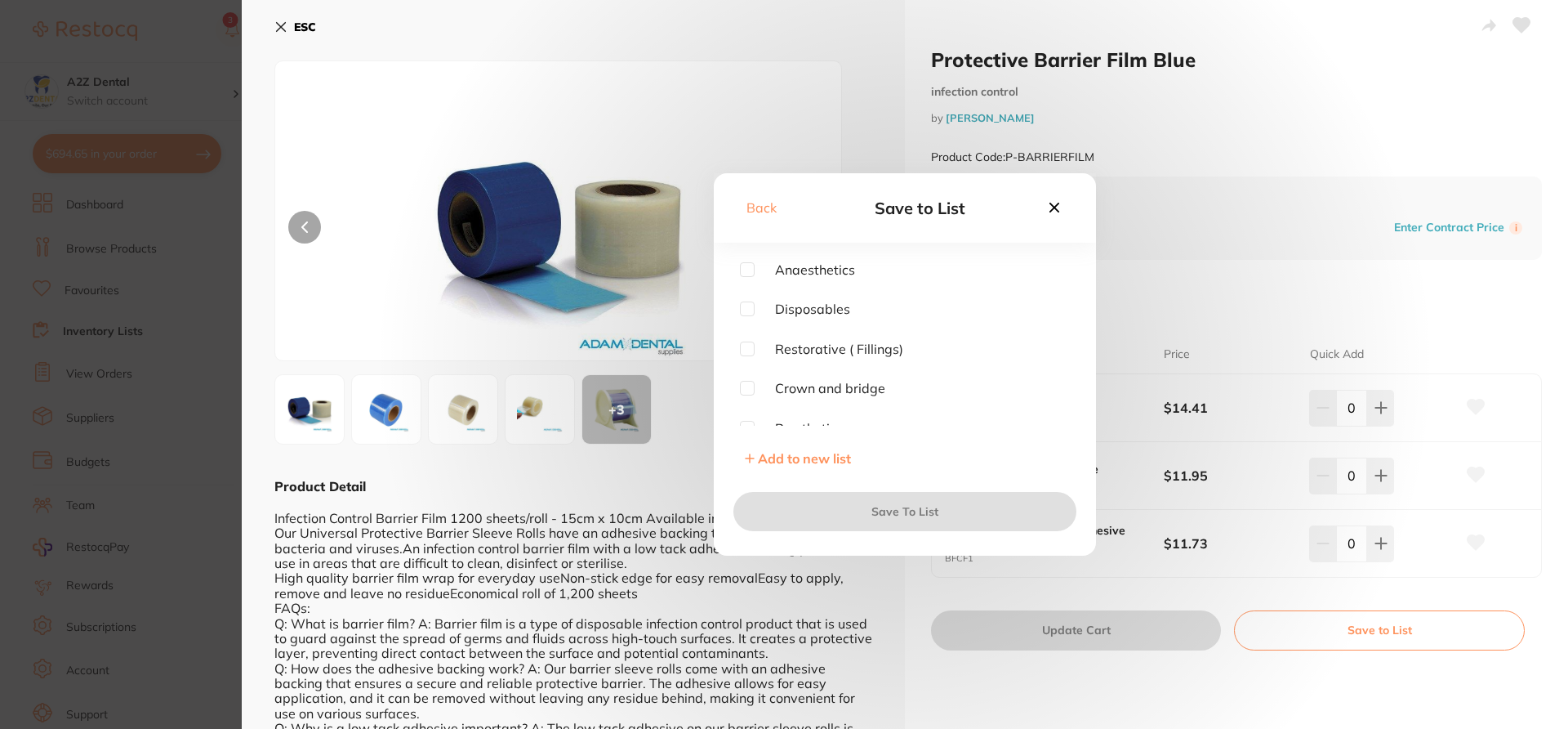
drag, startPoint x: 1071, startPoint y: 302, endPoint x: 1067, endPoint y: 417, distance: 115.1
click at [1067, 417] on div "Anaesthetics Disposables Restorative ( Fillings) Crown and bridge Prosthetics B…" at bounding box center [906, 367] width 383 height 212
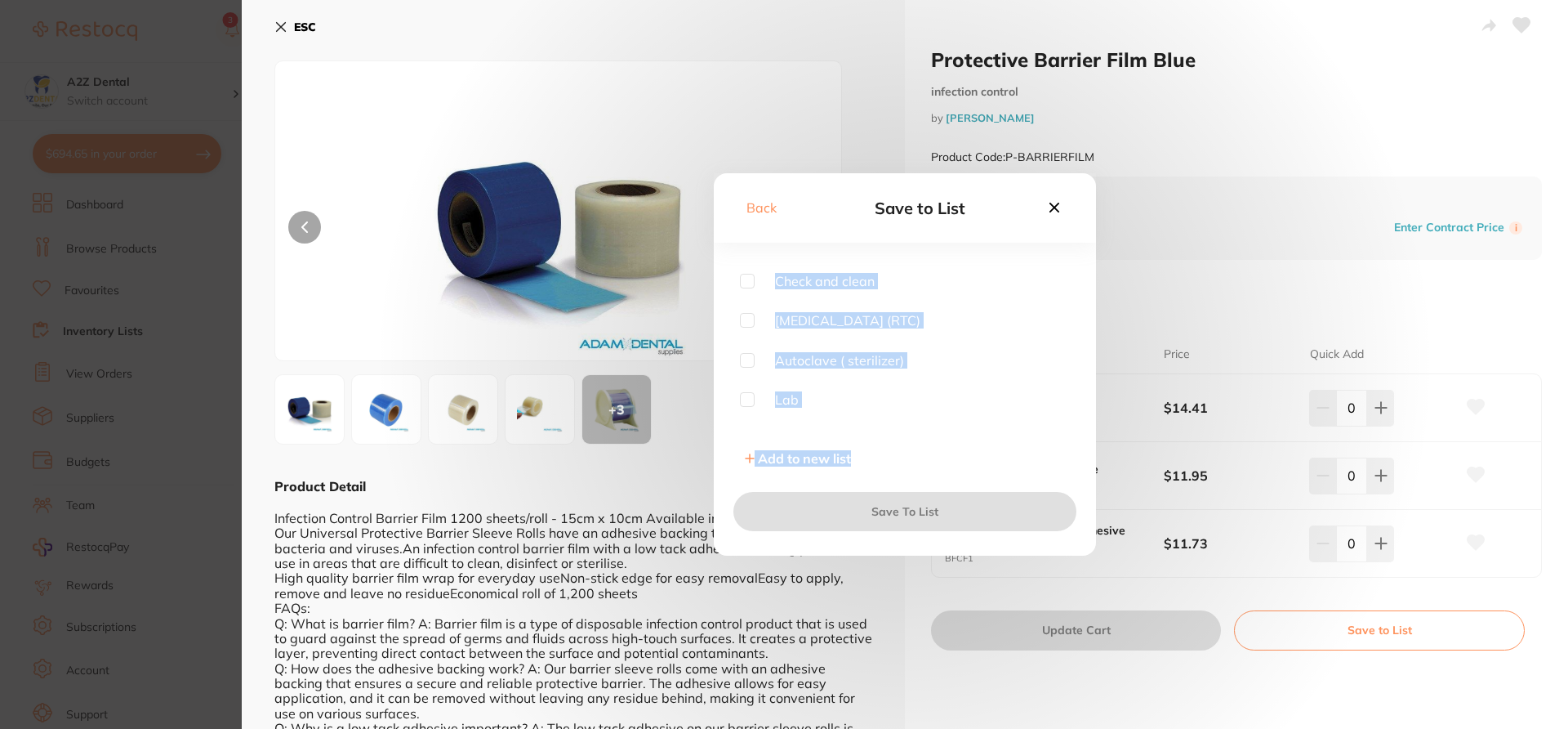
scroll to position [328, 0]
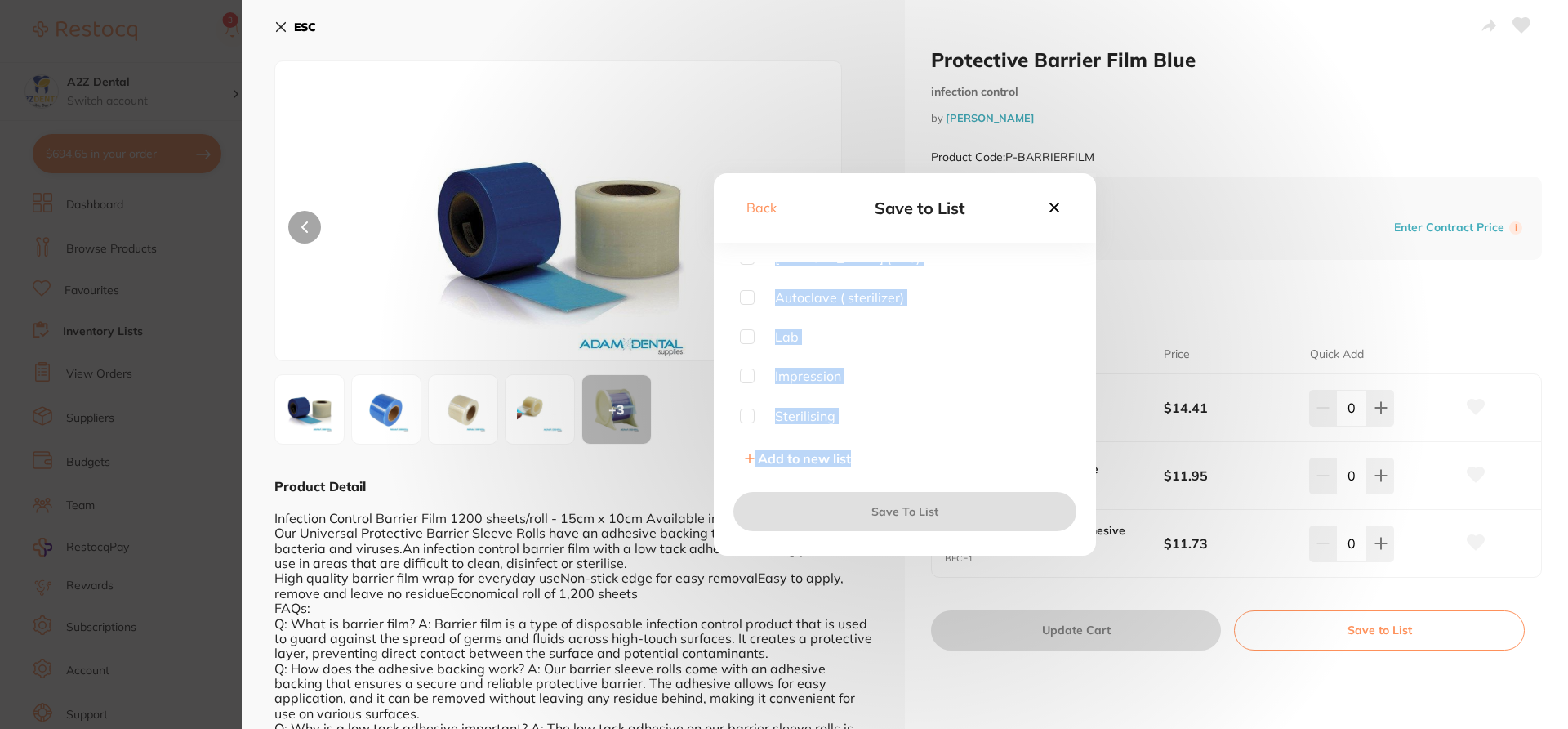
click at [904, 497] on div "Back Save to List Anaesthetics Disposables Restorative ( Fillings) Crown and br…" at bounding box center [906, 365] width 383 height 383
click at [747, 419] on input "checkbox" at bounding box center [747, 415] width 14 height 14
checkbox input "true"
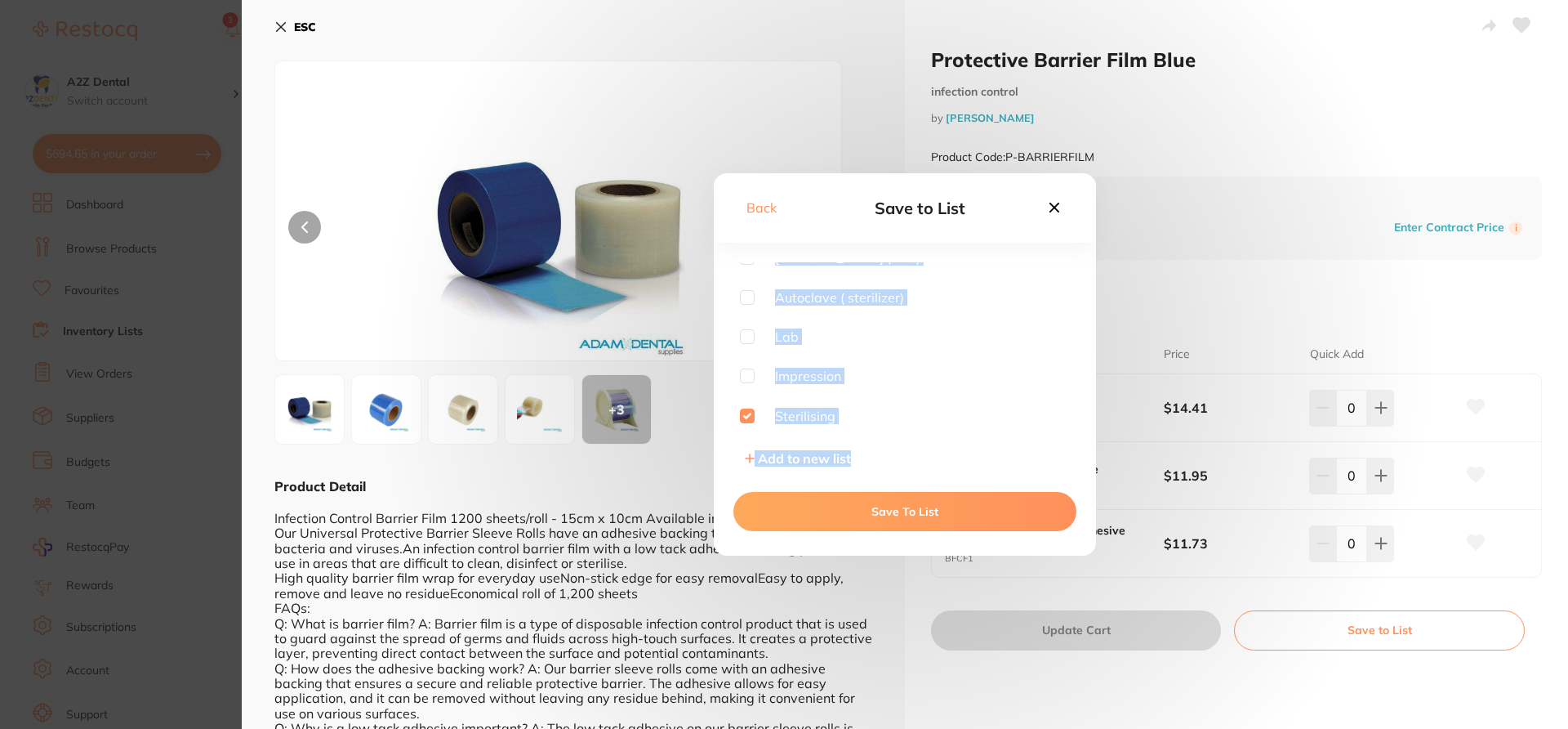
click at [917, 506] on button "Save To List" at bounding box center [905, 511] width 343 height 39
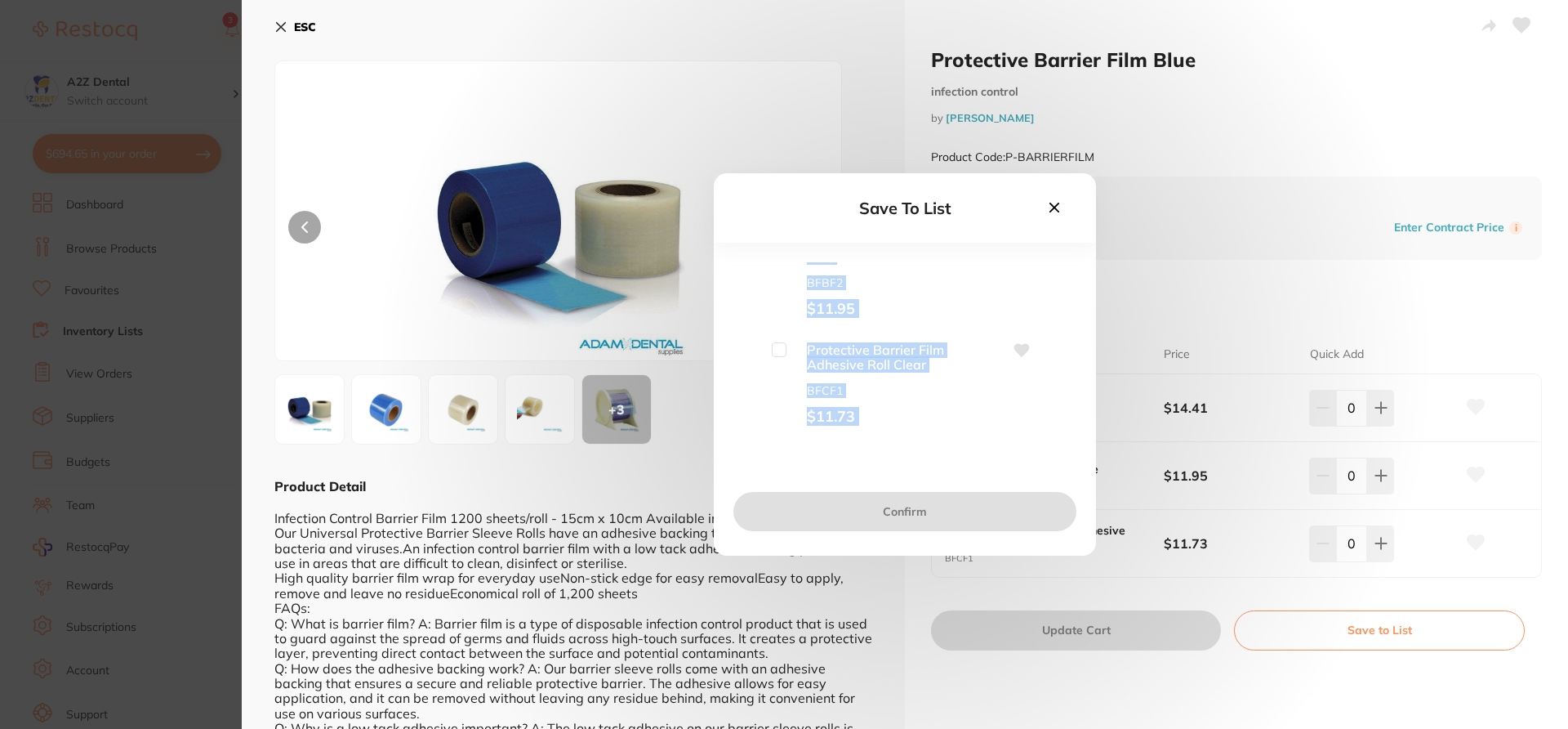
scroll to position [0, 0]
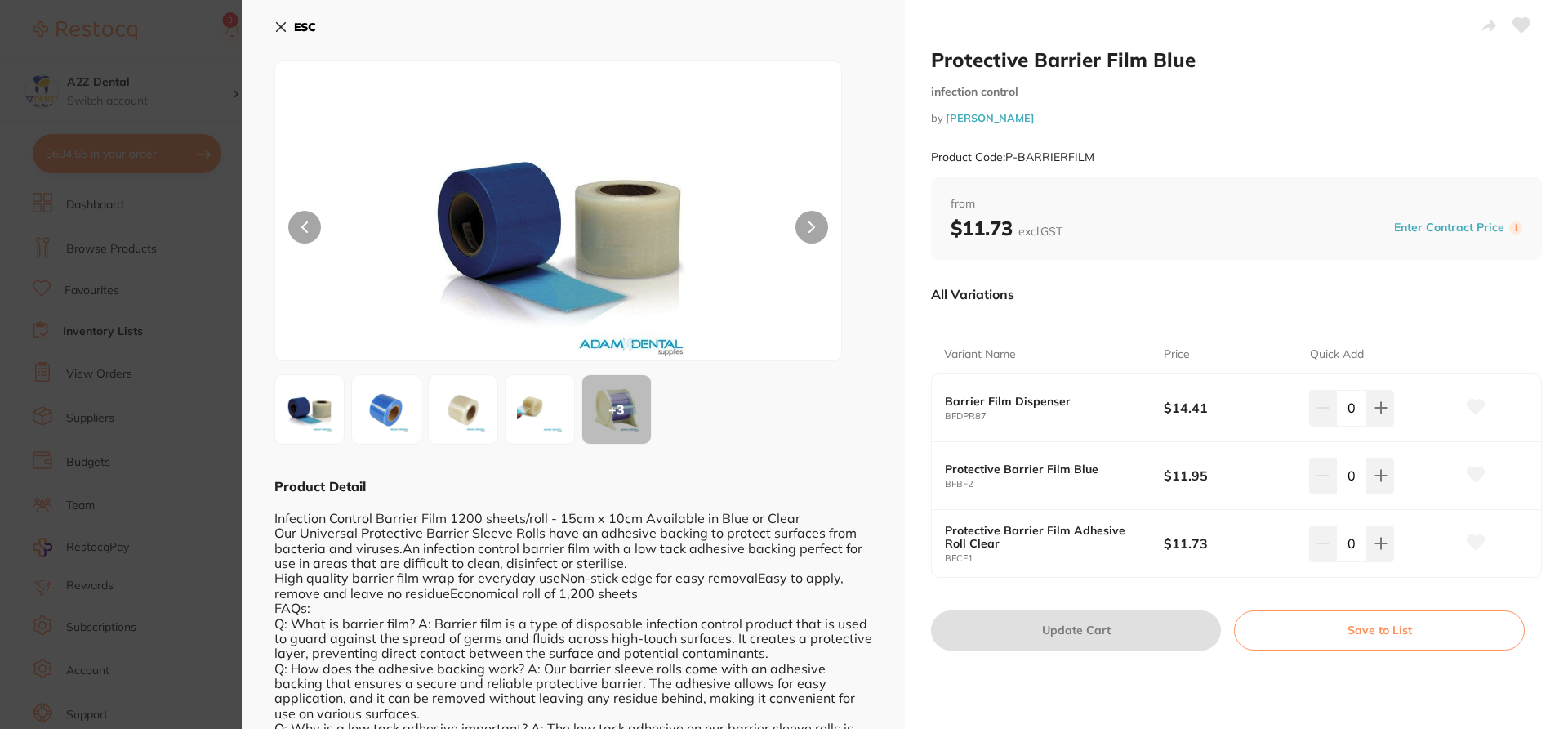
click at [1477, 478] on icon at bounding box center [1476, 474] width 17 height 14
click at [209, 63] on section "Protective Barrier Film Blue infection control by [PERSON_NAME] Product Code: P…" at bounding box center [784, 364] width 1568 height 729
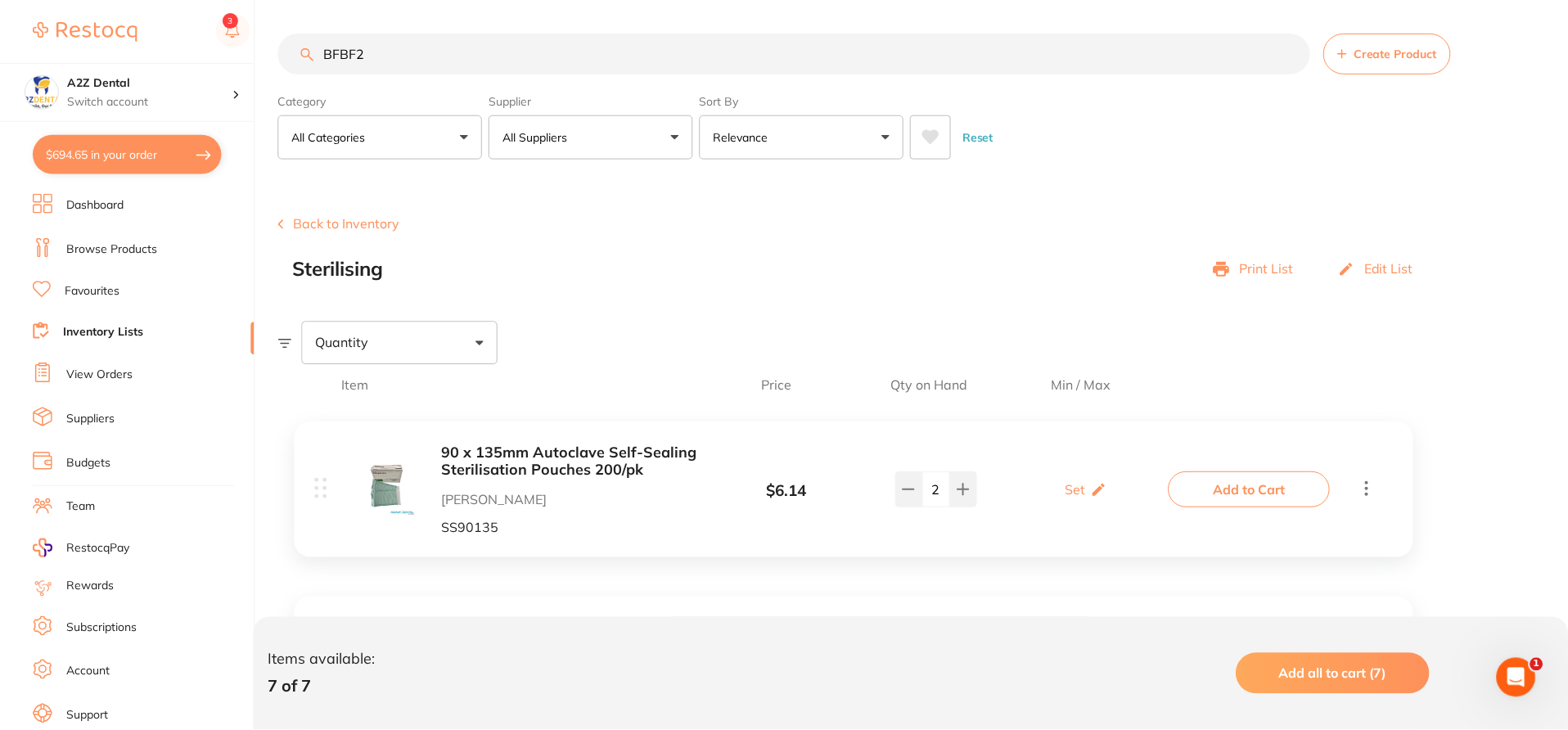
scroll to position [1, 0]
click at [751, 322] on div "Quantity" at bounding box center [925, 342] width 1293 height 43
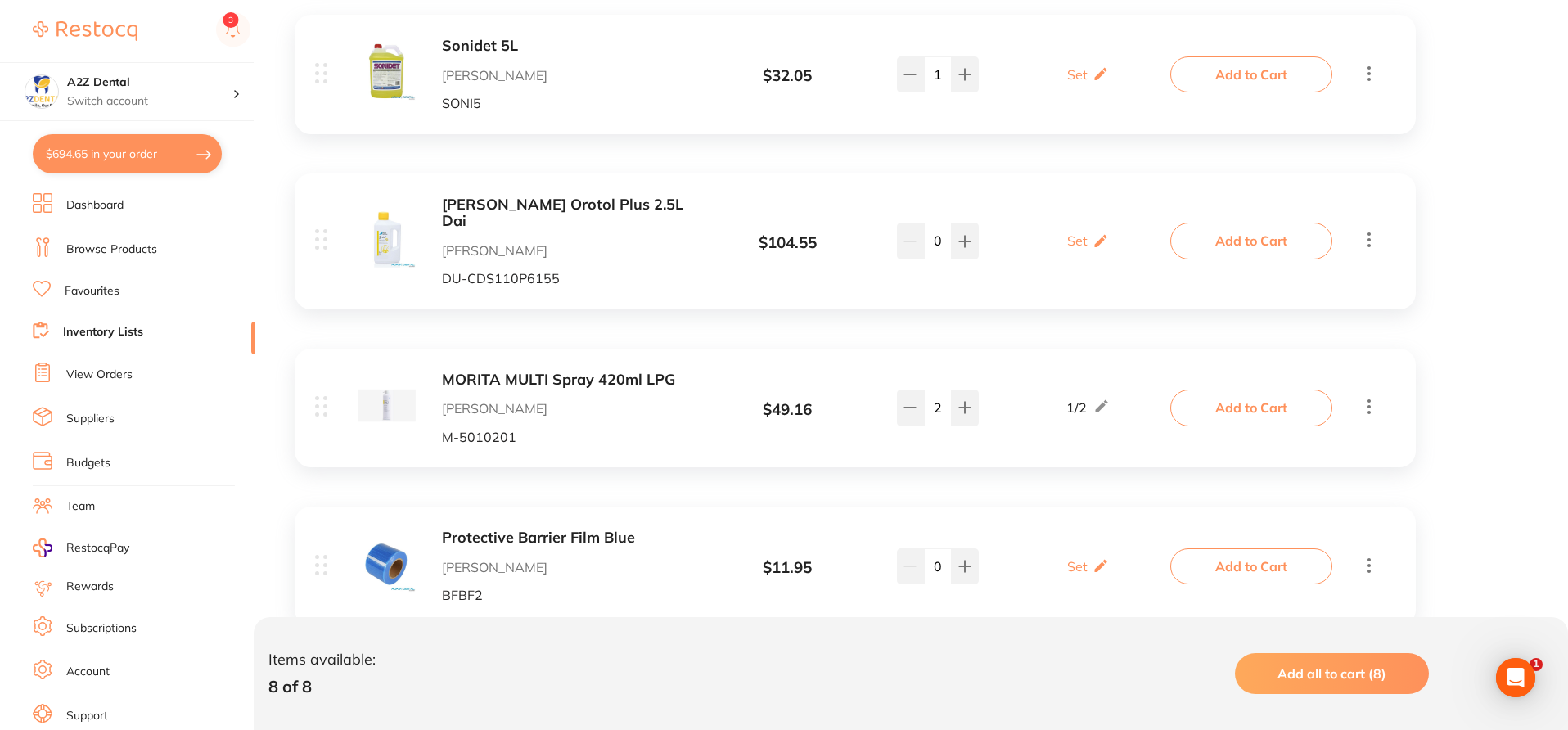
scroll to position [1131, 0]
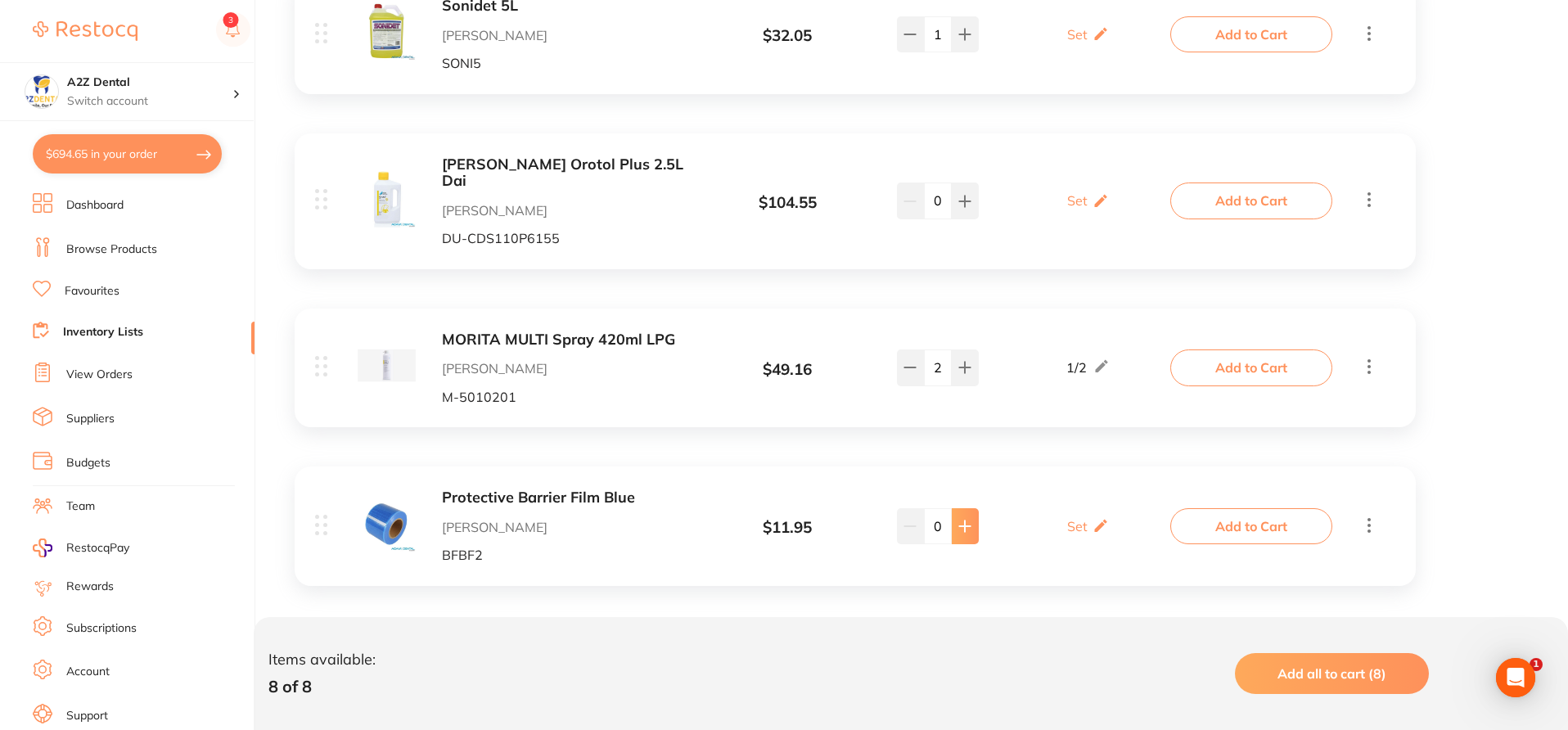
click at [962, 520] on icon at bounding box center [965, 526] width 10 height 10
type input "4"
